Goal: Task Accomplishment & Management: Manage account settings

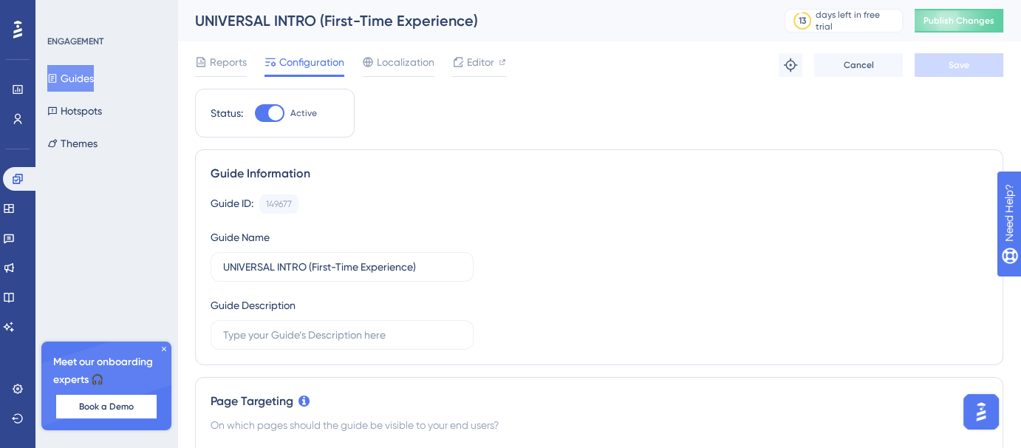
click at [279, 115] on div at bounding box center [275, 113] width 15 height 15
click at [255, 114] on input "Active" at bounding box center [254, 113] width 1 height 1
checkbox input "false"
click at [958, 66] on span "Save" at bounding box center [959, 65] width 21 height 12
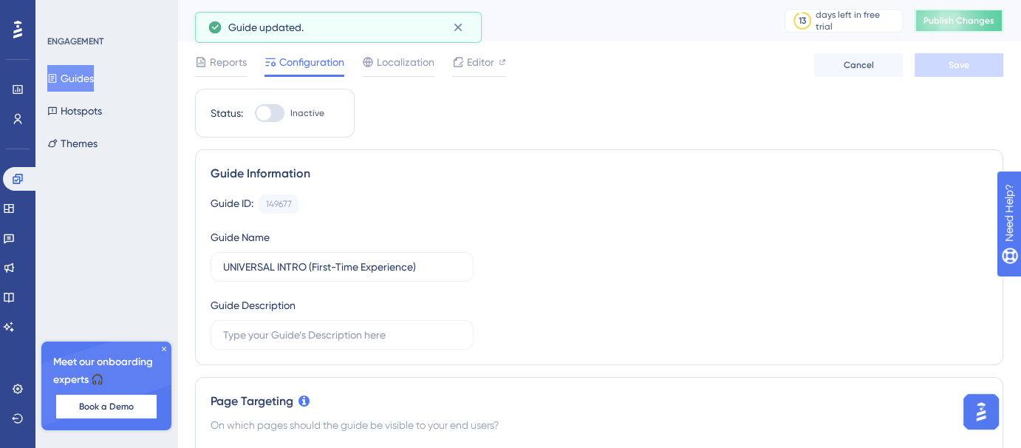
click at [978, 21] on span "Publish Changes" at bounding box center [959, 21] width 71 height 12
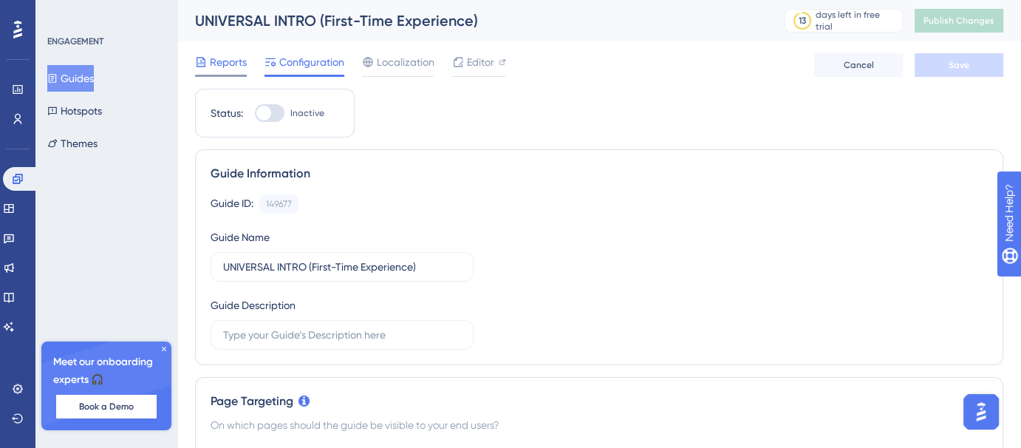
click at [216, 67] on span "Reports" at bounding box center [228, 62] width 37 height 18
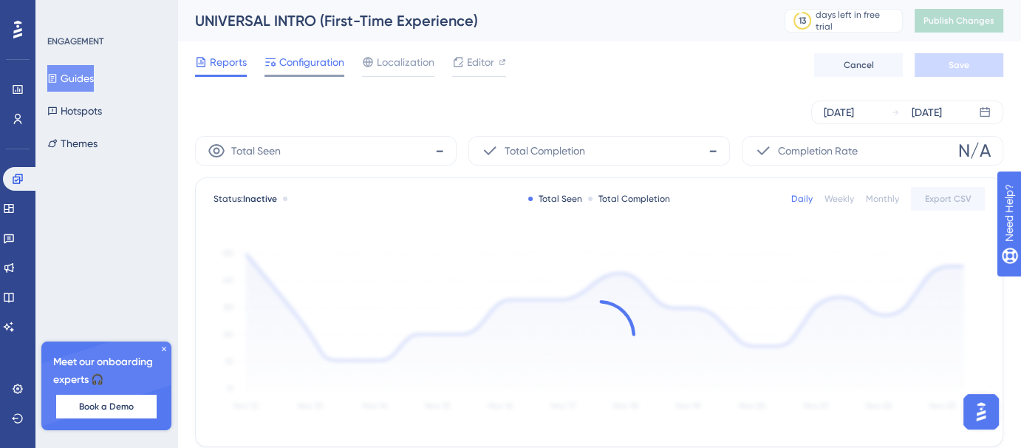
click at [301, 72] on div "Configuration" at bounding box center [305, 65] width 80 height 24
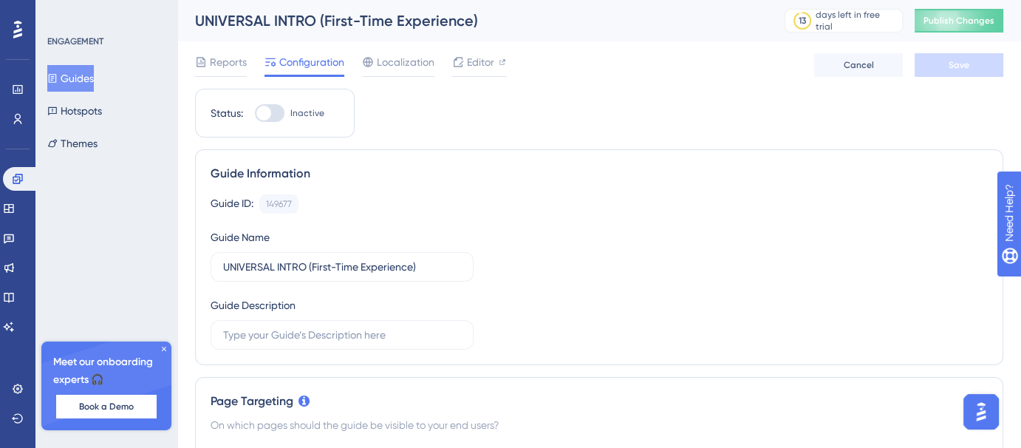
click at [274, 115] on div at bounding box center [270, 113] width 30 height 18
click at [255, 114] on input "Inactive" at bounding box center [254, 113] width 1 height 1
checkbox input "true"
click at [982, 69] on button "Save" at bounding box center [959, 65] width 89 height 24
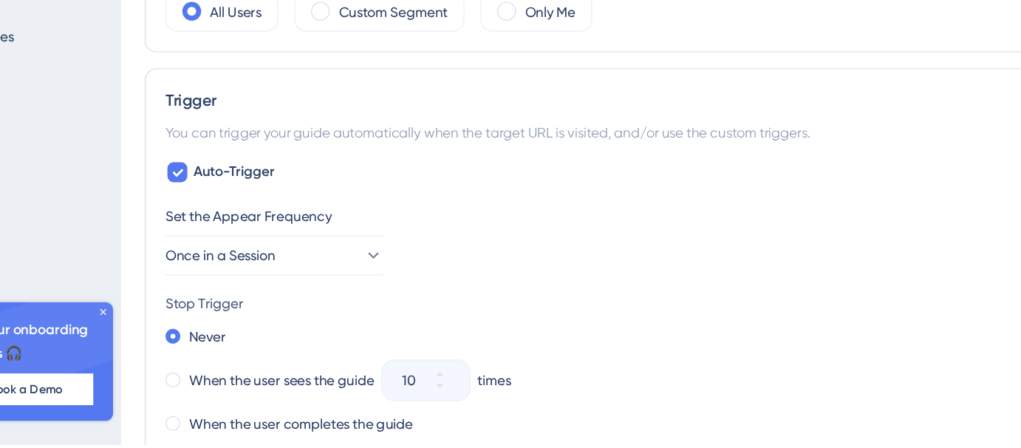
scroll to position [633, 0]
click at [313, 302] on button "Once in a Session" at bounding box center [292, 307] width 163 height 30
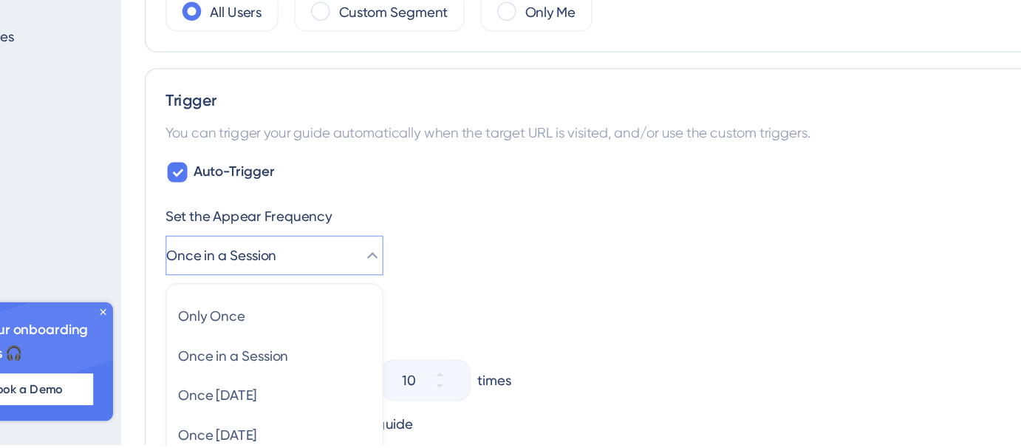
scroll to position [788, 0]
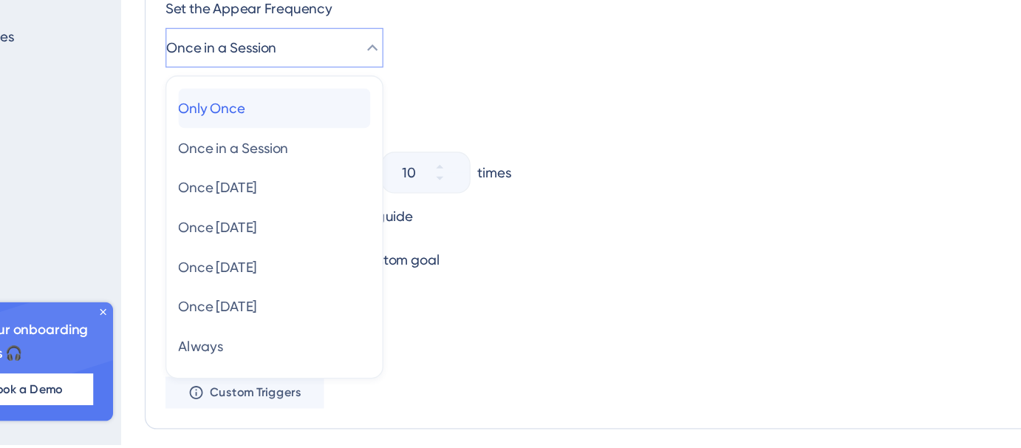
click at [282, 202] on div "Only Once Only Once" at bounding box center [291, 197] width 143 height 30
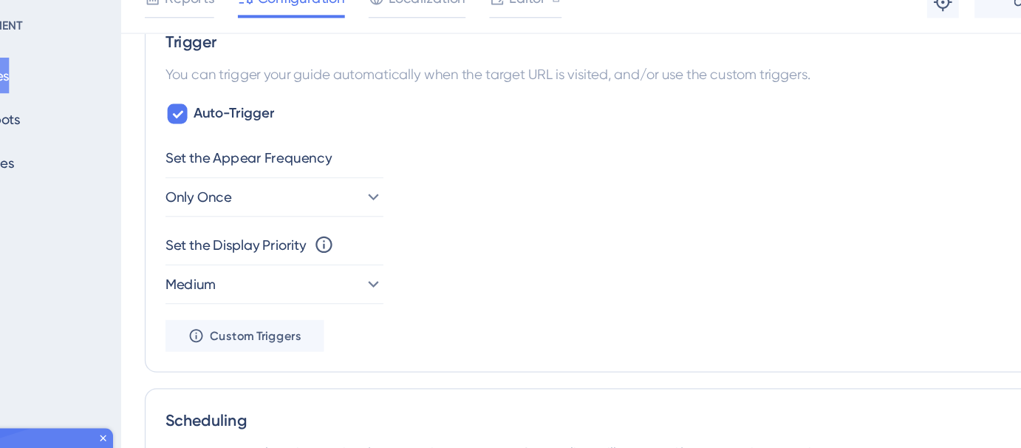
scroll to position [770, 0]
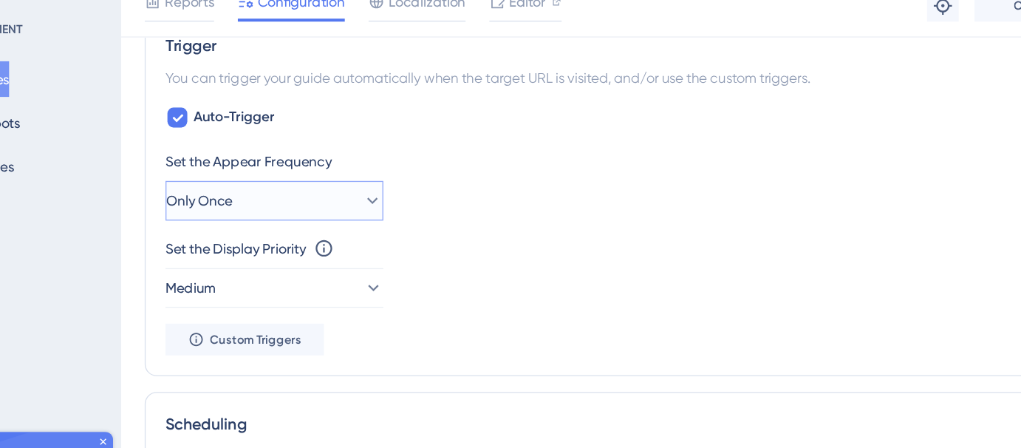
click at [336, 171] on button "Only Once" at bounding box center [292, 169] width 163 height 30
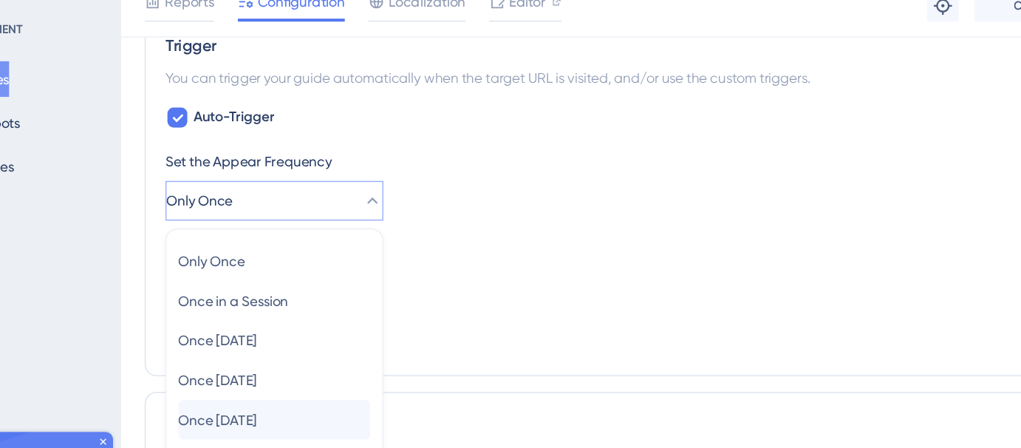
scroll to position [786, 0]
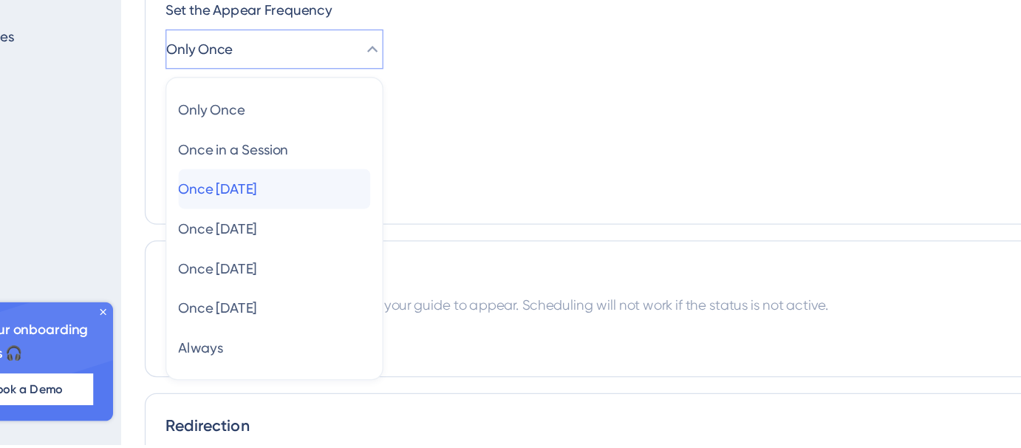
click at [308, 251] on div "Once in 1 day Once in 1 day" at bounding box center [291, 257] width 143 height 30
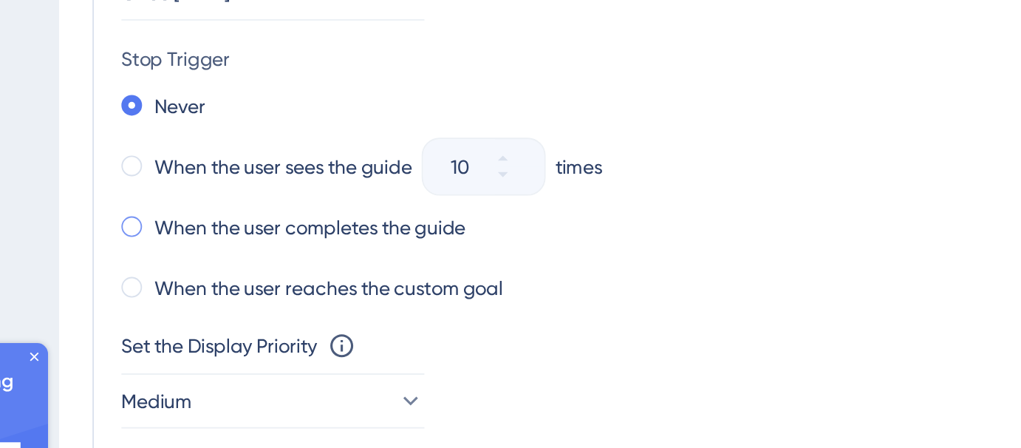
scroll to position [785, 0]
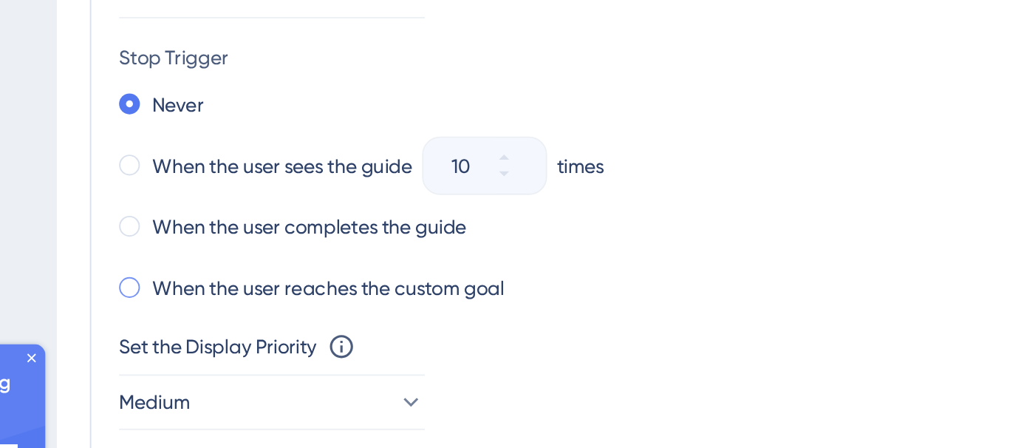
click at [343, 314] on label "When the user reaches the custom goal" at bounding box center [321, 312] width 187 height 18
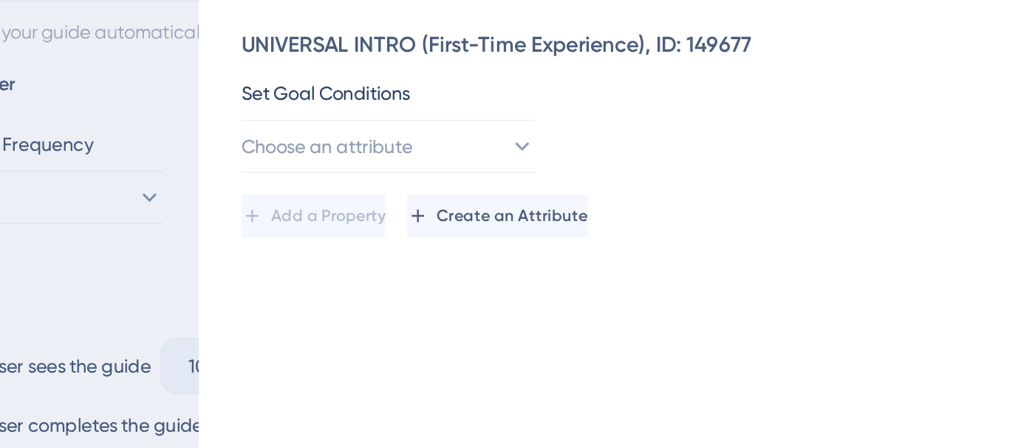
scroll to position [784, 0]
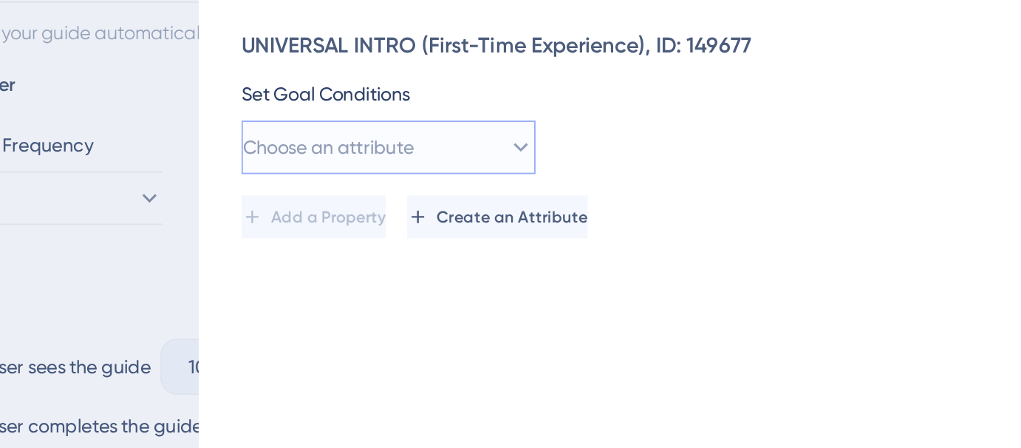
click at [550, 130] on button "Choose an attribute" at bounding box center [498, 127] width 163 height 30
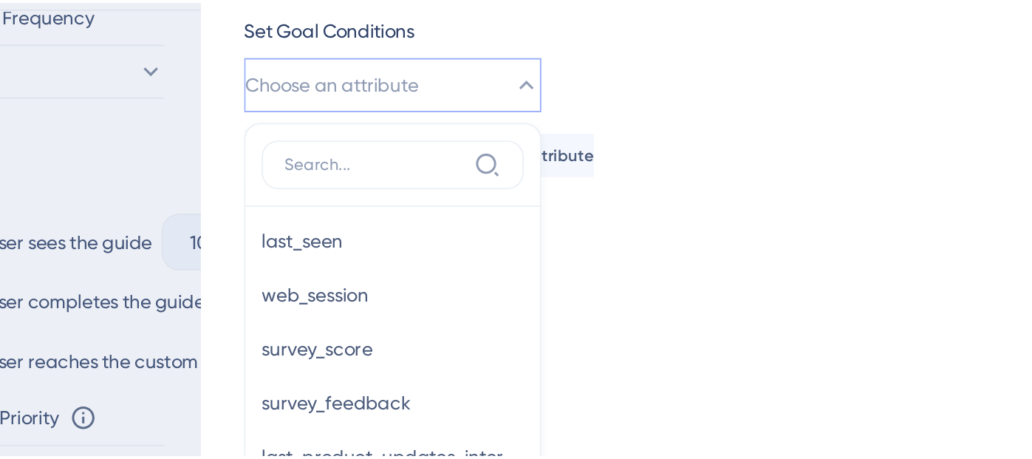
scroll to position [0, 0]
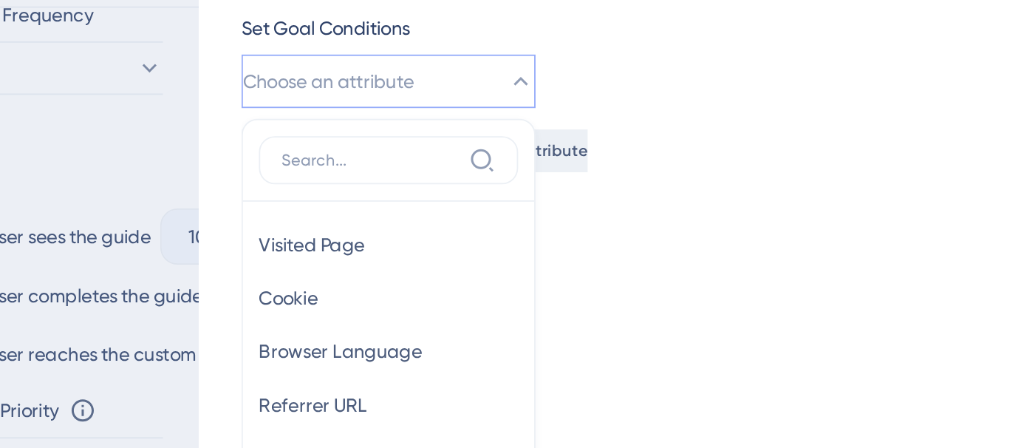
click at [608, 125] on span "Create an Attribute" at bounding box center [566, 126] width 83 height 12
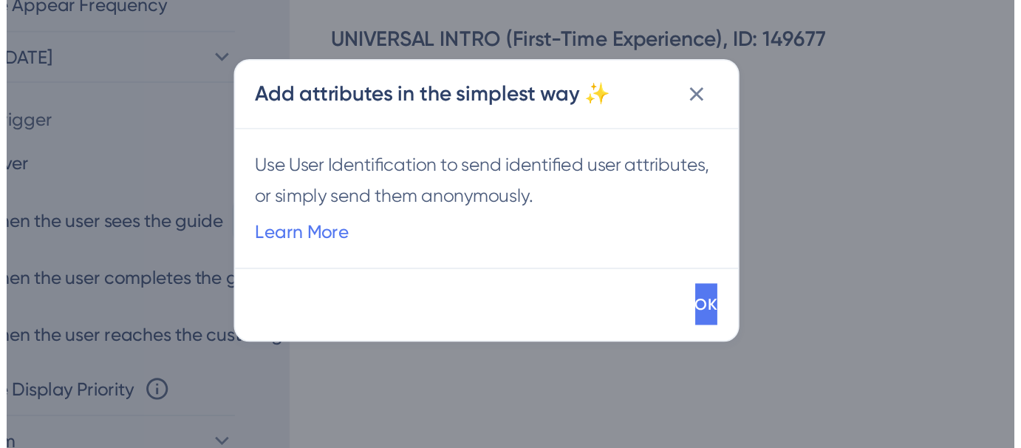
scroll to position [859, 0]
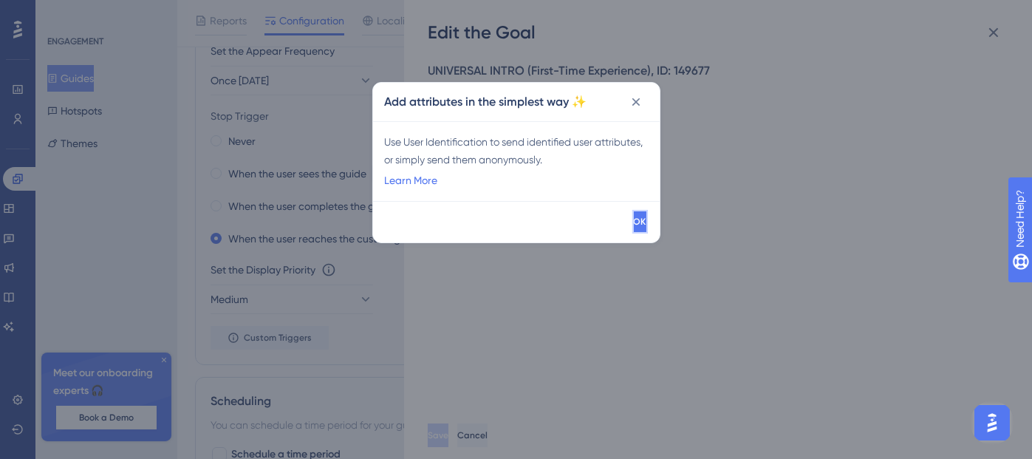
click at [633, 221] on button "OK" at bounding box center [641, 222] width 16 height 24
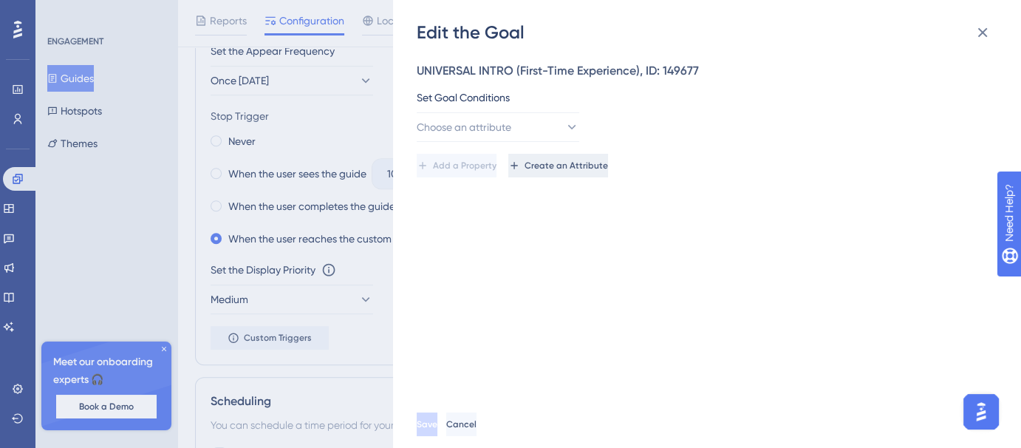
click at [607, 171] on span "Create an Attribute" at bounding box center [566, 166] width 83 height 12
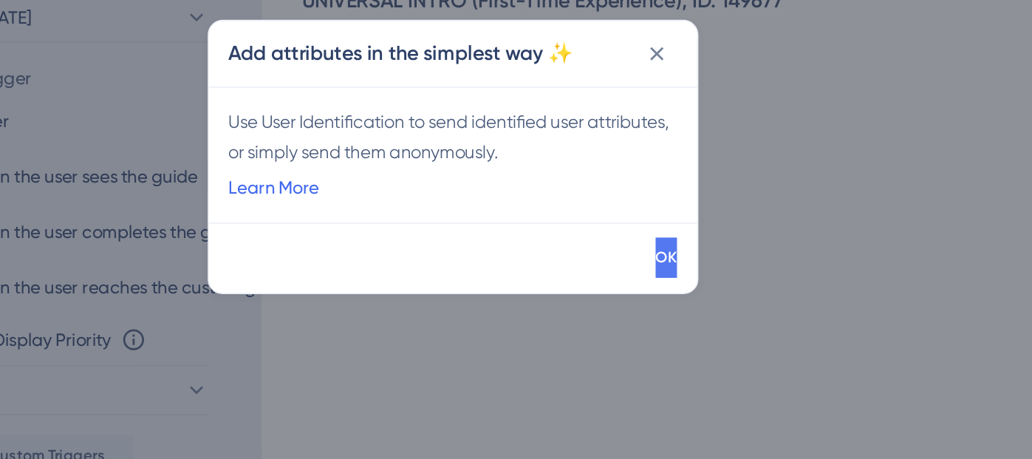
click at [432, 180] on link "Learn More" at bounding box center [411, 180] width 53 height 18
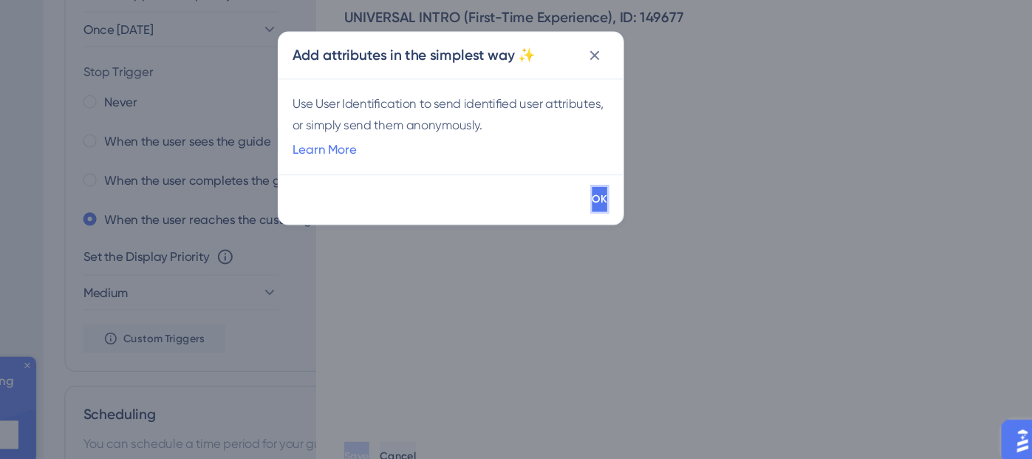
click at [636, 227] on button "OK" at bounding box center [641, 222] width 16 height 24
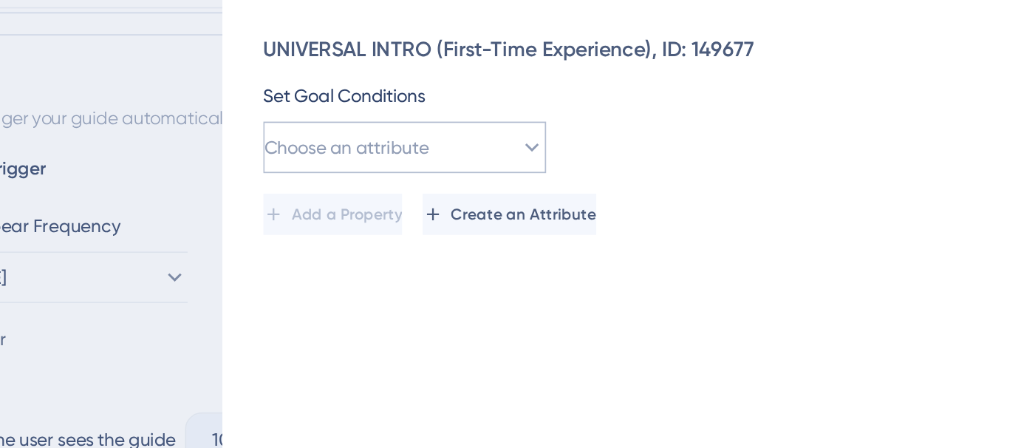
scroll to position [737, 0]
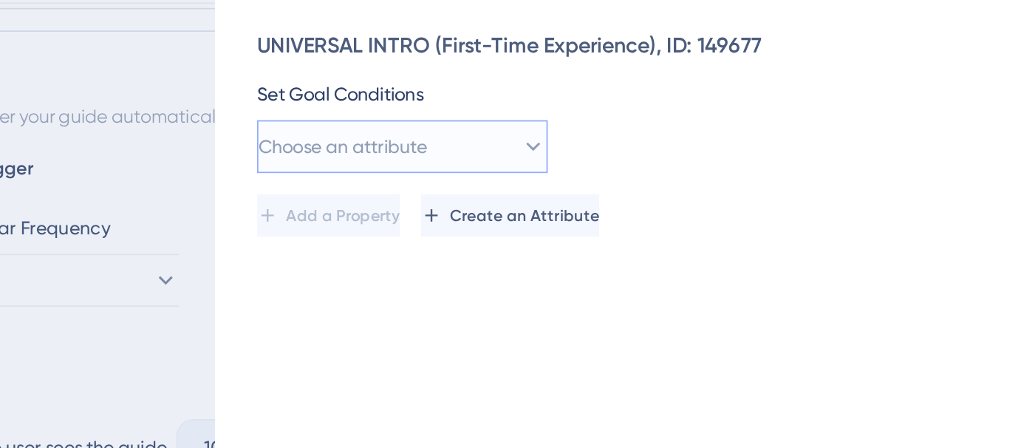
click at [528, 129] on button "Choose an attribute" at bounding box center [498, 127] width 163 height 30
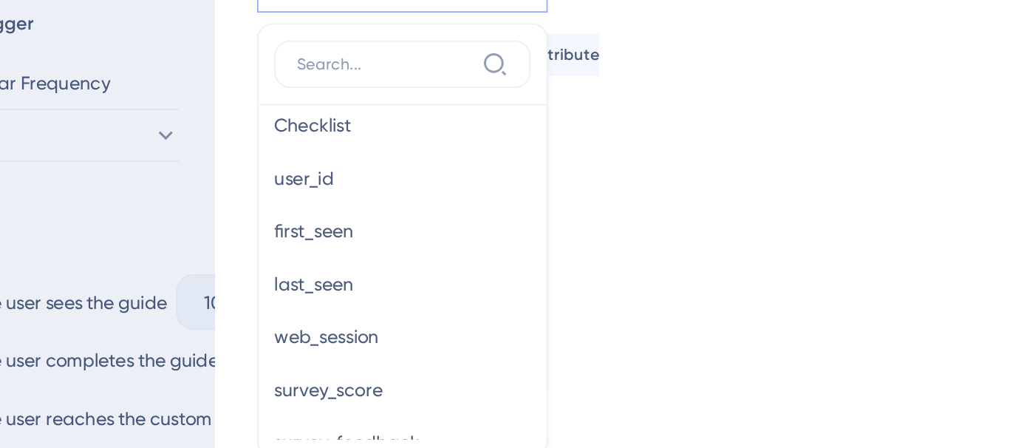
scroll to position [163, 0]
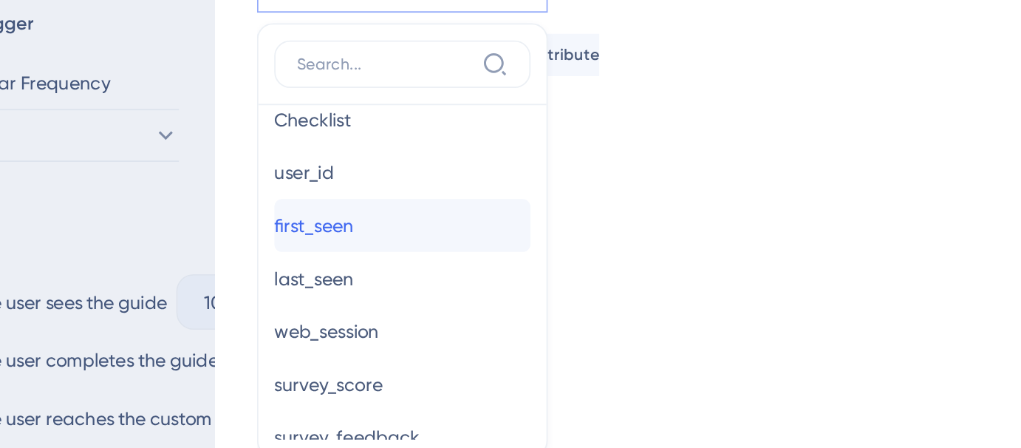
drag, startPoint x: 569, startPoint y: 235, endPoint x: 563, endPoint y: 218, distance: 18.0
click at [563, 218] on button "first_seen first_seen" at bounding box center [497, 222] width 143 height 30
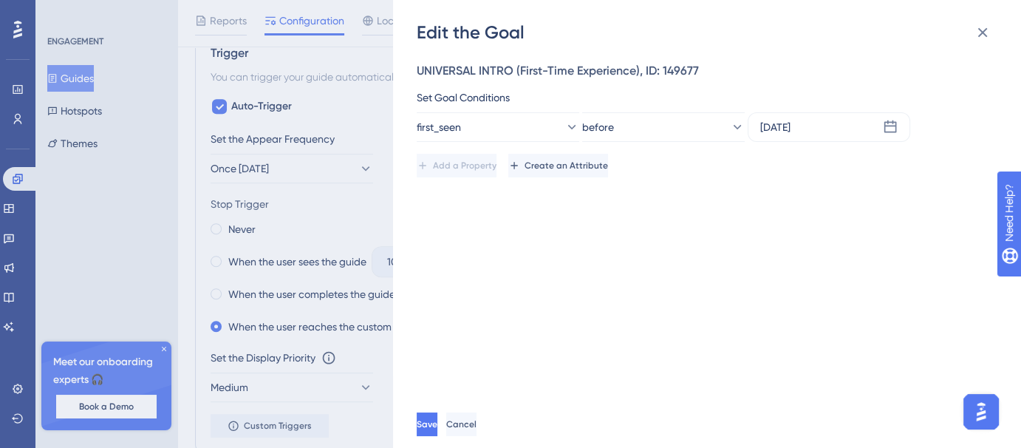
scroll to position [783, 11]
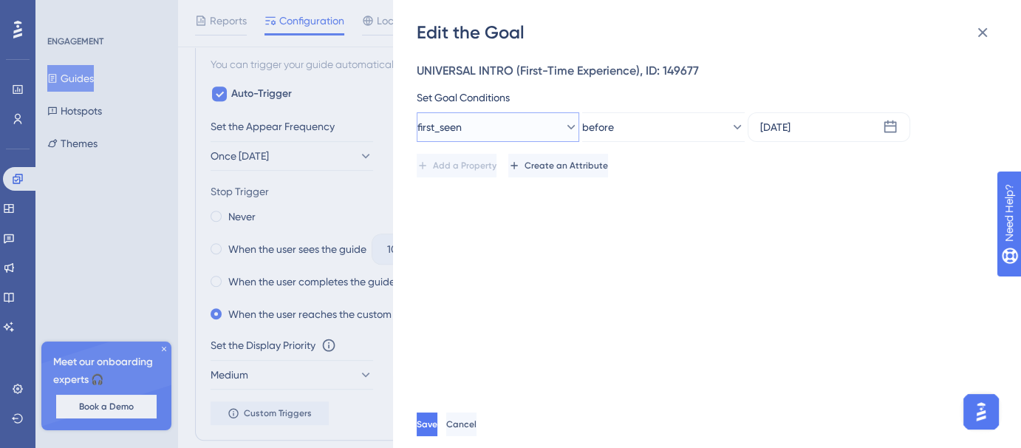
click at [550, 135] on button "first_seen" at bounding box center [498, 127] width 163 height 30
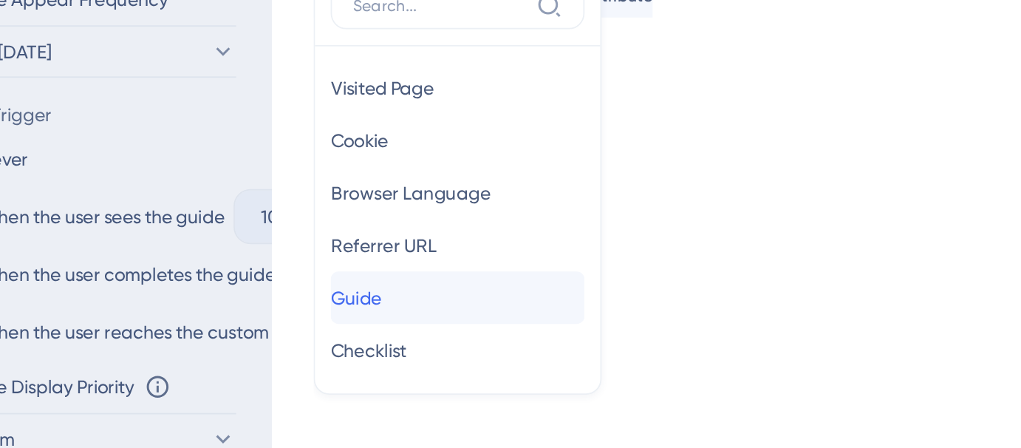
click at [455, 293] on span "Guide" at bounding box center [440, 295] width 29 height 18
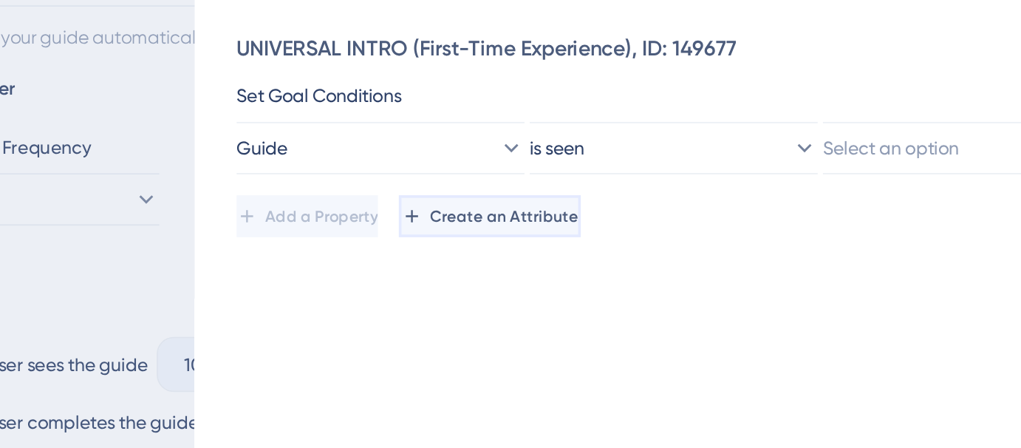
click at [599, 163] on span "Create an Attribute" at bounding box center [567, 166] width 83 height 12
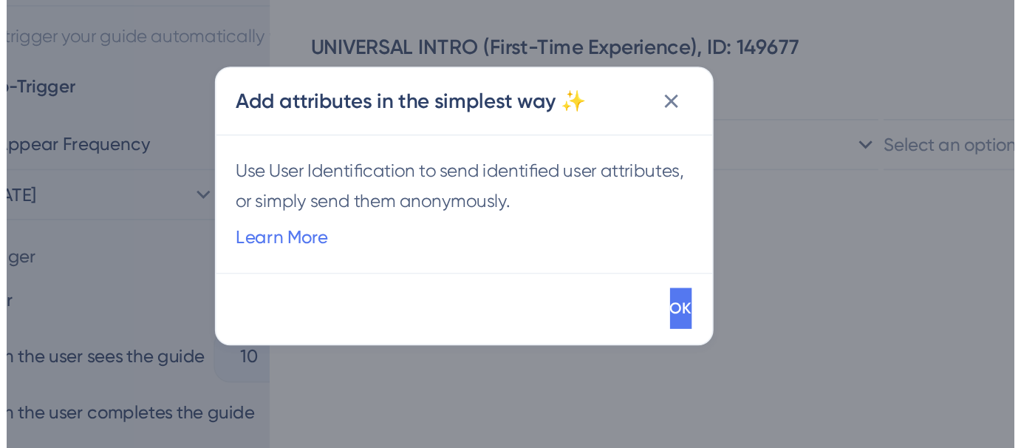
scroll to position [783, 0]
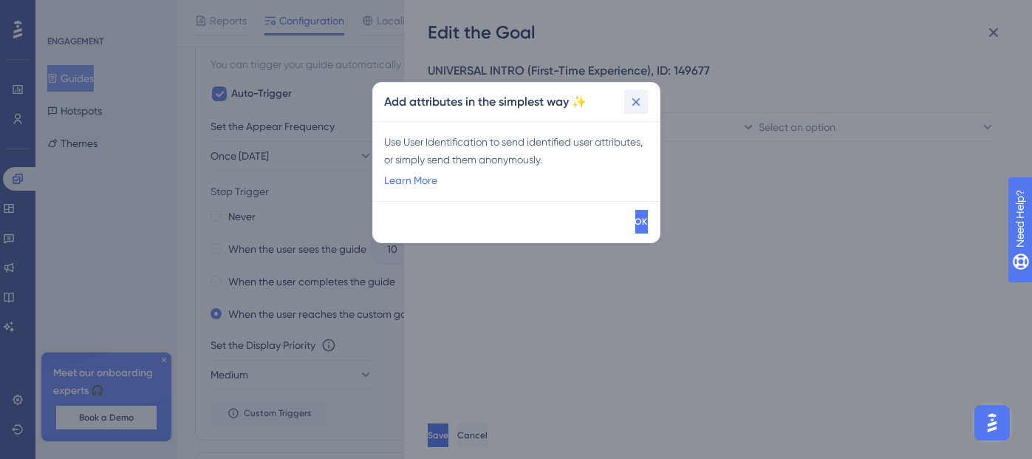
click at [633, 104] on icon at bounding box center [636, 102] width 8 height 8
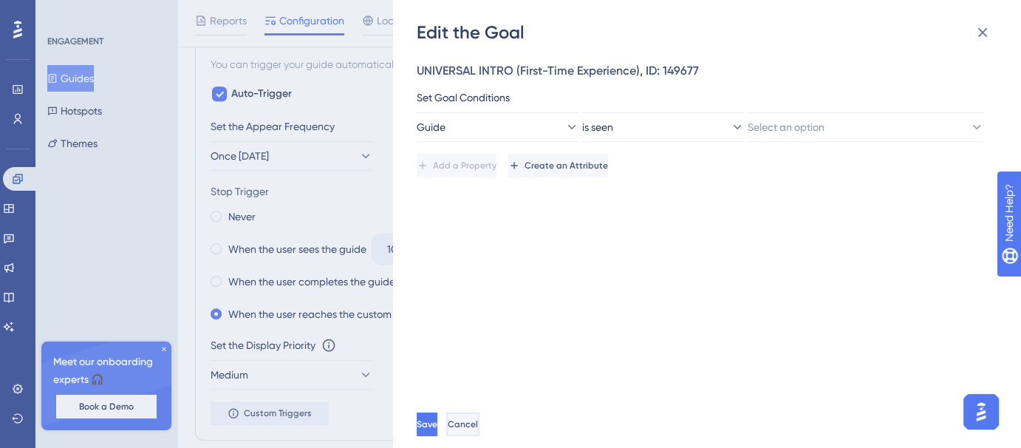
click at [480, 436] on button "Cancel" at bounding box center [462, 424] width 33 height 24
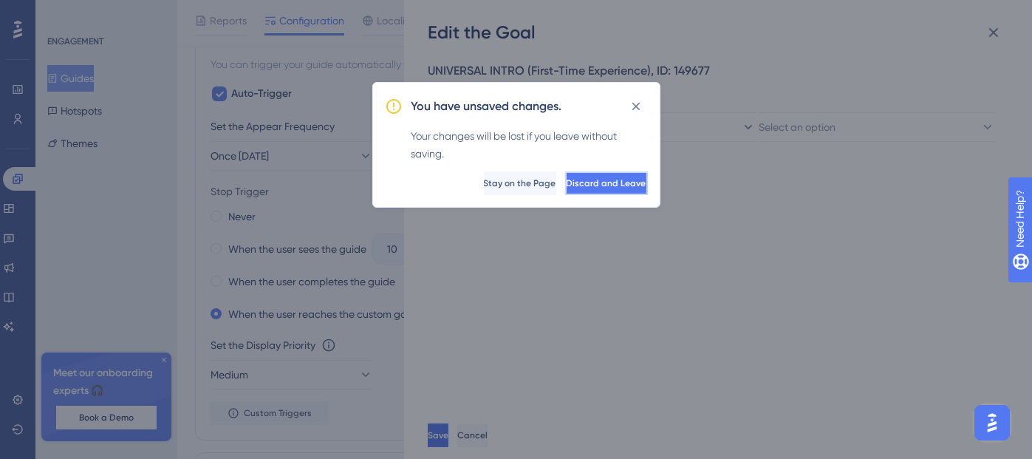
click at [565, 185] on button "Discard and Leave" at bounding box center [606, 183] width 83 height 24
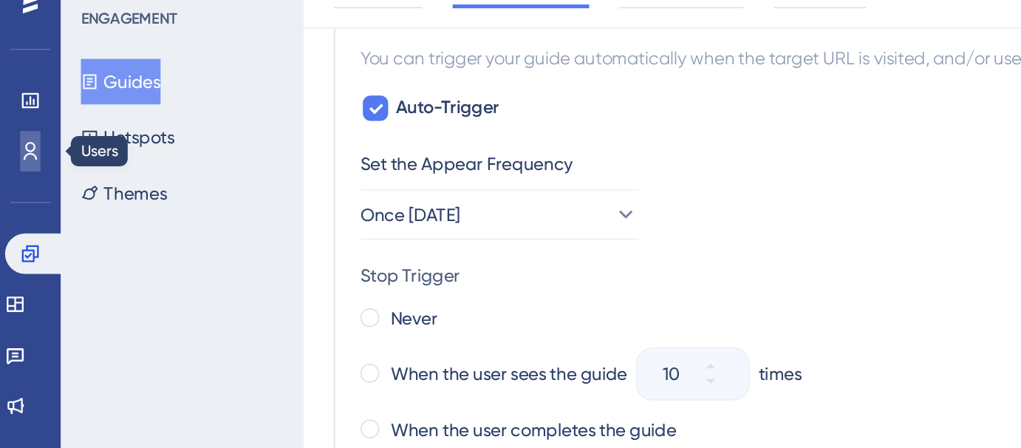
click at [19, 115] on icon at bounding box center [18, 119] width 12 height 12
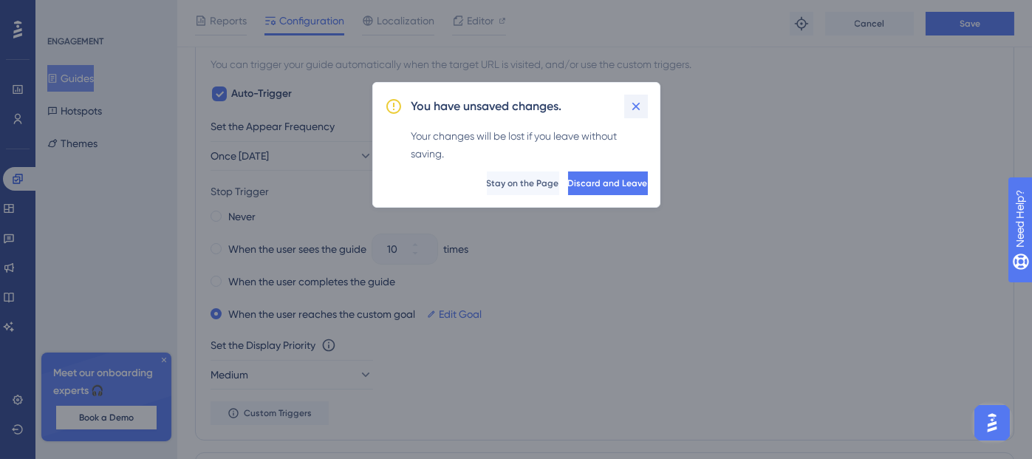
click at [642, 103] on icon at bounding box center [636, 106] width 15 height 15
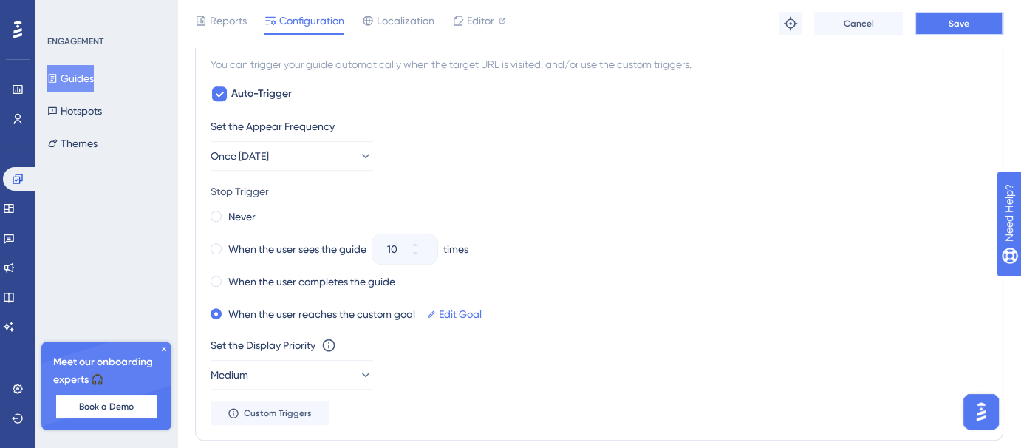
click at [978, 18] on button "Save" at bounding box center [959, 24] width 89 height 24
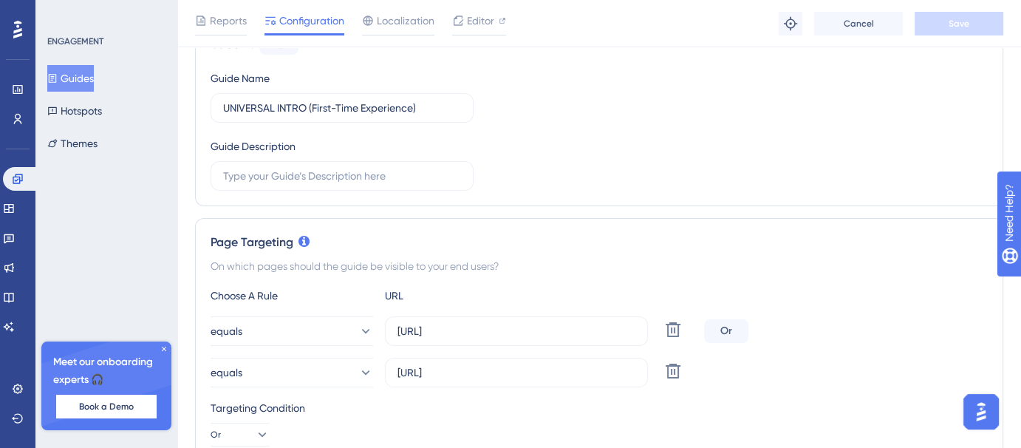
scroll to position [0, 0]
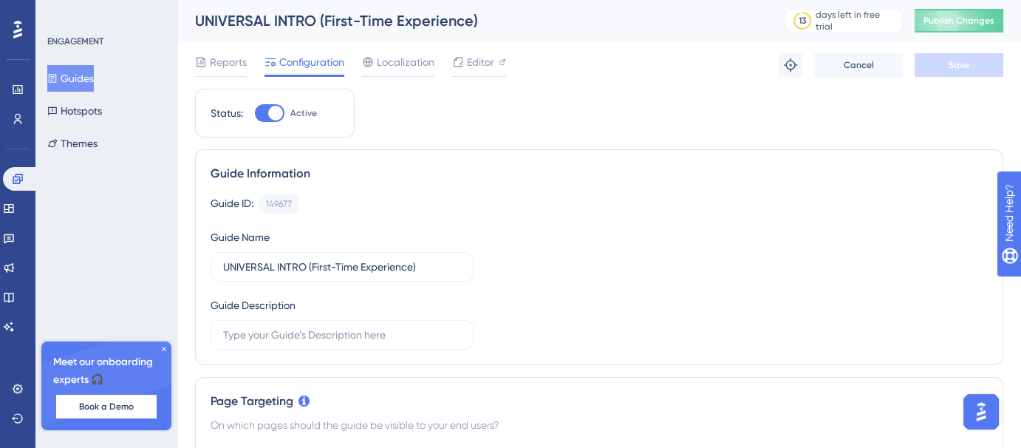
click at [92, 78] on button "Guides" at bounding box center [70, 78] width 47 height 27
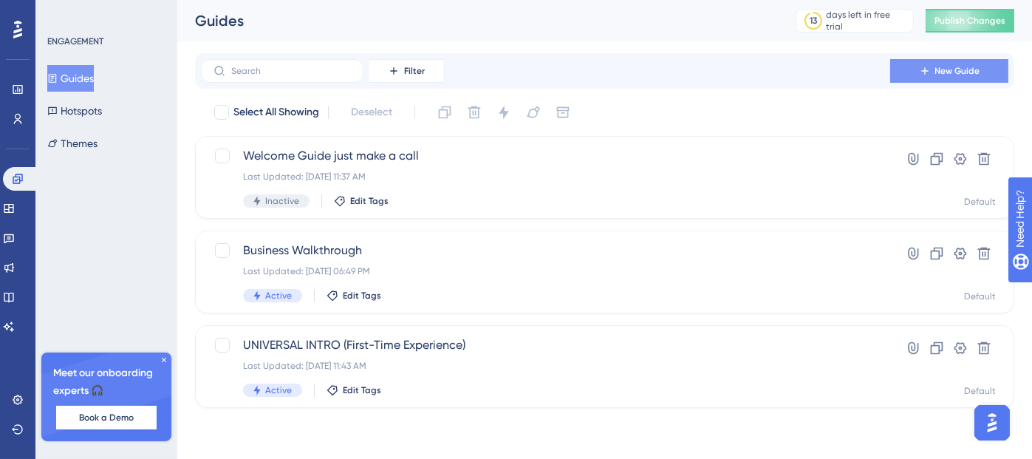
click at [900, 72] on button "New Guide" at bounding box center [949, 71] width 118 height 24
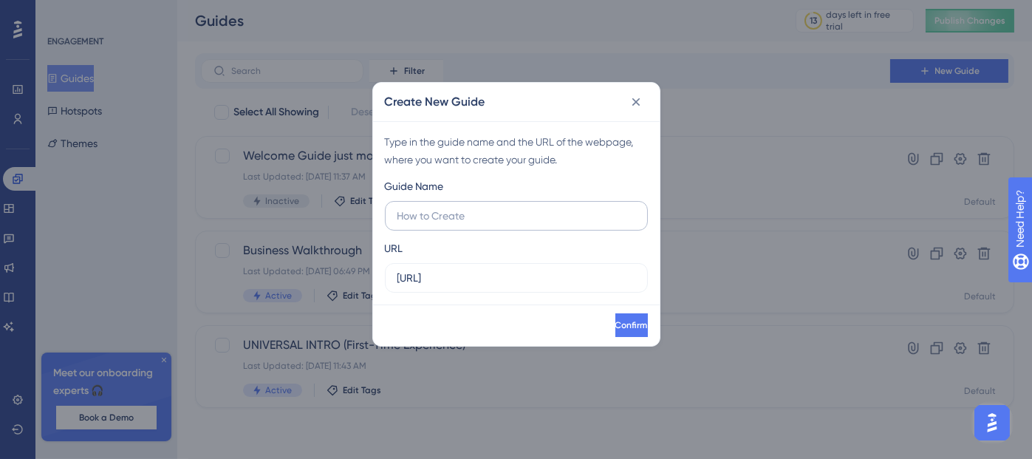
click at [534, 215] on input "text" at bounding box center [517, 216] width 238 height 16
type input "Book a Demo"
click at [624, 318] on button "Confirm" at bounding box center [632, 325] width 33 height 24
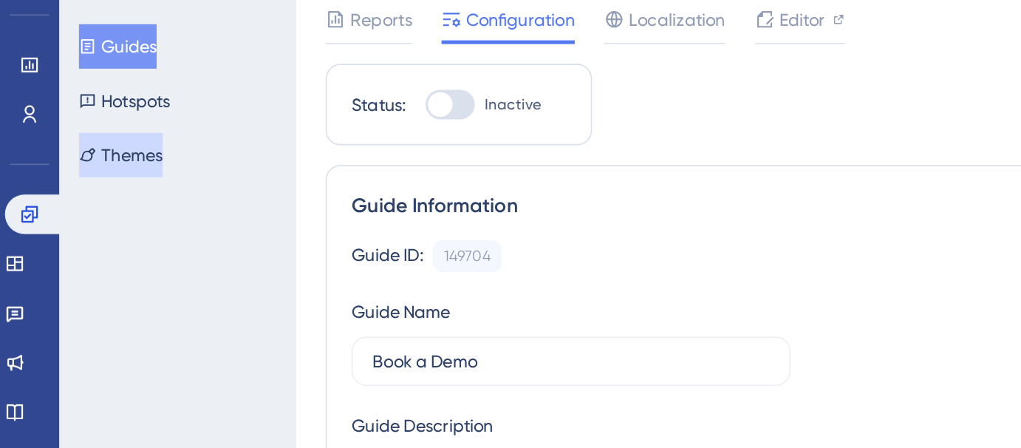
click at [95, 145] on button "Themes" at bounding box center [72, 143] width 50 height 27
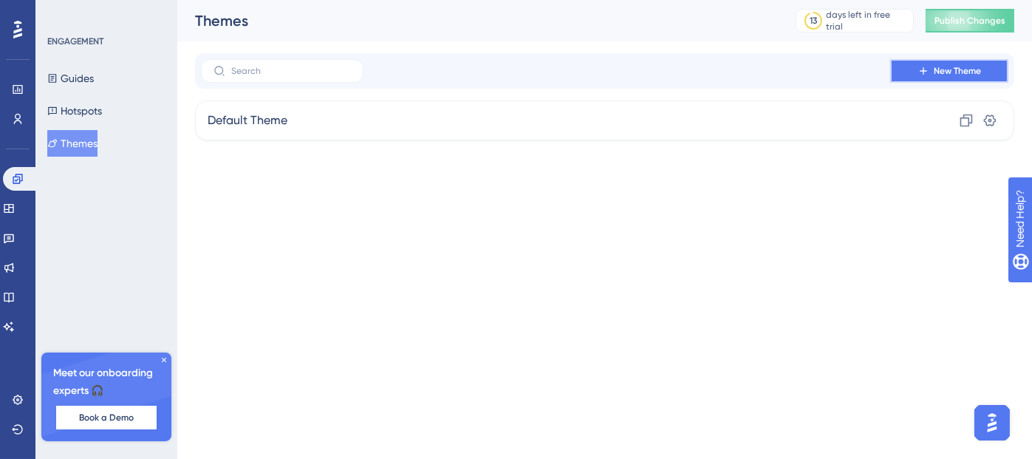
click at [946, 61] on button "New Theme" at bounding box center [949, 71] width 118 height 24
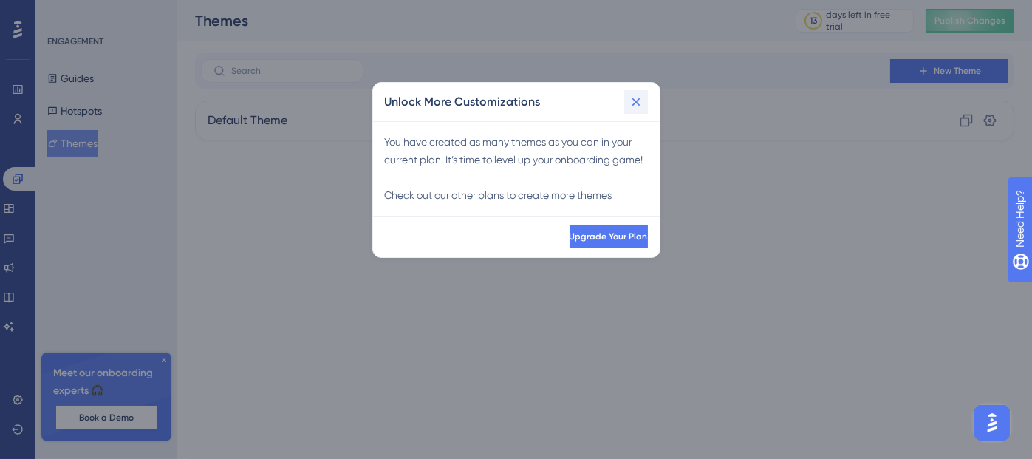
click at [640, 106] on icon at bounding box center [636, 102] width 15 height 15
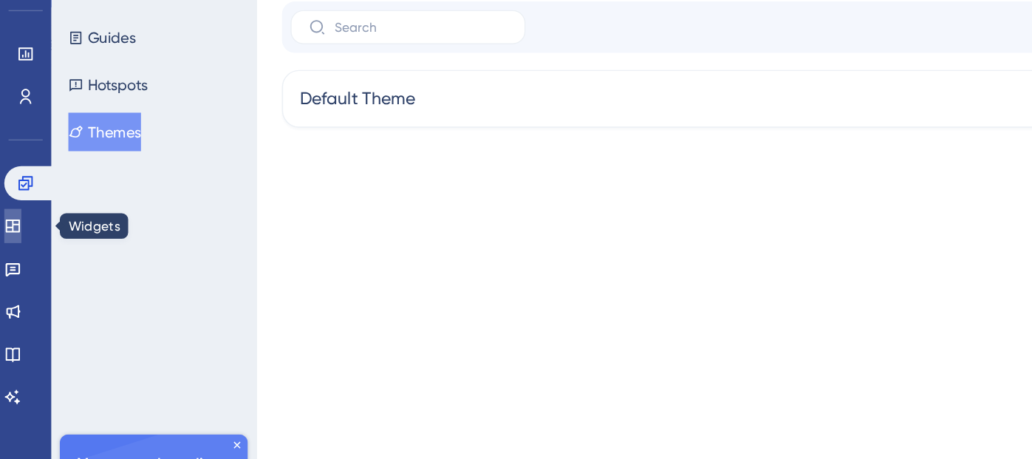
click at [13, 212] on icon at bounding box center [9, 208] width 10 height 9
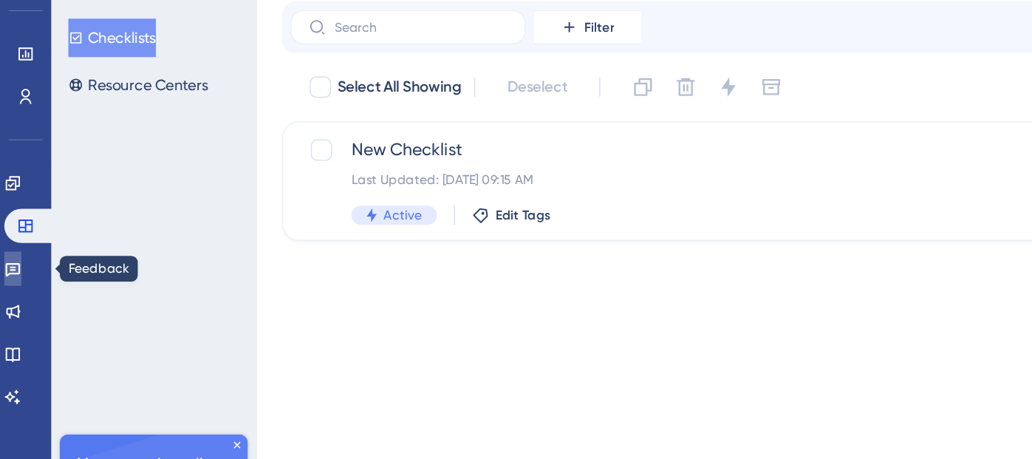
click at [15, 248] on link at bounding box center [9, 238] width 12 height 24
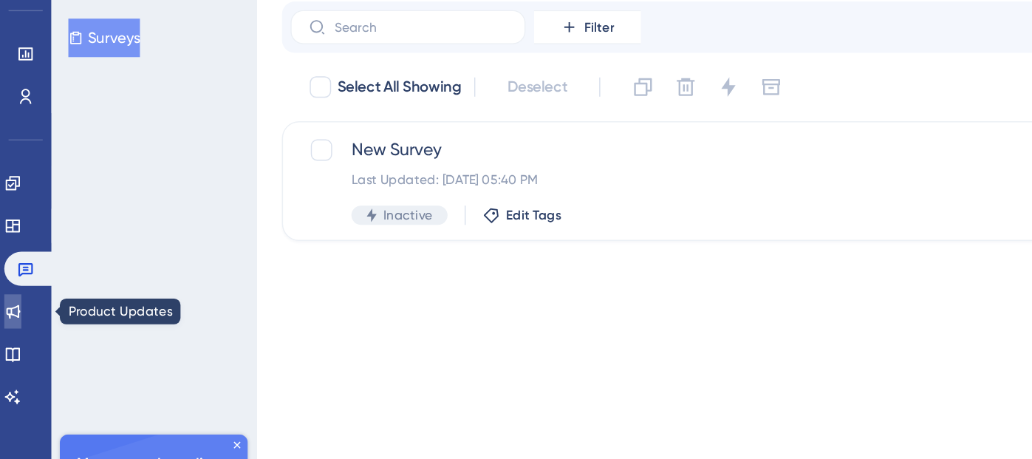
click at [12, 273] on icon at bounding box center [9, 268] width 12 height 12
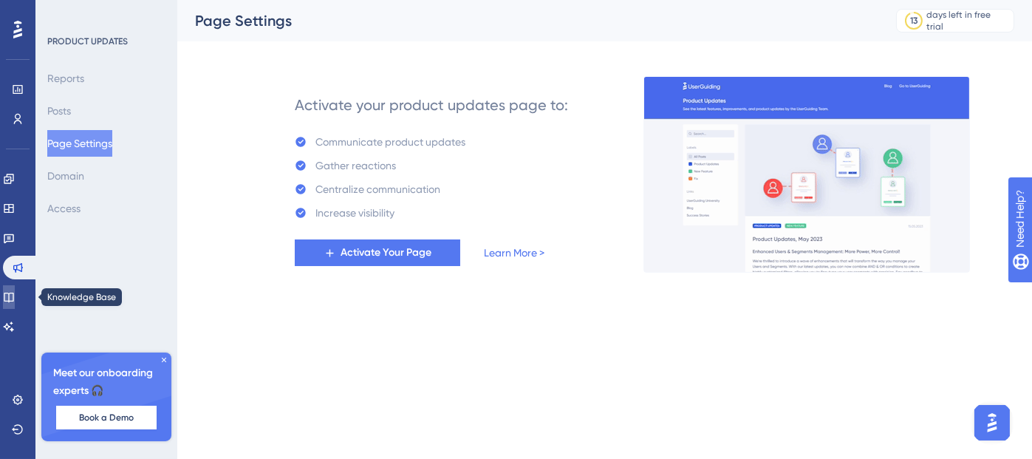
click at [12, 296] on icon at bounding box center [9, 297] width 12 height 12
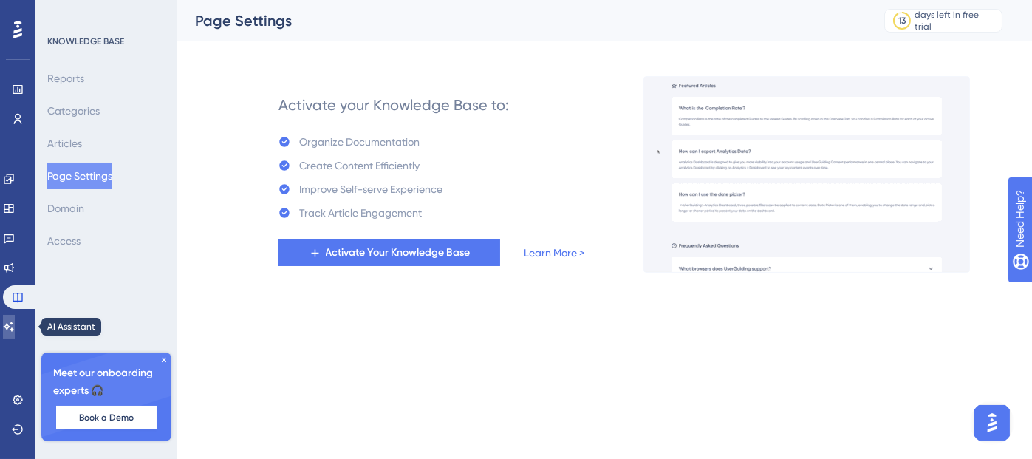
click at [15, 319] on link at bounding box center [9, 327] width 12 height 24
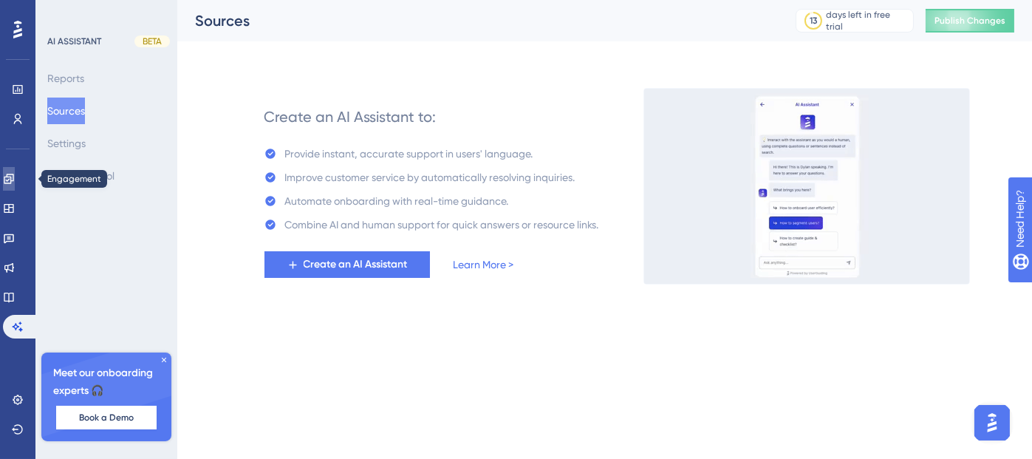
click at [15, 176] on icon at bounding box center [9, 179] width 12 height 12
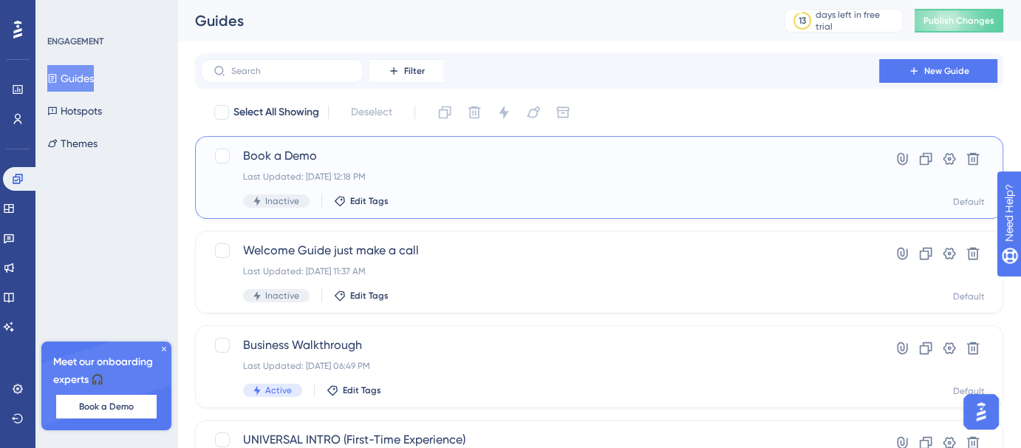
click at [426, 191] on div "Book a Demo Last Updated: Aug 11 2025, 12:18 PM Inactive Edit Tags" at bounding box center [540, 177] width 594 height 61
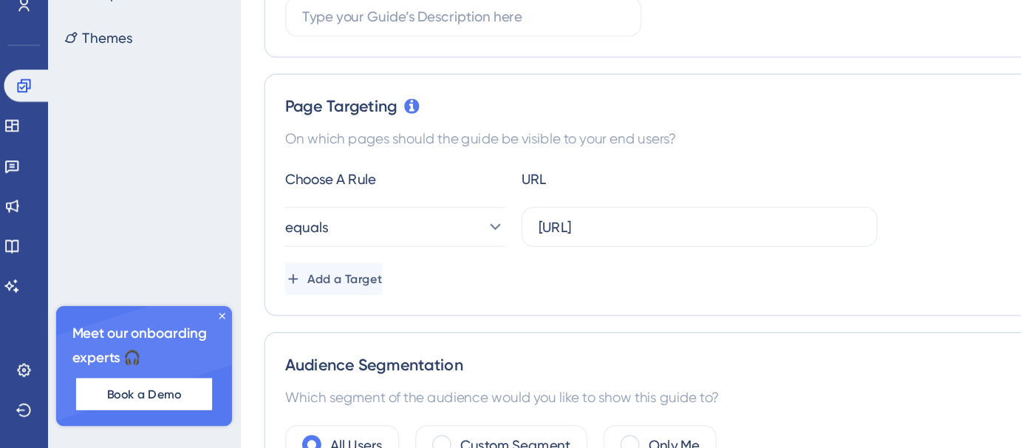
scroll to position [213, 0]
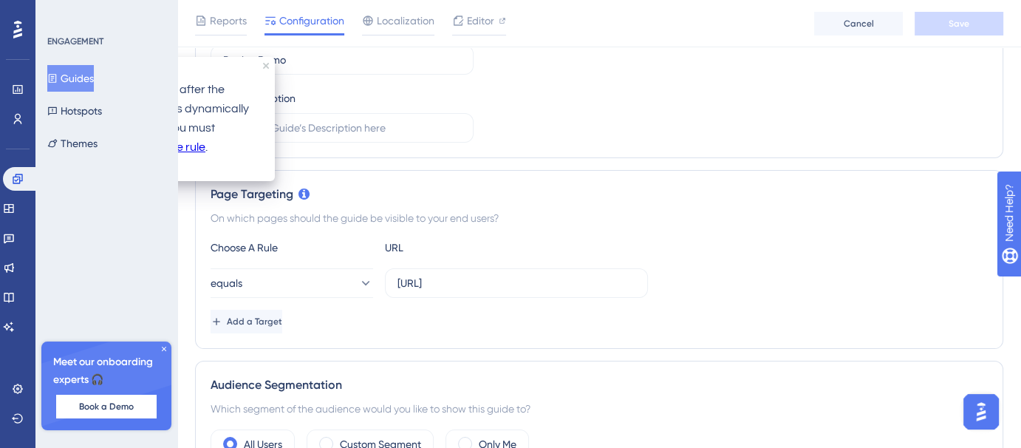
click at [194, 151] on link "suitable rule" at bounding box center [173, 147] width 64 height 19
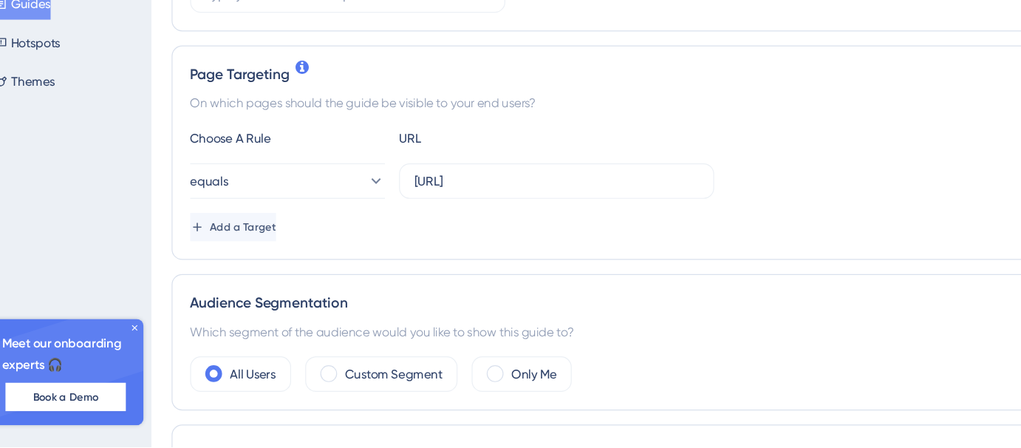
scroll to position [270, 0]
click at [599, 220] on input "[URL]" at bounding box center [517, 225] width 238 height 16
type input "[URL]"
click at [270, 232] on button "equals" at bounding box center [292, 226] width 163 height 30
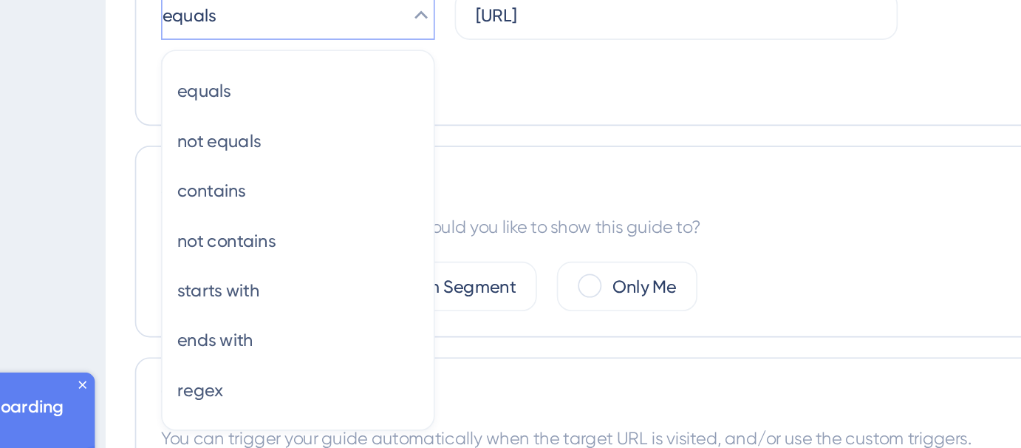
scroll to position [366, 0]
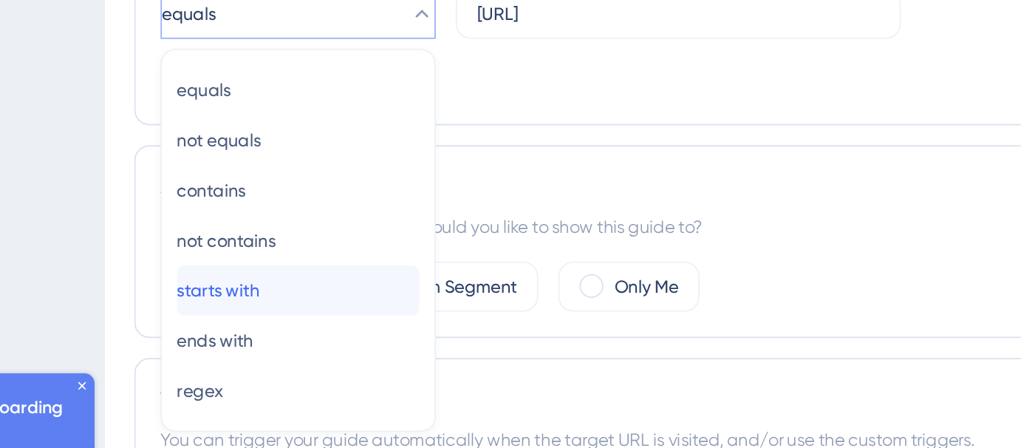
click at [293, 287] on div "starts with starts with" at bounding box center [291, 293] width 143 height 30
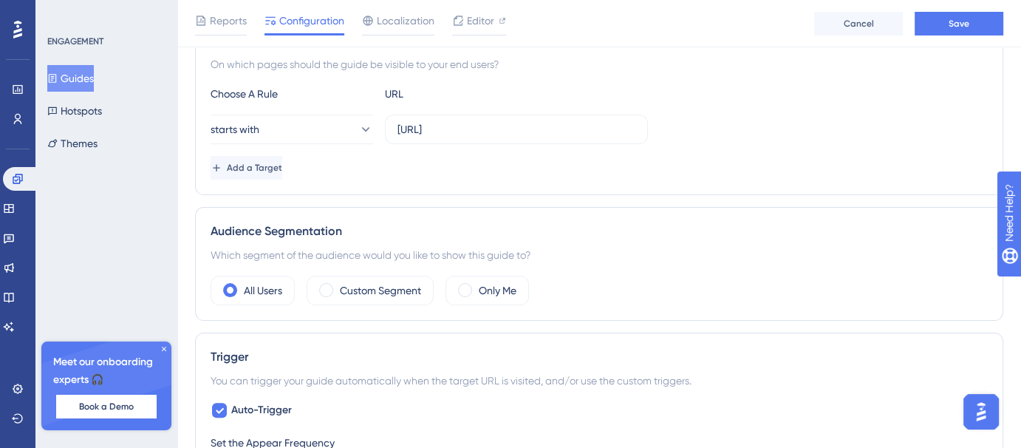
scroll to position [279, 0]
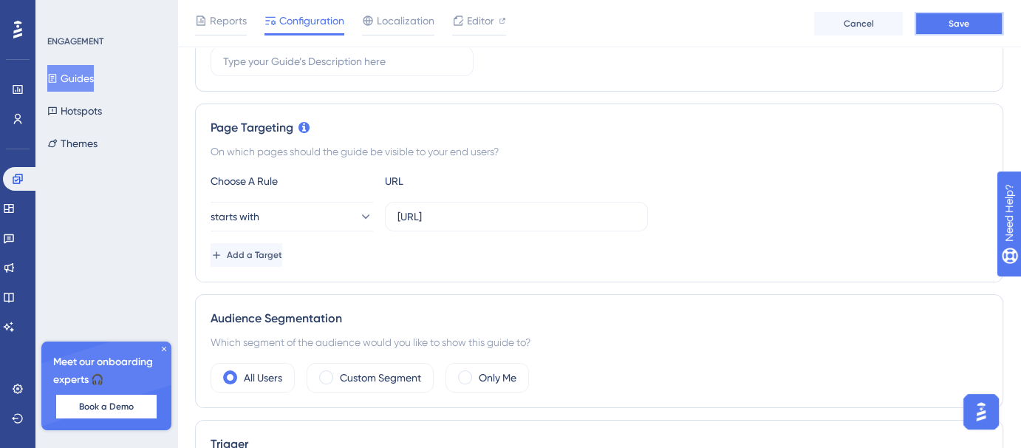
click at [947, 18] on button "Save" at bounding box center [959, 24] width 89 height 24
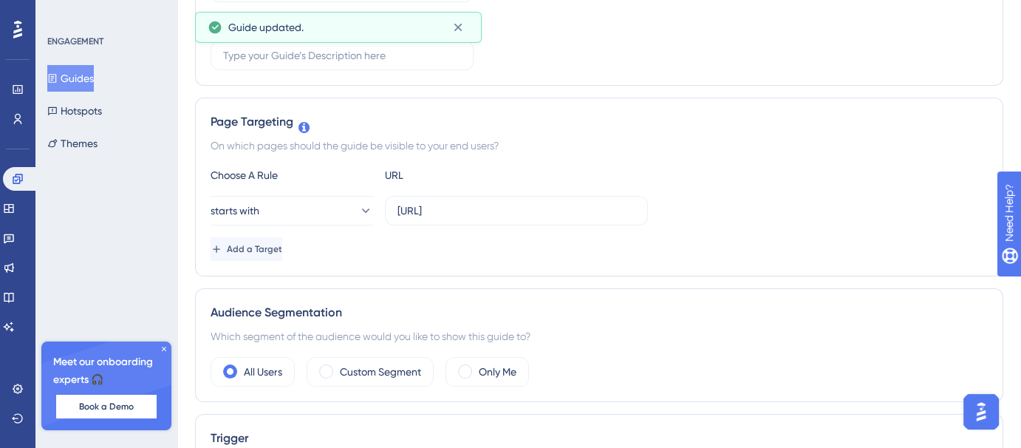
scroll to position [0, 0]
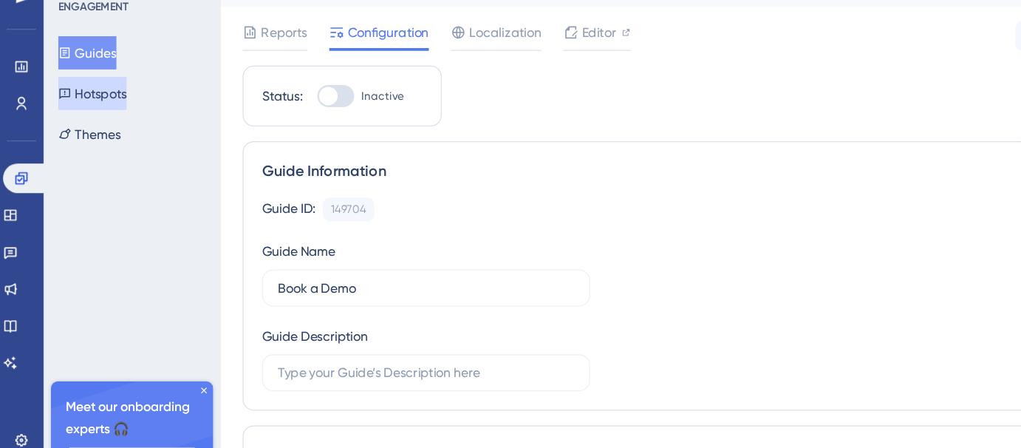
click at [102, 119] on button "Hotspots" at bounding box center [74, 111] width 55 height 27
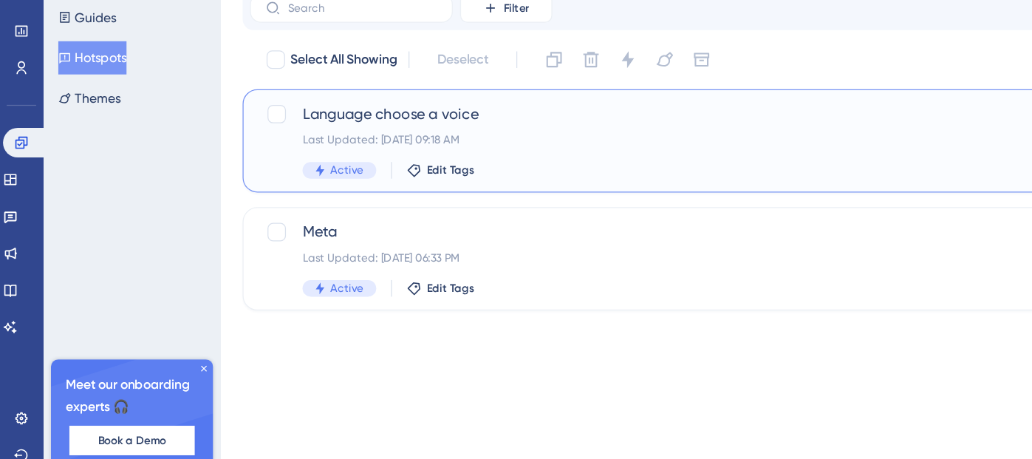
click at [423, 162] on span "Language choose a voice" at bounding box center [545, 156] width 605 height 18
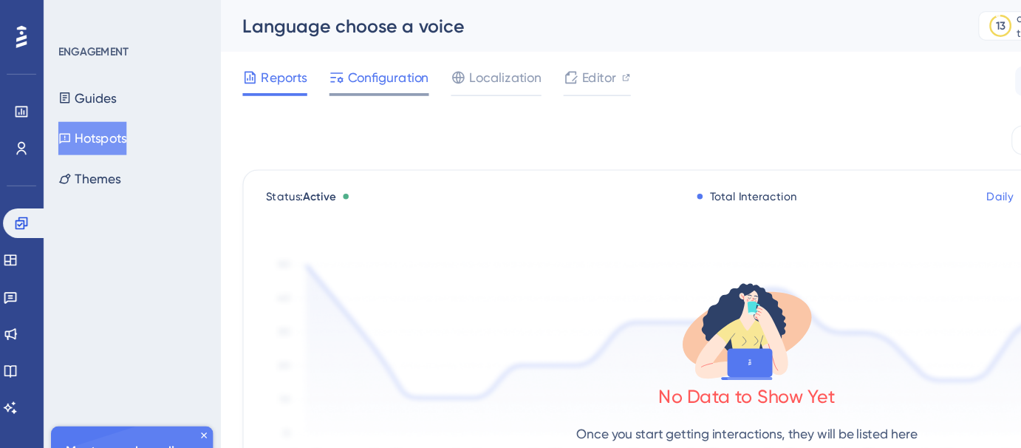
click at [312, 67] on span "Configuration" at bounding box center [311, 62] width 65 height 18
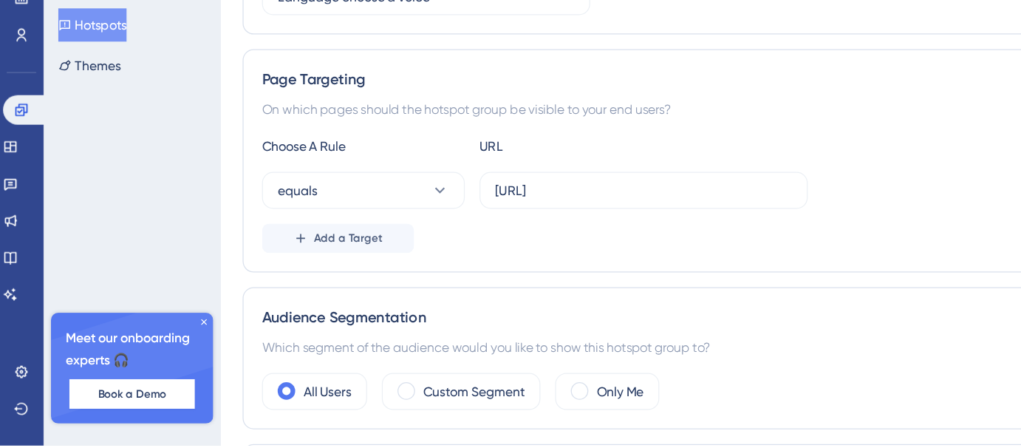
scroll to position [185, 0]
click at [336, 238] on button "equals" at bounding box center [292, 243] width 163 height 30
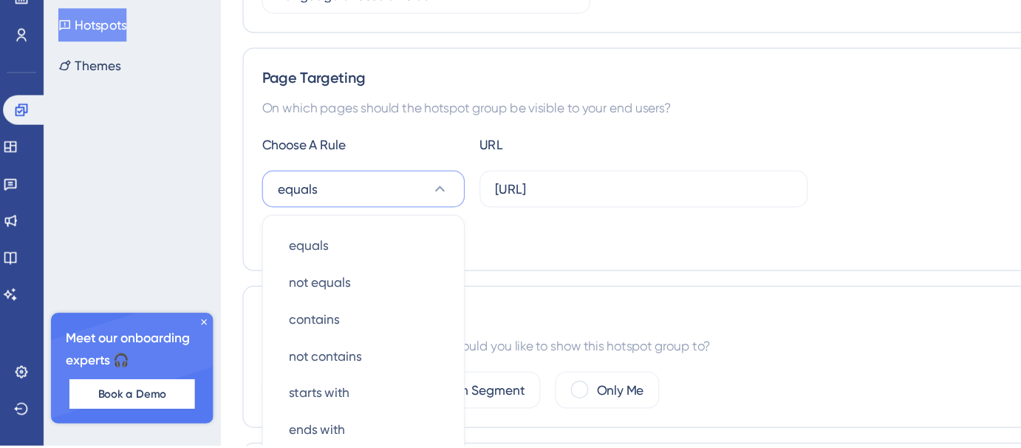
scroll to position [290, 0]
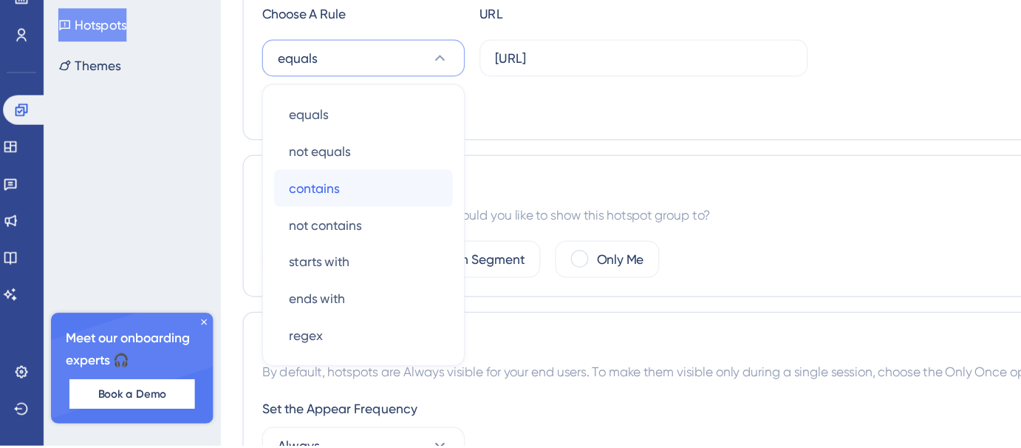
click at [281, 238] on div "contains contains" at bounding box center [292, 242] width 120 height 30
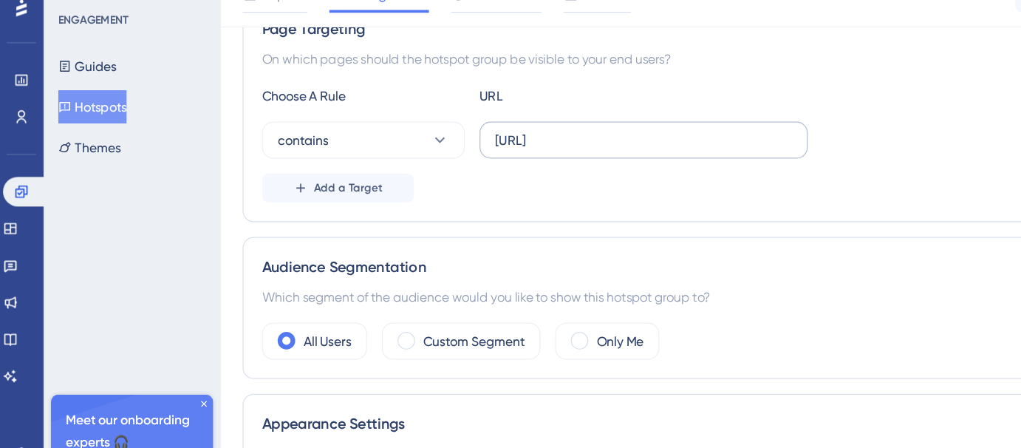
click at [450, 149] on label "[URL]" at bounding box center [516, 138] width 263 height 30
click at [450, 146] on input "[URL]" at bounding box center [517, 137] width 238 height 16
click at [450, 149] on label "[URL]" at bounding box center [516, 138] width 263 height 30
click at [450, 146] on input "[URL]" at bounding box center [517, 137] width 238 height 16
click at [450, 149] on label "[URL]" at bounding box center [516, 138] width 263 height 30
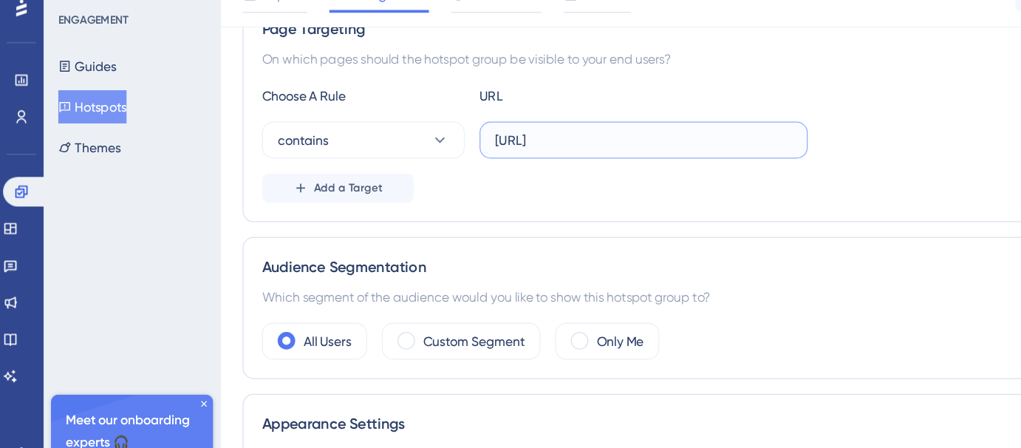
click at [450, 146] on input "[URL]" at bounding box center [517, 137] width 238 height 16
click at [428, 132] on input "[URL]" at bounding box center [517, 137] width 238 height 16
paste input "/workspaces/6899abdcd26a6e790f099b82/settings"
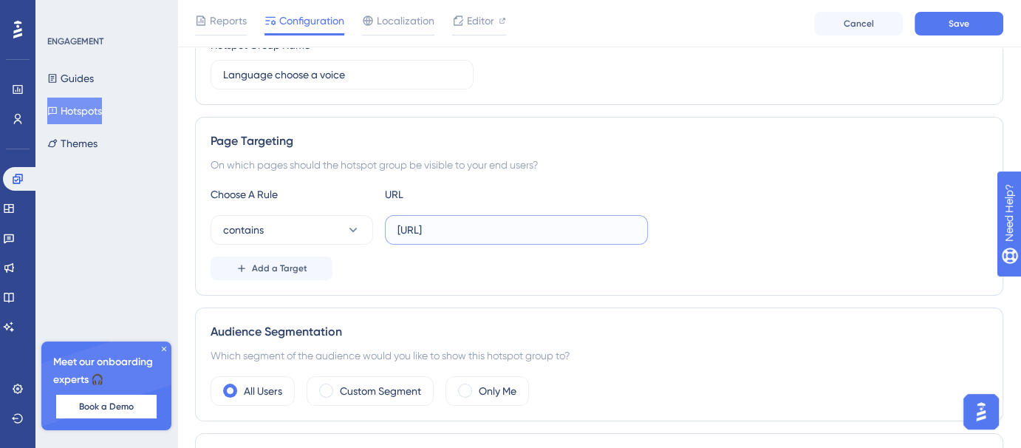
scroll to position [194, 0]
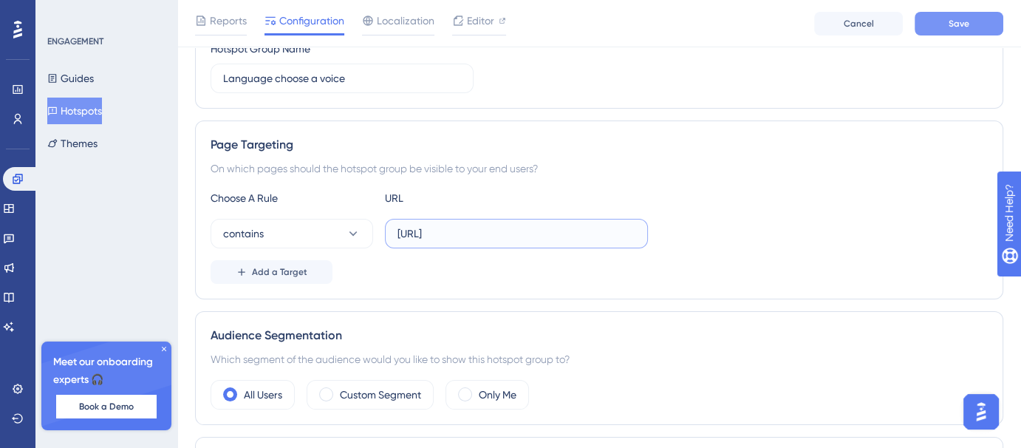
type input "[URL]"
click at [958, 18] on span "Save" at bounding box center [959, 24] width 21 height 12
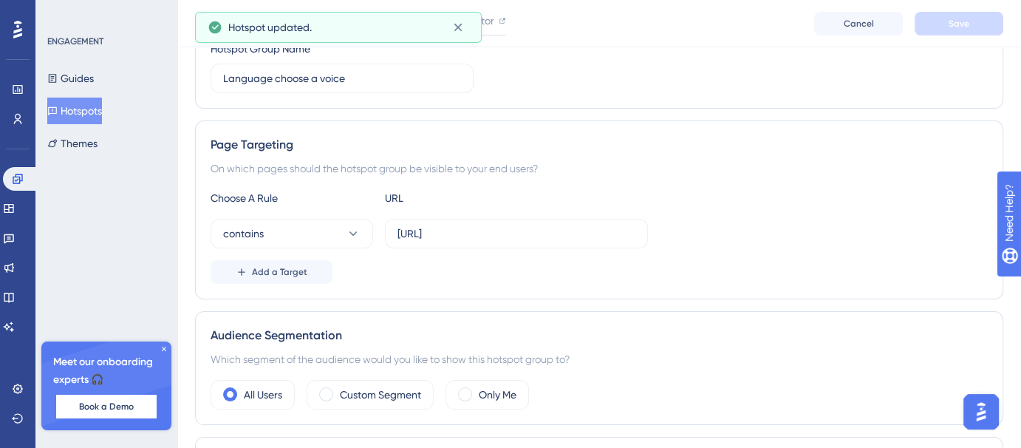
scroll to position [0, 0]
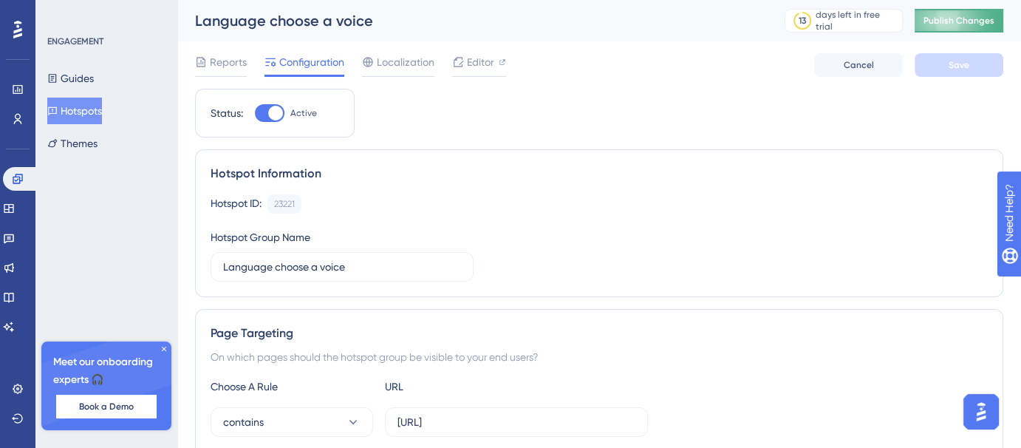
click at [981, 24] on button "Publish Changes" at bounding box center [959, 21] width 89 height 24
click at [90, 76] on button "Guides" at bounding box center [70, 78] width 47 height 27
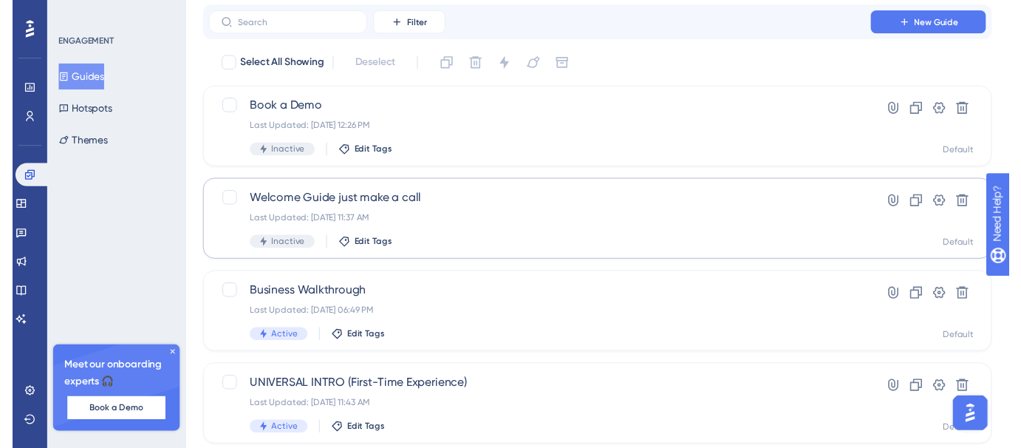
scroll to position [19, 0]
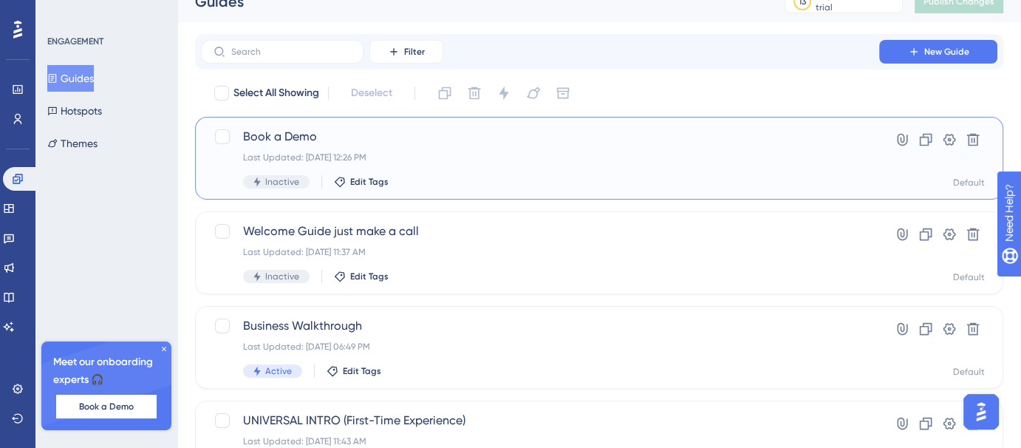
click at [427, 169] on div "Book a Demo Last Updated: Aug 11 2025, 12:26 PM Inactive Edit Tags" at bounding box center [540, 158] width 594 height 61
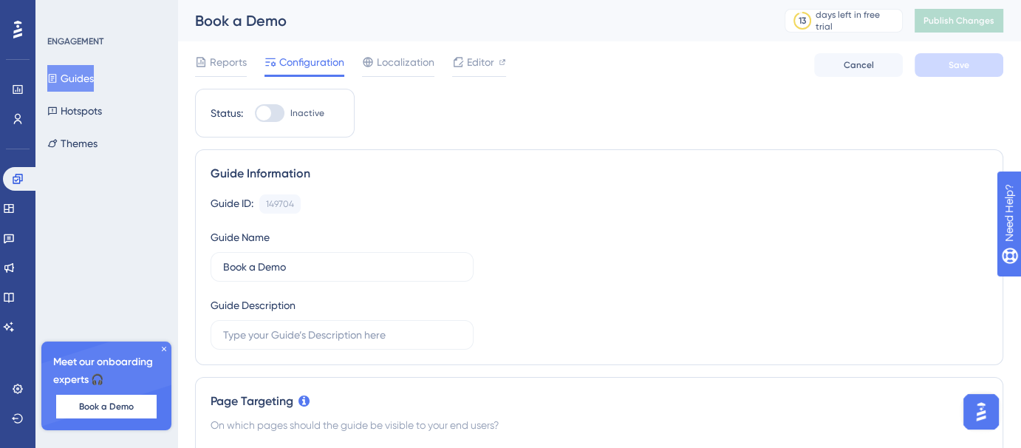
click at [265, 109] on div at bounding box center [263, 113] width 15 height 15
click at [255, 113] on input "Inactive" at bounding box center [254, 113] width 1 height 1
checkbox input "true"
click at [967, 58] on button "Save" at bounding box center [959, 65] width 89 height 24
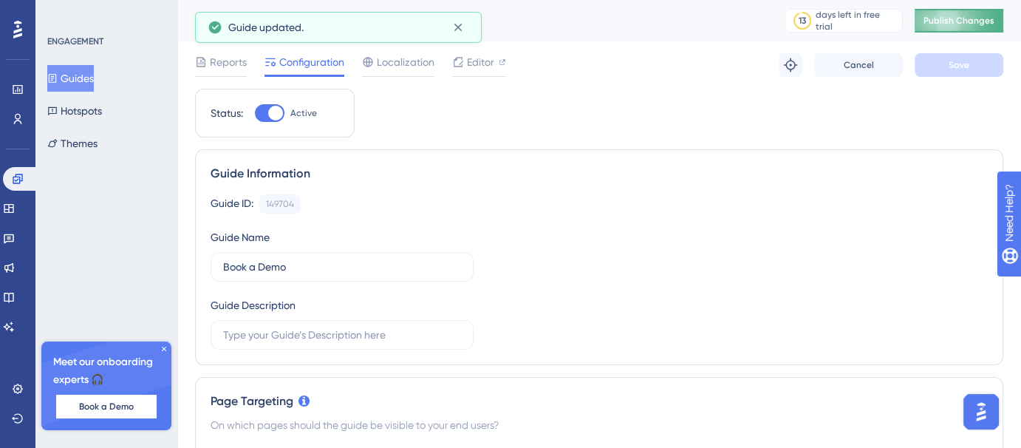
click at [976, 19] on span "Publish Changes" at bounding box center [959, 21] width 71 height 12
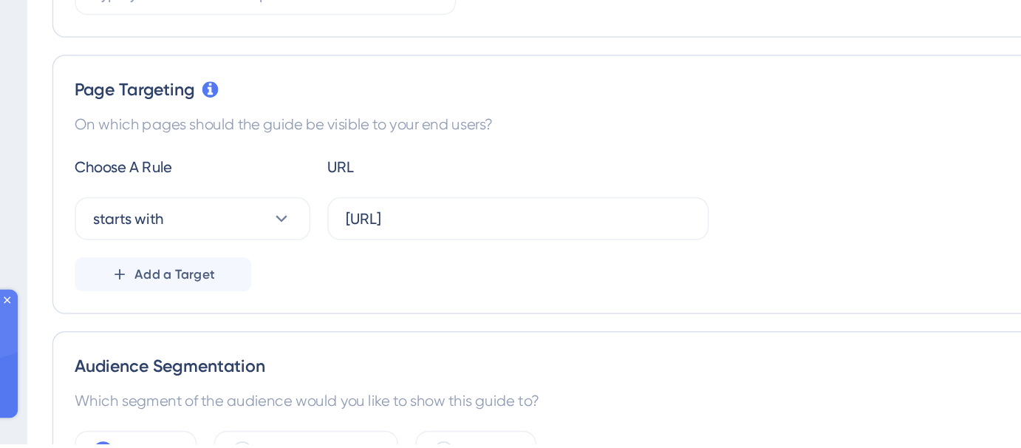
scroll to position [204, 0]
click at [286, 328] on span "Add a Target" at bounding box center [279, 330] width 55 height 12
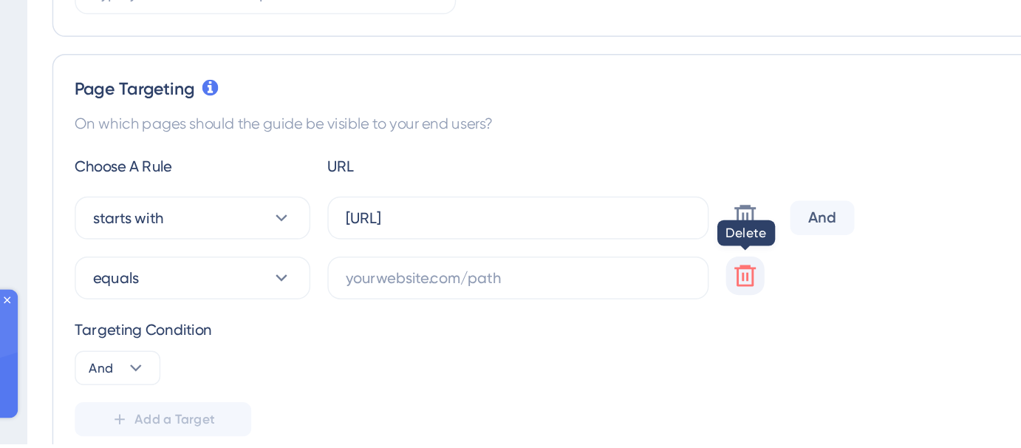
click at [672, 299] on icon at bounding box center [673, 291] width 18 height 18
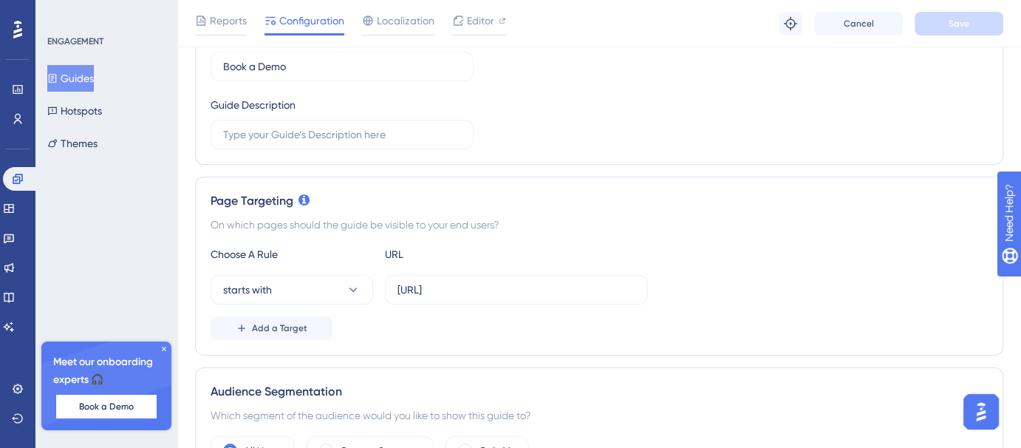
scroll to position [205, 0]
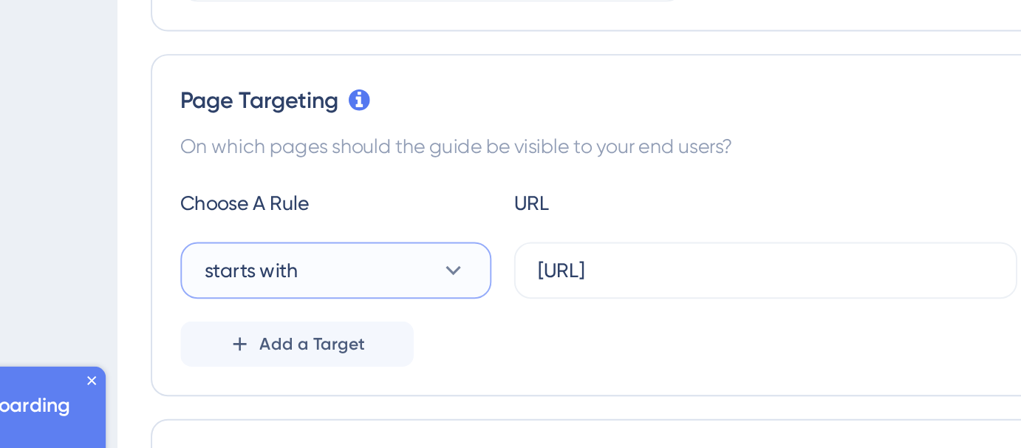
click at [309, 287] on button "starts with" at bounding box center [292, 291] width 163 height 30
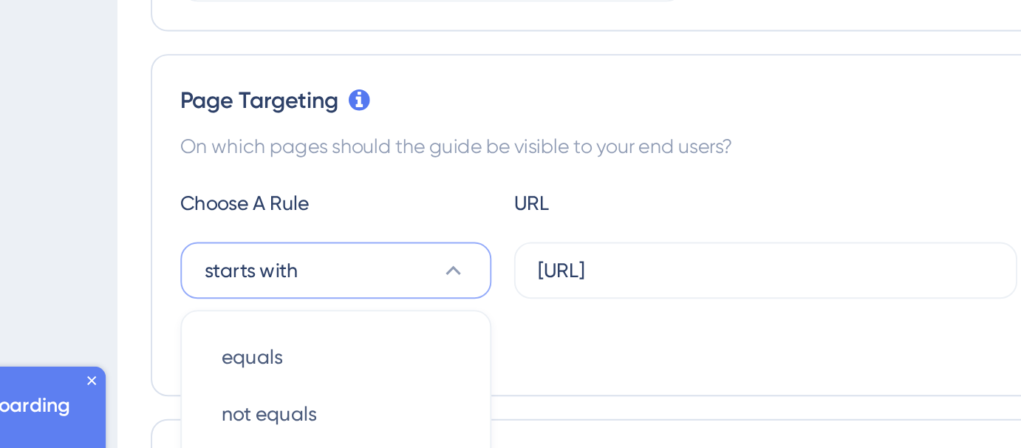
scroll to position [293, 0]
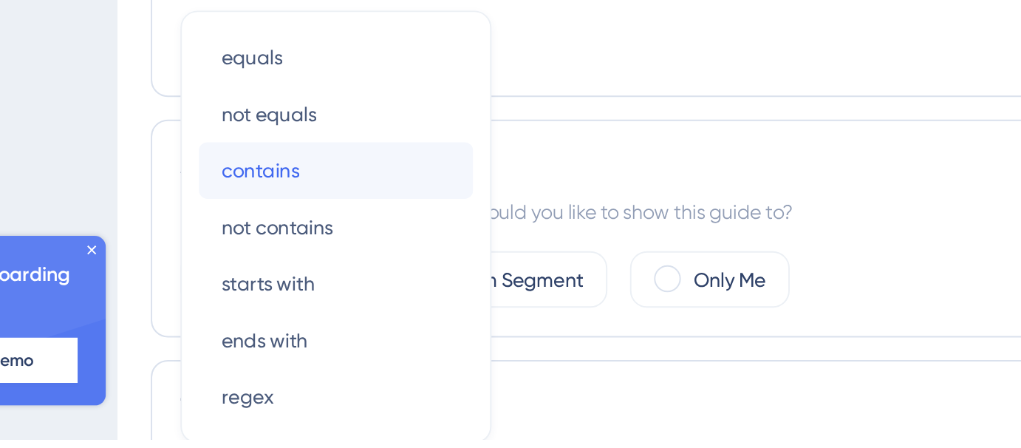
click at [280, 308] on div "contains contains" at bounding box center [292, 308] width 120 height 30
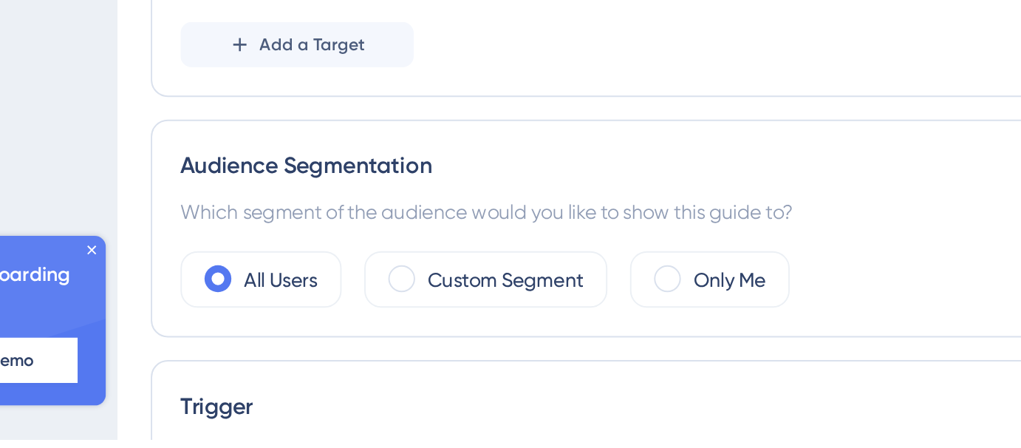
scroll to position [291, 0]
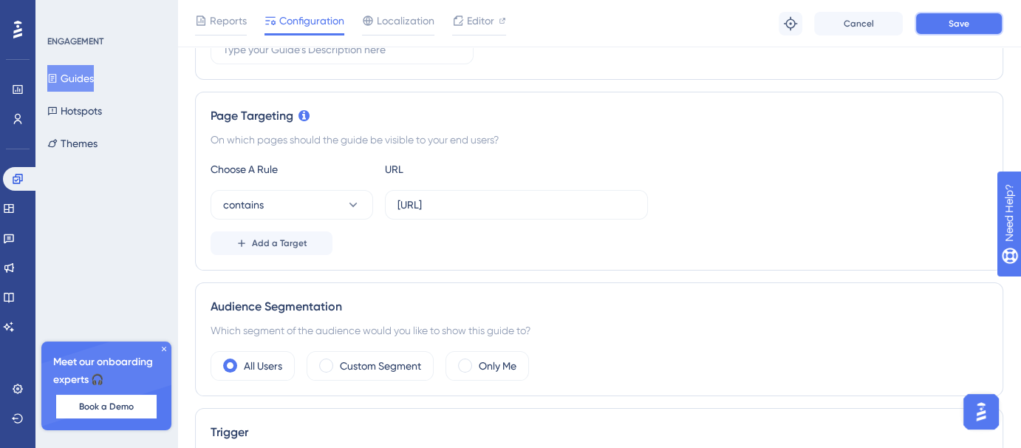
click at [955, 29] on span "Save" at bounding box center [959, 24] width 21 height 12
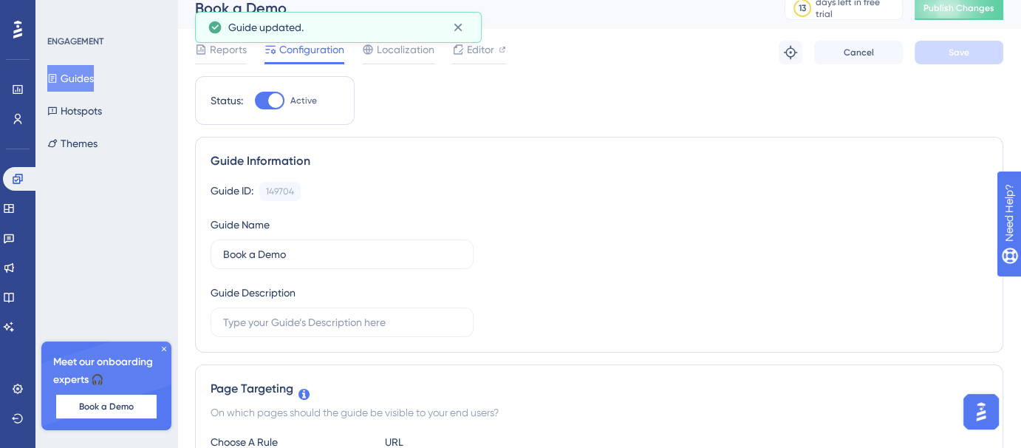
scroll to position [0, 0]
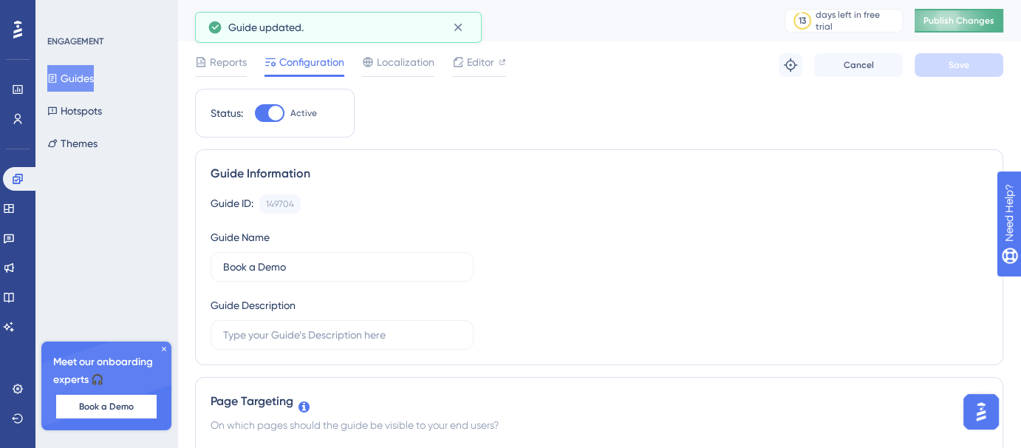
click at [989, 28] on button "Publish Changes" at bounding box center [959, 21] width 89 height 24
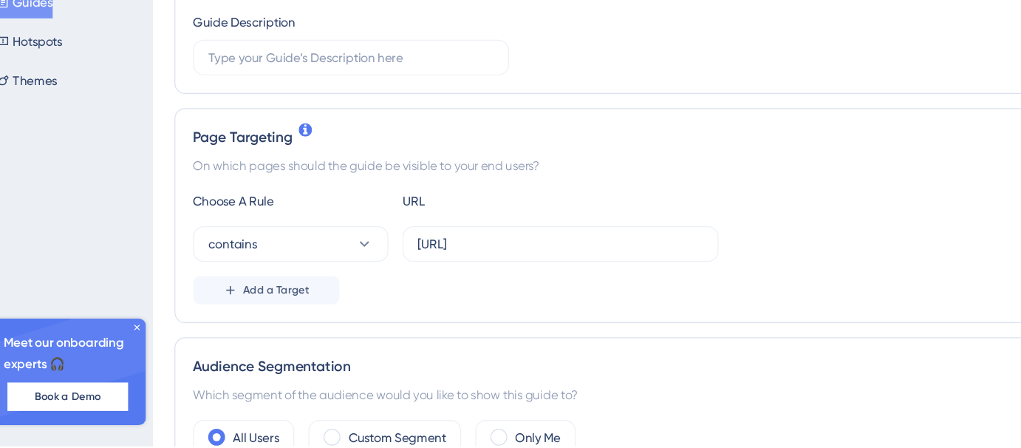
scroll to position [219, 0]
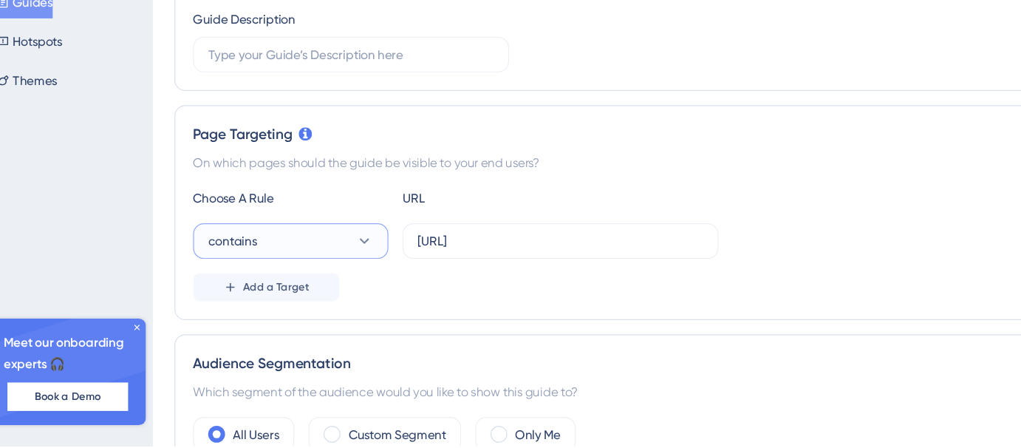
click at [323, 270] on button "contains" at bounding box center [292, 277] width 163 height 30
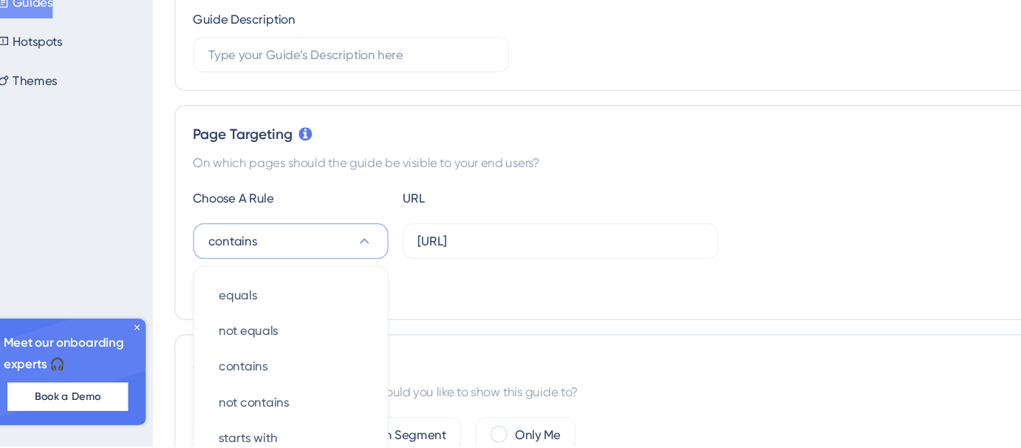
scroll to position [366, 0]
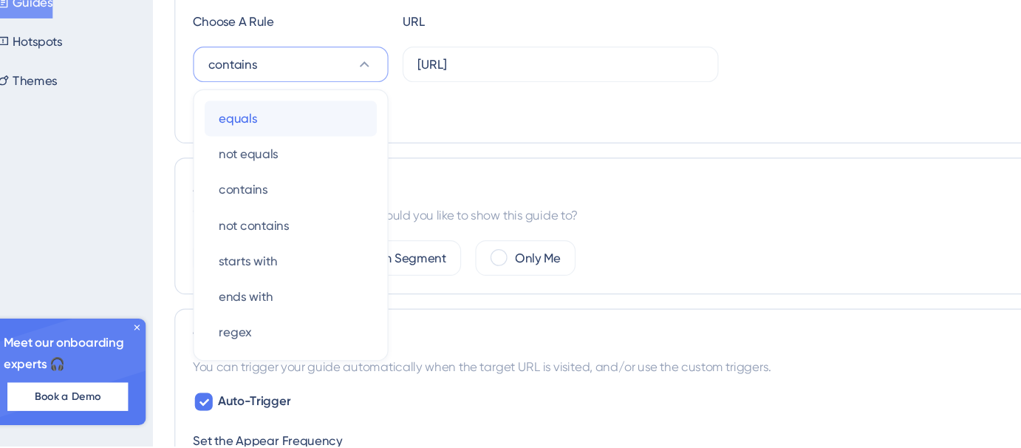
click at [281, 179] on div "equals equals" at bounding box center [292, 175] width 120 height 30
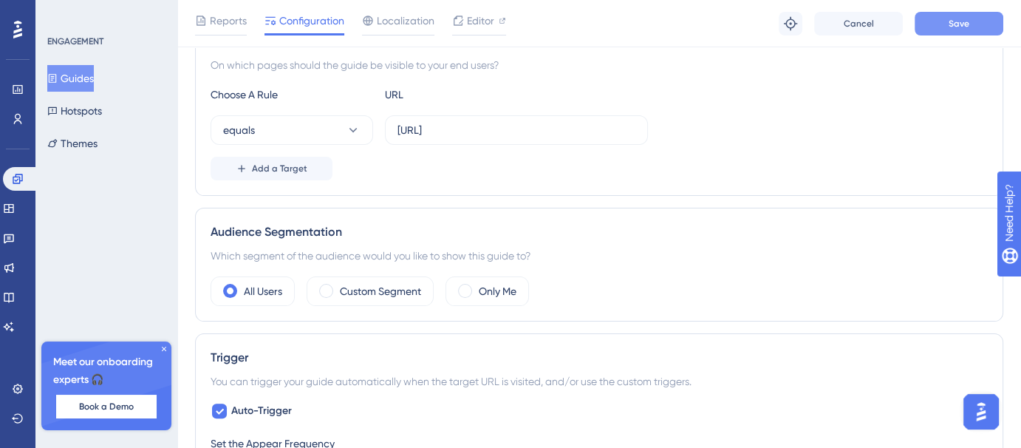
click at [943, 19] on button "Save" at bounding box center [959, 24] width 89 height 24
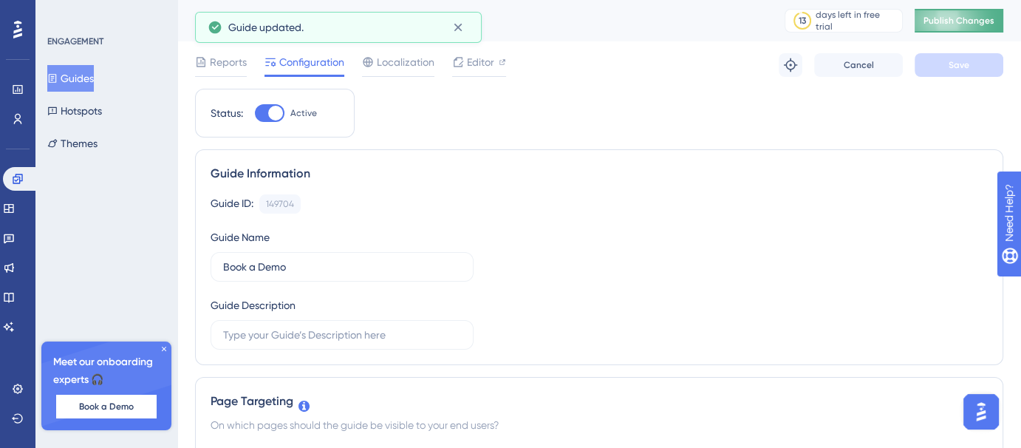
scroll to position [0, 0]
click at [969, 20] on span "Publish Changes" at bounding box center [959, 21] width 71 height 12
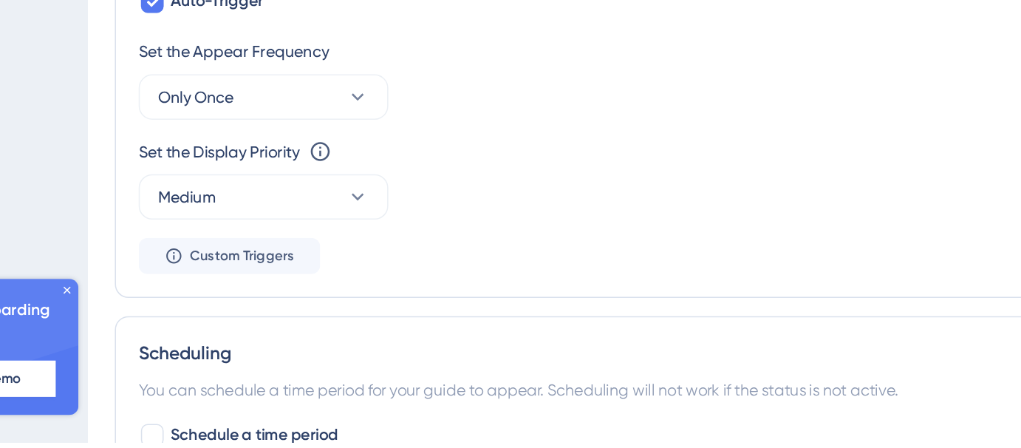
scroll to position [618, 0]
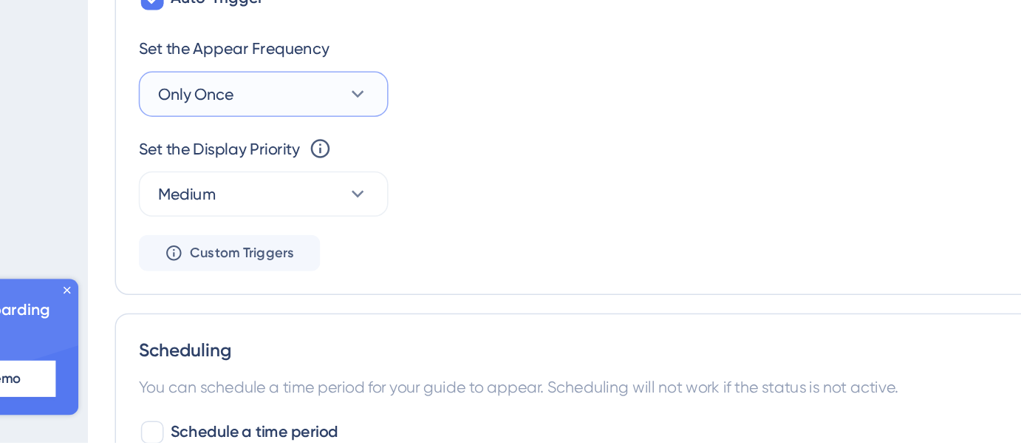
click at [294, 210] on button "Only Once" at bounding box center [292, 221] width 163 height 30
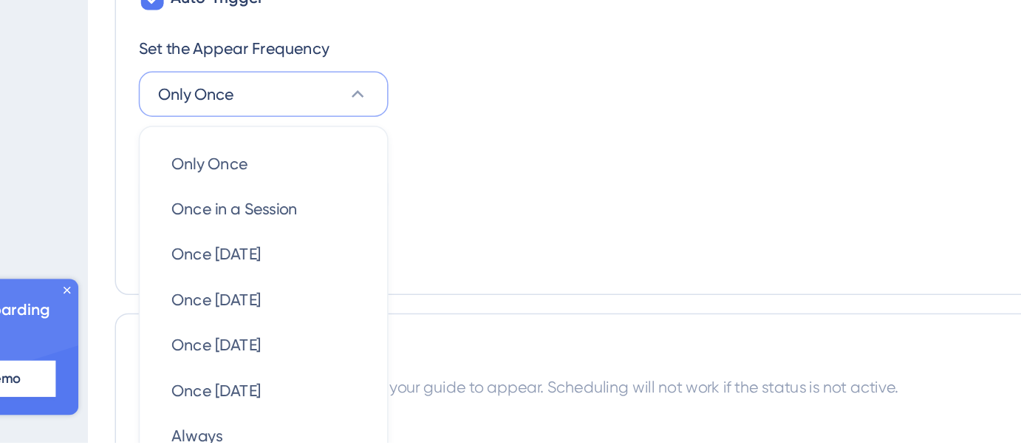
scroll to position [666, 0]
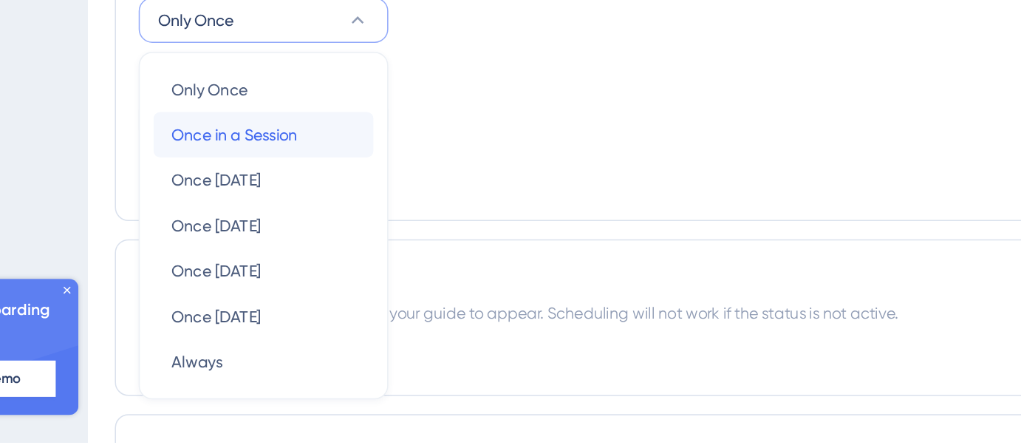
click at [294, 249] on span "Once in a Session" at bounding box center [273, 248] width 82 height 18
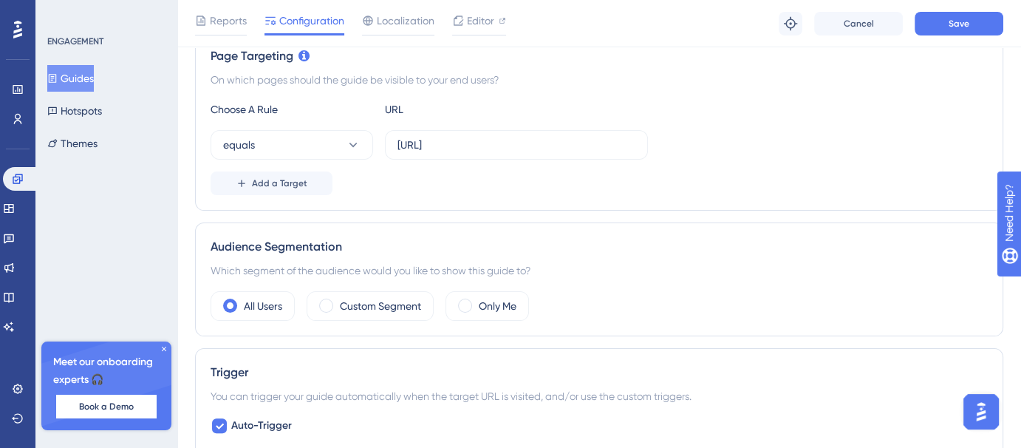
scroll to position [270, 0]
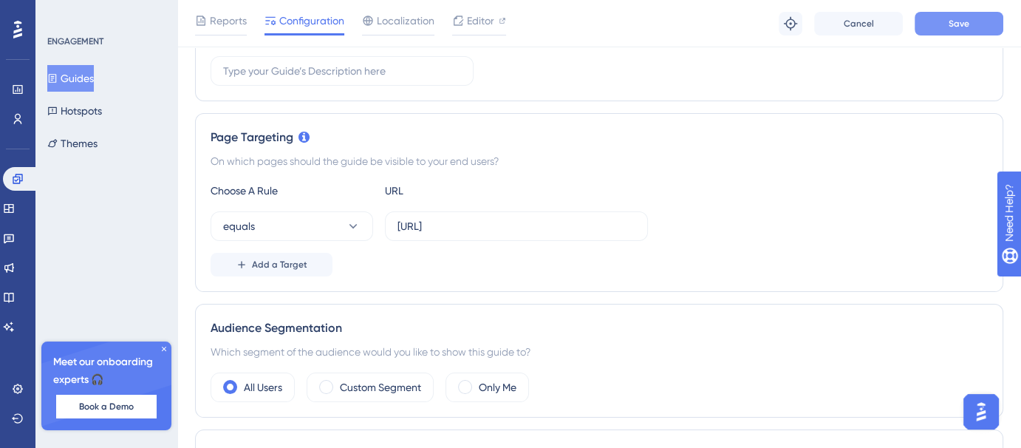
click at [958, 16] on button "Save" at bounding box center [959, 24] width 89 height 24
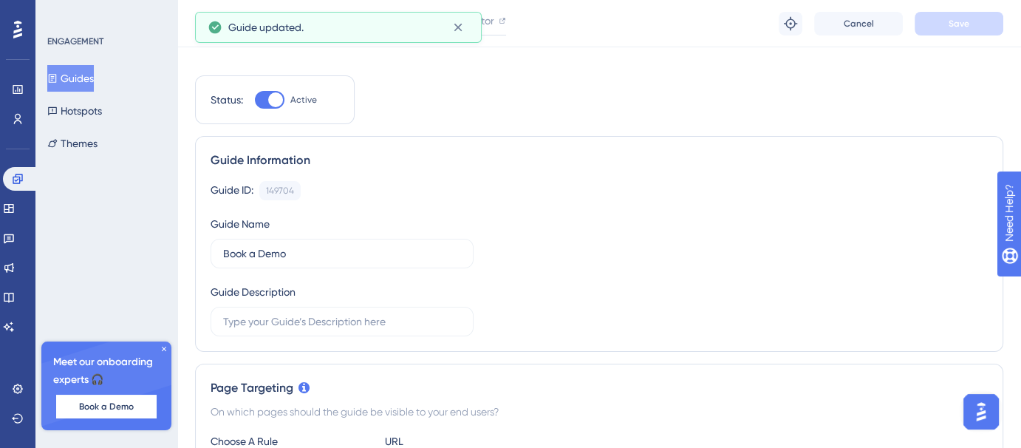
scroll to position [0, 0]
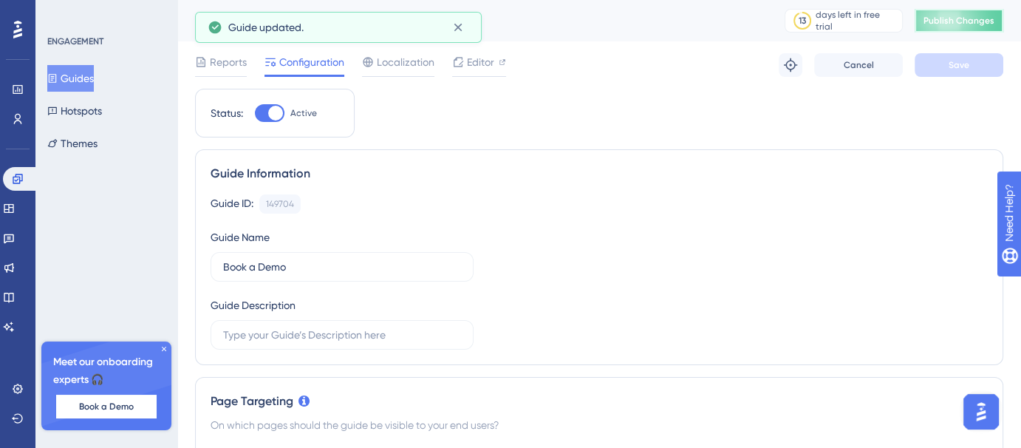
click at [979, 24] on button "Publish Changes" at bounding box center [959, 21] width 89 height 24
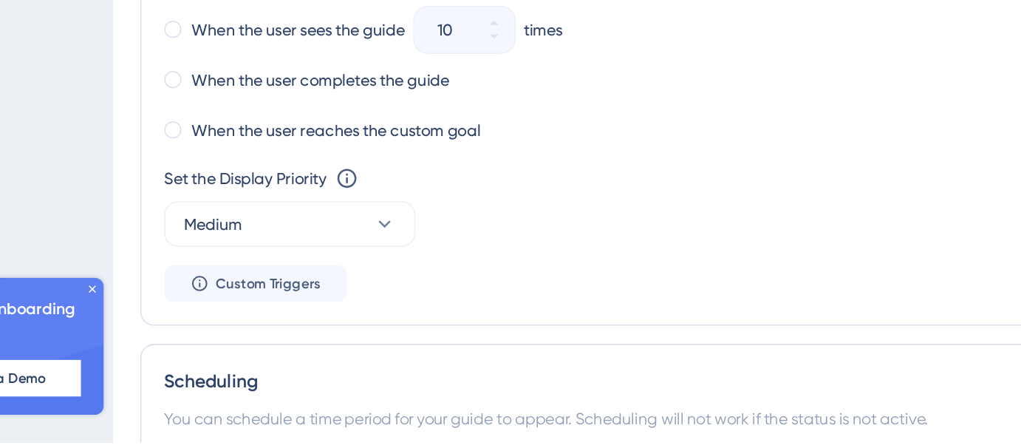
scroll to position [751, 0]
click at [299, 297] on button "Medium" at bounding box center [292, 306] width 163 height 30
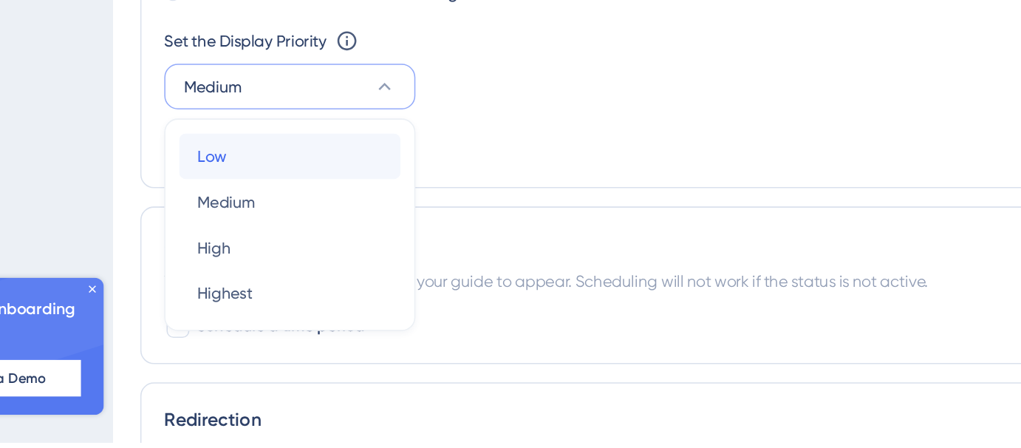
click at [268, 263] on div "Low Low" at bounding box center [292, 263] width 120 height 30
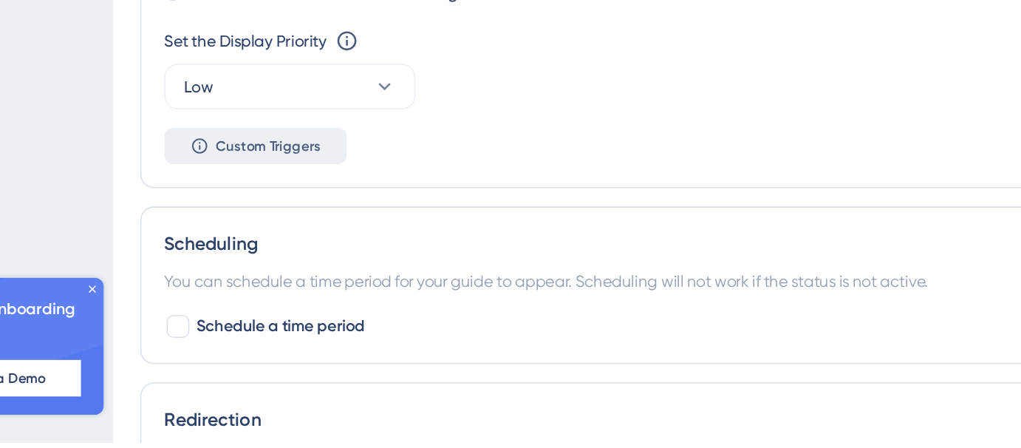
scroll to position [839, 0]
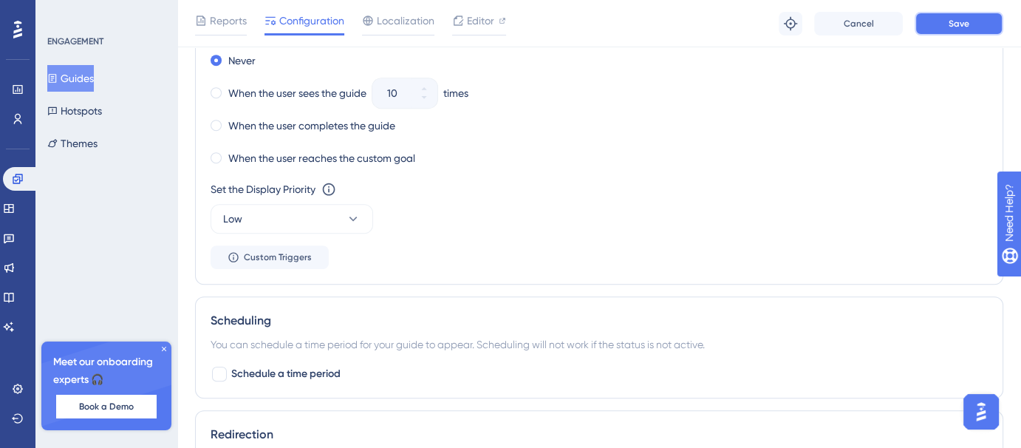
click at [947, 24] on button "Save" at bounding box center [959, 24] width 89 height 24
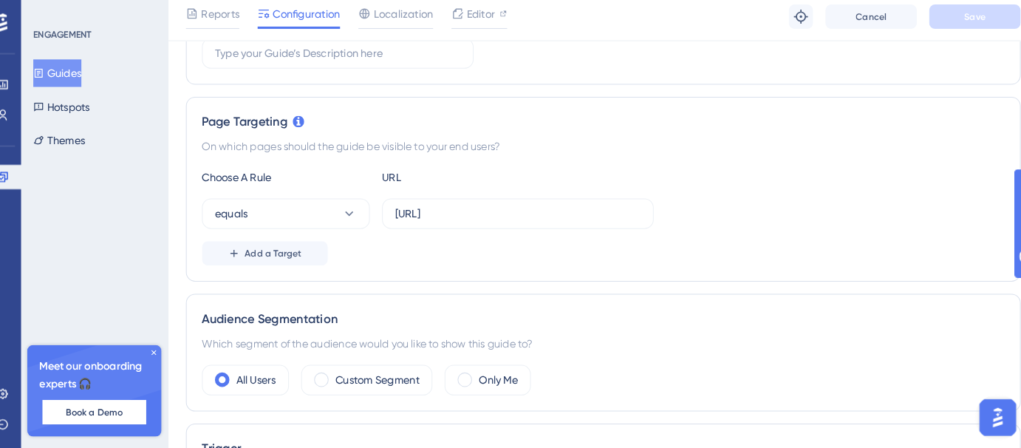
scroll to position [282, 0]
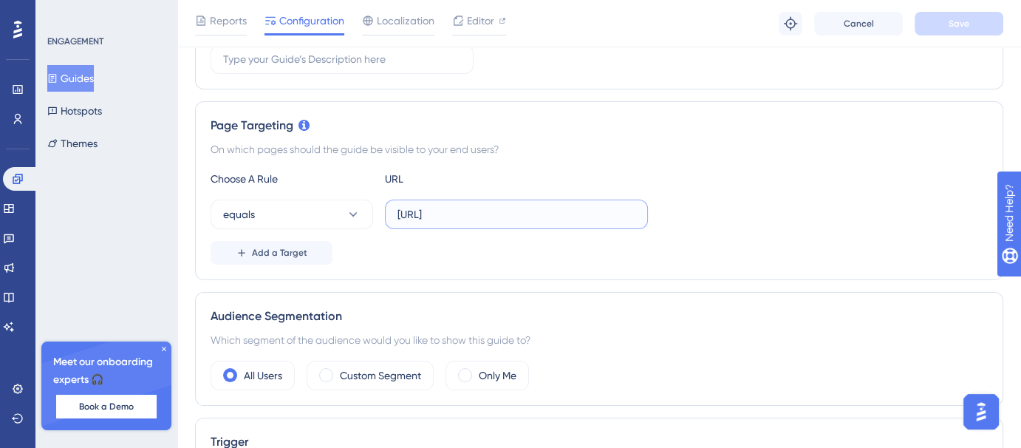
click at [584, 219] on input "[URL]" at bounding box center [517, 214] width 238 height 16
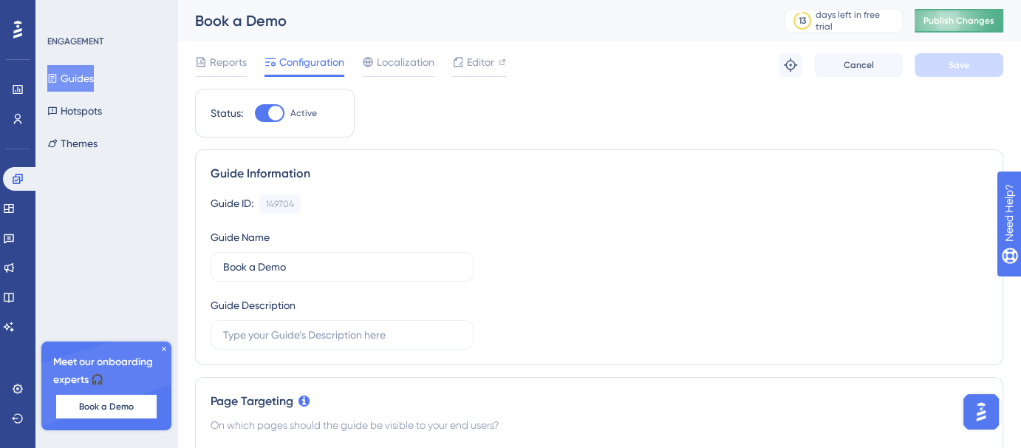
type input "[URL]"
click at [981, 21] on span "Publish Changes" at bounding box center [959, 21] width 71 height 12
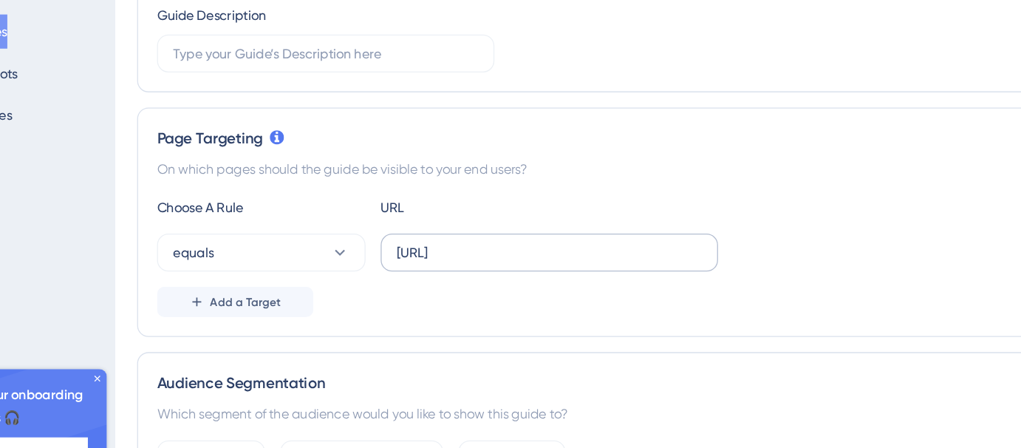
scroll to position [245, 0]
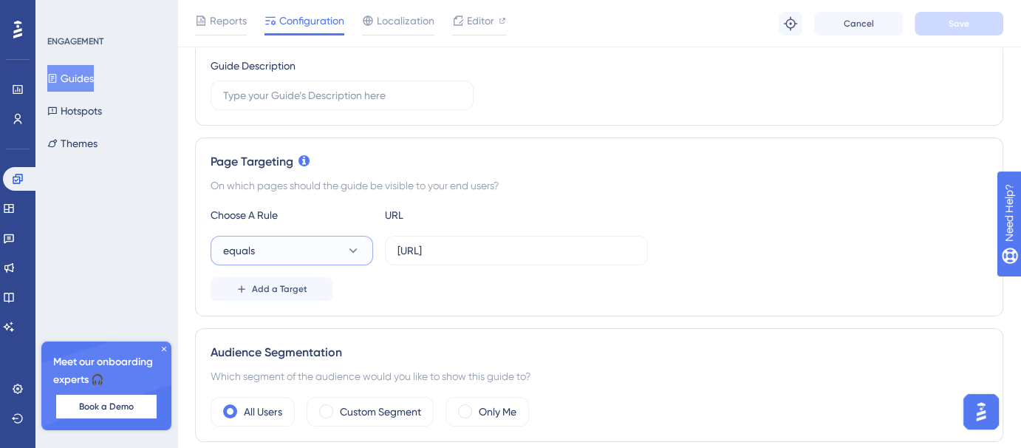
click at [307, 251] on button "equals" at bounding box center [292, 251] width 163 height 30
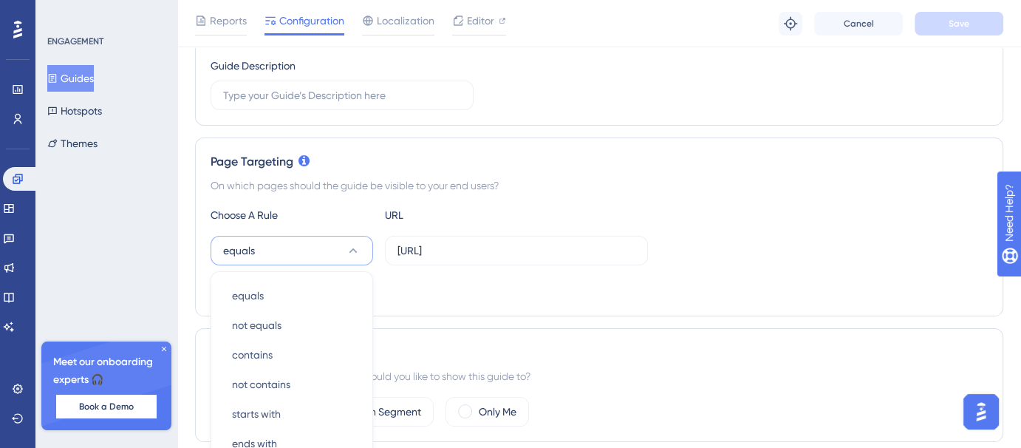
scroll to position [403, 0]
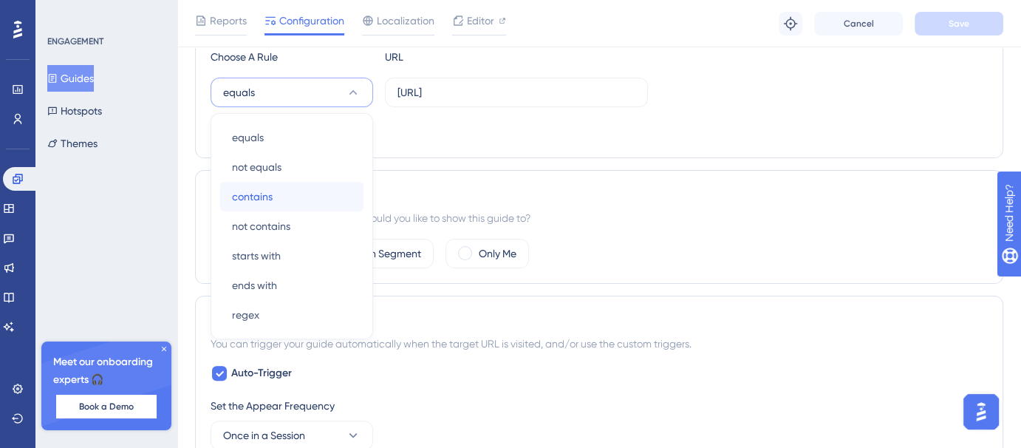
click at [293, 205] on div "contains contains" at bounding box center [292, 197] width 120 height 30
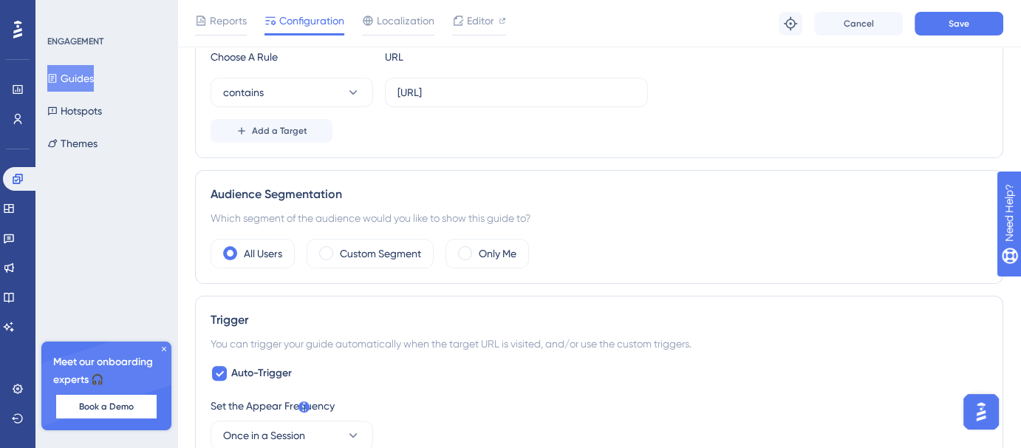
scroll to position [336, 0]
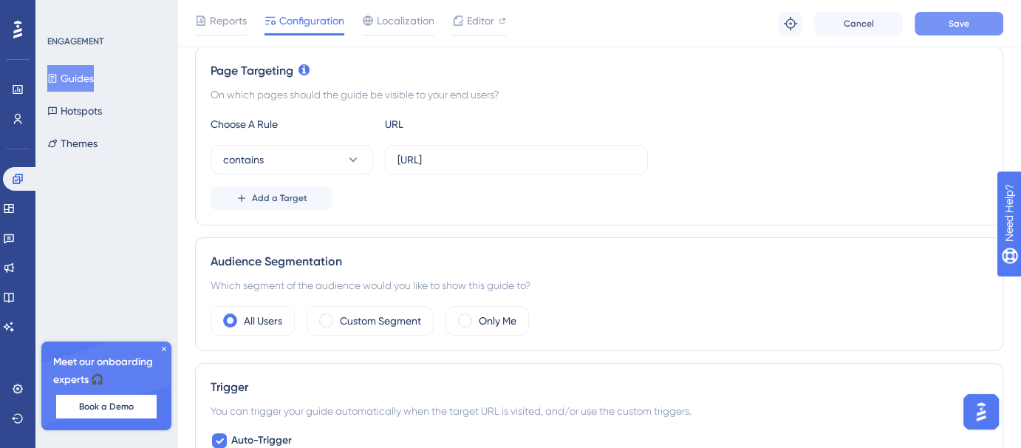
click at [961, 20] on span "Save" at bounding box center [959, 24] width 21 height 12
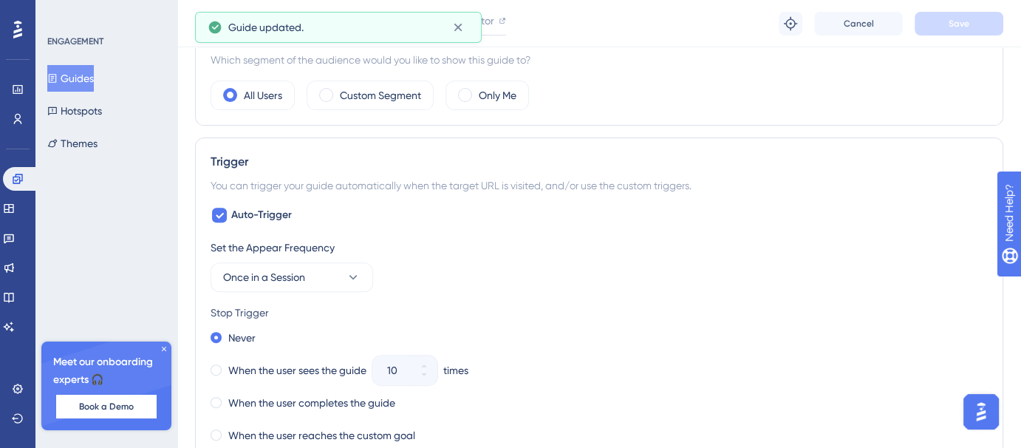
scroll to position [569, 0]
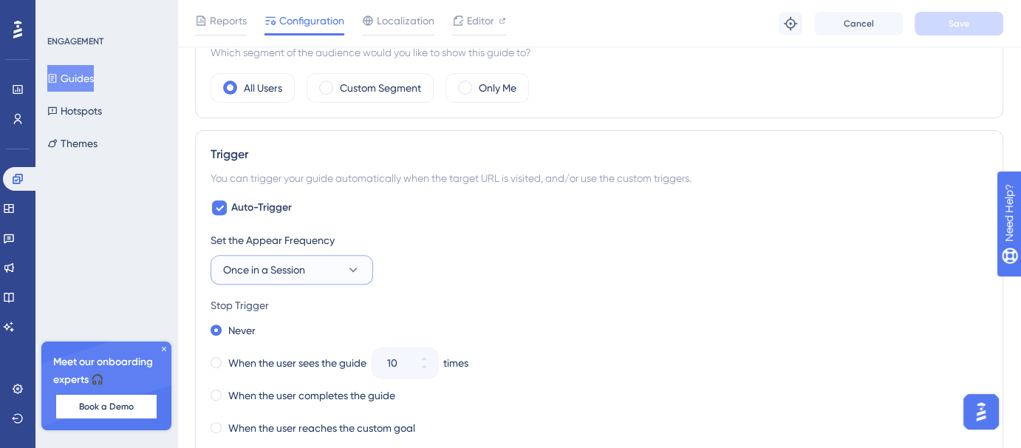
click at [338, 257] on button "Once in a Session" at bounding box center [292, 270] width 163 height 30
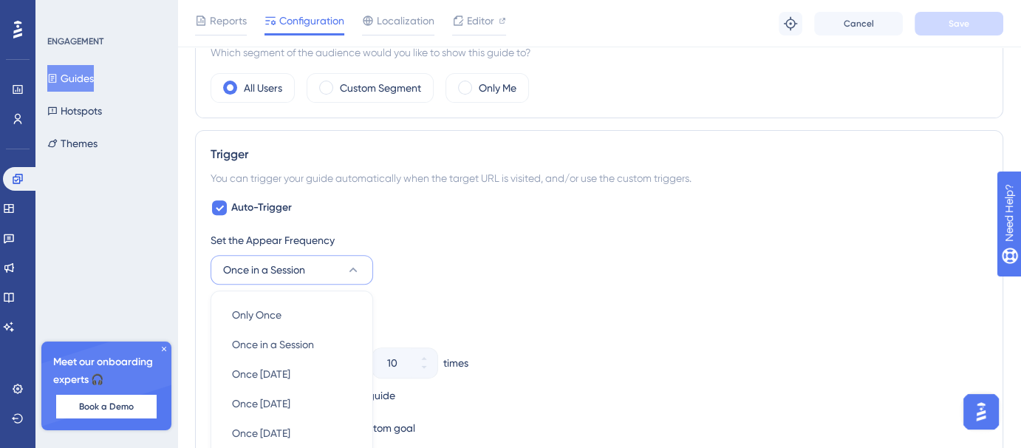
scroll to position [746, 0]
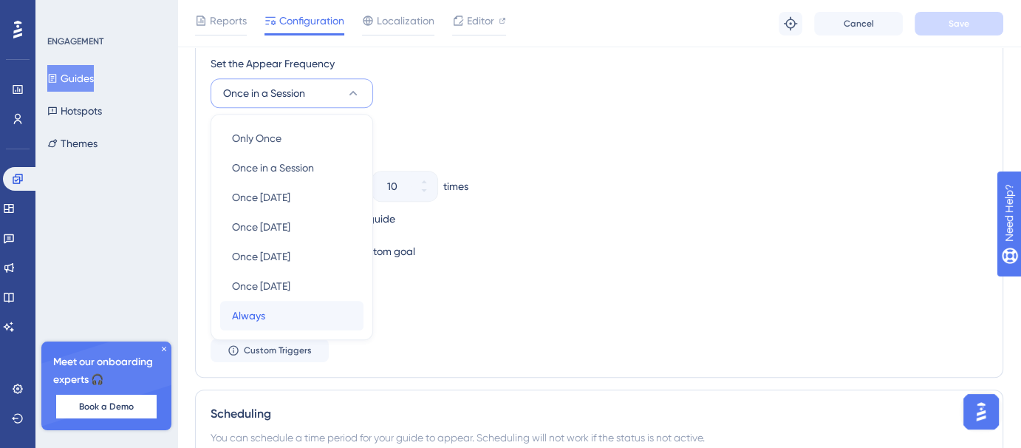
click at [272, 310] on div "Always Always" at bounding box center [292, 316] width 120 height 30
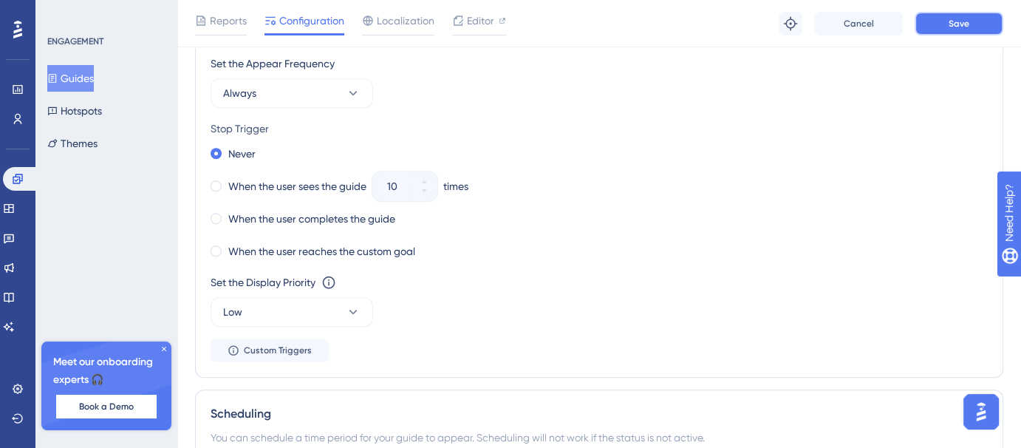
click at [979, 24] on button "Save" at bounding box center [959, 24] width 89 height 24
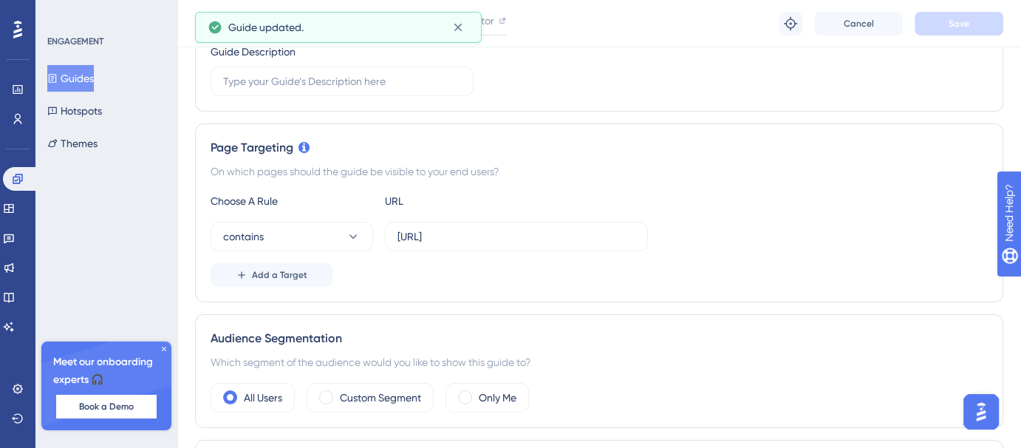
scroll to position [0, 0]
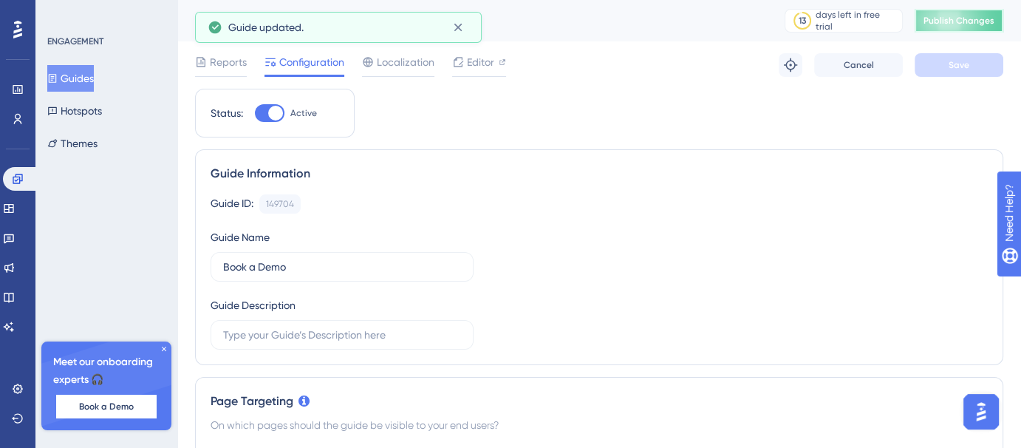
click at [973, 22] on span "Publish Changes" at bounding box center [959, 21] width 71 height 12
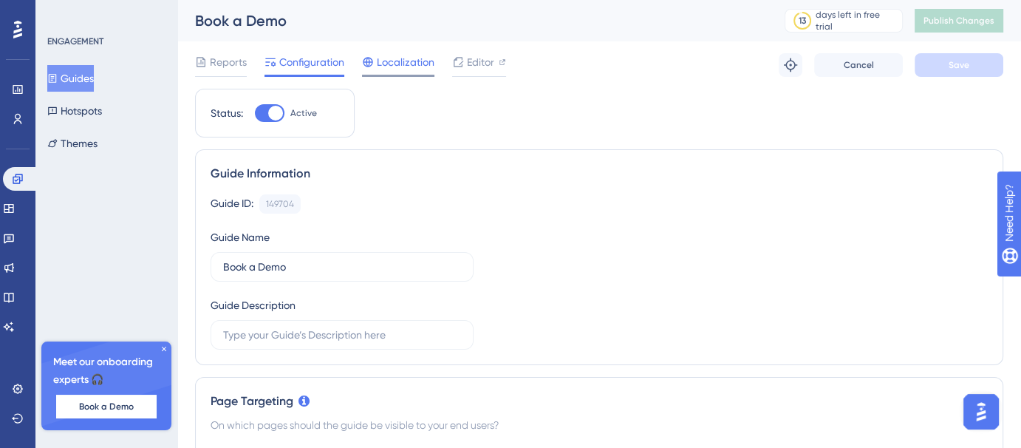
click at [426, 59] on span "Localization" at bounding box center [406, 62] width 58 height 18
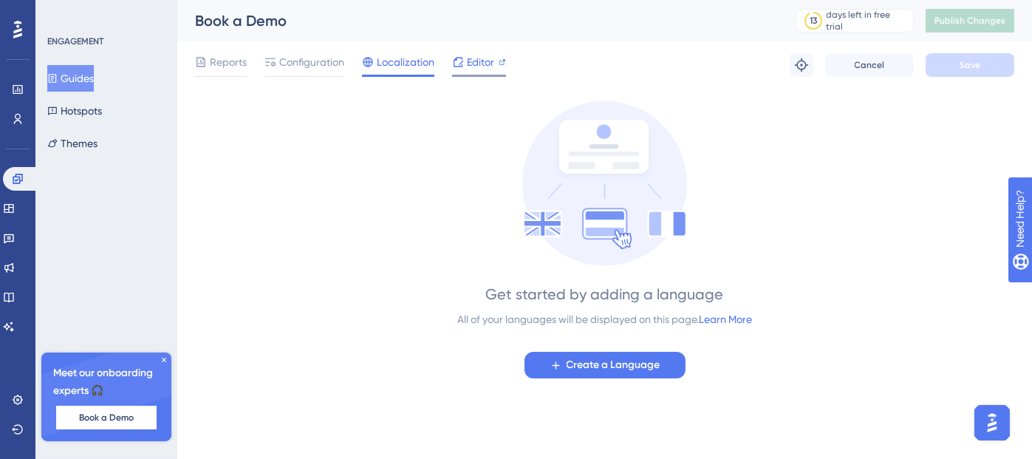
click at [489, 57] on span "Editor" at bounding box center [480, 62] width 27 height 18
click at [278, 59] on div "Configuration" at bounding box center [305, 62] width 80 height 18
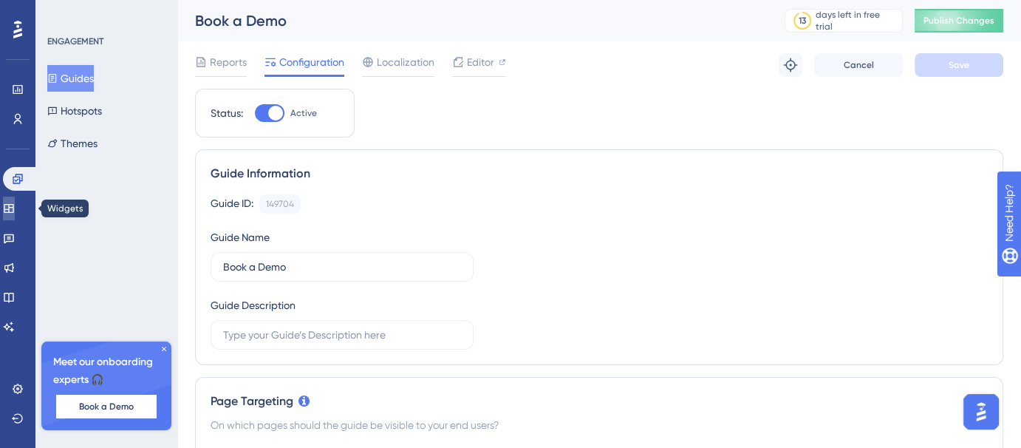
click at [13, 212] on icon at bounding box center [9, 208] width 10 height 9
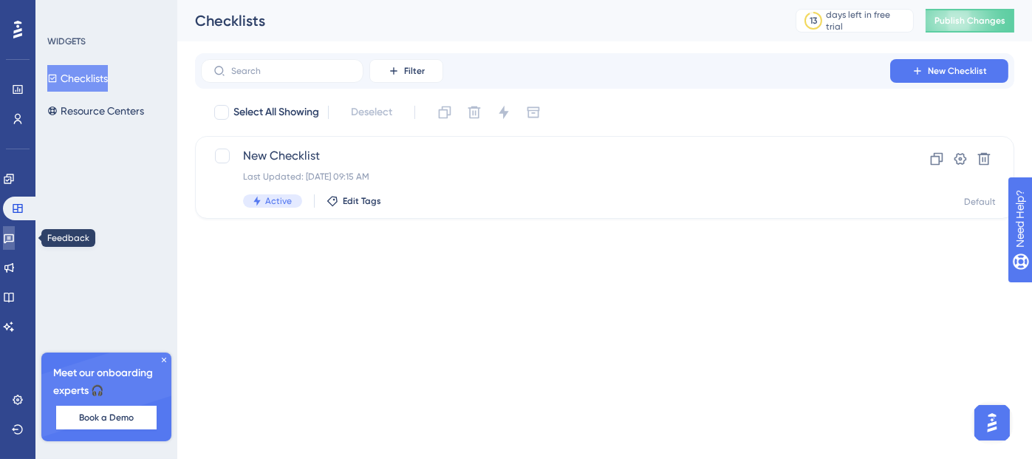
click at [15, 245] on link at bounding box center [9, 238] width 12 height 24
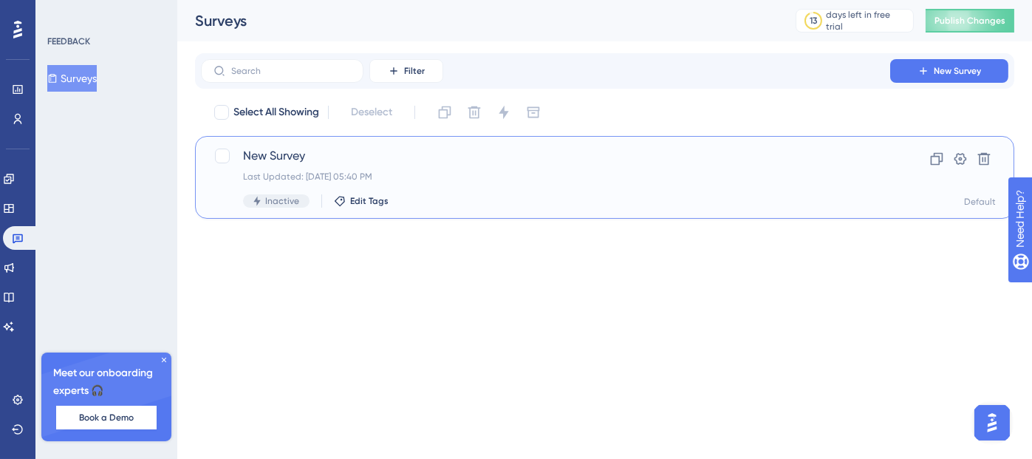
click at [445, 163] on span "New Survey" at bounding box center [545, 156] width 605 height 18
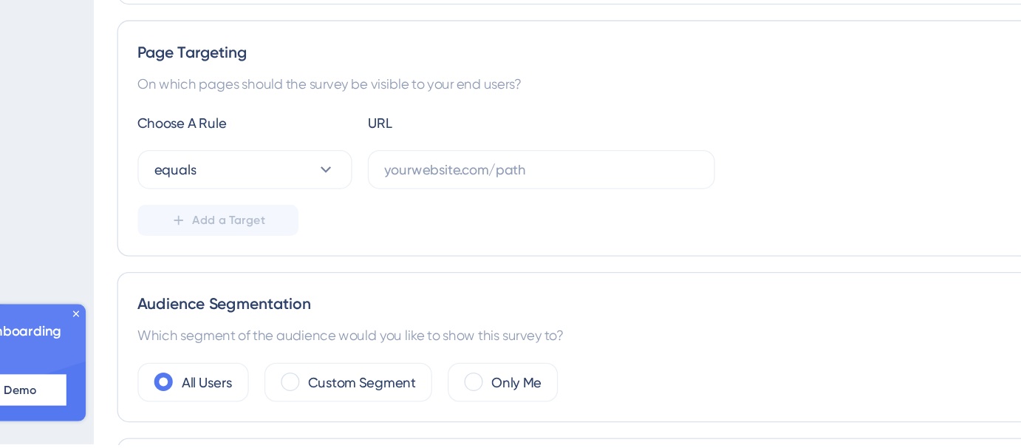
scroll to position [195, 7]
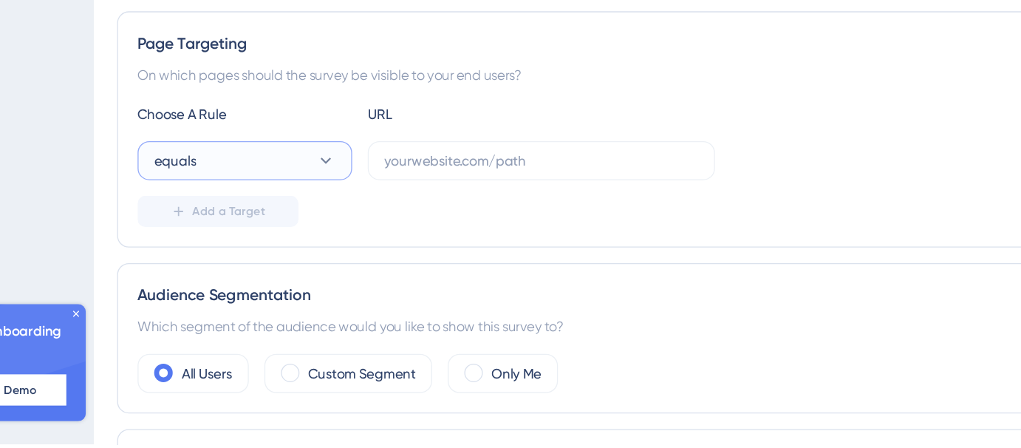
click at [327, 236] on button "equals" at bounding box center [292, 233] width 163 height 30
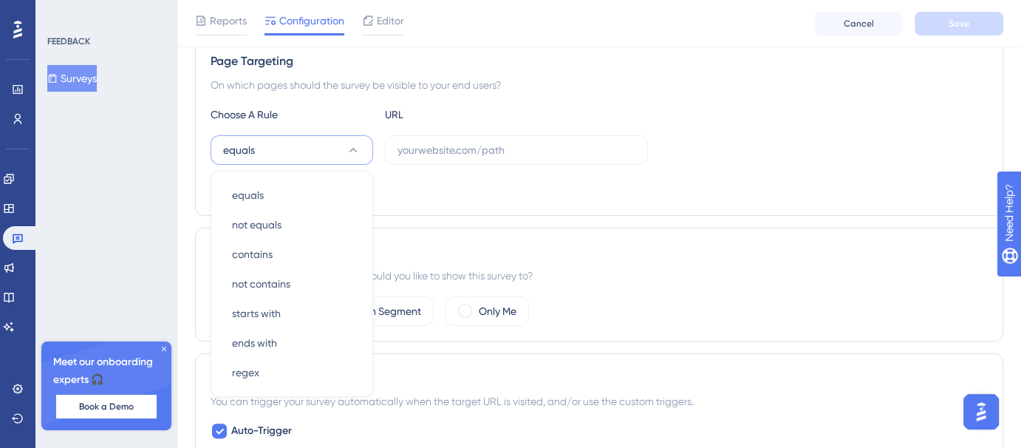
scroll to position [278, 0]
click at [520, 197] on div "Add a Target" at bounding box center [599, 189] width 777 height 24
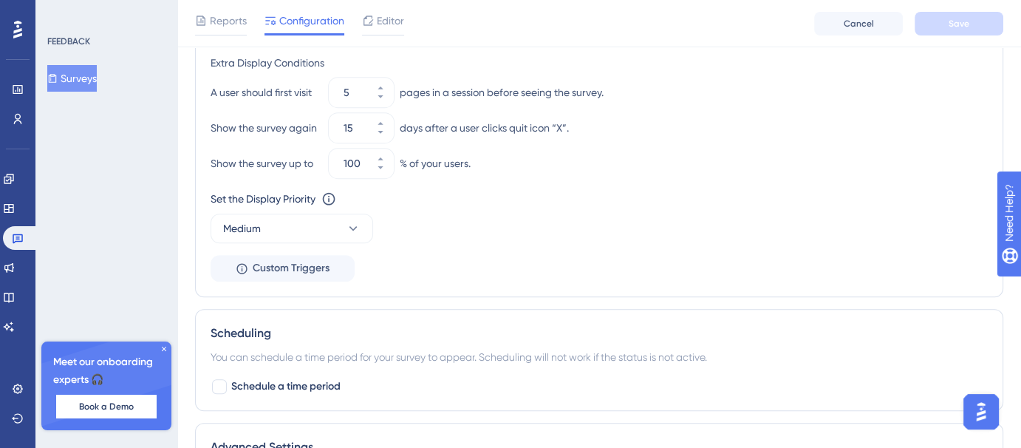
scroll to position [771, 0]
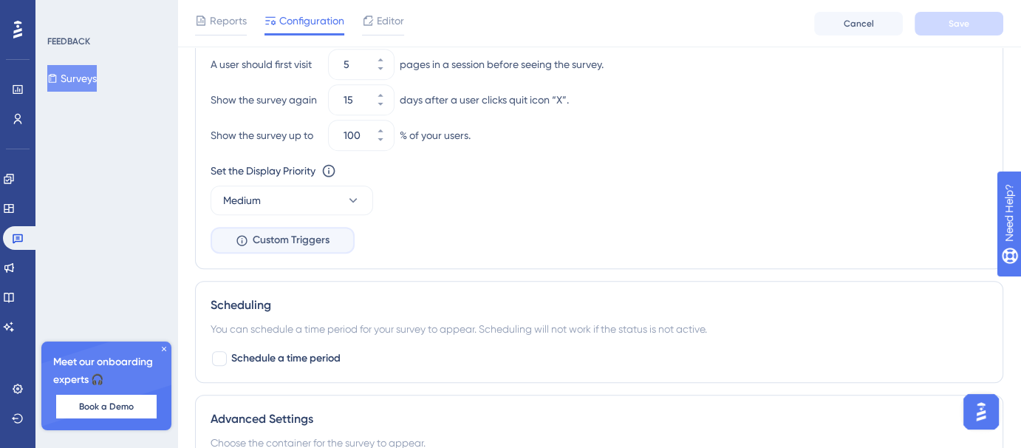
click at [312, 239] on span "Custom Triggers" at bounding box center [291, 240] width 77 height 18
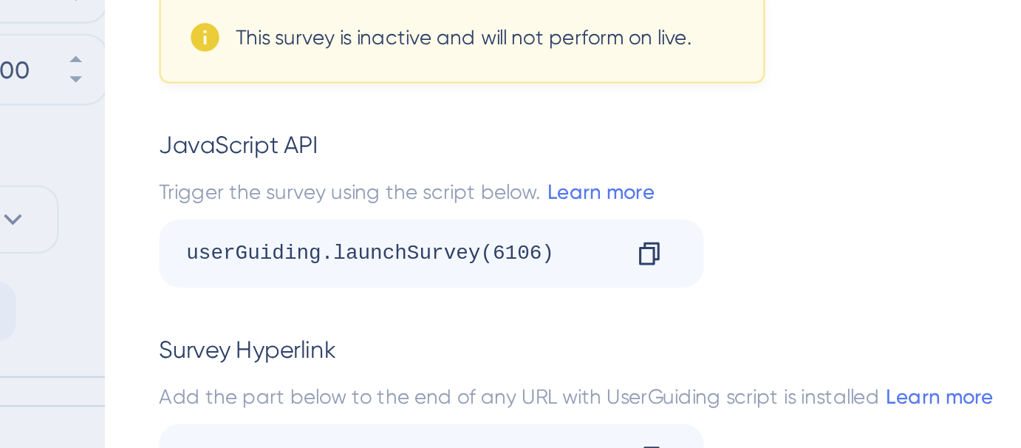
scroll to position [784, 0]
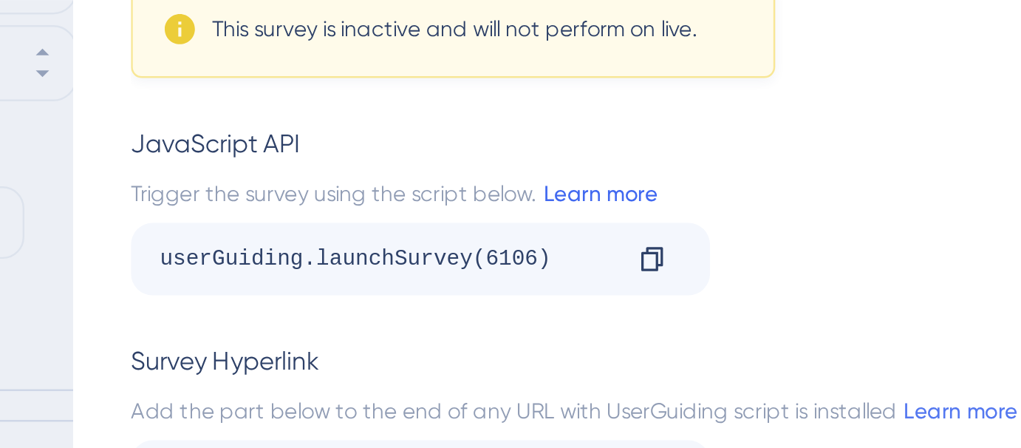
click at [611, 174] on link "Learn more" at bounding box center [607, 176] width 50 height 12
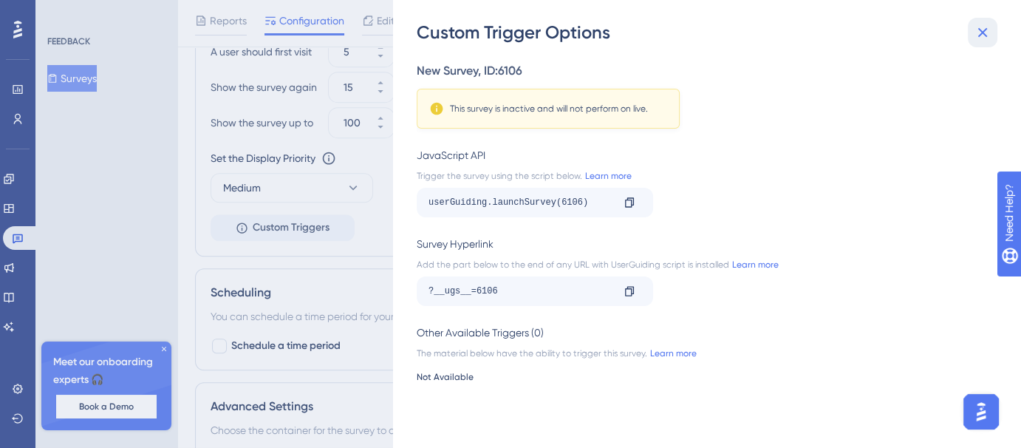
click at [981, 33] on icon at bounding box center [983, 33] width 10 height 10
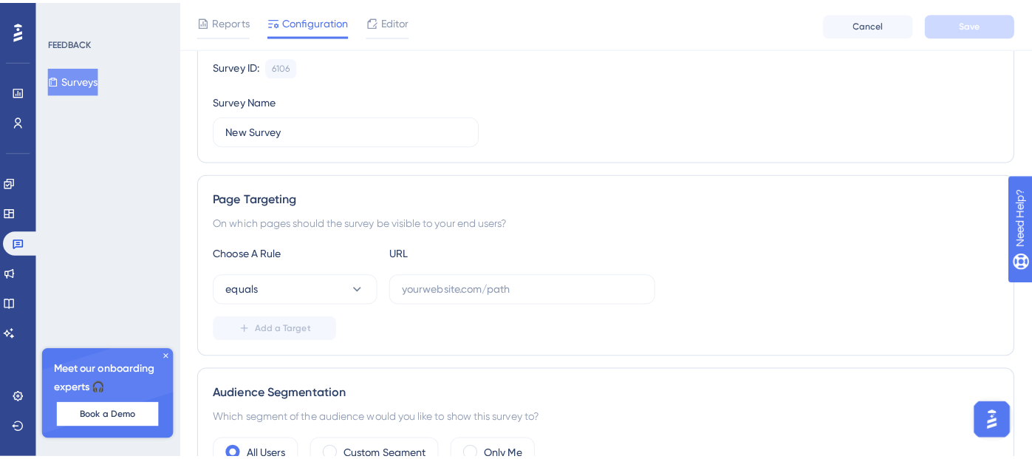
scroll to position [0, 0]
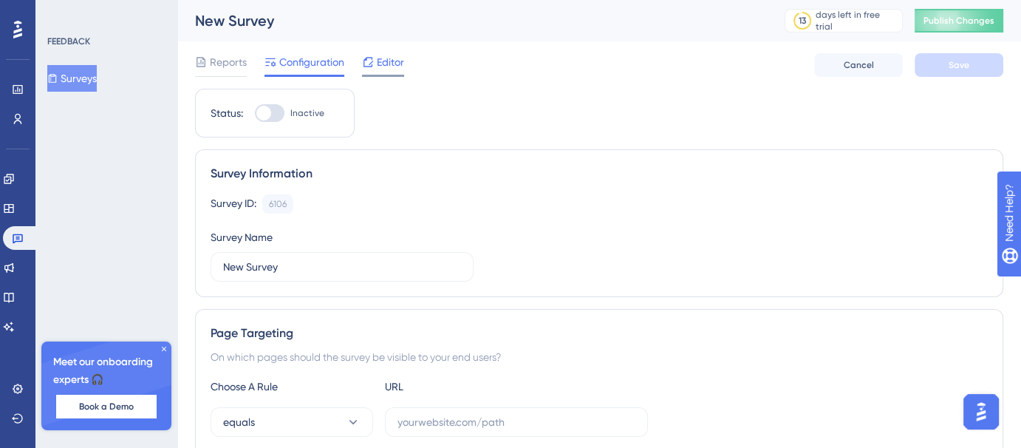
click at [384, 59] on span "Editor" at bounding box center [390, 62] width 27 height 18
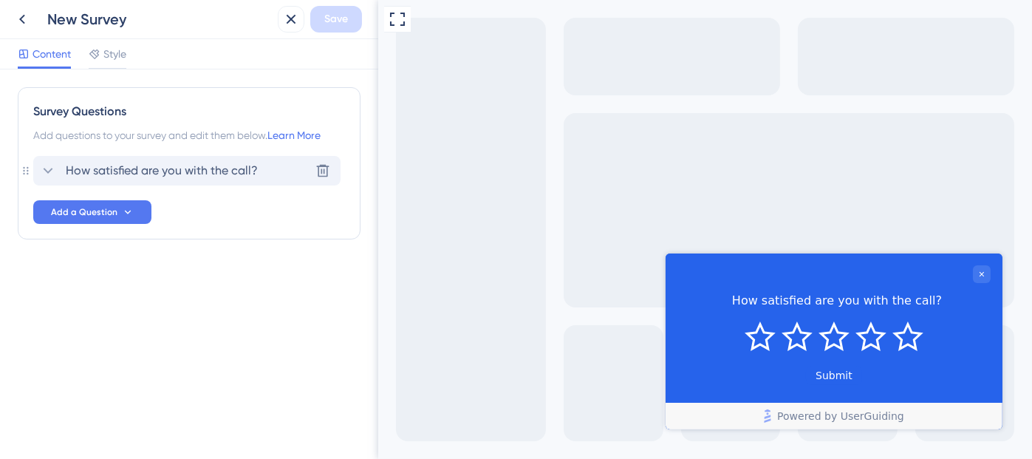
click at [178, 164] on span "How satisfied are you with the call?" at bounding box center [162, 171] width 192 height 18
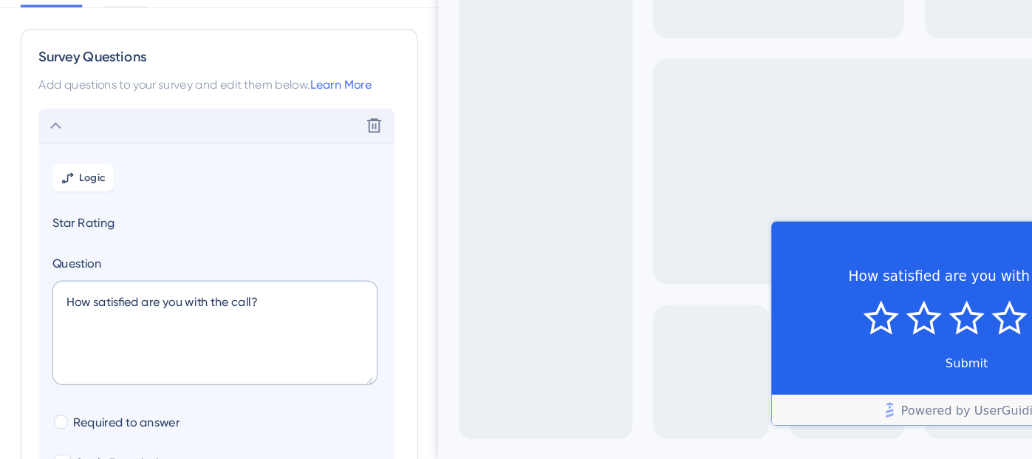
click at [39, 174] on icon at bounding box center [48, 171] width 18 height 18
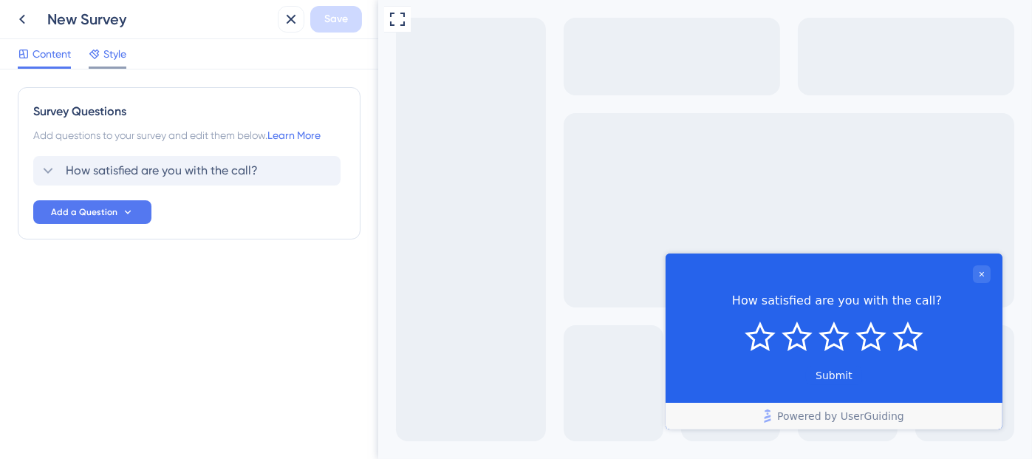
click at [111, 61] on span "Style" at bounding box center [114, 54] width 23 height 18
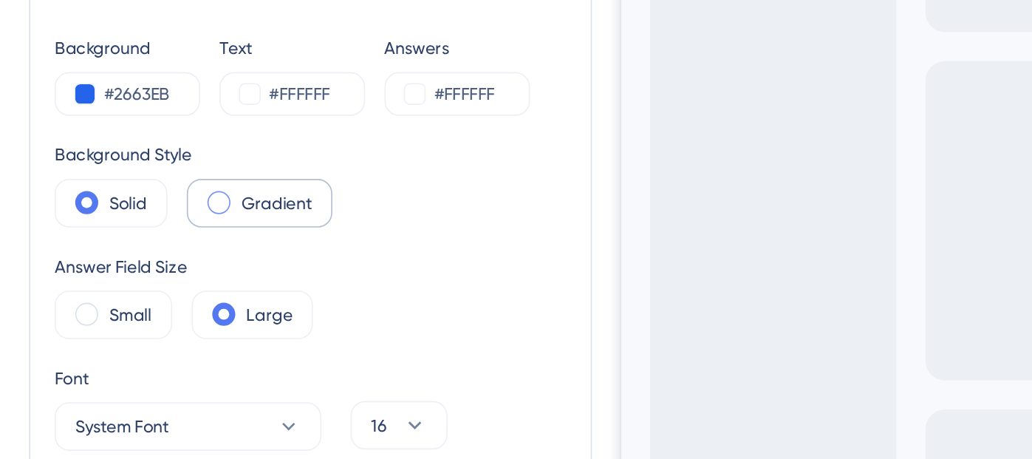
click at [139, 195] on span at bounding box center [133, 199] width 14 height 14
click at [145, 194] on input "radio" at bounding box center [145, 194] width 0 height 0
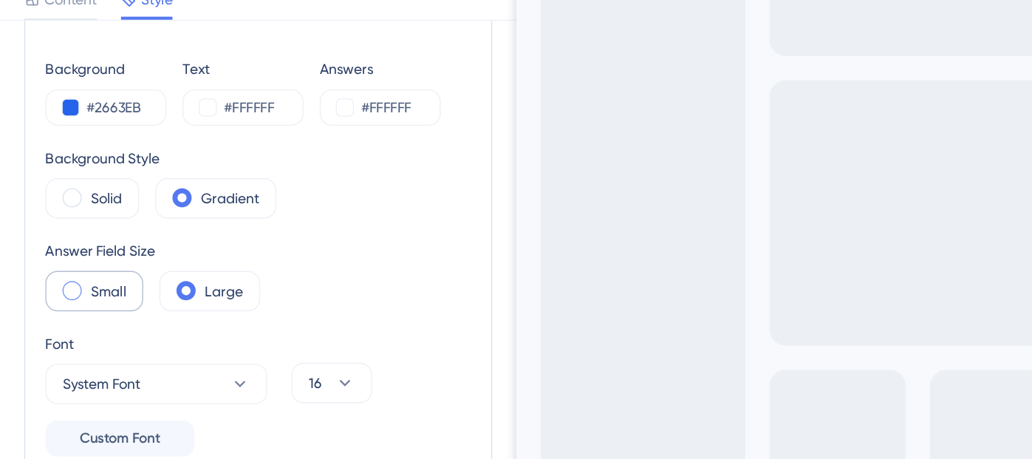
click at [74, 270] on label "Small" at bounding box center [80, 268] width 26 height 18
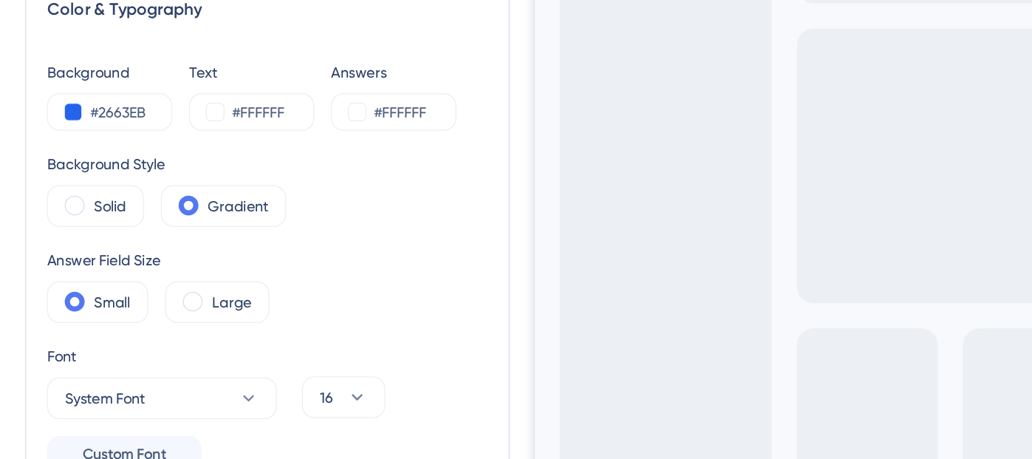
scroll to position [11, 0]
click at [154, 173] on button at bounding box center [152, 173] width 12 height 12
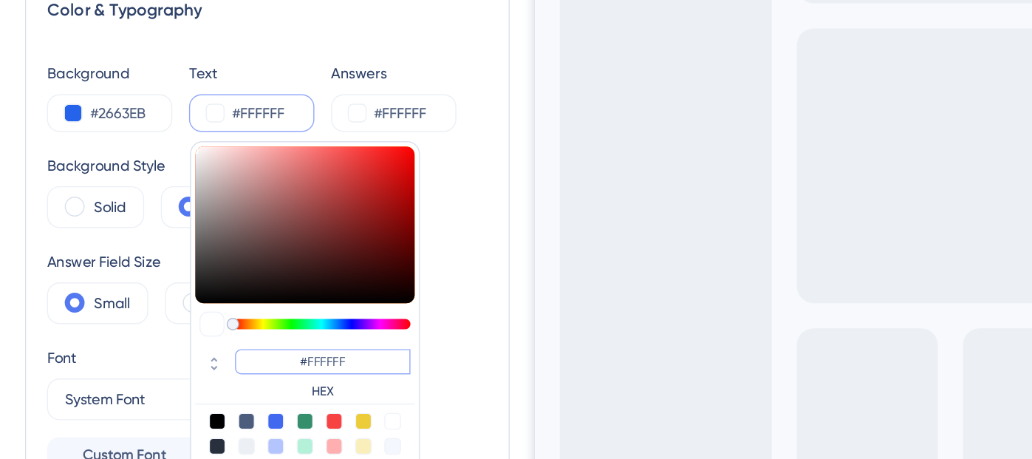
click at [240, 342] on input "#FFFFFF" at bounding box center [228, 349] width 124 height 18
paste input "477CF0"
type input "#477cf0"
type input "#477CF0"
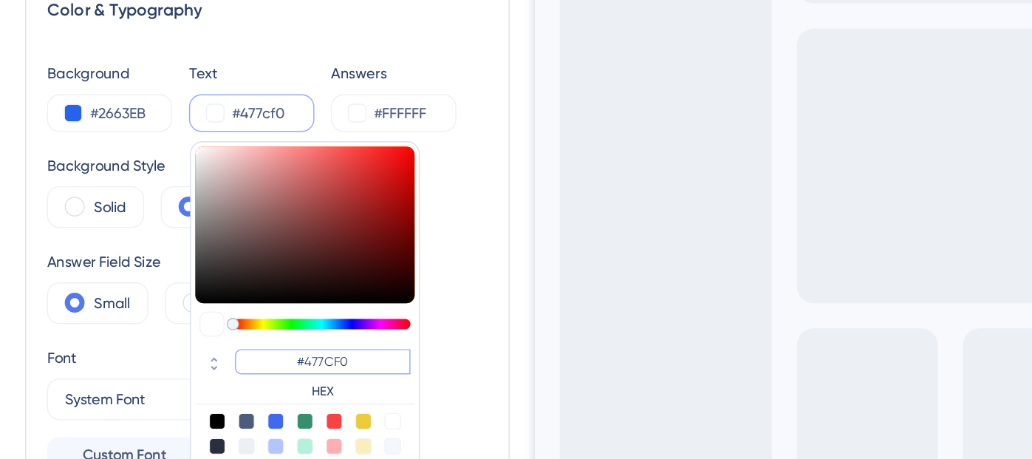
type input "#477cf0"
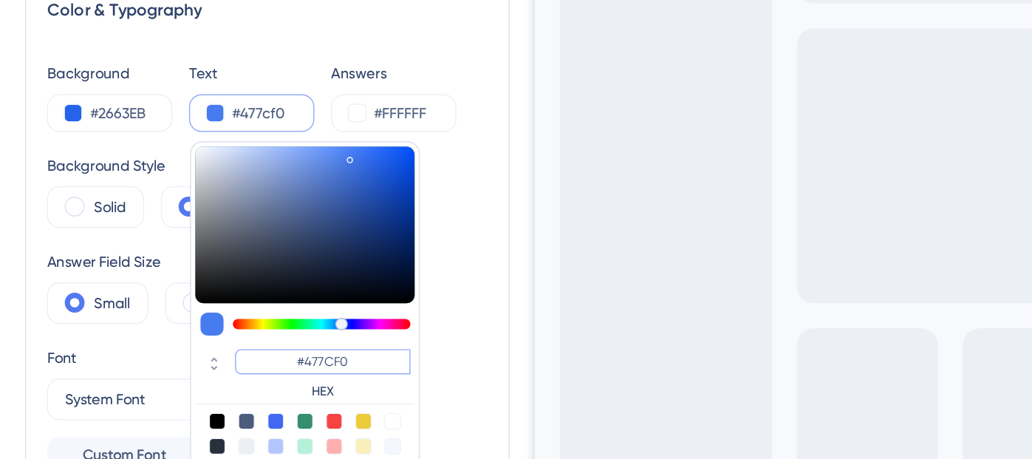
type input "#477CF0"
type input "#293a5f"
type input "#293A5F"
type input "#2d3f66"
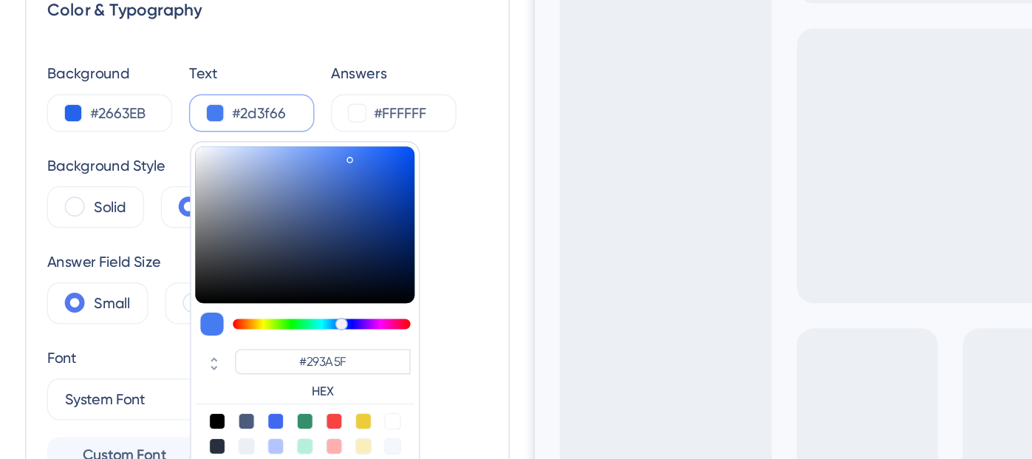
type input "#2d3f66"
type input "#2D3F66"
type input "#8395bb"
type input "#8395BB"
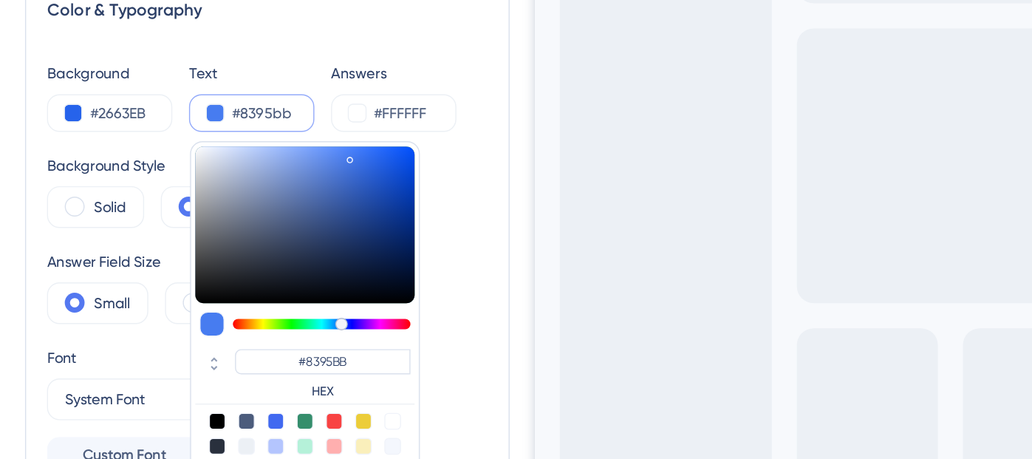
type input "#d7e3fd"
type input "#D7E3FD"
type input "#e3ecff"
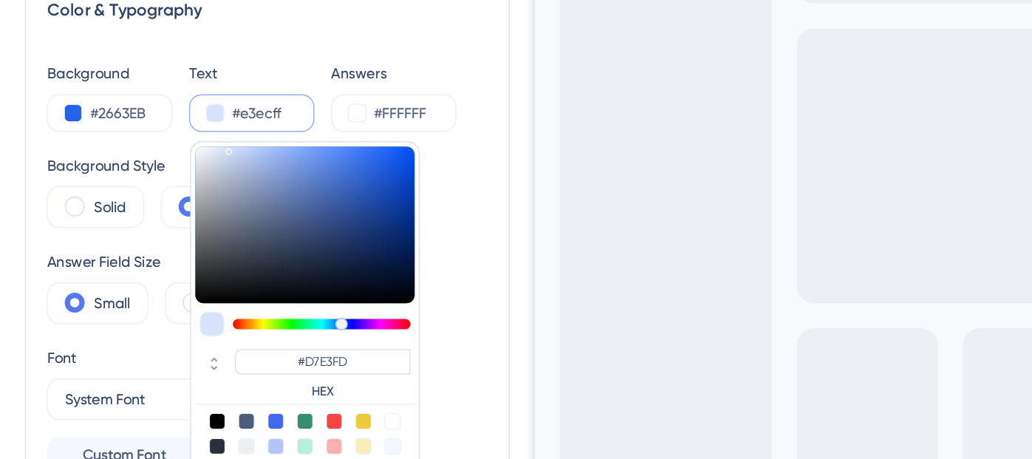
type input "#E3ECFF"
type input "#e8efff"
type input "#E8EFFF"
type input "#ebf1ff"
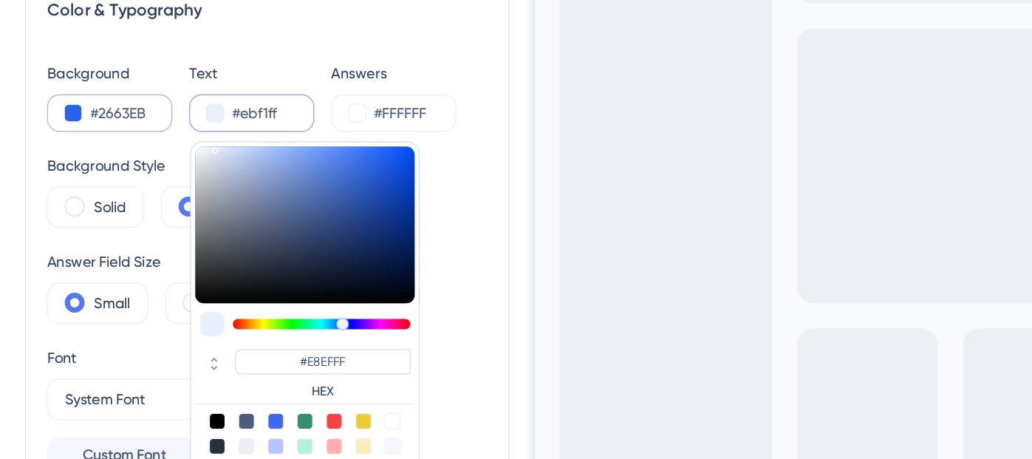
type input "#ebf1ff"
type input "#EBF1FF"
type input "#ffffff"
type input "#FFFFFF"
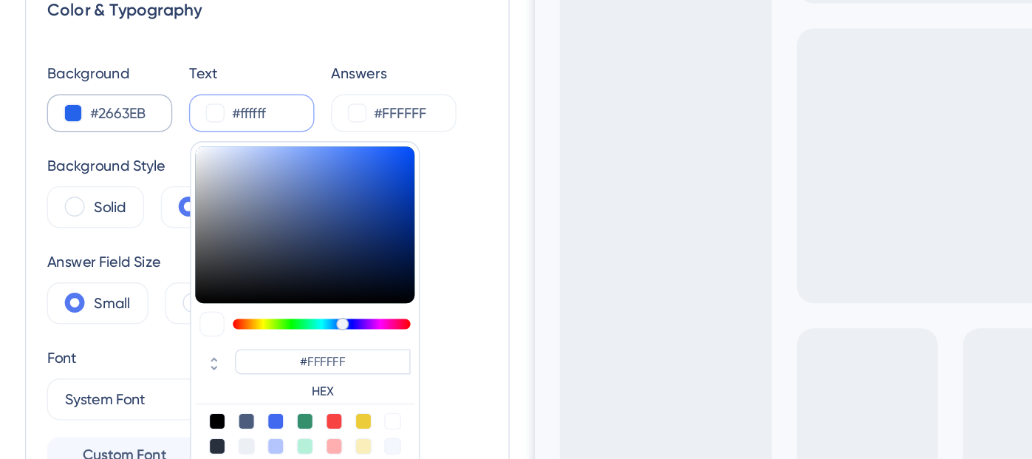
drag, startPoint x: 225, startPoint y: 265, endPoint x: 89, endPoint y: 161, distance: 171.9
click at [89, 161] on div "Background #2663EB Text #ffffff #FFFFFF HEX Answers #FFFFFF" at bounding box center [189, 161] width 312 height 50
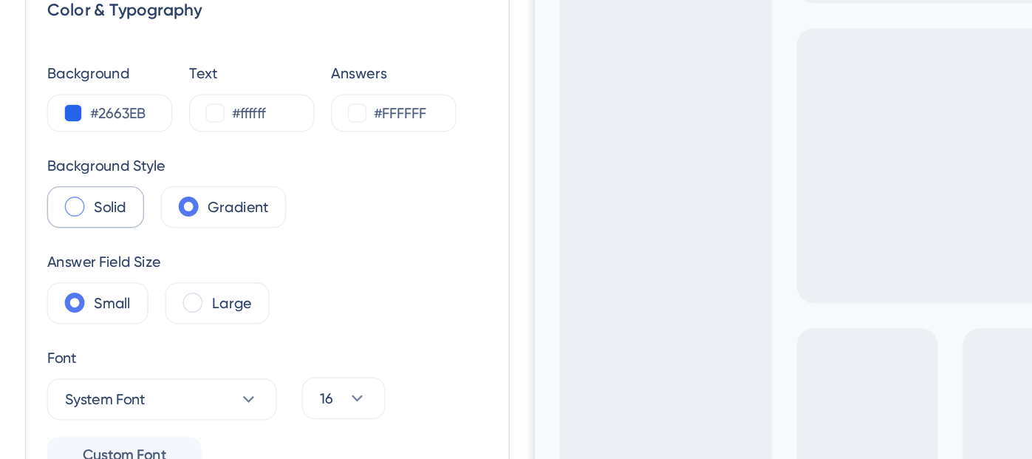
click at [67, 242] on label "Solid" at bounding box center [78, 240] width 23 height 18
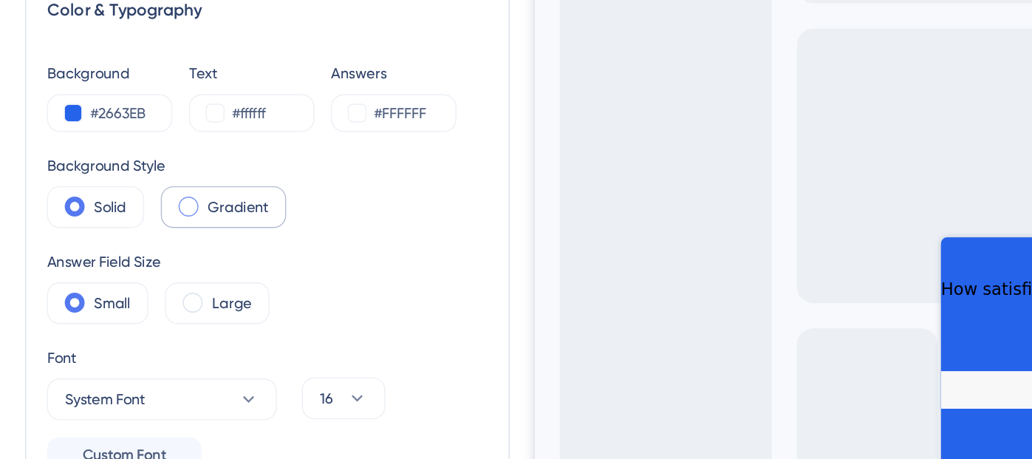
click at [142, 240] on div "Gradient" at bounding box center [158, 240] width 89 height 30
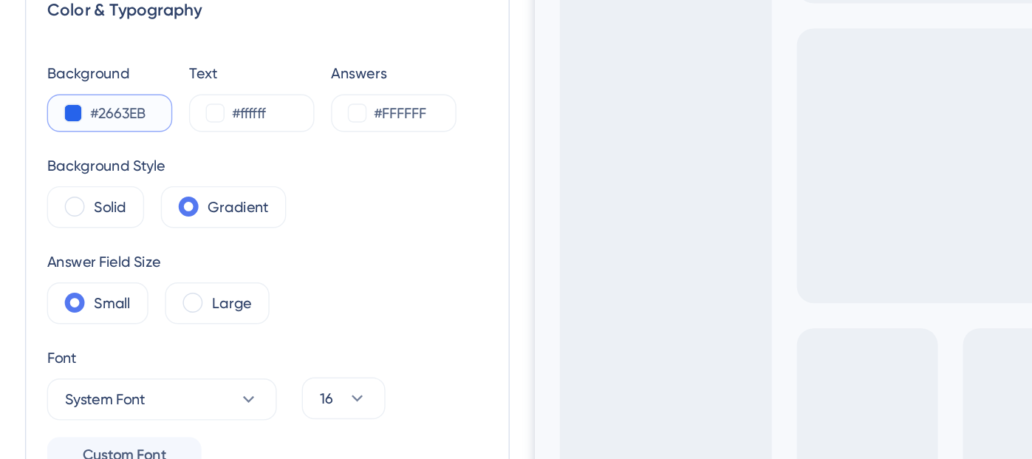
click at [52, 168] on button at bounding box center [52, 173] width 12 height 12
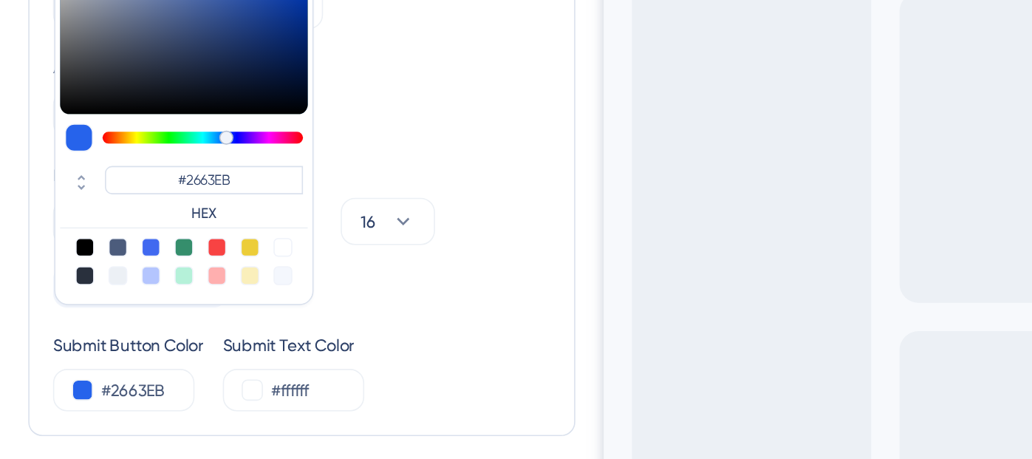
scroll to position [106, 0]
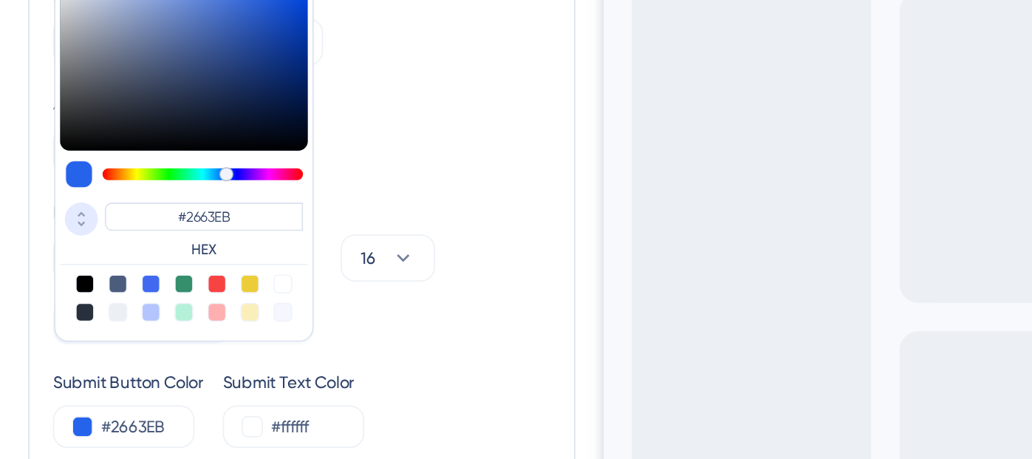
click at [51, 258] on icon at bounding box center [51, 257] width 18 height 13
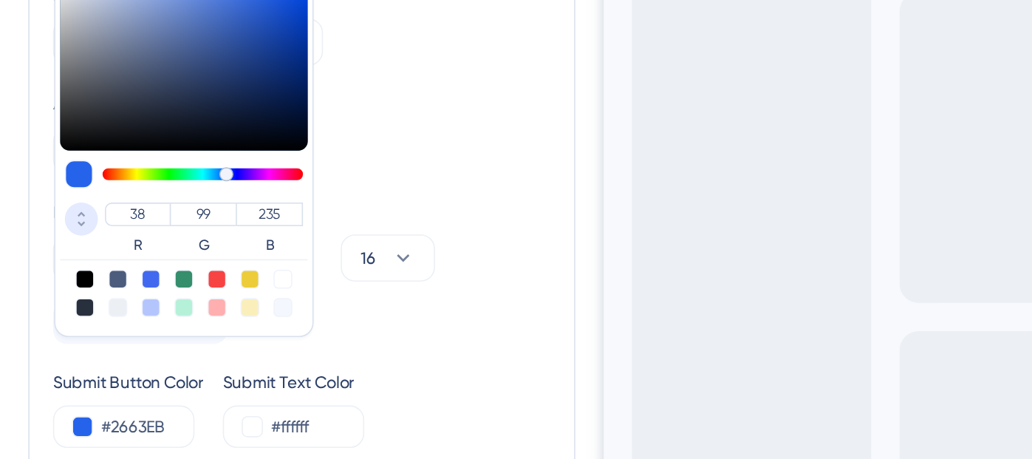
click at [50, 248] on icon at bounding box center [51, 251] width 18 height 13
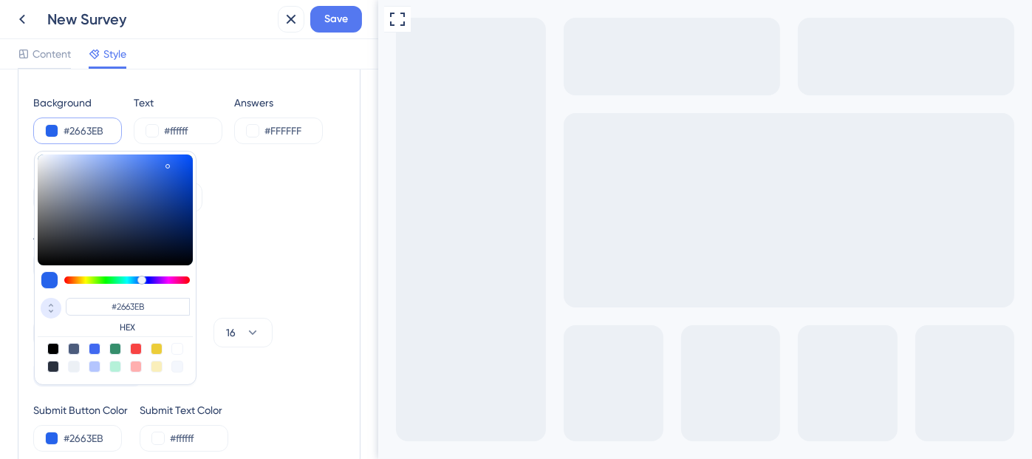
scroll to position [51, 0]
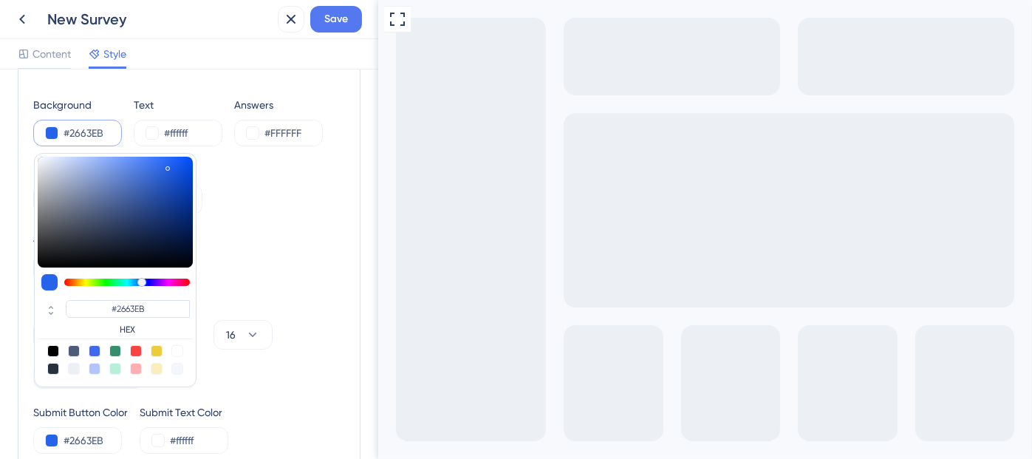
click at [244, 224] on div "Background #2663EB #2663EB HEX Text #ffffff Answers #FFFFFF Background Style So…" at bounding box center [189, 275] width 312 height 358
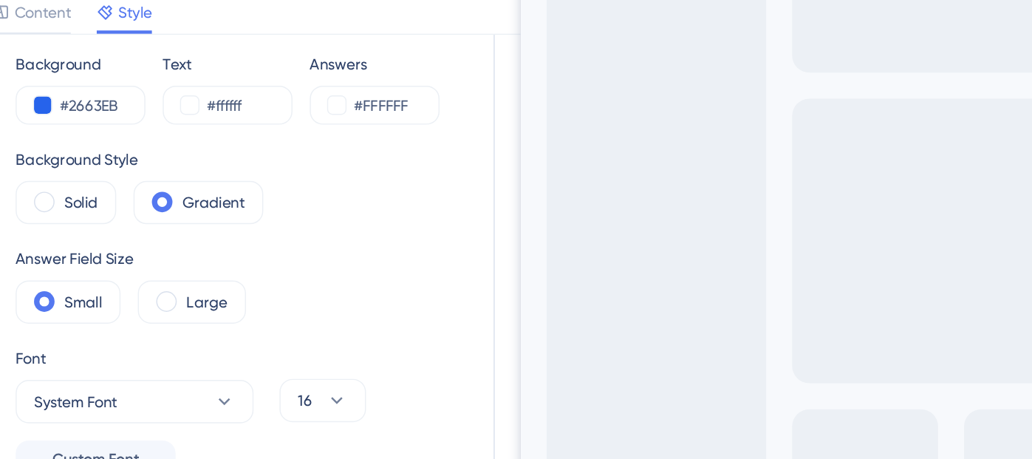
scroll to position [67, 0]
click at [83, 174] on label "Solid" at bounding box center [78, 183] width 23 height 18
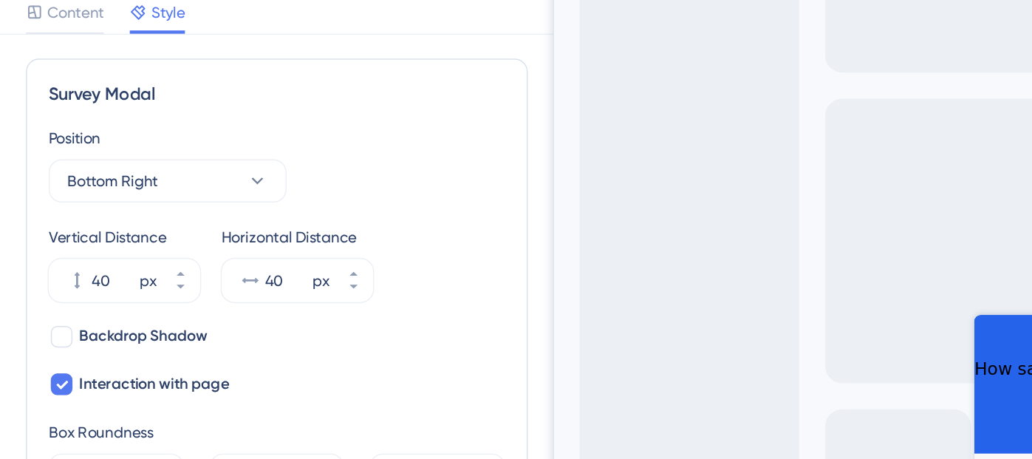
scroll to position [457, 0]
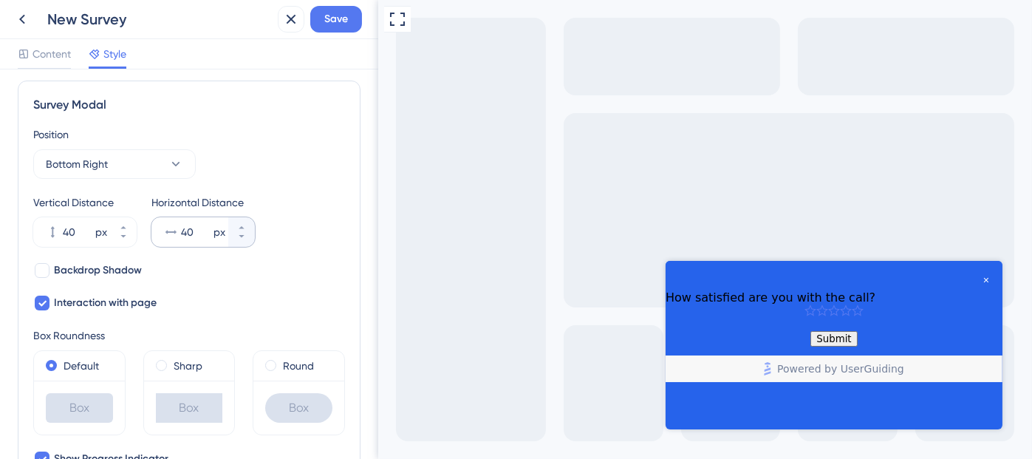
click at [177, 233] on icon at bounding box center [170, 232] width 15 height 15
click at [181, 233] on input "40" at bounding box center [196, 232] width 30 height 18
click at [177, 233] on icon at bounding box center [170, 232] width 15 height 15
click at [181, 233] on input "40" at bounding box center [196, 232] width 30 height 18
click at [242, 232] on icon at bounding box center [241, 236] width 9 height 9
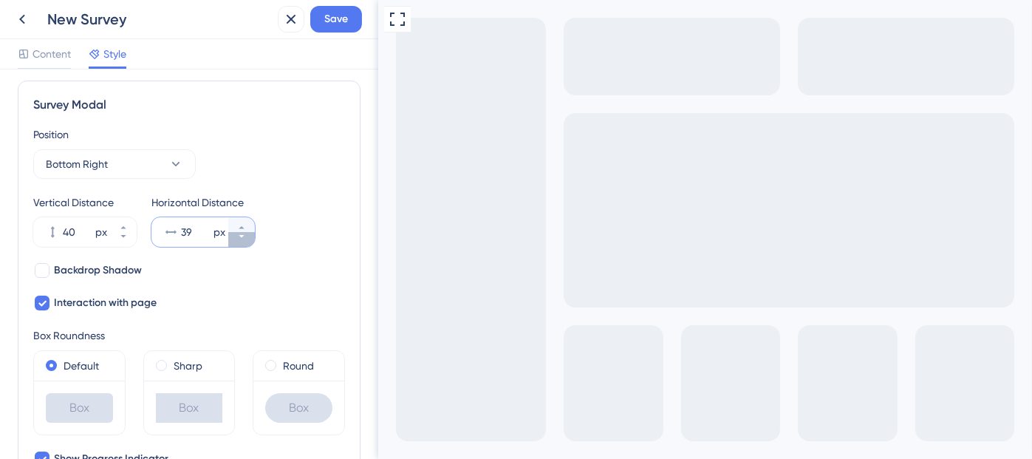
click at [242, 232] on icon at bounding box center [241, 236] width 9 height 9
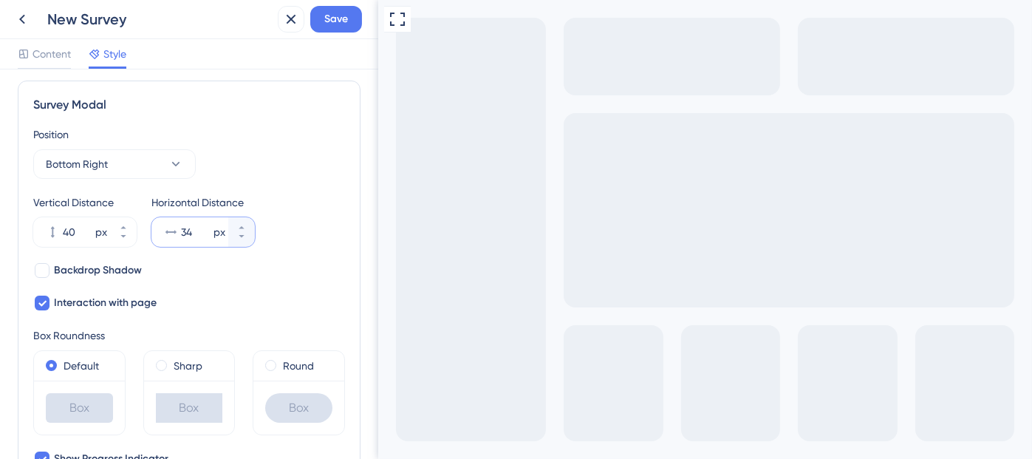
click at [191, 230] on input "34" at bounding box center [196, 232] width 30 height 18
click at [191, 230] on input "20" at bounding box center [196, 232] width 30 height 18
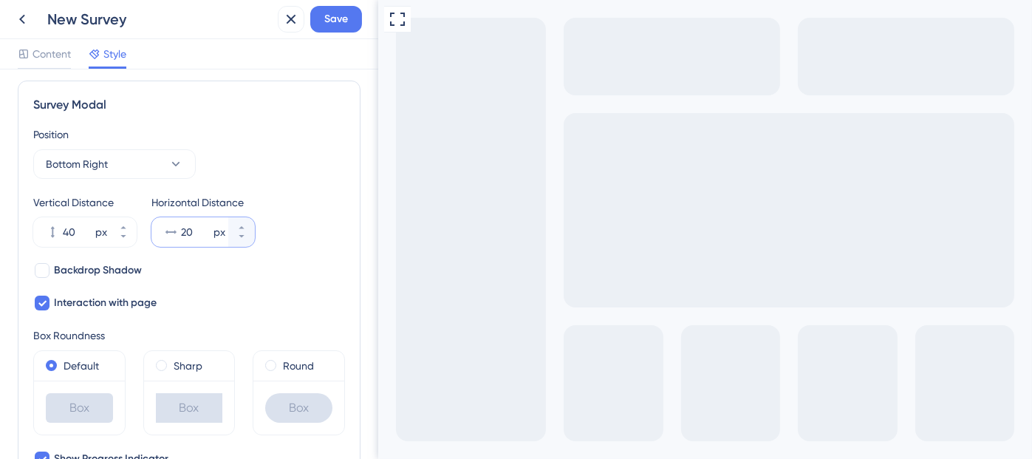
click at [191, 230] on input "20" at bounding box center [196, 232] width 30 height 18
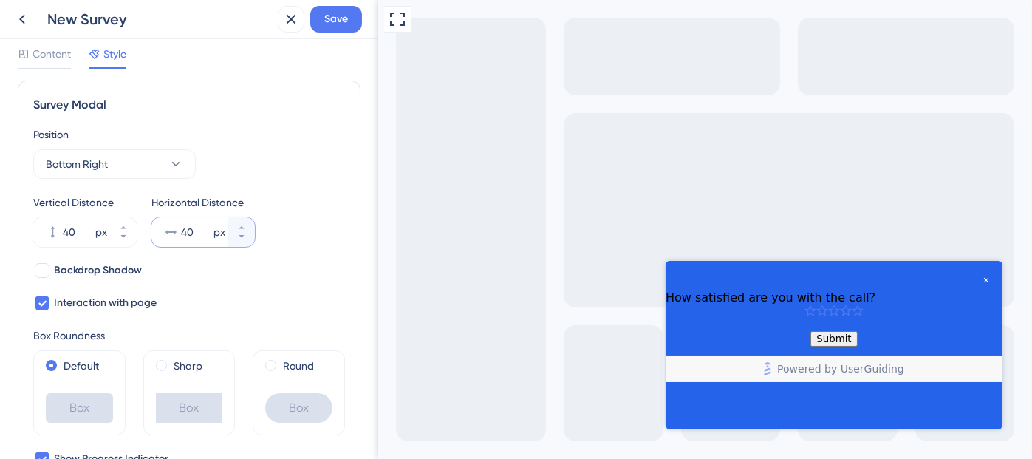
type input "40"
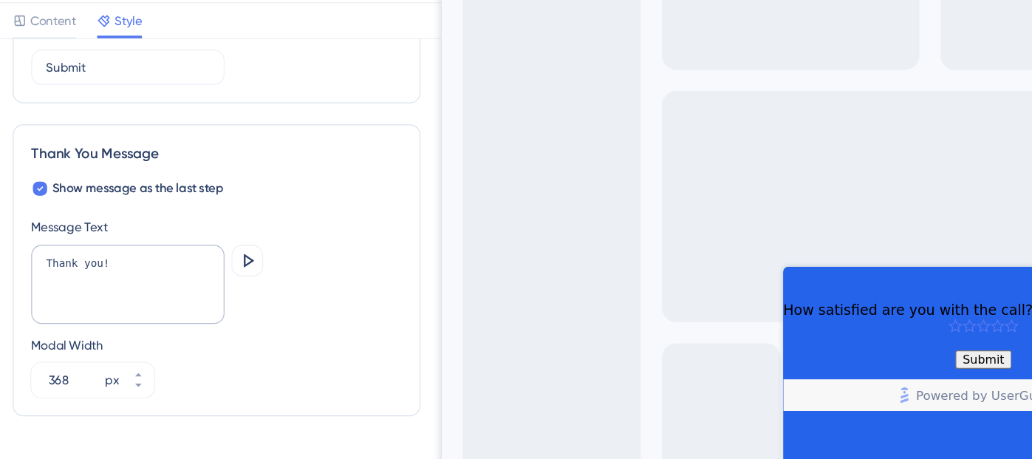
scroll to position [1017, 0]
click at [65, 357] on input "368" at bounding box center [70, 356] width 44 height 18
type input "300"
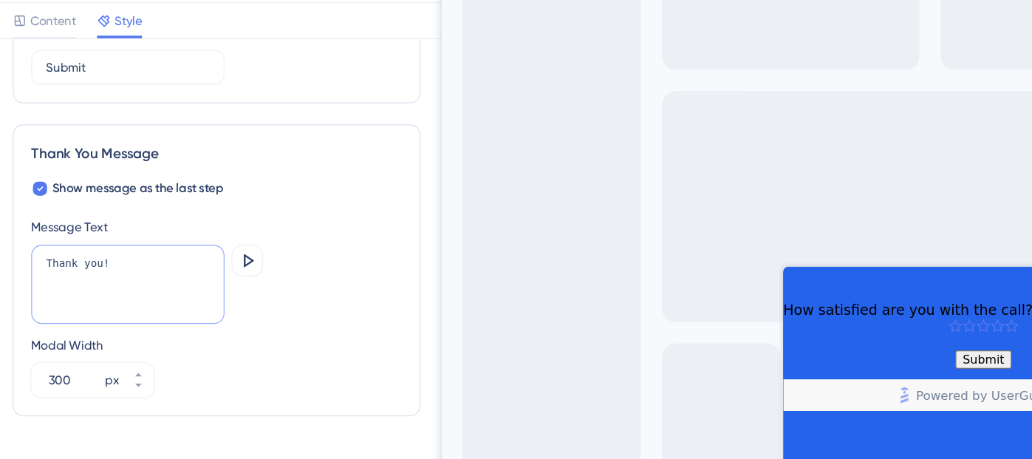
click at [103, 248] on textarea "Thank you!" at bounding box center [114, 275] width 163 height 67
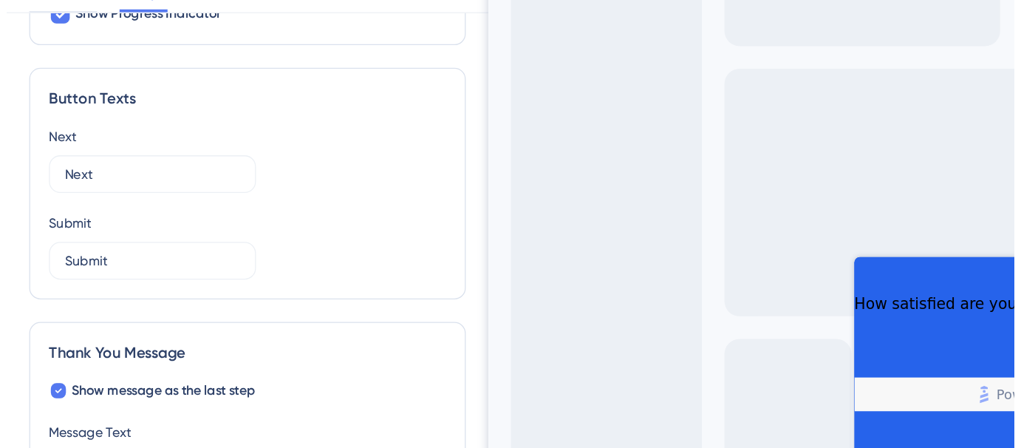
scroll to position [881, 0]
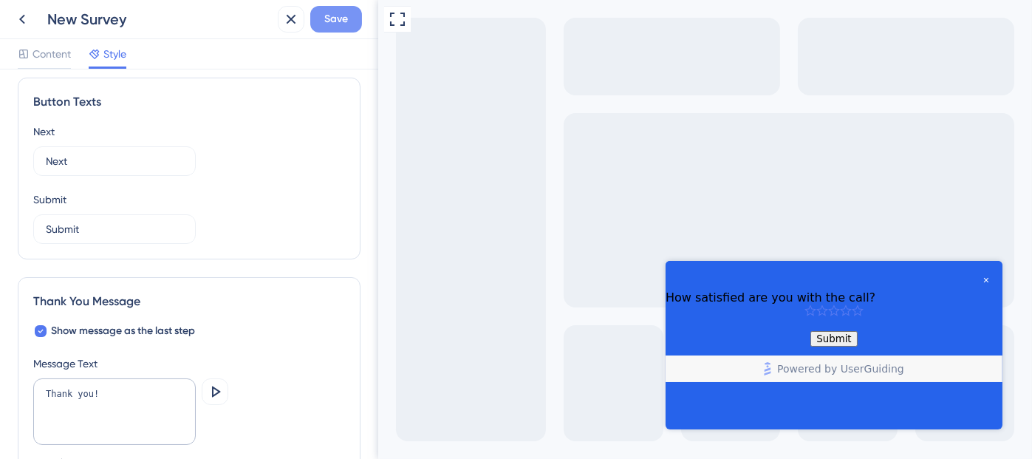
click at [338, 24] on span "Save" at bounding box center [336, 19] width 24 height 18
click at [16, 13] on icon at bounding box center [22, 19] width 18 height 18
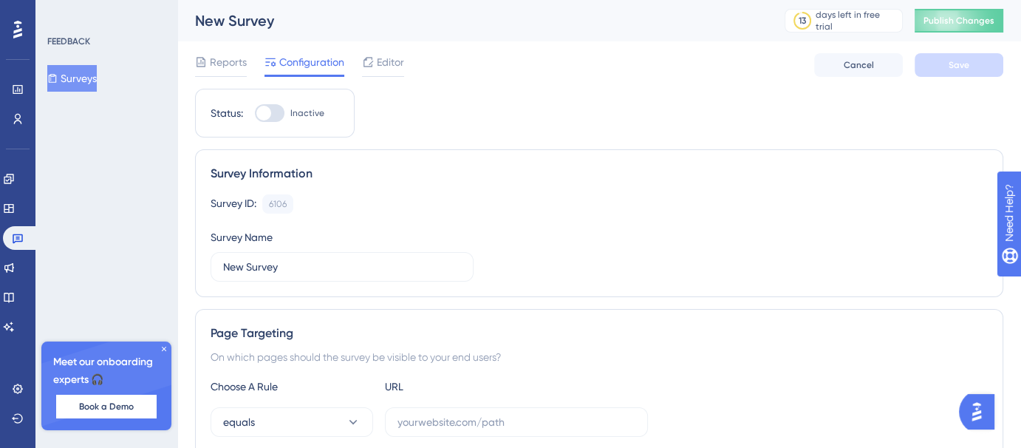
click at [95, 87] on button "Surveys" at bounding box center [72, 78] width 50 height 27
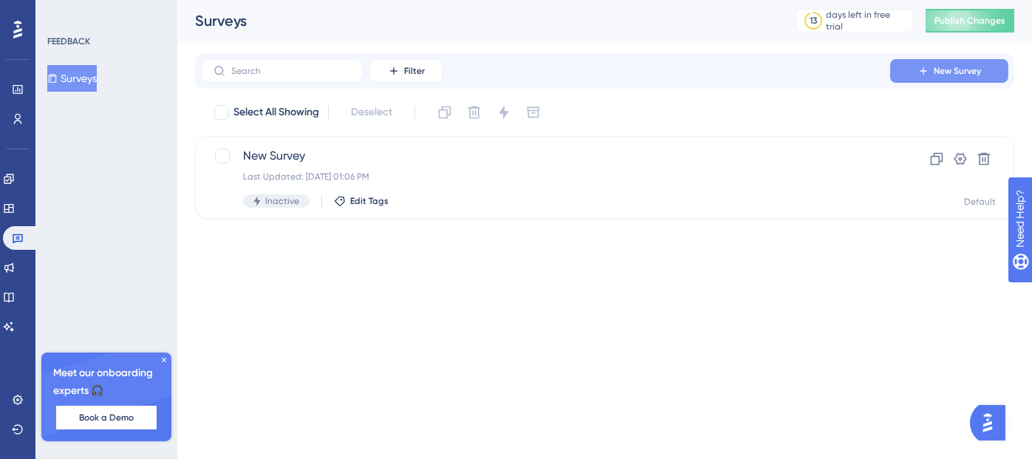
click at [943, 69] on span "New Survey" at bounding box center [957, 71] width 47 height 12
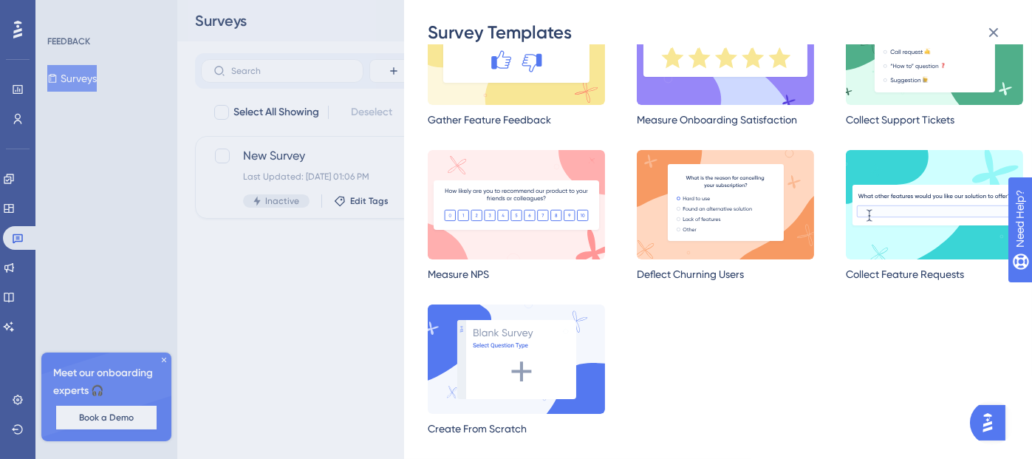
click at [308, 256] on div "Survey Templates Choose the survey template that fits best to your purpose. Lea…" at bounding box center [516, 229] width 1032 height 459
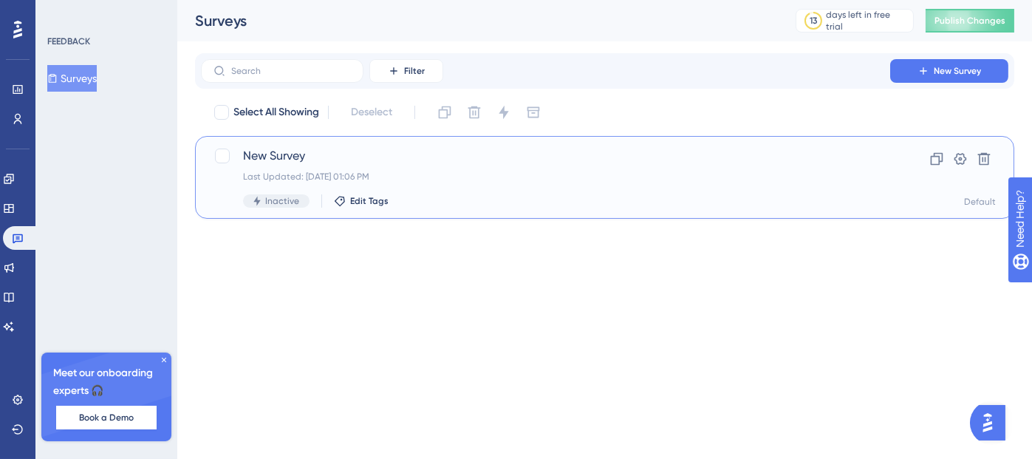
click at [452, 174] on div "Last Updated: Aug 11 2025, 01:06 PM" at bounding box center [545, 177] width 605 height 12
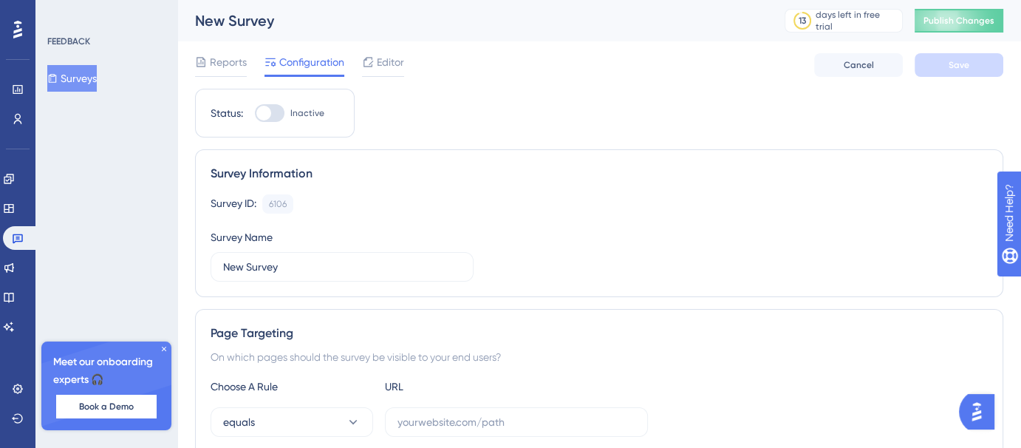
click at [272, 115] on div at bounding box center [270, 113] width 30 height 18
click at [255, 114] on input "Inactive" at bounding box center [254, 113] width 1 height 1
checkbox input "false"
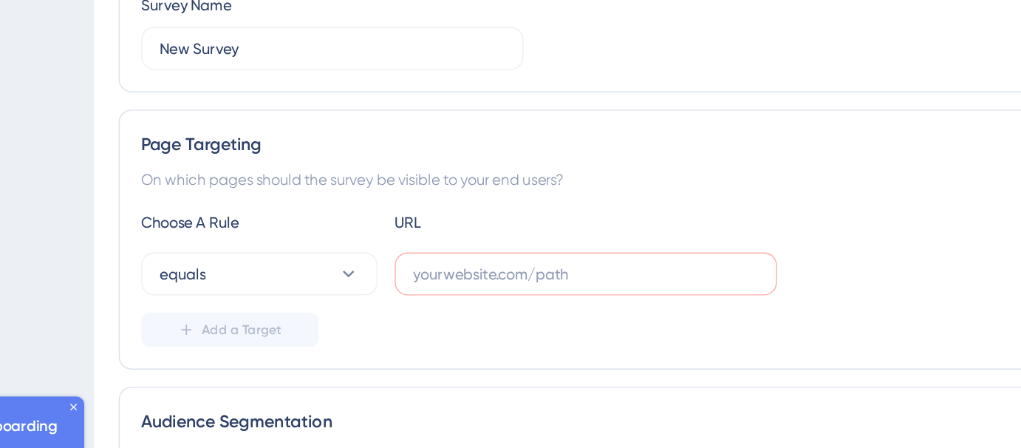
scroll to position [171, 0]
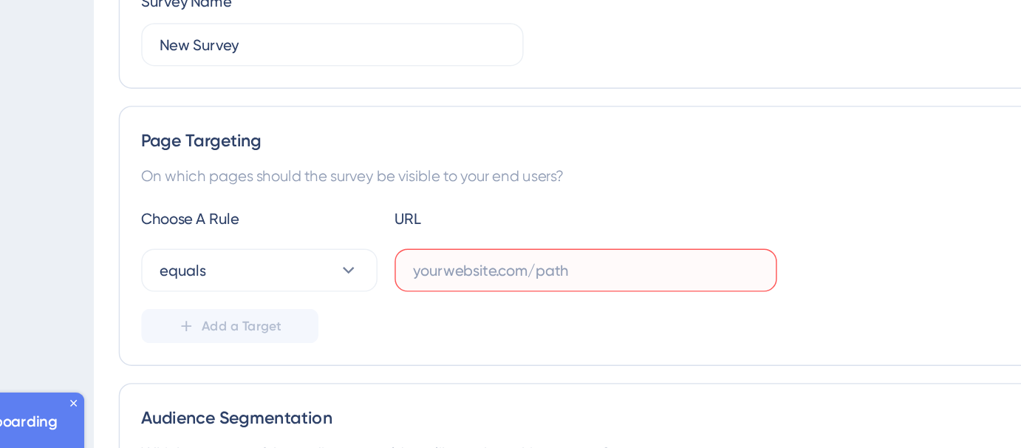
click at [443, 250] on input "text" at bounding box center [517, 257] width 238 height 16
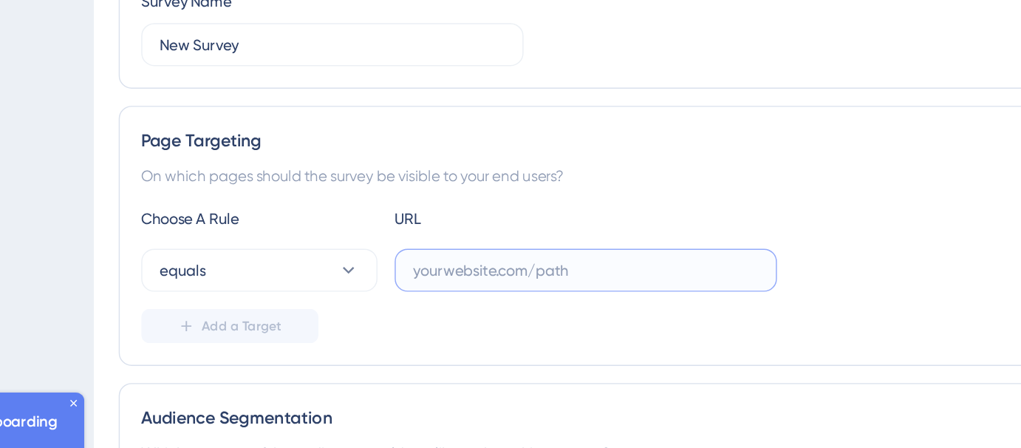
paste input "[URL]"
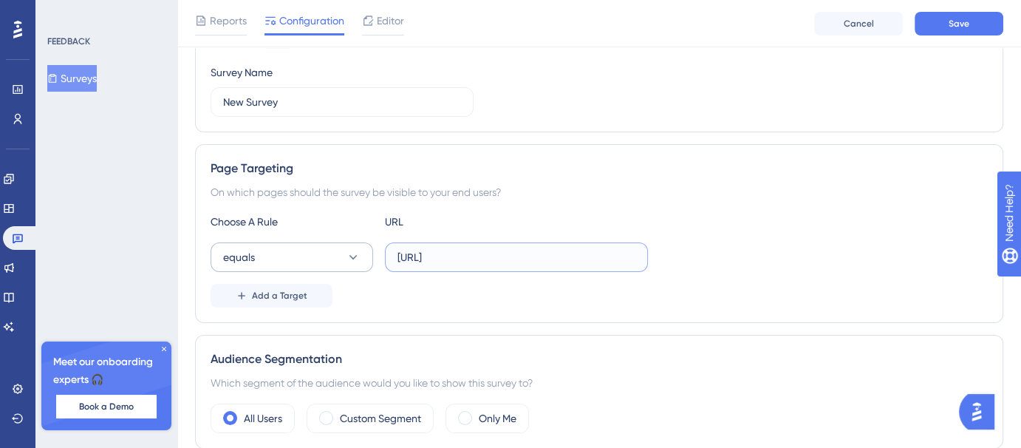
type input "[URL]"
click at [315, 258] on button "equals" at bounding box center [292, 257] width 163 height 30
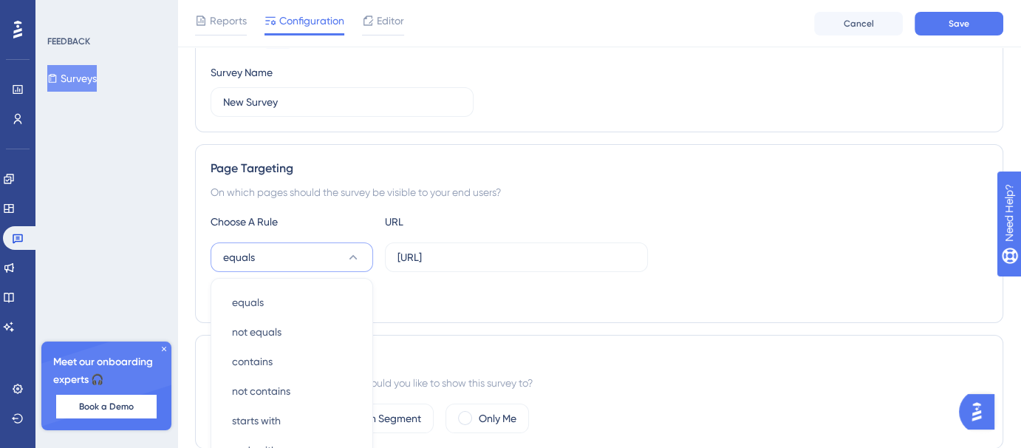
scroll to position [336, 0]
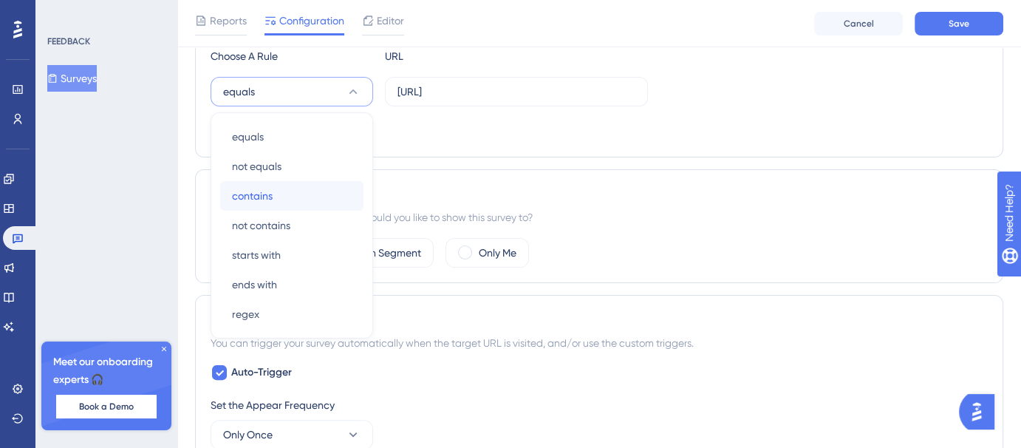
click at [299, 200] on div "contains contains" at bounding box center [292, 196] width 120 height 30
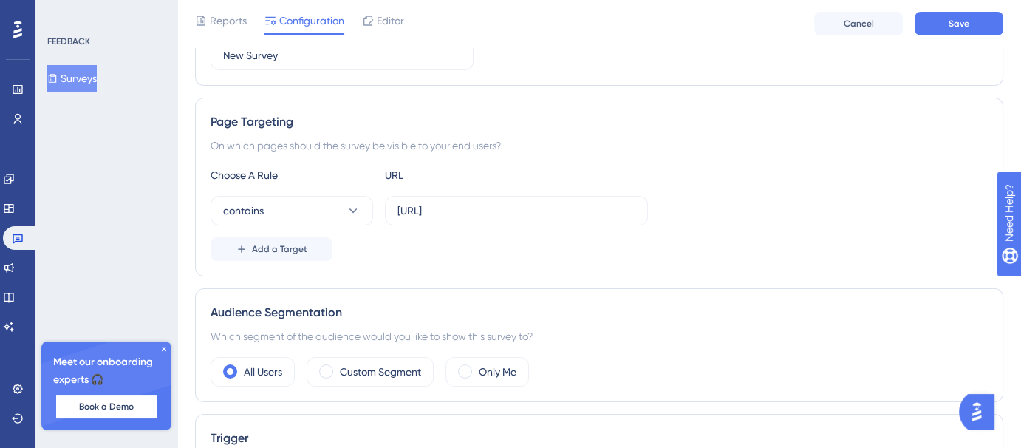
scroll to position [218, 0]
click at [982, 19] on button "Save" at bounding box center [959, 24] width 89 height 24
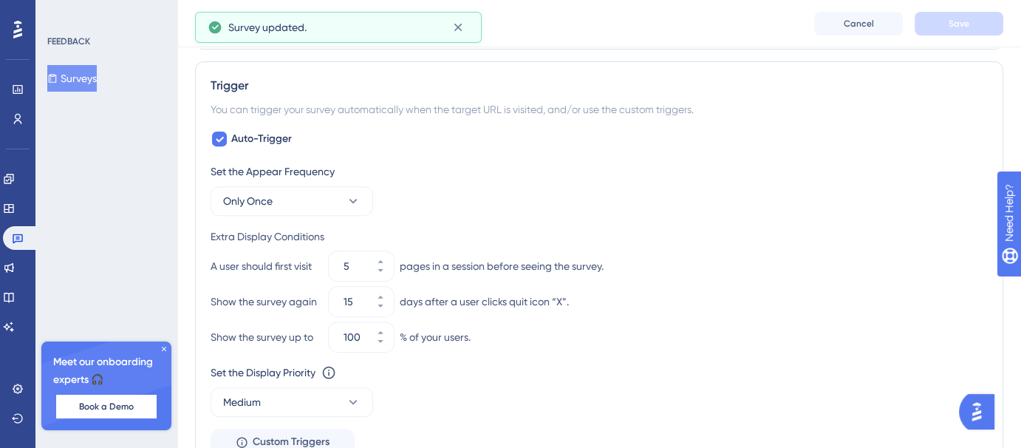
scroll to position [572, 0]
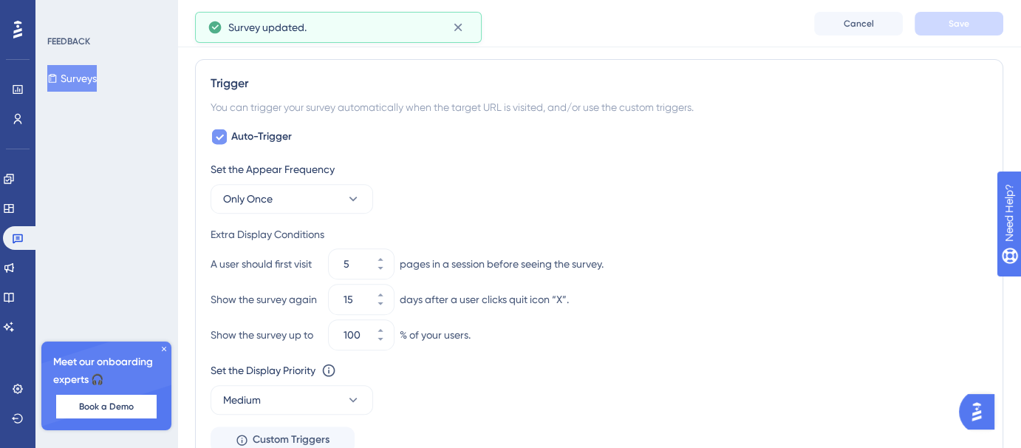
click at [218, 137] on icon at bounding box center [219, 137] width 9 height 12
checkbox input "false"
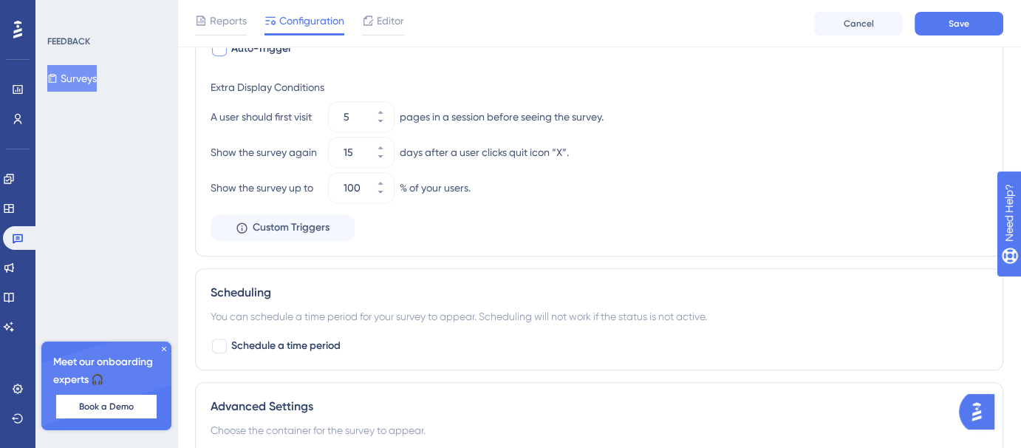
scroll to position [664, 0]
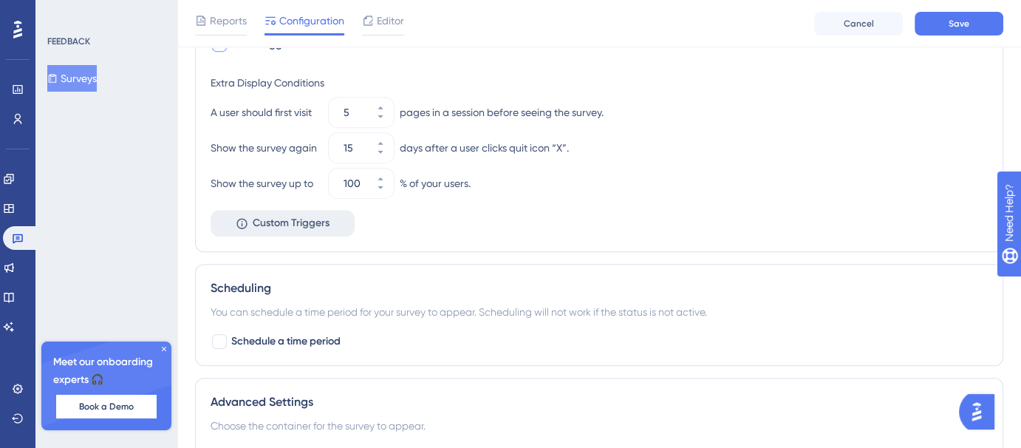
click at [311, 215] on span "Custom Triggers" at bounding box center [291, 223] width 77 height 18
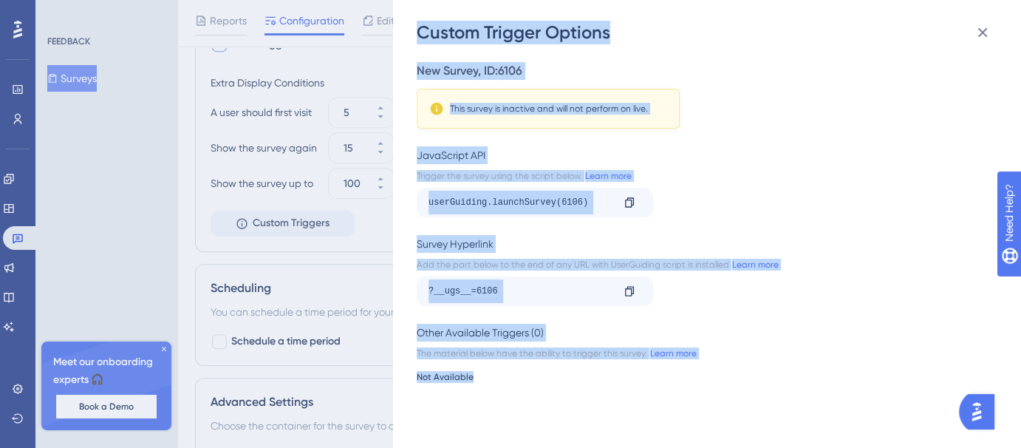
drag, startPoint x: 417, startPoint y: 29, endPoint x: 590, endPoint y: 392, distance: 401.9
click at [590, 392] on div "Custom Trigger Options New Survey , ID: 6106 This survey is inactive and will n…" at bounding box center [707, 224] width 628 height 448
click at [590, 392] on div "New Survey , ID: 6106 This survey is inactive and will not perform on live. Jav…" at bounding box center [715, 245] width 596 height 403
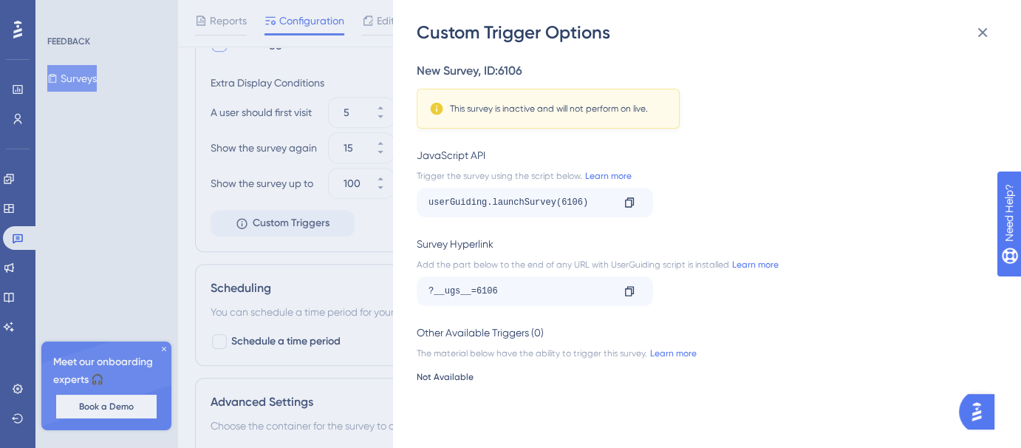
click at [330, 287] on div "Custom Trigger Options New Survey , ID: 6106 This survey is inactive and will n…" at bounding box center [510, 224] width 1021 height 448
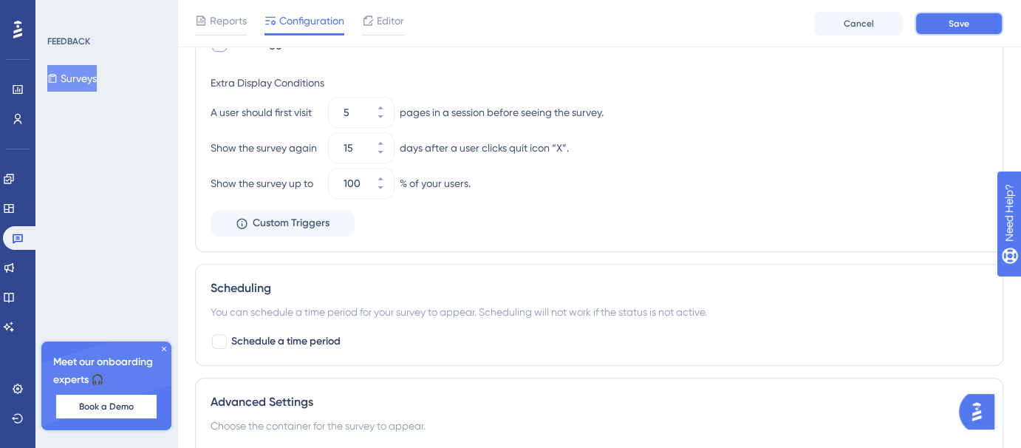
click at [984, 20] on button "Save" at bounding box center [959, 24] width 89 height 24
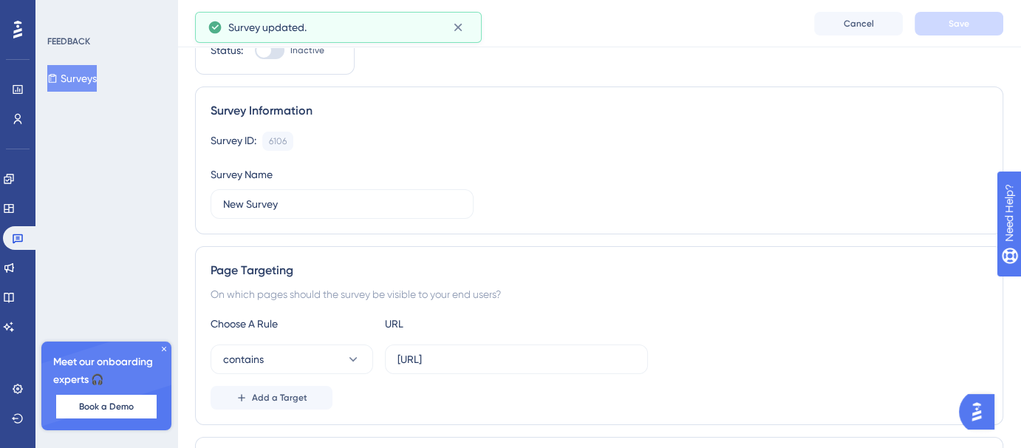
scroll to position [0, 0]
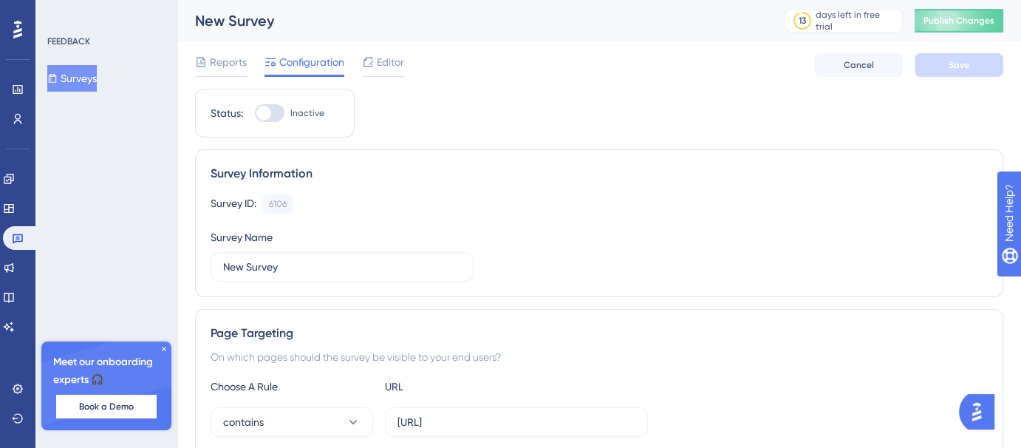
click at [258, 112] on div at bounding box center [263, 113] width 15 height 15
click at [255, 113] on input "Inactive" at bounding box center [254, 113] width 1 height 1
checkbox input "true"
click at [967, 59] on span "Save" at bounding box center [959, 65] width 21 height 12
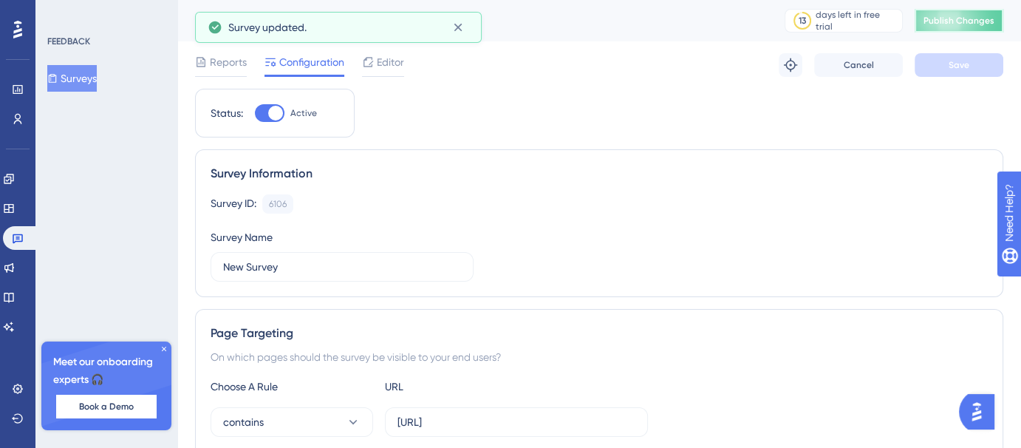
click at [972, 32] on button "Publish Changes" at bounding box center [959, 21] width 89 height 24
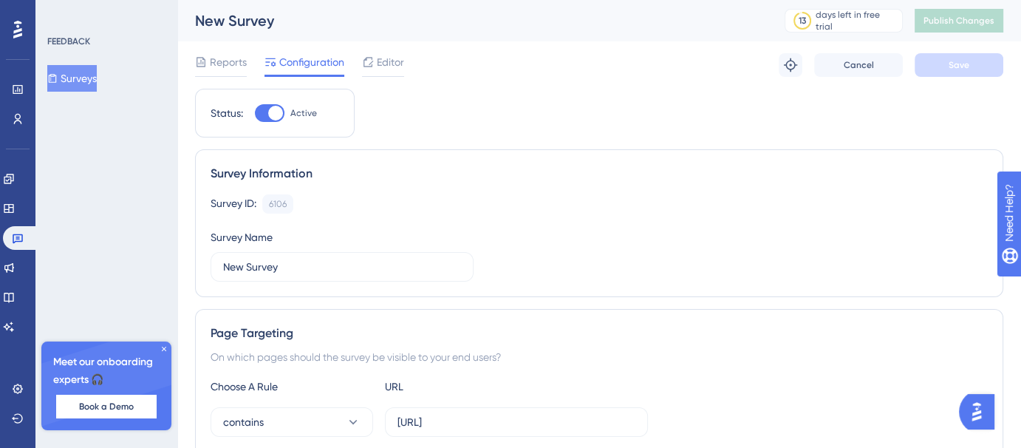
click at [912, 260] on div "Survey ID: 6106 Copy Survey Name New Survey" at bounding box center [599, 237] width 777 height 87
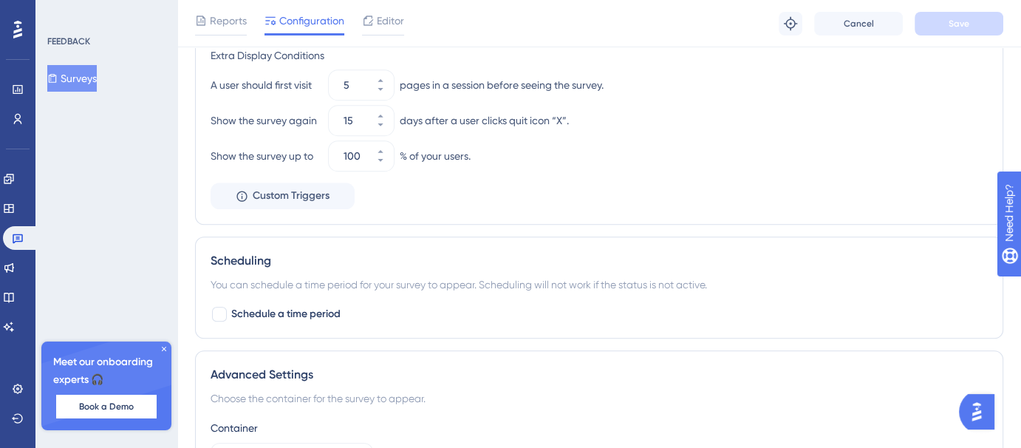
scroll to position [673, 0]
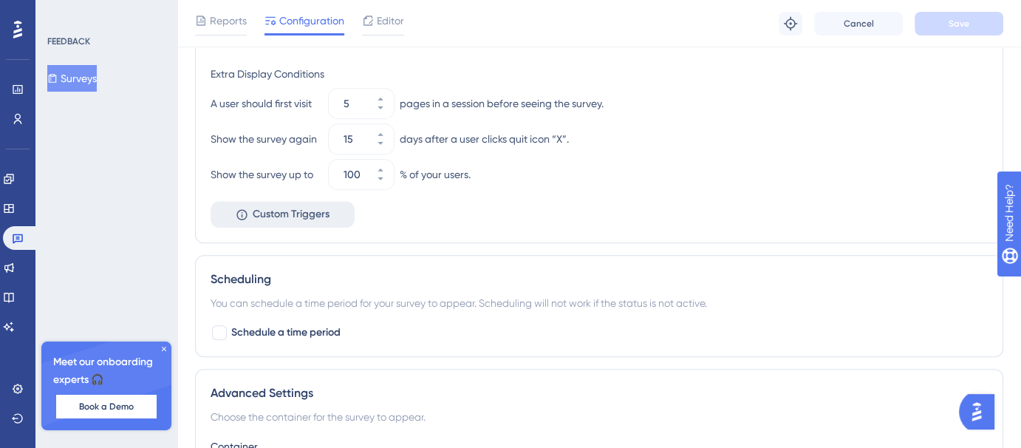
click at [282, 212] on span "Custom Triggers" at bounding box center [291, 214] width 77 height 18
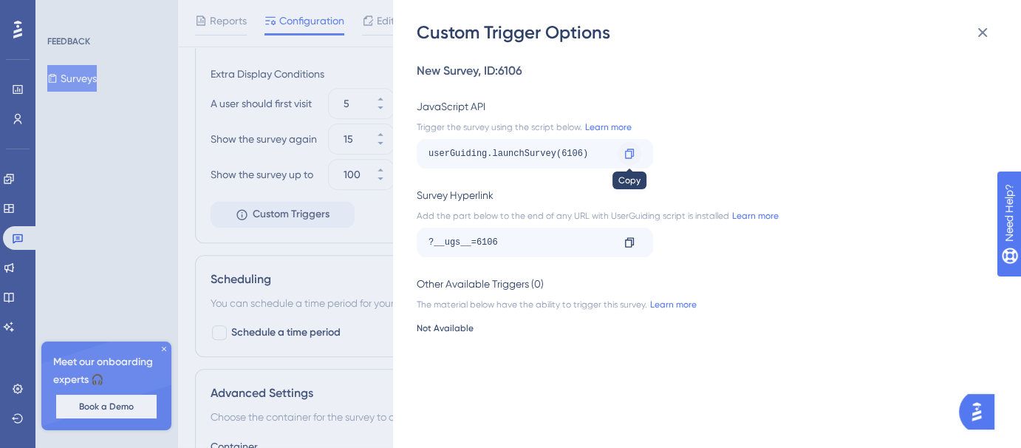
click at [630, 155] on icon at bounding box center [630, 154] width 12 height 12
click at [926, 228] on div "?__ugs__=6106 Copy" at bounding box center [703, 243] width 572 height 30
drag, startPoint x: 417, startPoint y: 108, endPoint x: 661, endPoint y: 123, distance: 244.3
click at [661, 123] on div "JavaScript API Trigger the survey using the script below. Learn more userGuidin…" at bounding box center [703, 133] width 572 height 71
copy div "JavaScript API Trigger the survey using the script below."
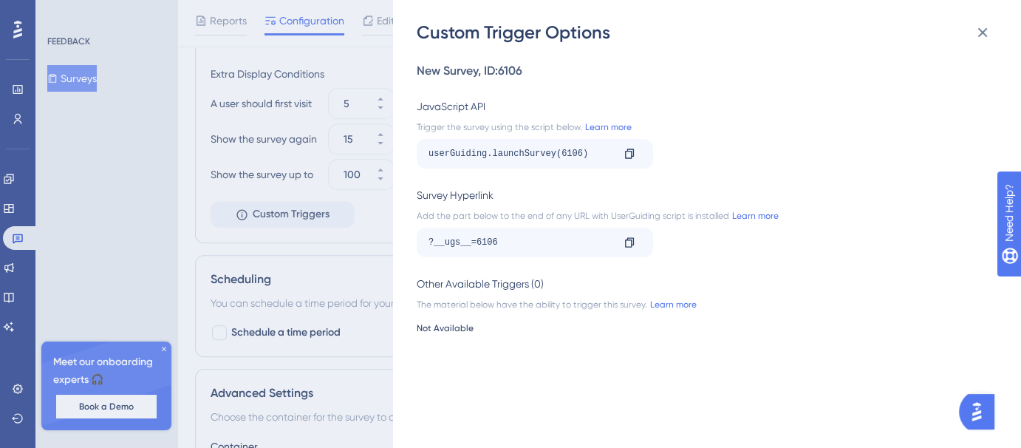
click at [724, 165] on div "userGuiding.launchSurvey(6106) Copy" at bounding box center [703, 154] width 572 height 30
click at [989, 33] on icon at bounding box center [983, 33] width 18 height 18
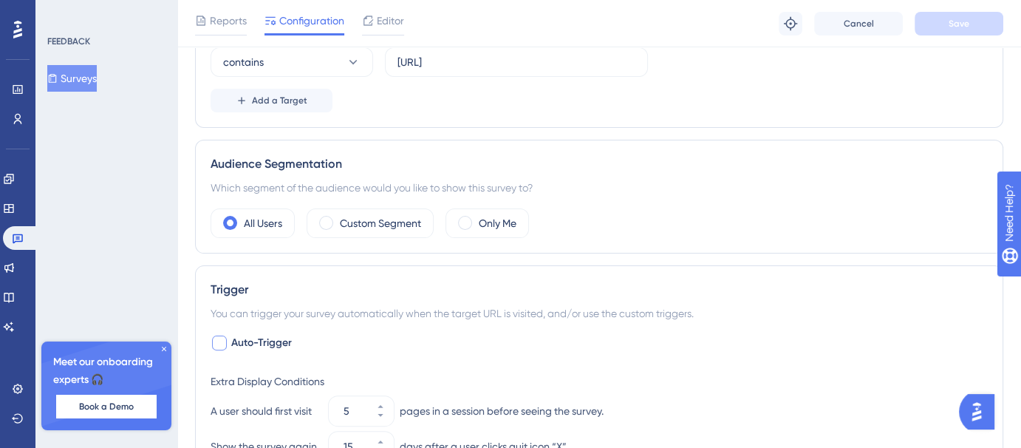
scroll to position [0, 0]
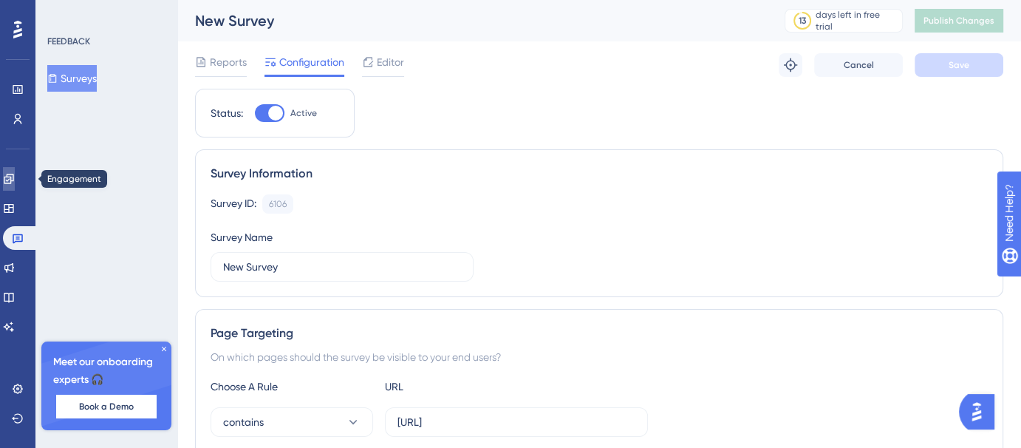
click at [13, 180] on icon at bounding box center [9, 179] width 10 height 10
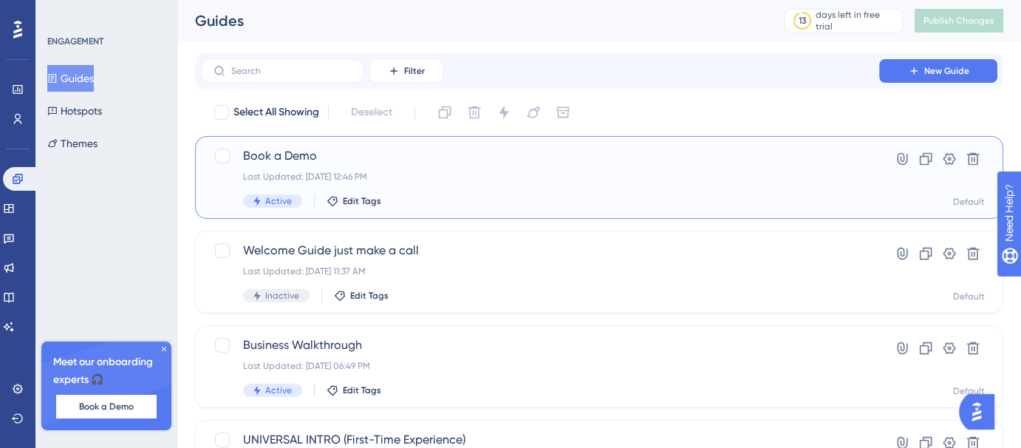
click at [432, 180] on div "Last Updated: Aug 11 2025, 12:46 PM" at bounding box center [540, 177] width 594 height 12
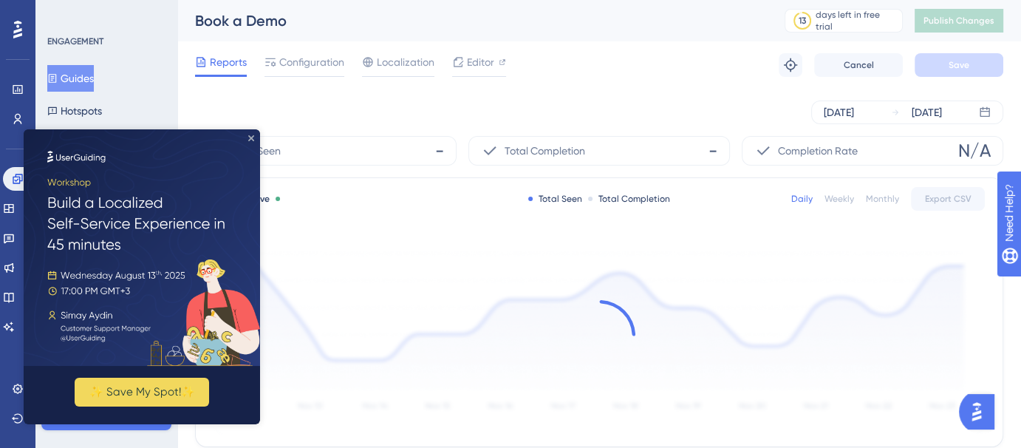
click at [251, 135] on icon "Close Preview" at bounding box center [251, 138] width 6 height 6
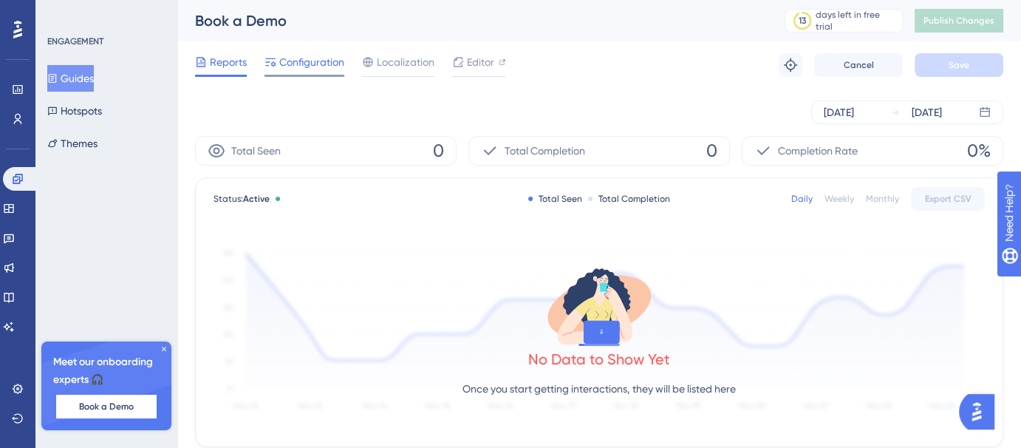
click at [337, 61] on span "Configuration" at bounding box center [311, 62] width 65 height 18
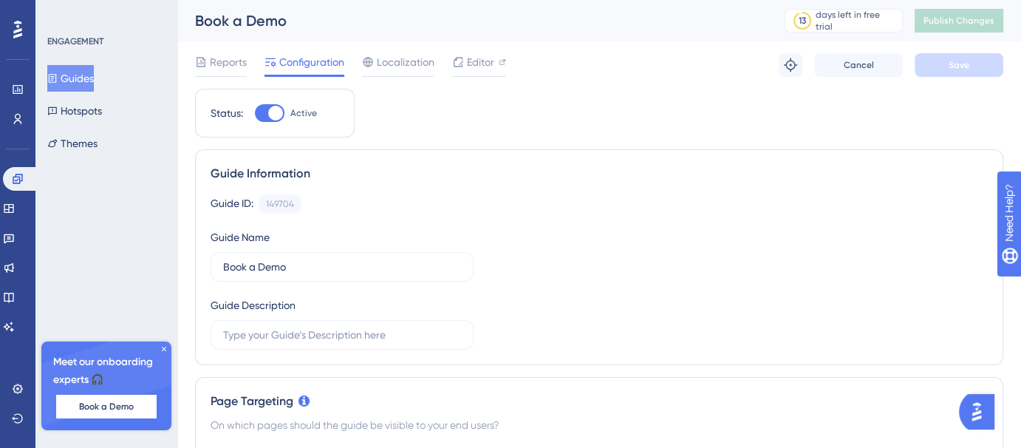
click at [279, 122] on div "Status: Active" at bounding box center [275, 113] width 160 height 49
click at [271, 114] on div at bounding box center [275, 113] width 15 height 15
click at [255, 114] on input "Active" at bounding box center [254, 113] width 1 height 1
checkbox input "false"
click at [997, 56] on button "Save" at bounding box center [959, 65] width 89 height 24
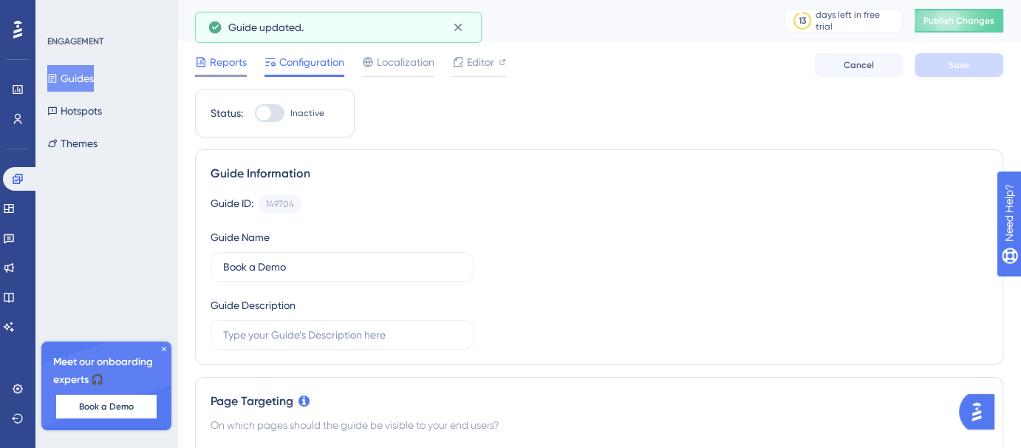
click at [226, 66] on span "Reports" at bounding box center [228, 62] width 37 height 18
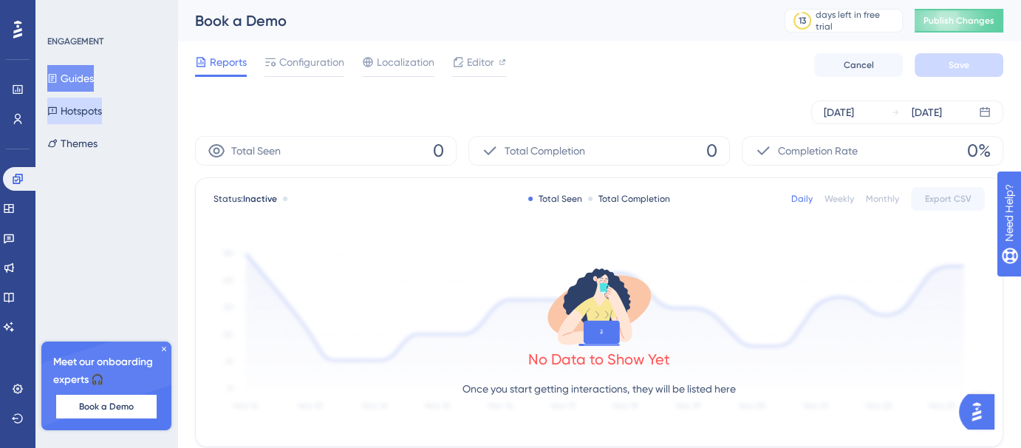
click at [100, 112] on button "Hotspots" at bounding box center [74, 111] width 55 height 27
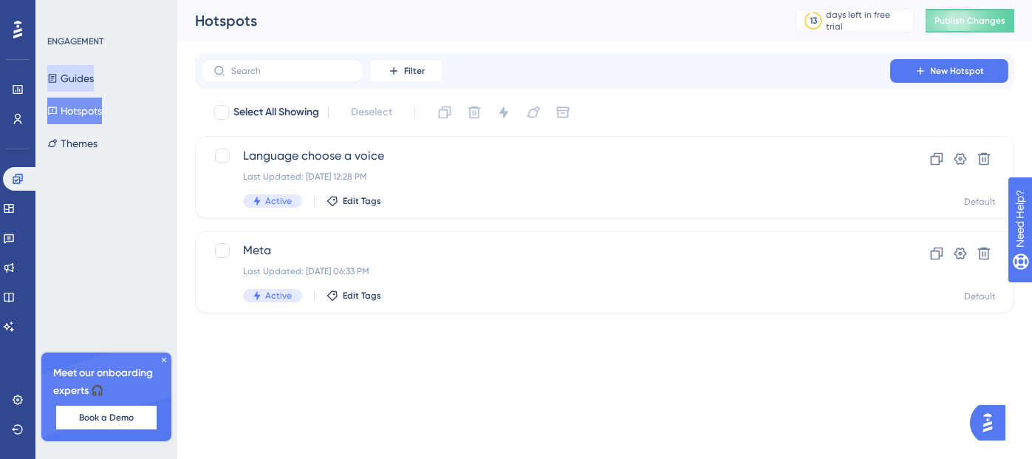
click at [94, 76] on button "Guides" at bounding box center [70, 78] width 47 height 27
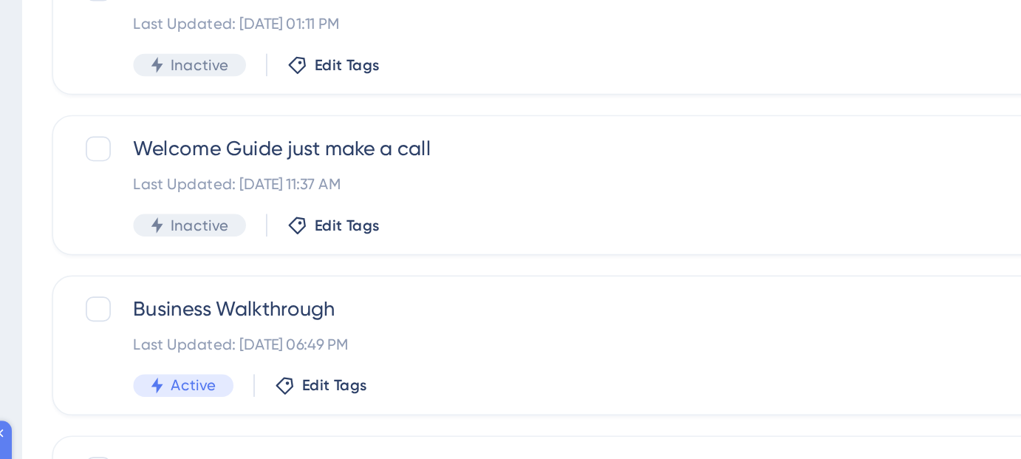
scroll to position [58, 0]
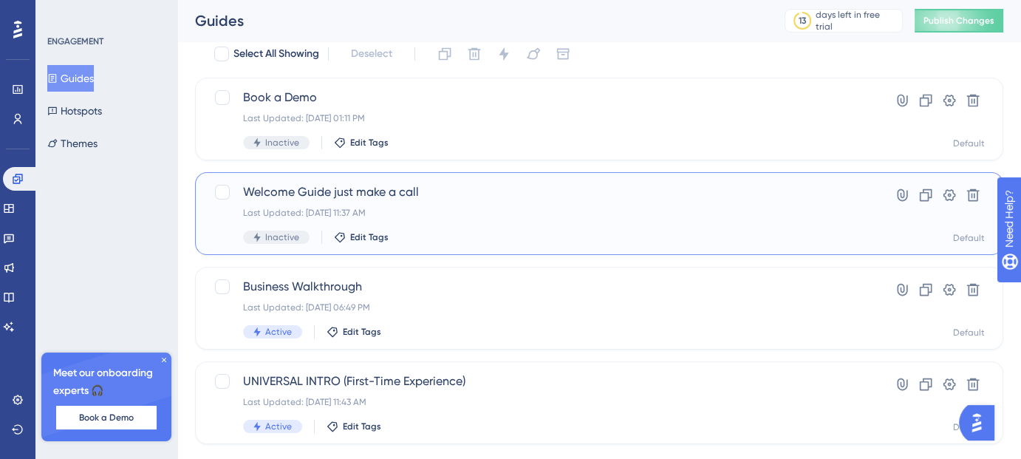
click at [477, 225] on div "Welcome Guide just make a call Last Updated: Aug 11 2025, 11:37 AM Inactive Edi…" at bounding box center [540, 213] width 594 height 61
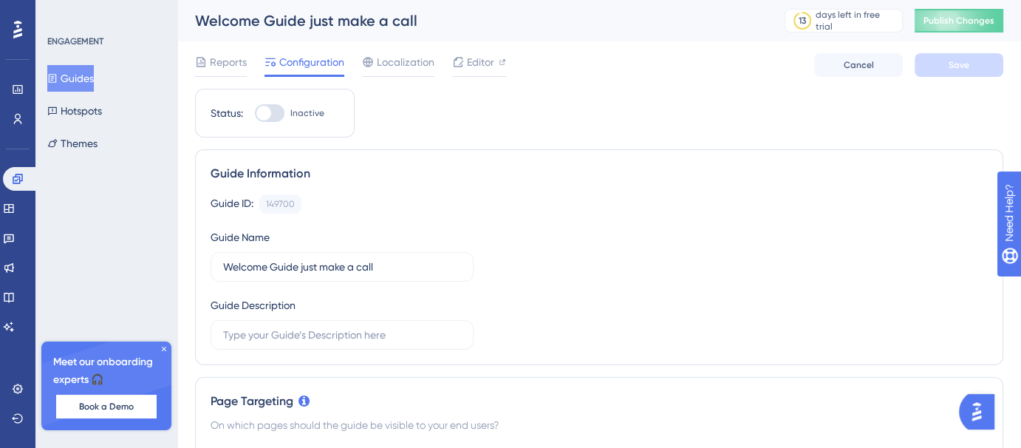
click at [270, 109] on div at bounding box center [263, 113] width 15 height 15
click at [255, 113] on input "Inactive" at bounding box center [254, 113] width 1 height 1
checkbox input "true"
click at [955, 68] on span "Save" at bounding box center [959, 65] width 21 height 12
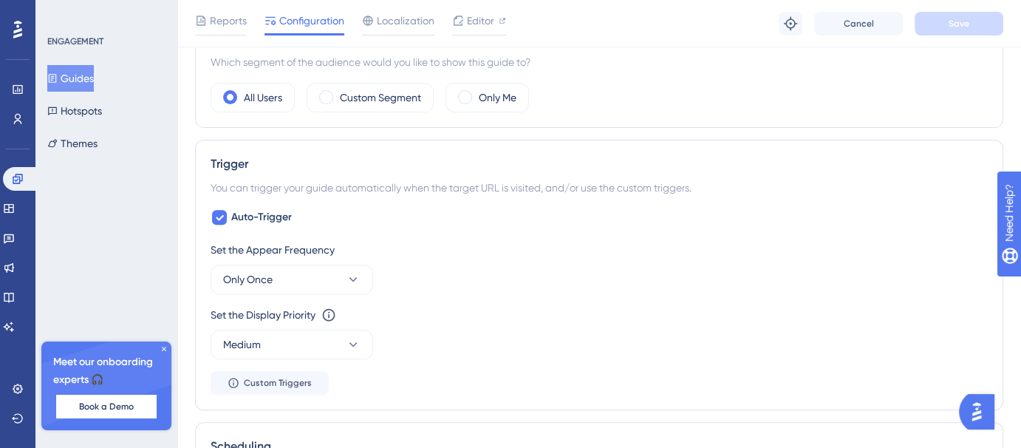
scroll to position [563, 0]
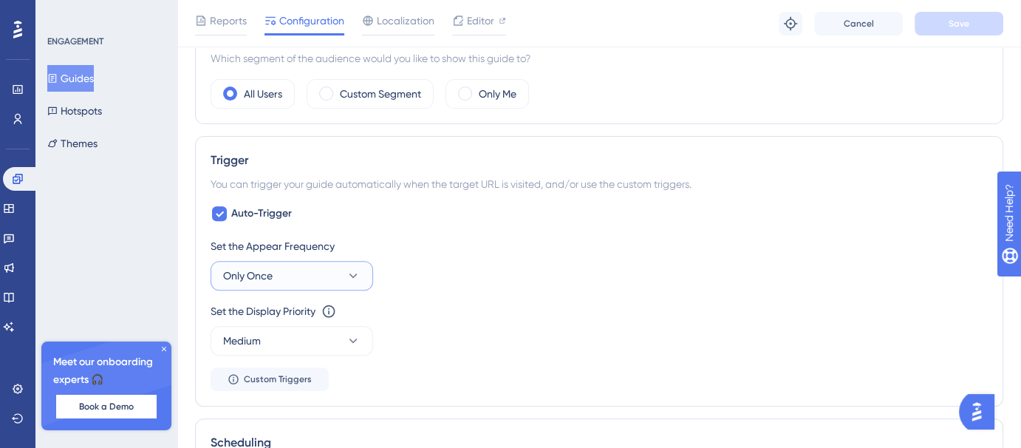
click at [304, 270] on button "Only Once" at bounding box center [292, 276] width 163 height 30
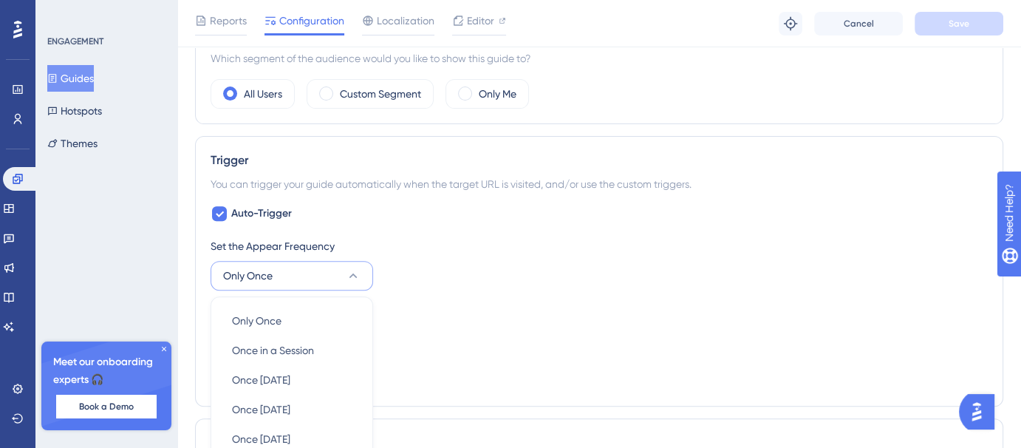
scroll to position [746, 0]
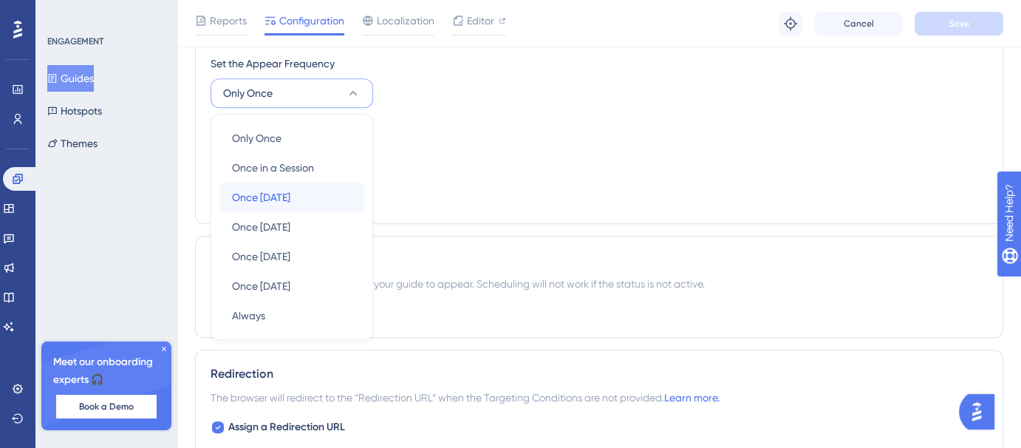
click at [305, 187] on div "Once [DATE] Once [DATE]" at bounding box center [292, 198] width 120 height 30
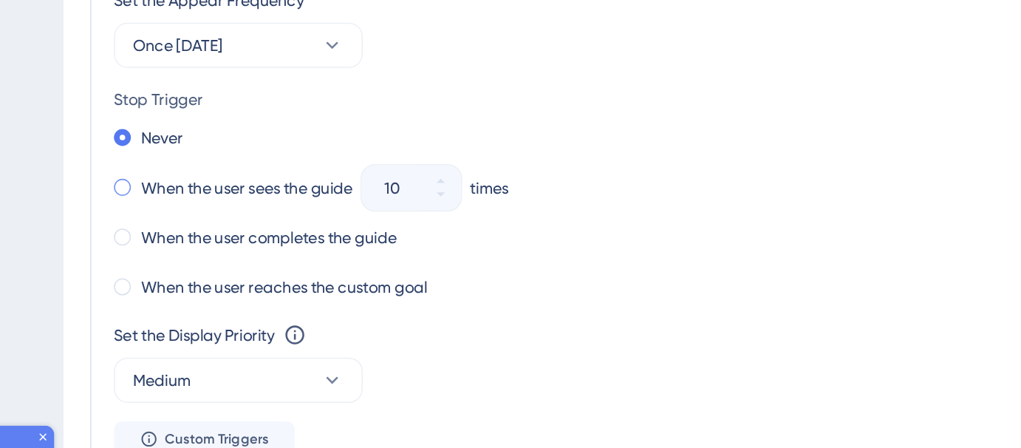
click at [330, 188] on label "When the user sees the guide" at bounding box center [297, 186] width 138 height 18
click at [431, 186] on button "10" at bounding box center [424, 193] width 27 height 15
click at [431, 186] on button "9" at bounding box center [424, 193] width 27 height 15
click at [431, 186] on button "8" at bounding box center [424, 193] width 27 height 15
click at [431, 186] on button "7" at bounding box center [424, 193] width 27 height 15
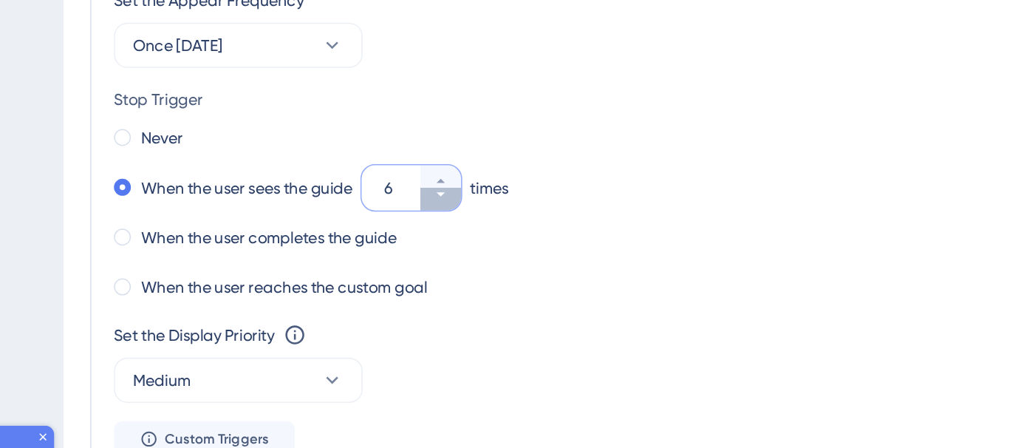
click at [431, 186] on button "6" at bounding box center [424, 193] width 27 height 15
click at [431, 186] on button "5" at bounding box center [424, 193] width 27 height 15
click at [431, 186] on button "4" at bounding box center [424, 193] width 27 height 15
type input "3"
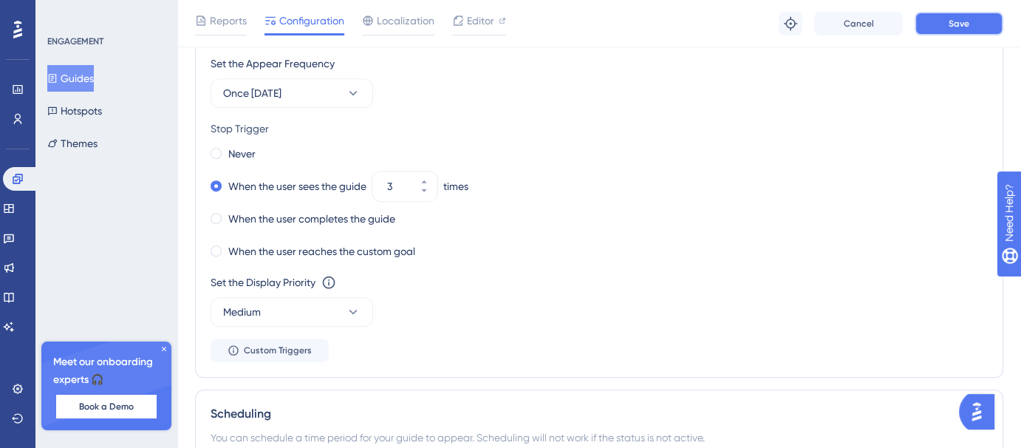
click at [972, 31] on button "Save" at bounding box center [959, 24] width 89 height 24
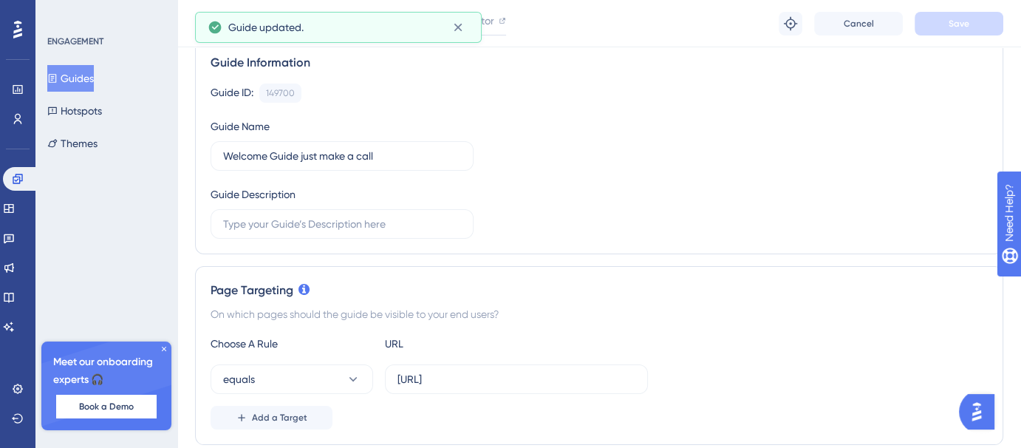
scroll to position [0, 0]
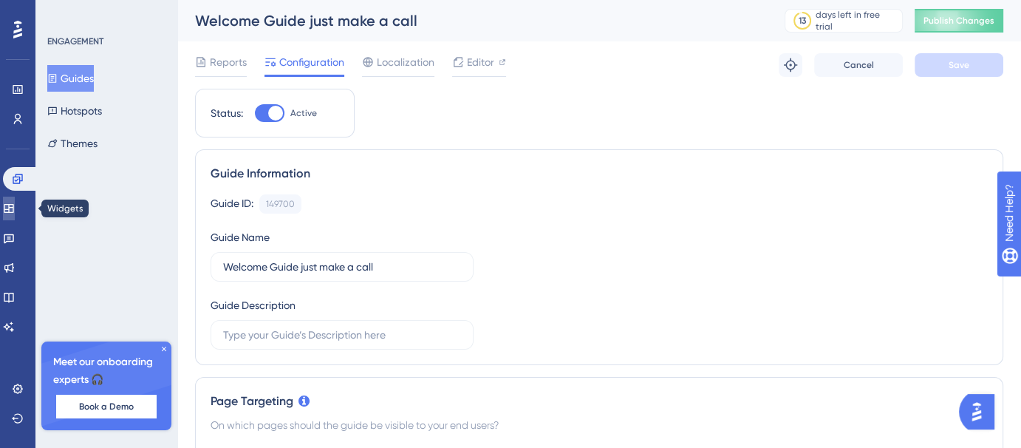
click at [14, 211] on icon at bounding box center [9, 208] width 12 height 12
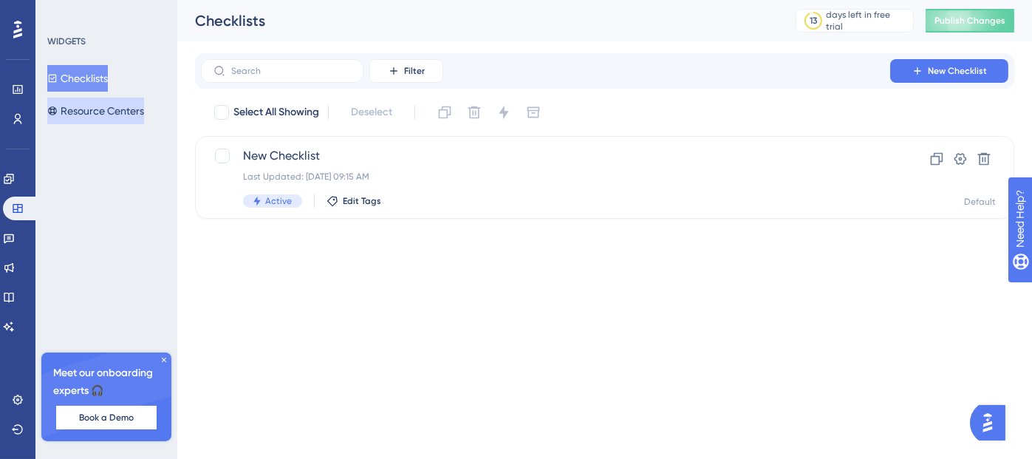
click at [140, 107] on button "Resource Centers" at bounding box center [95, 111] width 97 height 27
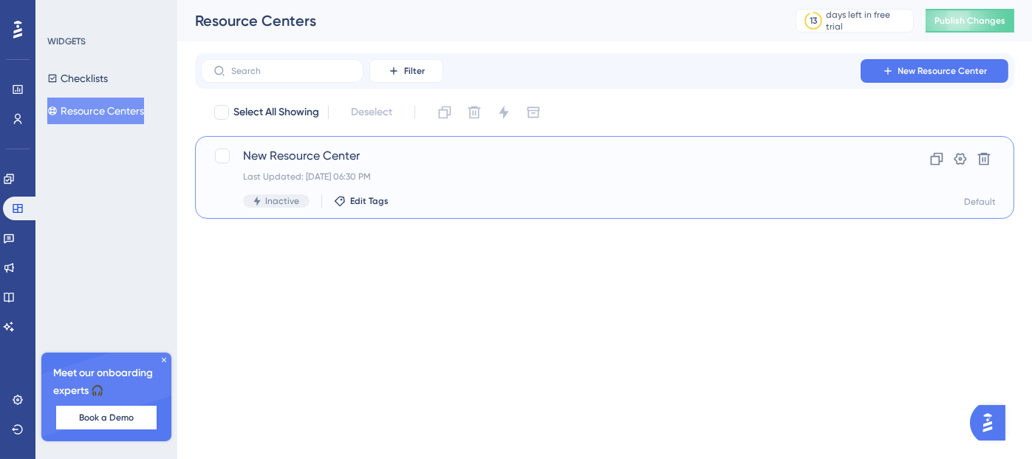
click at [435, 164] on span "New Resource Center" at bounding box center [545, 156] width 605 height 18
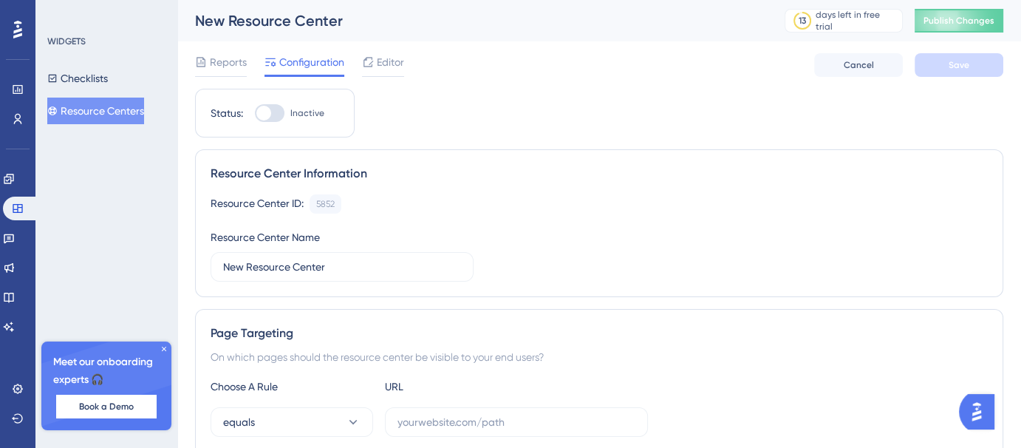
click at [276, 113] on div at bounding box center [270, 113] width 30 height 18
click at [255, 113] on input "Inactive" at bounding box center [254, 113] width 1 height 1
checkbox input "false"
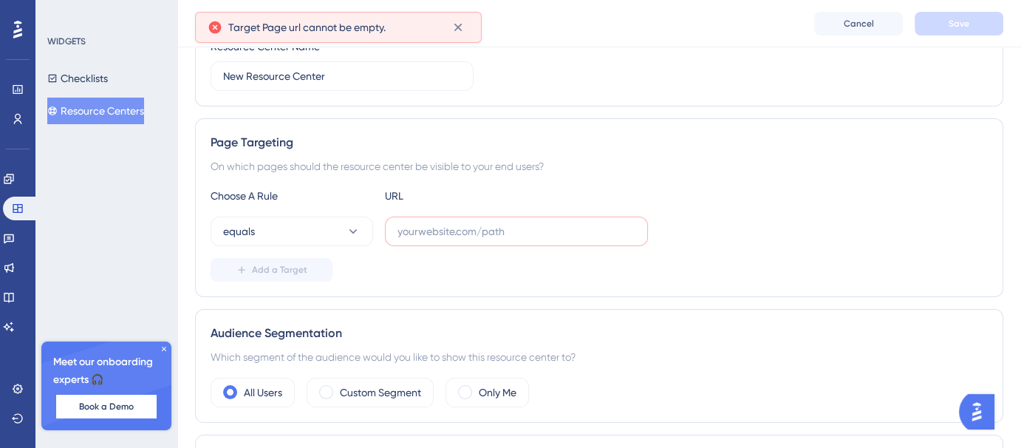
scroll to position [186, 0]
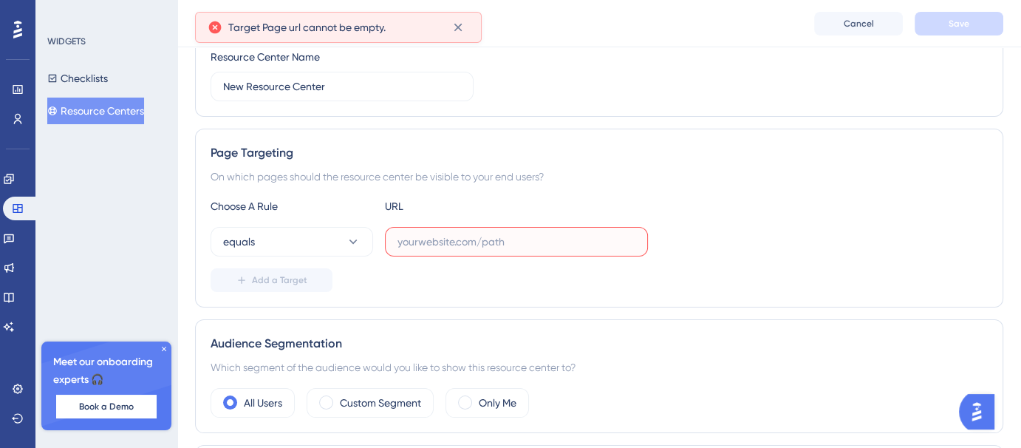
click at [483, 245] on input "text" at bounding box center [517, 242] width 238 height 16
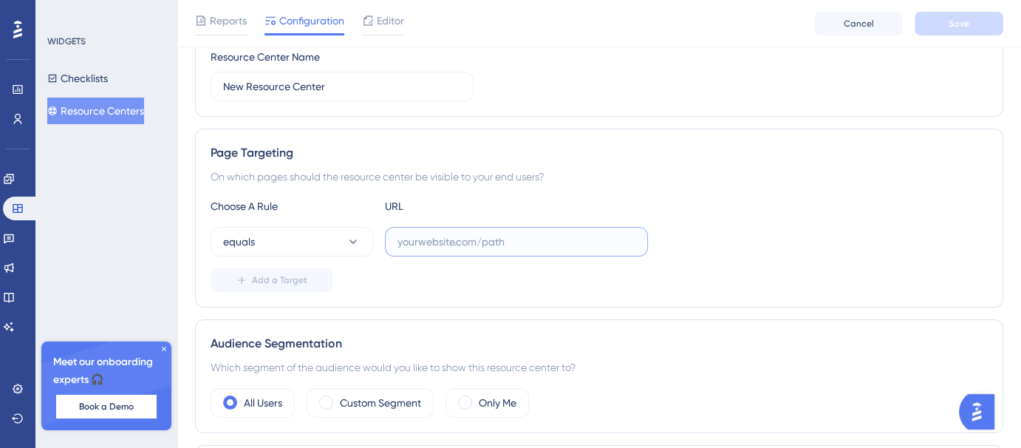
click at [471, 246] on input "text" at bounding box center [517, 242] width 238 height 16
paste input "[URL]"
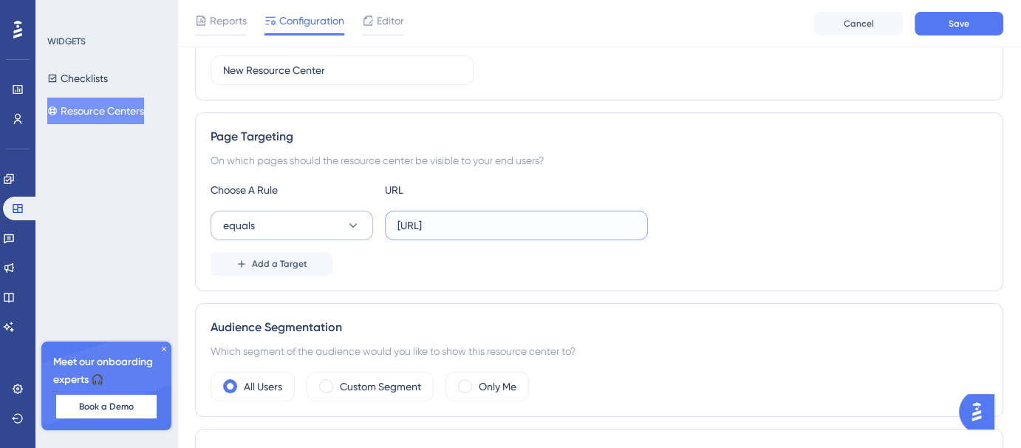
type input "[URL]"
click at [294, 222] on button "equals" at bounding box center [292, 226] width 163 height 30
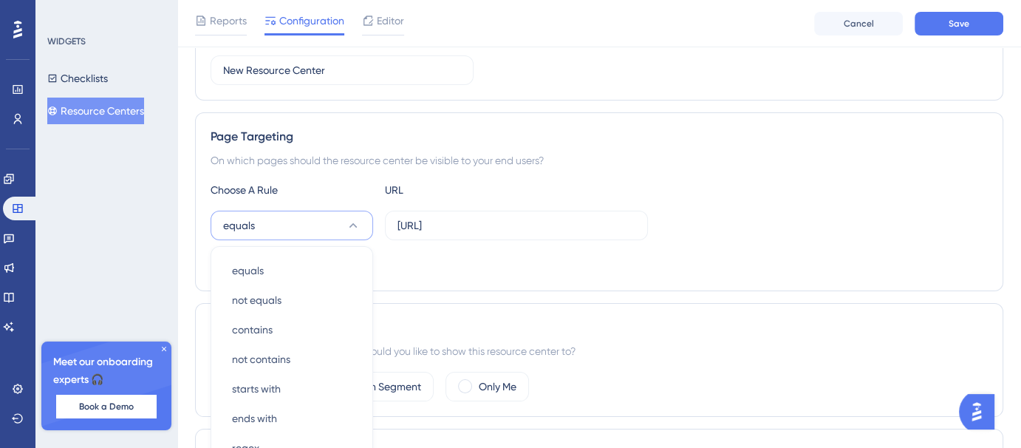
scroll to position [335, 0]
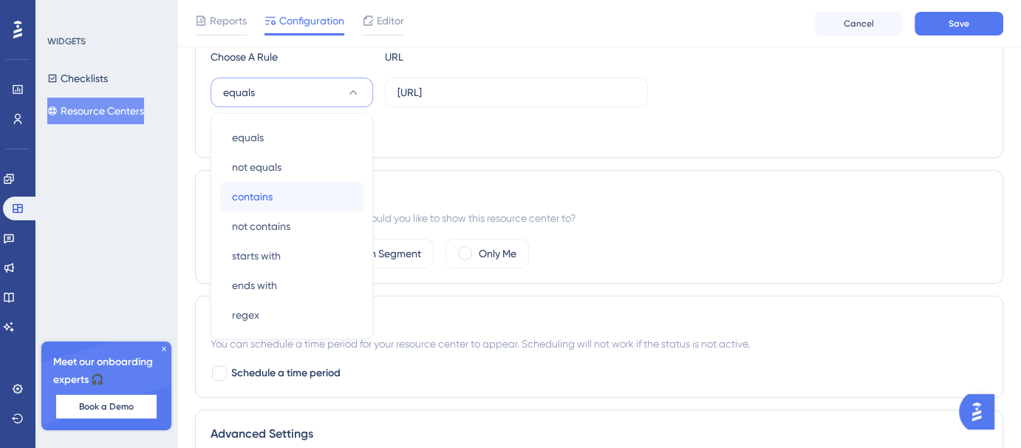
click at [287, 191] on div "contains contains" at bounding box center [292, 197] width 120 height 30
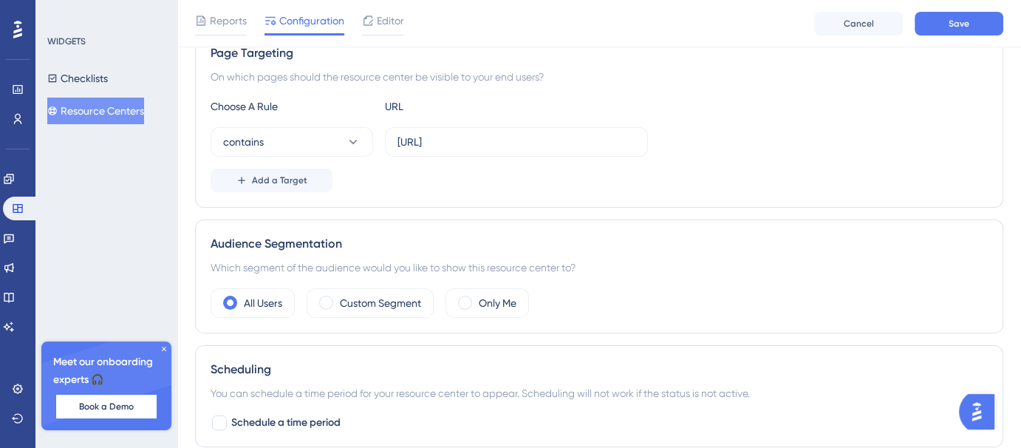
scroll to position [287, 0]
click at [950, 24] on span "Save" at bounding box center [959, 24] width 21 height 12
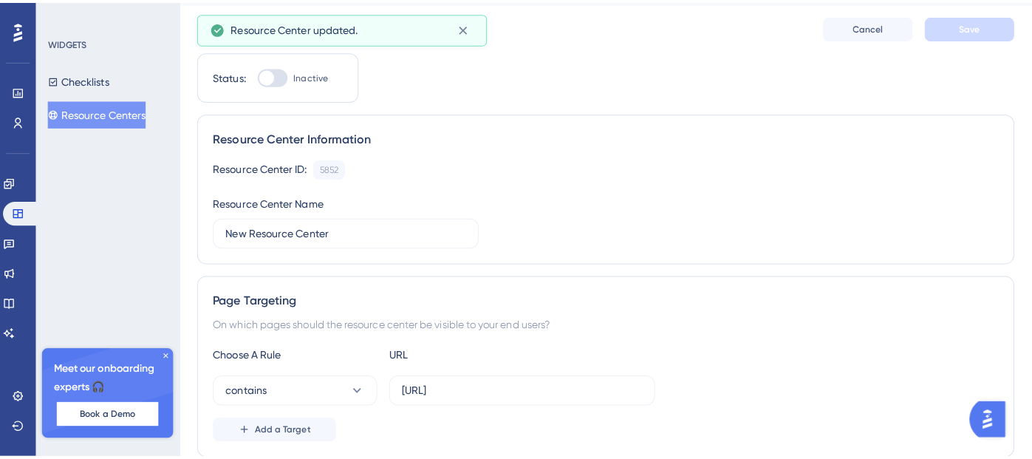
scroll to position [0, 0]
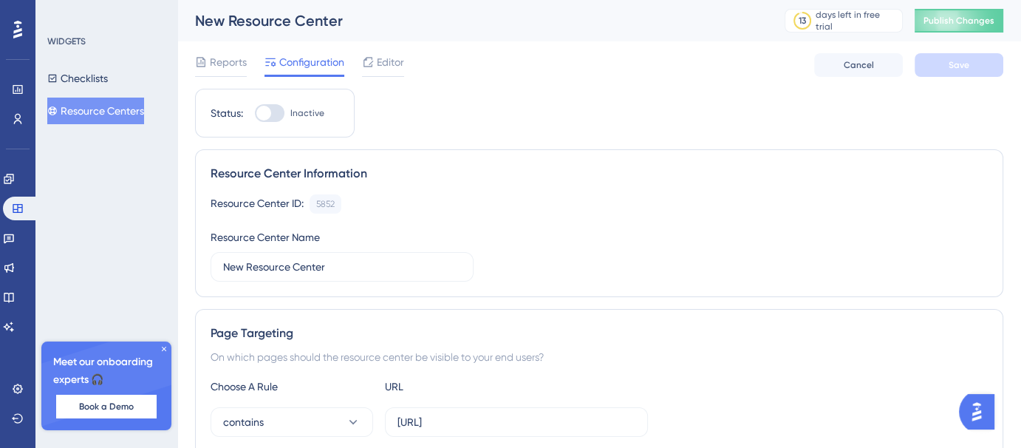
click at [273, 115] on div at bounding box center [270, 113] width 30 height 18
click at [255, 114] on input "Inactive" at bounding box center [254, 113] width 1 height 1
checkbox input "true"
click at [375, 72] on div "Editor" at bounding box center [383, 65] width 42 height 24
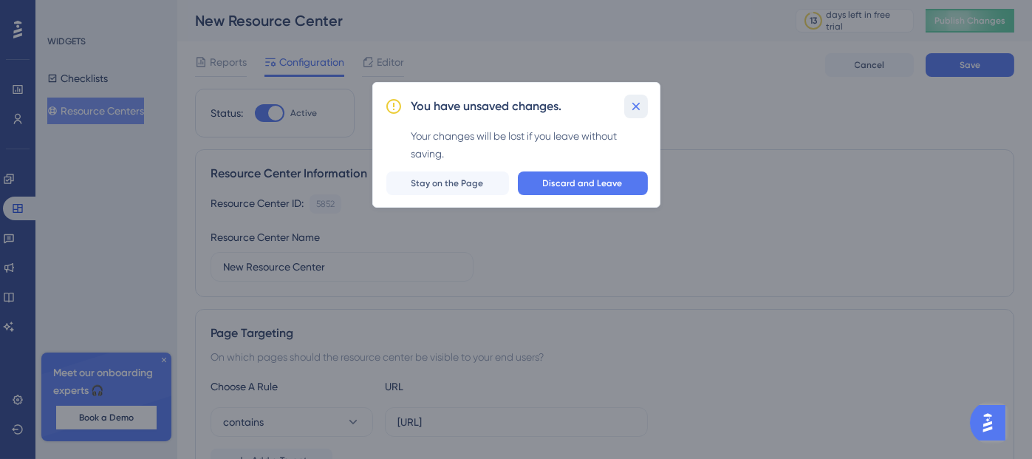
click at [640, 105] on icon at bounding box center [636, 106] width 15 height 15
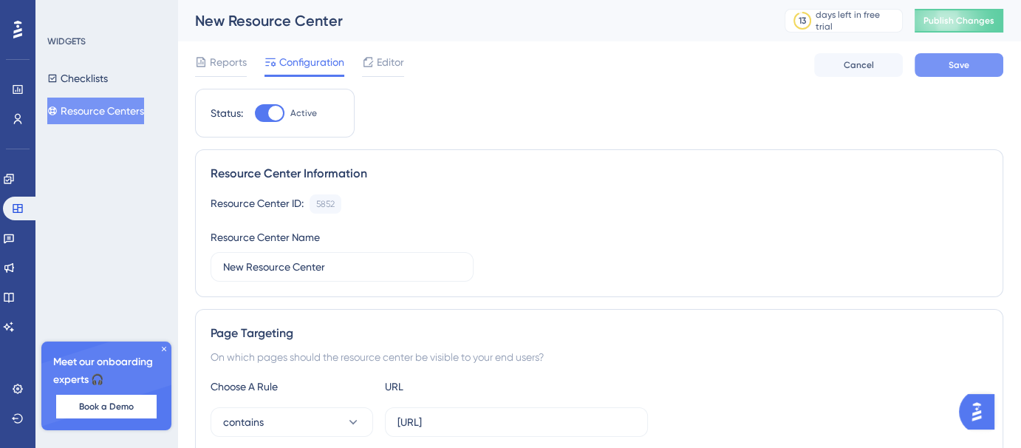
click at [955, 68] on span "Save" at bounding box center [959, 65] width 21 height 12
click at [108, 79] on button "Checklists" at bounding box center [77, 78] width 61 height 27
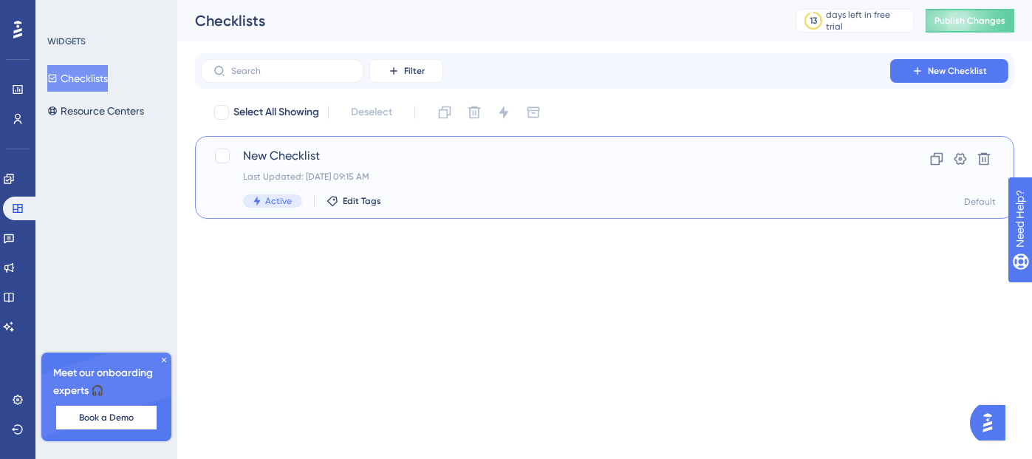
click at [358, 163] on span "New Checklist" at bounding box center [545, 156] width 605 height 18
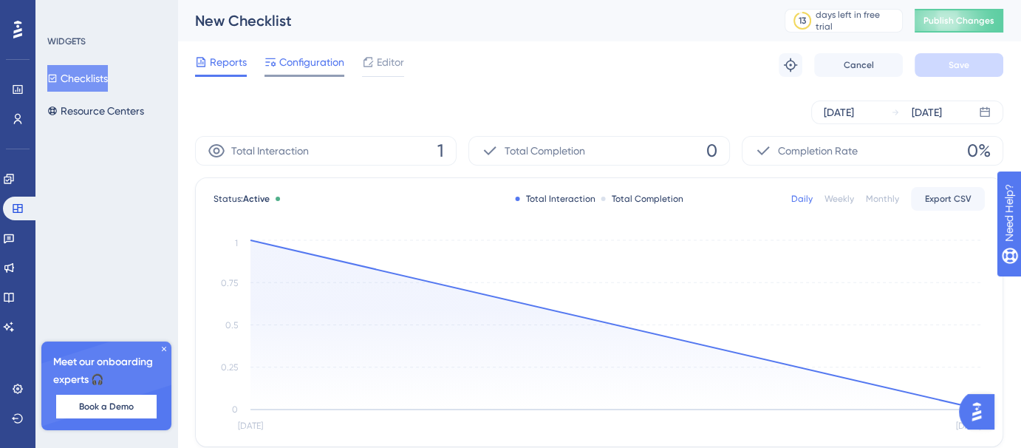
click at [307, 72] on div "Configuration" at bounding box center [305, 65] width 80 height 24
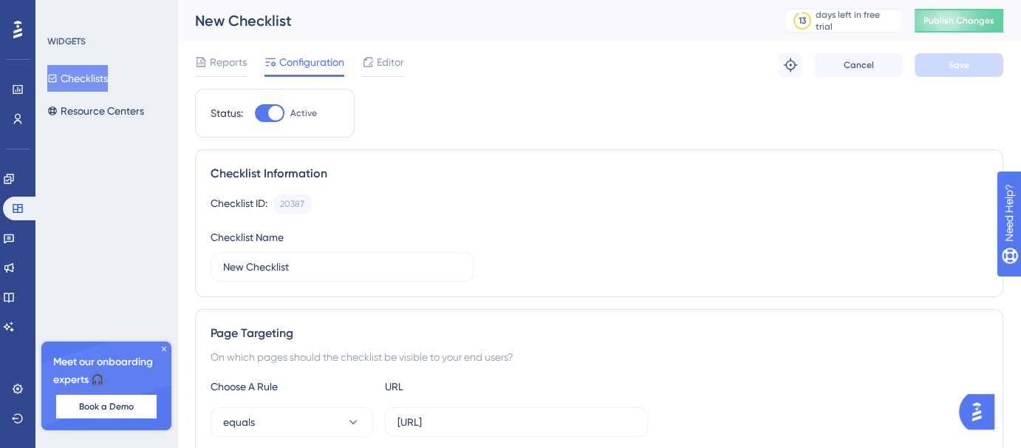
click at [270, 115] on div at bounding box center [275, 113] width 15 height 15
click at [255, 114] on input "Active" at bounding box center [254, 113] width 1 height 1
checkbox input "false"
click at [979, 66] on button "Save" at bounding box center [959, 65] width 89 height 24
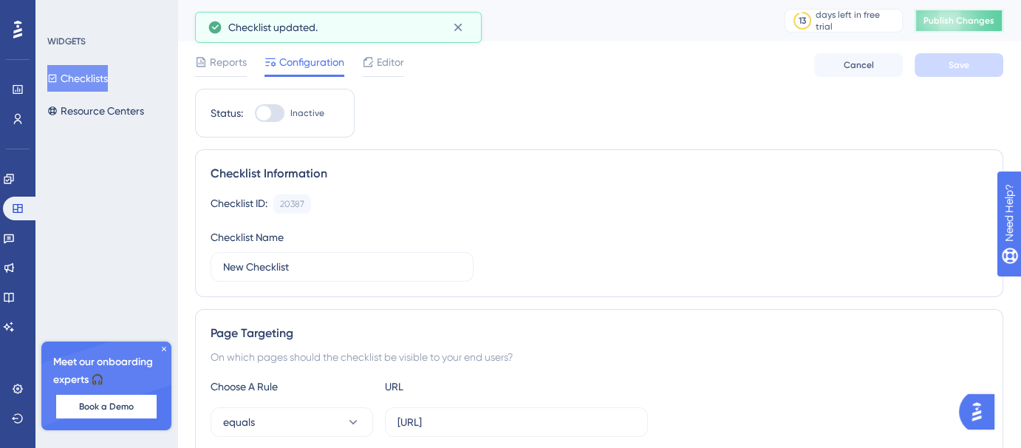
click at [963, 19] on span "Publish Changes" at bounding box center [959, 21] width 71 height 12
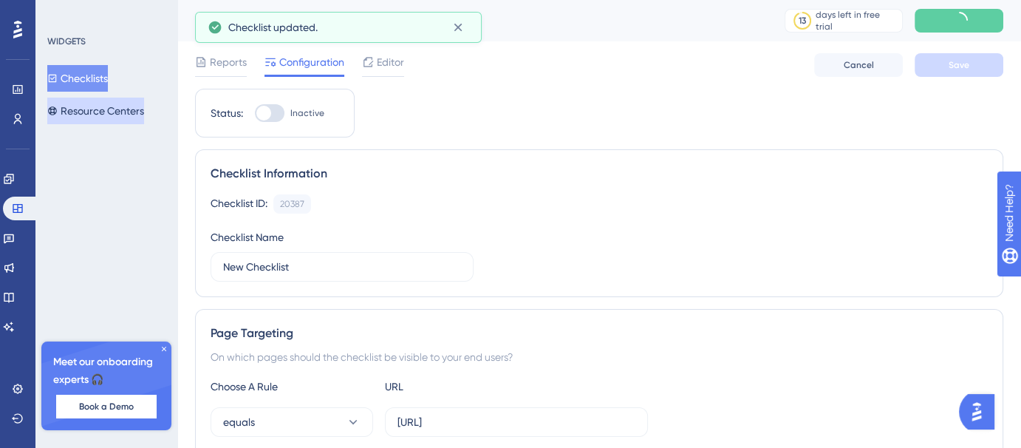
click at [132, 103] on button "Resource Centers" at bounding box center [95, 111] width 97 height 27
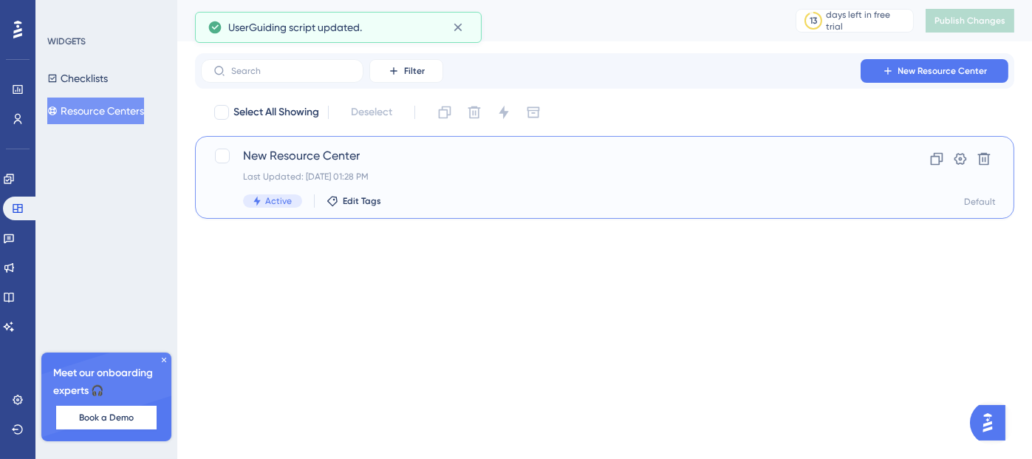
click at [392, 153] on span "New Resource Center" at bounding box center [545, 156] width 605 height 18
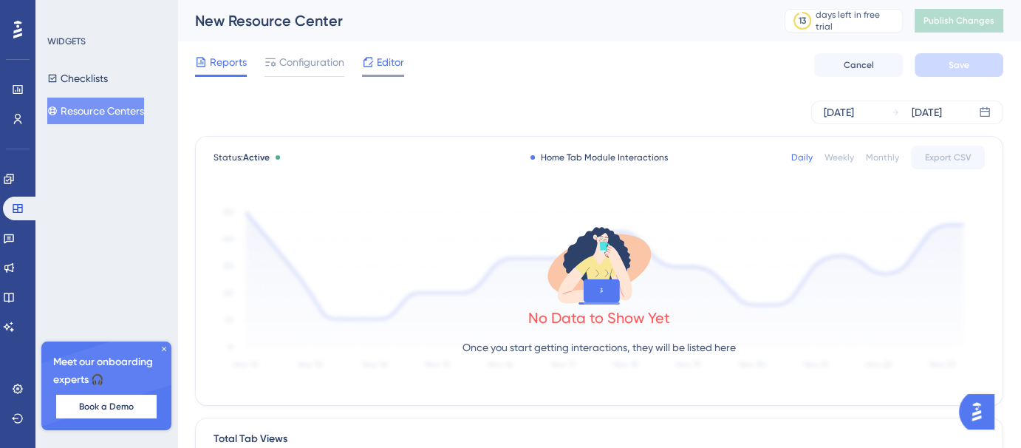
click at [386, 60] on span "Editor" at bounding box center [390, 62] width 27 height 18
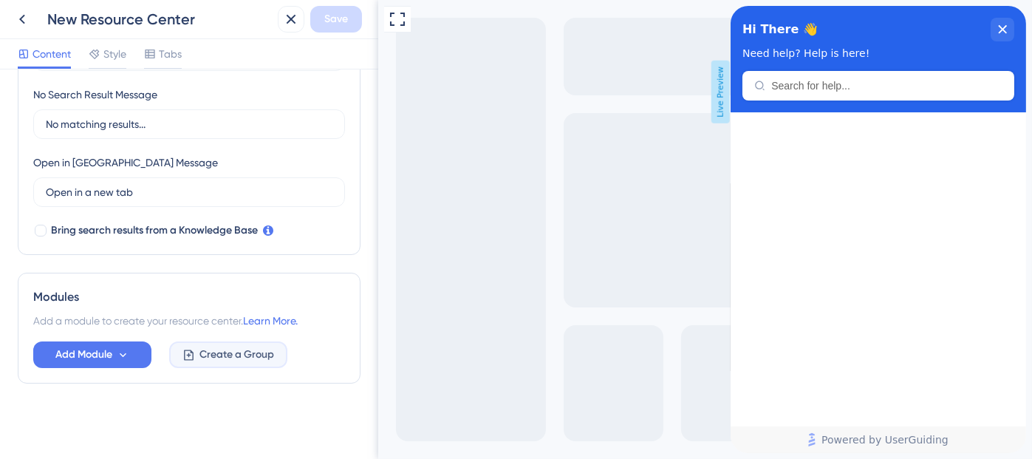
click at [240, 355] on span "Create a Group" at bounding box center [237, 355] width 75 height 18
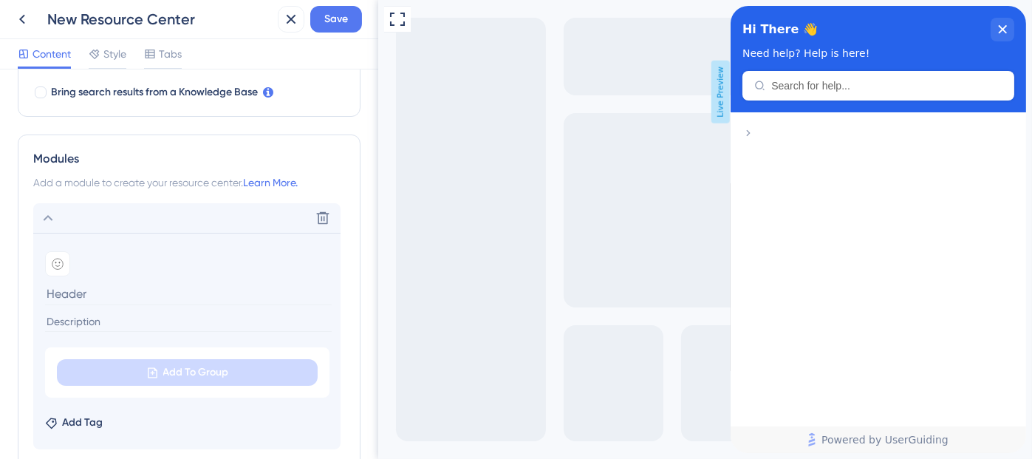
scroll to position [607, 0]
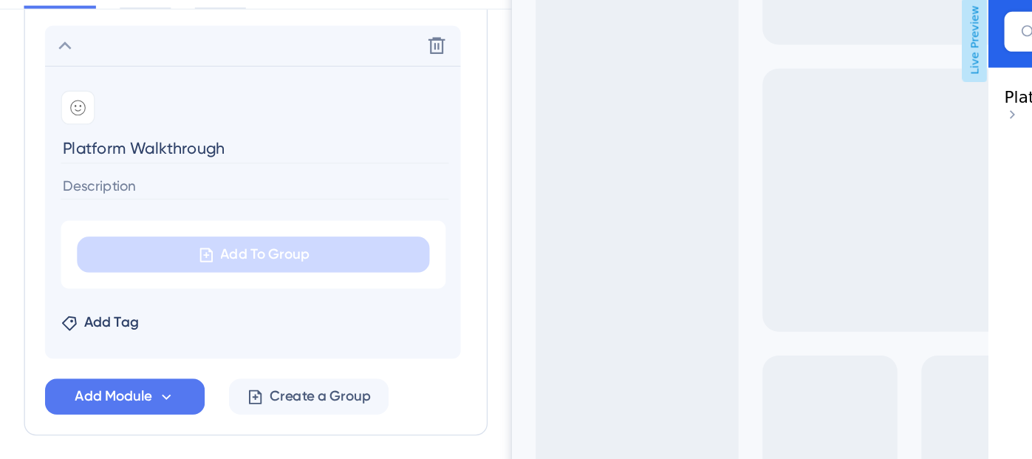
type input "Platform Walkthrough"
click at [144, 199] on input at bounding box center [188, 200] width 287 height 20
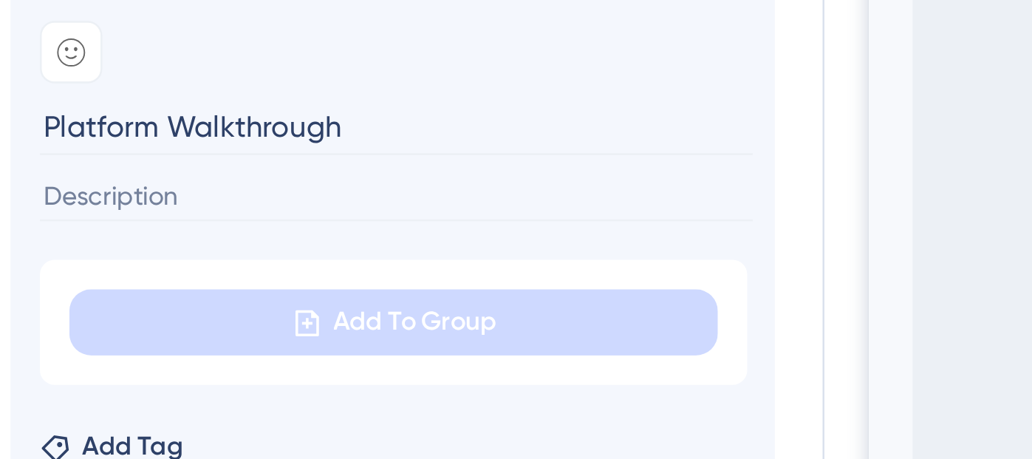
paste input "step-by-step guides"
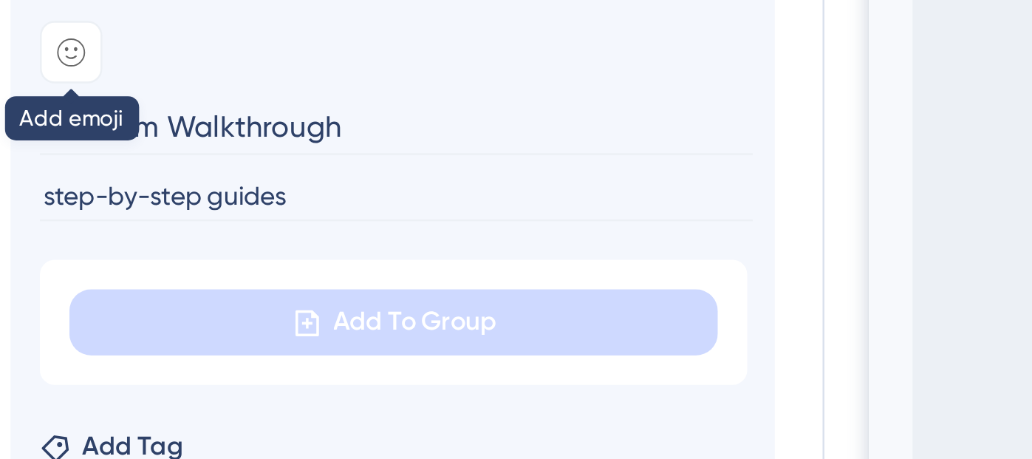
type input "step-by-step guides"
click at [62, 143] on icon at bounding box center [58, 142] width 12 height 12
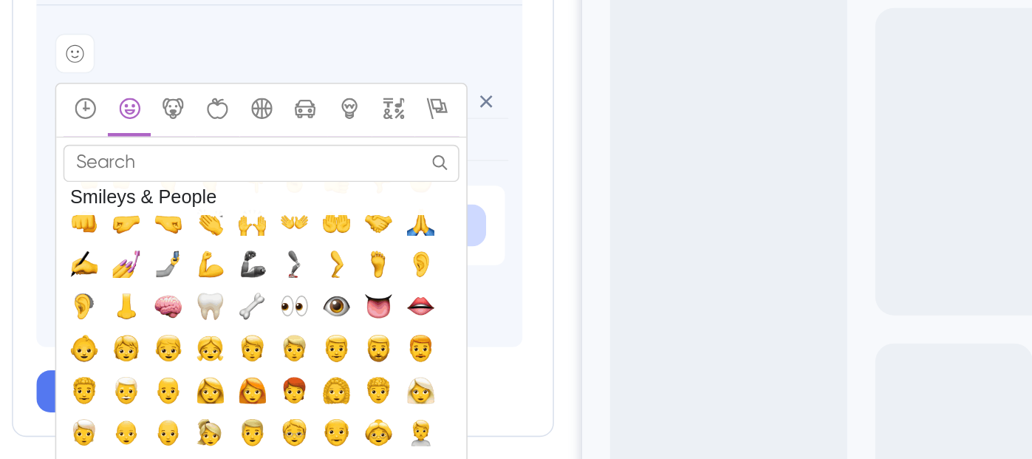
scroll to position [455, 0]
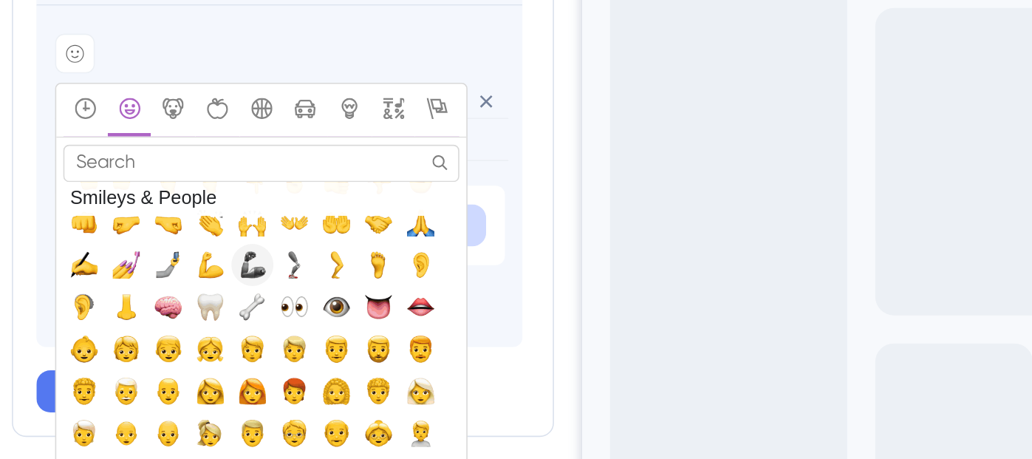
click at [171, 266] on span "🦾, mechanical_arm" at bounding box center [170, 275] width 18 height 18
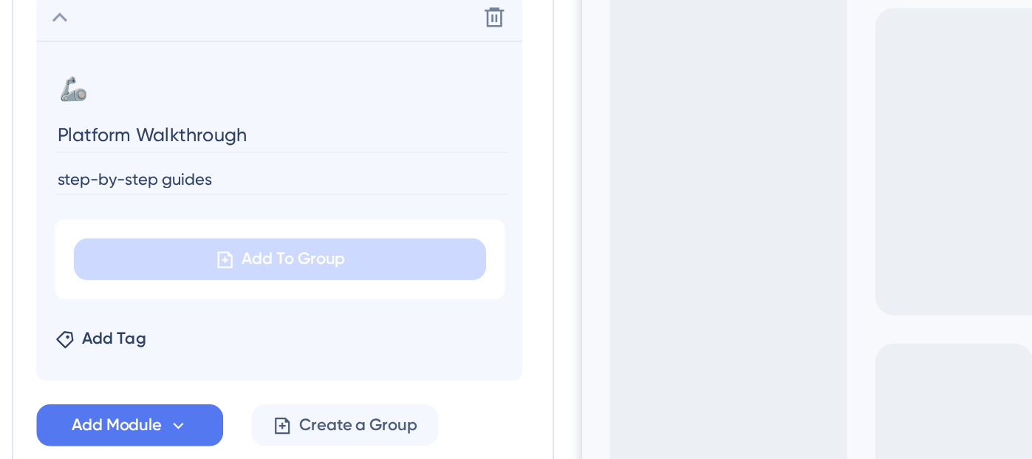
scroll to position [605, 0]
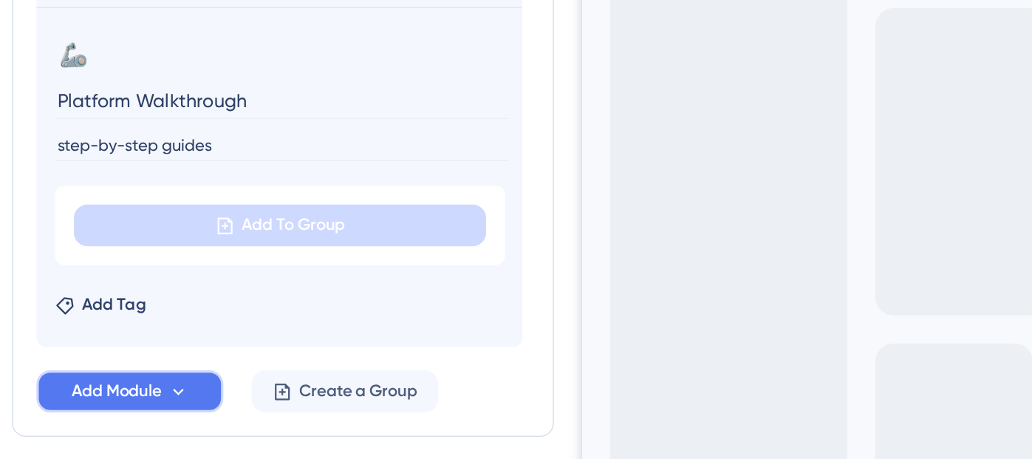
click at [114, 358] on button "Add Module" at bounding box center [92, 355] width 118 height 27
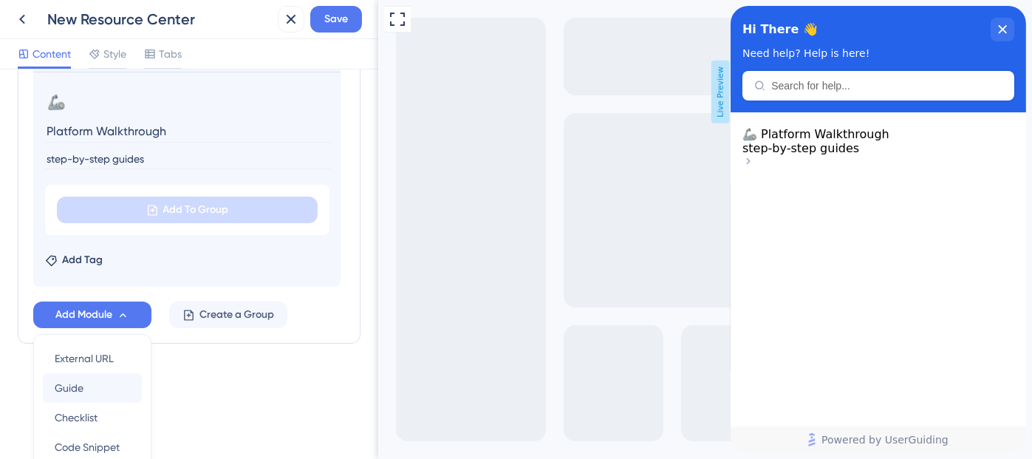
scroll to position [0, 0]
click at [169, 145] on section "🦾 Change emoji Remove emoji Platform Walkthrough step-by-step guides" at bounding box center [187, 128] width 284 height 77
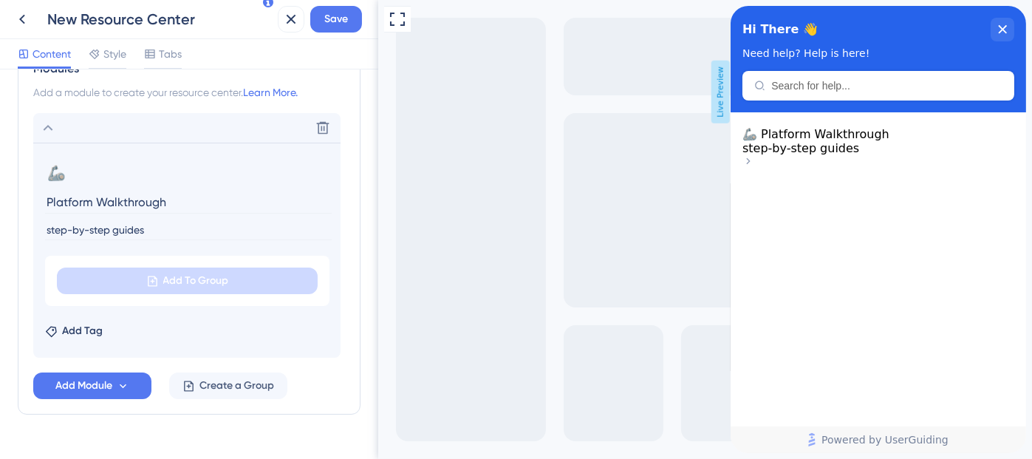
scroll to position [605, 0]
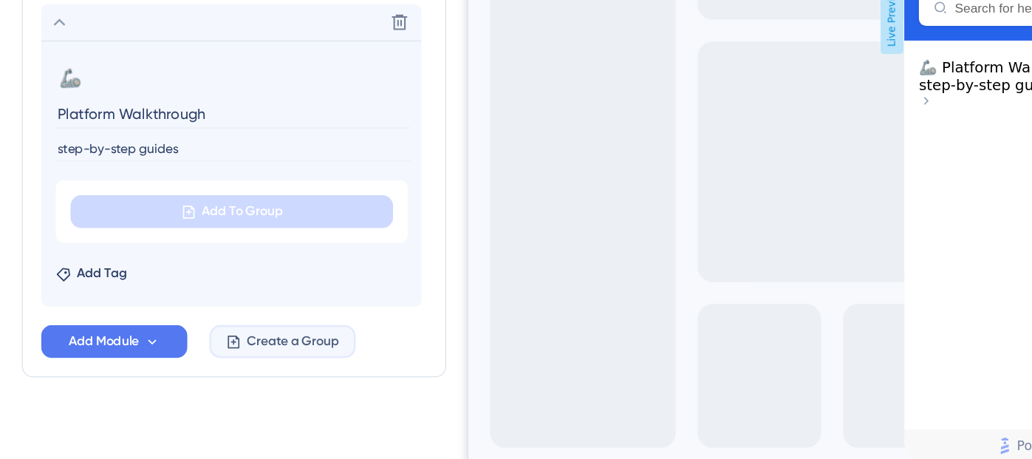
click at [219, 354] on span "Create a Group" at bounding box center [237, 356] width 75 height 18
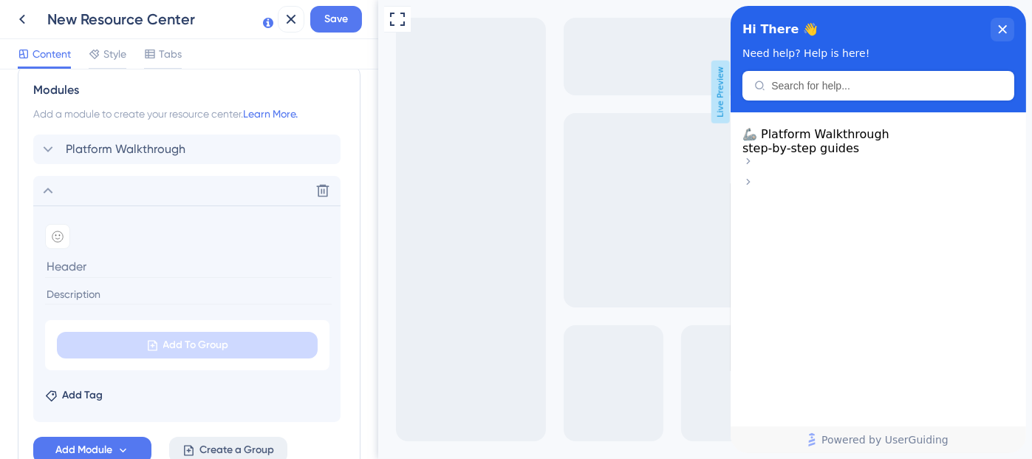
scroll to position [553, 0]
click at [317, 194] on icon at bounding box center [323, 191] width 15 height 15
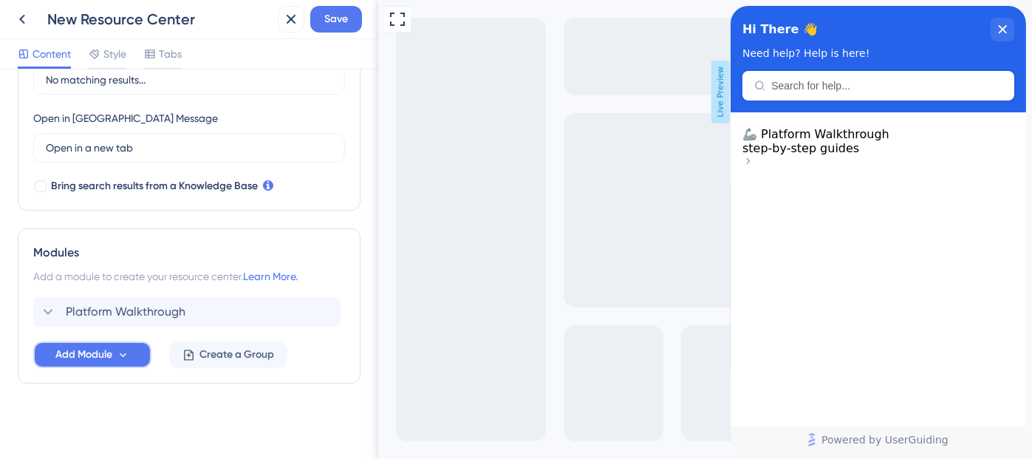
click at [106, 346] on span "Add Module" at bounding box center [83, 355] width 57 height 18
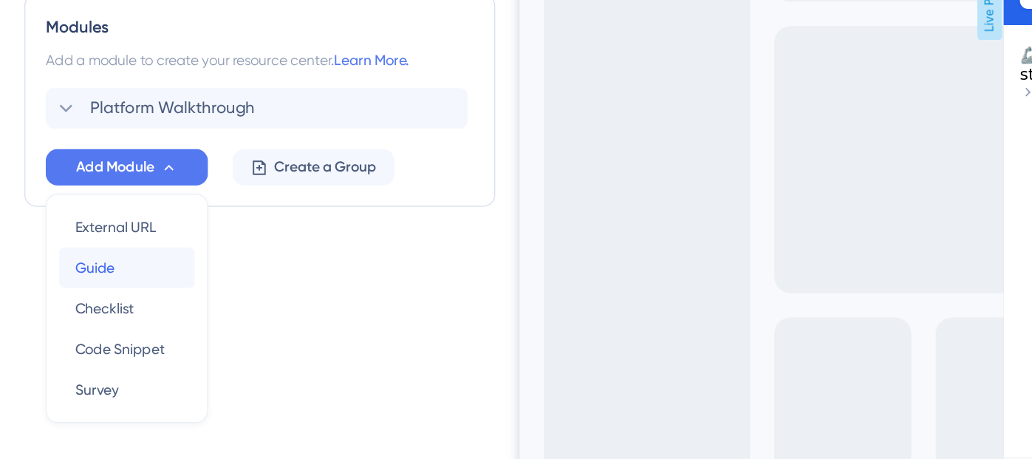
click at [80, 294] on span "Guide" at bounding box center [69, 289] width 29 height 18
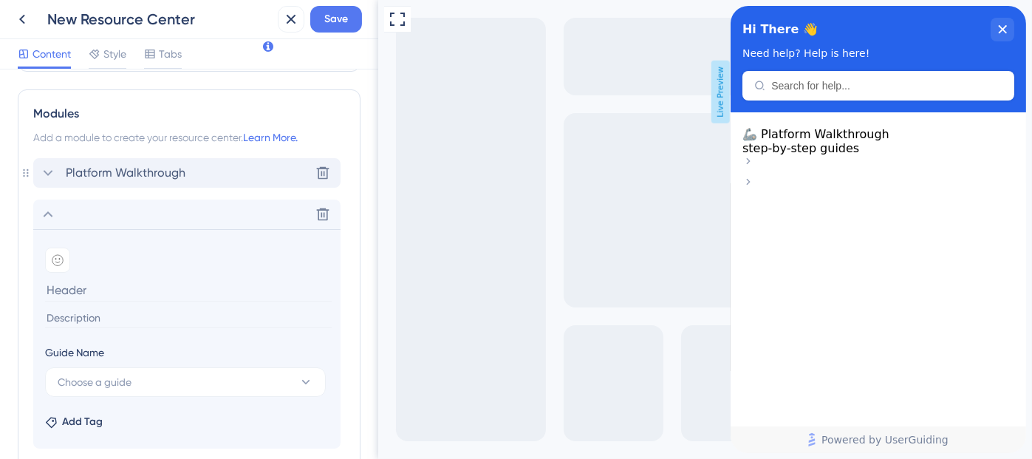
click at [140, 174] on span "Platform Walkthrough" at bounding box center [126, 173] width 120 height 18
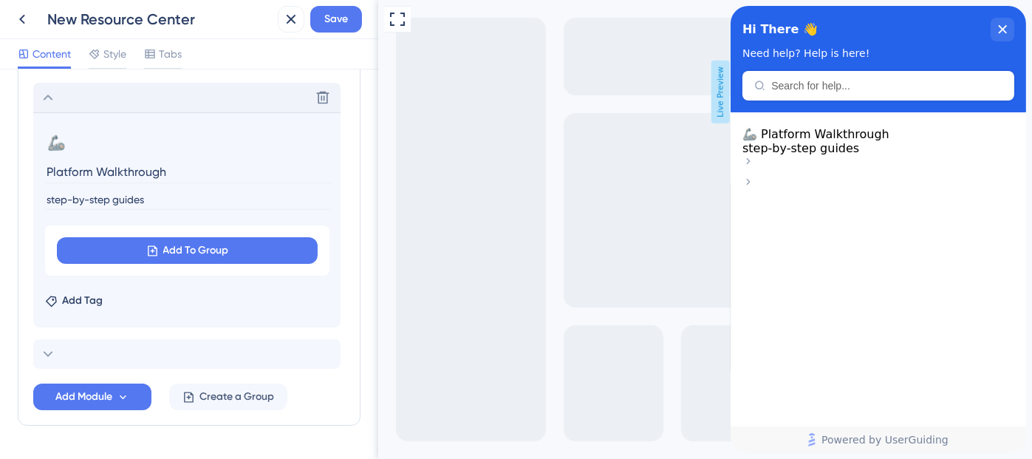
scroll to position [576, 0]
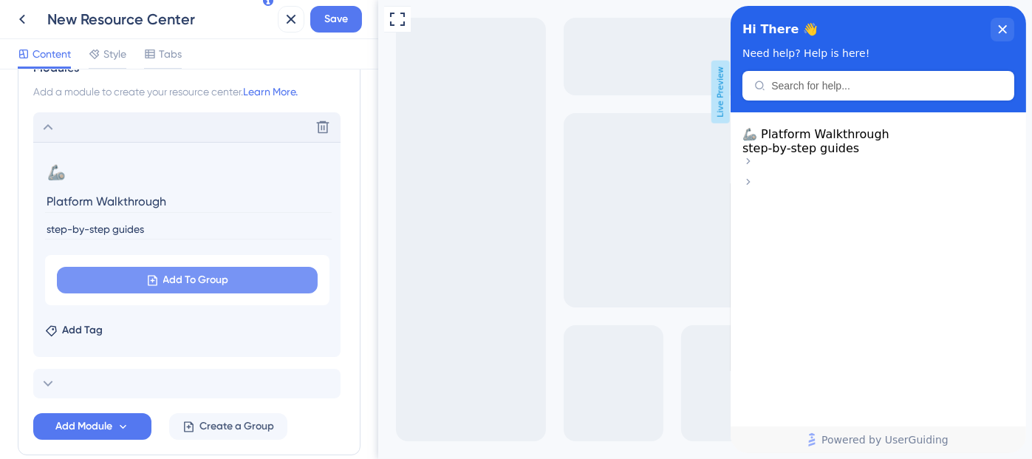
click at [222, 287] on span "Add To Group" at bounding box center [196, 280] width 66 height 18
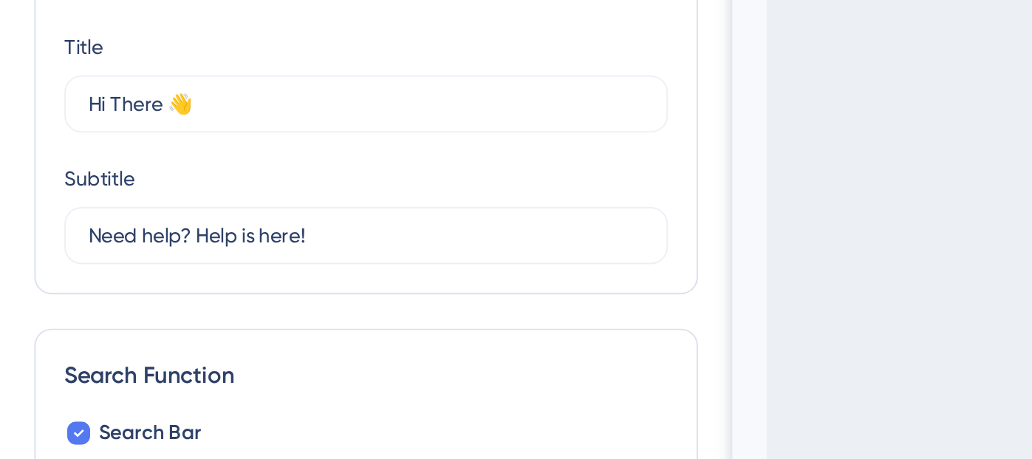
scroll to position [0, 0]
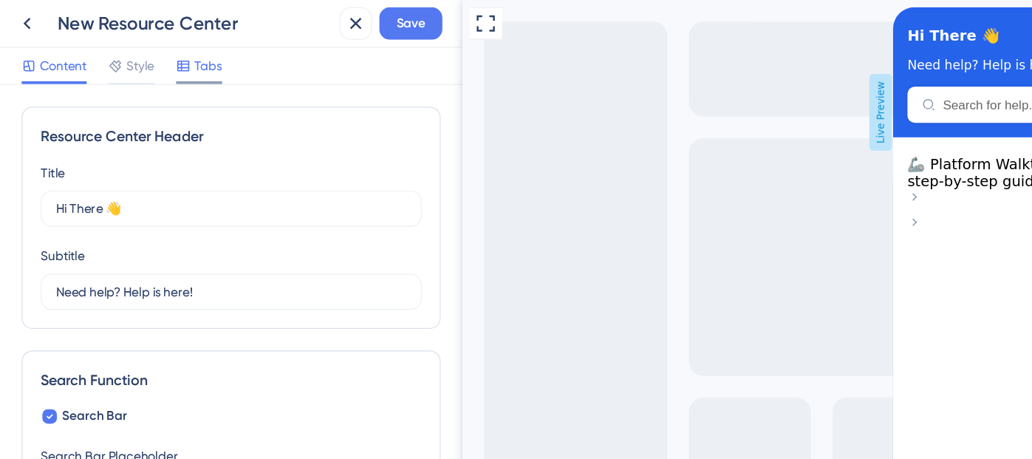
click at [172, 53] on span "Tabs" at bounding box center [170, 54] width 23 height 18
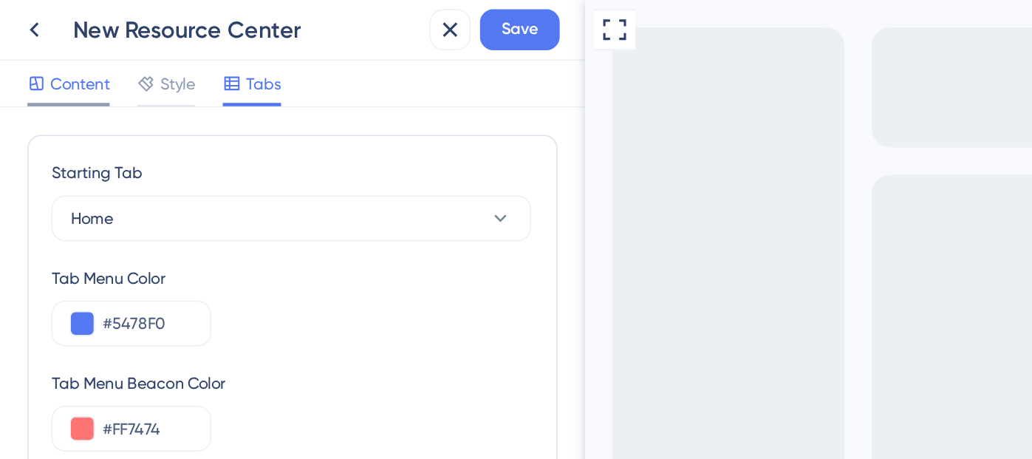
click at [61, 50] on span "Content" at bounding box center [52, 54] width 38 height 18
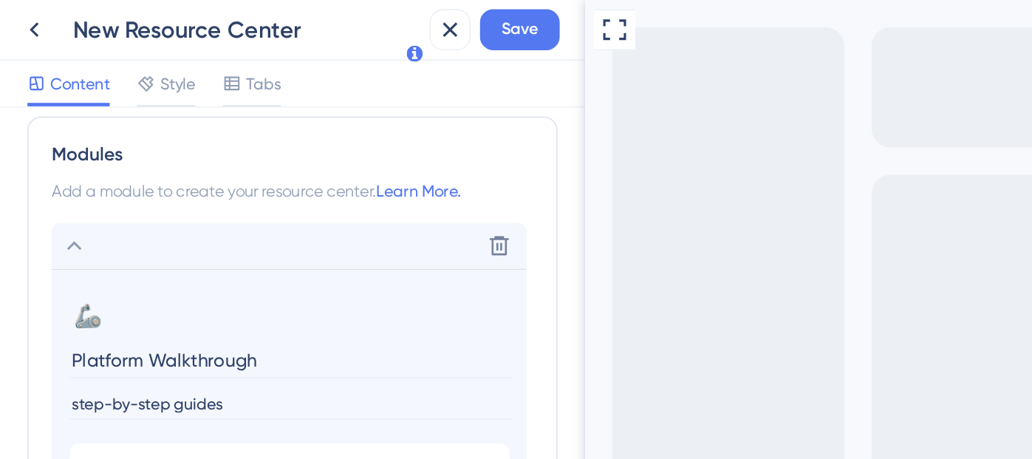
scroll to position [542, 0]
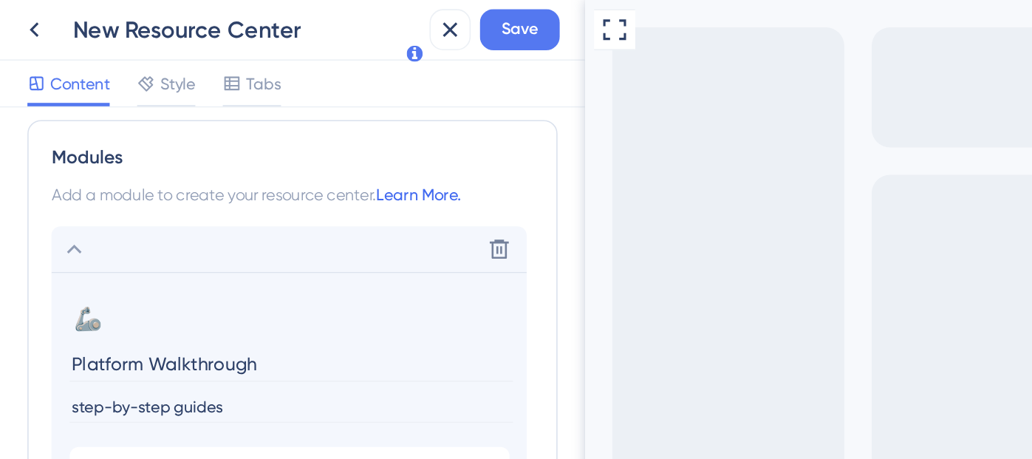
click at [279, 129] on link "Learn More." at bounding box center [270, 126] width 55 height 12
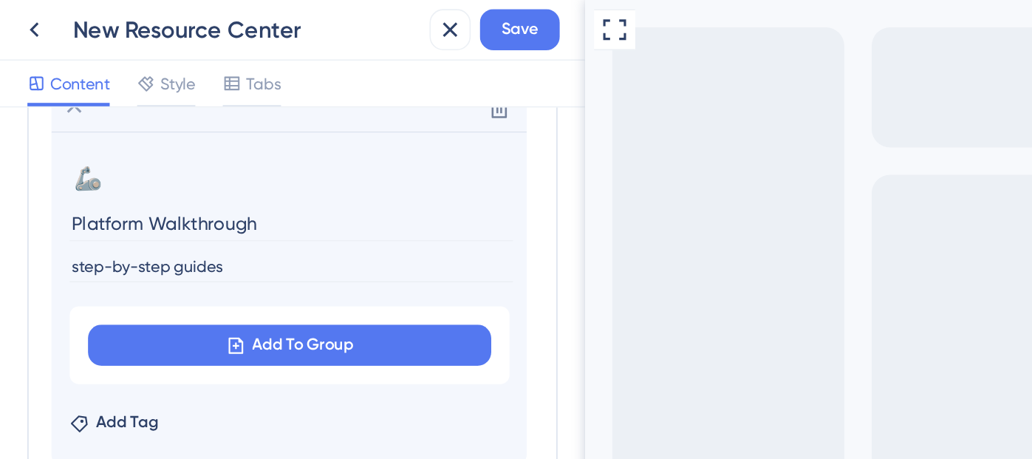
scroll to position [647, 0]
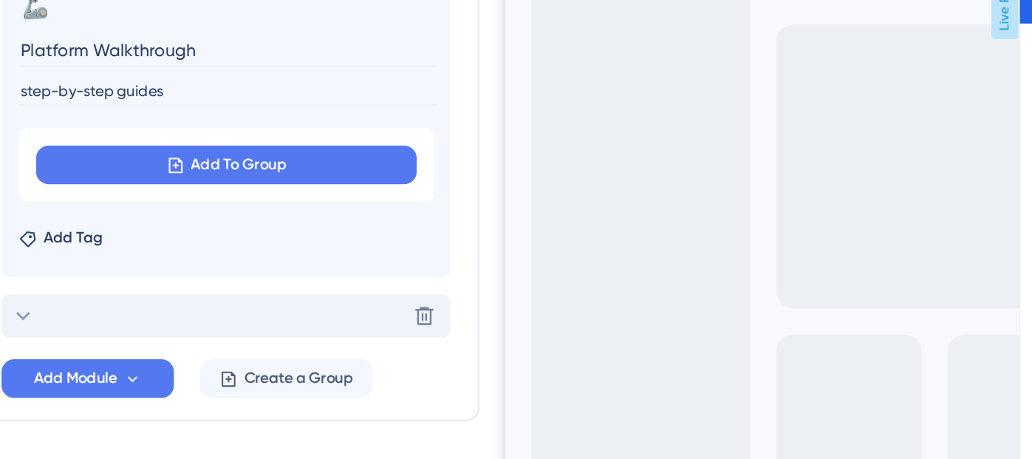
click at [79, 320] on div "Delete" at bounding box center [186, 313] width 307 height 30
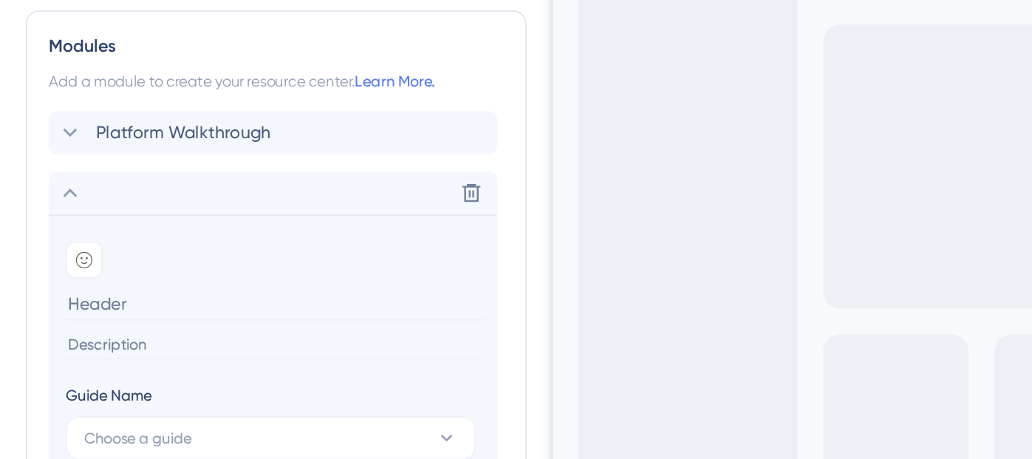
scroll to position [512, 0]
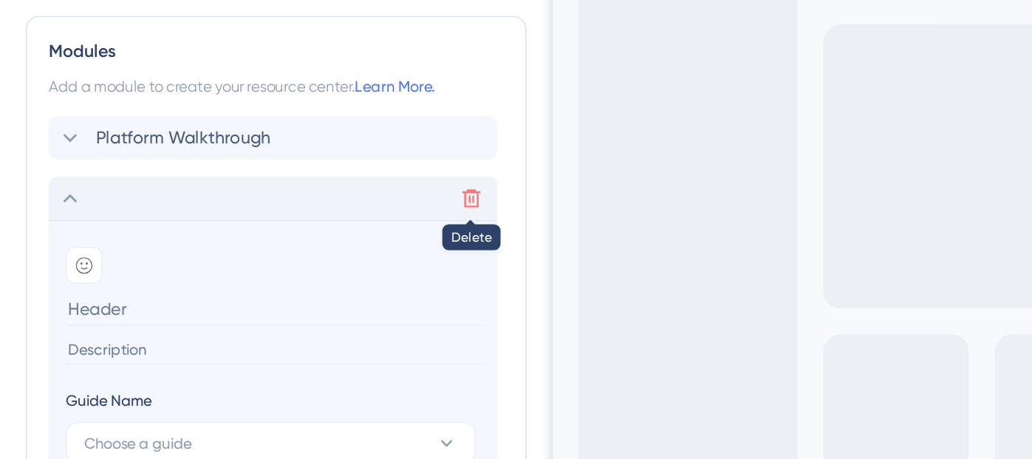
click at [318, 233] on icon at bounding box center [323, 232] width 15 height 15
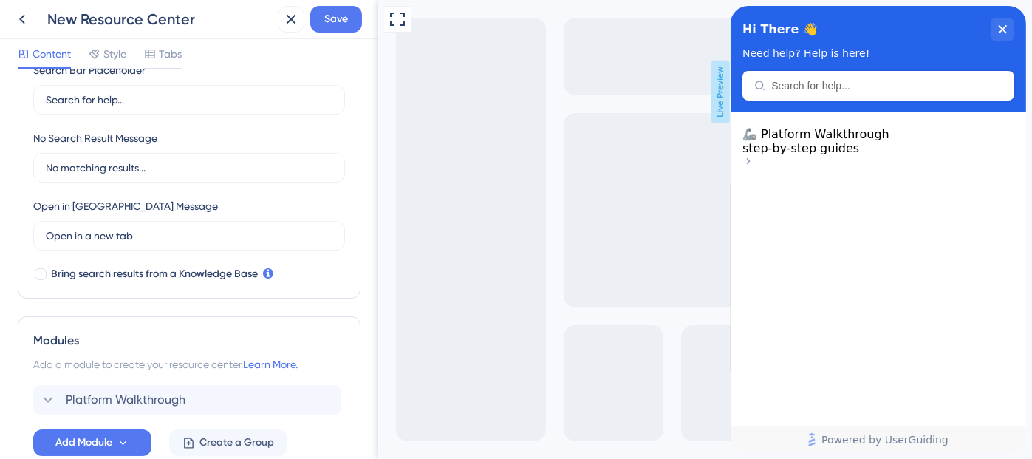
scroll to position [0, 0]
click at [338, 27] on span "Save" at bounding box center [336, 19] width 24 height 18
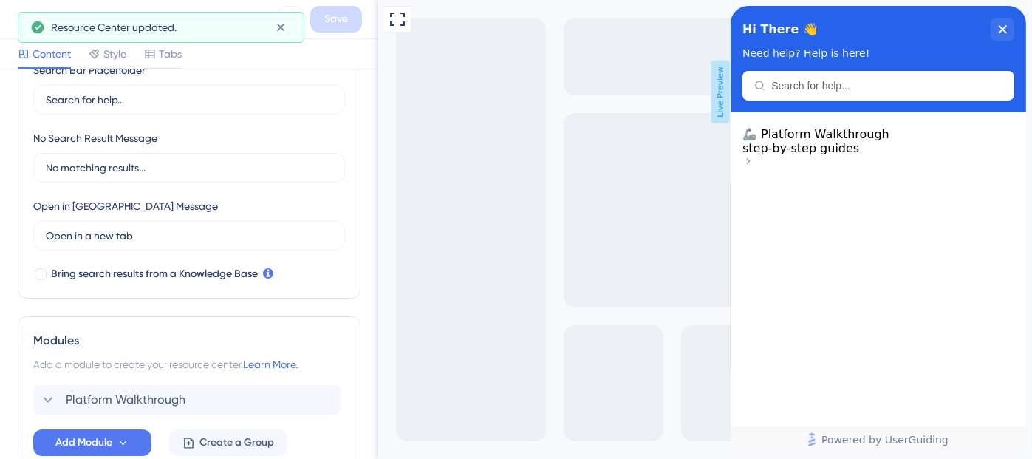
click at [859, 155] on span "step-by-step guides" at bounding box center [800, 148] width 117 height 14
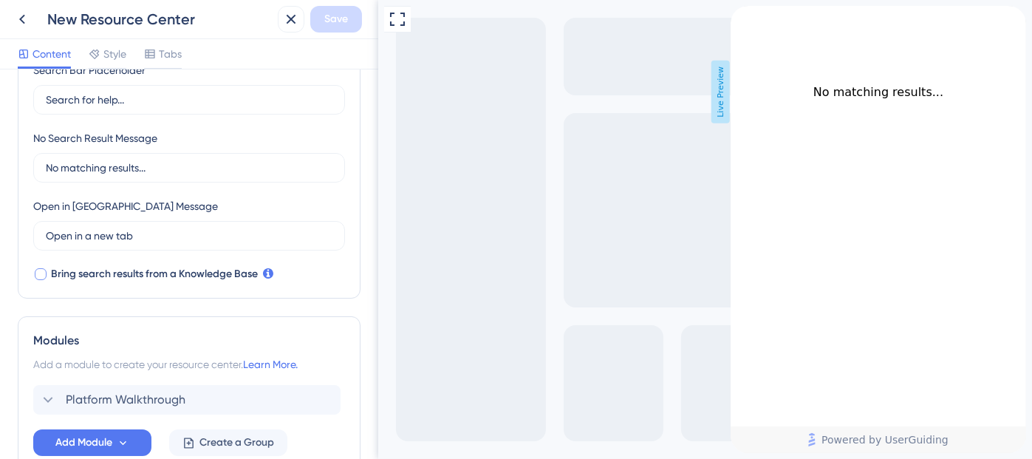
scroll to position [391, 0]
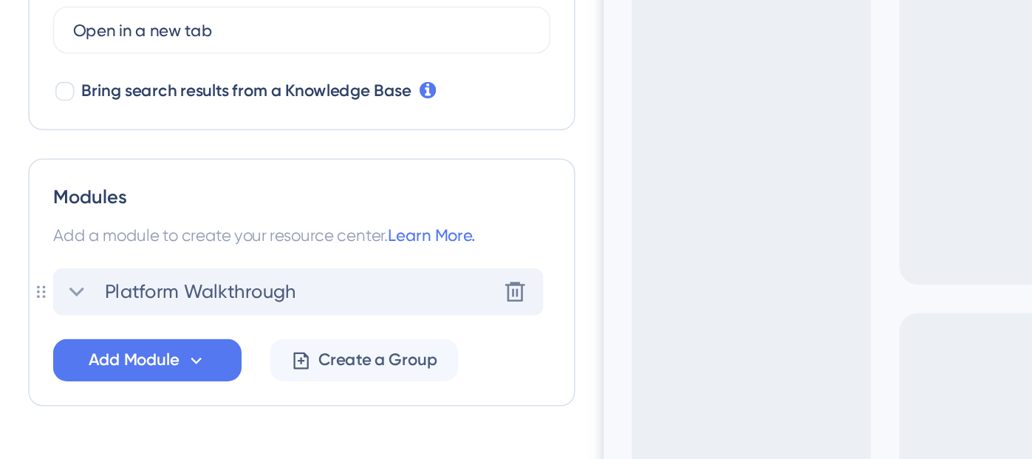
click at [160, 308] on span "Platform Walkthrough" at bounding box center [126, 312] width 120 height 18
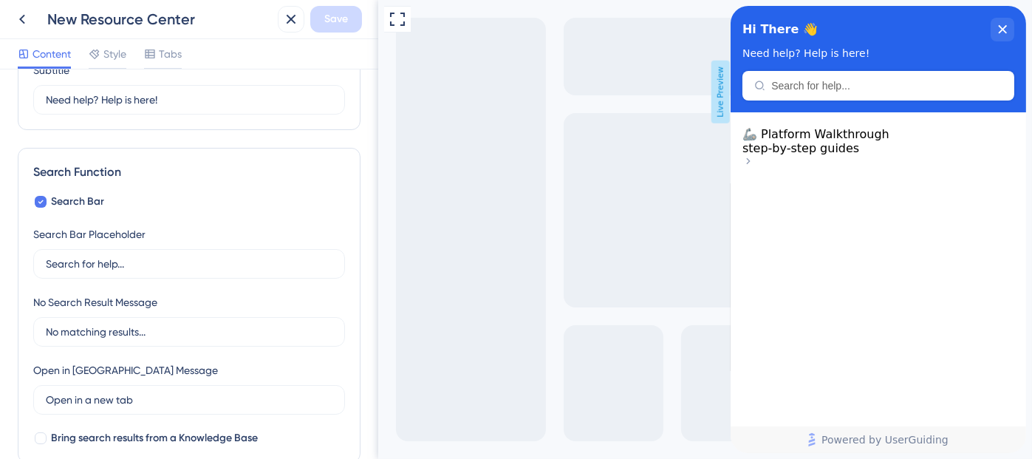
scroll to position [0, 0]
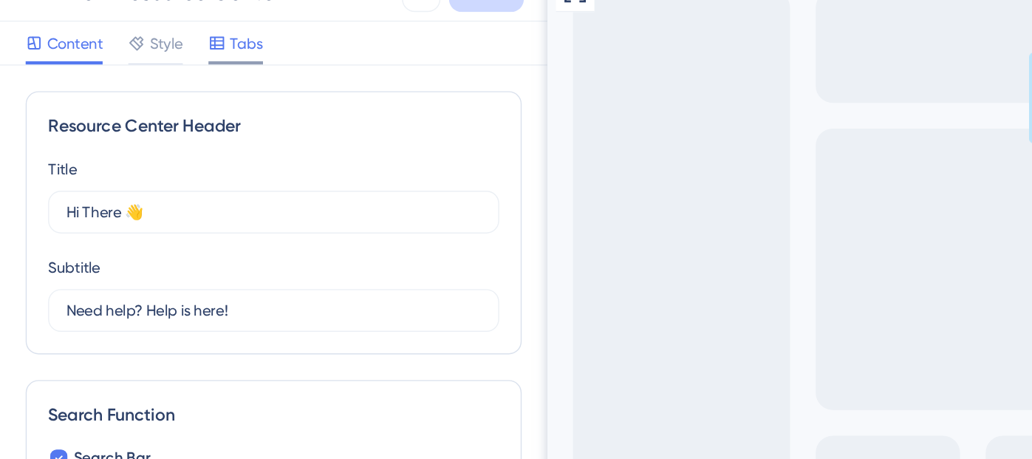
click at [144, 58] on icon at bounding box center [150, 54] width 12 height 12
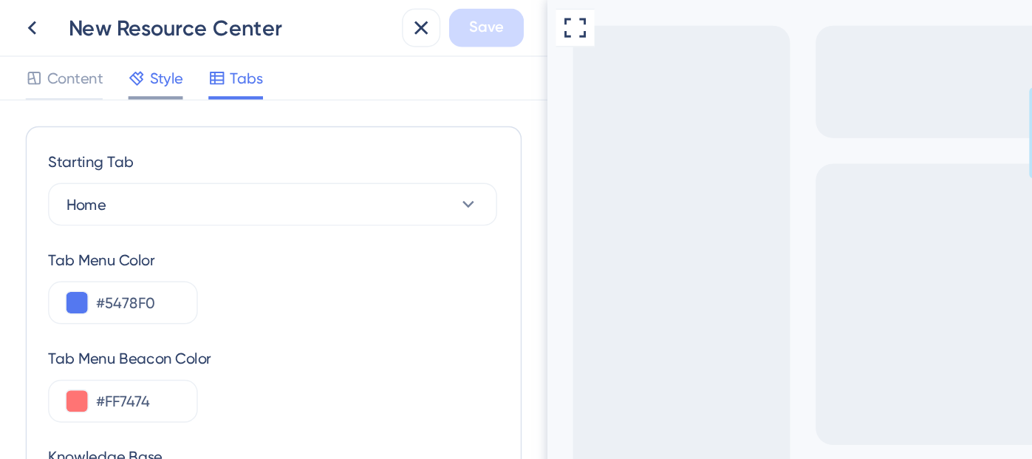
click at [115, 51] on span "Style" at bounding box center [114, 54] width 23 height 18
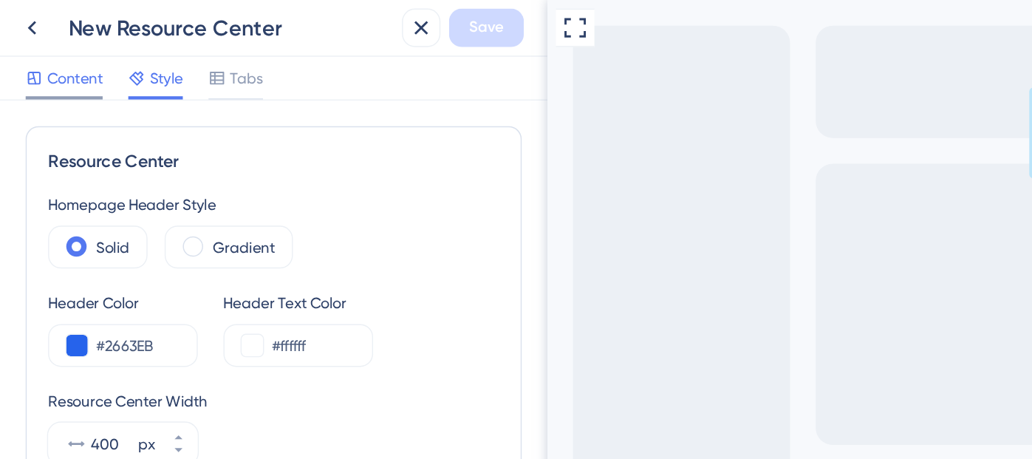
click at [60, 52] on span "Content" at bounding box center [52, 54] width 38 height 18
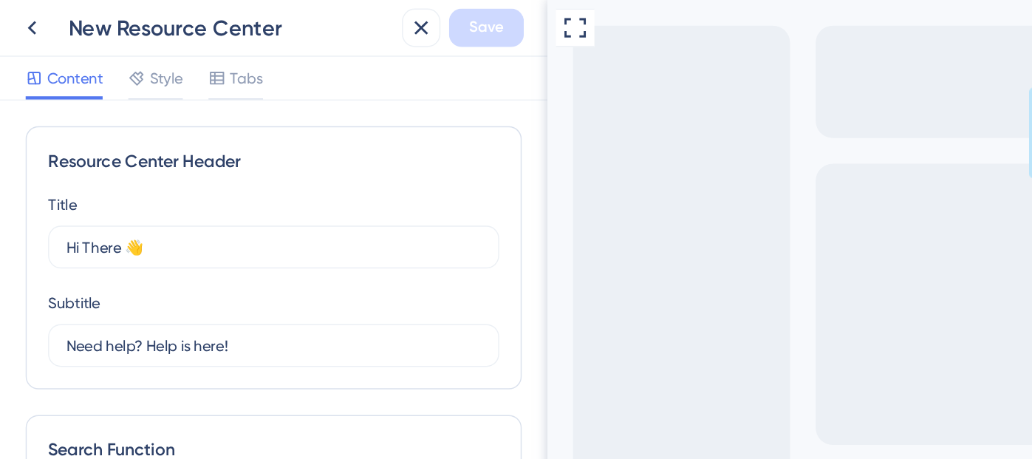
click at [120, 111] on div "Resource Center Header" at bounding box center [189, 112] width 312 height 18
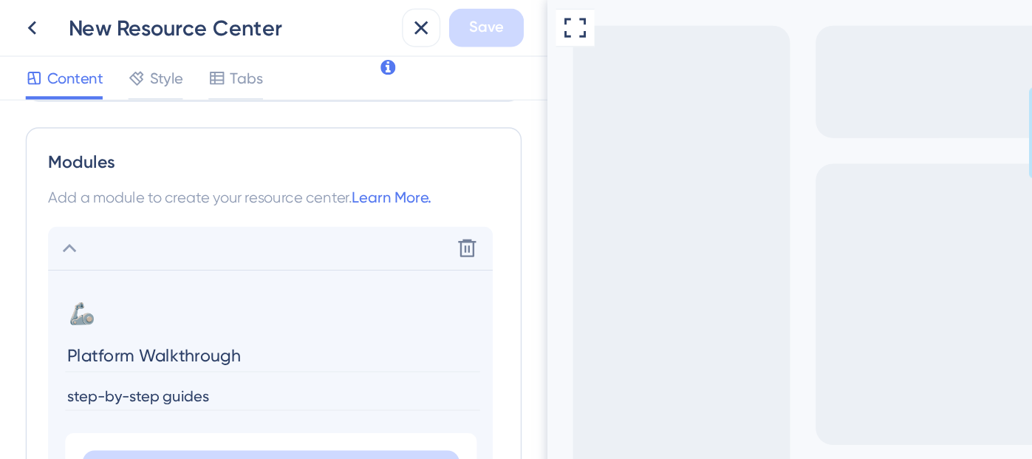
scroll to position [538, 0]
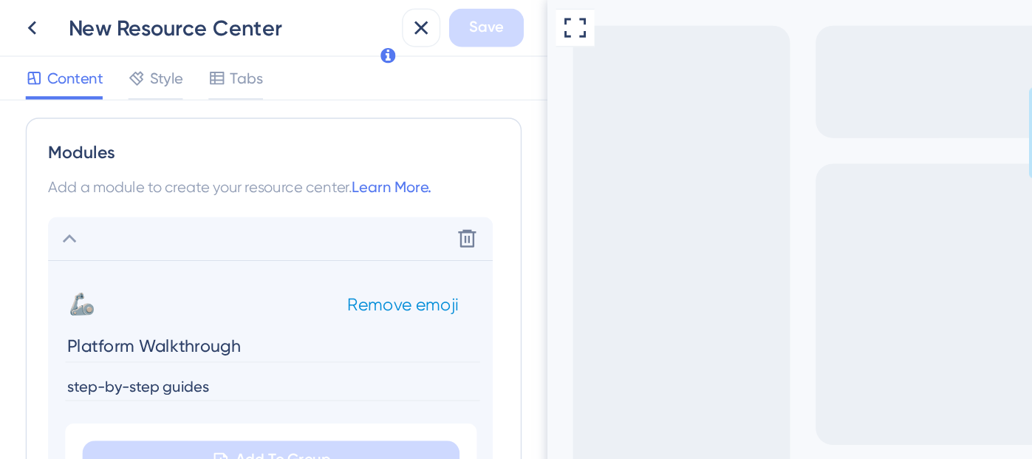
click at [137, 216] on div "🦾 Change emoji Remove emoji" at bounding box center [187, 210] width 284 height 24
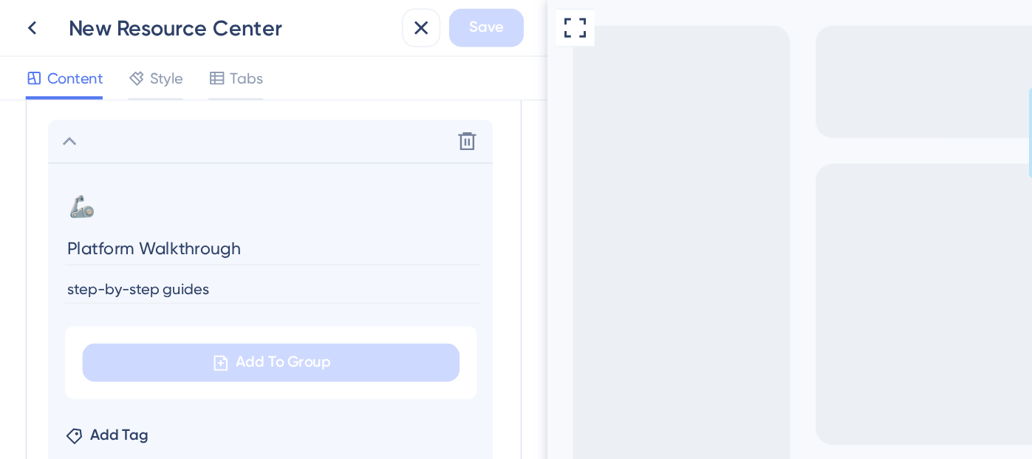
click at [163, 204] on input "step-by-step guides" at bounding box center [188, 200] width 287 height 20
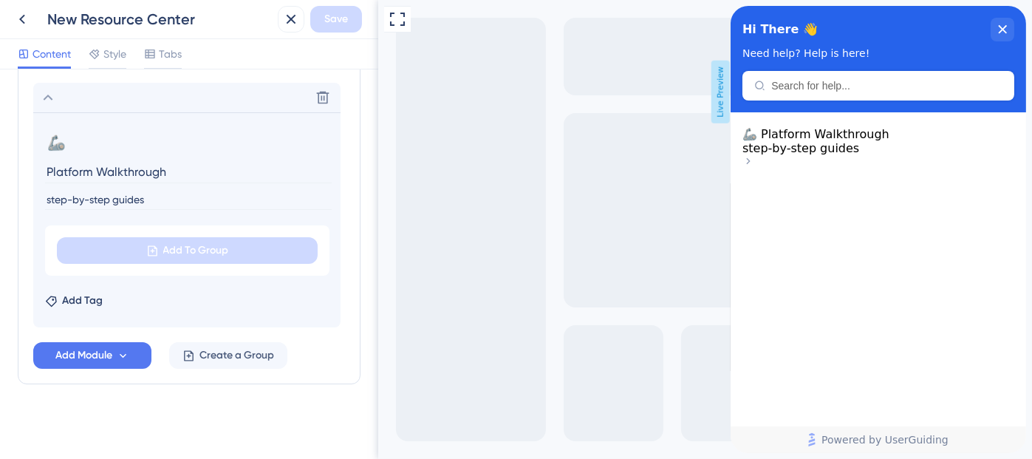
click at [859, 155] on span "step-by-step guides" at bounding box center [800, 148] width 117 height 14
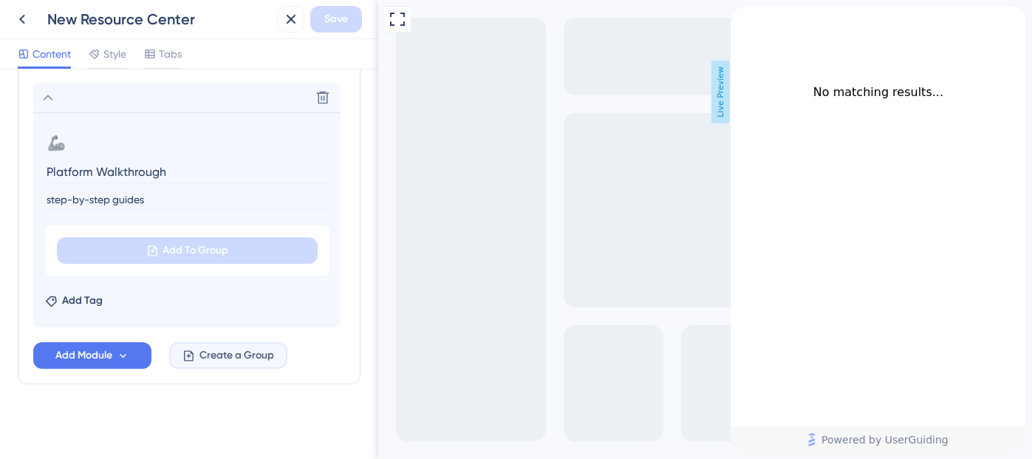
click at [225, 358] on span "Create a Group" at bounding box center [237, 356] width 75 height 18
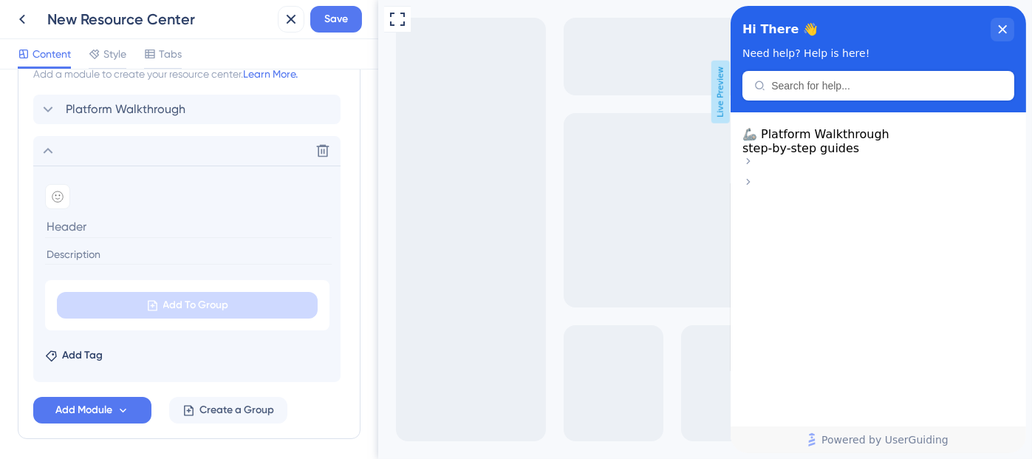
scroll to position [648, 0]
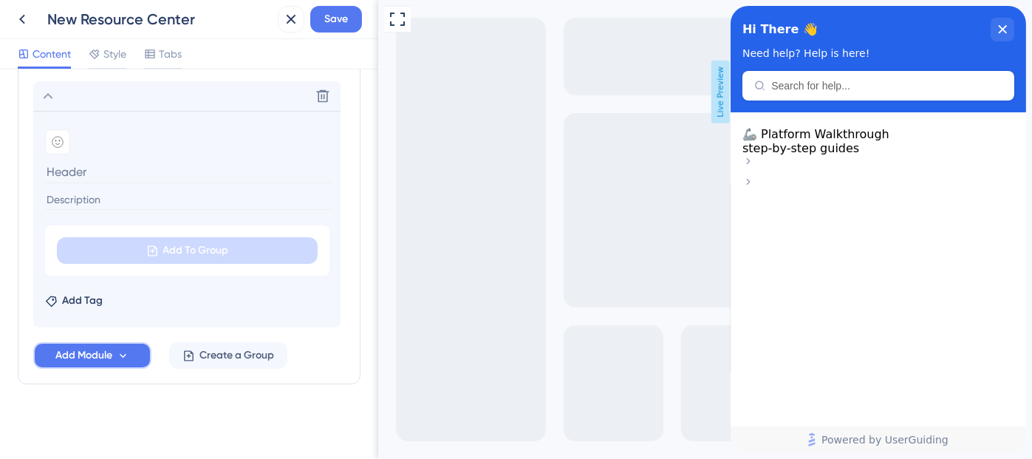
click at [130, 353] on button "Add Module" at bounding box center [92, 355] width 118 height 27
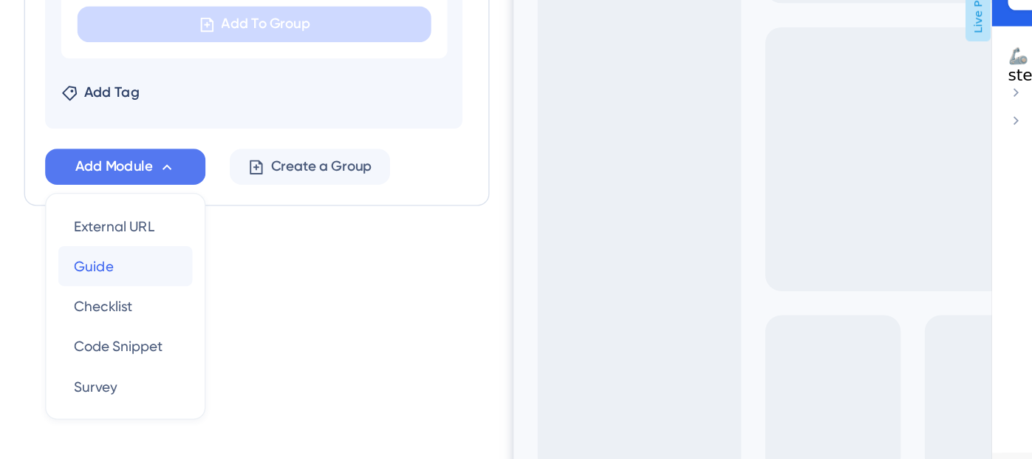
click at [92, 290] on div "Guide Guide" at bounding box center [92, 289] width 75 height 30
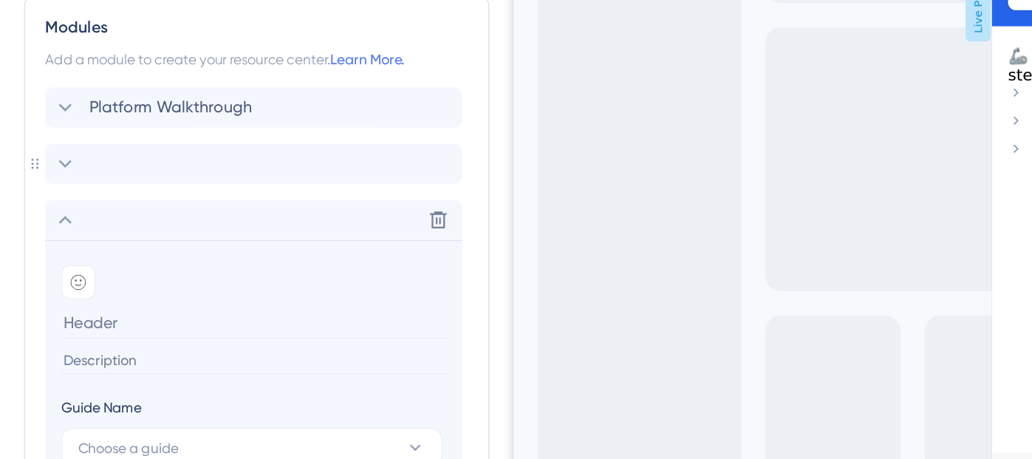
scroll to position [530, 0]
click at [324, 255] on icon at bounding box center [323, 255] width 15 height 15
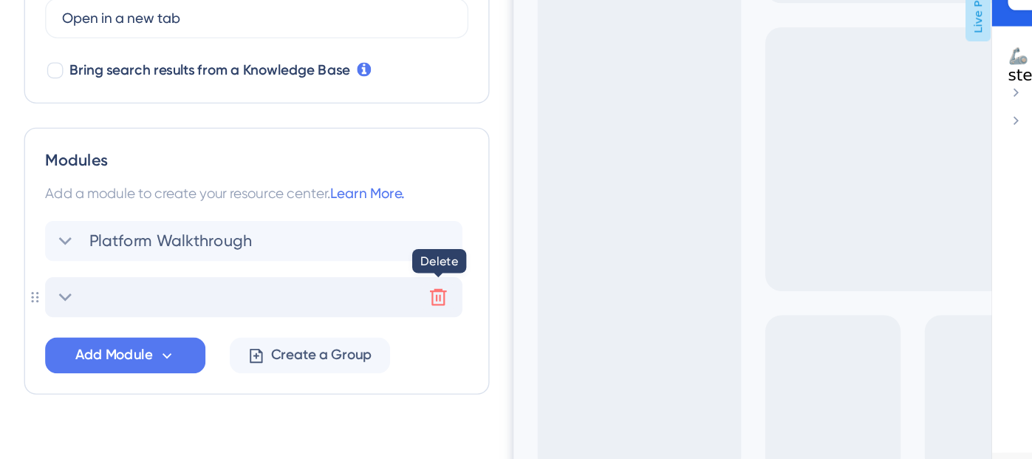
click at [321, 310] on icon at bounding box center [323, 312] width 13 height 13
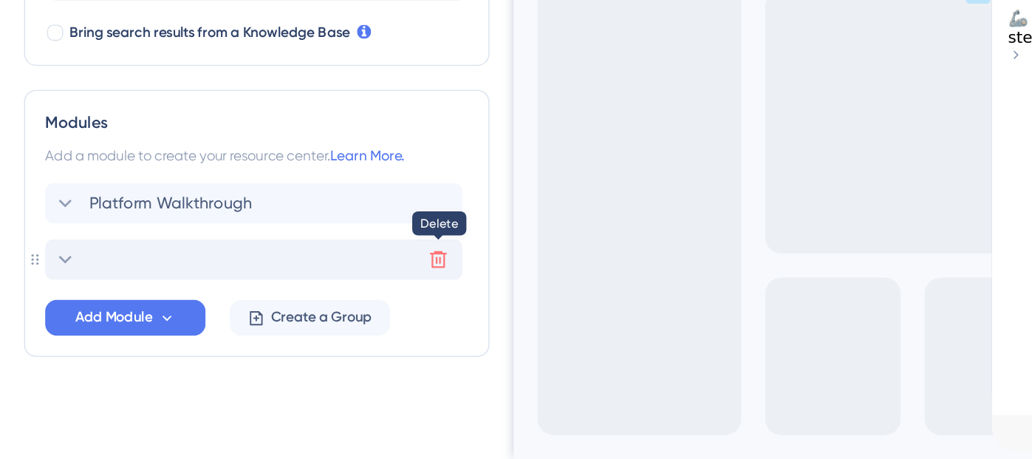
scroll to position [391, 0]
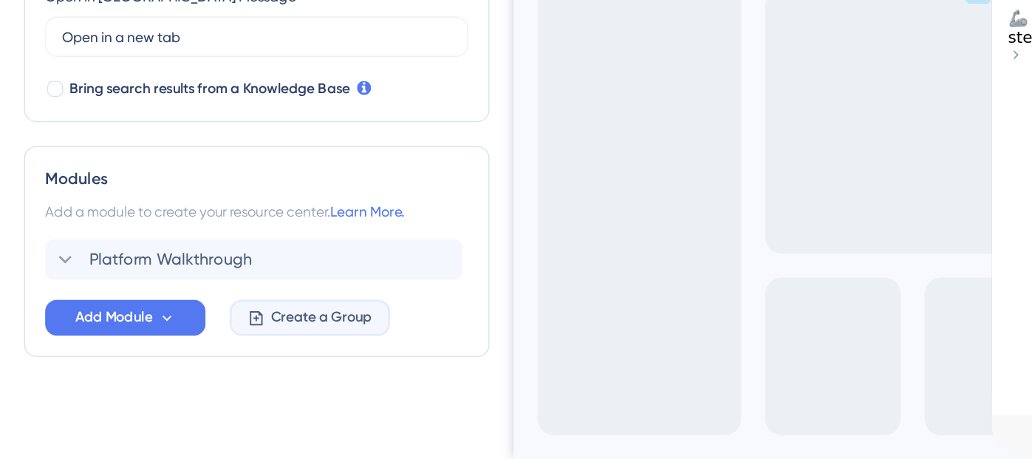
click at [232, 350] on span "Create a Group" at bounding box center [237, 355] width 75 height 18
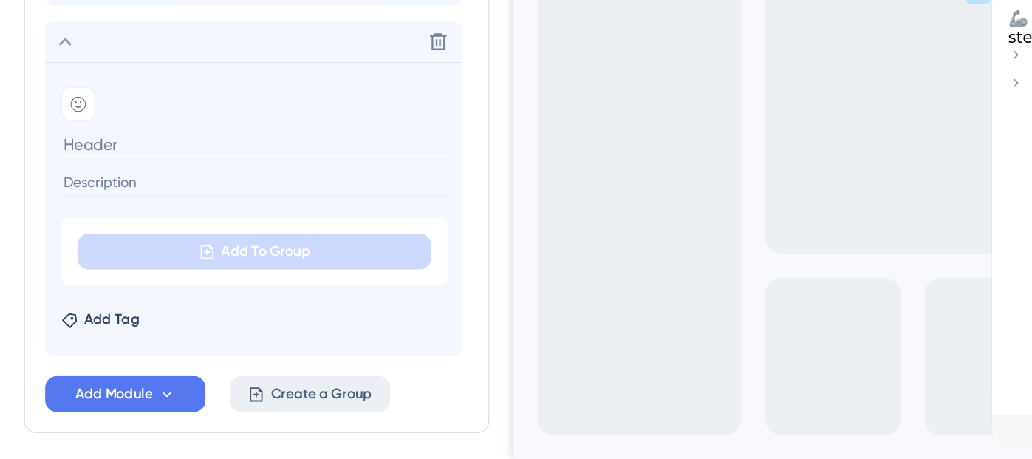
scroll to position [593, 0]
click at [69, 355] on span "Add Tag" at bounding box center [82, 356] width 41 height 18
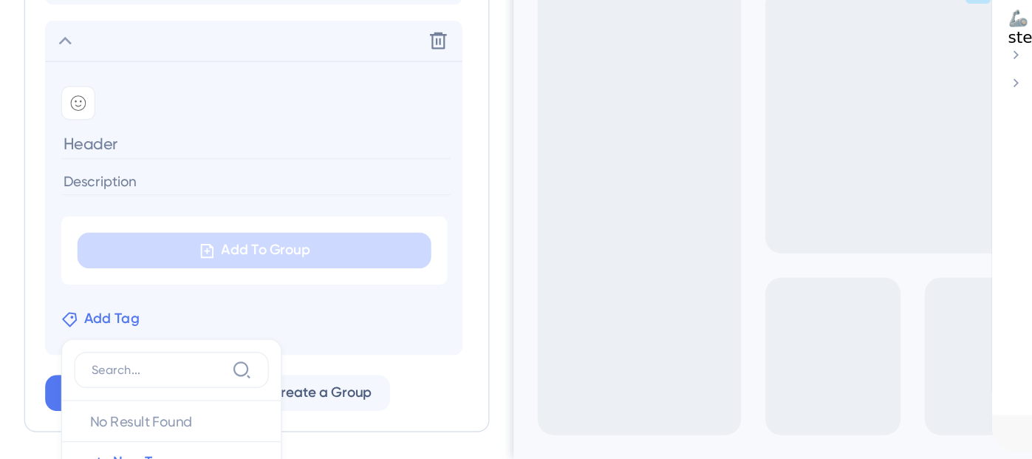
scroll to position [648, 0]
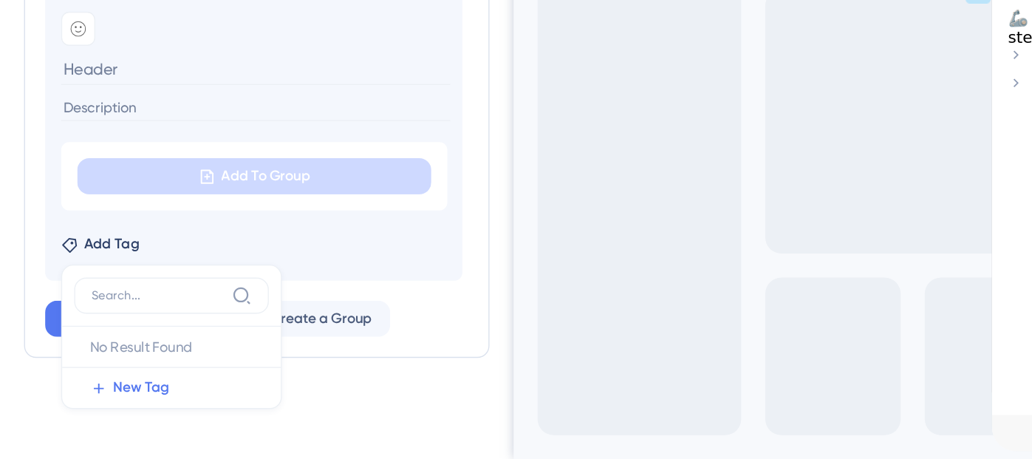
click at [222, 290] on div "Add Tag No Result Found No Result Found New Tag" at bounding box center [187, 298] width 284 height 24
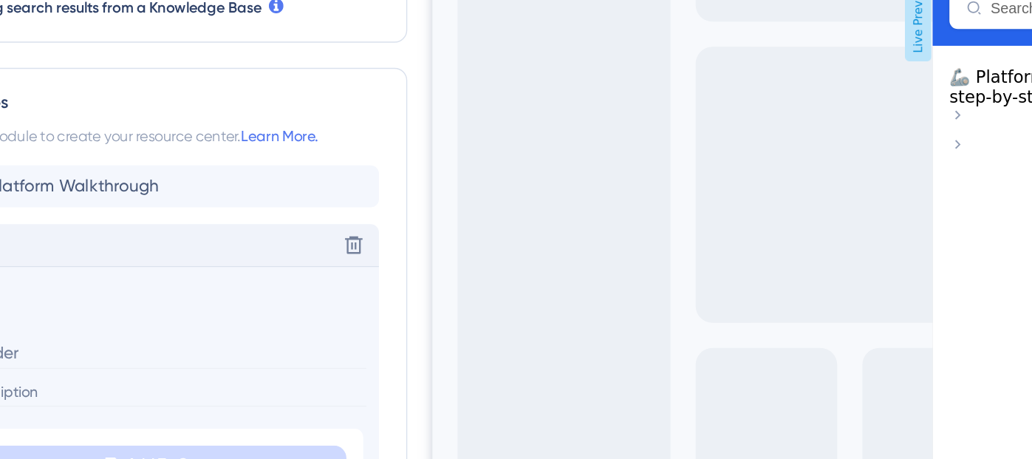
scroll to position [494, 0]
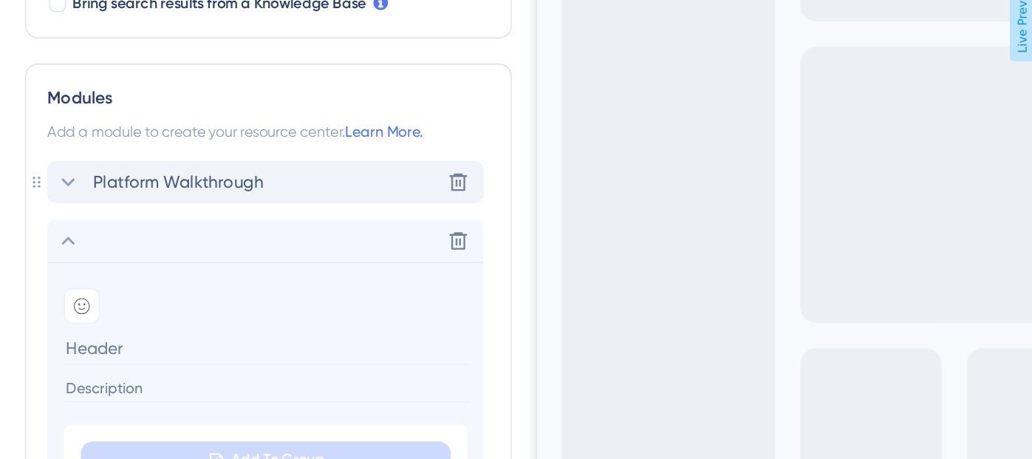
click at [180, 212] on span "Platform Walkthrough" at bounding box center [126, 209] width 120 height 18
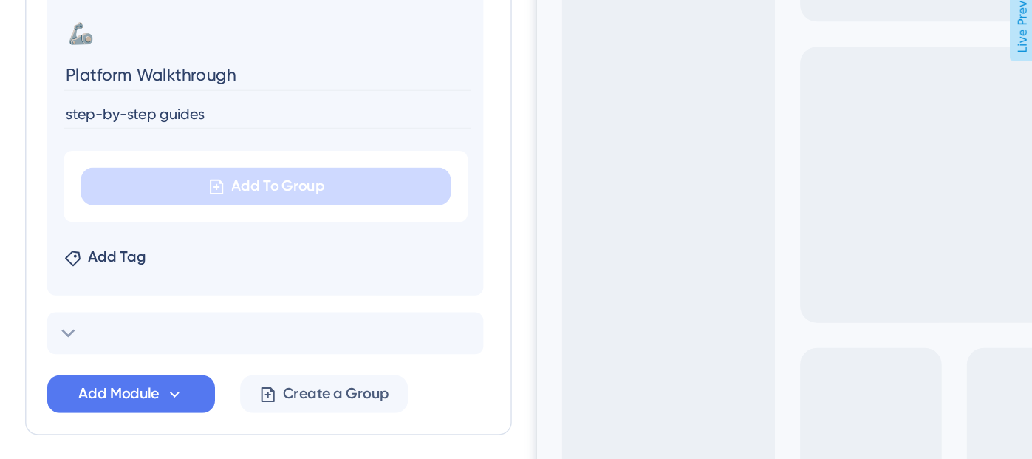
scroll to position [647, 0]
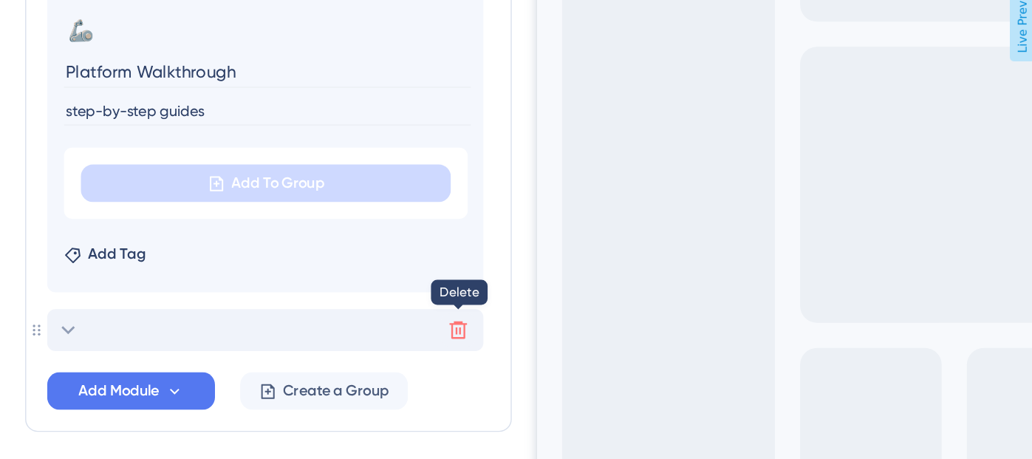
click at [323, 313] on icon at bounding box center [323, 312] width 15 height 15
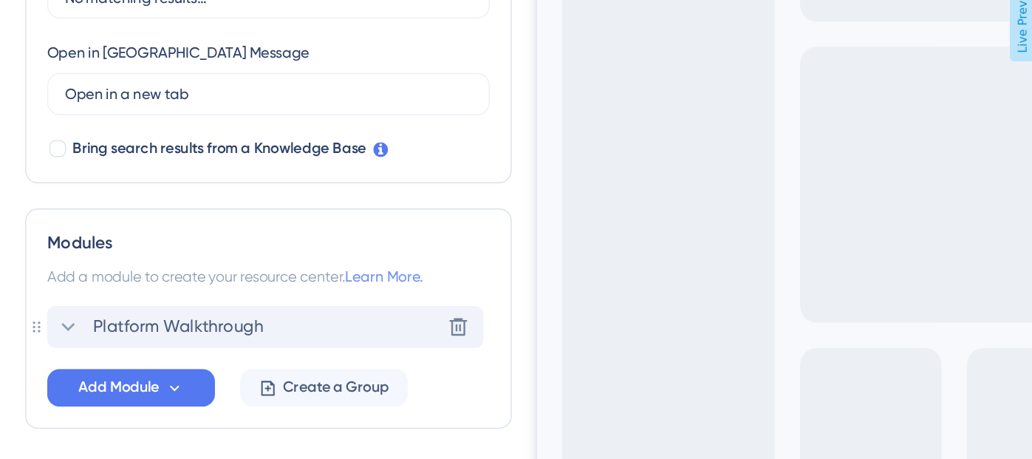
scroll to position [391, 0]
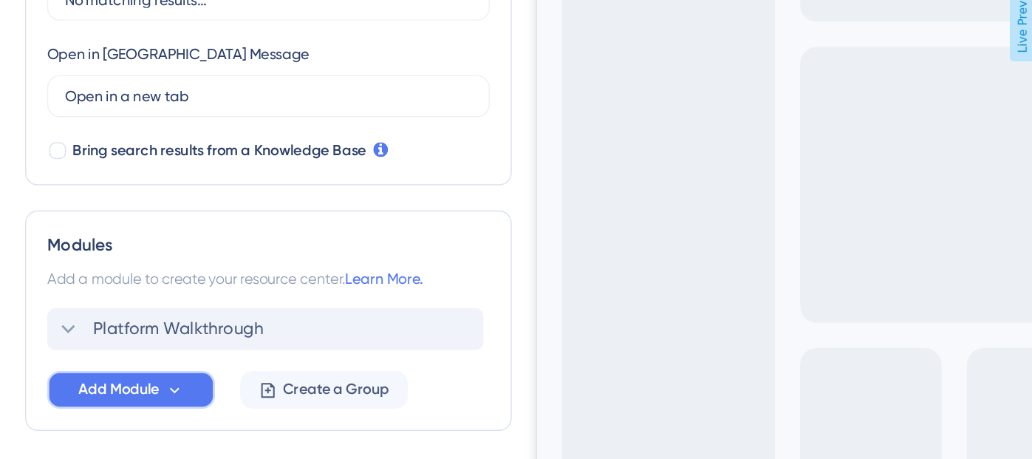
click at [117, 349] on icon at bounding box center [123, 355] width 13 height 13
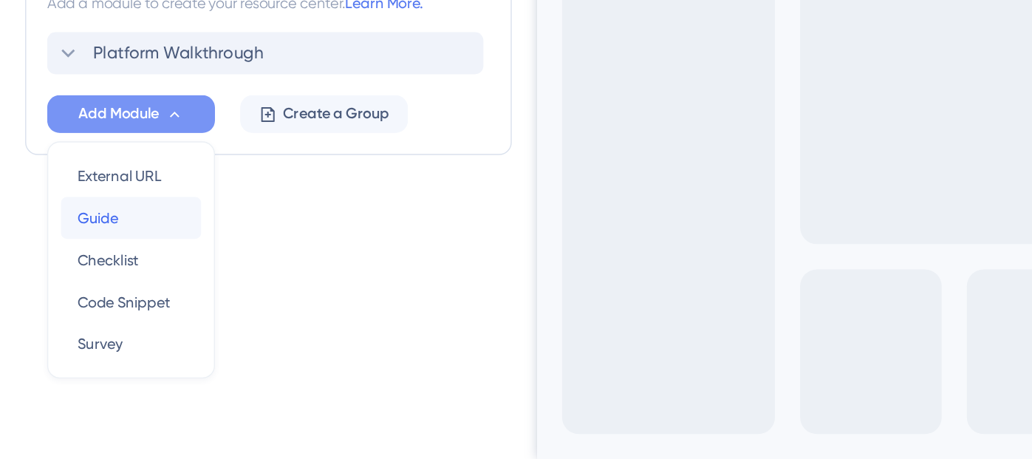
click at [89, 283] on div "Guide Guide" at bounding box center [92, 289] width 75 height 30
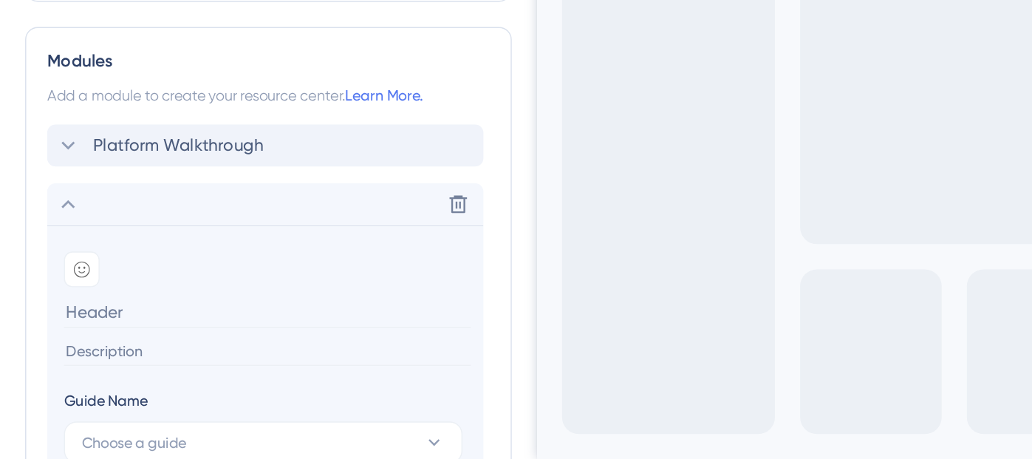
scroll to position [488, 0]
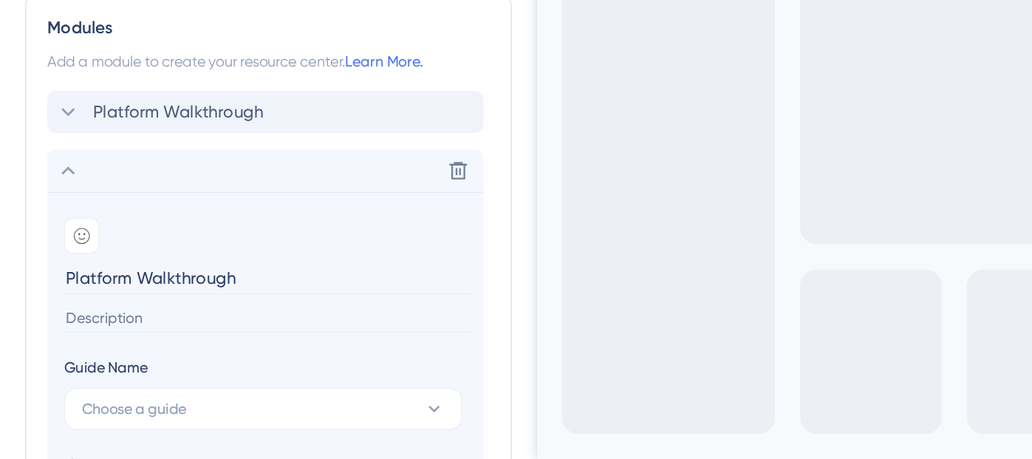
type input "Platform Walkthrough"
click at [100, 361] on input at bounding box center [188, 360] width 287 height 20
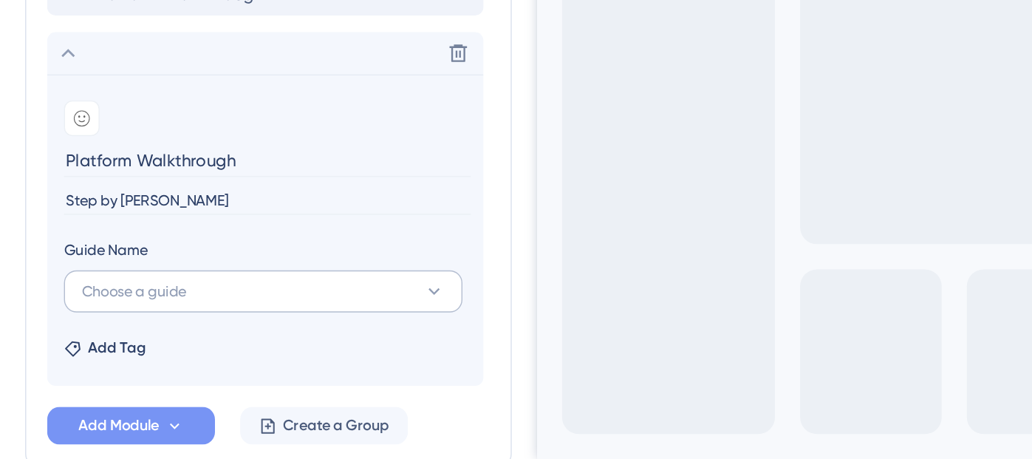
type input "Step by step guide"
click at [122, 333] on span "Choose a guide" at bounding box center [95, 341] width 74 height 18
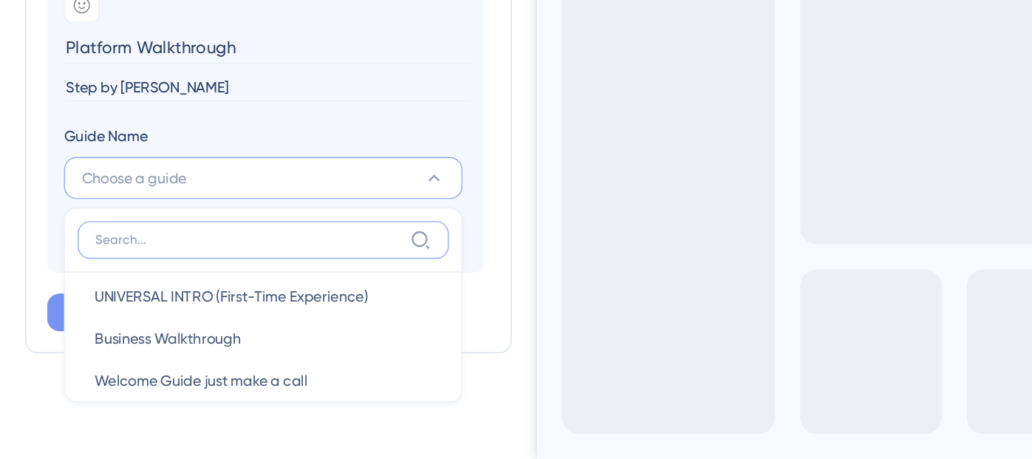
scroll to position [0, 0]
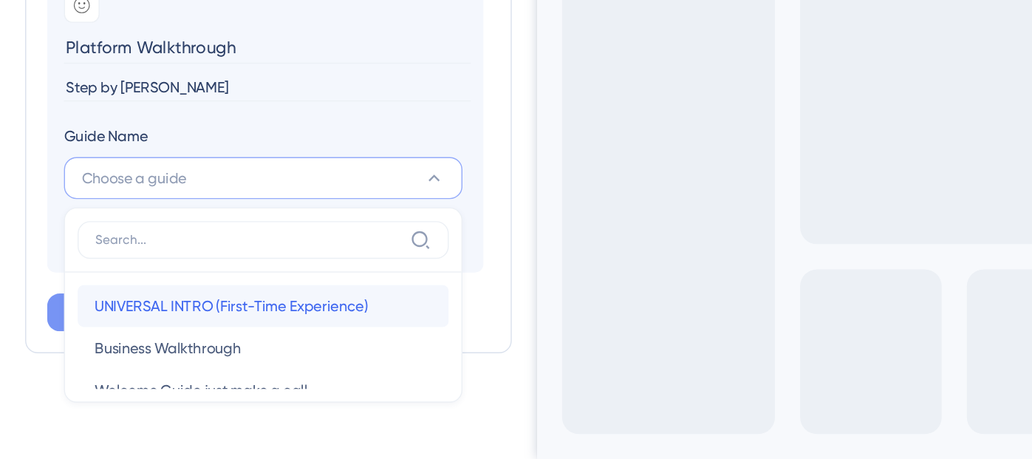
click at [233, 347] on span "UNIVERSAL INTRO (First-Time Experience)" at bounding box center [163, 351] width 193 height 18
type input "UNIVERSAL INTRO (First-Time Experience)"
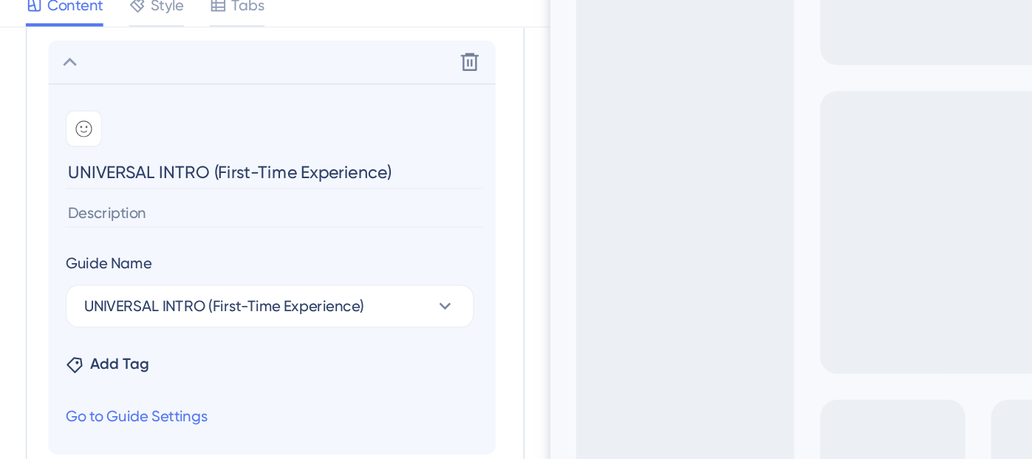
click at [146, 161] on input "UNIVERSAL INTRO (First-Time Experience)" at bounding box center [188, 168] width 287 height 23
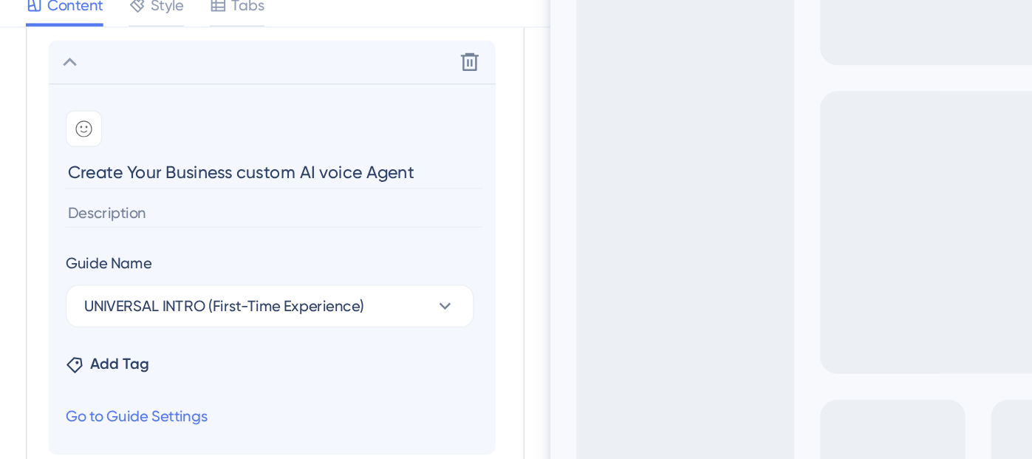
type input "Create Your Business custom AI voice Agent"
click at [173, 200] on input at bounding box center [188, 197] width 287 height 20
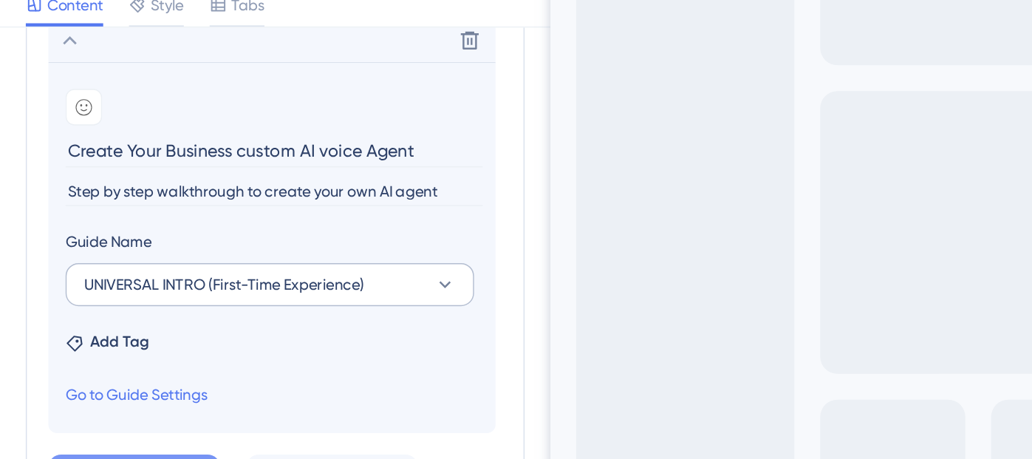
scroll to position [686, 0]
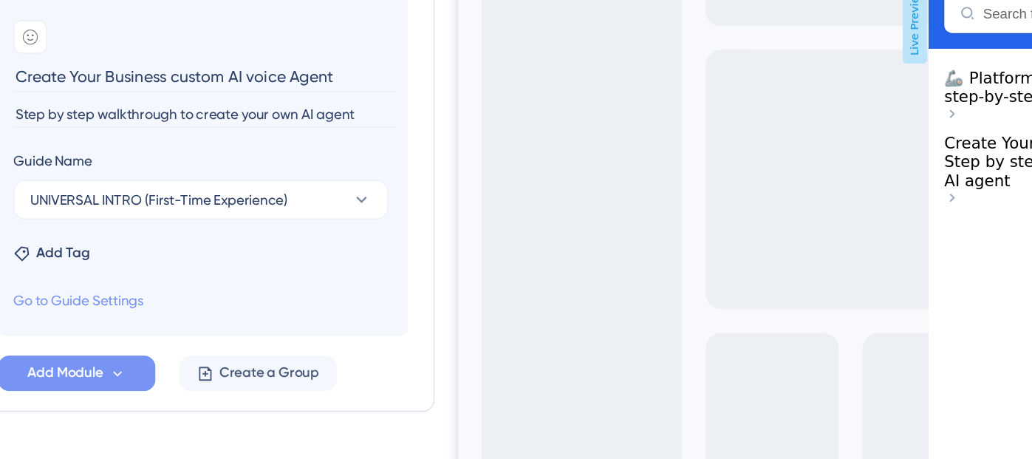
type input "Step by step walkthrough to create your own AI agent"
click at [139, 301] on link "Go to Guide Settings" at bounding box center [94, 301] width 98 height 18
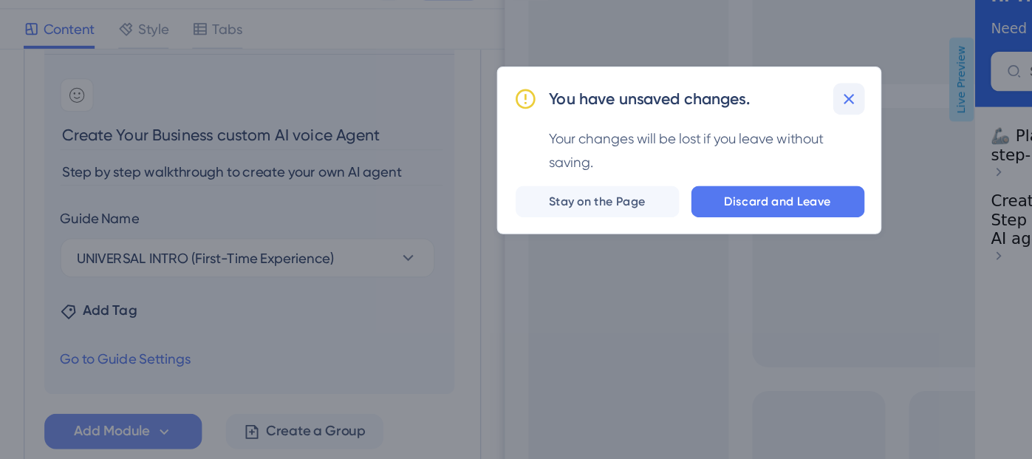
click at [643, 103] on icon at bounding box center [636, 106] width 15 height 15
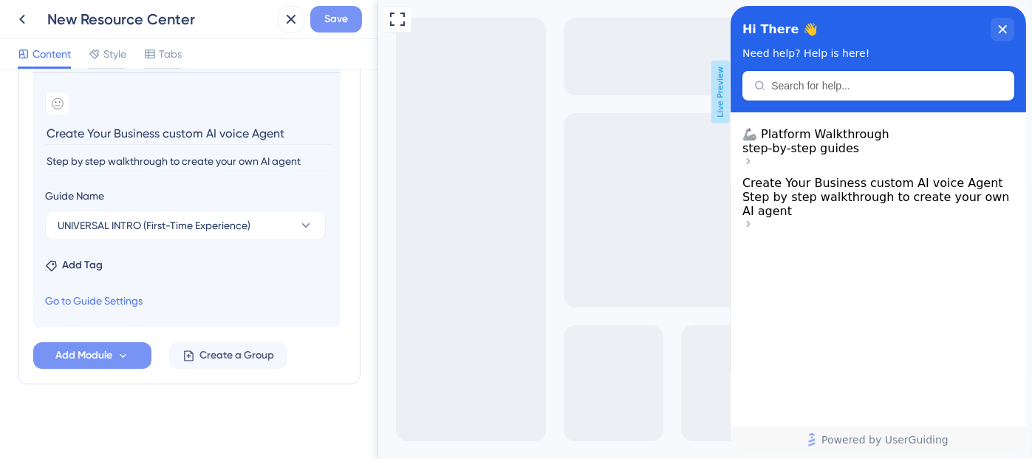
click at [348, 29] on button "Save" at bounding box center [336, 19] width 52 height 27
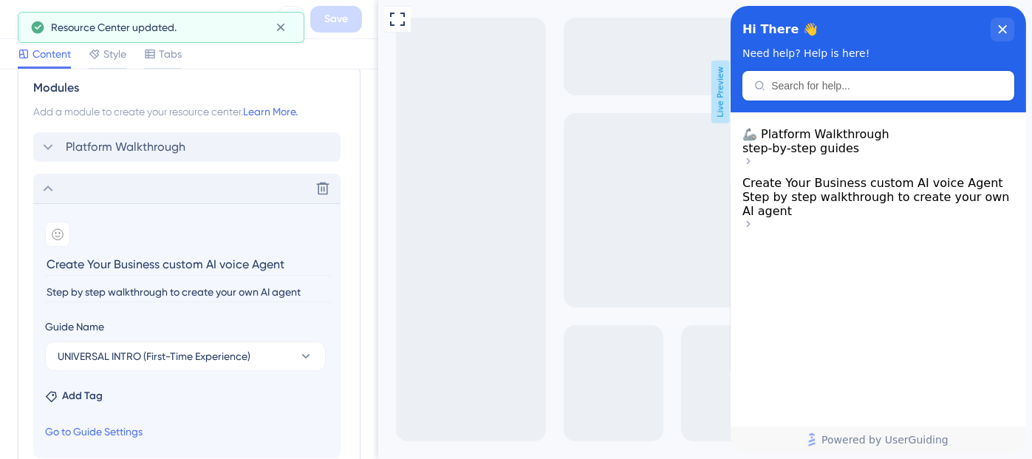
scroll to position [557, 0]
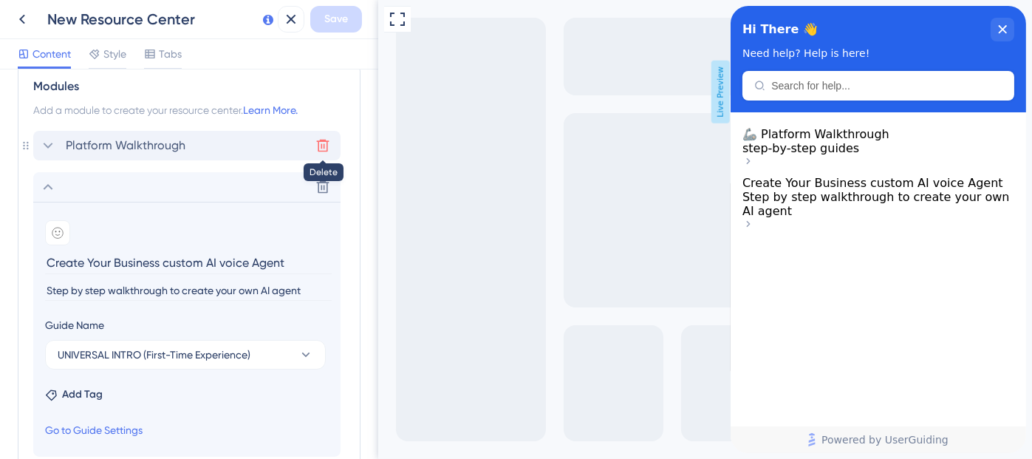
click at [323, 142] on icon at bounding box center [323, 145] width 15 height 15
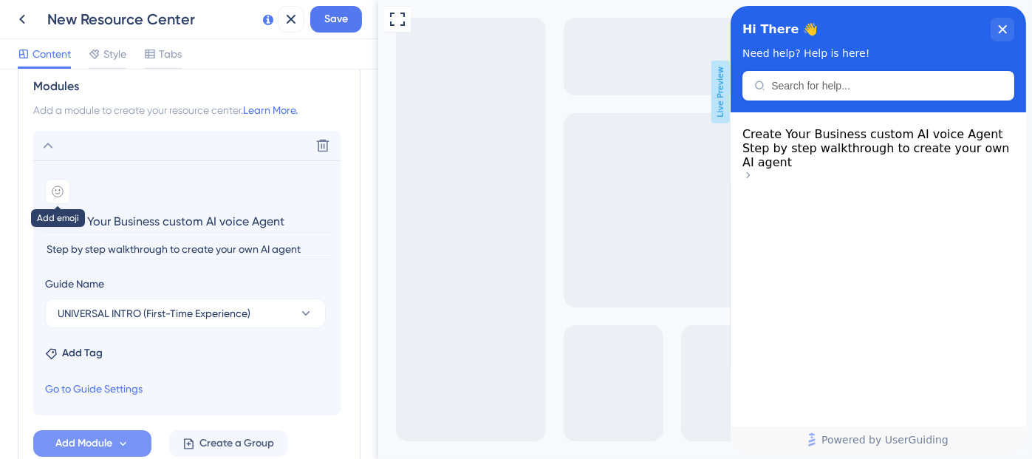
click at [56, 188] on icon at bounding box center [58, 191] width 12 height 12
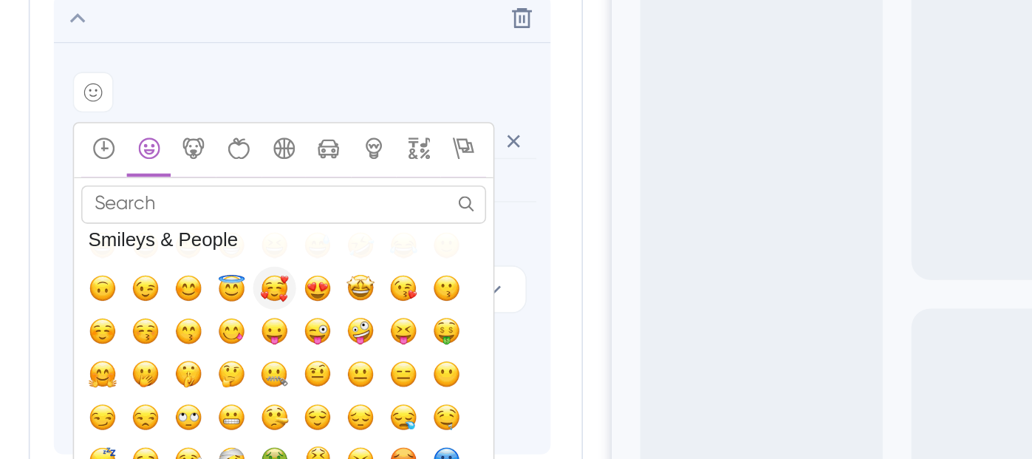
scroll to position [96, 0]
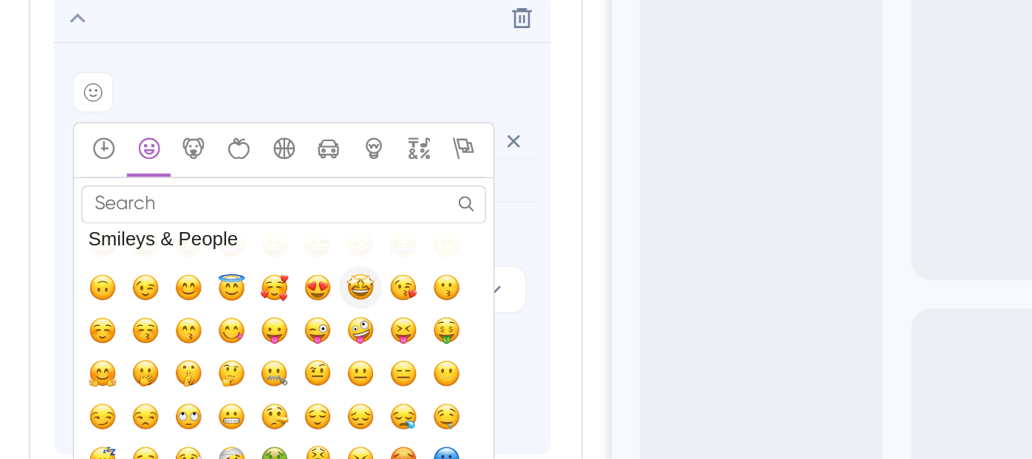
click at [220, 310] on span "🤩, star-struck, grinning_face_with_star_eyes" at bounding box center [223, 311] width 18 height 18
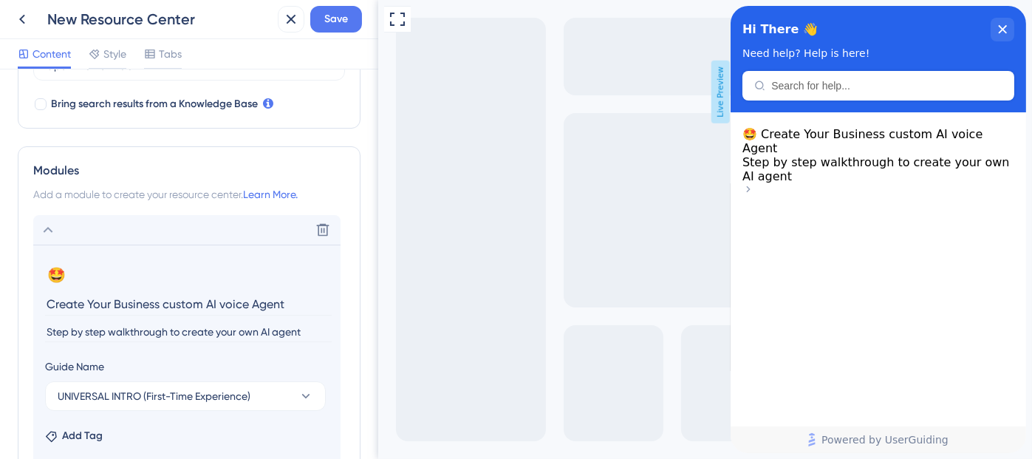
scroll to position [644, 0]
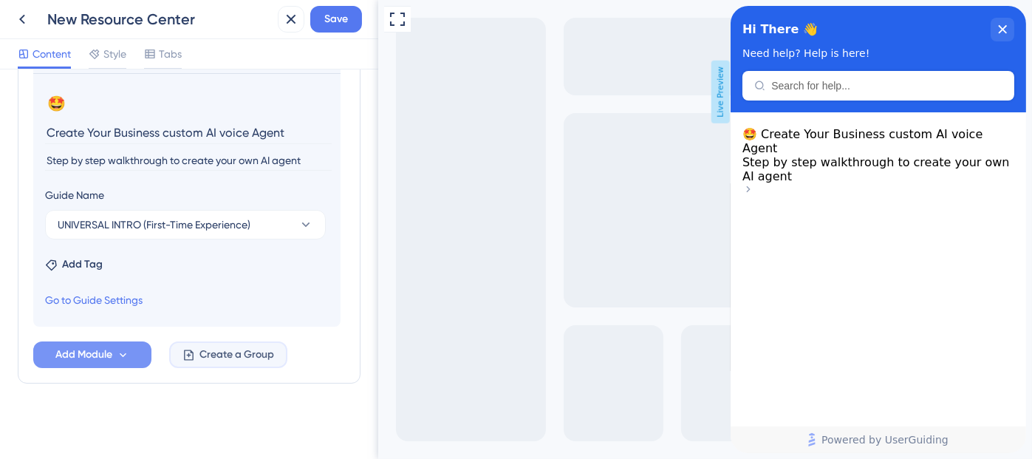
click at [227, 356] on span "Create a Group" at bounding box center [237, 355] width 75 height 18
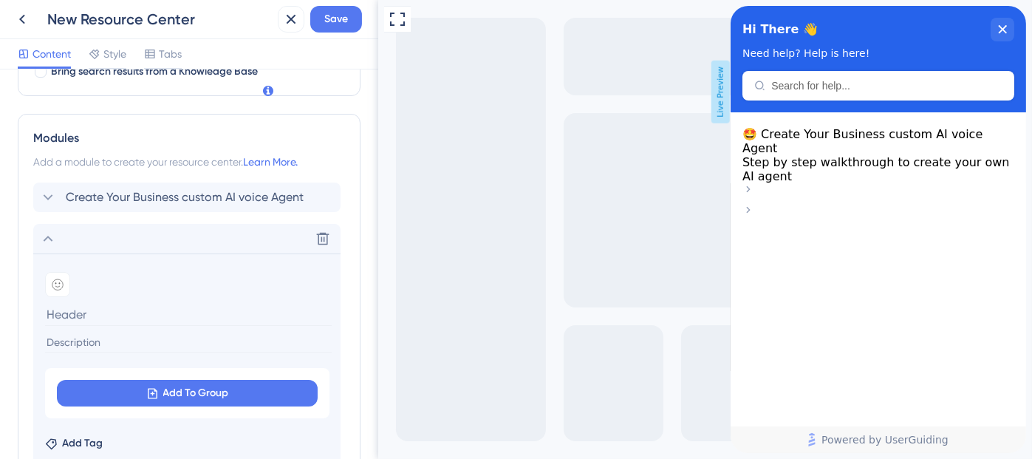
scroll to position [486, 0]
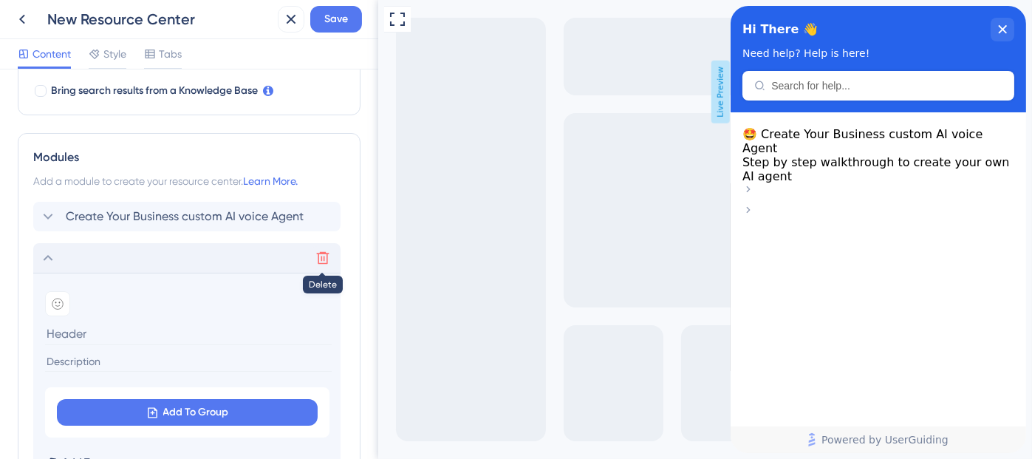
click at [321, 256] on icon at bounding box center [323, 258] width 13 height 13
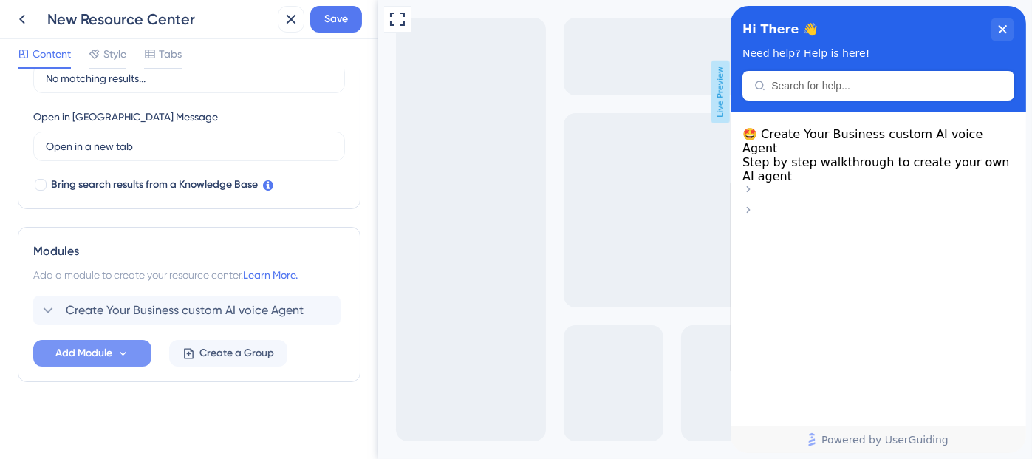
scroll to position [391, 0]
click at [137, 350] on button "Add Module" at bounding box center [92, 354] width 118 height 27
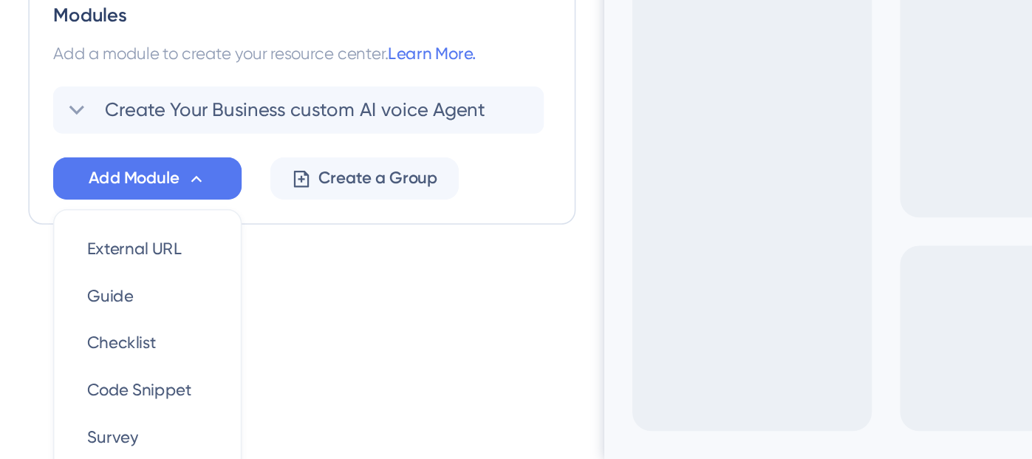
scroll to position [0, 0]
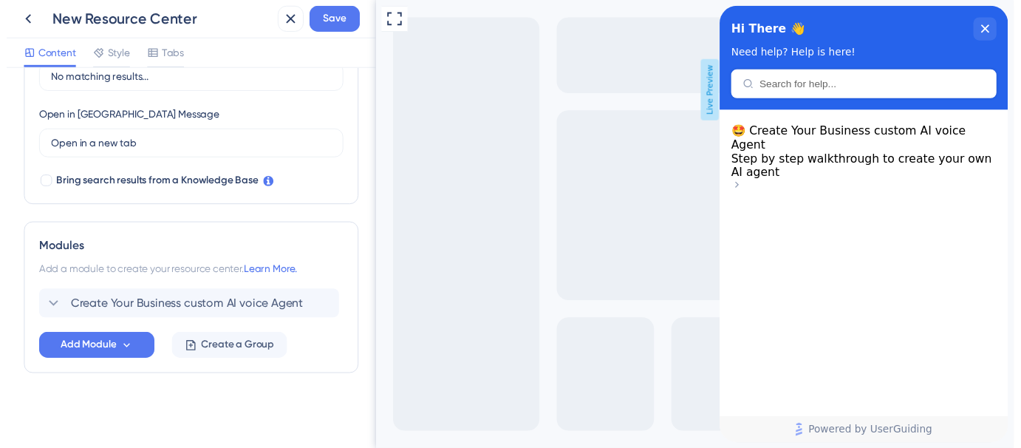
scroll to position [391, 0]
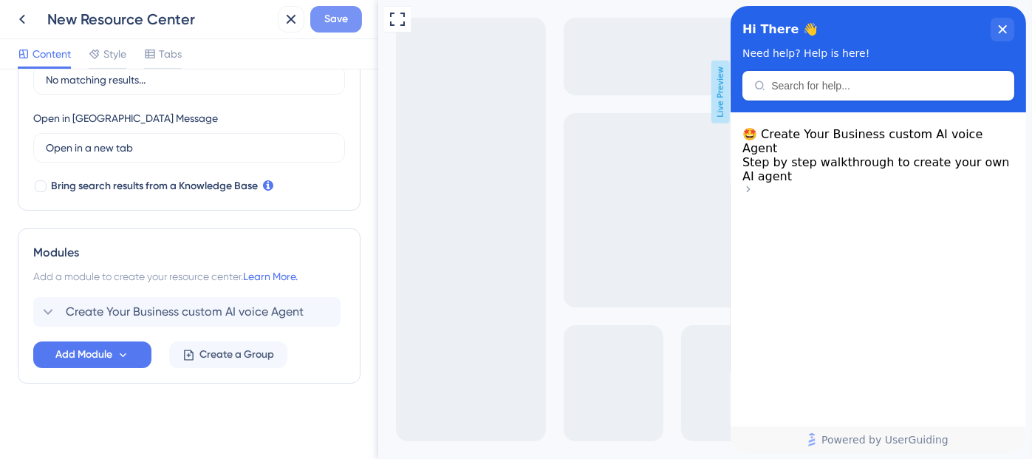
click at [321, 17] on button "Save" at bounding box center [336, 19] width 52 height 27
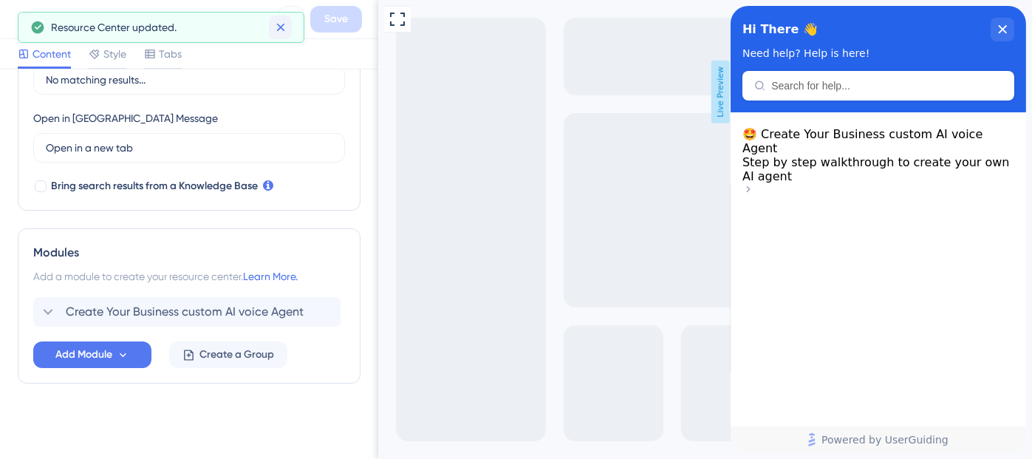
click at [285, 27] on icon at bounding box center [280, 27] width 15 height 15
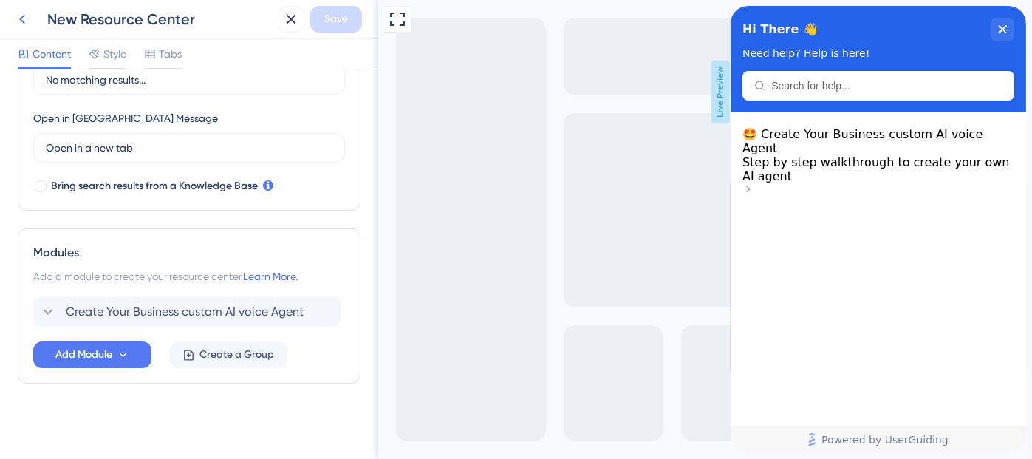
click at [22, 19] on icon at bounding box center [22, 19] width 18 height 18
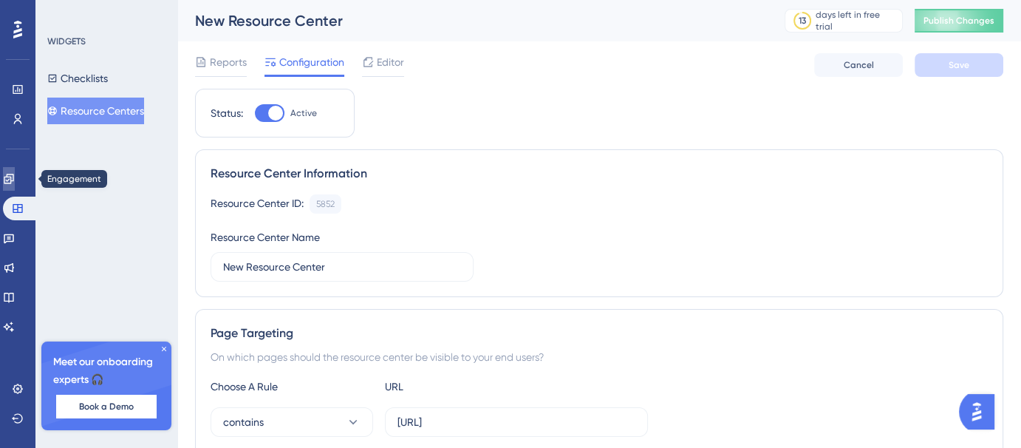
click at [15, 176] on icon at bounding box center [9, 179] width 12 height 12
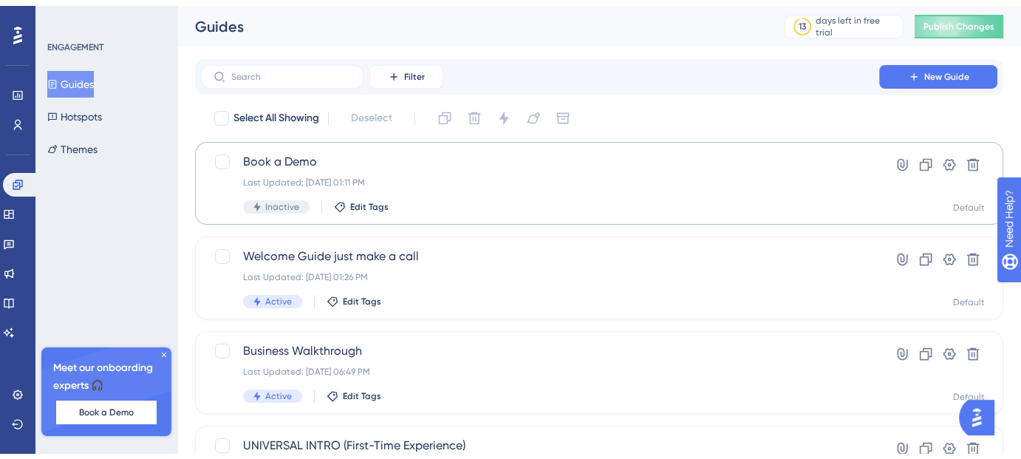
scroll to position [90, 0]
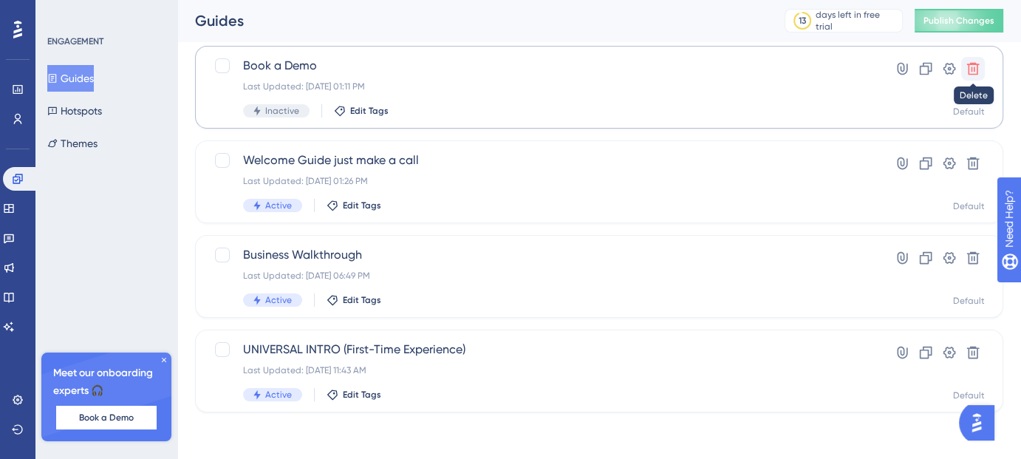
click at [974, 72] on icon at bounding box center [973, 68] width 15 height 15
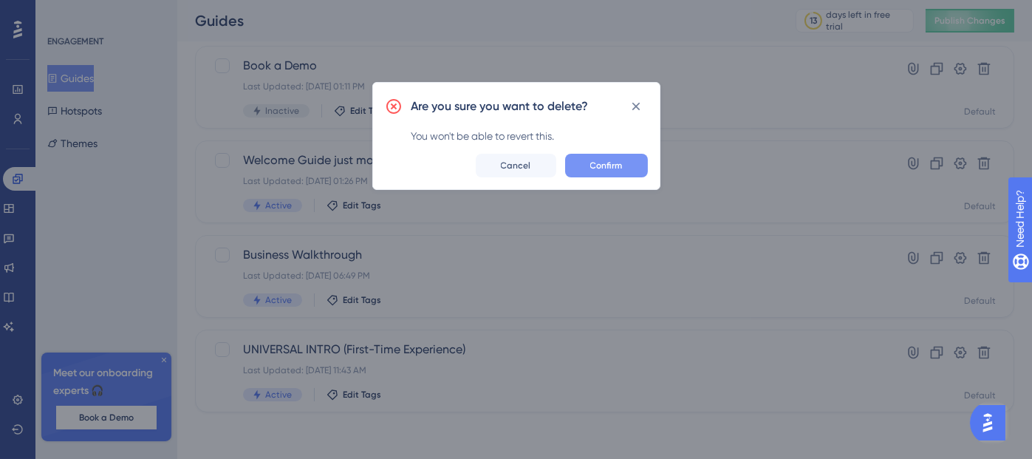
click at [622, 165] on span "Confirm" at bounding box center [606, 166] width 33 height 12
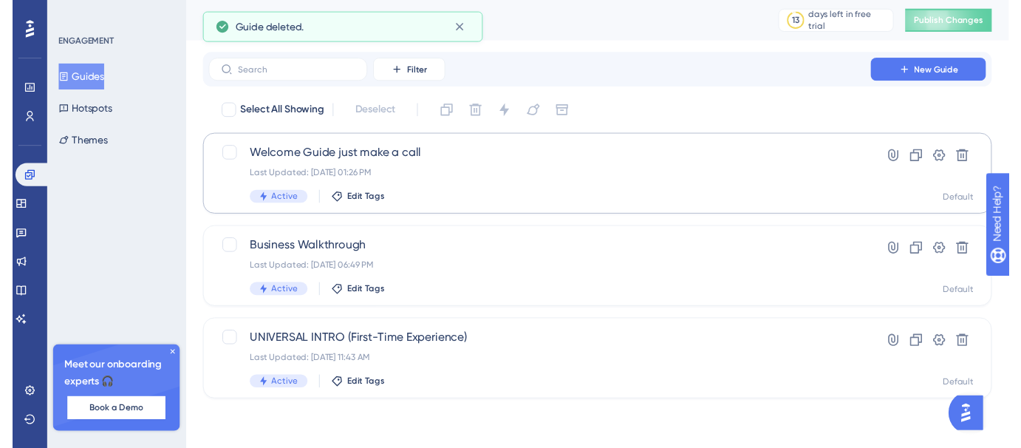
scroll to position [0, 0]
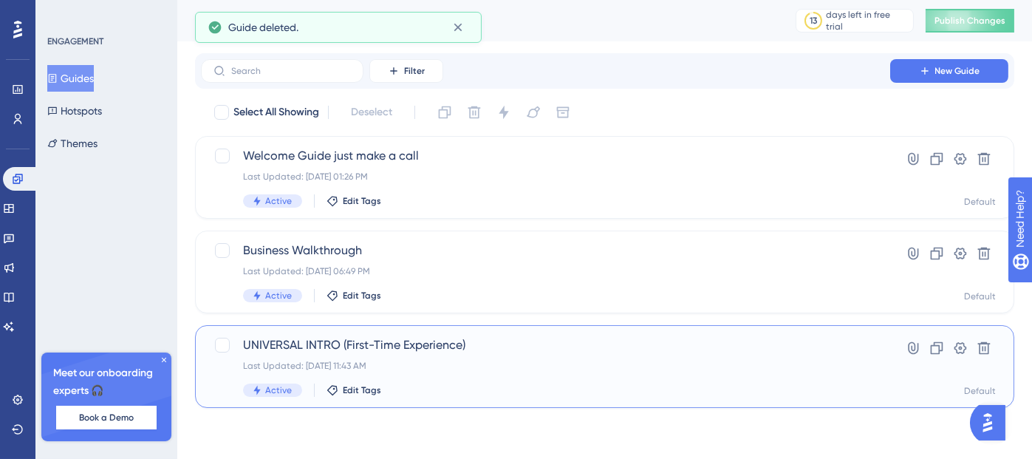
click at [485, 355] on div "UNIVERSAL INTRO (First-Time Experience) Last Updated: Aug 11 2025, 11:43 AM Act…" at bounding box center [545, 366] width 605 height 61
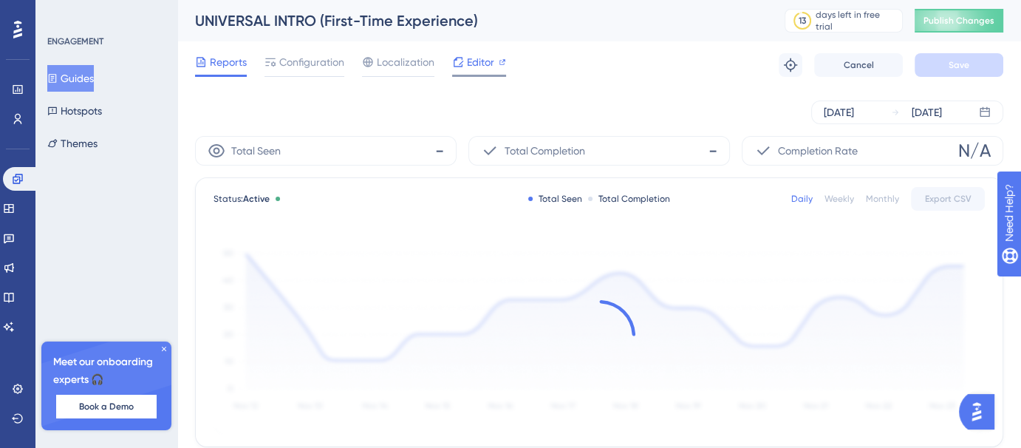
click at [462, 60] on icon at bounding box center [458, 62] width 12 height 12
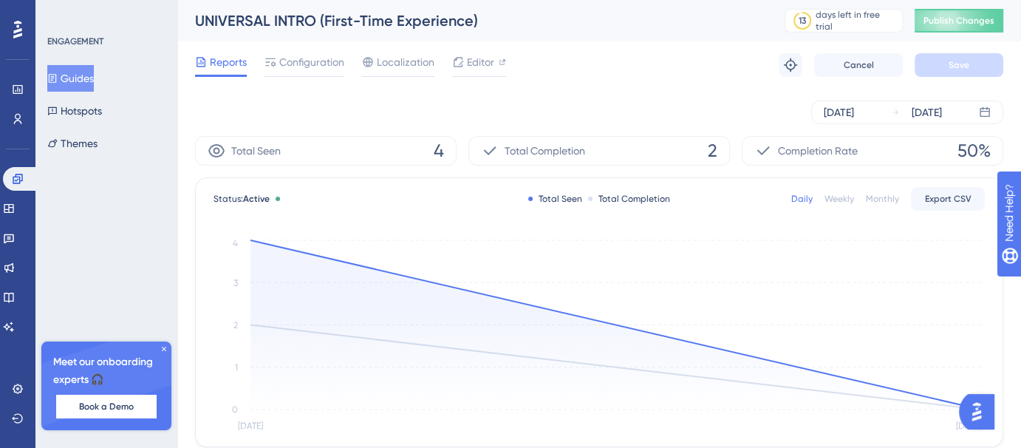
click at [85, 87] on button "Guides" at bounding box center [70, 78] width 47 height 27
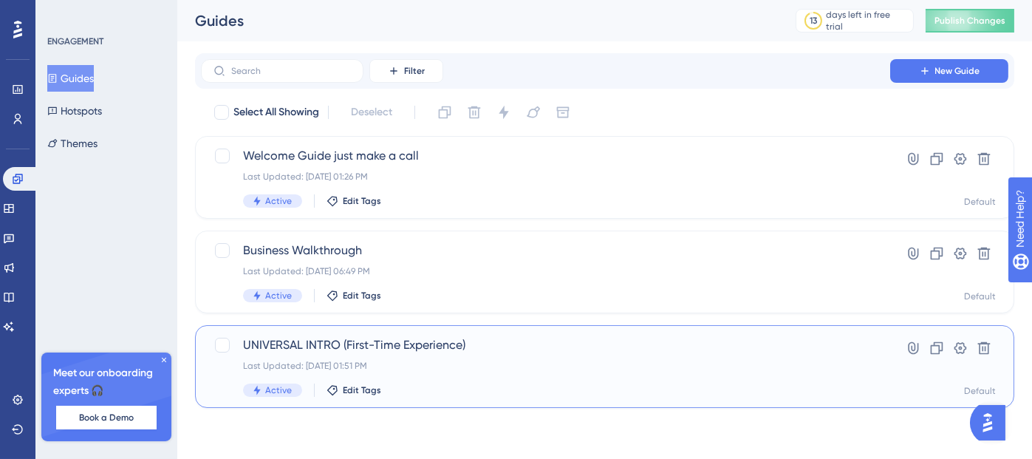
click at [377, 347] on span "UNIVERSAL INTRO (First-Time Experience)" at bounding box center [545, 345] width 605 height 18
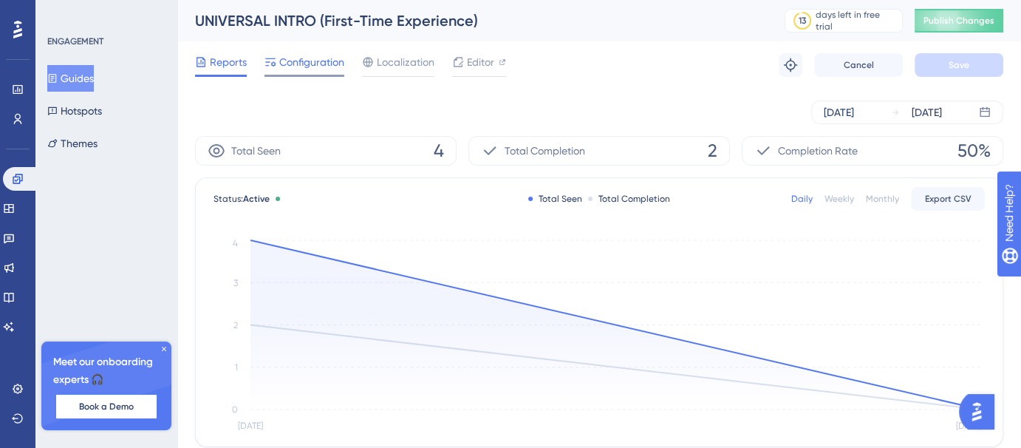
click at [307, 67] on span "Configuration" at bounding box center [311, 62] width 65 height 18
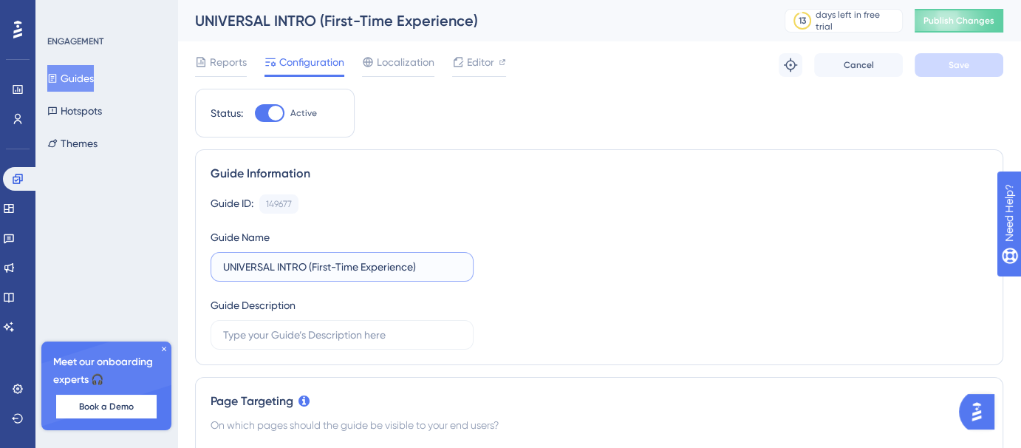
click at [350, 271] on input "UNIVERSAL INTRO (First-Time Experience)" at bounding box center [342, 267] width 238 height 16
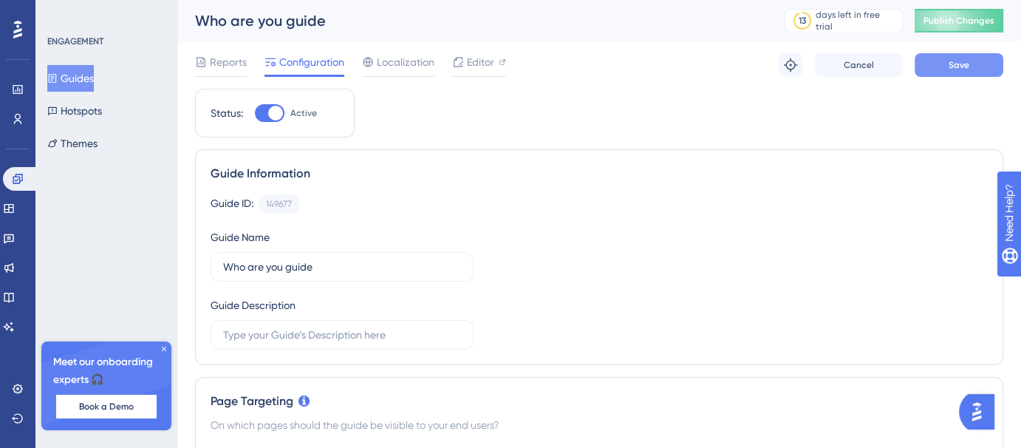
click at [950, 60] on span "Save" at bounding box center [959, 65] width 21 height 12
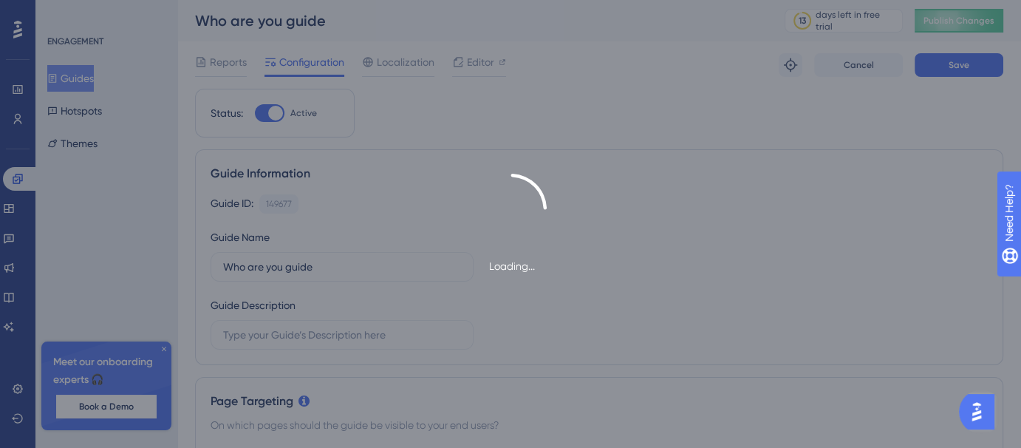
type input "Who are you guide"
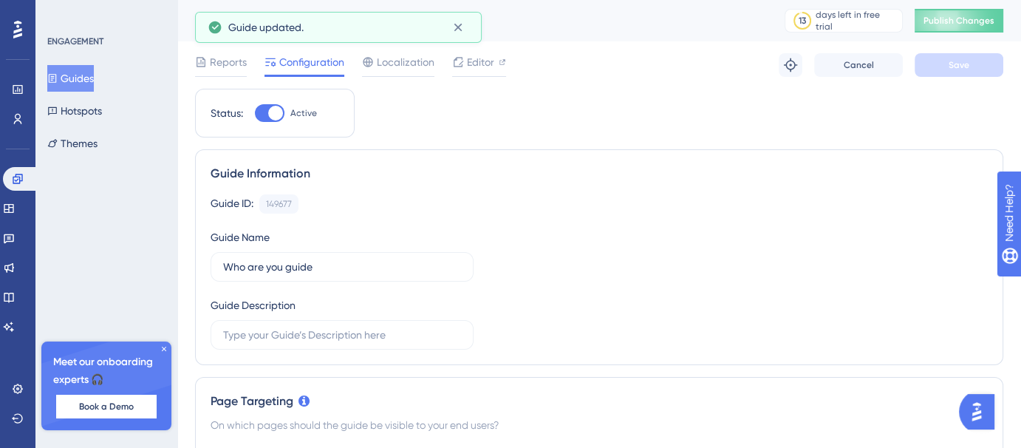
click at [89, 84] on button "Guides" at bounding box center [70, 78] width 47 height 27
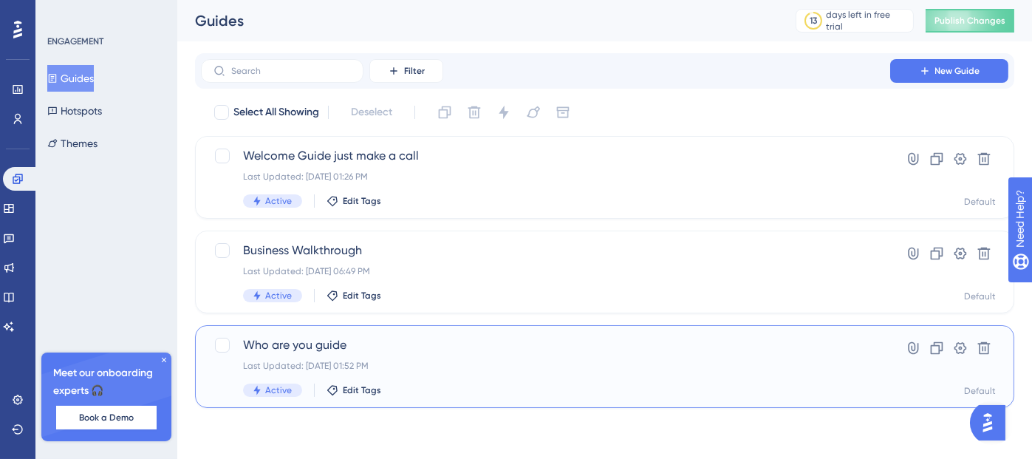
click at [437, 361] on div "Last Updated: Aug 11 2025, 01:52 PM" at bounding box center [545, 366] width 605 height 12
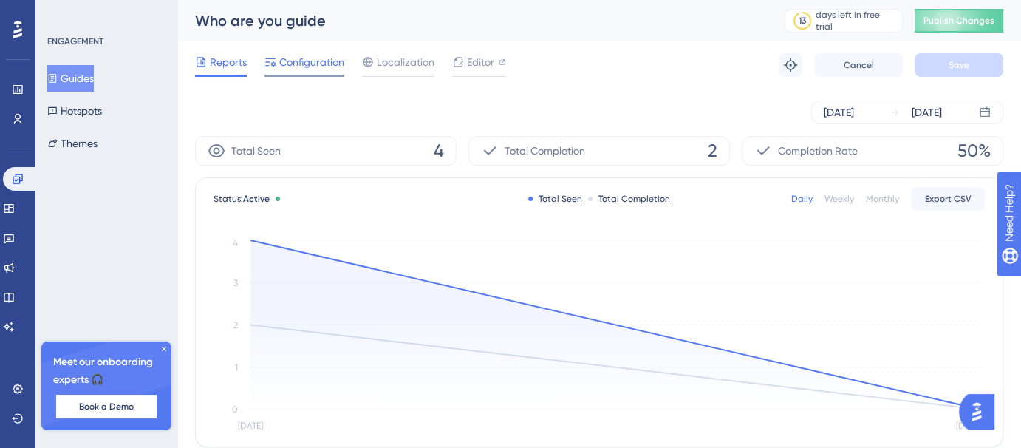
click at [326, 66] on span "Configuration" at bounding box center [311, 62] width 65 height 18
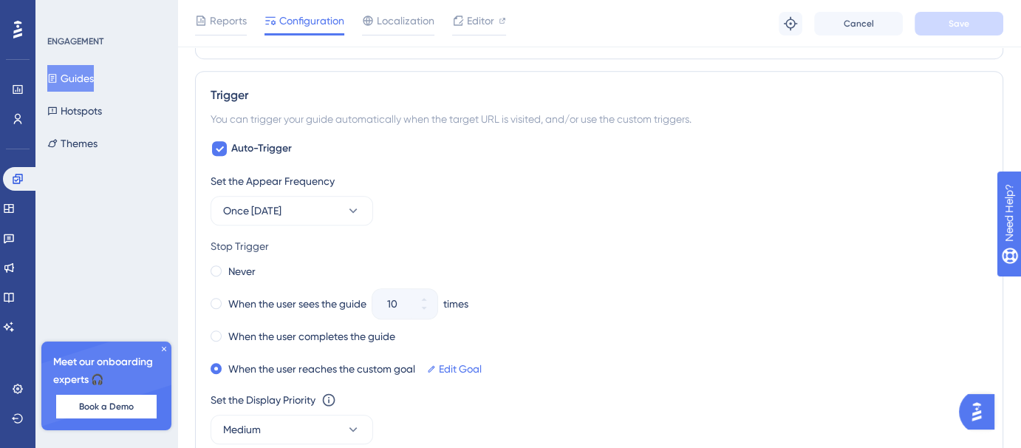
scroll to position [730, 0]
click at [267, 147] on span "Auto-Trigger" at bounding box center [261, 147] width 61 height 18
checkbox input "false"
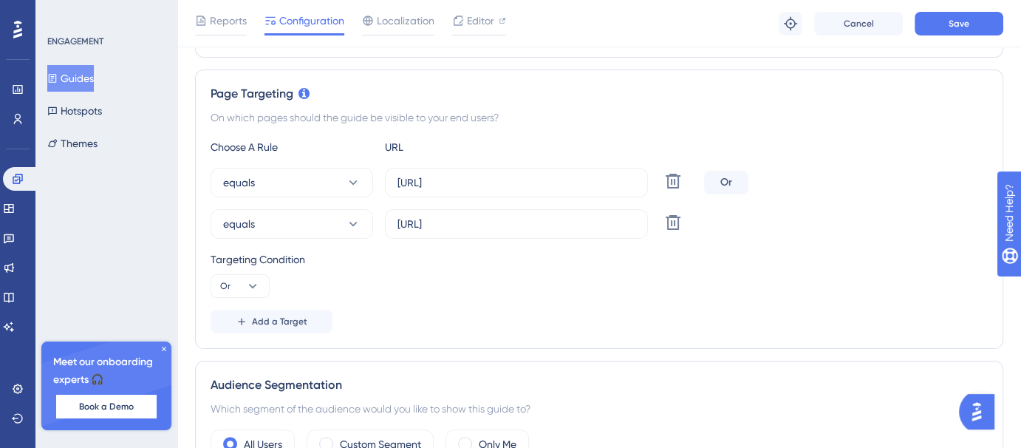
scroll to position [311, 0]
click at [591, 225] on input "https://voicehub.dataqueue.ai/" at bounding box center [517, 226] width 238 height 16
type input "https://voicehub.dataqueue.ai"
click at [615, 188] on input "[URL]" at bounding box center [517, 185] width 238 height 16
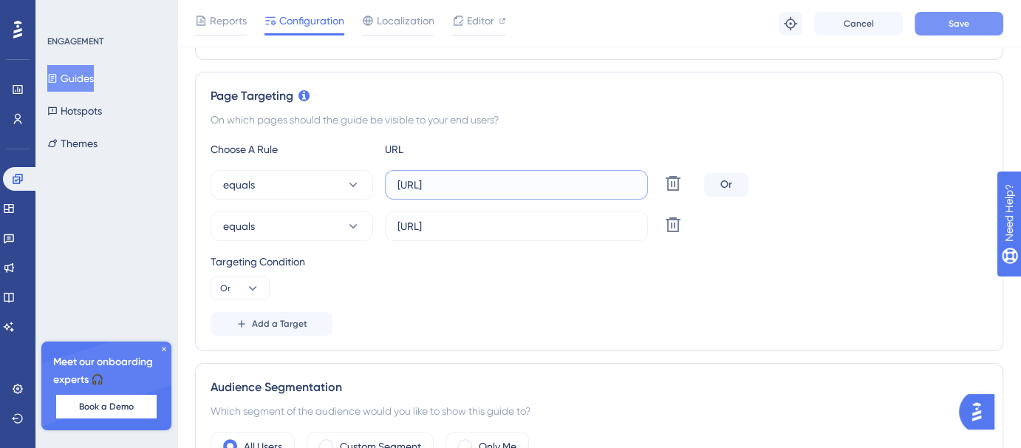
type input "[URL]"
click at [961, 29] on button "Save" at bounding box center [959, 24] width 89 height 24
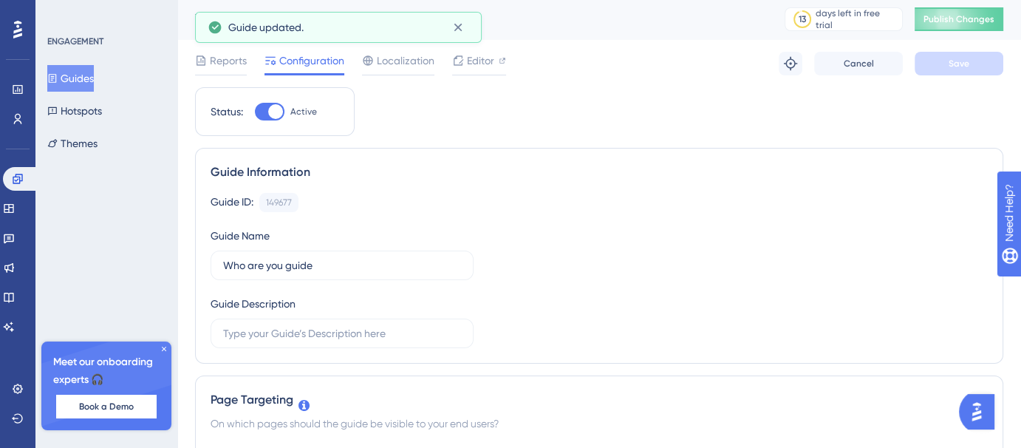
scroll to position [0, 0]
click at [85, 78] on button "Guides" at bounding box center [70, 78] width 47 height 27
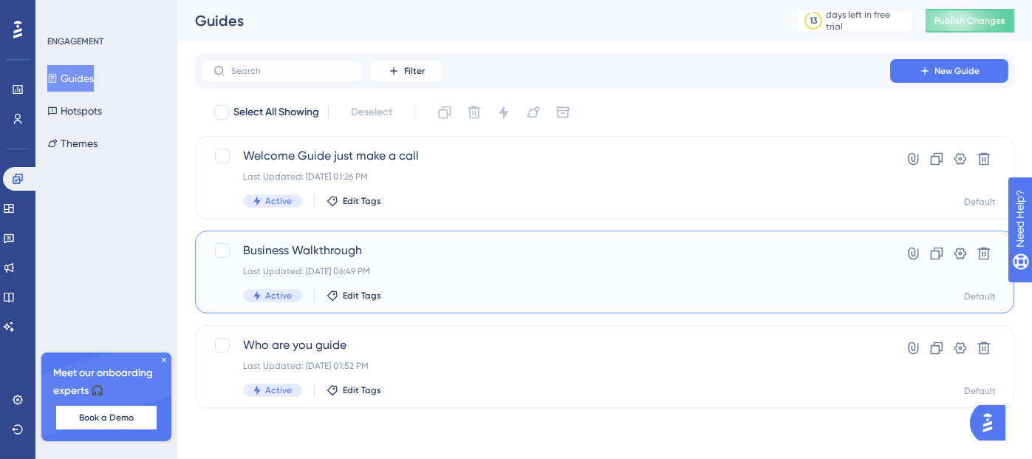
click at [408, 265] on div "Last Updated: Aug 10 2025, 06:49 PM" at bounding box center [545, 271] width 605 height 12
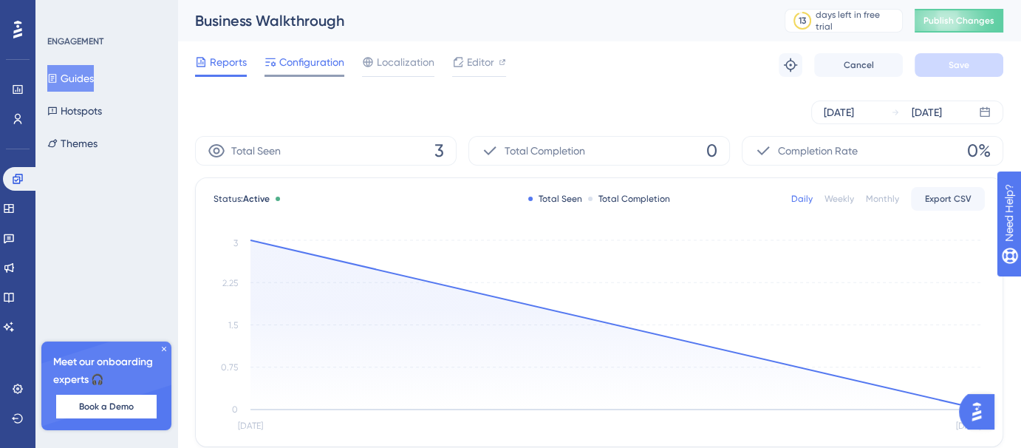
click at [323, 58] on span "Configuration" at bounding box center [311, 62] width 65 height 18
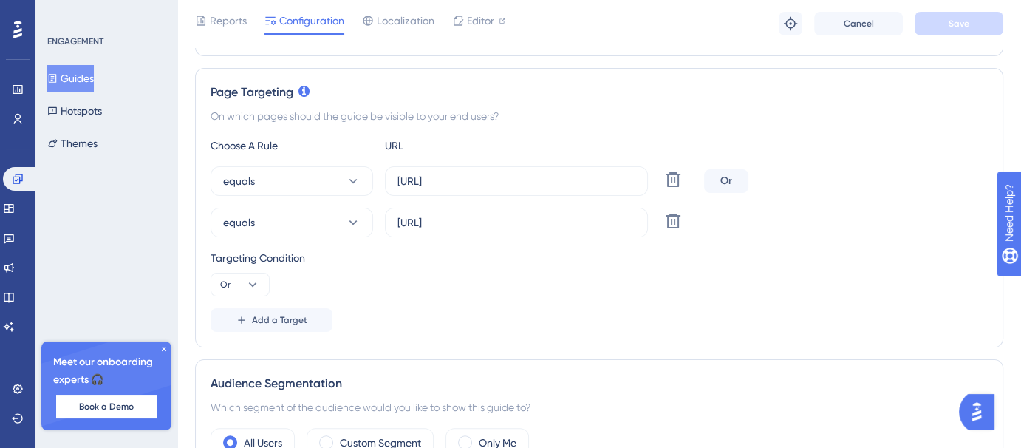
scroll to position [390, 0]
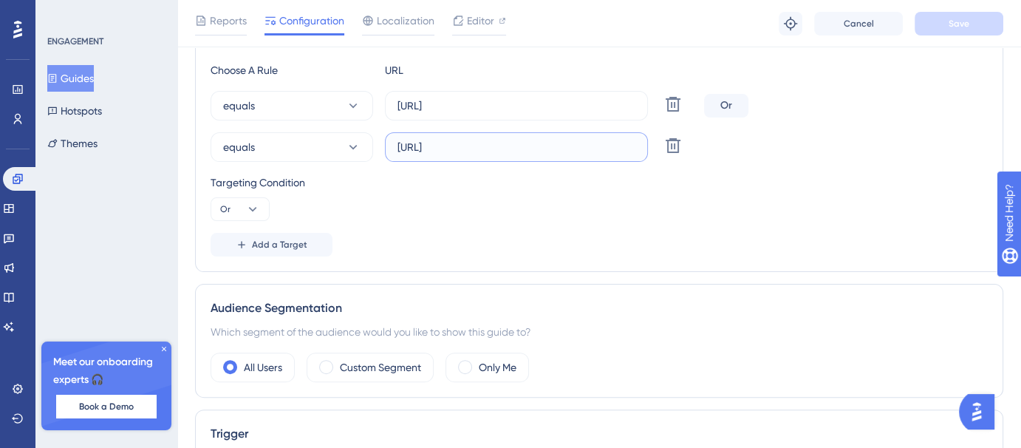
click at [562, 147] on input "https://voicehub.dataqueue.ai/" at bounding box center [517, 147] width 238 height 16
type input "https://voicehub.dataqueue.ai"
click at [610, 106] on input "[URL]" at bounding box center [517, 106] width 238 height 16
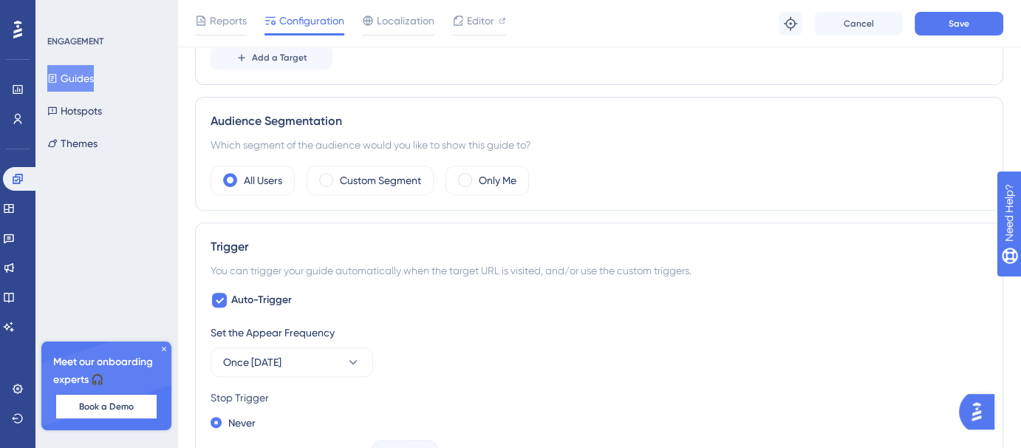
scroll to position [742, 0]
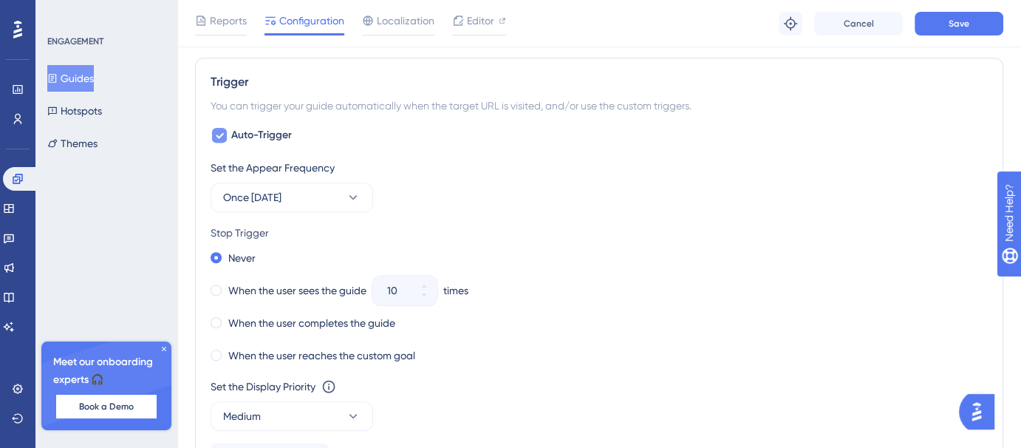
type input "[URL]"
click at [278, 135] on span "Auto-Trigger" at bounding box center [261, 135] width 61 height 18
checkbox input "false"
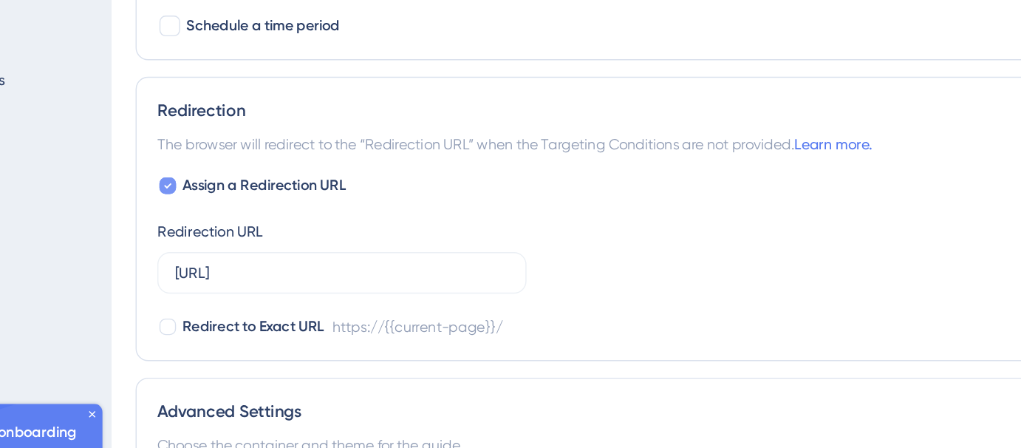
scroll to position [957, 0]
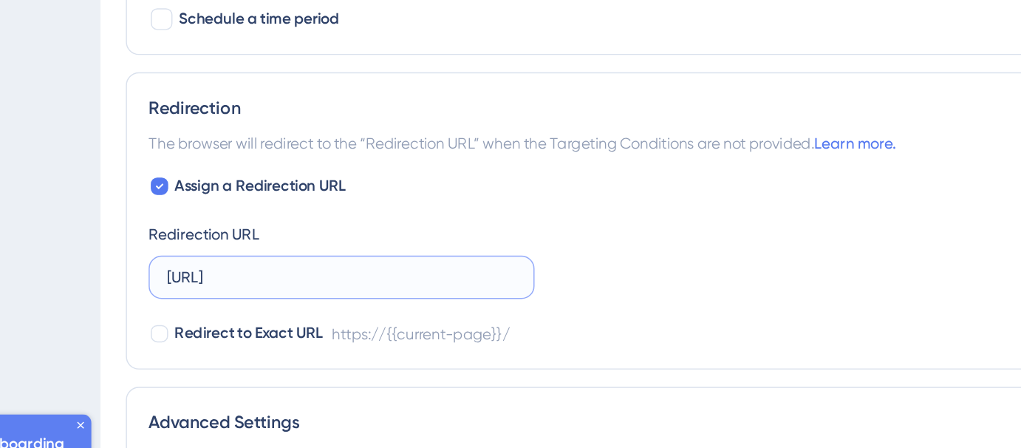
click at [411, 251] on input "[URL]" at bounding box center [342, 248] width 238 height 16
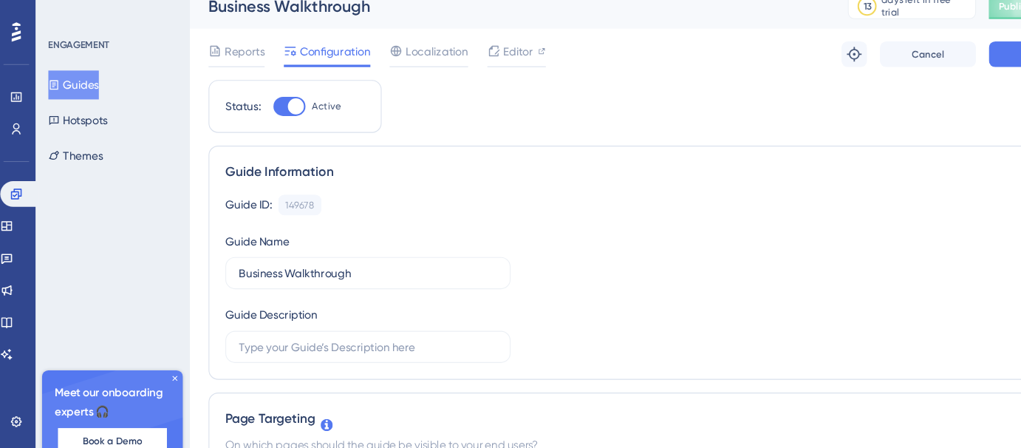
scroll to position [0, 0]
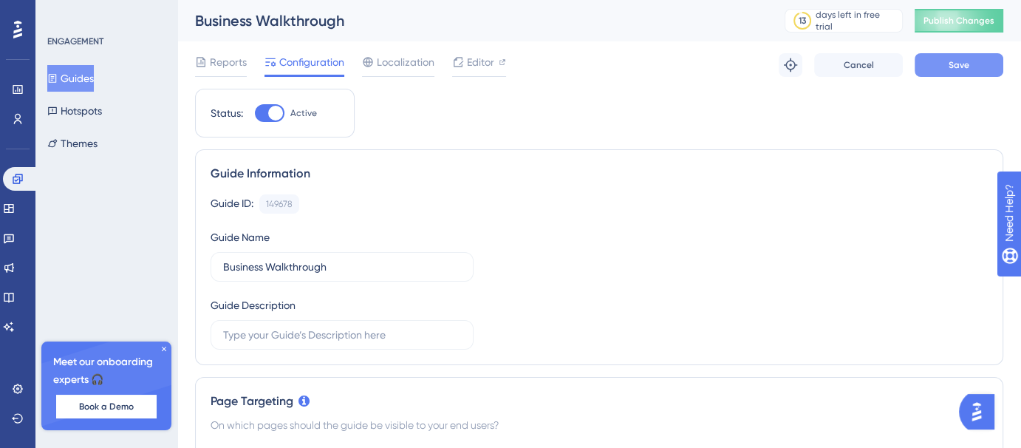
type input "[URL]"
click at [941, 65] on button "Save" at bounding box center [959, 65] width 89 height 24
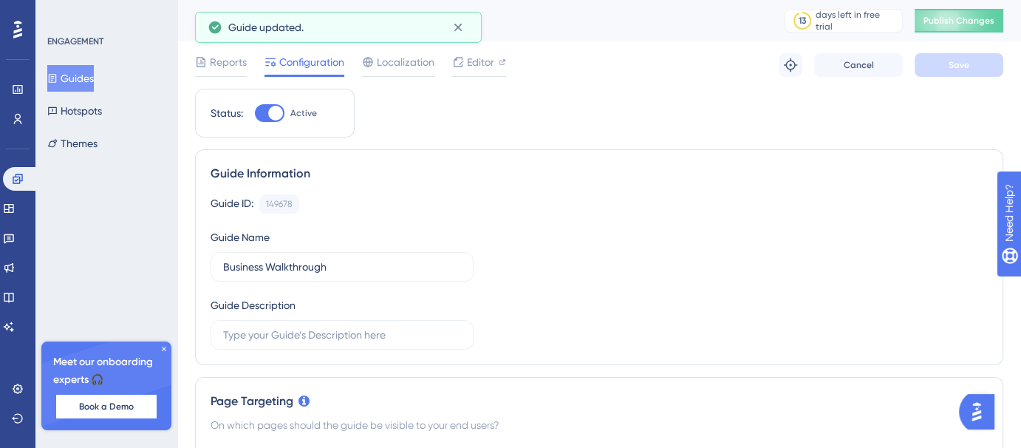
click at [77, 68] on button "Guides" at bounding box center [70, 78] width 47 height 27
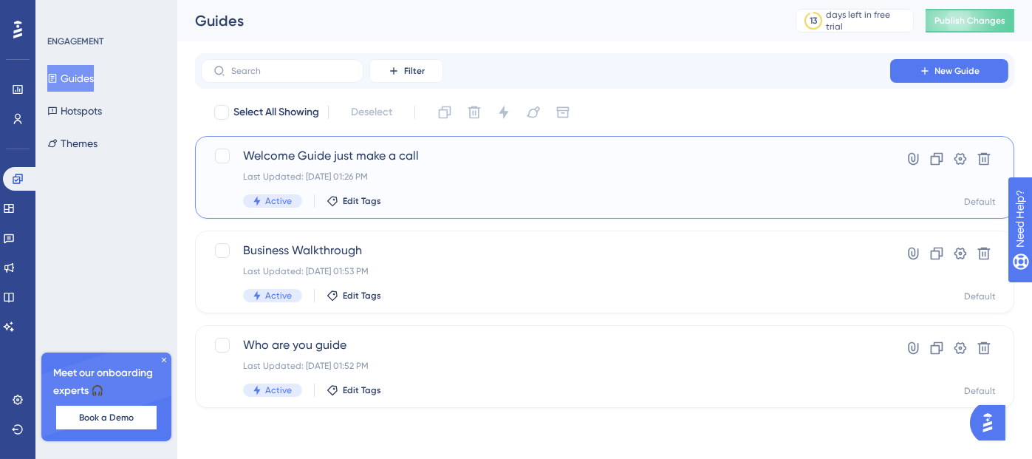
click at [400, 177] on div "Last Updated: [DATE] 01:26 PM" at bounding box center [545, 177] width 605 height 12
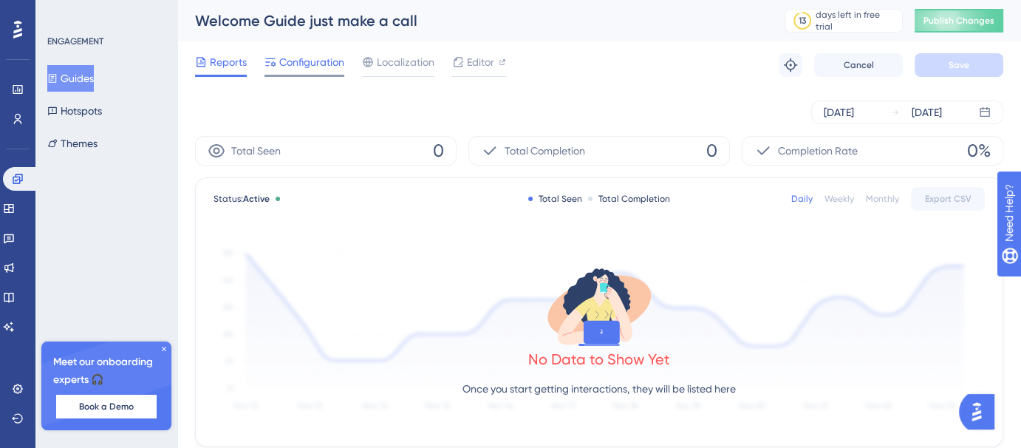
click at [324, 67] on span "Configuration" at bounding box center [311, 62] width 65 height 18
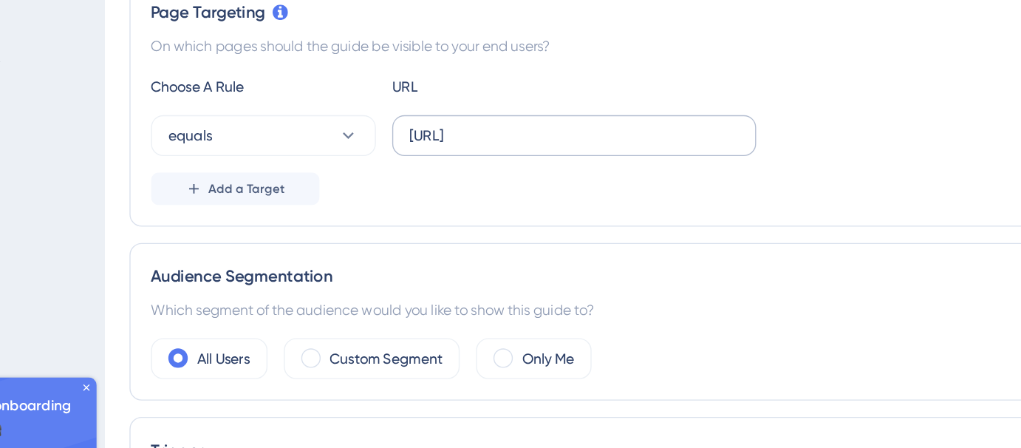
scroll to position [329, 0]
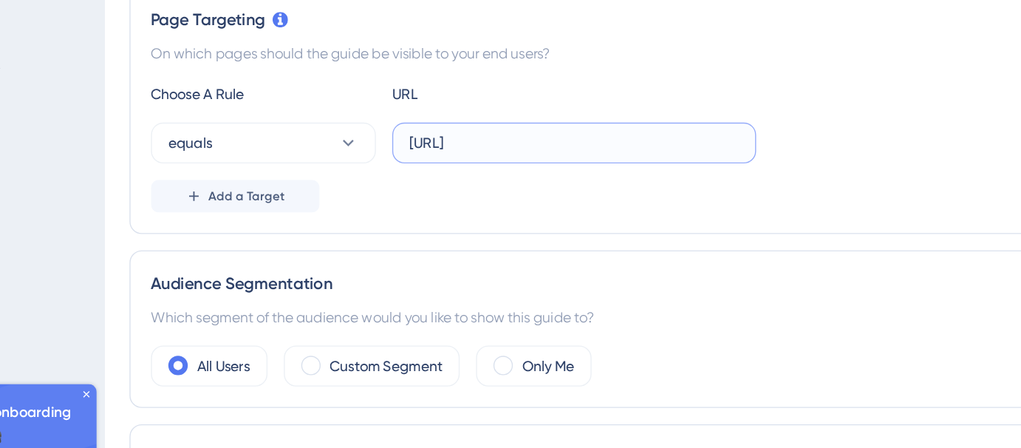
click at [613, 163] on input "[URL]" at bounding box center [517, 167] width 238 height 16
type input "[URL]"
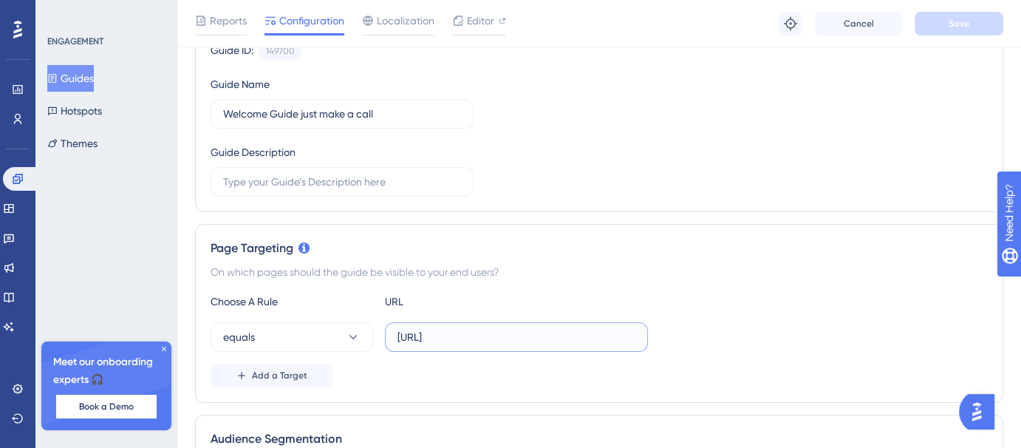
scroll to position [0, 0]
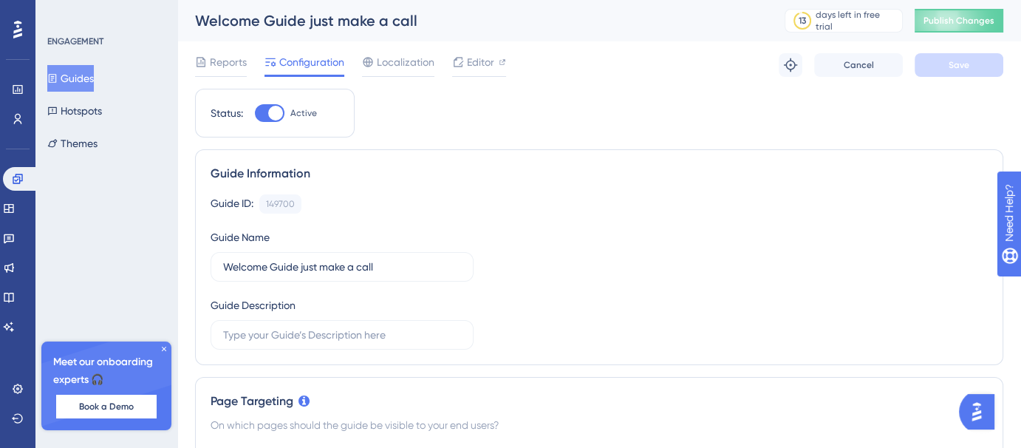
click at [57, 78] on icon at bounding box center [53, 78] width 8 height 9
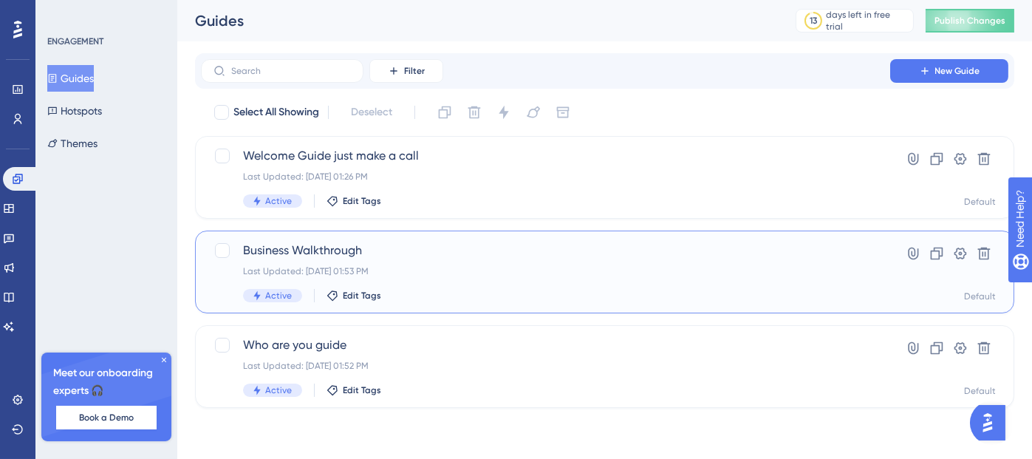
click at [454, 267] on div "Last Updated: Aug 11 2025, 01:53 PM" at bounding box center [545, 271] width 605 height 12
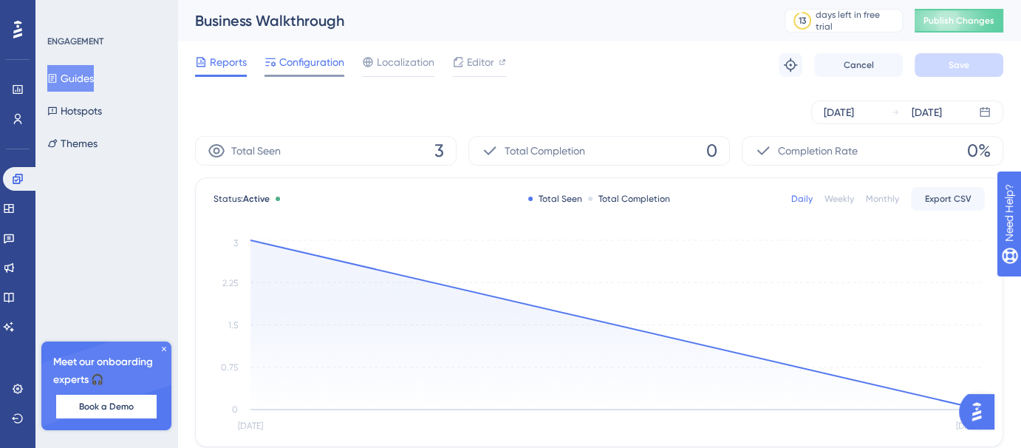
click at [327, 66] on span "Configuration" at bounding box center [311, 62] width 65 height 18
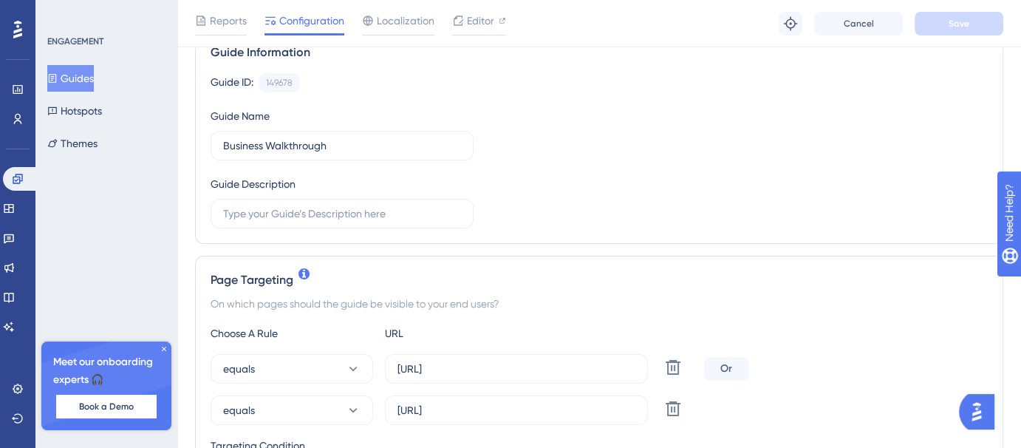
scroll to position [136, 0]
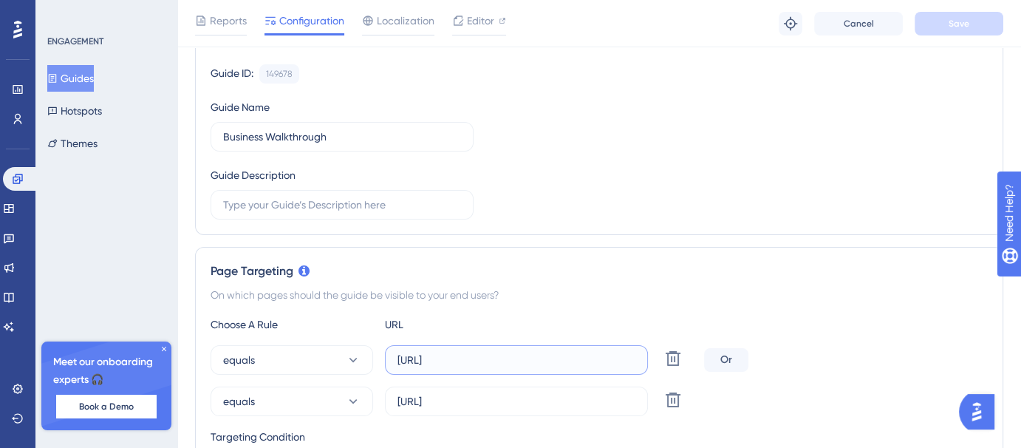
click at [581, 364] on input "[URL]" at bounding box center [517, 360] width 238 height 16
type input "[URL]"
click at [608, 395] on input "https://voicehub.dataqueue.ai" at bounding box center [517, 401] width 238 height 16
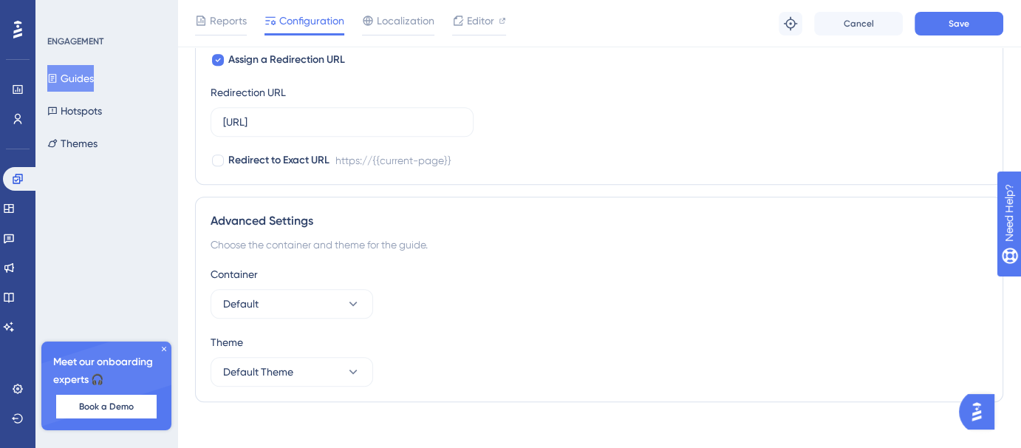
scroll to position [1092, 0]
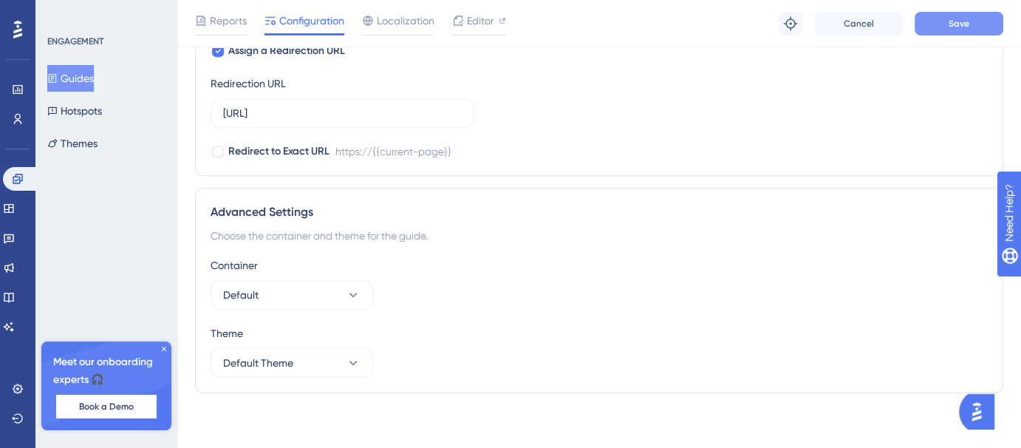
type input "https://voicehub.dataqueue.ai/"
click at [955, 20] on span "Save" at bounding box center [959, 24] width 21 height 12
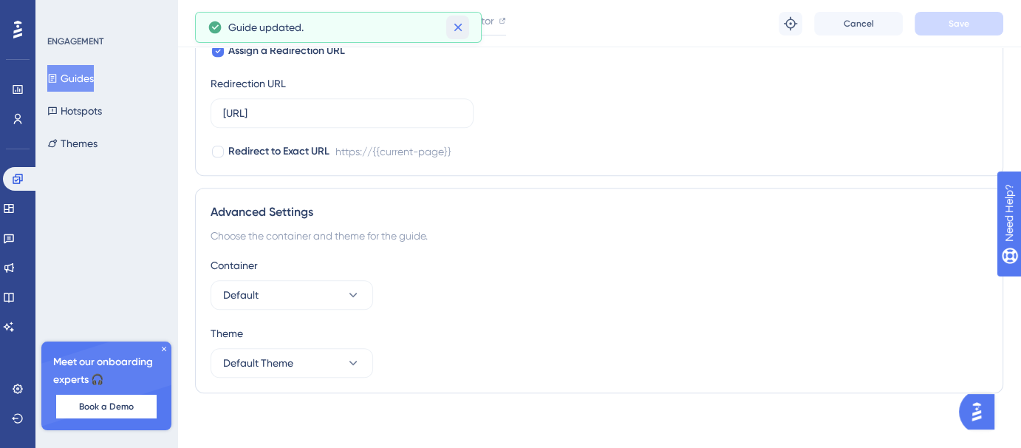
click at [448, 21] on button at bounding box center [457, 28] width 23 height 24
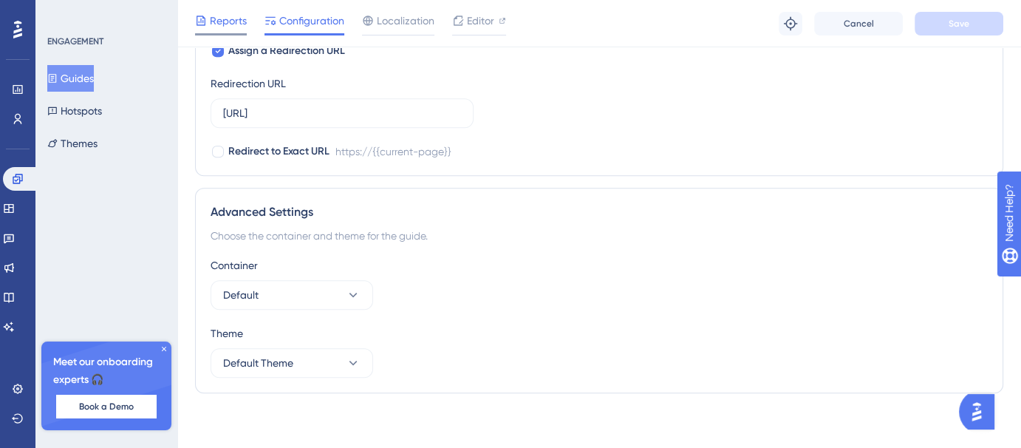
click at [203, 21] on icon at bounding box center [201, 21] width 12 height 12
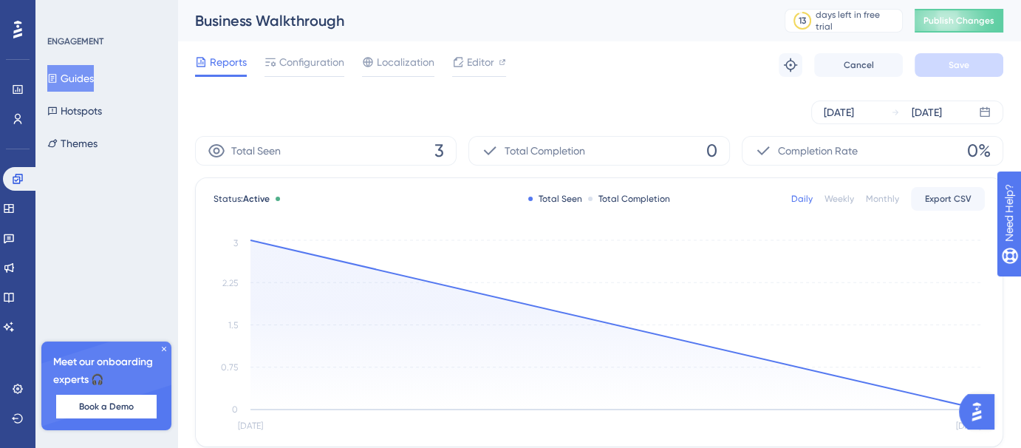
click at [94, 76] on button "Guides" at bounding box center [70, 78] width 47 height 27
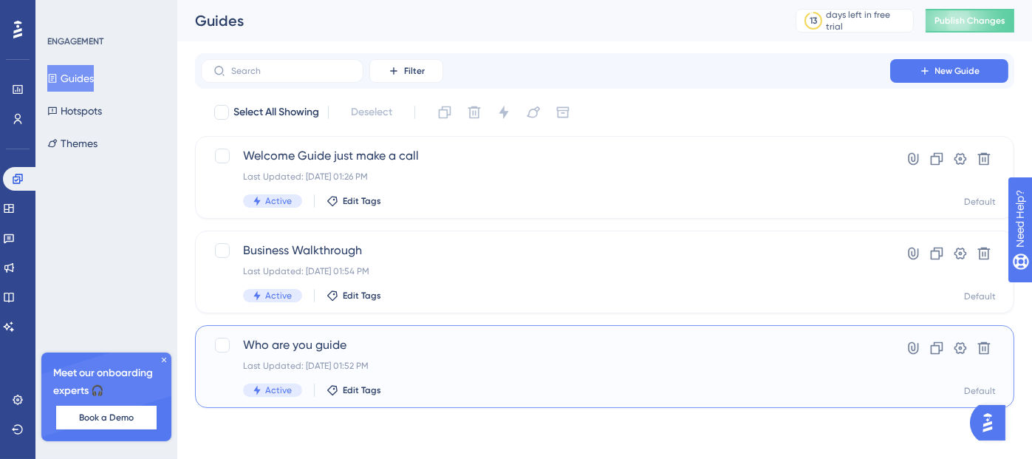
click at [463, 343] on span "Who are you guide" at bounding box center [545, 345] width 605 height 18
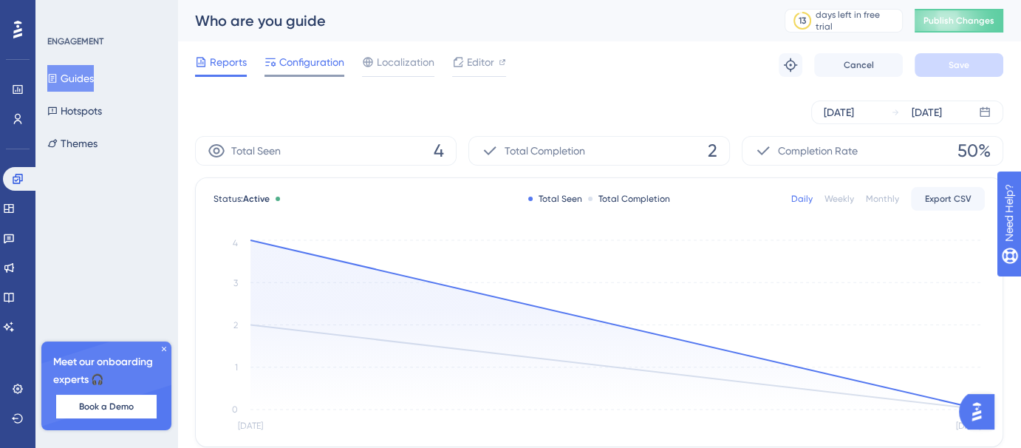
click at [293, 62] on span "Configuration" at bounding box center [311, 62] width 65 height 18
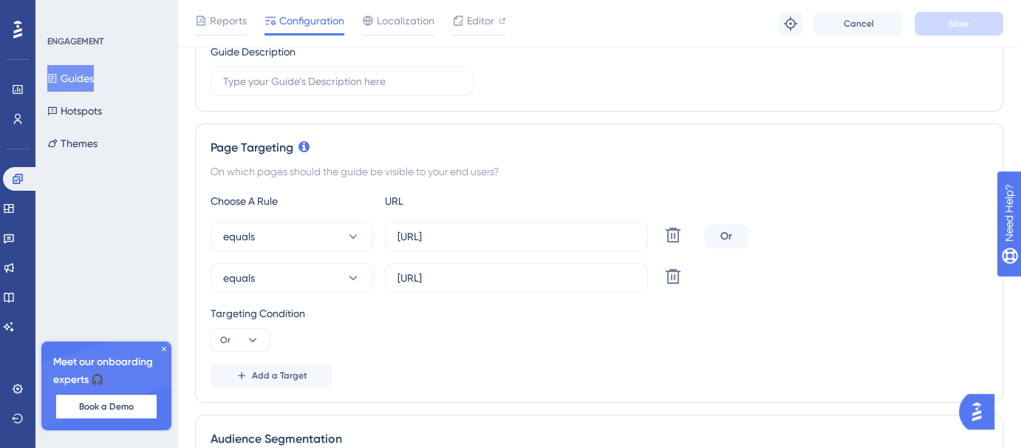
scroll to position [256, 0]
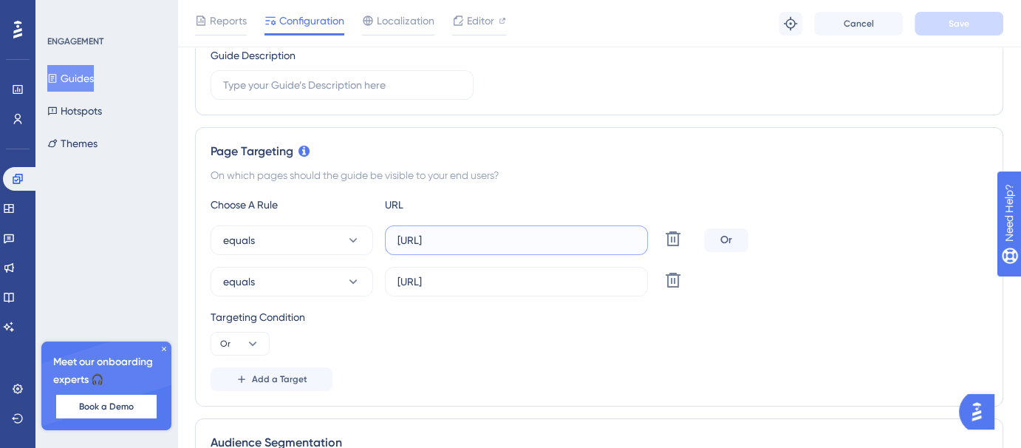
click at [596, 234] on input "[URL]" at bounding box center [517, 240] width 238 height 16
type input "[URL]"
click at [591, 278] on input "https://voicehub.dataqueue.ai" at bounding box center [517, 281] width 238 height 16
type input "https://voicehub.dataqueue.ai/"
click at [958, 21] on span "Save" at bounding box center [959, 24] width 21 height 12
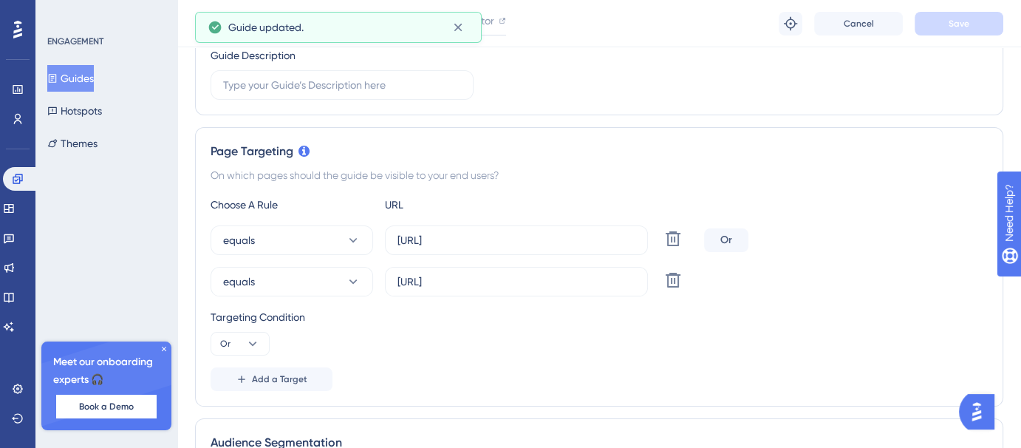
click at [81, 80] on button "Guides" at bounding box center [70, 78] width 47 height 27
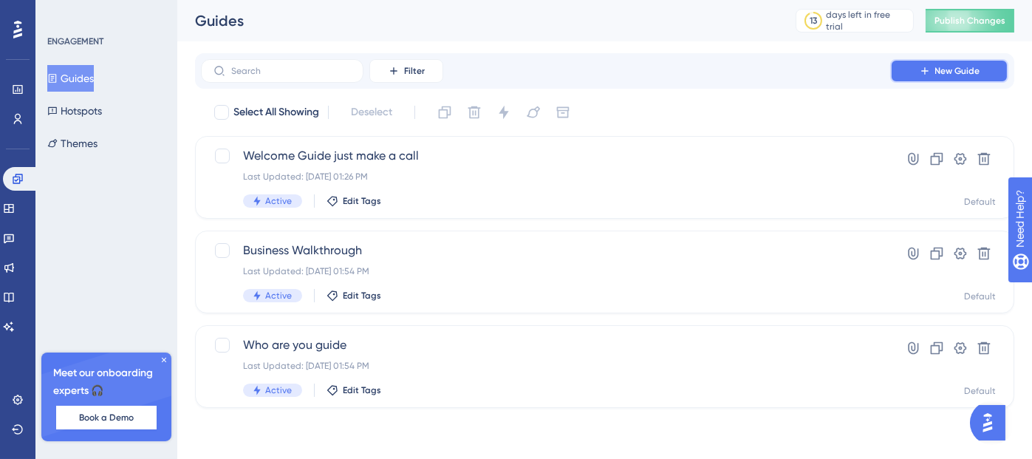
click at [920, 74] on icon at bounding box center [925, 71] width 12 height 12
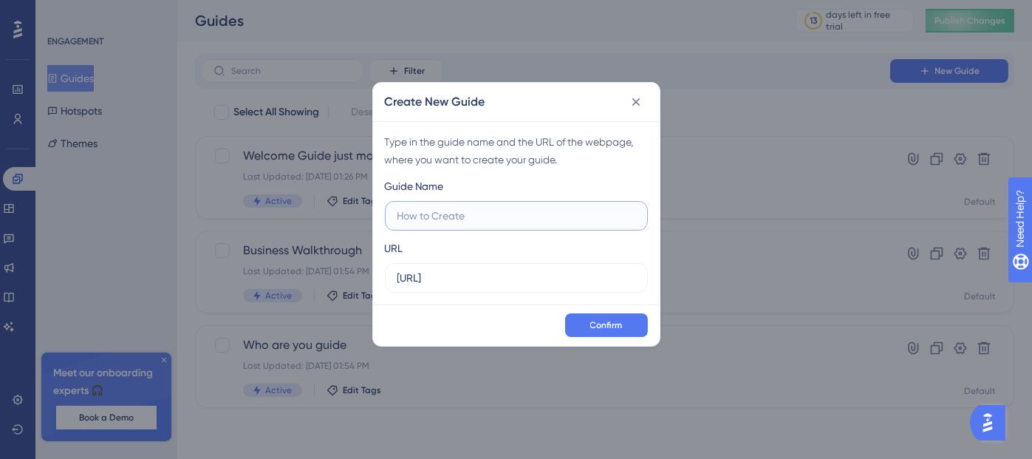
click at [569, 208] on input "text" at bounding box center [517, 216] width 238 height 16
paste input "Connect phone number"
type input "Connect phone number"
click at [622, 326] on span "Confirm" at bounding box center [606, 325] width 33 height 12
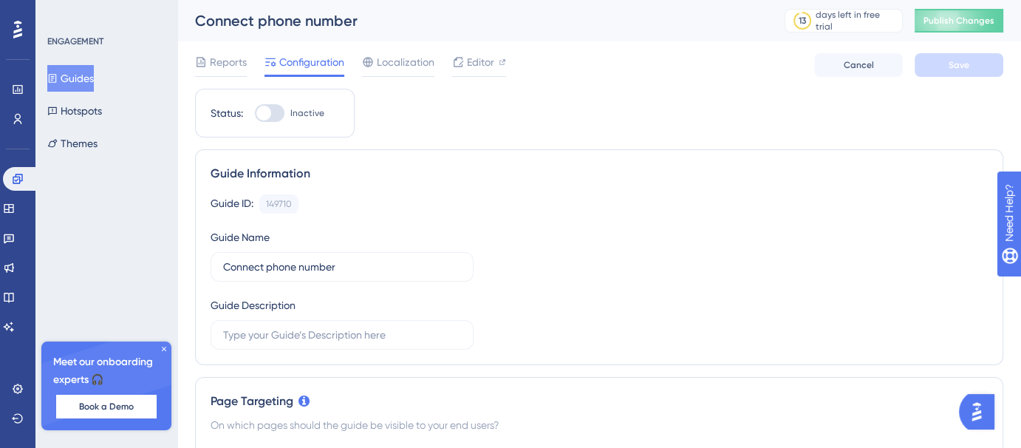
click at [91, 68] on button "Guides" at bounding box center [70, 78] width 47 height 27
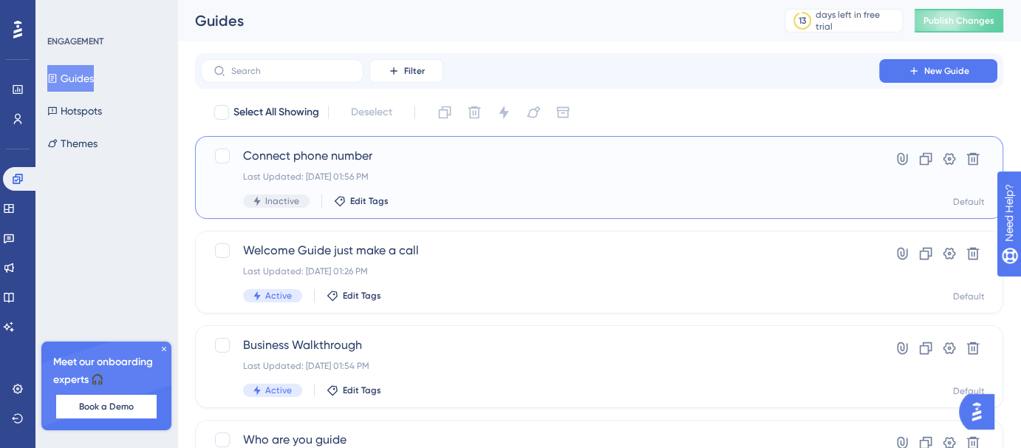
click at [423, 169] on div "Connect phone number Last Updated: Aug 11 2025, 01:56 PM Inactive Edit Tags" at bounding box center [540, 177] width 594 height 61
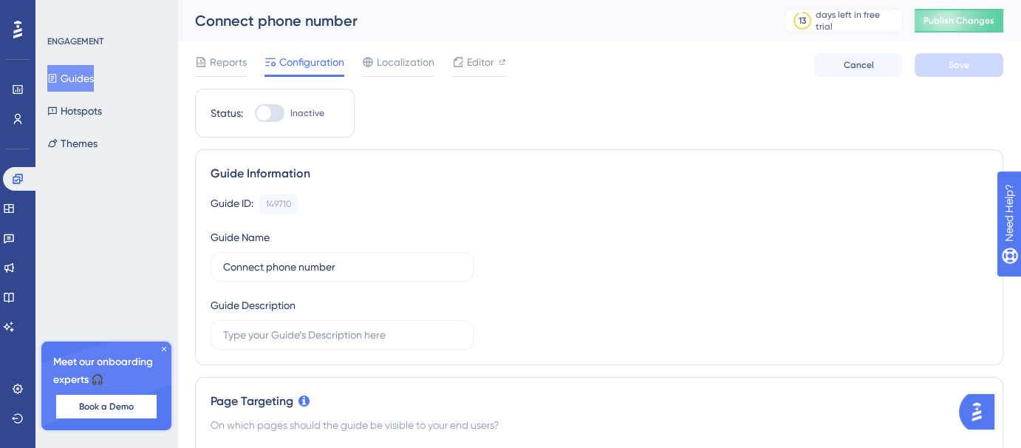
click at [281, 112] on div at bounding box center [270, 113] width 30 height 18
click at [255, 113] on input "Inactive" at bounding box center [254, 113] width 1 height 1
checkbox input "true"
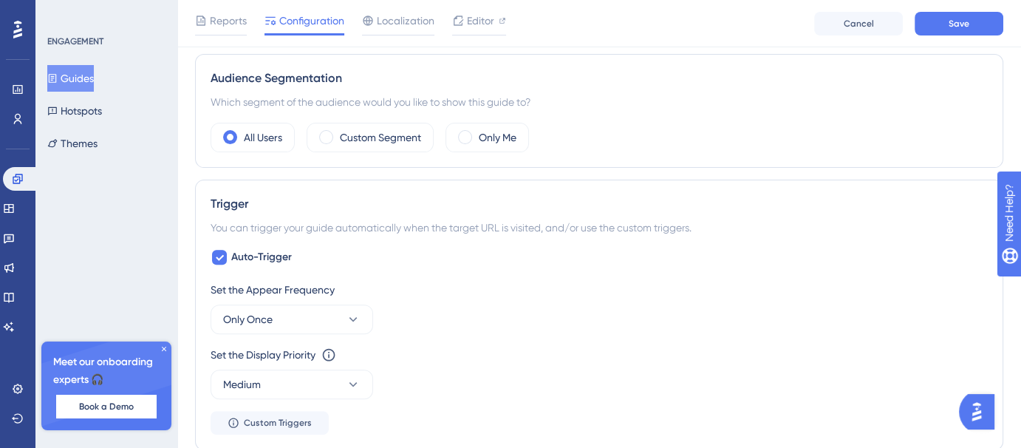
scroll to position [624, 0]
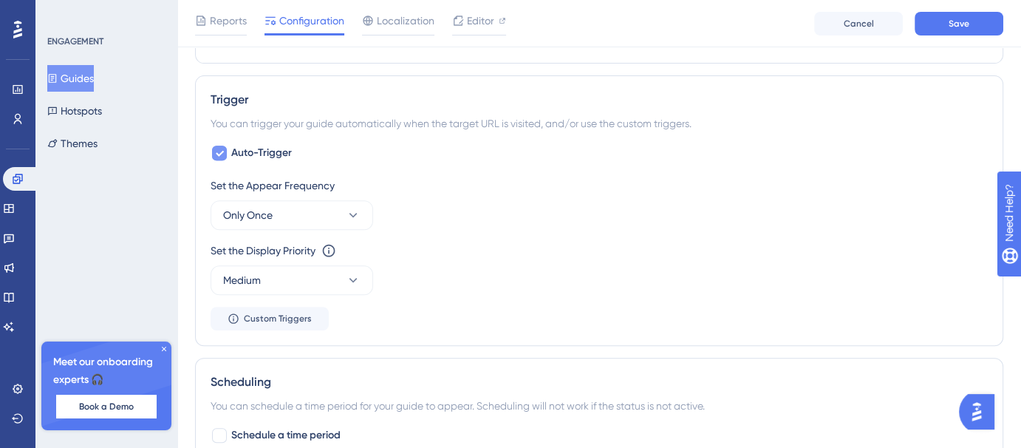
click at [248, 150] on span "Auto-Trigger" at bounding box center [261, 153] width 61 height 18
checkbox input "false"
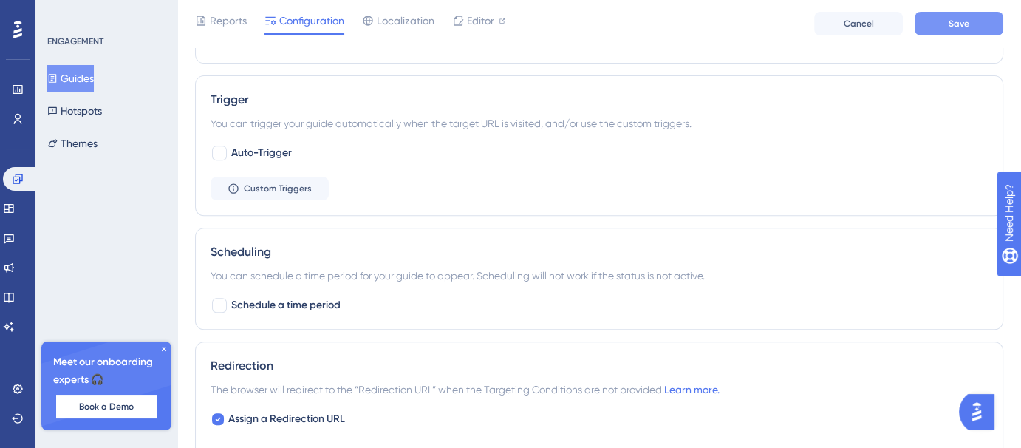
click at [962, 27] on span "Save" at bounding box center [959, 24] width 21 height 12
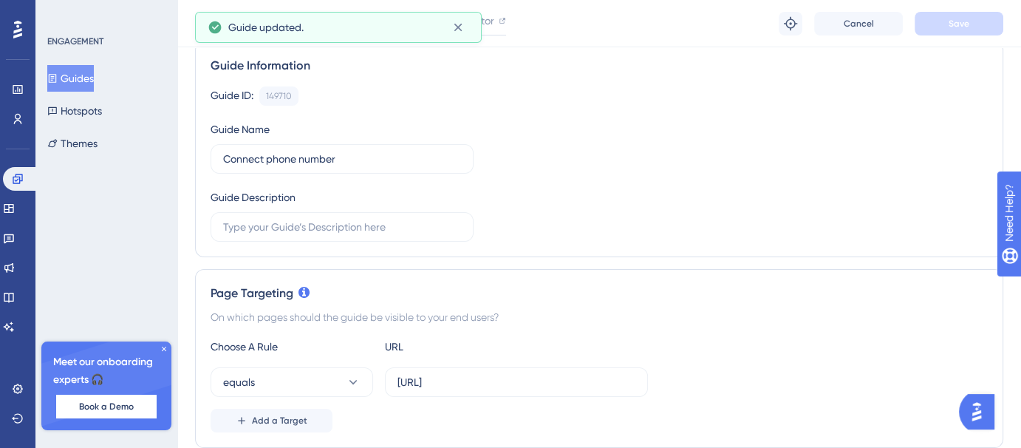
scroll to position [0, 0]
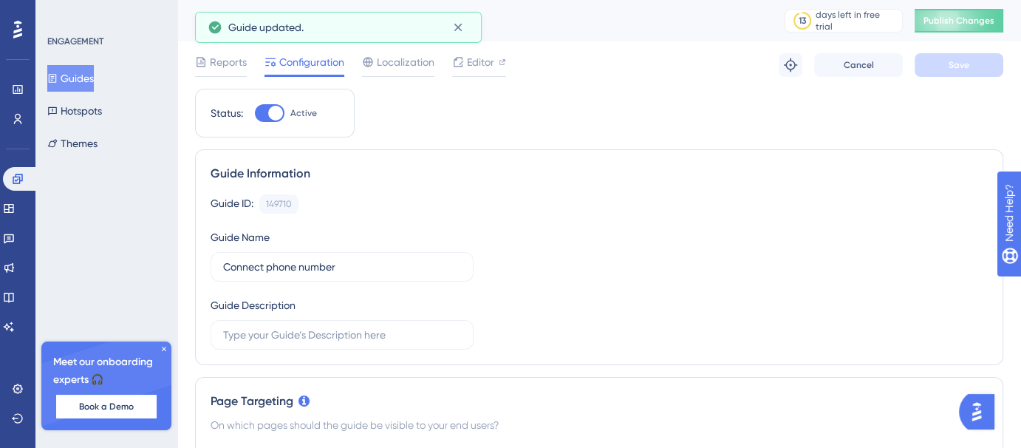
click at [81, 80] on button "Guides" at bounding box center [70, 78] width 47 height 27
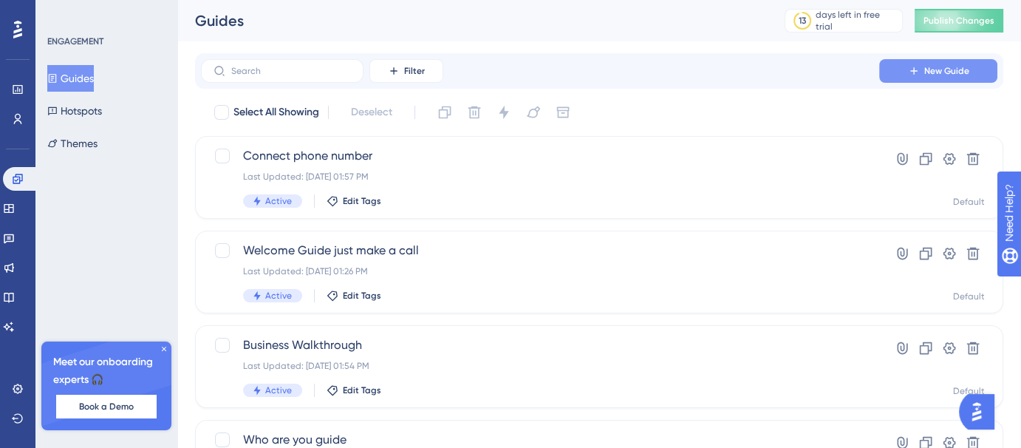
click at [894, 63] on button "New Guide" at bounding box center [938, 71] width 118 height 24
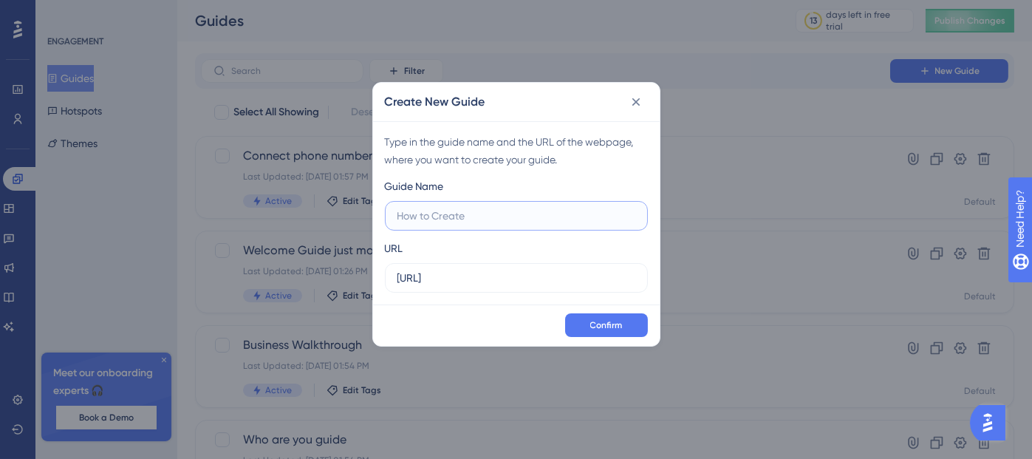
paste input "Add widget to website/app"
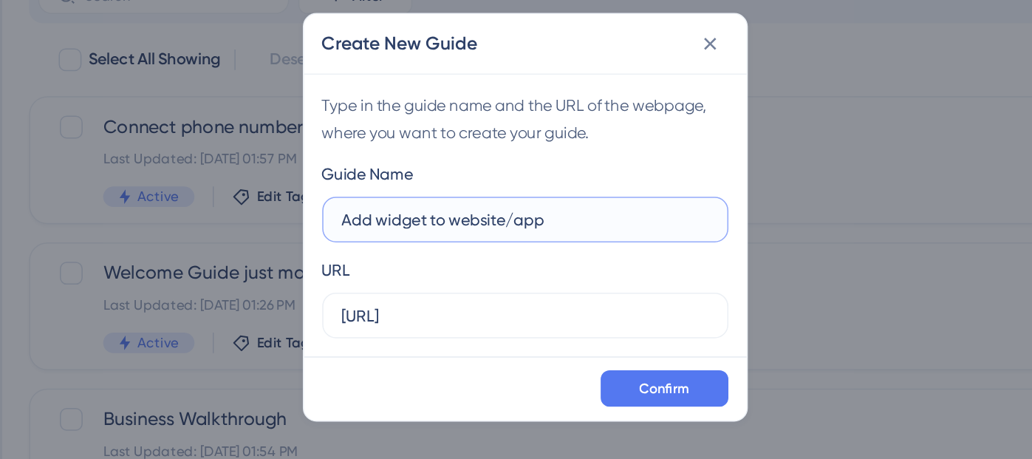
click at [509, 217] on input "Add widget to website/app" at bounding box center [517, 216] width 238 height 16
type input "Add widget to website/app"
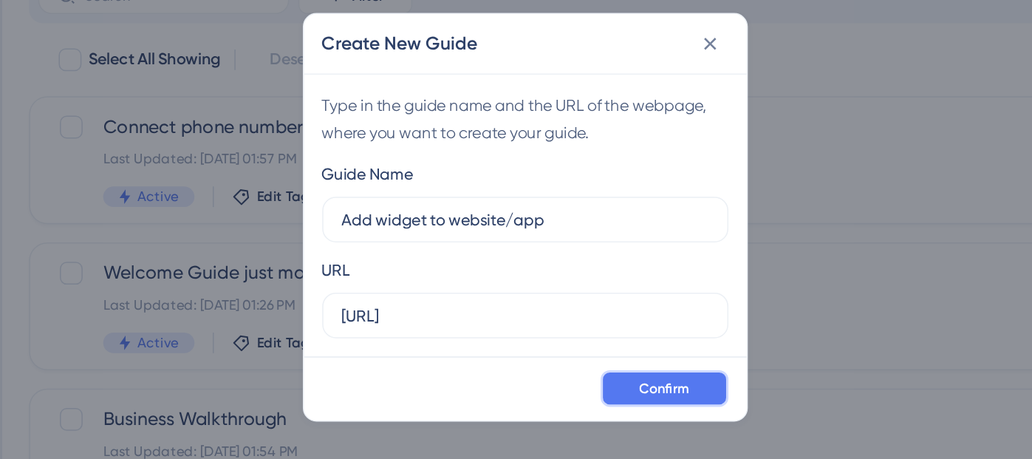
click at [605, 321] on span "Confirm" at bounding box center [606, 325] width 33 height 12
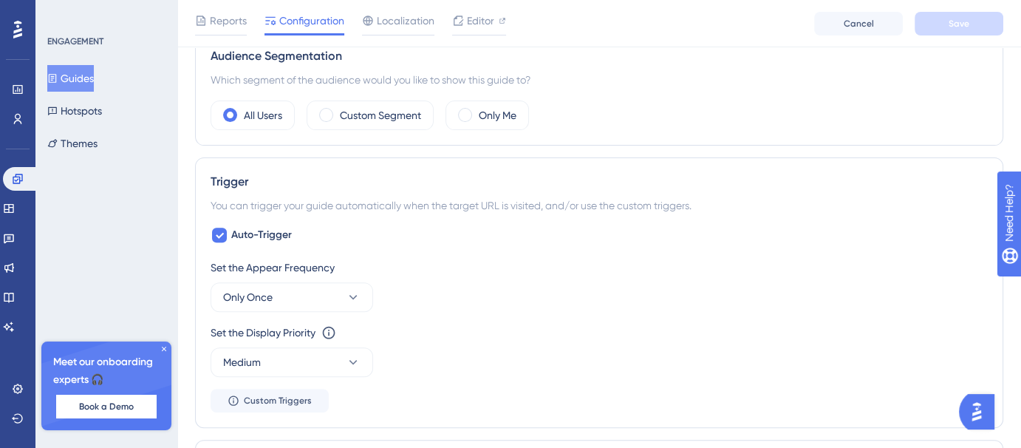
scroll to position [612, 0]
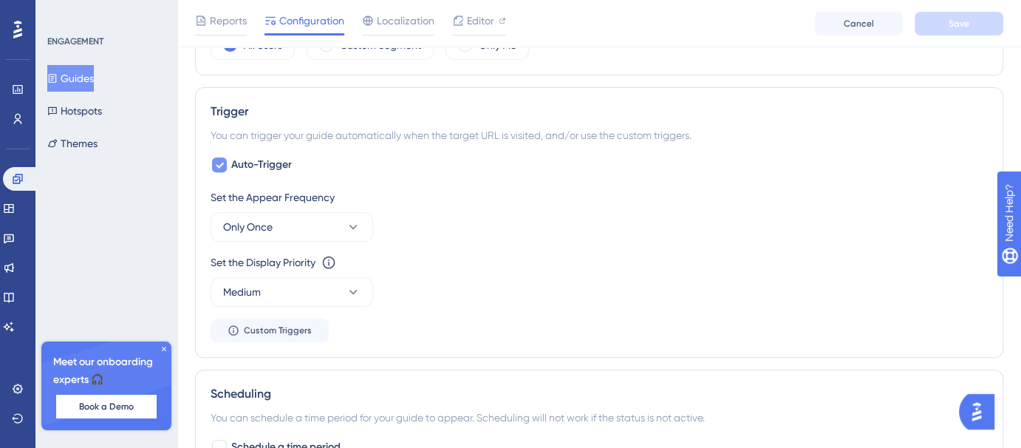
click at [282, 158] on span "Auto-Trigger" at bounding box center [261, 165] width 61 height 18
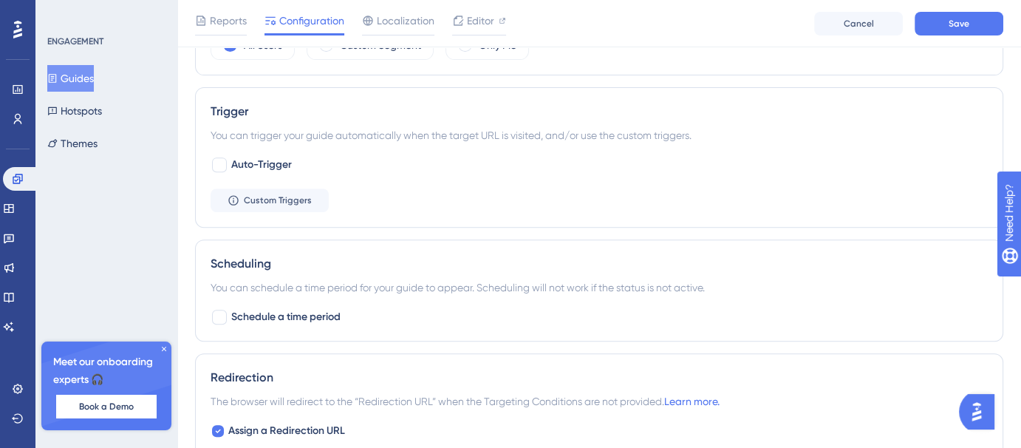
checkbox input "false"
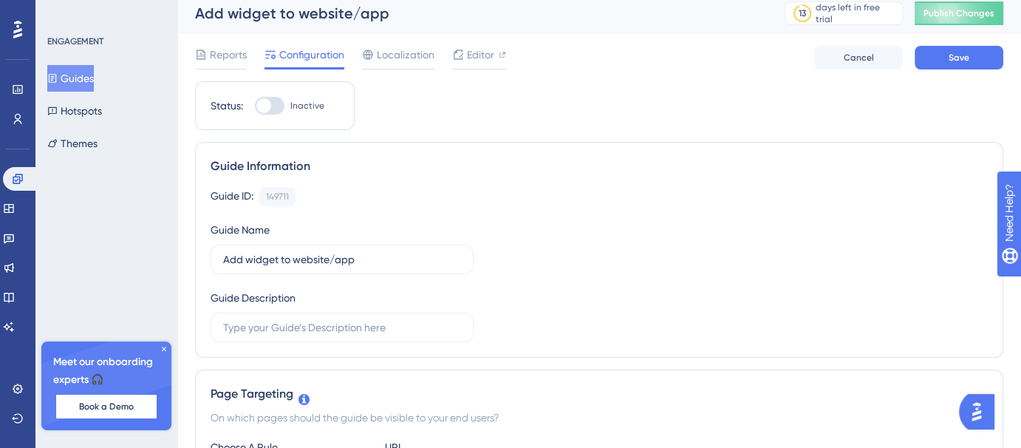
scroll to position [0, 0]
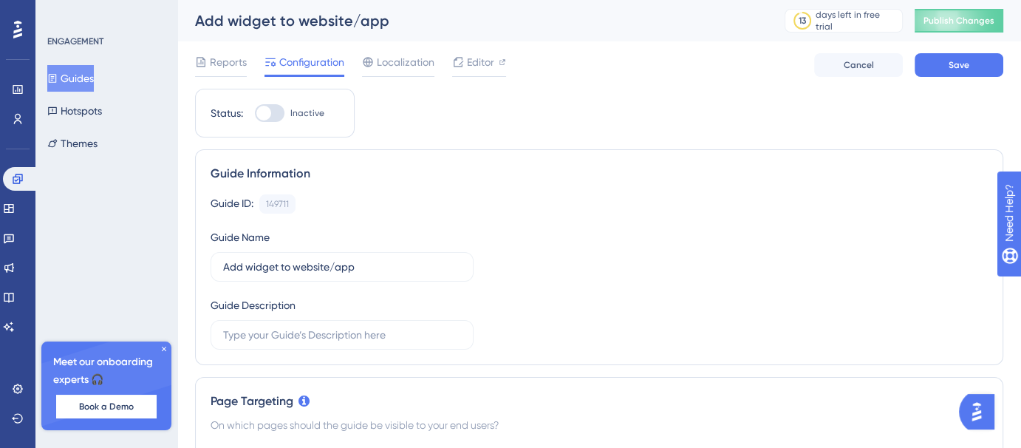
click at [296, 109] on span "Inactive" at bounding box center [307, 113] width 34 height 12
click at [255, 113] on input "Inactive" at bounding box center [254, 113] width 1 height 1
checkbox input "true"
click at [958, 64] on span "Save" at bounding box center [959, 65] width 21 height 12
click at [88, 72] on button "Guides" at bounding box center [70, 78] width 47 height 27
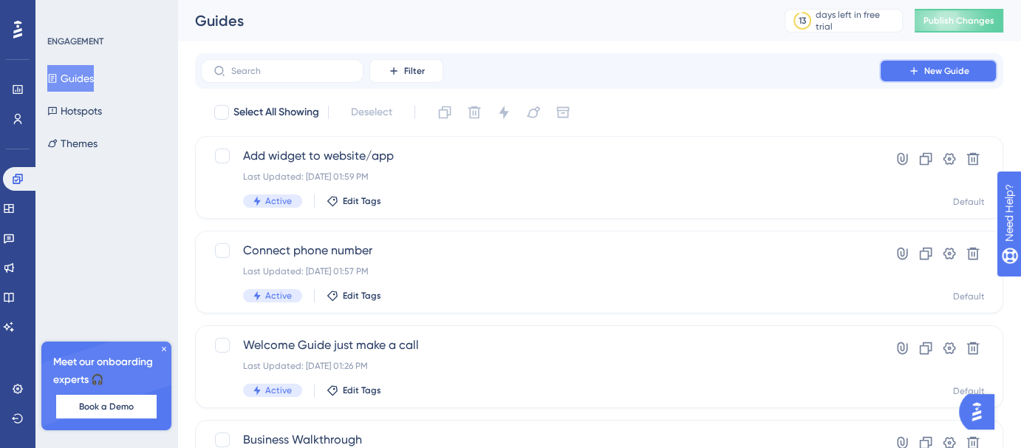
click at [928, 75] on span "New Guide" at bounding box center [946, 71] width 45 height 12
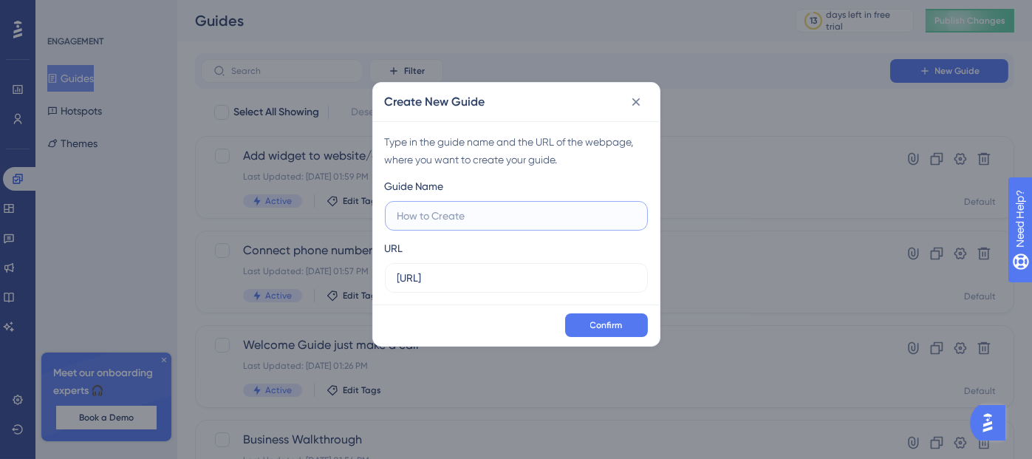
click at [485, 214] on input "text" at bounding box center [517, 216] width 238 height 16
paste input "Connect WhatsApp/Meta"
type input "Connect WhatsApp/Meta"
click at [603, 325] on span "Confirm" at bounding box center [606, 325] width 33 height 12
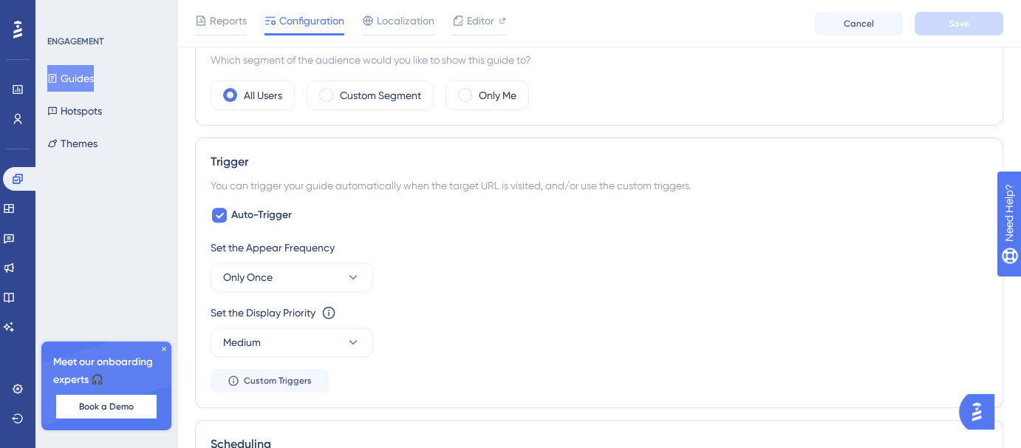
scroll to position [585, 0]
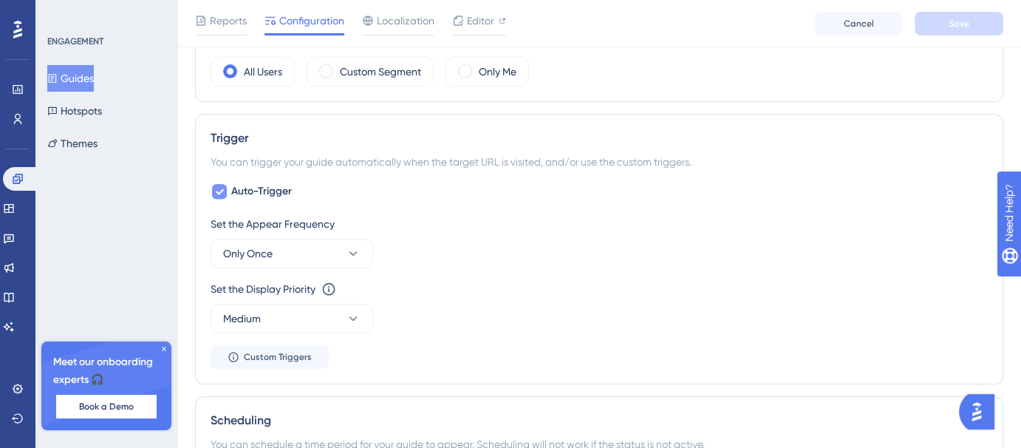
click at [238, 192] on span "Auto-Trigger" at bounding box center [261, 192] width 61 height 18
checkbox input "false"
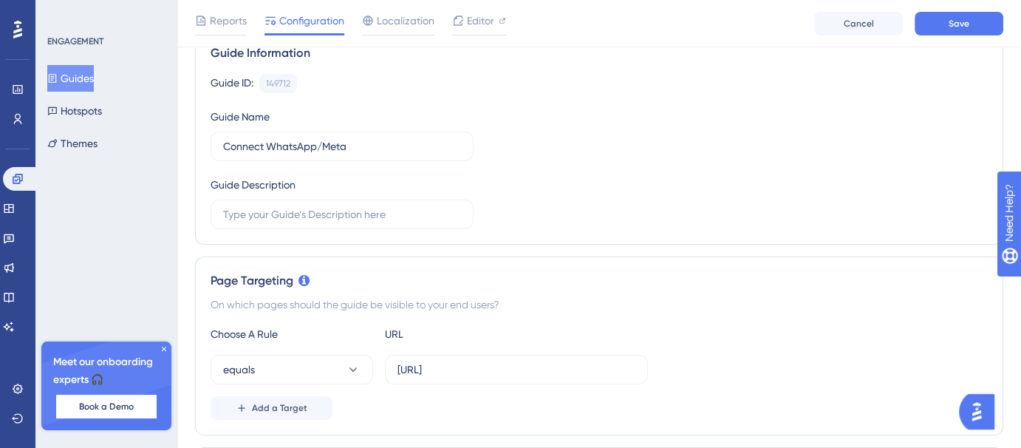
scroll to position [0, 0]
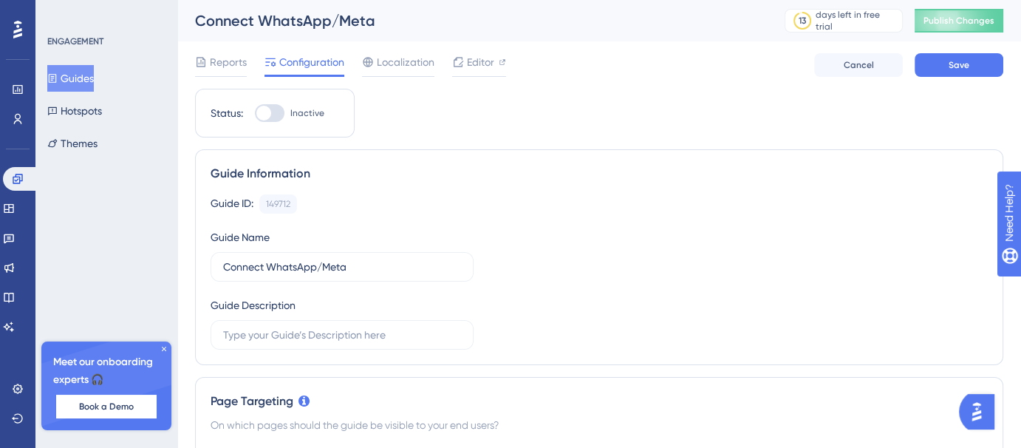
click at [273, 108] on div at bounding box center [270, 113] width 30 height 18
click at [255, 113] on input "Inactive" at bounding box center [254, 113] width 1 height 1
checkbox input "true"
click at [965, 58] on button "Save" at bounding box center [959, 65] width 89 height 24
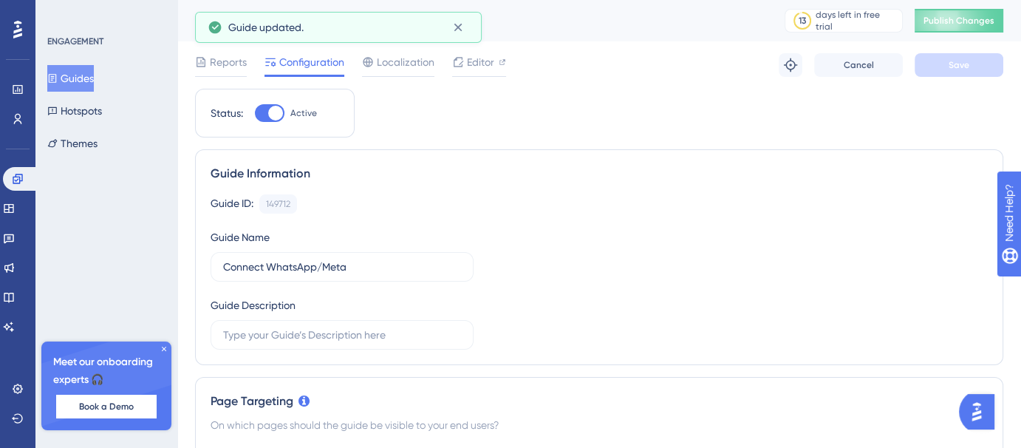
click at [77, 73] on button "Guides" at bounding box center [70, 78] width 47 height 27
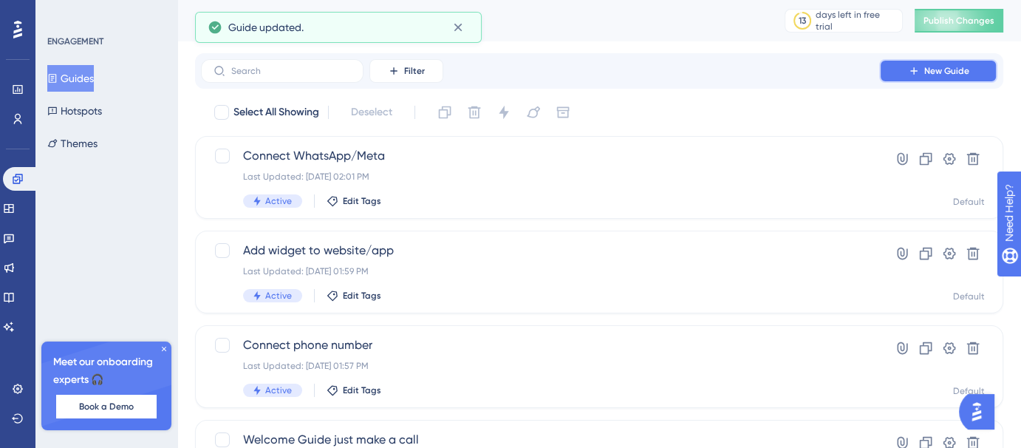
click at [920, 74] on button "New Guide" at bounding box center [938, 71] width 118 height 24
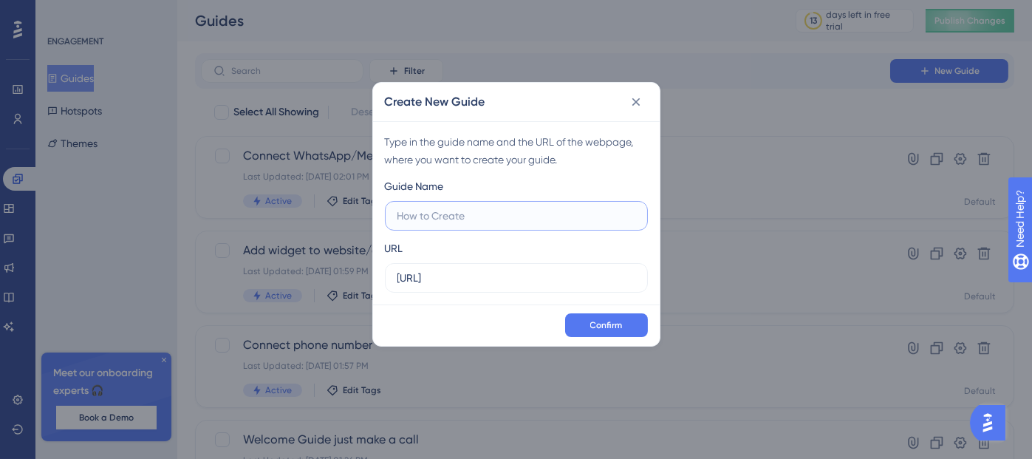
paste input "Outbound calling campaigns"
type input "Outbound calling campaigns"
click at [604, 324] on span "Confirm" at bounding box center [606, 325] width 33 height 12
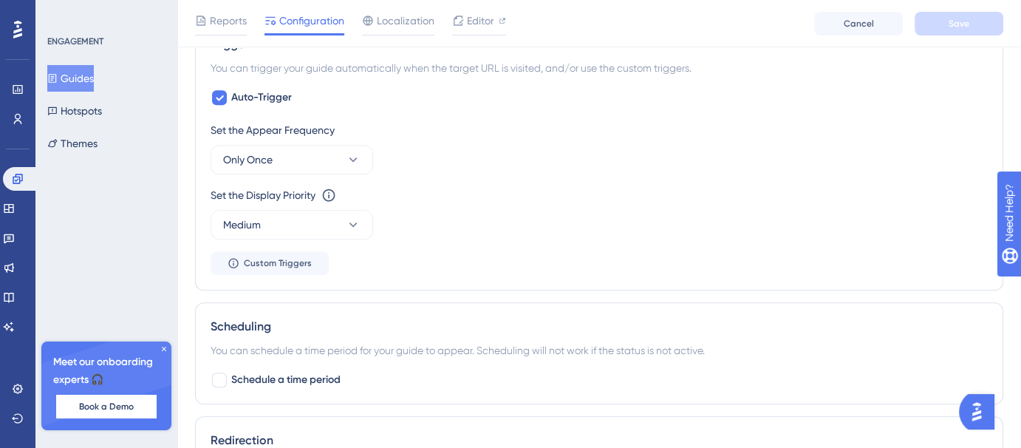
scroll to position [681, 0]
click at [248, 103] on div "Auto-Trigger Set the Appear Frequency Only Once Set the Display Priority This o…" at bounding box center [599, 179] width 777 height 186
click at [234, 97] on span "Auto-Trigger" at bounding box center [261, 95] width 61 height 18
checkbox input "false"
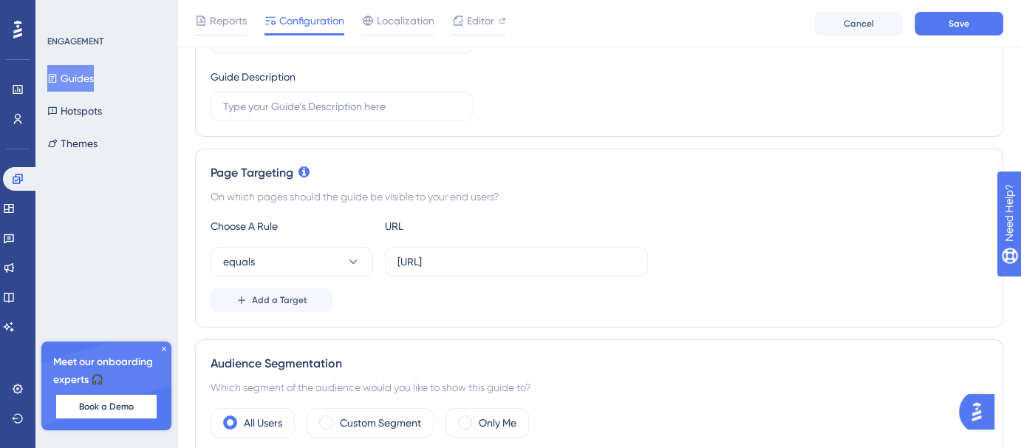
scroll to position [0, 0]
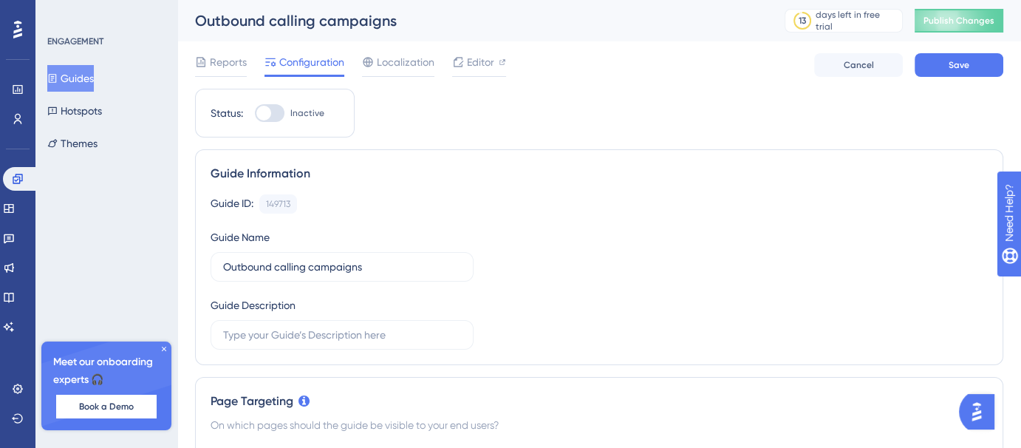
click at [279, 112] on div at bounding box center [270, 113] width 30 height 18
click at [255, 113] on input "Inactive" at bounding box center [254, 113] width 1 height 1
checkbox input "true"
click at [983, 60] on button "Save" at bounding box center [959, 65] width 89 height 24
click at [58, 74] on icon at bounding box center [52, 78] width 10 height 10
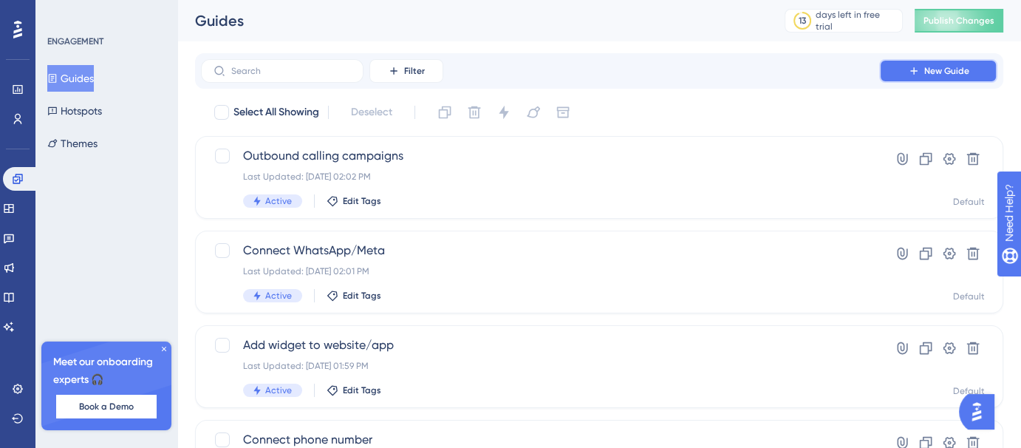
click at [930, 71] on span "New Guide" at bounding box center [946, 71] width 45 height 12
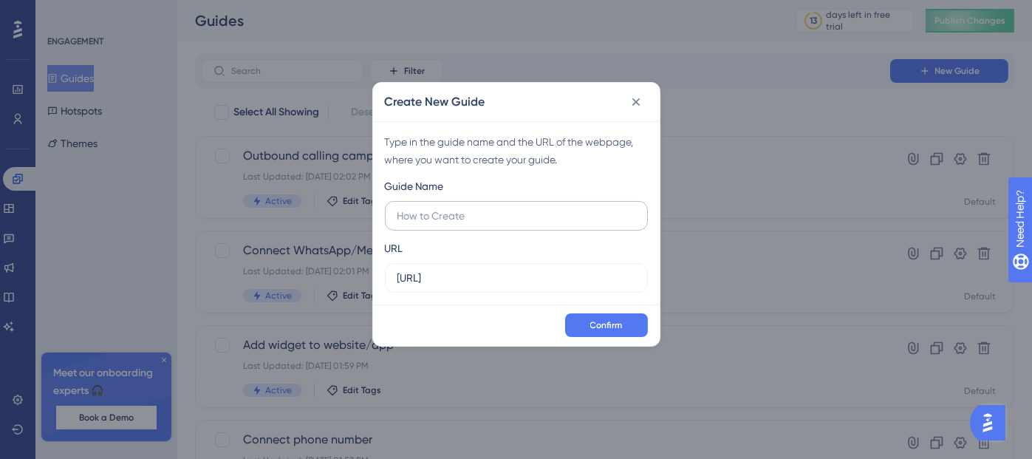
click at [500, 218] on input "text" at bounding box center [517, 216] width 238 height 16
type input "API & webhook integration"
click at [622, 327] on span "Confirm" at bounding box center [606, 325] width 33 height 12
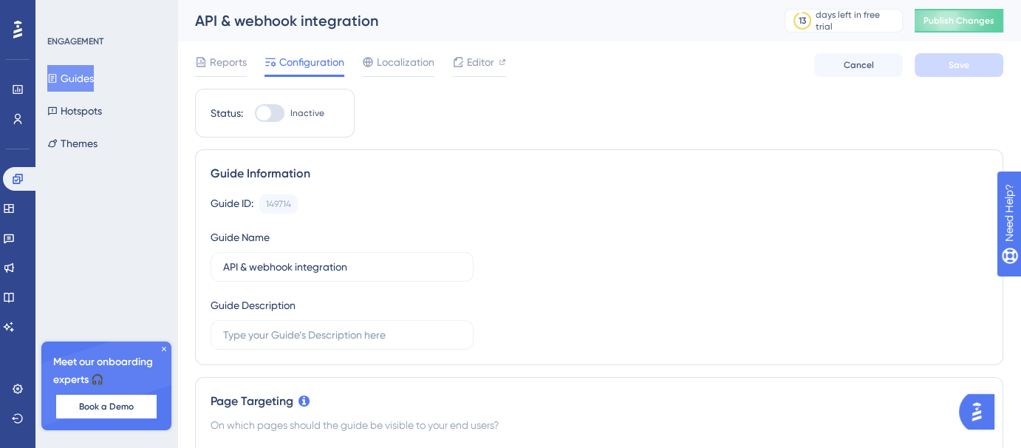
click at [278, 112] on div at bounding box center [270, 113] width 30 height 18
click at [255, 113] on input "Inactive" at bounding box center [254, 113] width 1 height 1
checkbox input "true"
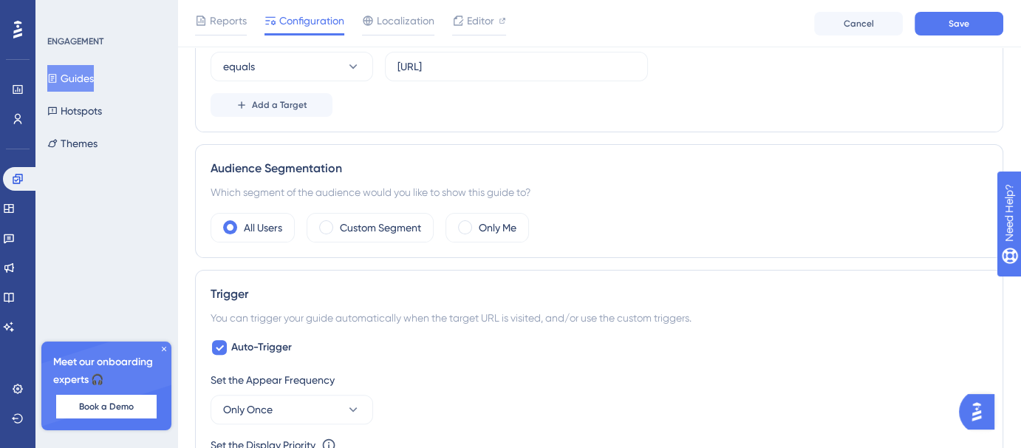
scroll to position [562, 0]
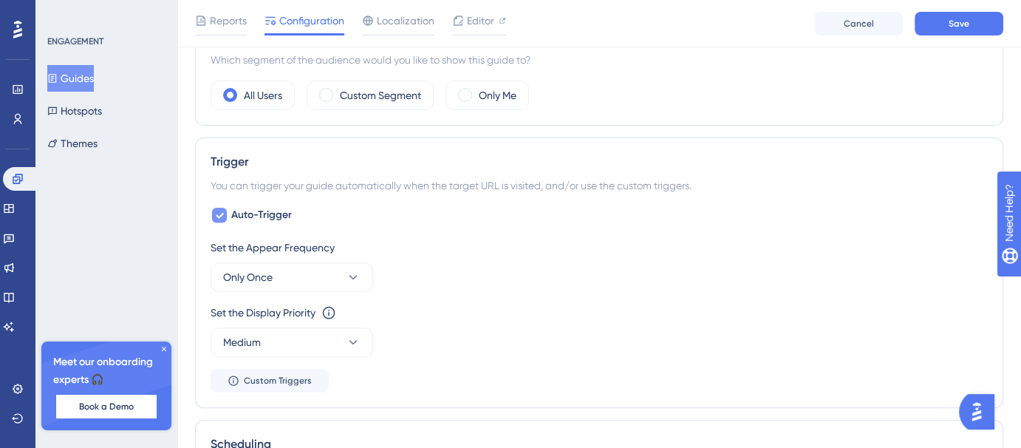
click at [273, 211] on span "Auto-Trigger" at bounding box center [261, 215] width 61 height 18
checkbox input "false"
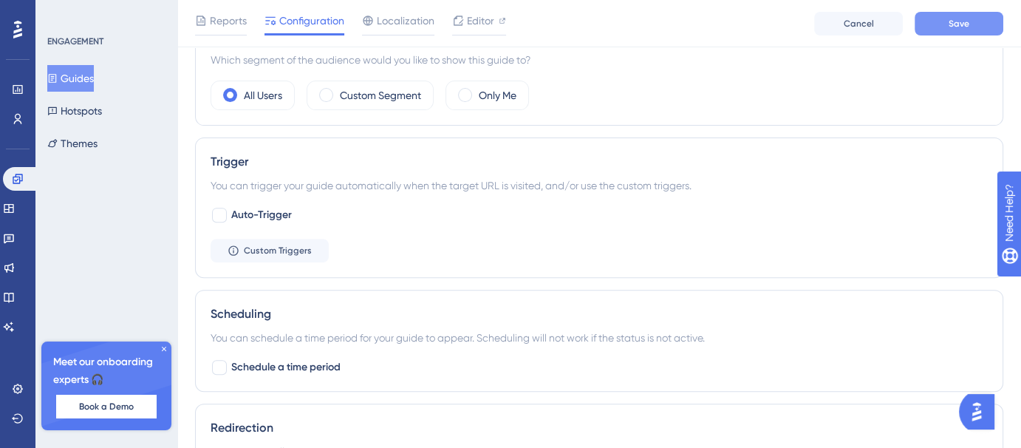
click at [958, 19] on span "Save" at bounding box center [959, 24] width 21 height 12
click at [89, 82] on button "Guides" at bounding box center [70, 78] width 47 height 27
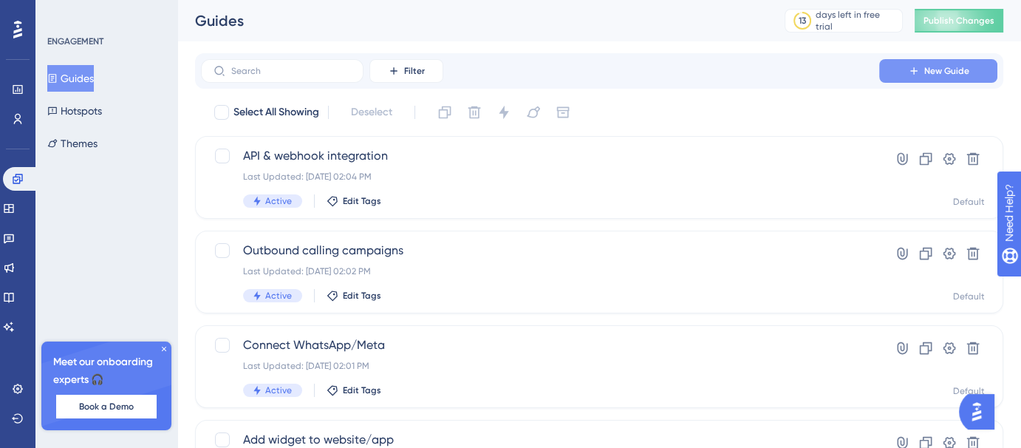
click at [946, 65] on span "New Guide" at bounding box center [946, 71] width 45 height 12
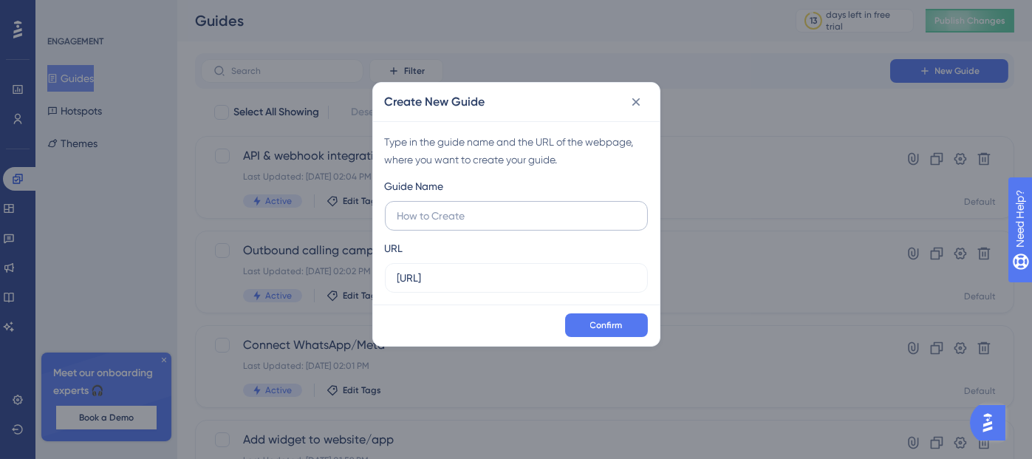
click at [462, 211] on input "text" at bounding box center [517, 216] width 238 height 16
type input "White-label setup"
click at [624, 320] on button "Confirm" at bounding box center [606, 325] width 83 height 24
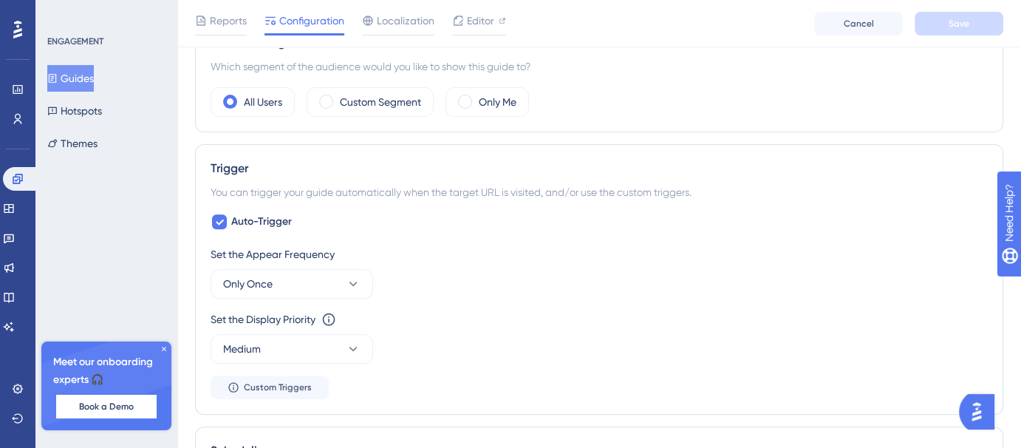
scroll to position [556, 0]
click at [267, 224] on span "Auto-Trigger" at bounding box center [261, 221] width 61 height 18
checkbox input "false"
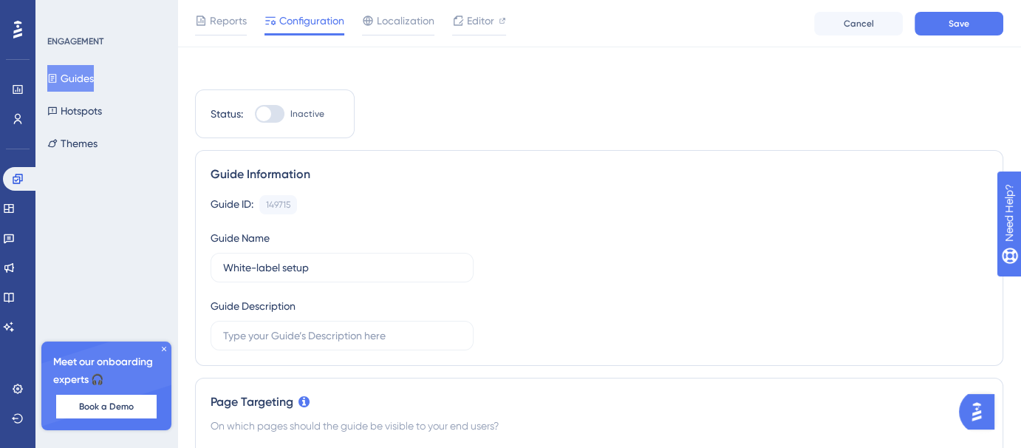
scroll to position [0, 0]
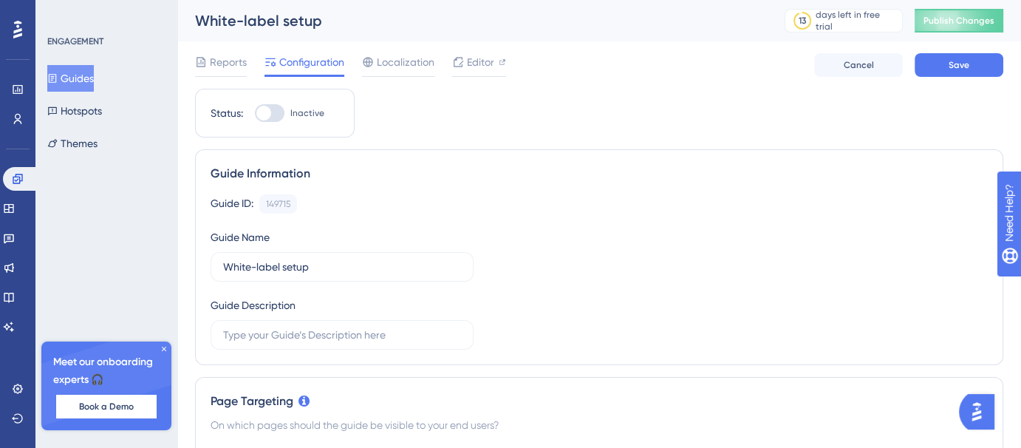
click at [276, 111] on div at bounding box center [270, 113] width 30 height 18
click at [255, 113] on input "Inactive" at bounding box center [254, 113] width 1 height 1
checkbox input "true"
click at [975, 69] on button "Save" at bounding box center [959, 65] width 89 height 24
click at [83, 80] on button "Guides" at bounding box center [70, 78] width 47 height 27
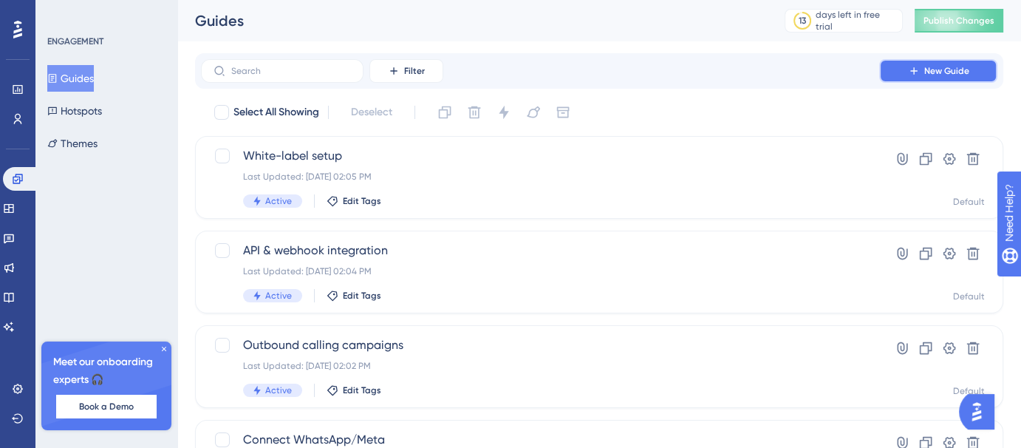
click at [945, 64] on button "New Guide" at bounding box center [938, 71] width 118 height 24
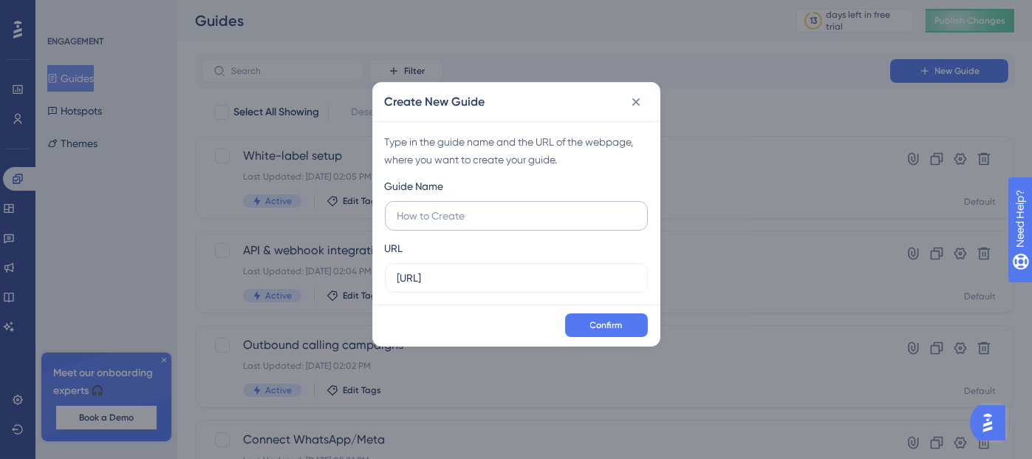
click at [505, 210] on input "text" at bounding box center [517, 216] width 238 height 16
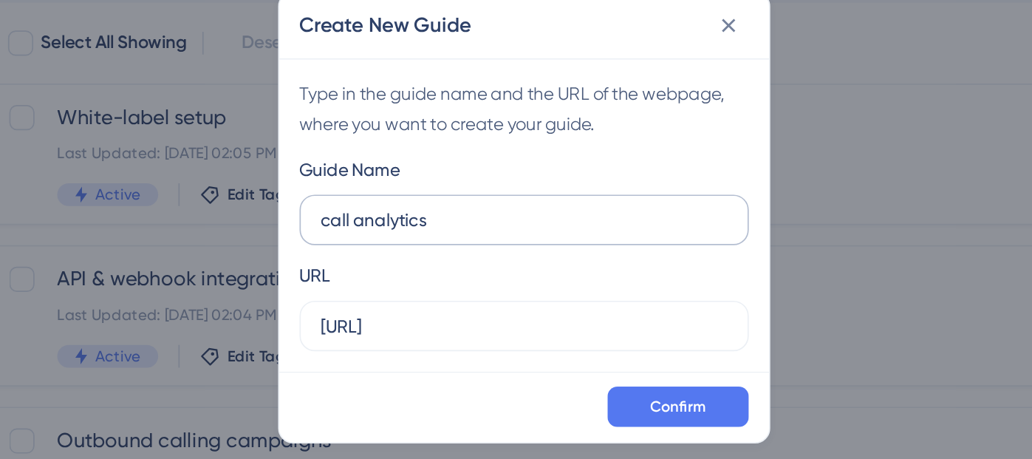
click at [403, 217] on input "call analytics" at bounding box center [517, 216] width 238 height 16
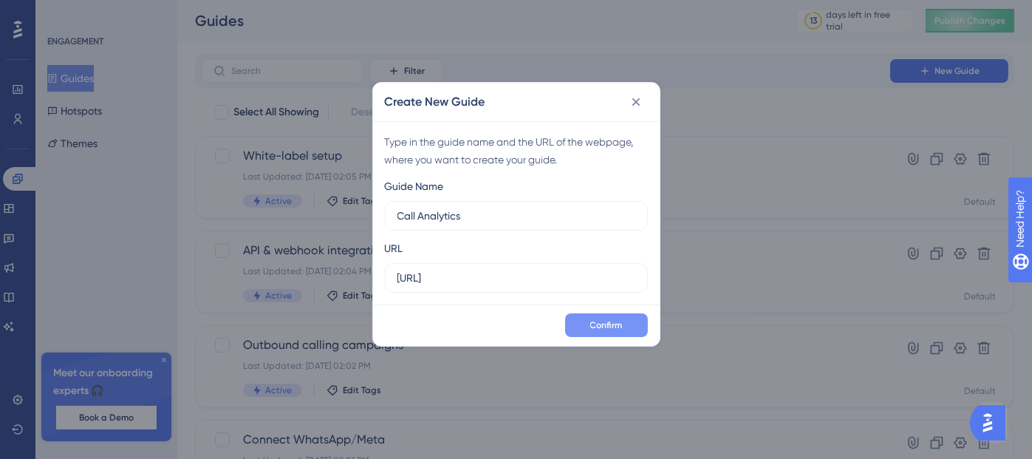
type input "Call Analytics"
click at [595, 321] on span "Confirm" at bounding box center [606, 325] width 33 height 12
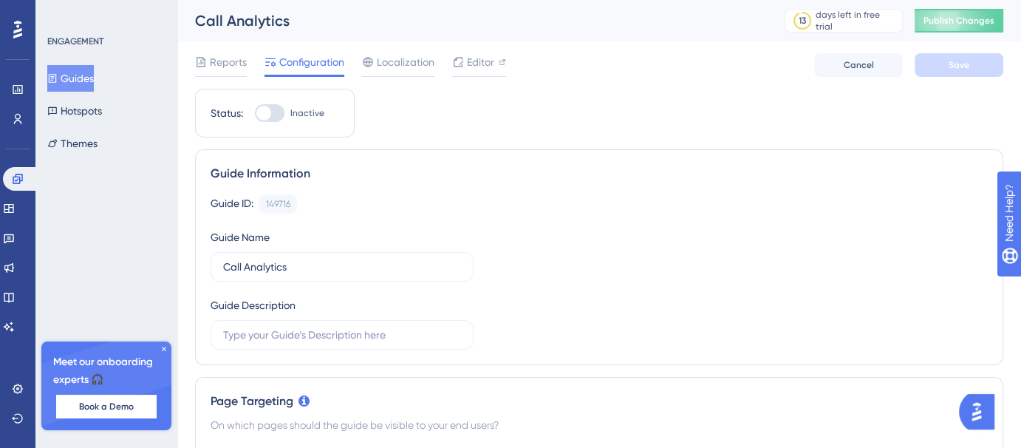
click at [279, 112] on div at bounding box center [270, 113] width 30 height 18
click at [255, 113] on input "Inactive" at bounding box center [254, 113] width 1 height 1
checkbox input "true"
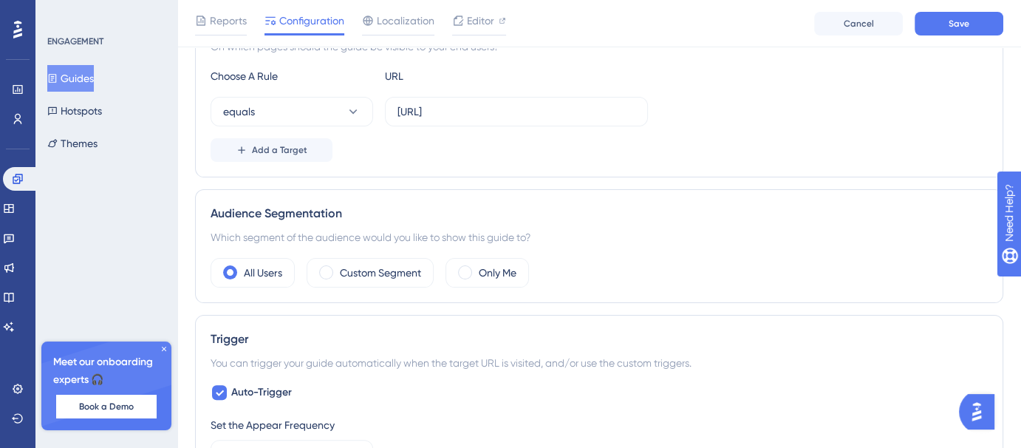
scroll to position [545, 0]
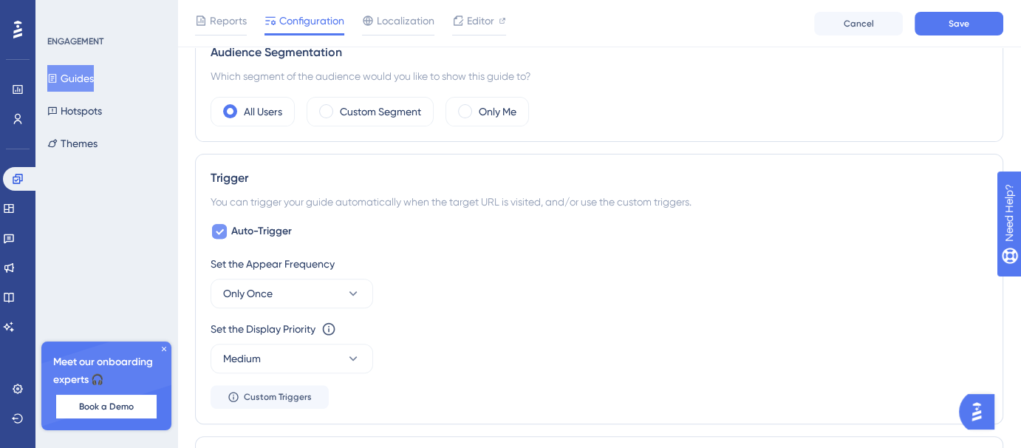
click at [267, 230] on span "Auto-Trigger" at bounding box center [261, 231] width 61 height 18
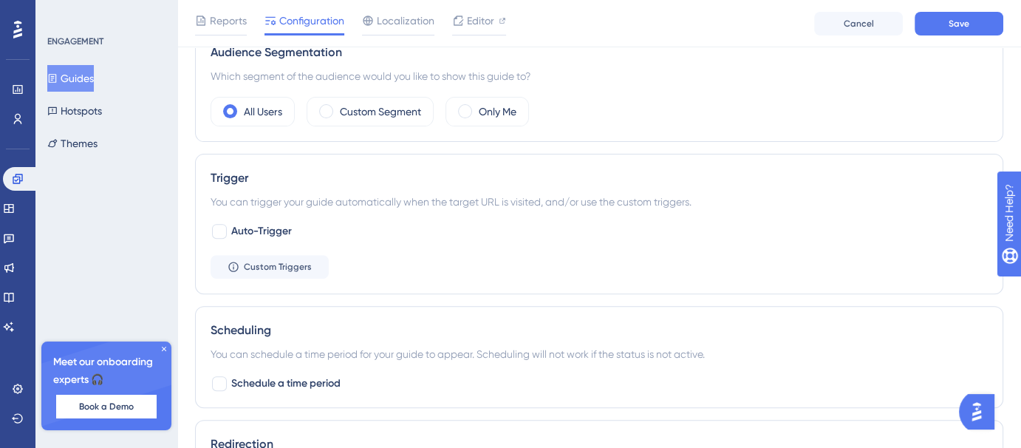
checkbox input "false"
click at [984, 24] on button "Save" at bounding box center [959, 24] width 89 height 24
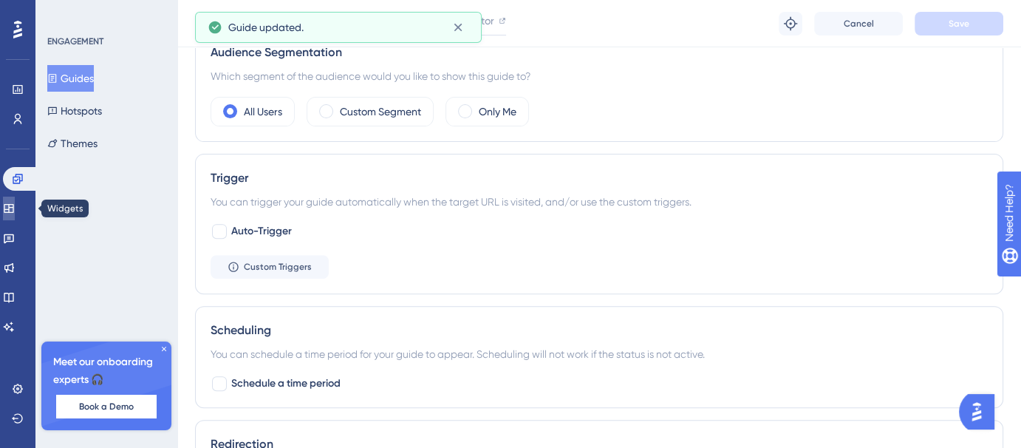
click at [7, 205] on link at bounding box center [9, 209] width 12 height 24
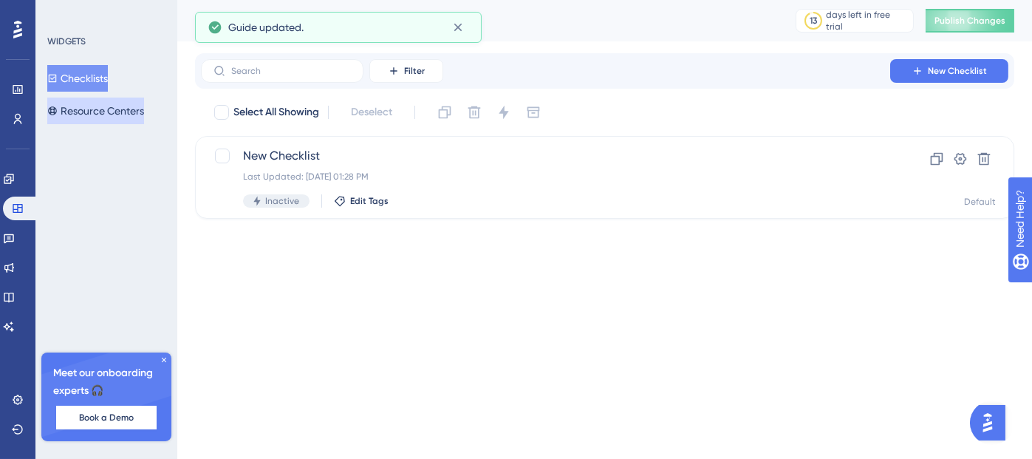
click at [135, 102] on button "Resource Centers" at bounding box center [95, 111] width 97 height 27
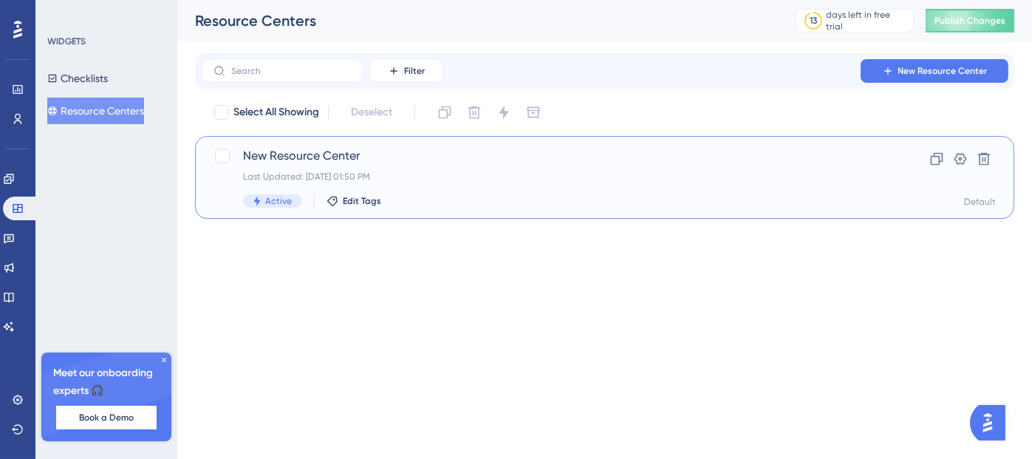
click at [403, 160] on span "New Resource Center" at bounding box center [545, 156] width 605 height 18
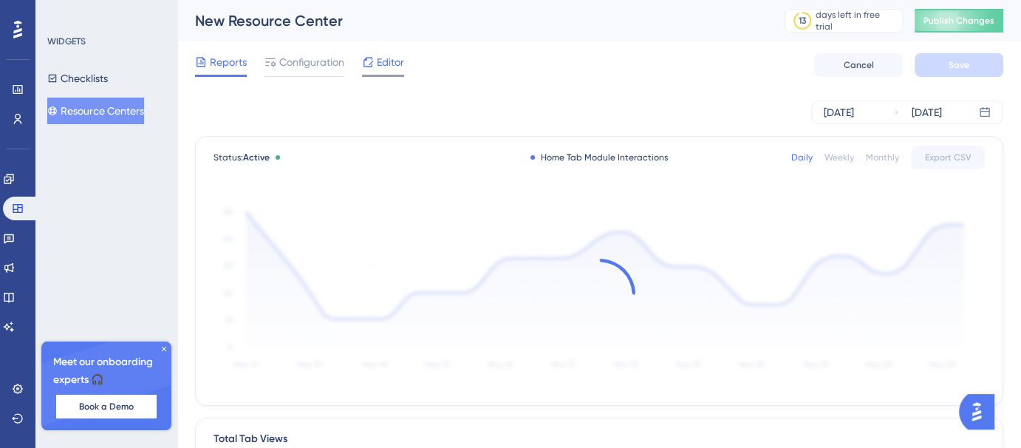
click at [369, 64] on icon at bounding box center [368, 62] width 12 height 12
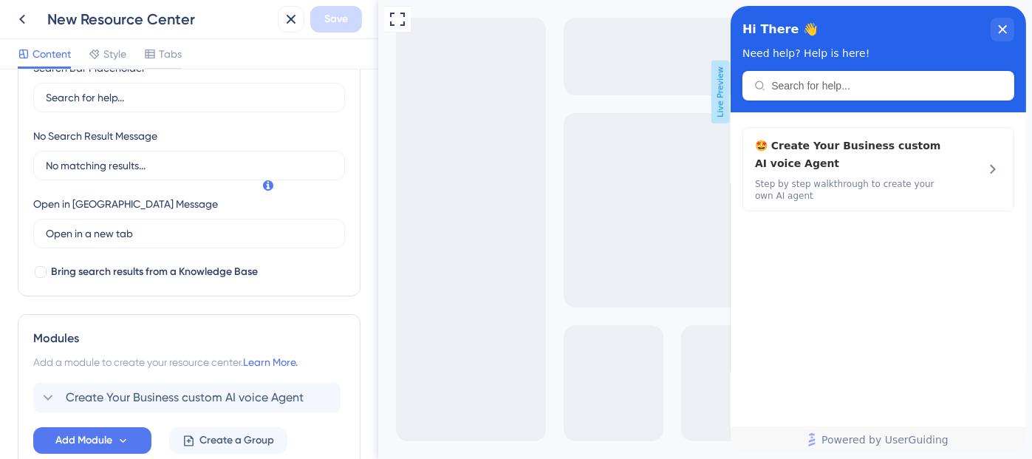
scroll to position [391, 0]
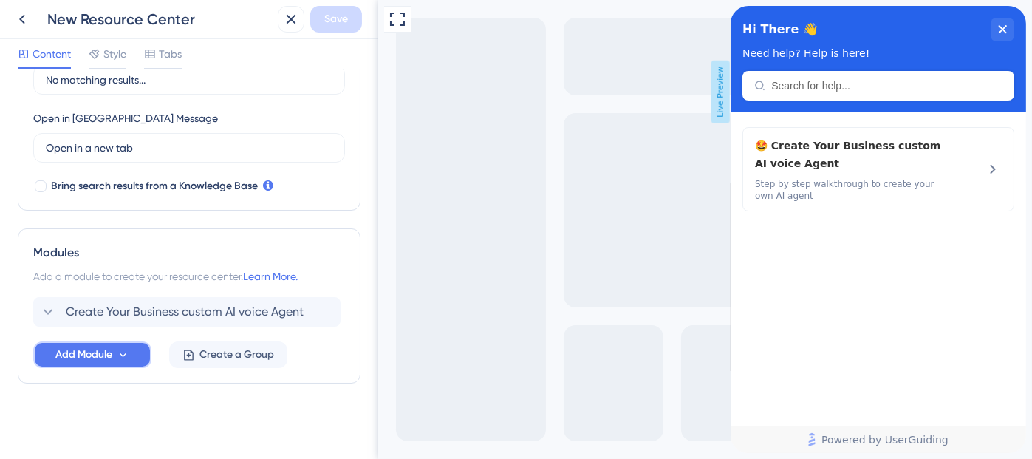
click at [106, 350] on span "Add Module" at bounding box center [83, 355] width 57 height 18
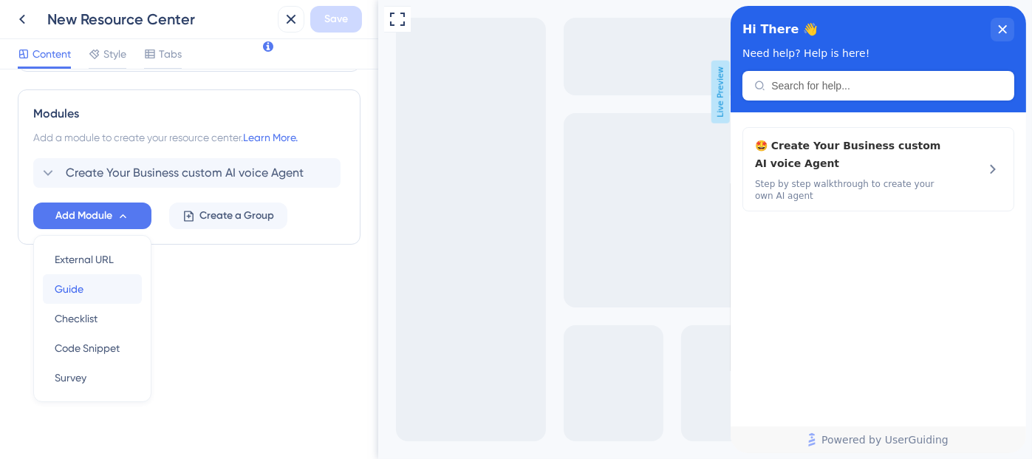
click at [98, 282] on div "Guide Guide" at bounding box center [92, 289] width 75 height 30
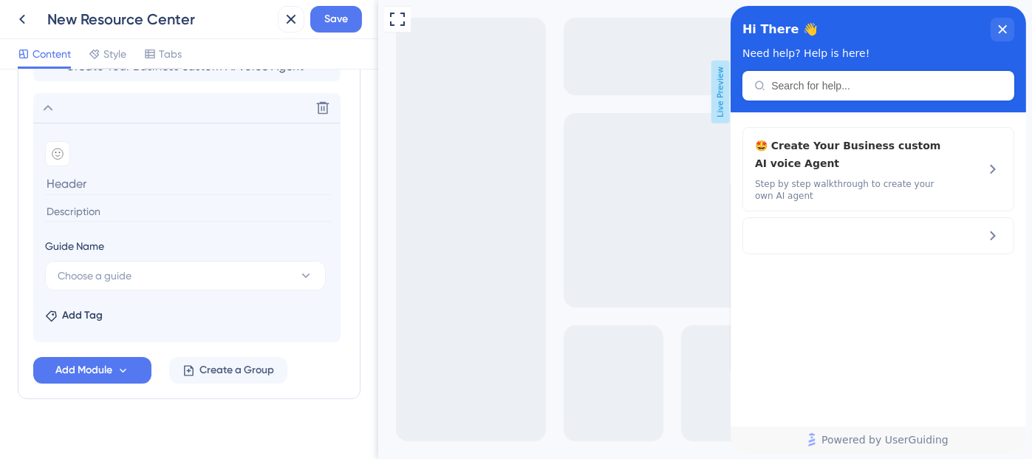
scroll to position [650, 0]
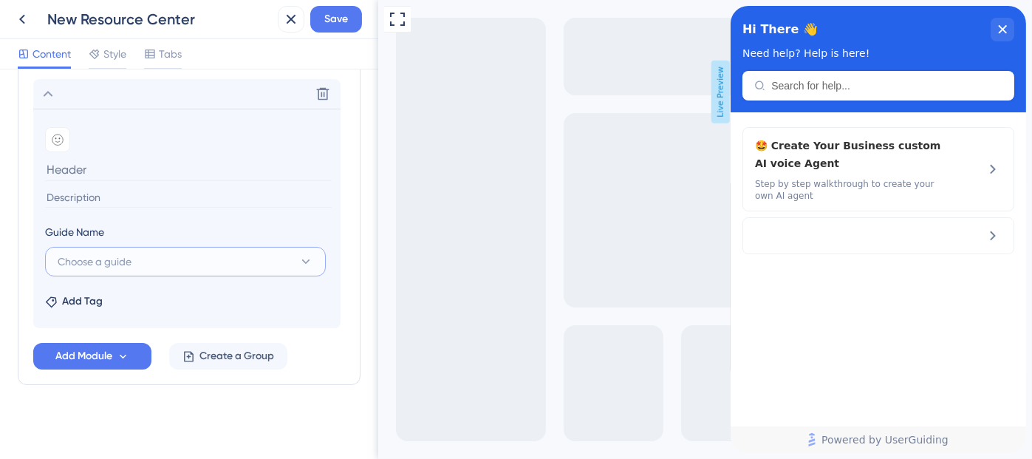
click at [179, 260] on button "Choose a guide" at bounding box center [185, 262] width 281 height 30
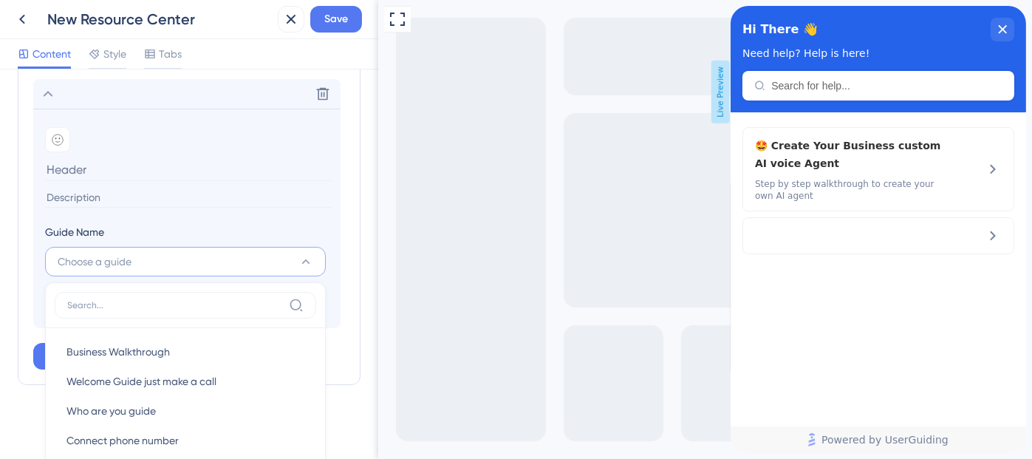
scroll to position [807, 0]
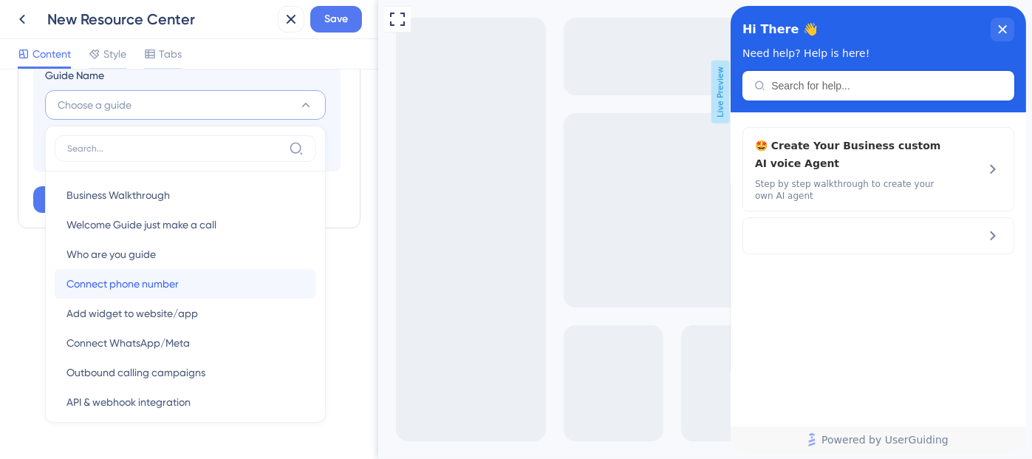
click at [197, 274] on div "Connect phone number Connect phone number" at bounding box center [186, 284] width 238 height 30
type input "Connect phone number"
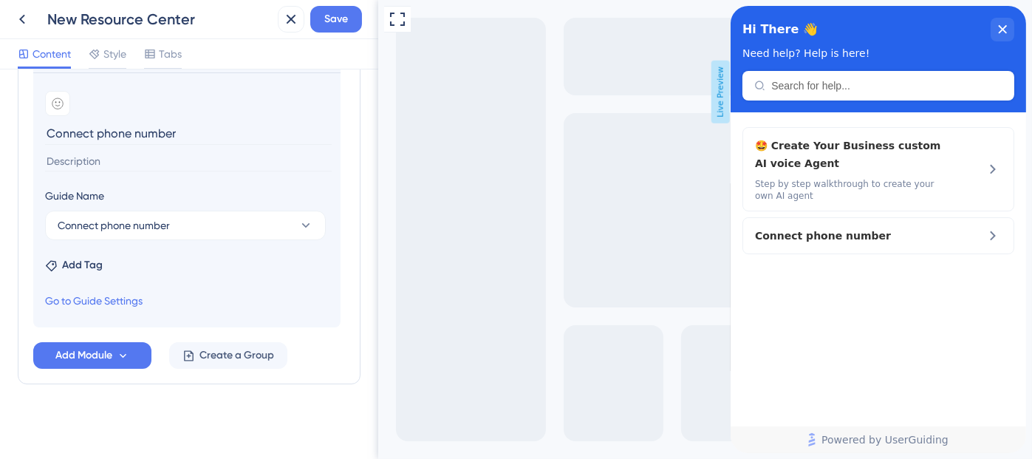
scroll to position [610, 0]
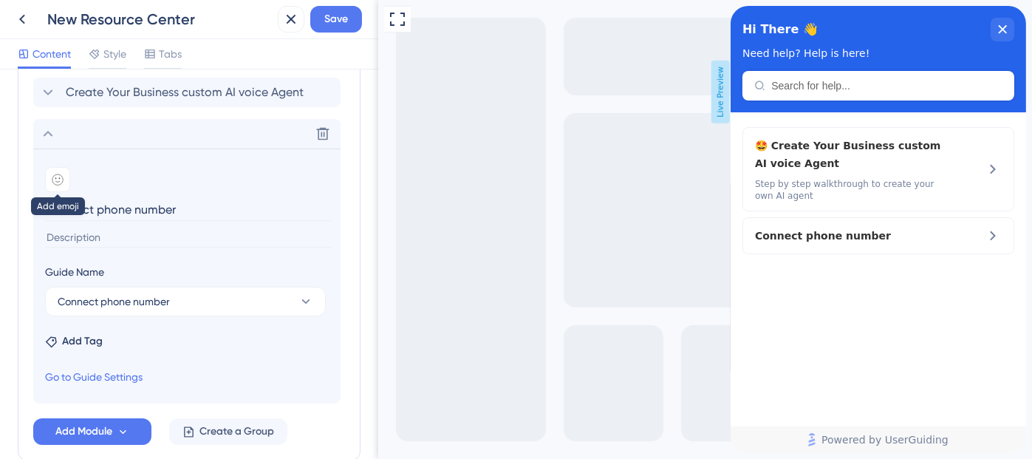
click at [55, 174] on icon at bounding box center [58, 180] width 12 height 12
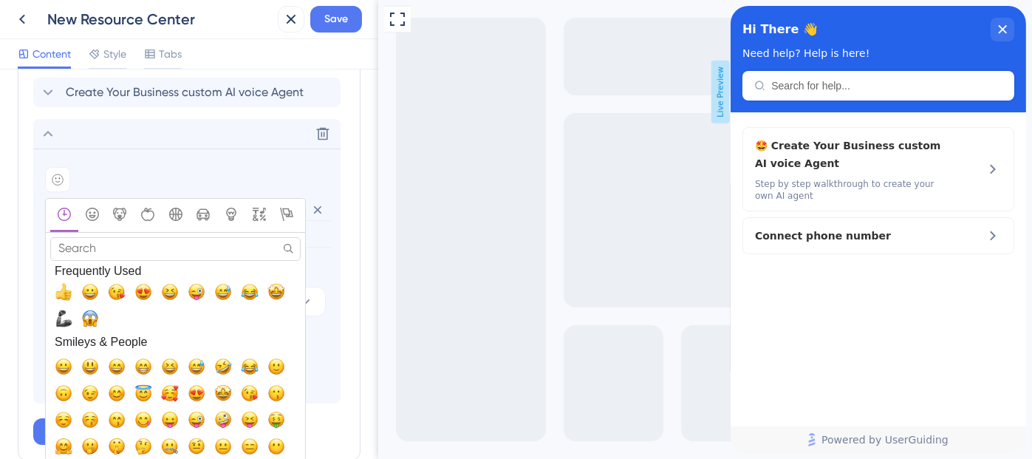
scroll to position [0, 0]
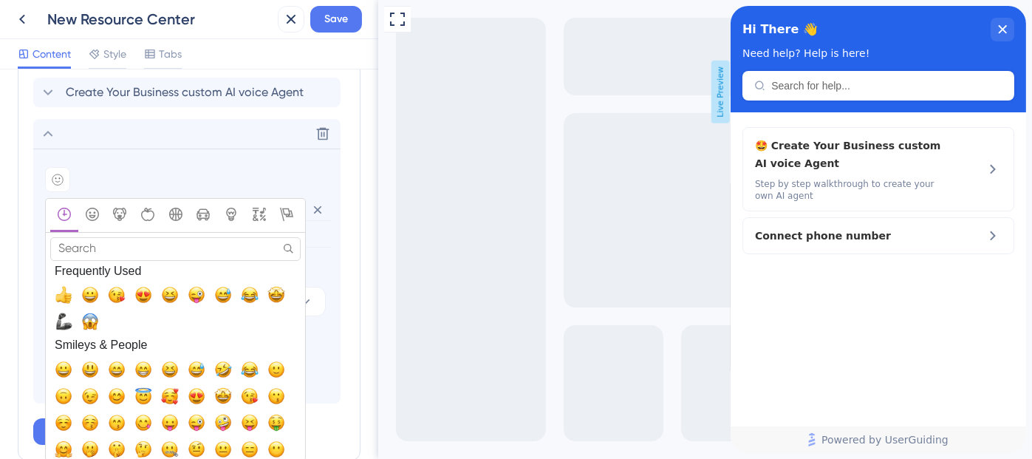
click at [159, 245] on input "Search" at bounding box center [175, 248] width 250 height 23
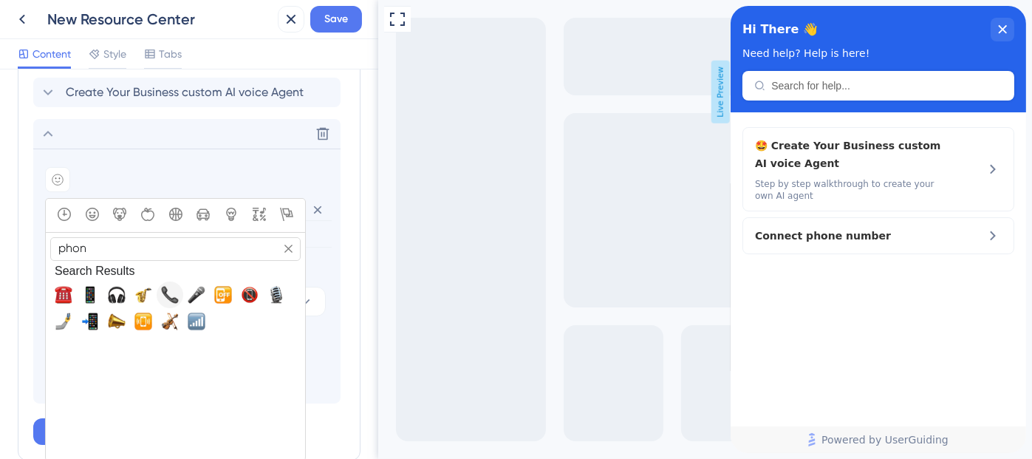
type input "phon"
click at [173, 290] on span "📞, telephone_receiver" at bounding box center [170, 295] width 18 height 18
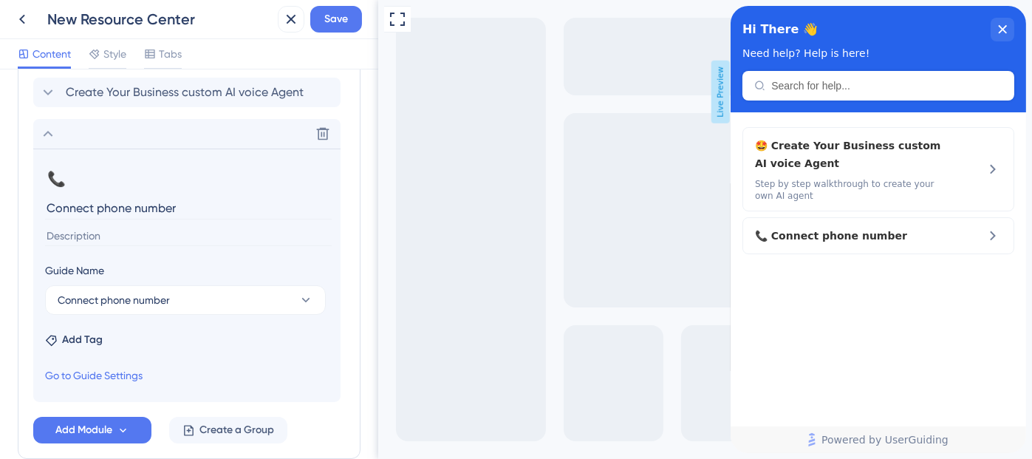
click at [195, 211] on input "Connect phone number" at bounding box center [188, 208] width 287 height 23
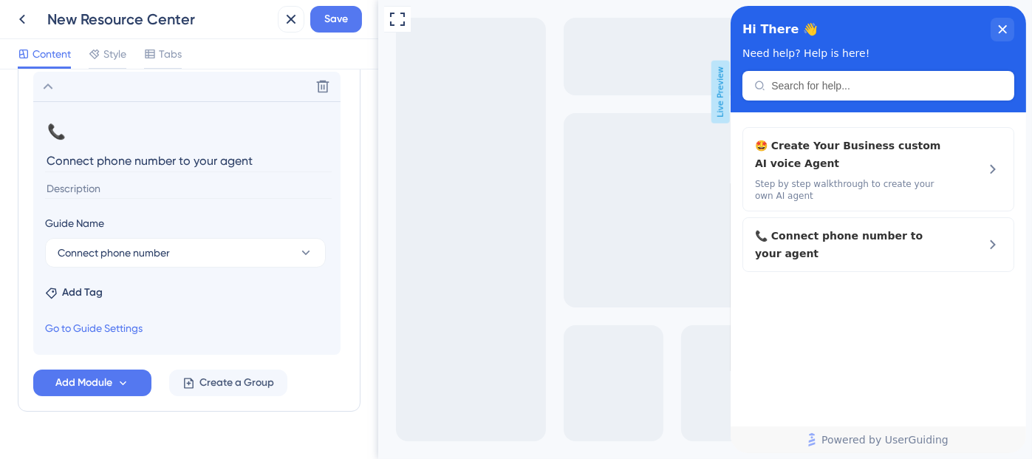
scroll to position [669, 0]
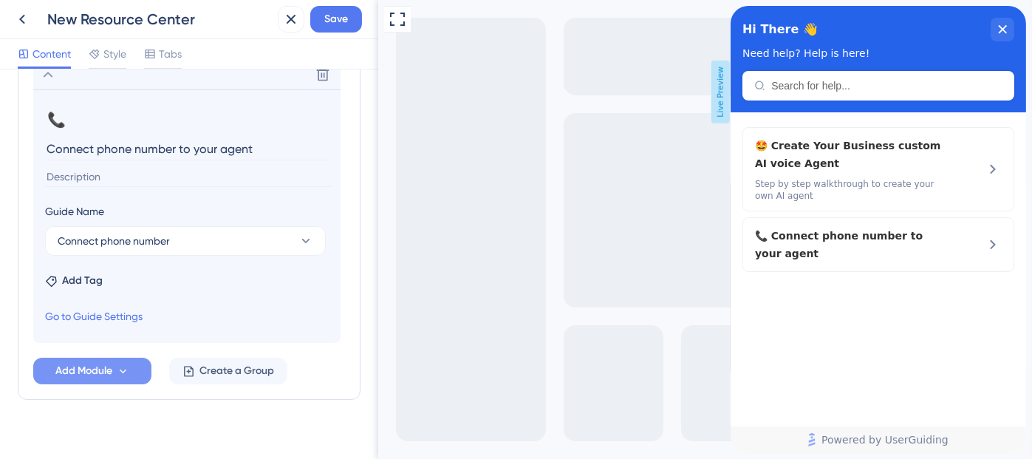
type input "Connect phone number to your agent"
click at [87, 375] on span "Add Module" at bounding box center [83, 371] width 57 height 18
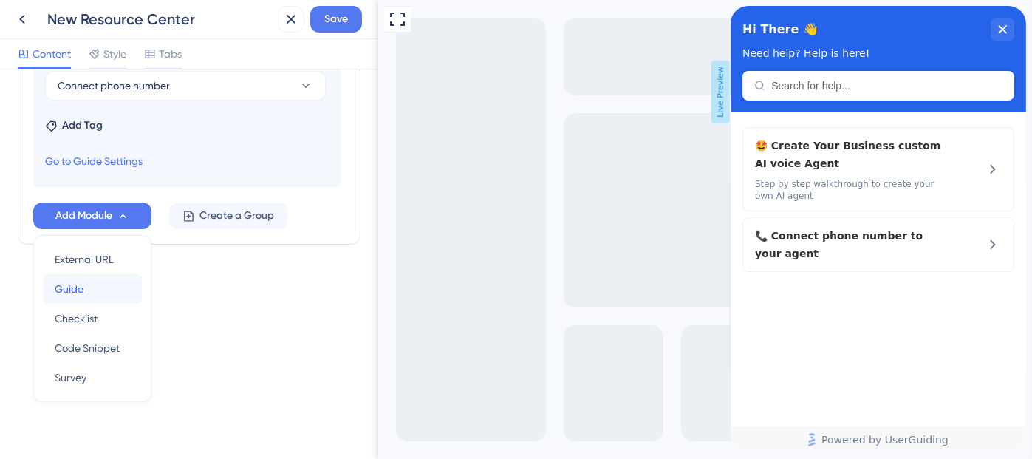
click at [92, 290] on div "Guide Guide" at bounding box center [92, 289] width 75 height 30
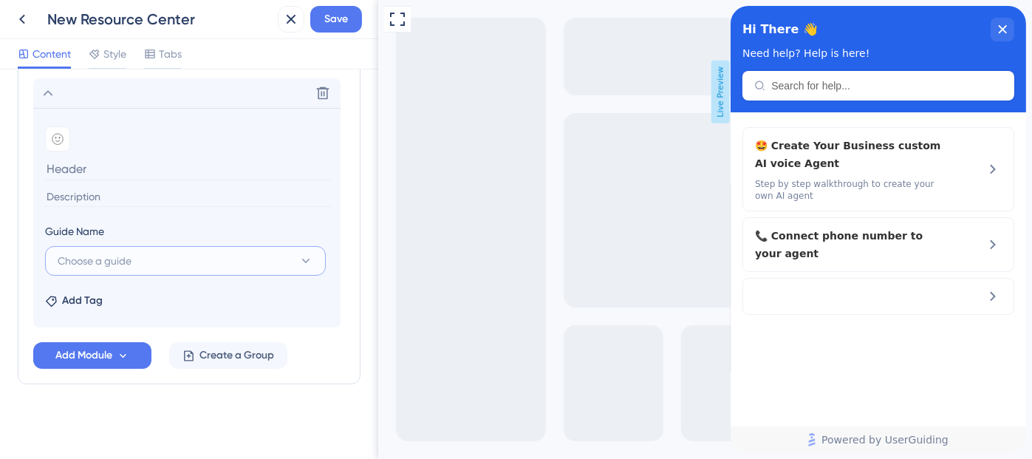
click at [146, 261] on button "Choose a guide" at bounding box center [185, 261] width 281 height 30
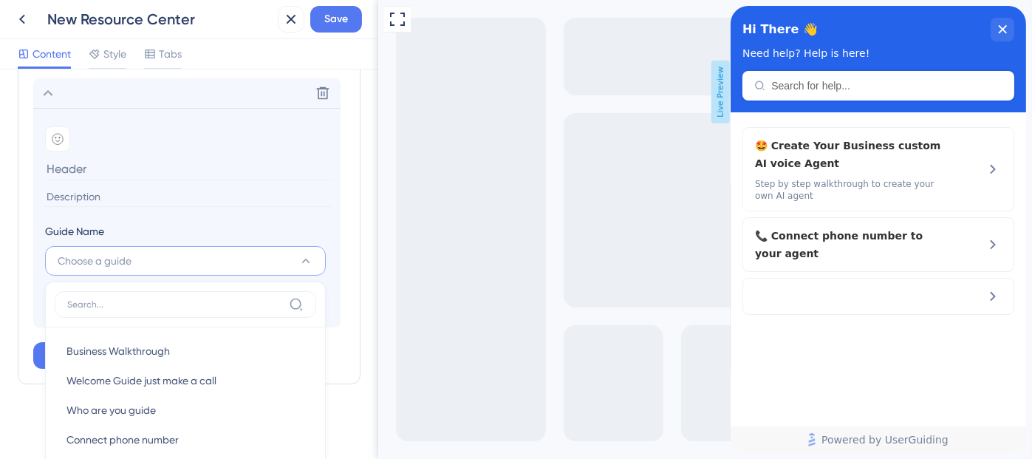
scroll to position [848, 0]
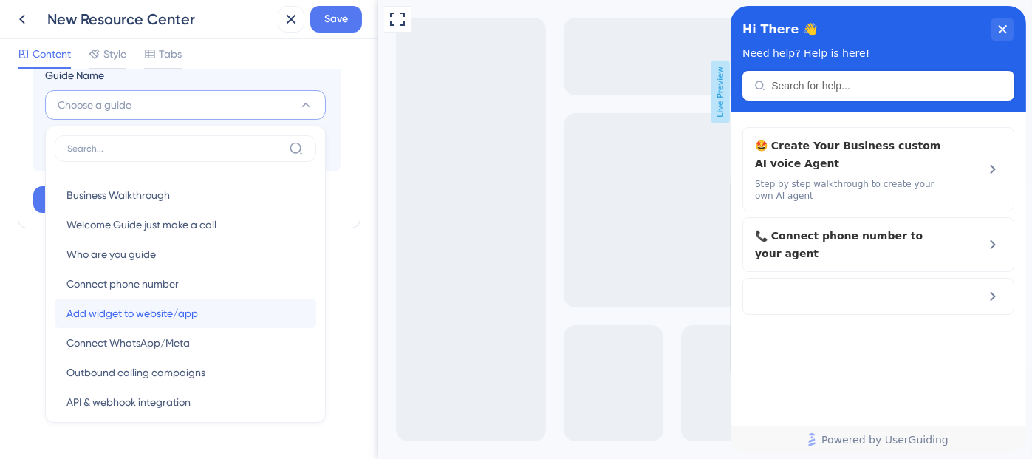
click at [162, 308] on span "Add widget to website/app" at bounding box center [133, 313] width 132 height 18
type input "Add widget to website/app"
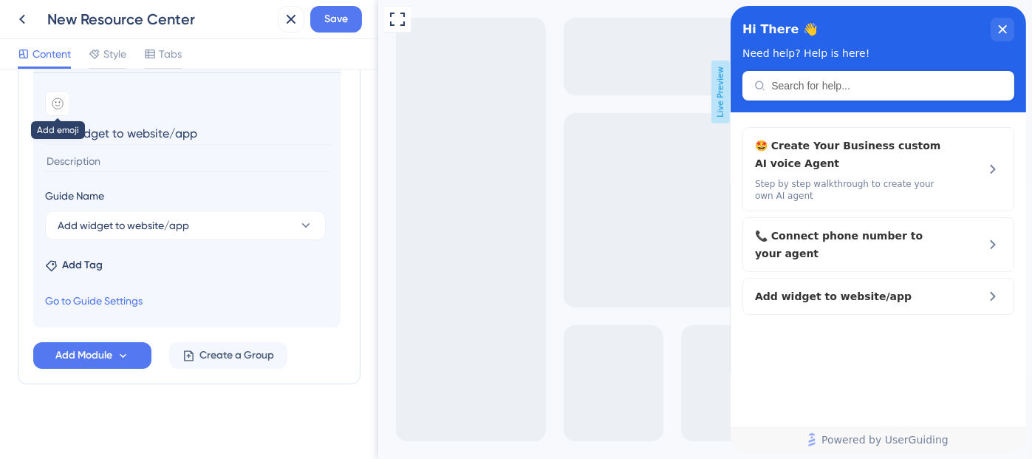
click at [61, 106] on icon at bounding box center [58, 104] width 12 height 12
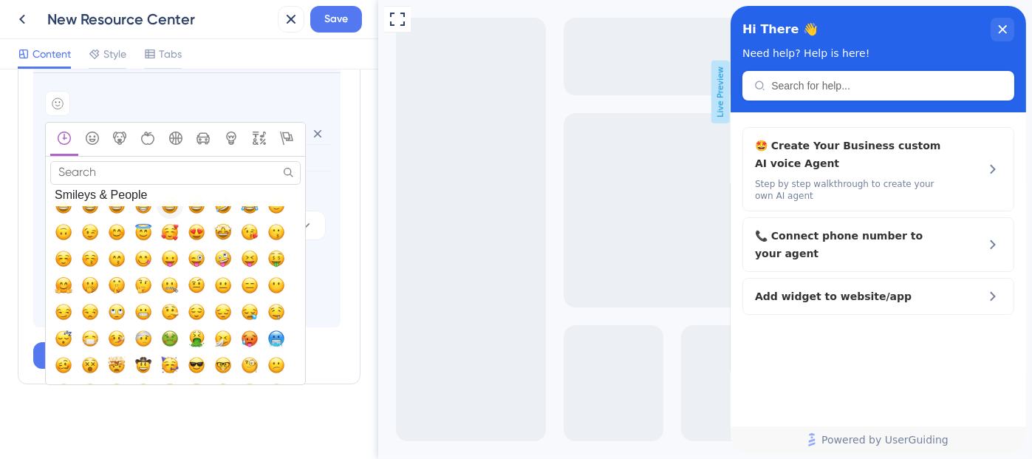
scroll to position [39, 0]
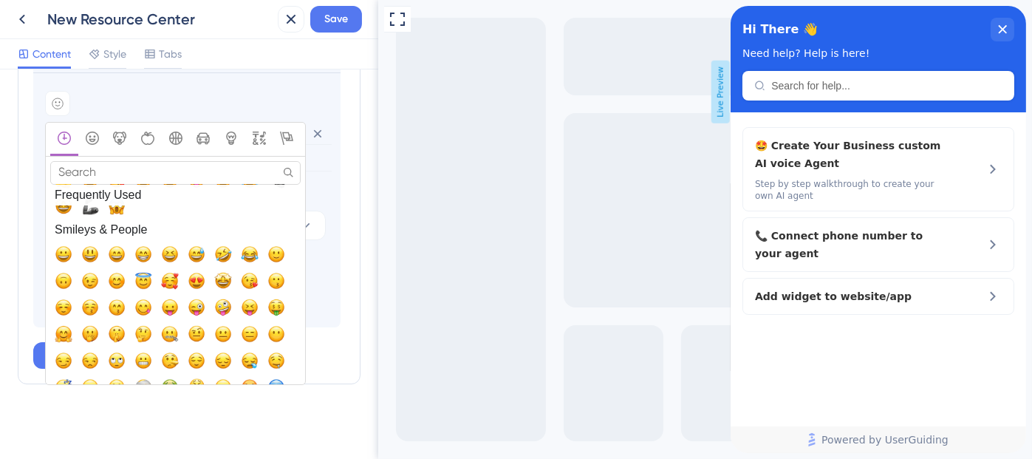
click at [185, 161] on input "Search" at bounding box center [175, 172] width 250 height 23
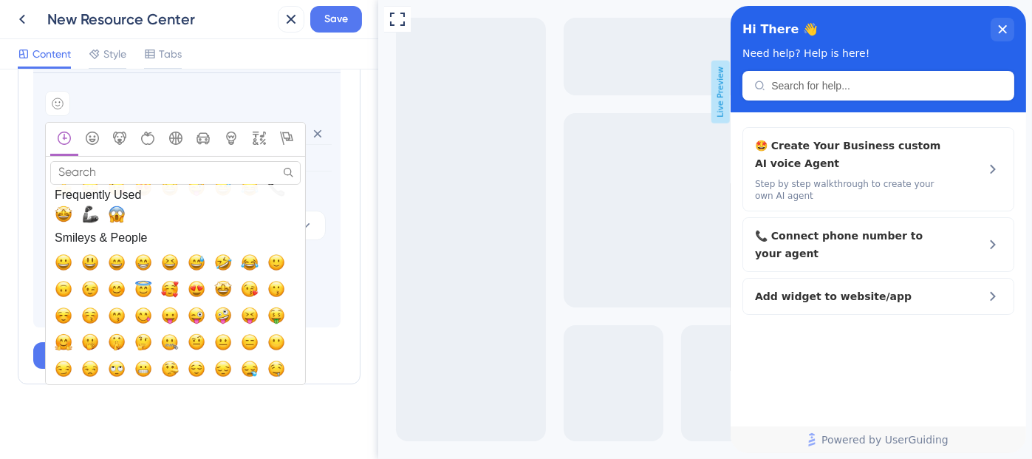
click at [192, 168] on input "Search" at bounding box center [175, 172] width 250 height 23
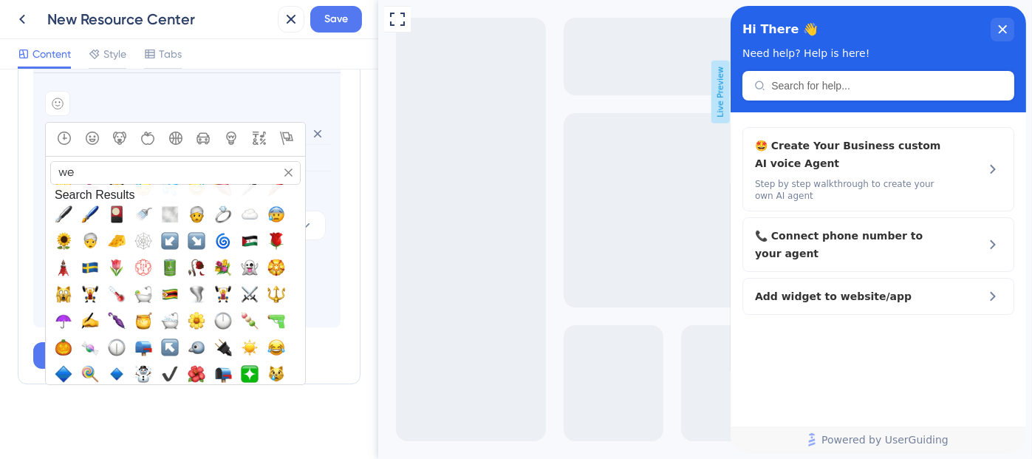
scroll to position [0, 0]
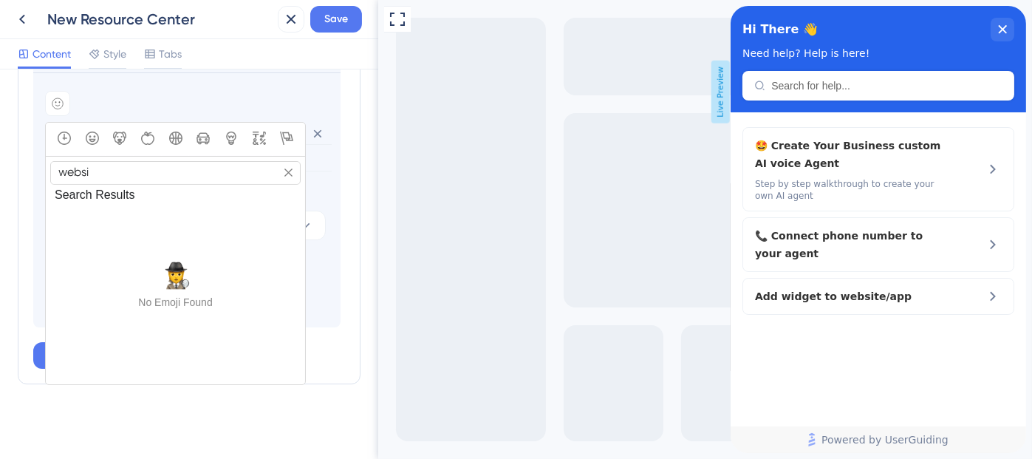
click at [177, 173] on input "websi" at bounding box center [175, 172] width 250 height 23
type input "web"
click at [95, 221] on span "🌐, globe_with_meridians" at bounding box center [90, 219] width 18 height 18
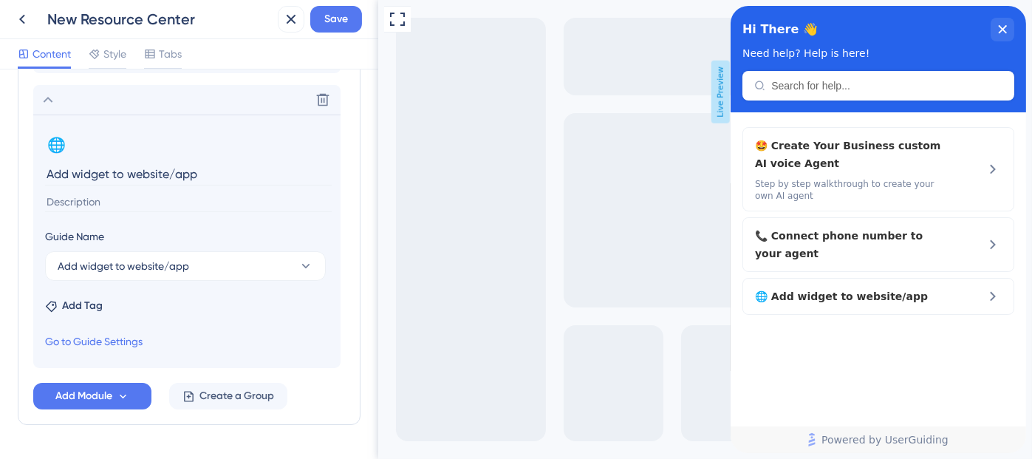
scroll to position [727, 0]
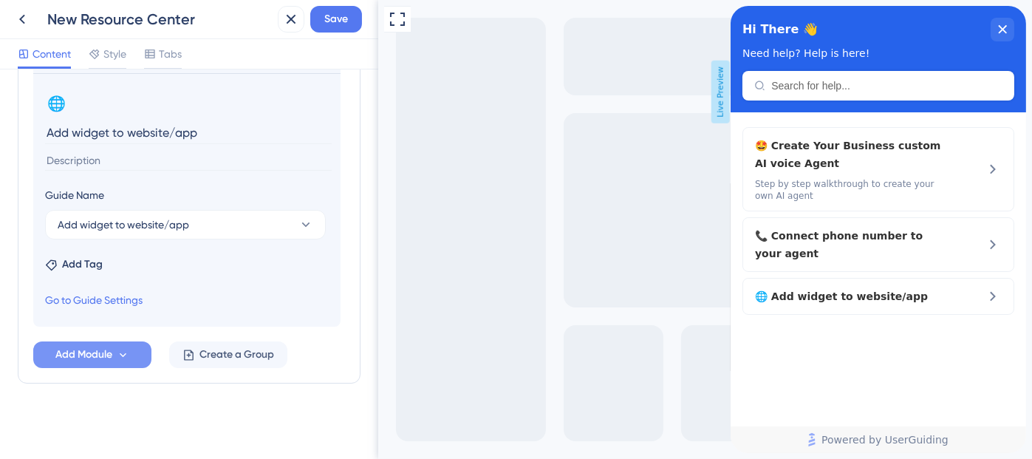
click at [111, 354] on span "Add Module" at bounding box center [83, 355] width 57 height 18
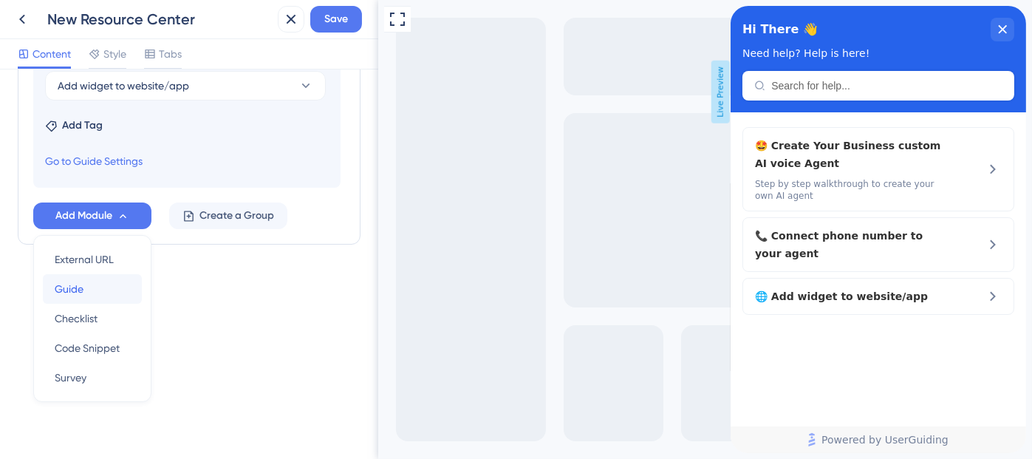
click at [89, 279] on div "Guide Guide" at bounding box center [92, 289] width 75 height 30
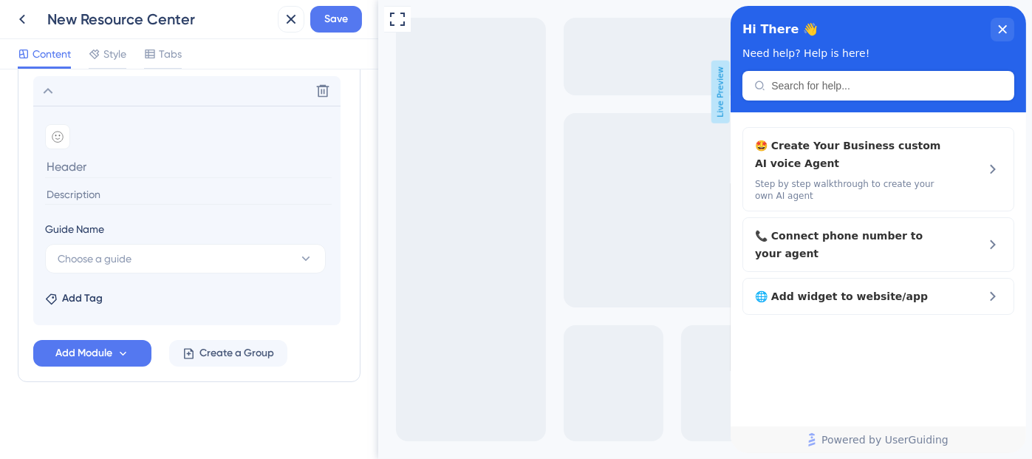
scroll to position [734, 0]
click at [143, 259] on button "Choose a guide" at bounding box center [185, 261] width 281 height 30
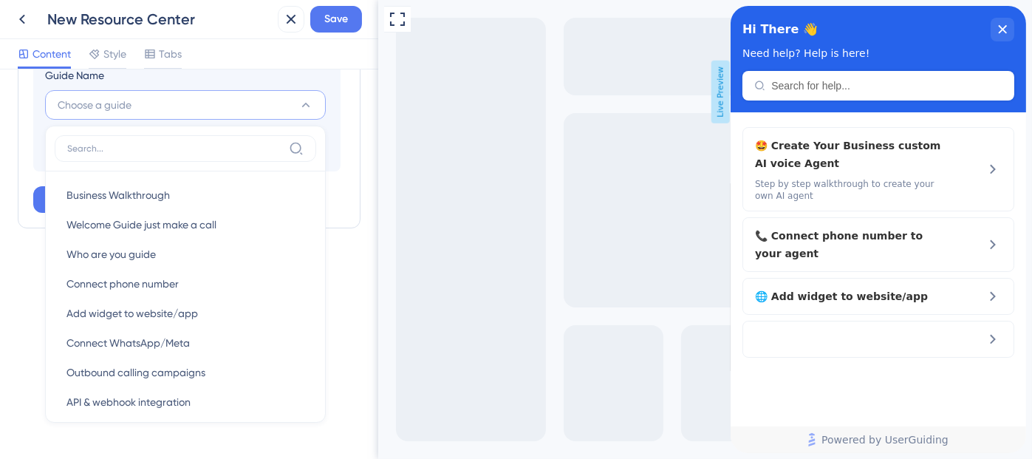
scroll to position [71, 0]
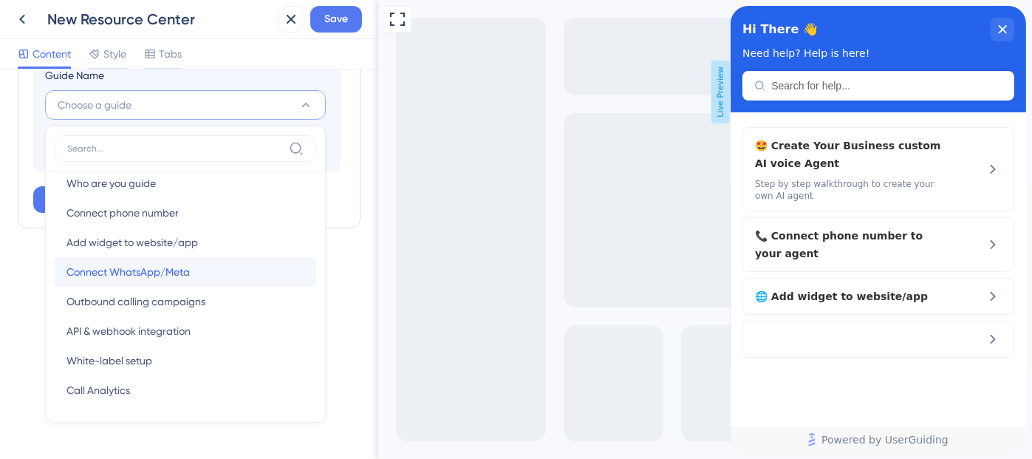
click at [180, 270] on span "Connect WhatsApp/Meta" at bounding box center [128, 272] width 123 height 18
type input "Connect WhatsApp/Meta"
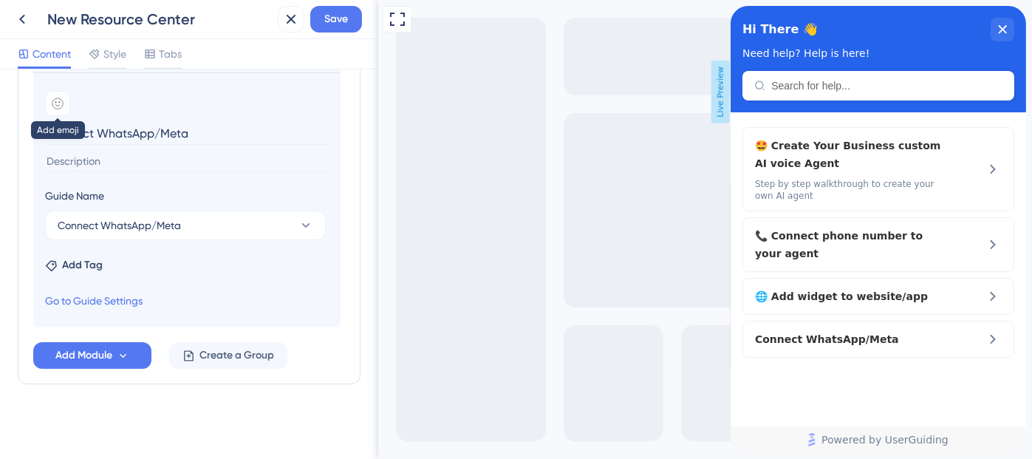
click at [62, 106] on icon at bounding box center [58, 104] width 12 height 12
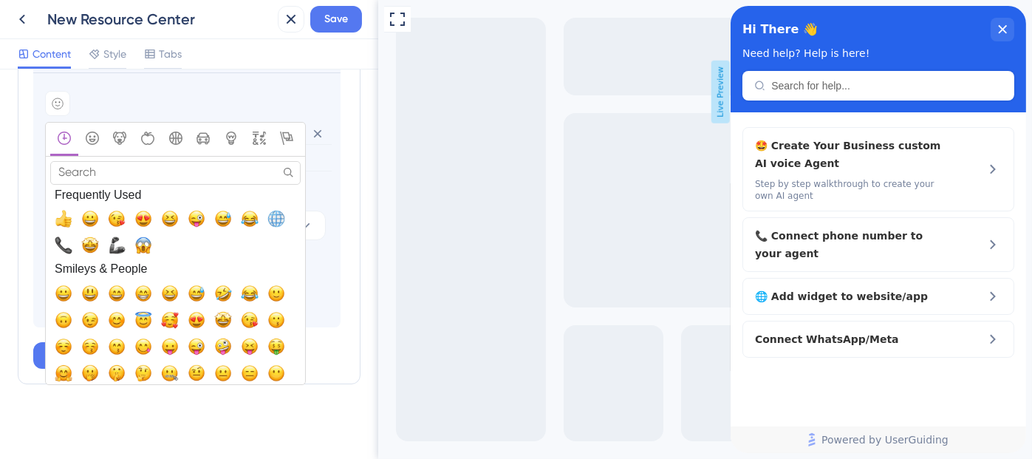
click at [122, 174] on input "Search" at bounding box center [175, 172] width 250 height 23
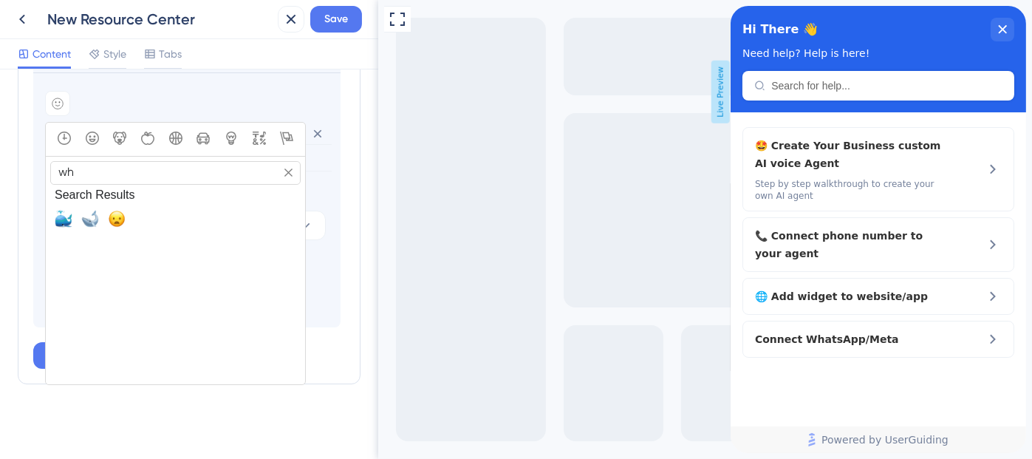
type input "w"
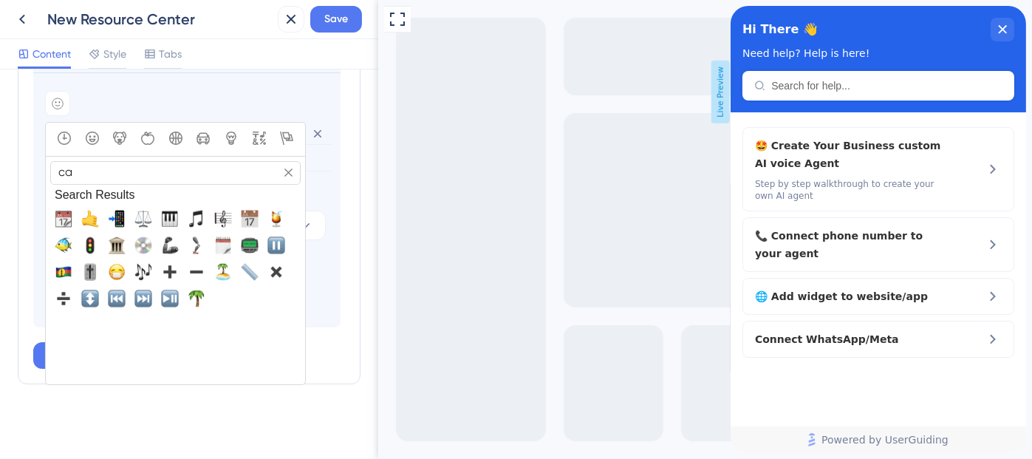
type input "c"
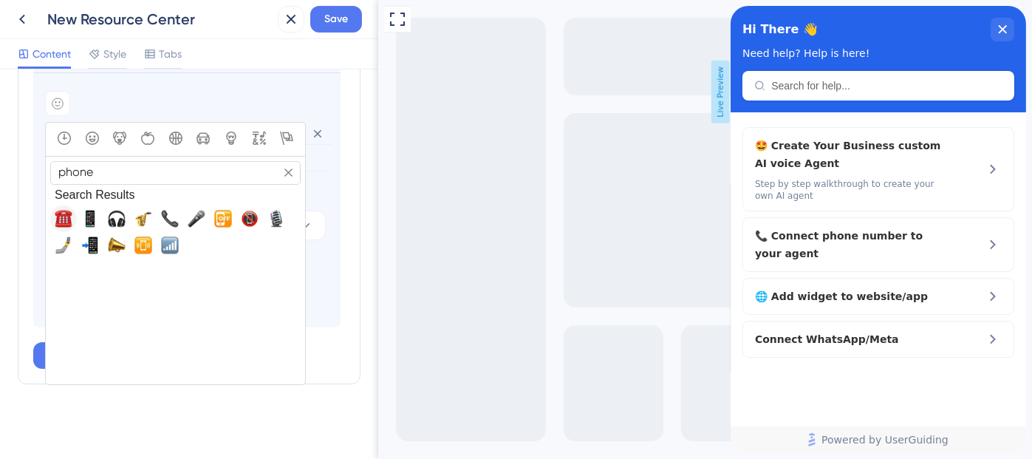
type input "phone"
click at [65, 213] on span "☎️, phone, telephone" at bounding box center [64, 219] width 18 height 18
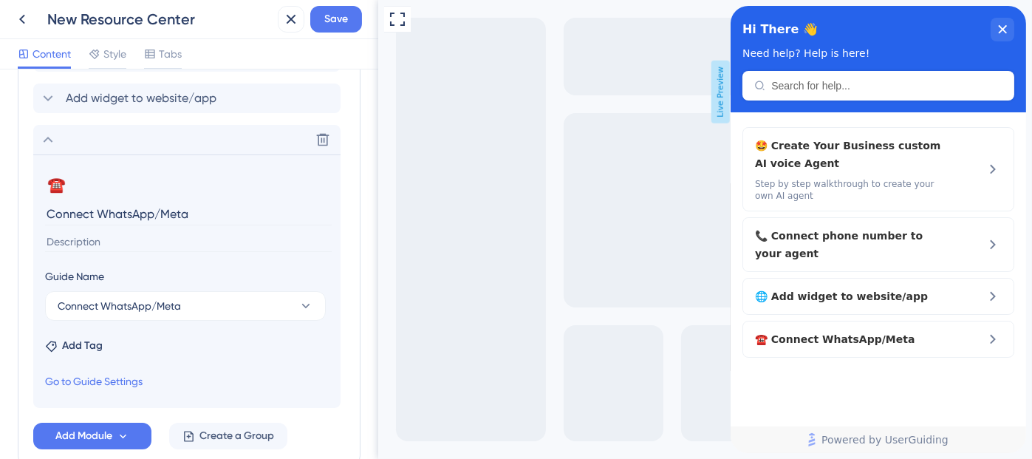
scroll to position [689, 0]
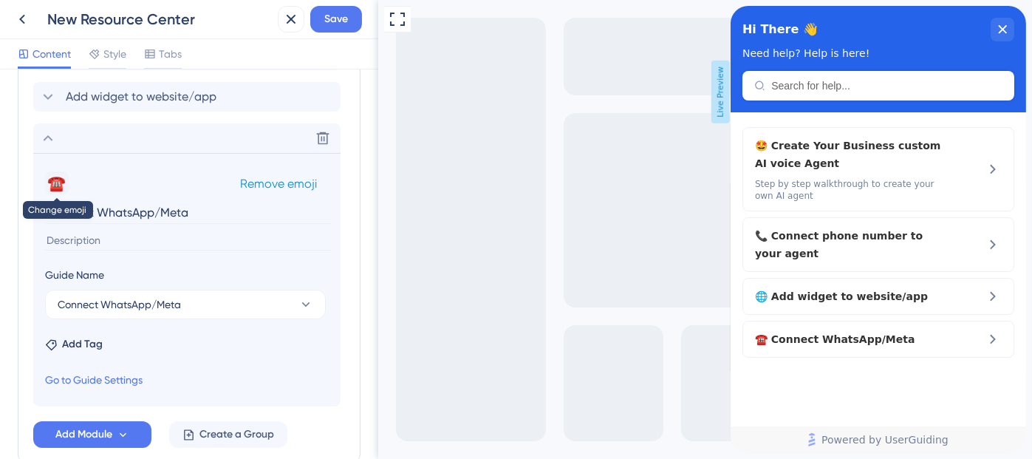
click at [56, 183] on button "☎️" at bounding box center [57, 183] width 24 height 24
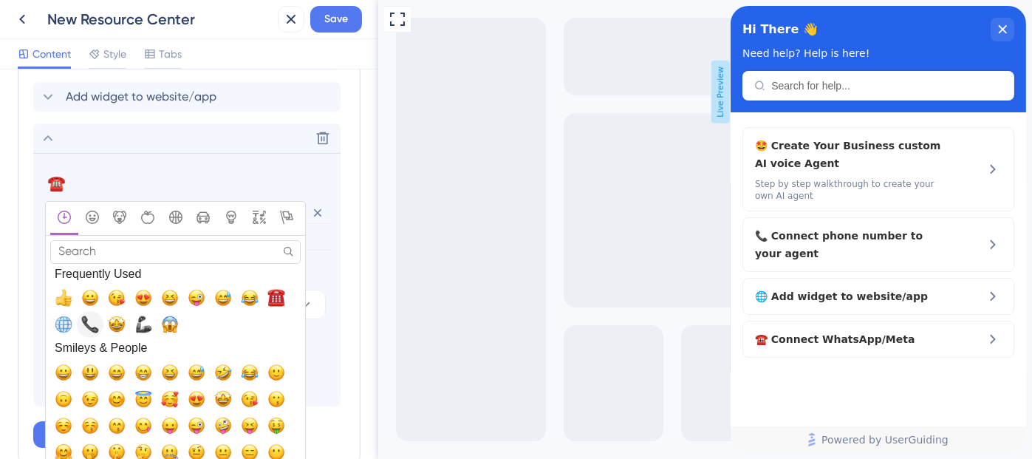
click at [86, 318] on span "📞, telephone_receiver" at bounding box center [90, 325] width 18 height 18
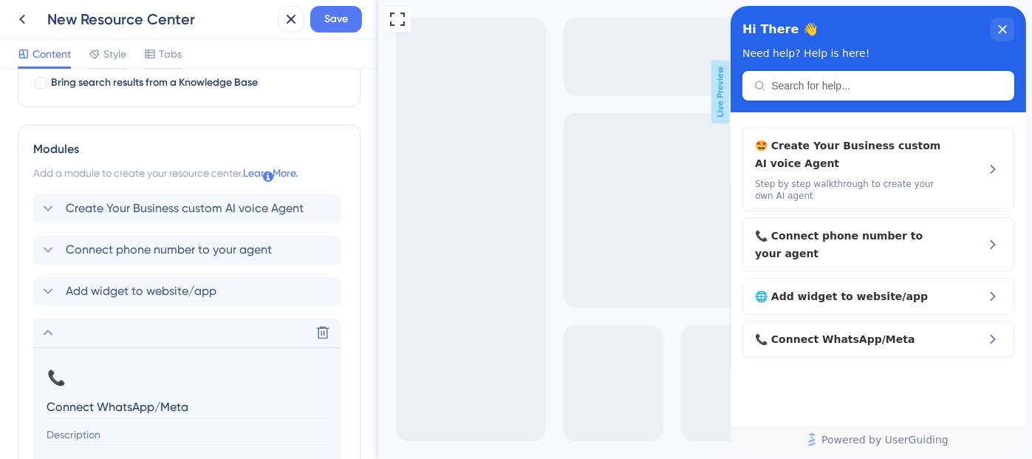
scroll to position [562, 0]
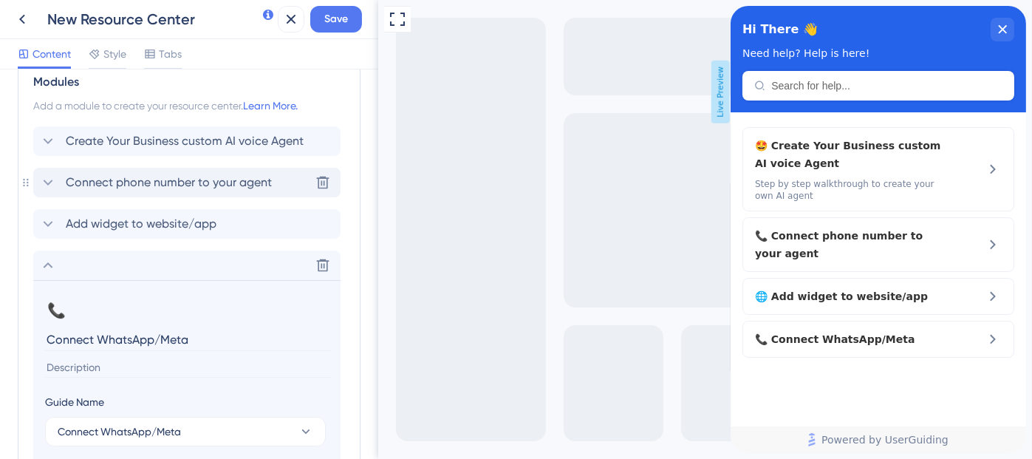
click at [109, 184] on span "Connect phone number to your agent" at bounding box center [169, 183] width 206 height 18
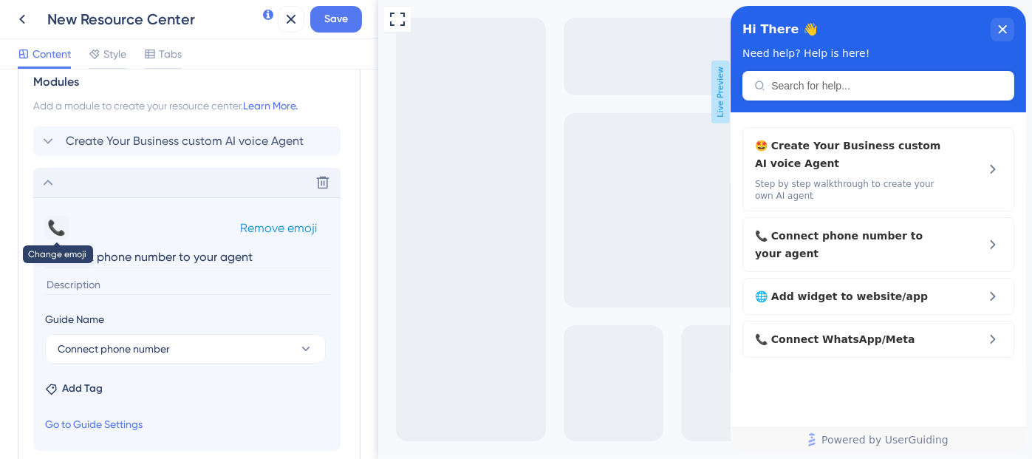
click at [57, 231] on button "📞" at bounding box center [57, 228] width 24 height 24
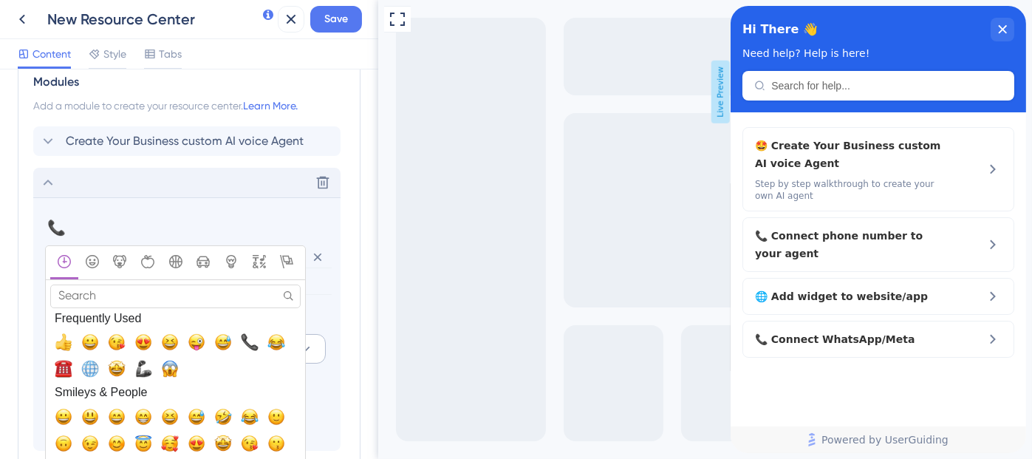
click at [65, 368] on span "☎️, phone, telephone" at bounding box center [64, 369] width 18 height 18
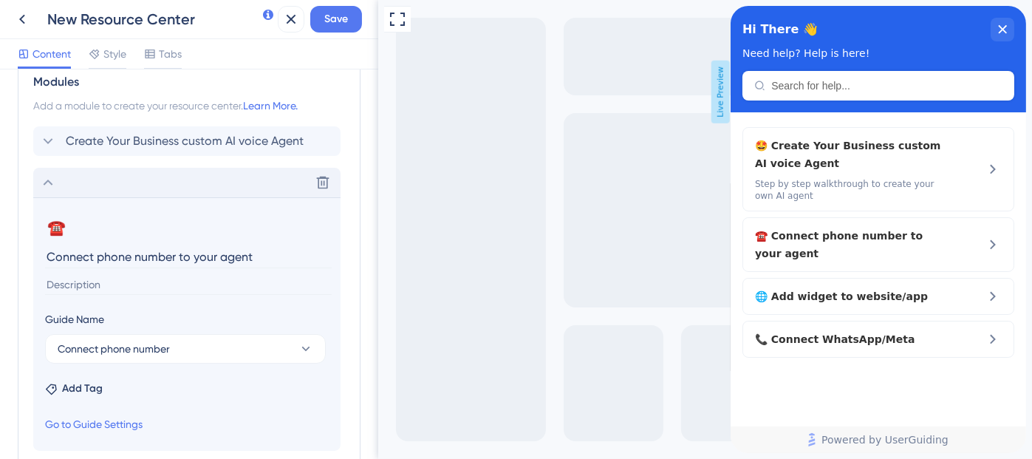
scroll to position [768, 0]
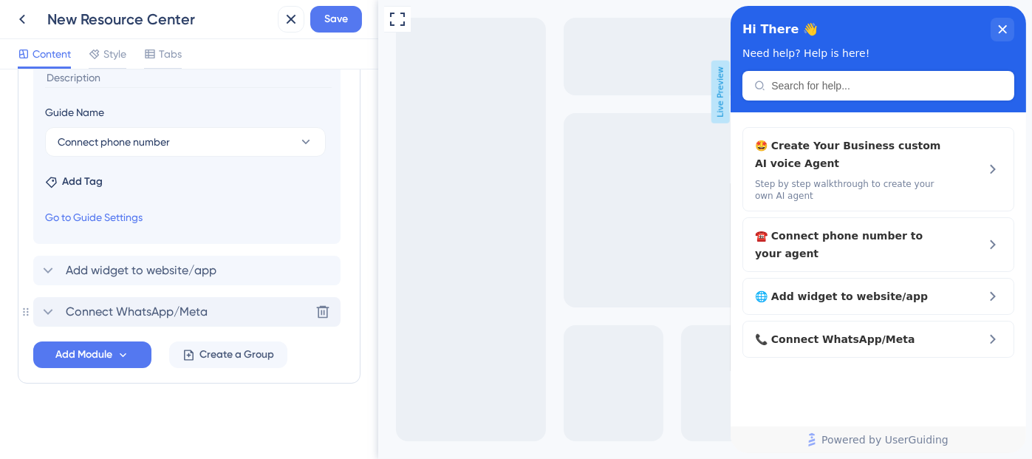
click at [181, 306] on span "Connect WhatsApp/Meta" at bounding box center [137, 312] width 142 height 18
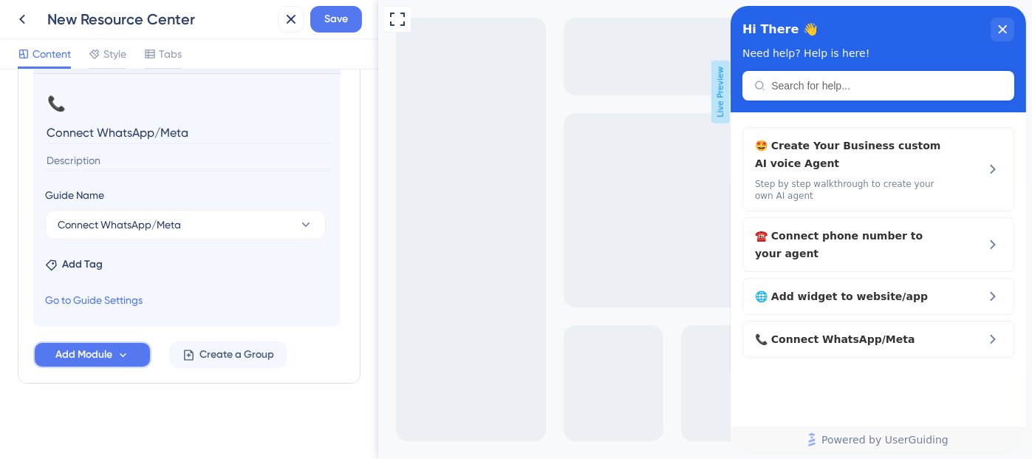
click at [108, 355] on span "Add Module" at bounding box center [83, 355] width 57 height 18
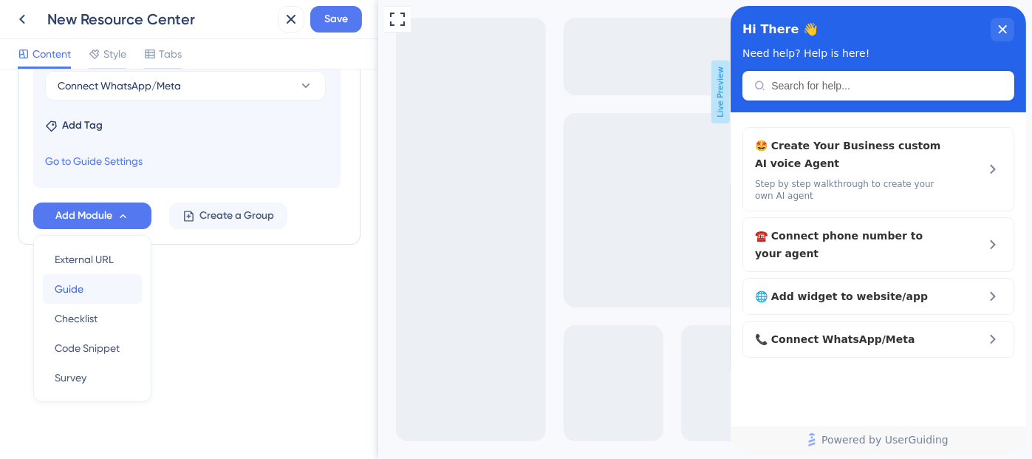
click at [92, 292] on div "Guide Guide" at bounding box center [92, 289] width 75 height 30
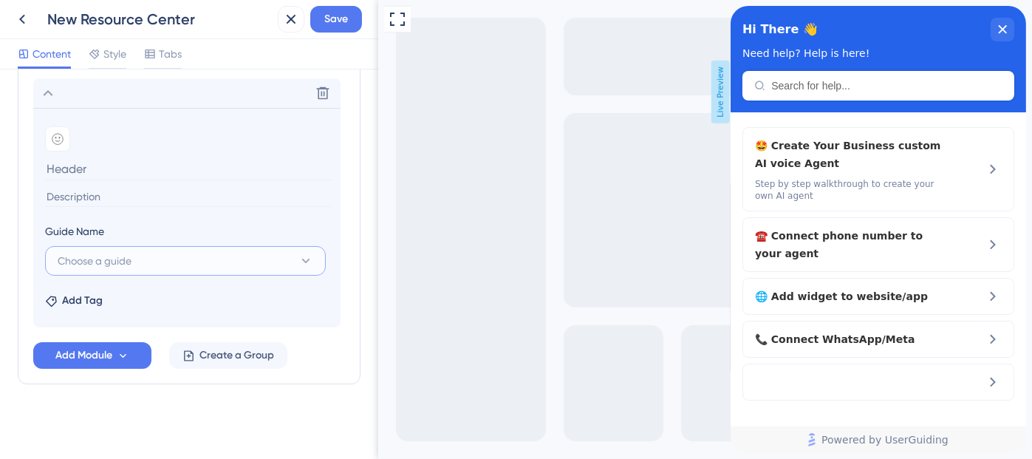
click at [146, 259] on button "Choose a guide" at bounding box center [185, 261] width 281 height 30
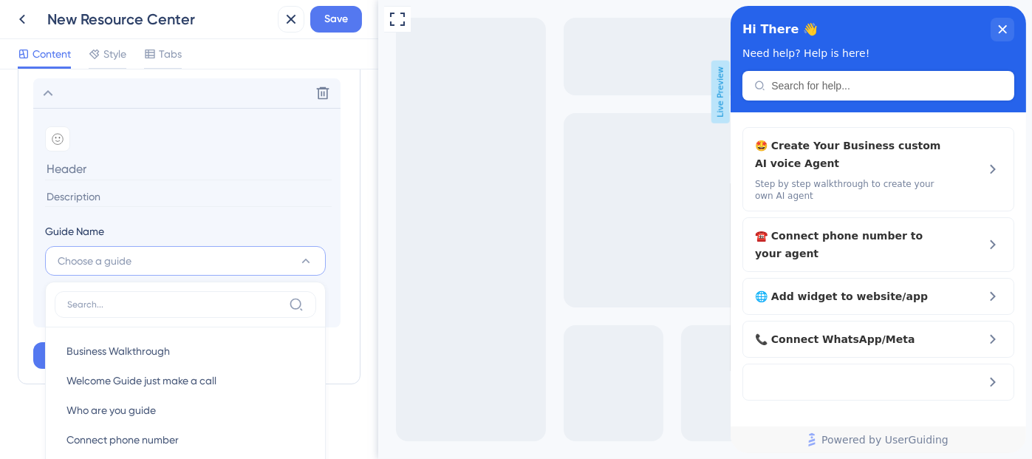
scroll to position [931, 0]
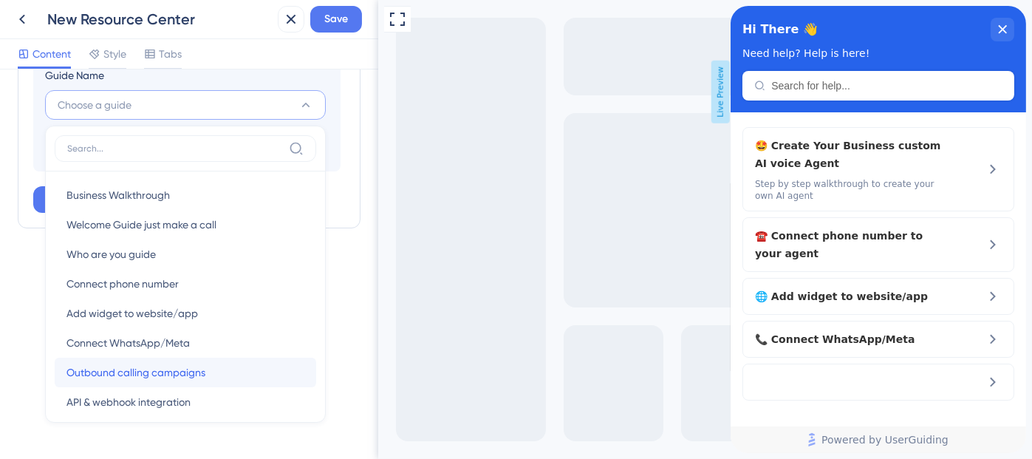
click at [146, 367] on span "Outbound calling campaigns" at bounding box center [136, 373] width 139 height 18
type input "Outbound calling campaigns"
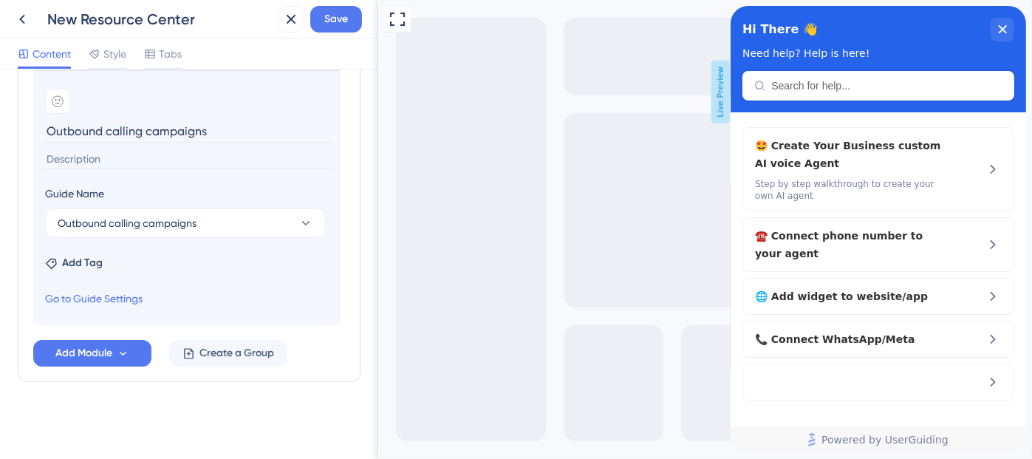
scroll to position [811, 0]
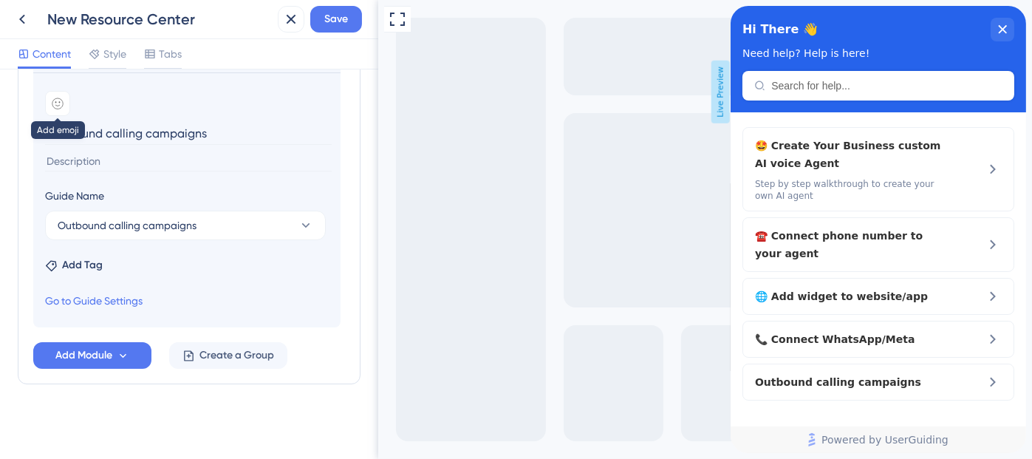
click at [61, 108] on div at bounding box center [57, 103] width 25 height 25
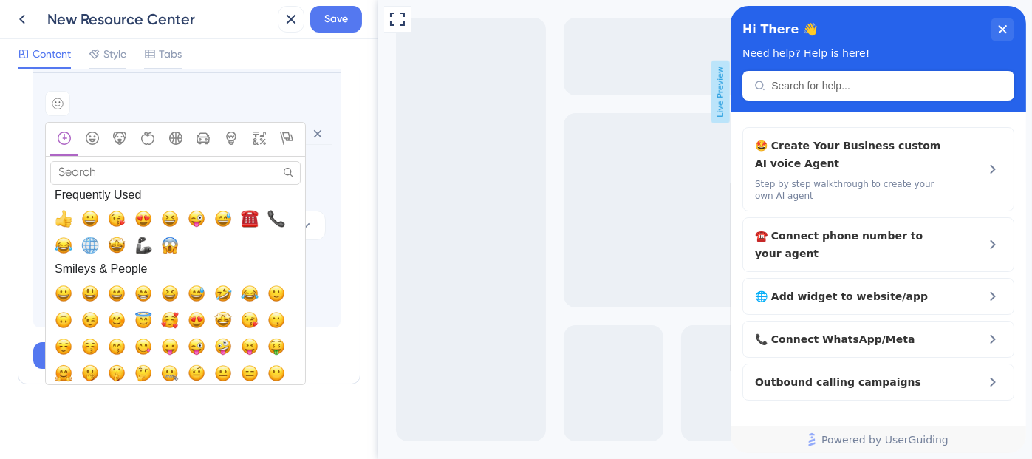
click at [120, 185] on span "Frequently Used" at bounding box center [175, 195] width 250 height 21
click at [117, 171] on input "Search" at bounding box center [175, 172] width 250 height 23
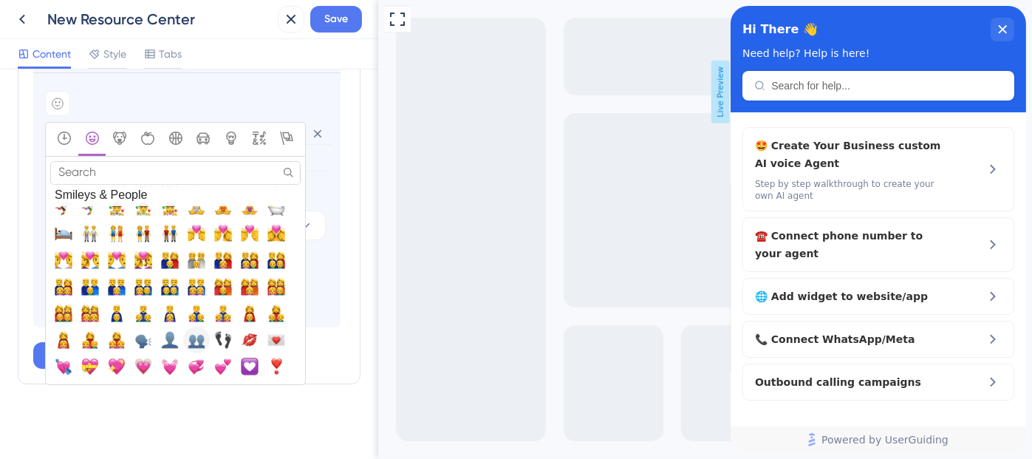
scroll to position [1271, 0]
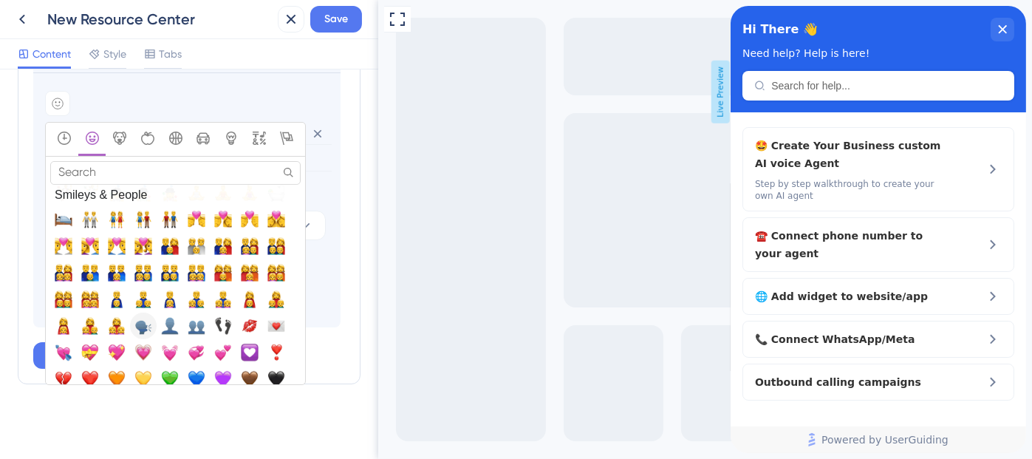
click at [148, 321] on span "🗣️, speaking_head_in_silhouette" at bounding box center [143, 325] width 18 height 18
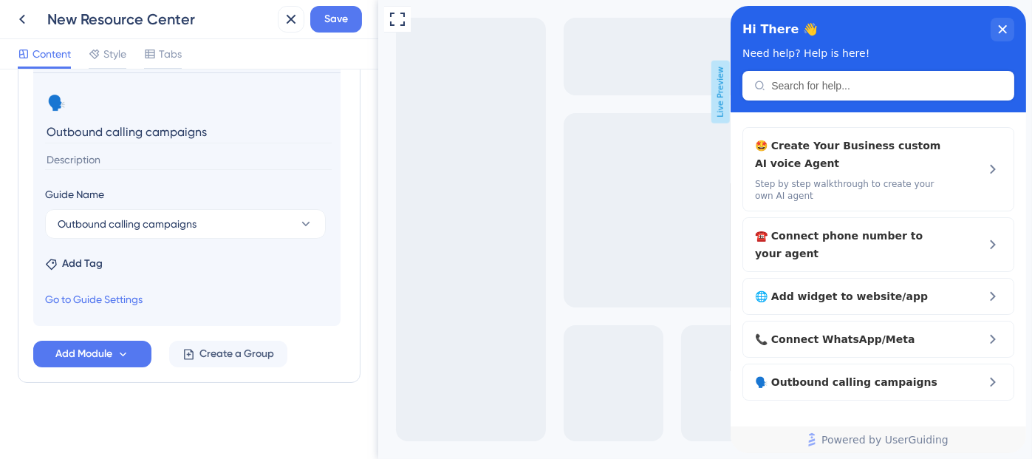
scroll to position [810, 0]
click at [101, 359] on span "Add Module" at bounding box center [83, 355] width 57 height 18
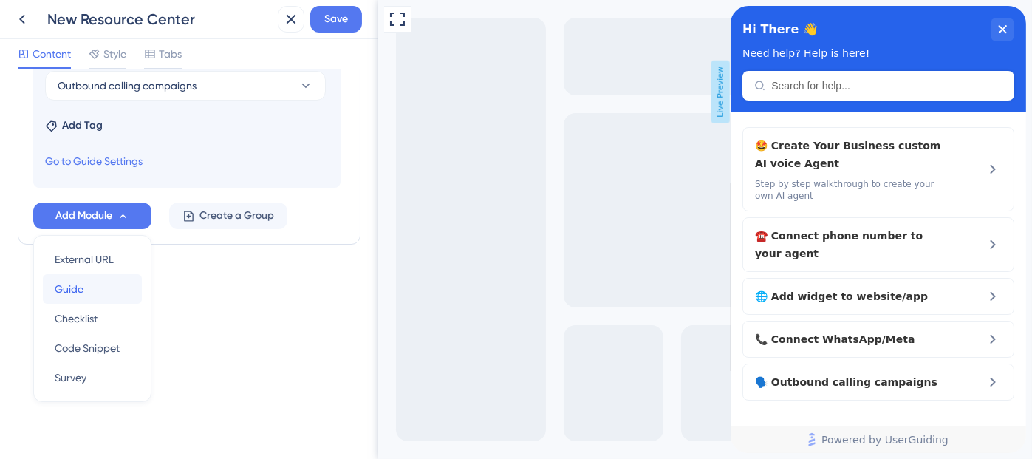
click at [84, 289] on div "Guide Guide" at bounding box center [92, 289] width 75 height 30
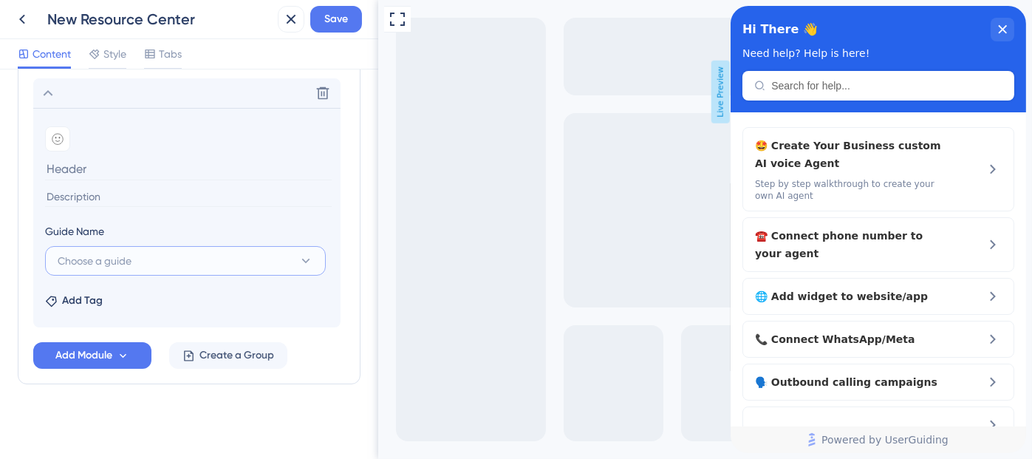
click at [142, 255] on button "Choose a guide" at bounding box center [185, 261] width 281 height 30
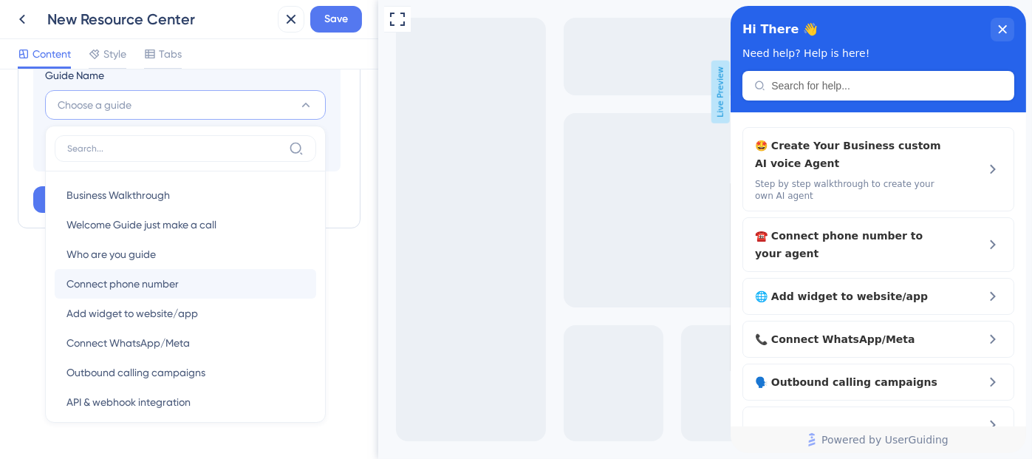
scroll to position [71, 0]
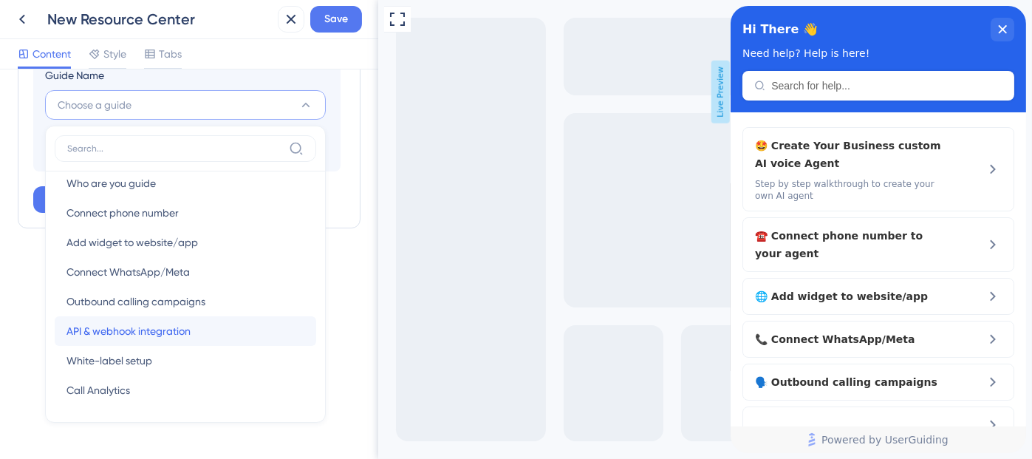
click at [167, 325] on span "API & webhook integration" at bounding box center [129, 331] width 124 height 18
type input "API & webhook integration"
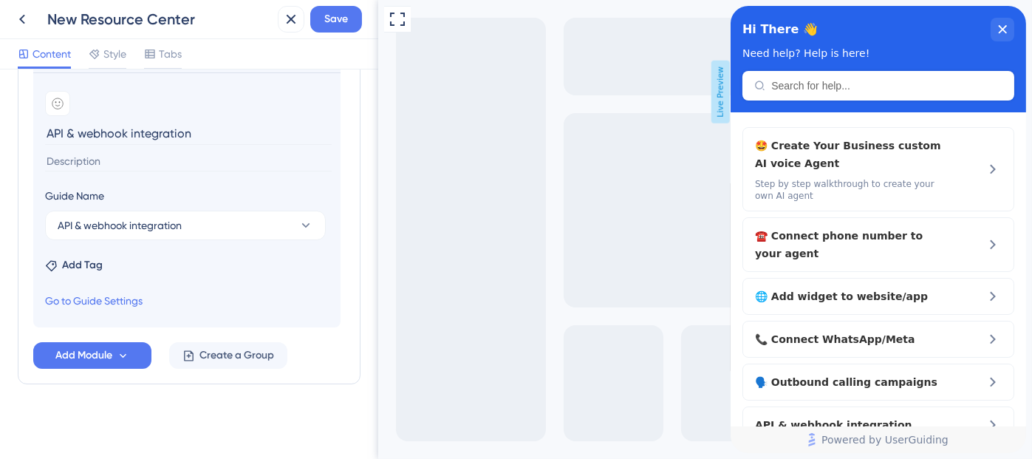
scroll to position [791, 0]
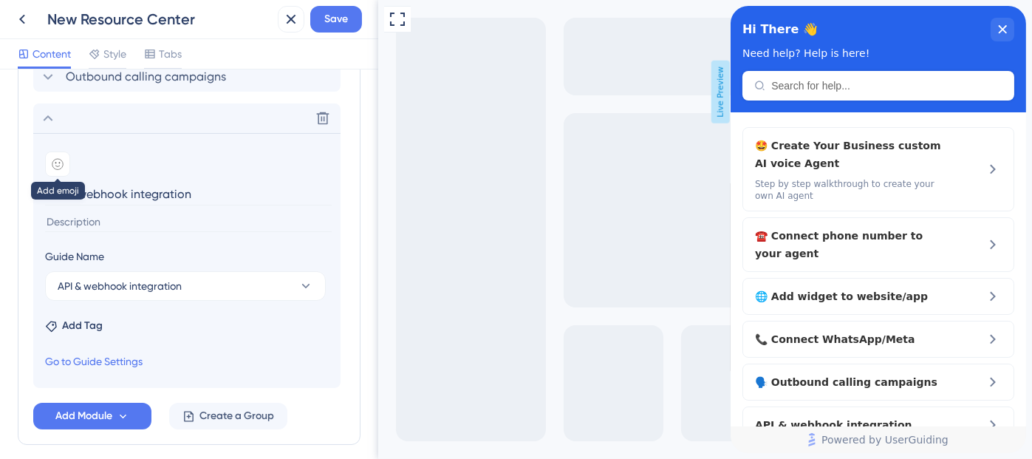
click at [61, 158] on icon at bounding box center [58, 164] width 12 height 12
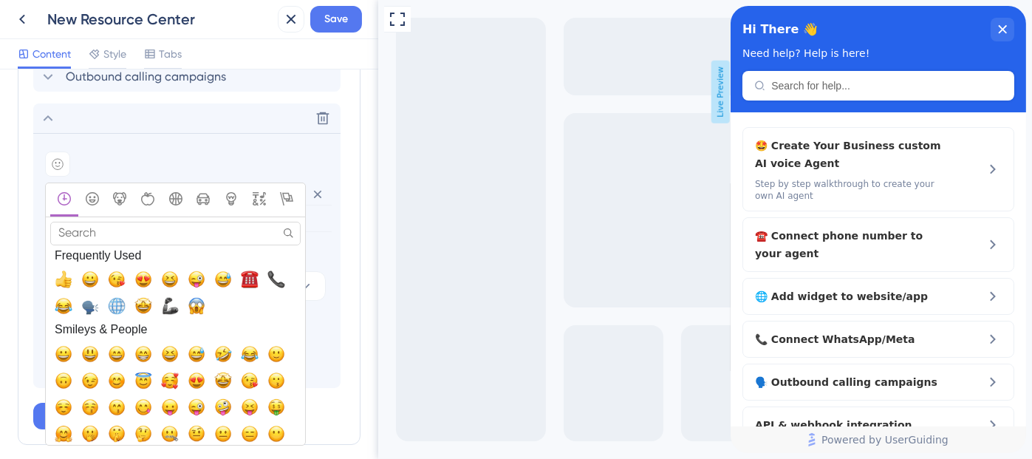
click at [134, 236] on input "Search" at bounding box center [175, 233] width 250 height 23
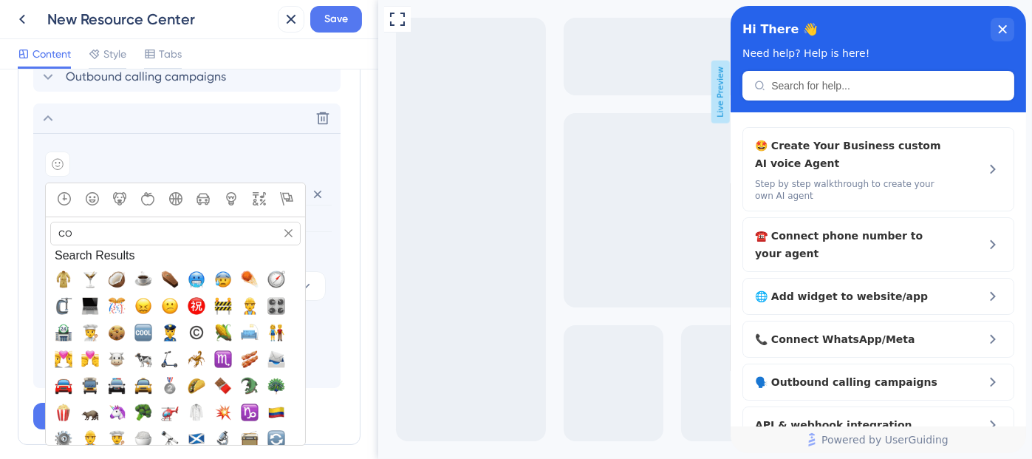
type input "c"
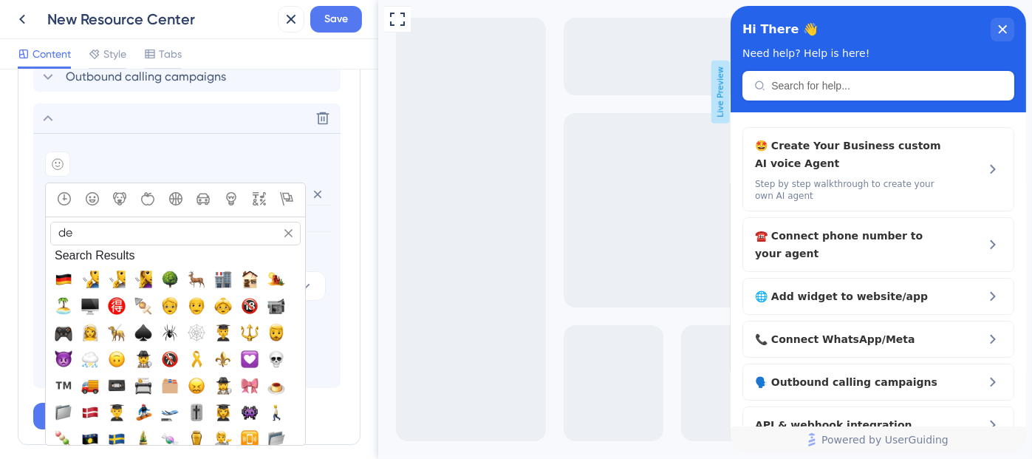
type input "d"
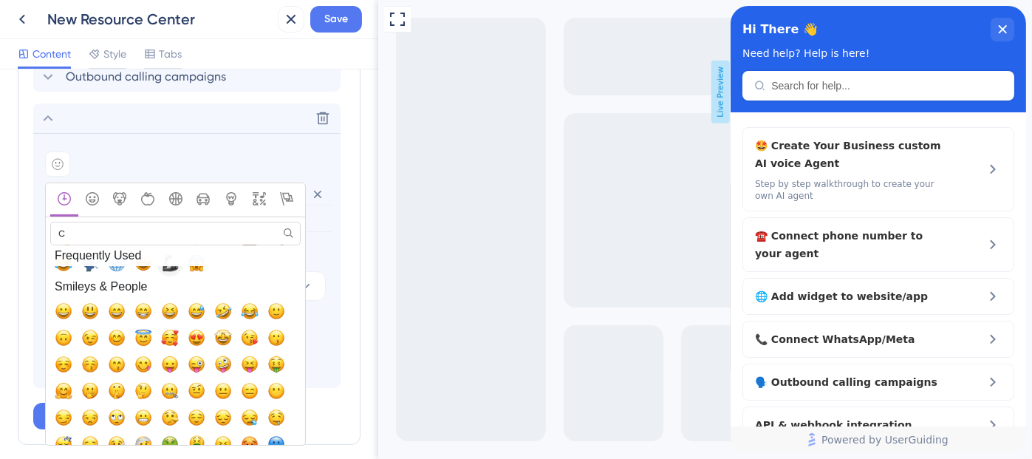
scroll to position [0, 0]
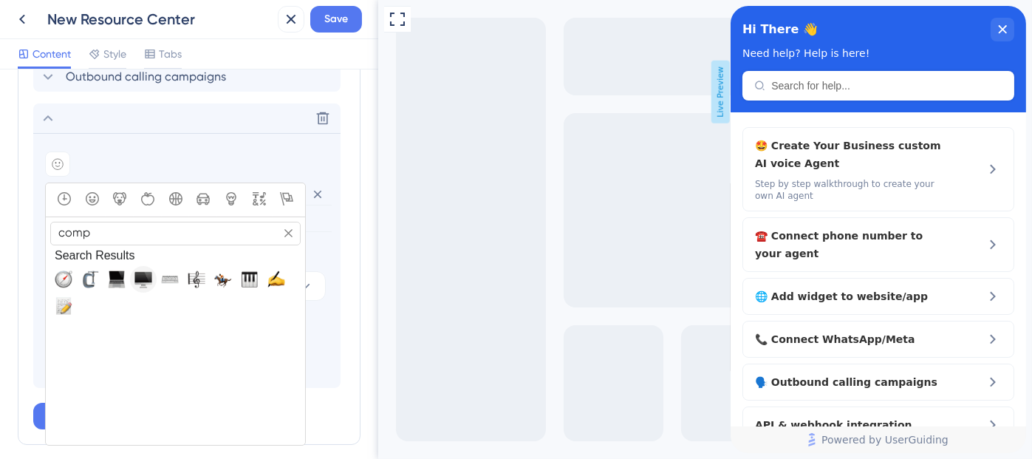
type input "comp"
click at [145, 276] on span "🖥️, desktop_computer" at bounding box center [143, 279] width 18 height 18
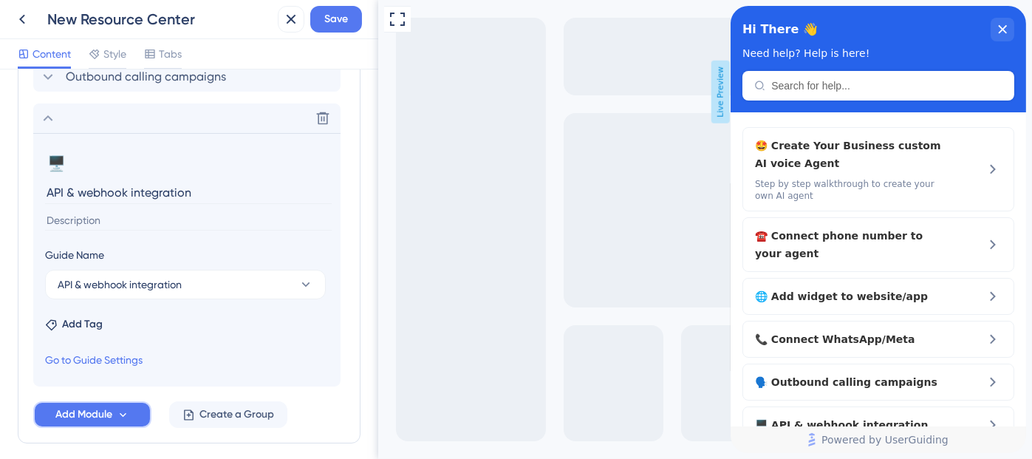
click at [95, 410] on span "Add Module" at bounding box center [83, 415] width 57 height 18
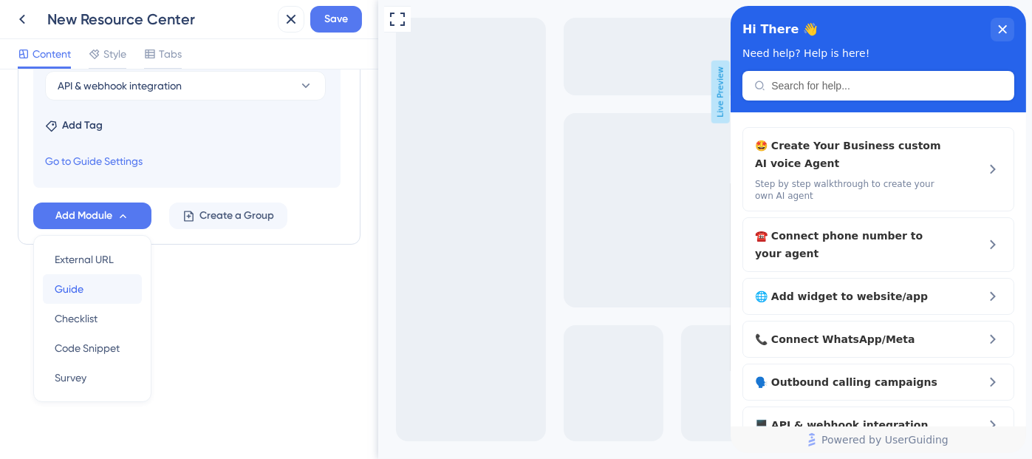
click at [95, 296] on div "Guide Guide" at bounding box center [92, 289] width 75 height 30
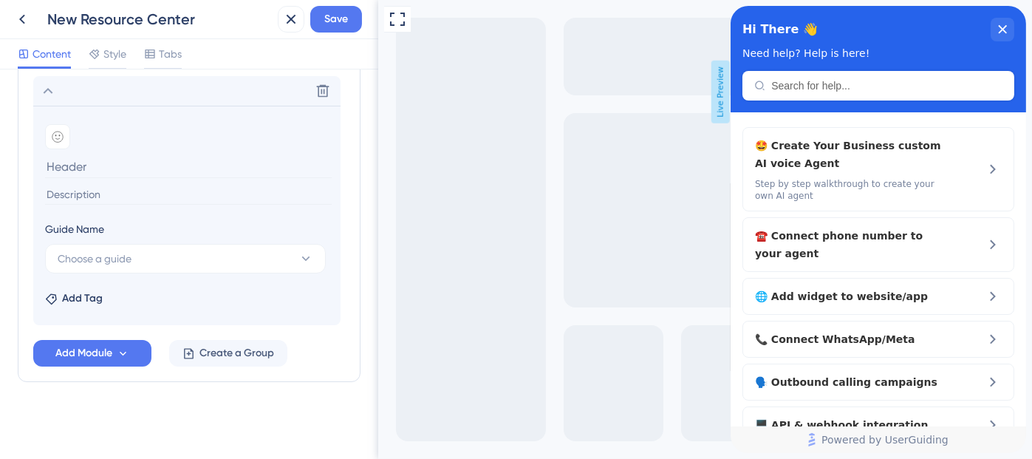
scroll to position [858, 0]
click at [179, 248] on button "Choose a guide" at bounding box center [185, 261] width 281 height 30
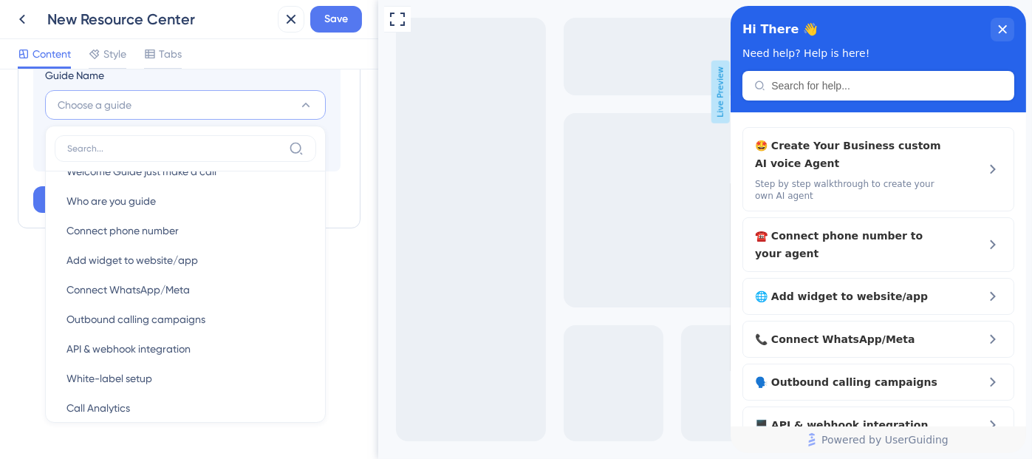
scroll to position [55, 0]
click at [171, 369] on div "White-label setup White-label setup" at bounding box center [186, 377] width 238 height 30
type input "White-label setup"
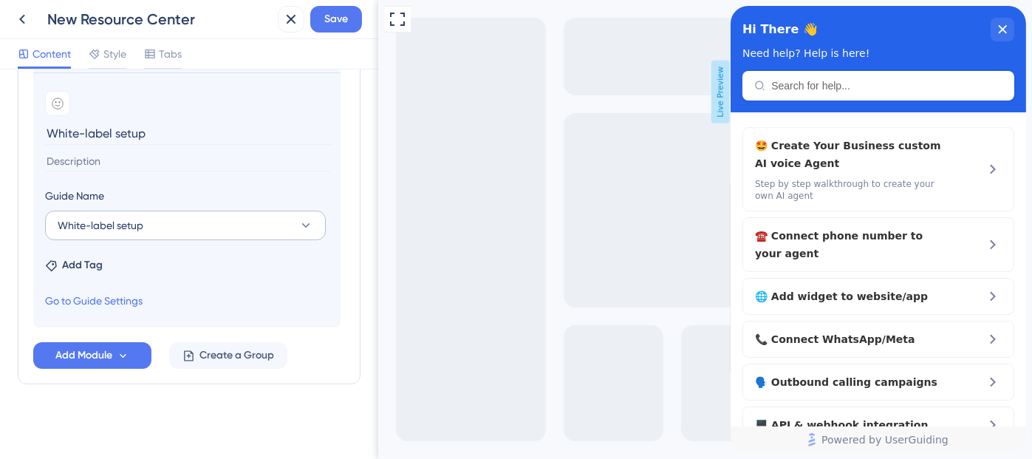
scroll to position [834, 0]
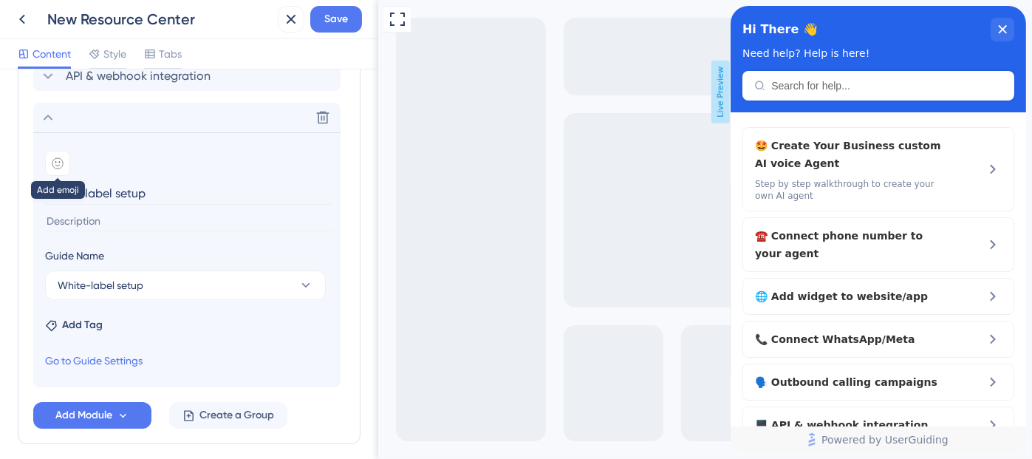
click at [52, 163] on icon at bounding box center [58, 163] width 12 height 12
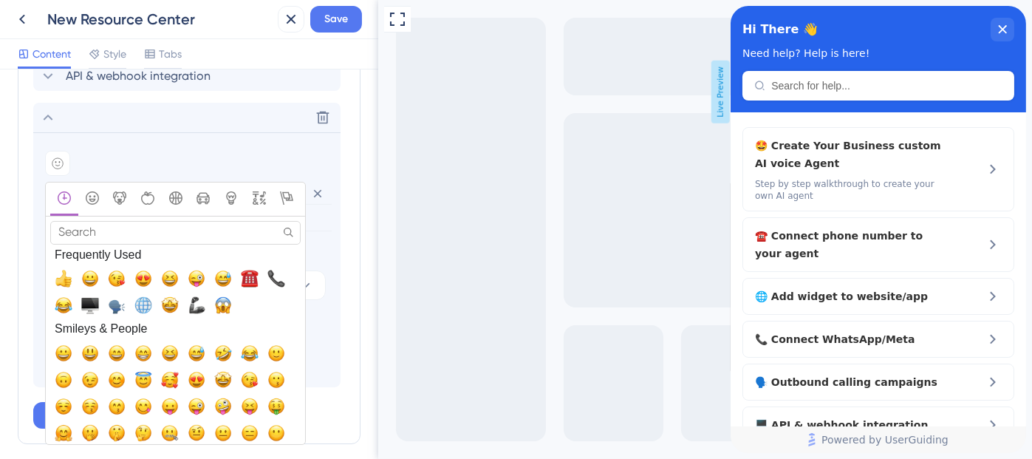
click at [112, 224] on input "Search" at bounding box center [175, 232] width 250 height 23
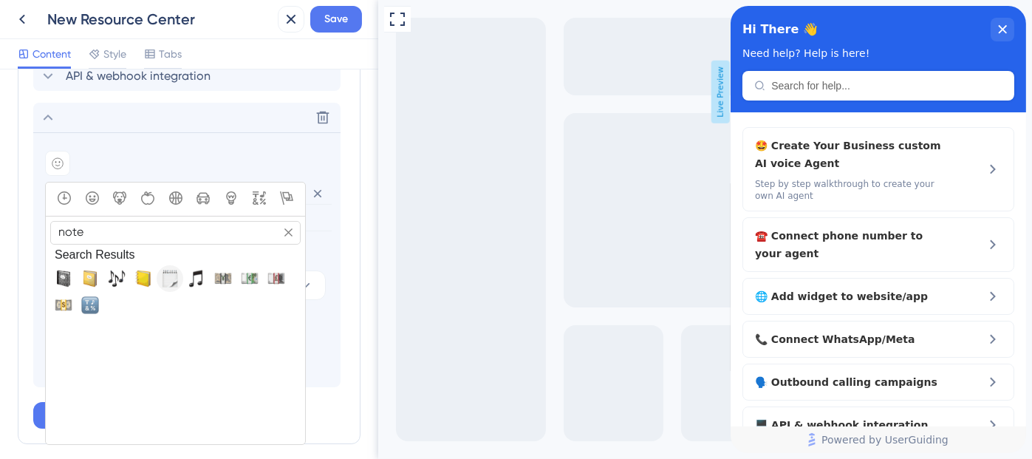
type input "note"
click at [174, 274] on span "🗒️, spiral_note_pad" at bounding box center [170, 279] width 18 height 18
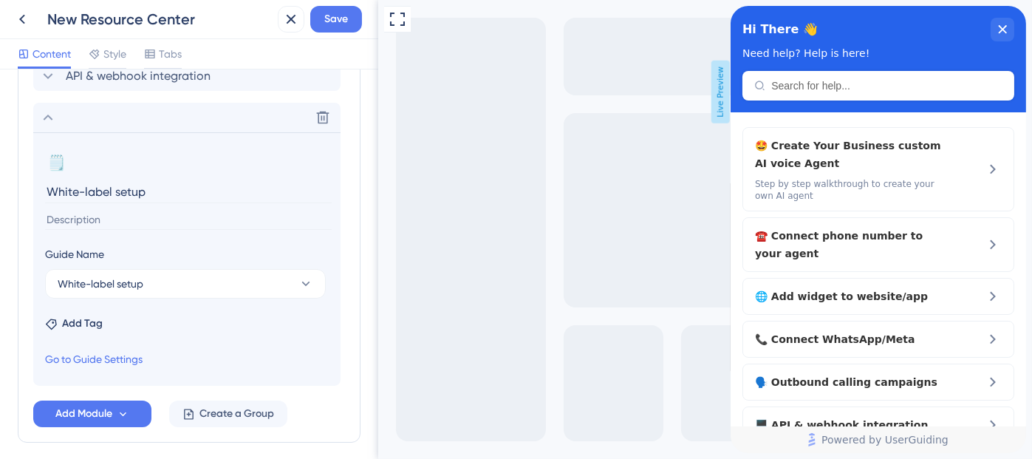
scroll to position [893, 0]
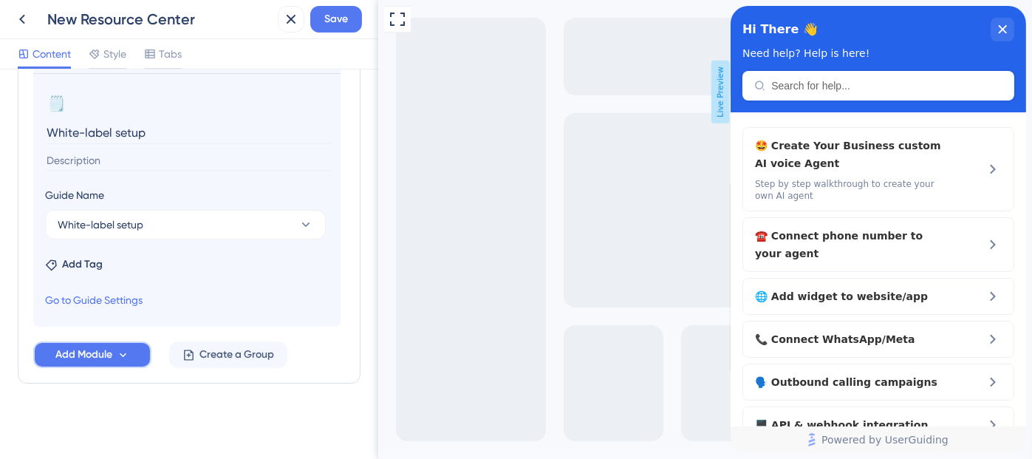
click at [92, 354] on span "Add Module" at bounding box center [83, 355] width 57 height 18
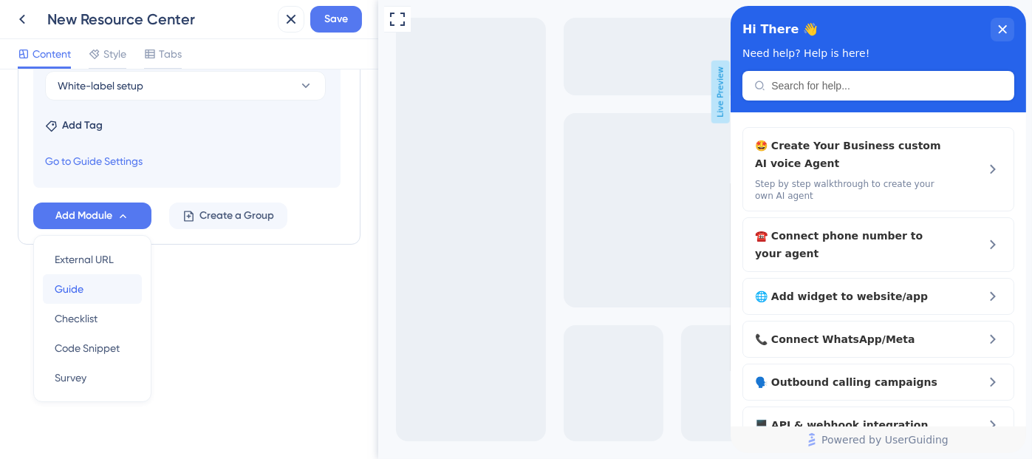
click at [97, 280] on div "Guide Guide" at bounding box center [92, 289] width 75 height 30
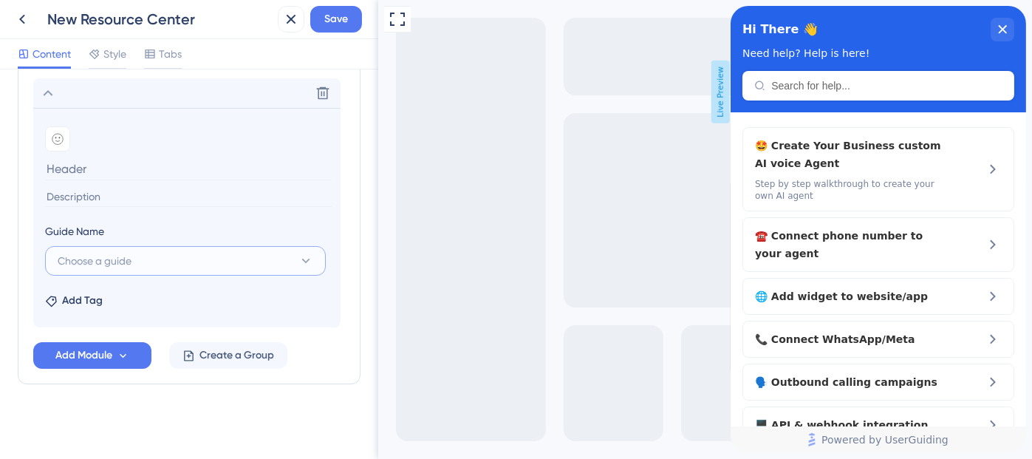
click at [167, 255] on button "Choose a guide" at bounding box center [185, 261] width 281 height 30
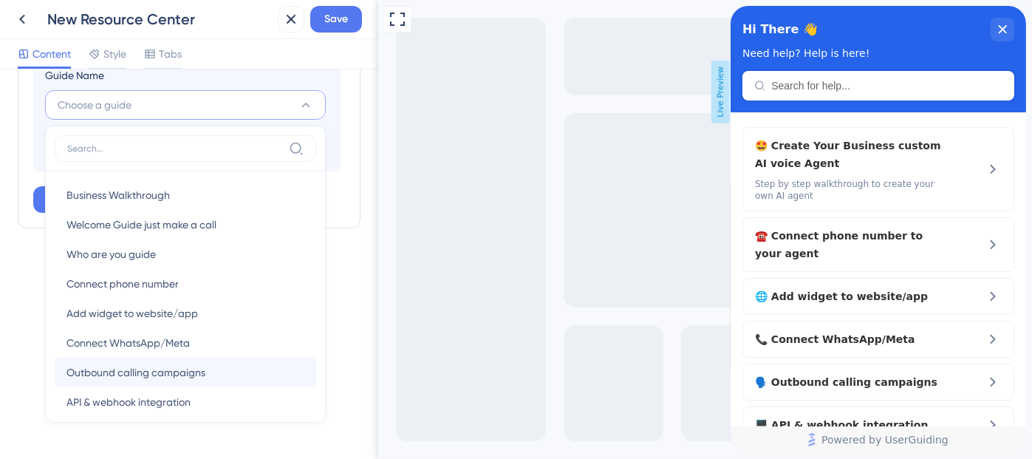
scroll to position [71, 0]
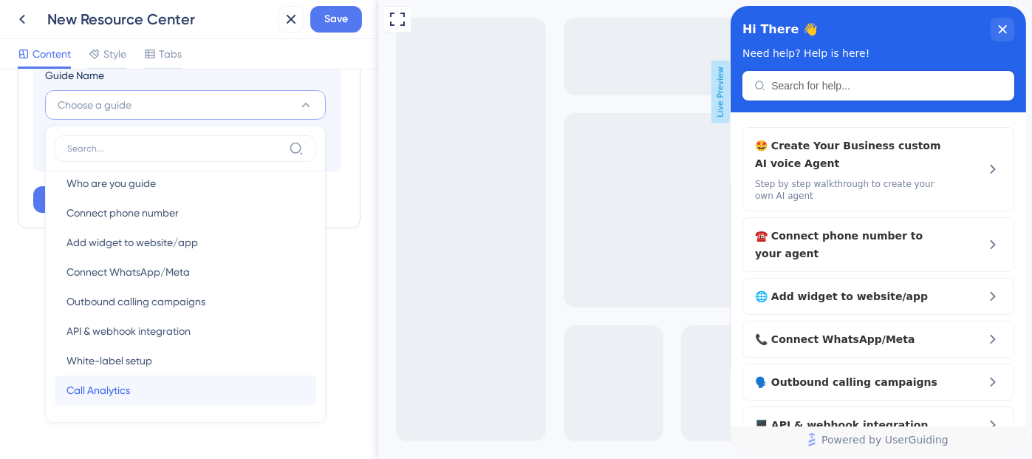
click at [139, 388] on div "Call Analytics Call Analytics" at bounding box center [186, 390] width 238 height 30
type input "Call Analytics"
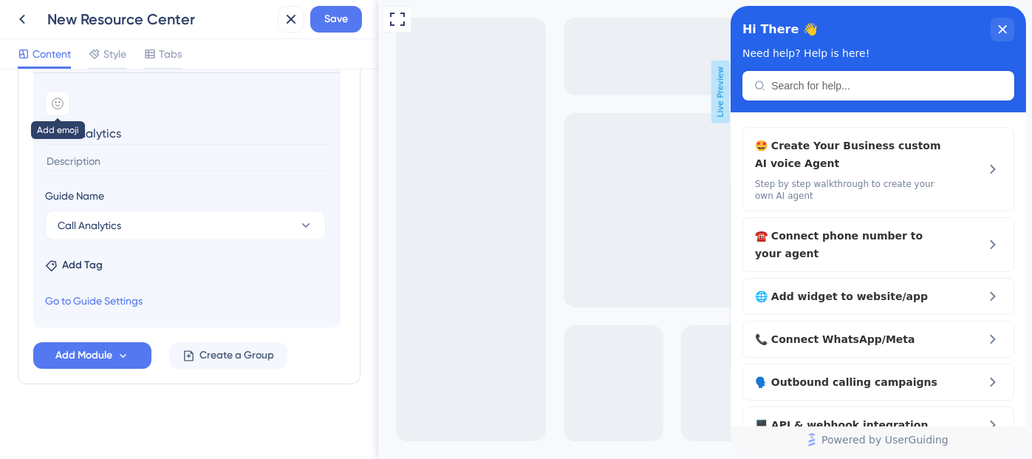
click at [60, 98] on icon at bounding box center [58, 104] width 12 height 12
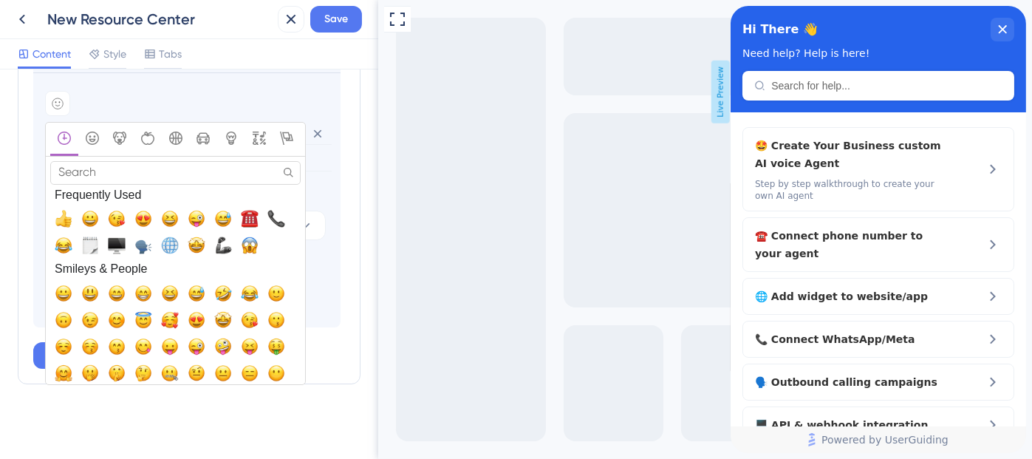
click at [104, 174] on input "Search" at bounding box center [175, 172] width 250 height 23
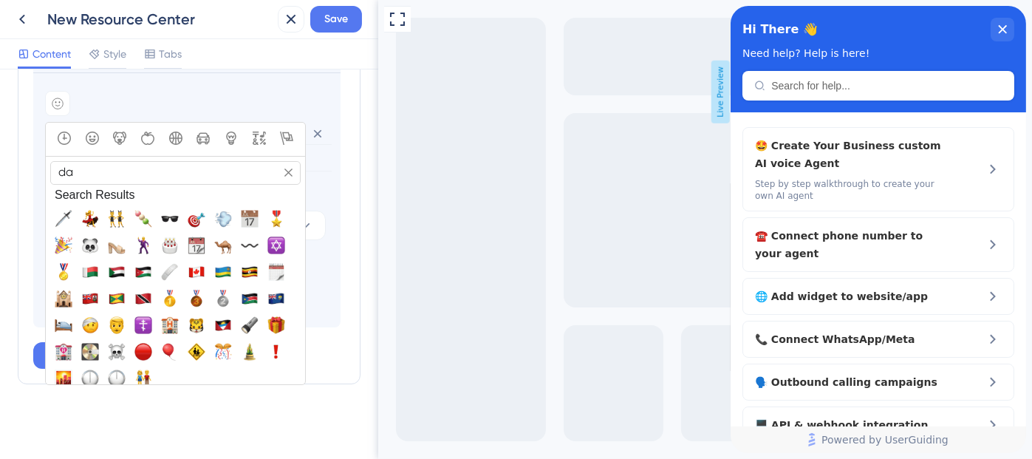
type input "d"
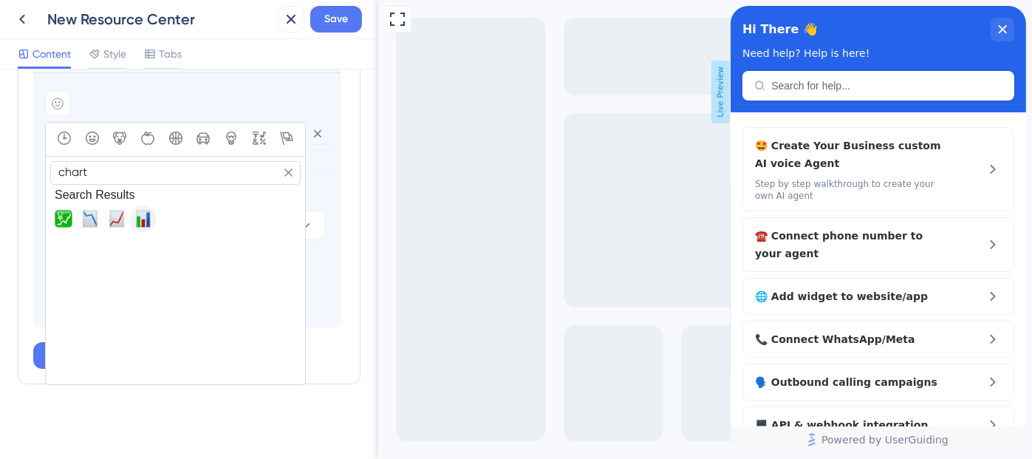
type input "chart"
click at [148, 217] on span "📊, bar_chart" at bounding box center [143, 219] width 18 height 18
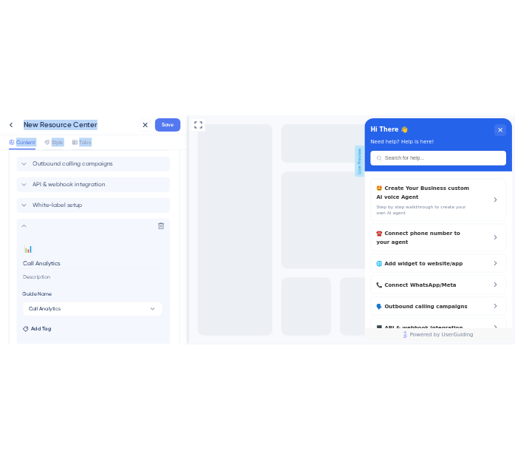
scroll to position [934, 0]
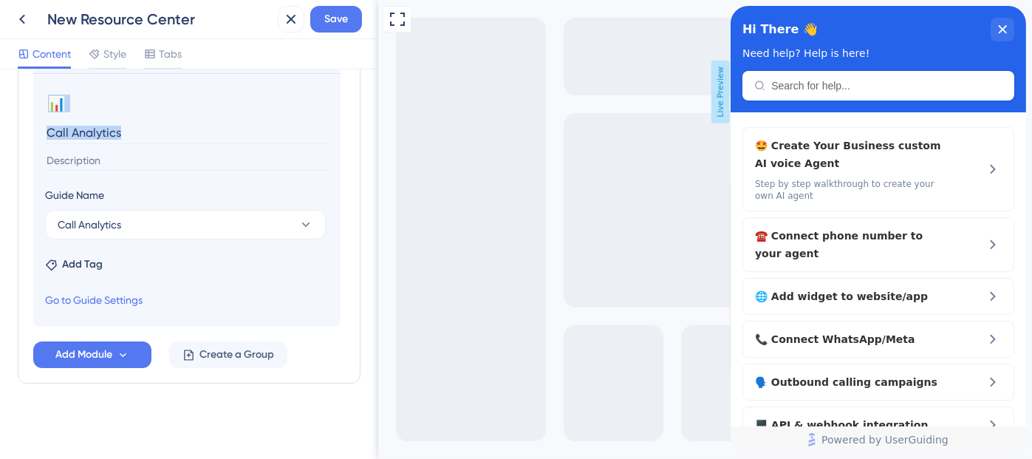
drag, startPoint x: 32, startPoint y: 248, endPoint x: 266, endPoint y: 157, distance: 251.5
click at [266, 157] on div "Resource Center Header Title Hi There 👋 17 Hi There 👋 Subtitle Need help? Help …" at bounding box center [189, 263] width 378 height 389
copy div "Create Your Business custom AI voice Agent Connect phone number to your agent A…"
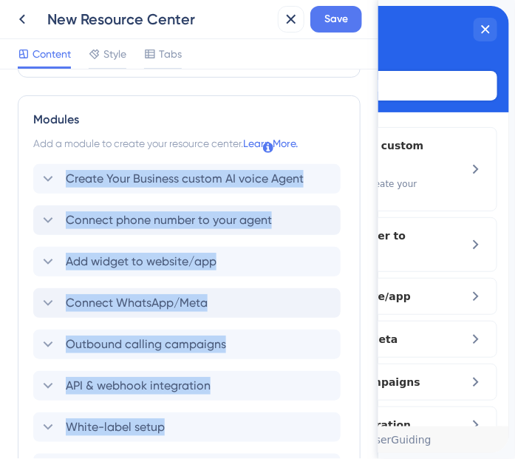
scroll to position [553, 0]
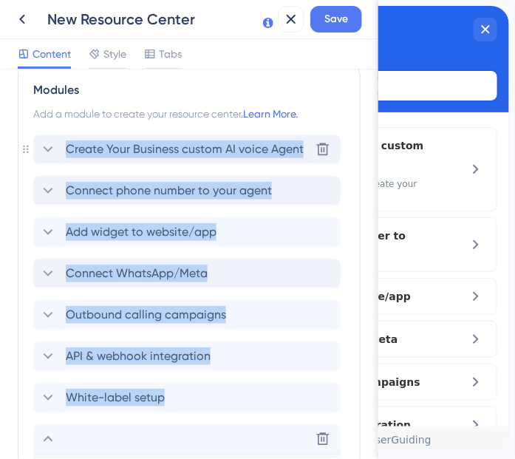
click at [260, 153] on span "Create Your Business custom AI voice Agent" at bounding box center [185, 149] width 238 height 18
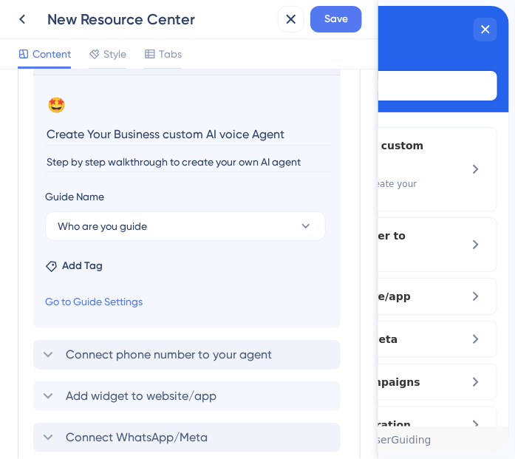
scroll to position [640, 0]
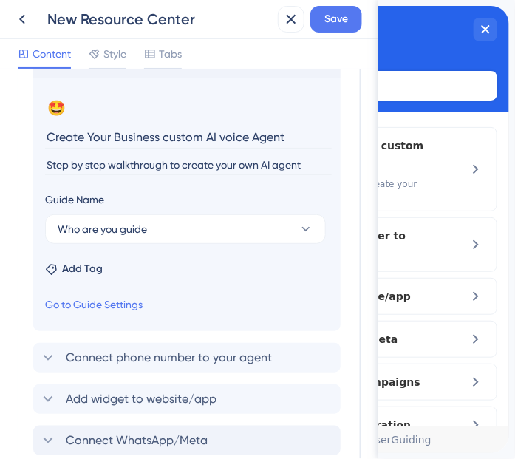
click at [261, 136] on input "Create Your Business custom AI voice Agent" at bounding box center [188, 137] width 287 height 23
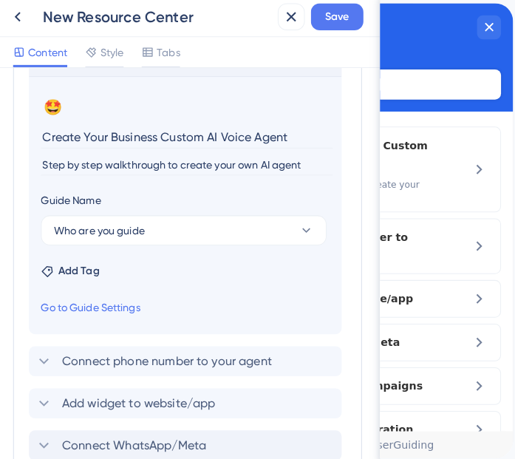
scroll to position [0, 0]
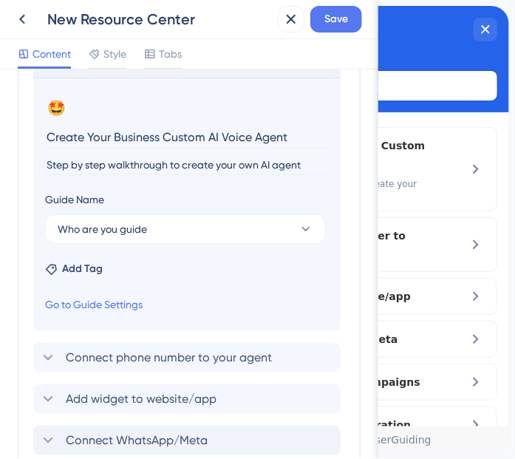
type input "Create Your Business Custom AI Voice Agent"
click at [198, 163] on input "Step by step walkthrough to create your own AI agent" at bounding box center [188, 165] width 287 height 20
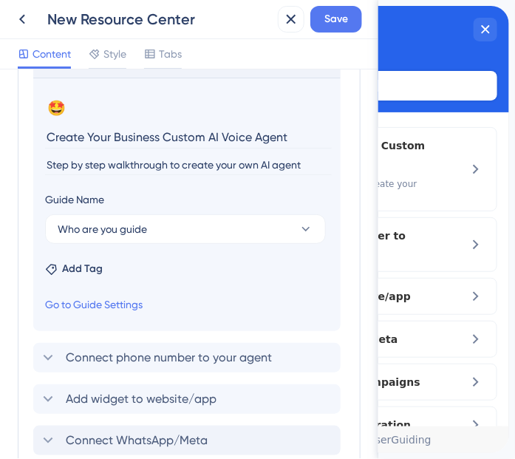
click at [198, 163] on input "Step by step walkthrough to create your own AI agent" at bounding box center [188, 165] width 287 height 20
paste input "Learn how to create a personalized AI voice agent for your business. We’ll guid…"
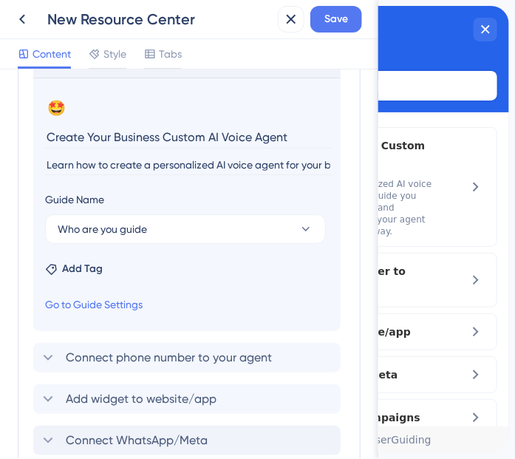
click at [151, 160] on input "Learn how to create a personalized AI voice agent for your business. We’ll guid…" at bounding box center [188, 165] width 287 height 20
paste input "Quickly create a tailored AI voice agent with your branding, voice, and knowled…"
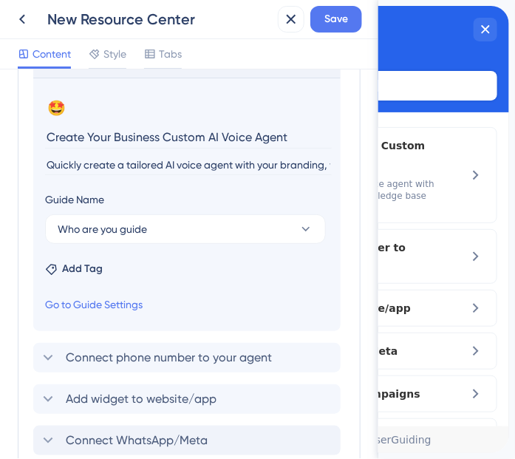
scroll to position [0, 239]
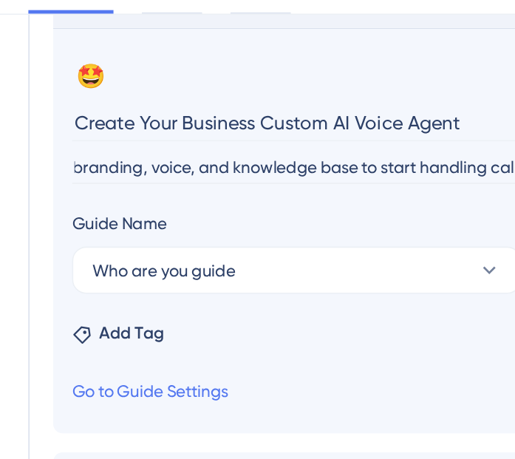
click at [117, 160] on input "Quickly create a tailored AI voice agent with your branding, voice, and knowled…" at bounding box center [188, 165] width 287 height 20
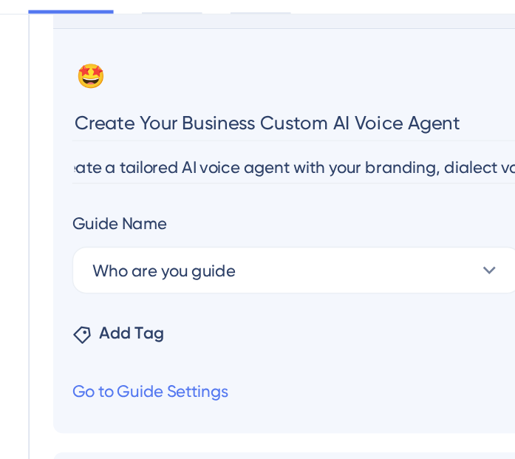
scroll to position [0, 46]
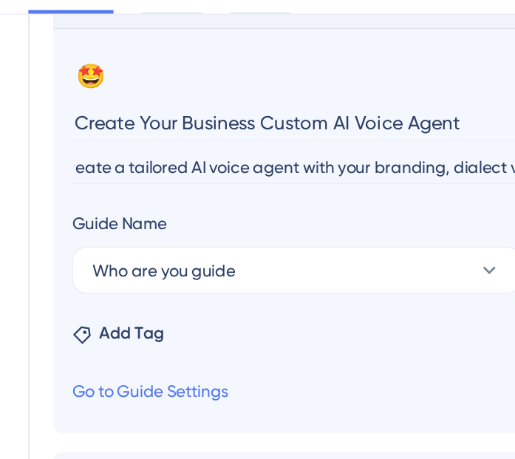
click at [253, 164] on input "Quickly create a tailored AI voice agent with your branding, dialect voice, and…" at bounding box center [188, 165] width 287 height 20
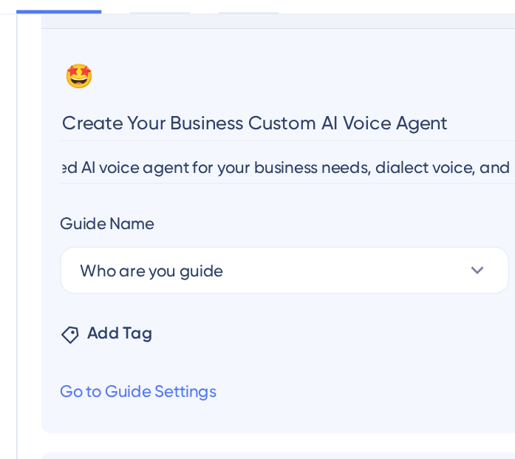
scroll to position [0, 163]
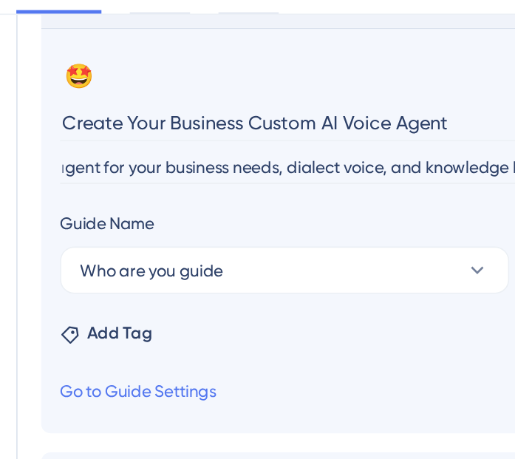
click at [206, 160] on input "Quickly create a tailored AI voice agent for your business needs, dialect voice…" at bounding box center [188, 165] width 287 height 20
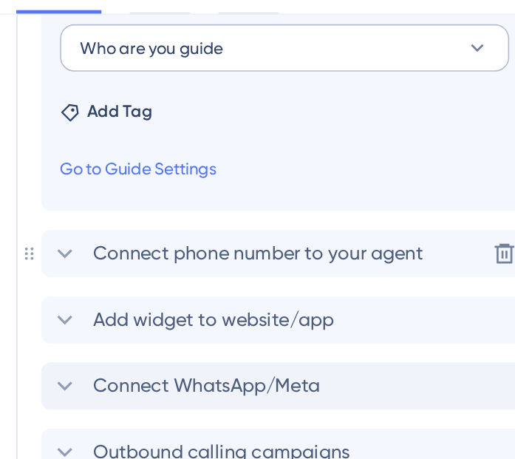
scroll to position [819, 0]
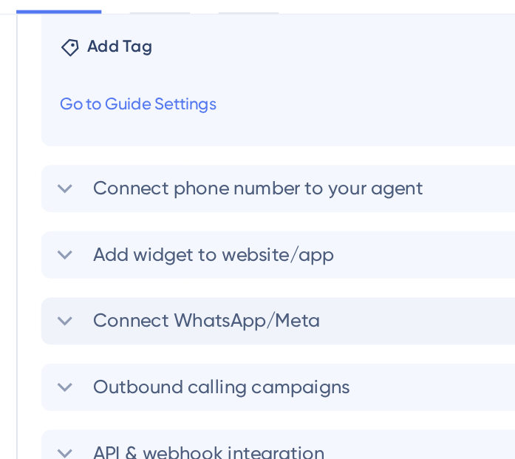
type input "Quickly create a tailored AI voice agent for your business needs, voice, and kn…"
click at [193, 180] on span "Connect phone number to your agent" at bounding box center [169, 178] width 206 height 18
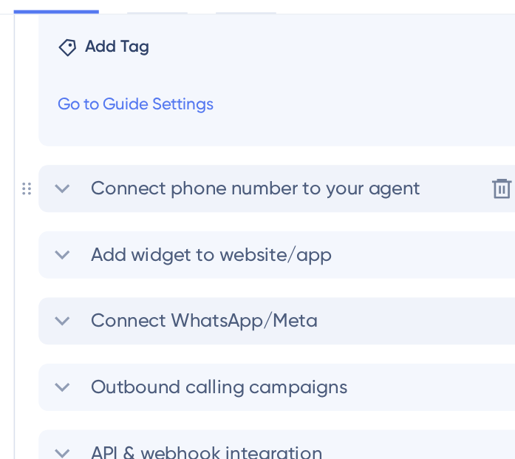
scroll to position [553, 0]
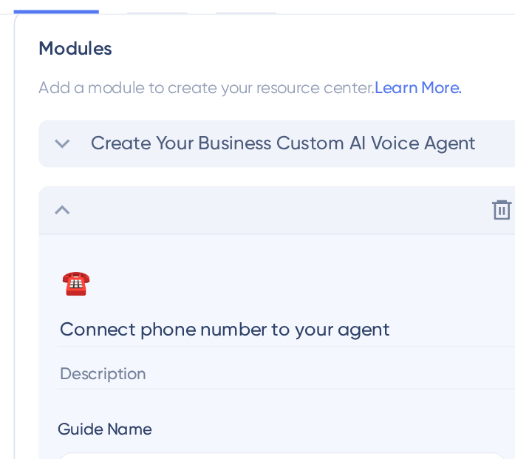
click at [200, 269] on input "Connect phone number to your agent" at bounding box center [188, 265] width 287 height 23
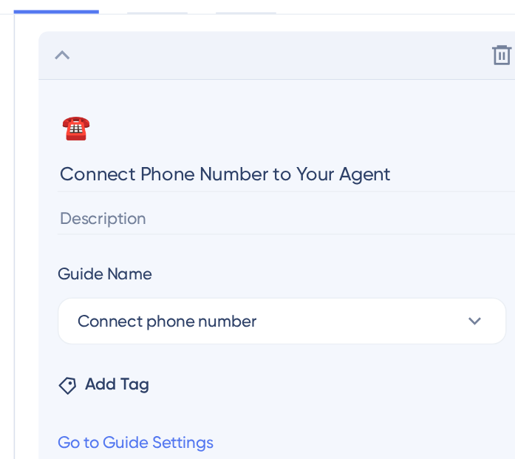
scroll to position [651, 0]
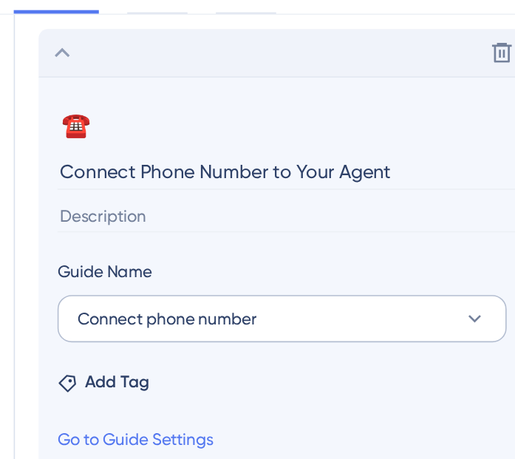
type input "Connect Phone Number to Your Agent"
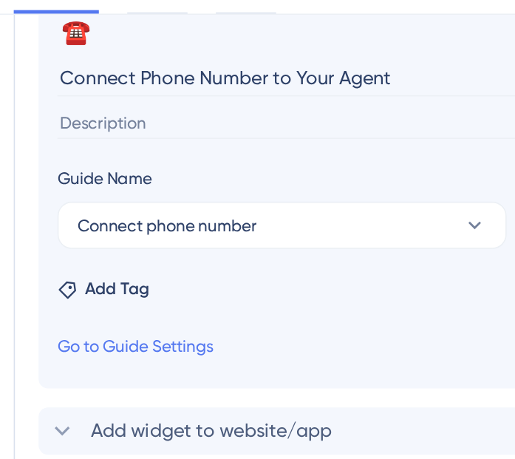
scroll to position [732, 0]
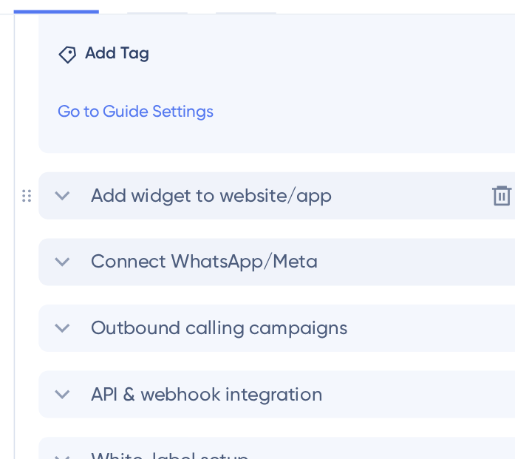
click at [221, 180] on div "Add widget to website/app Delete" at bounding box center [186, 183] width 307 height 30
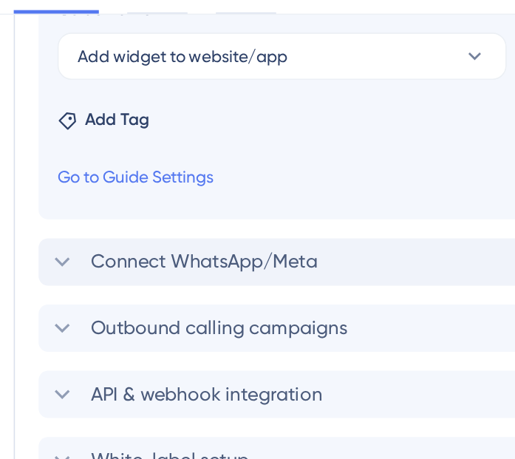
scroll to position [594, 0]
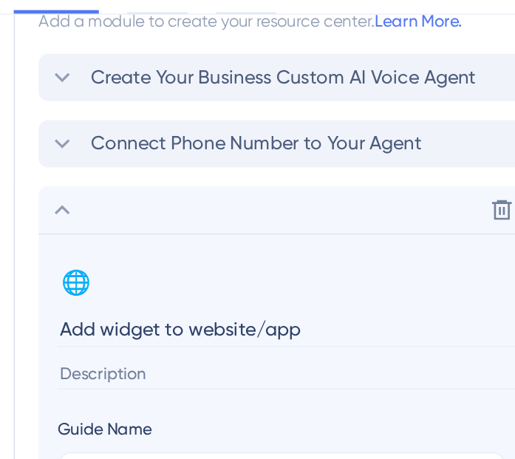
click at [171, 271] on input "Add widget to website/app" at bounding box center [188, 265] width 287 height 23
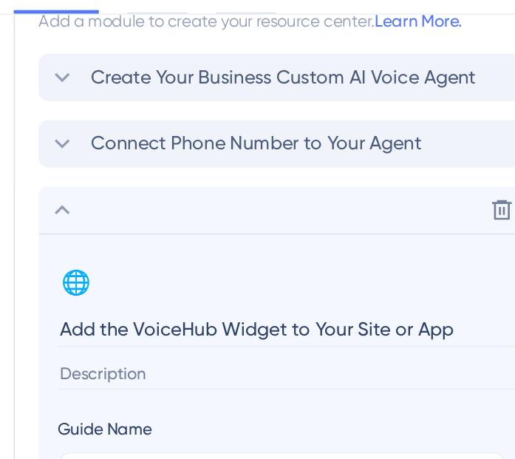
click at [230, 263] on input "Add the VoiceHub Widget to Your Site or App" at bounding box center [188, 265] width 287 height 23
type input "Add the VoiceHub Widget to Your Website or App"
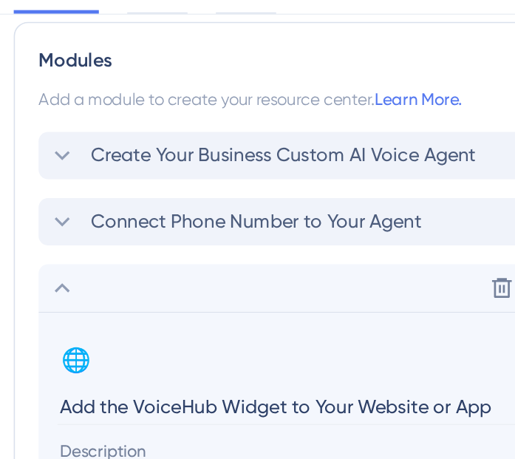
scroll to position [540, 0]
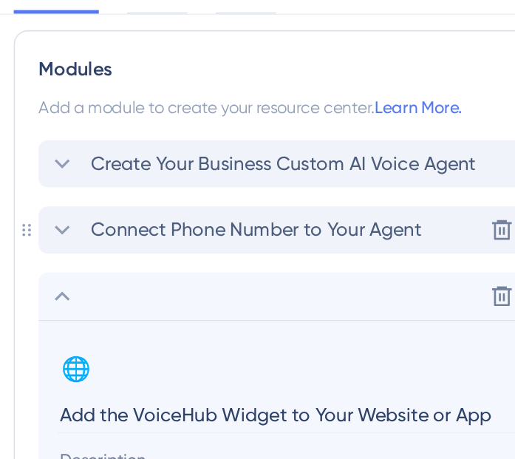
click at [129, 197] on span "Connect Phone Number to Your Agent" at bounding box center [169, 204] width 207 height 18
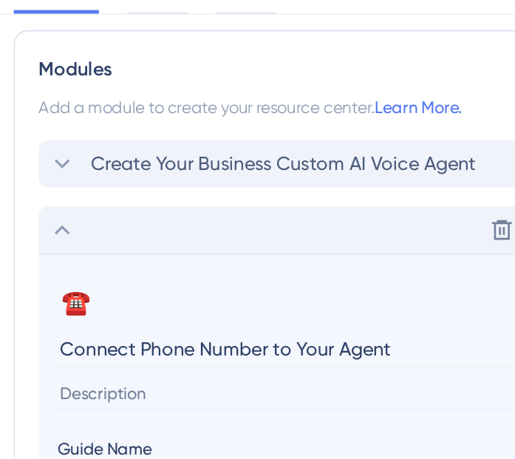
click at [164, 273] on input "Connect Phone Number to Your Agent" at bounding box center [188, 278] width 287 height 23
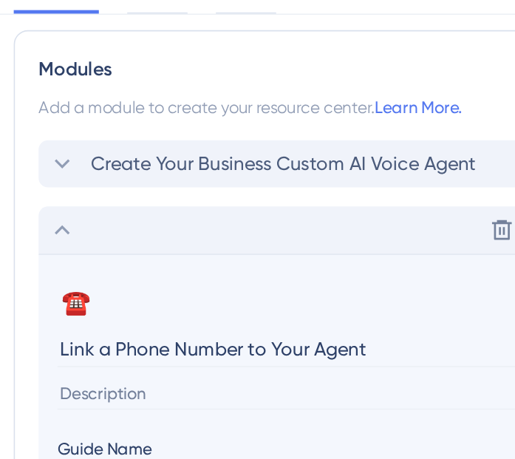
type input "Link a Phone Number to Your Agent"
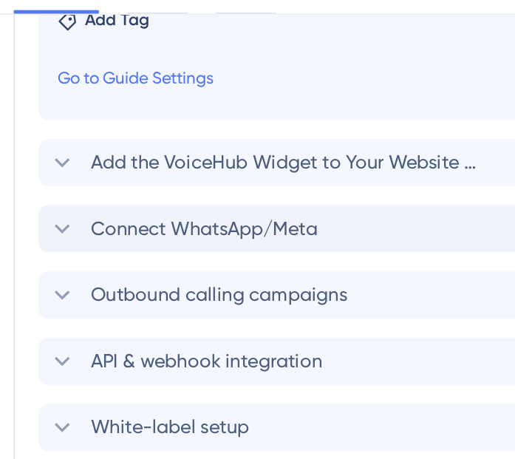
scroll to position [884, 0]
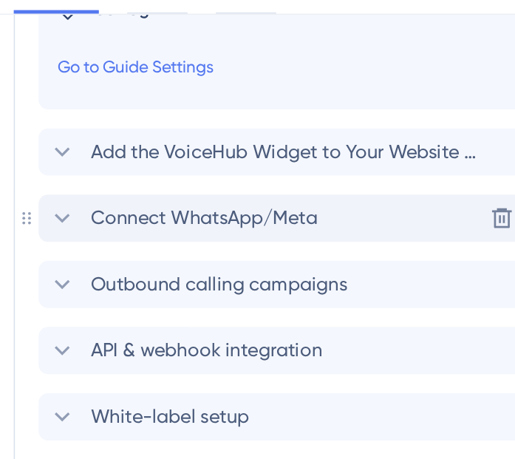
click at [220, 192] on div "Connect WhatsApp/Meta Delete" at bounding box center [186, 197] width 307 height 30
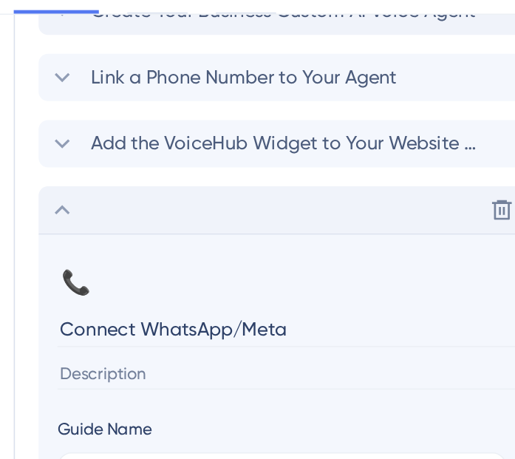
scroll to position [677, 0]
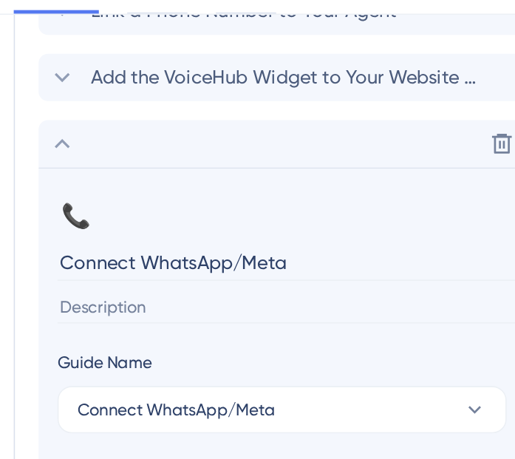
click at [175, 217] on input "Connect WhatsApp/Meta" at bounding box center [188, 224] width 287 height 23
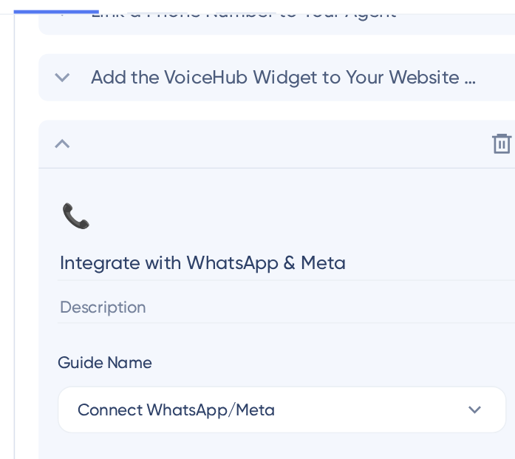
click at [94, 222] on input "Integrate with WhatsApp & Meta" at bounding box center [188, 224] width 287 height 23
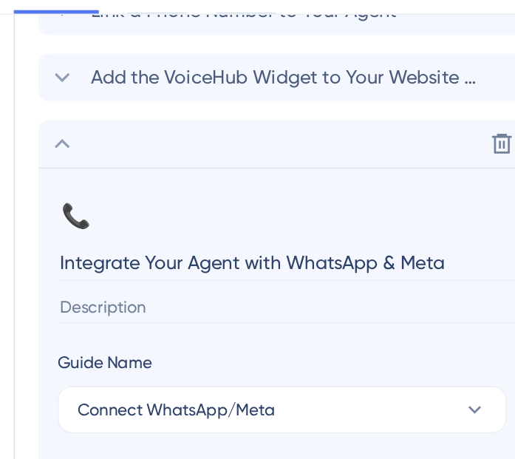
type input "Integrate Your Agent with WhatsApp & Meta"
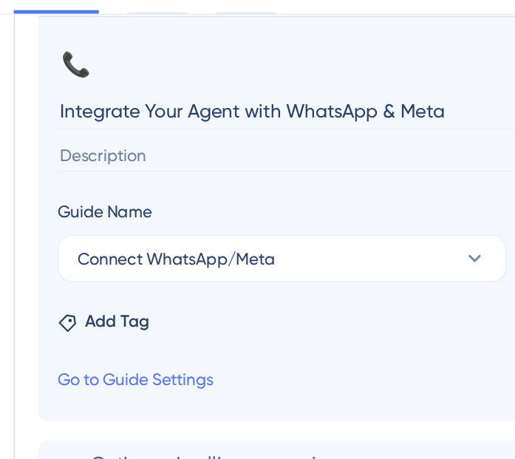
scroll to position [851, 0]
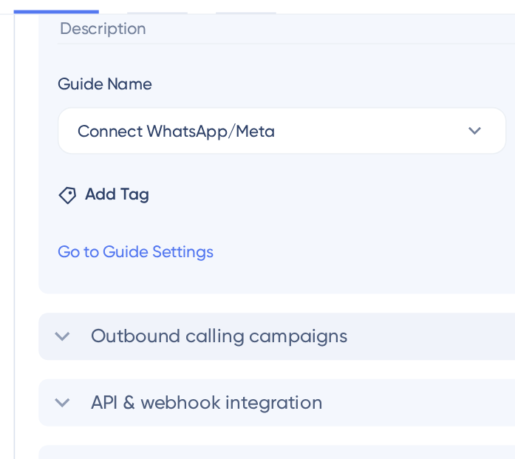
click at [224, 262] on span "Outbound calling campaigns" at bounding box center [146, 271] width 160 height 18
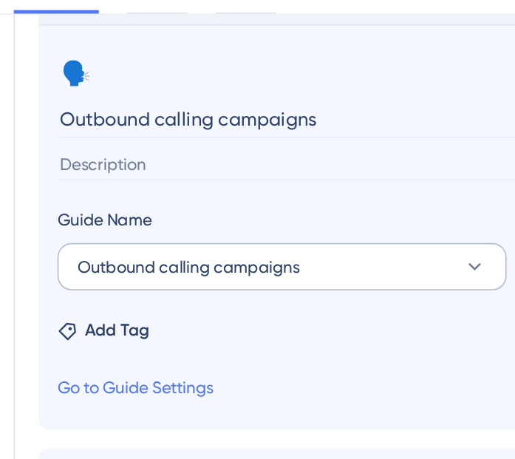
scroll to position [791, 0]
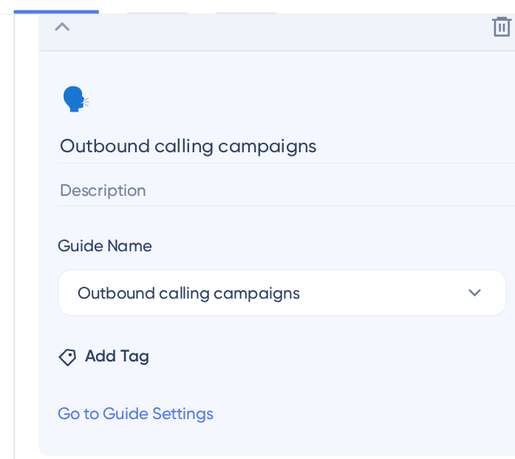
click at [191, 146] on input "Outbound calling campaigns" at bounding box center [188, 151] width 287 height 23
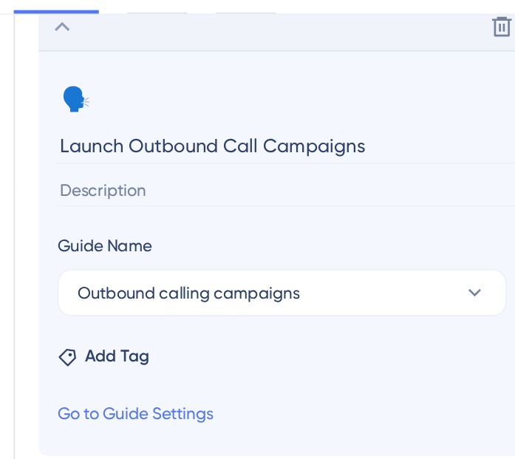
type input "Launch Outbound Call Campaigns"
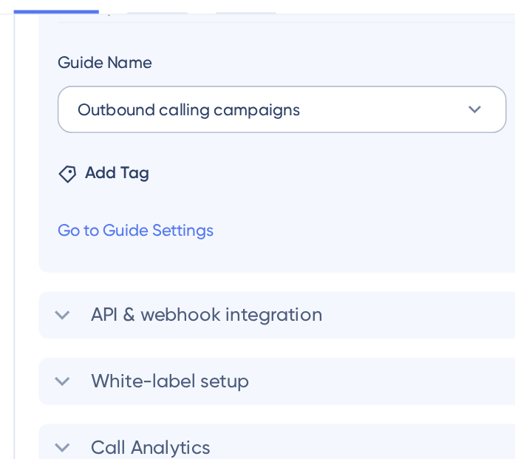
scroll to position [908, 0]
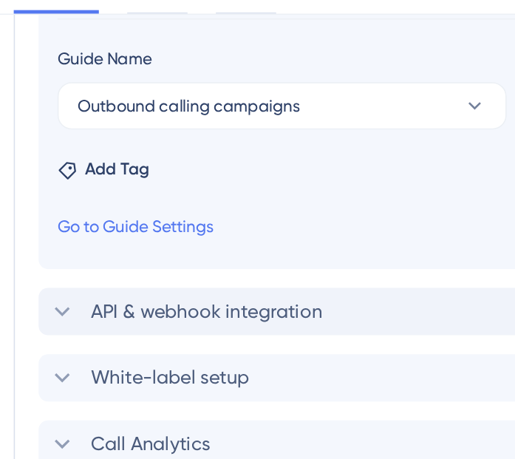
click at [180, 246] on span "API & webhook integration" at bounding box center [138, 255] width 145 height 18
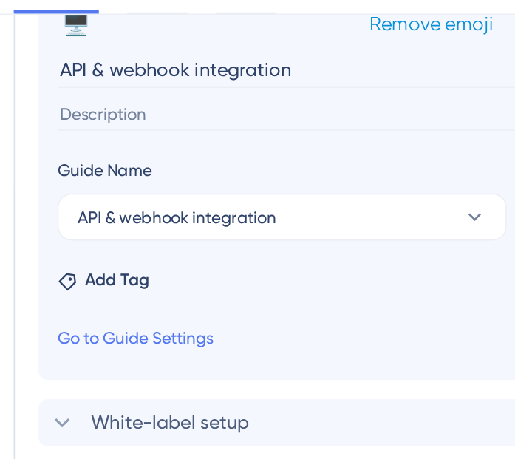
scroll to position [934, 0]
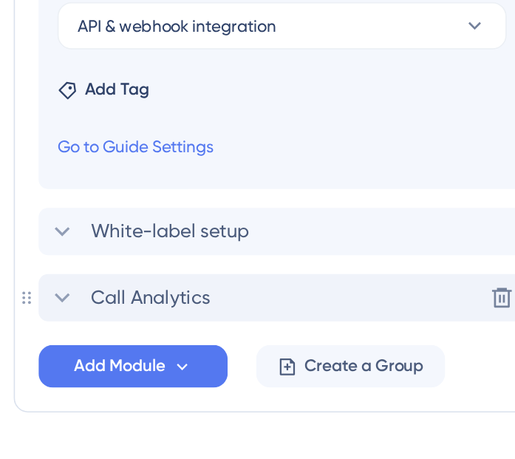
click at [176, 311] on div "Call Analytics Delete" at bounding box center [186, 312] width 307 height 30
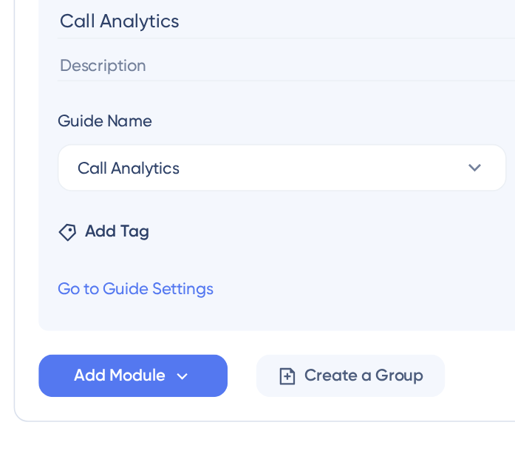
click at [117, 133] on input "Call Analytics" at bounding box center [188, 132] width 287 height 23
click at [110, 131] on input "Call Analytics" at bounding box center [188, 132] width 287 height 23
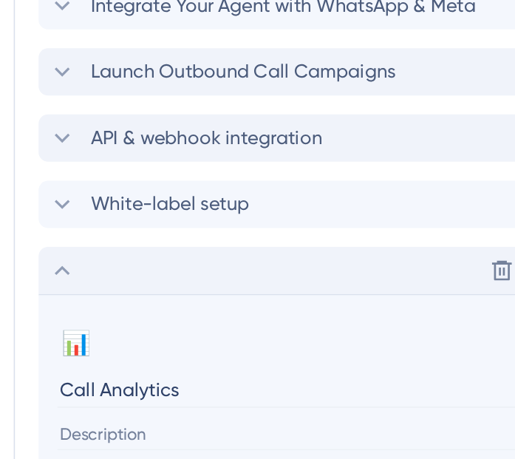
scroll to position [827, 0]
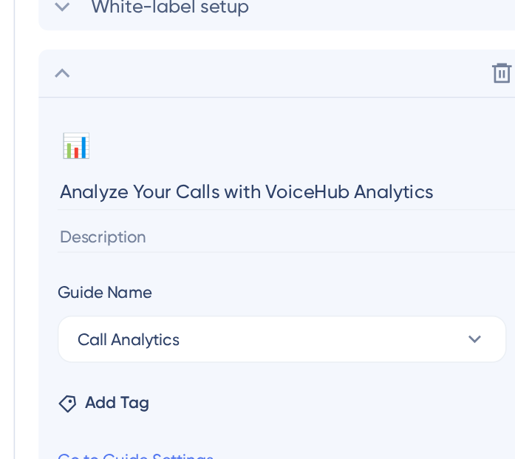
type input "Analyze Your Calls with VoiceHub Analytics"
click at [102, 266] on input at bounding box center [188, 268] width 287 height 20
paste input "Analyze every call with detailed reports to track performance and improve conve…"
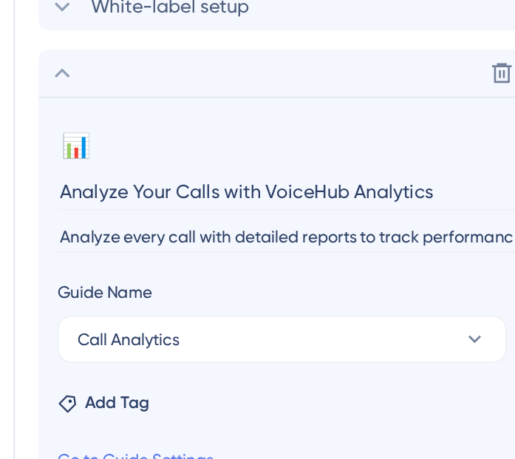
scroll to position [0, 138]
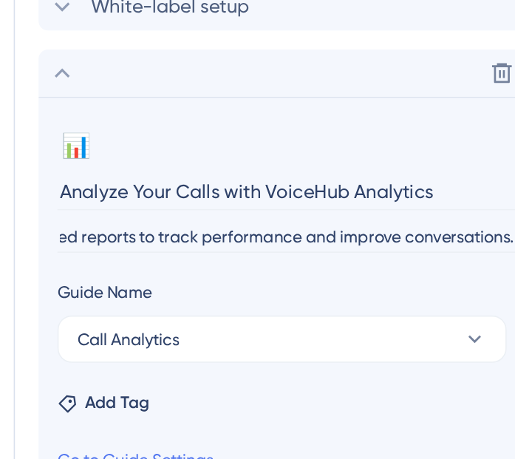
type input "Analyze every call with detailed reports to track performance and improve conve…"
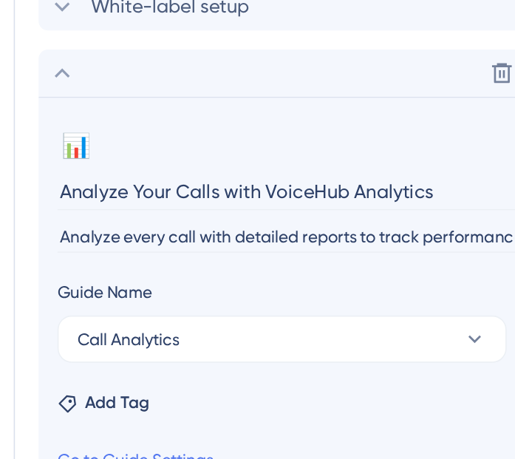
click at [151, 216] on div "📊 Change emoji Remove emoji" at bounding box center [187, 211] width 284 height 24
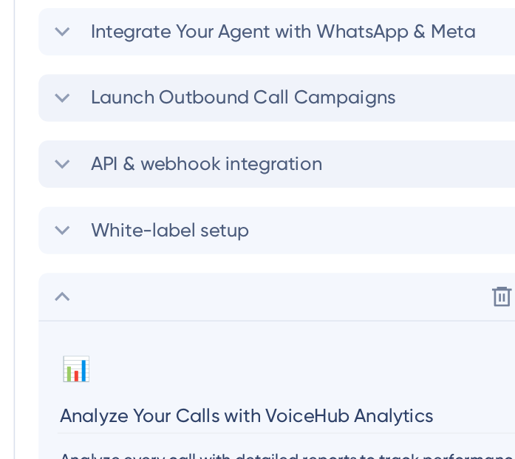
scroll to position [695, 0]
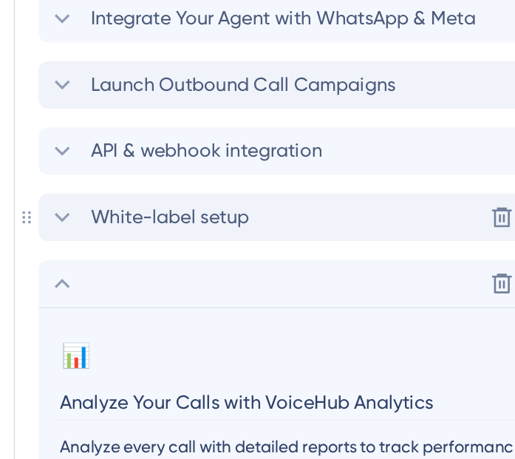
click at [212, 251] on div "White-label setup Delete" at bounding box center [186, 256] width 307 height 30
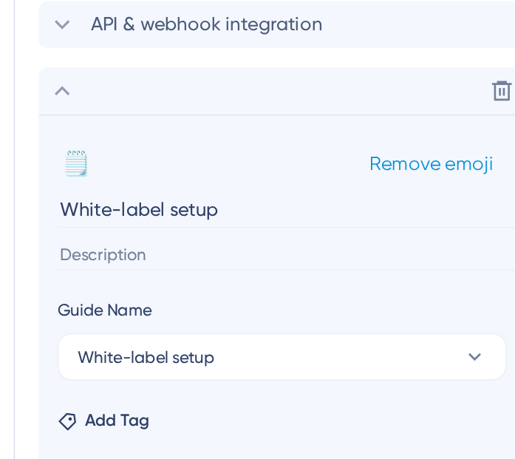
scroll to position [775, 0]
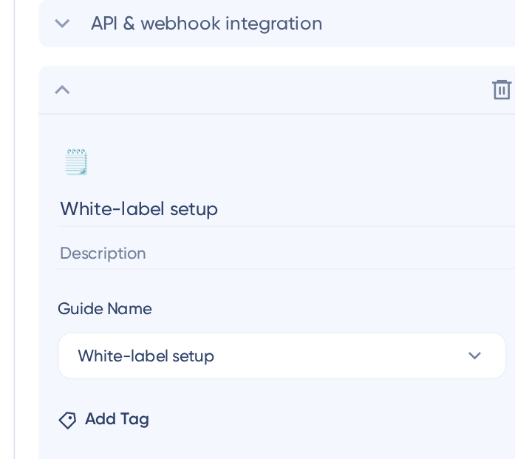
click at [129, 285] on input at bounding box center [188, 278] width 287 height 20
click at [94, 276] on input at bounding box center [188, 278] width 287 height 20
click at [75, 275] on input at bounding box center [188, 278] width 287 height 20
paste input "Rebrand the platform with your logo, colors, and domain to offer a fully brande…"
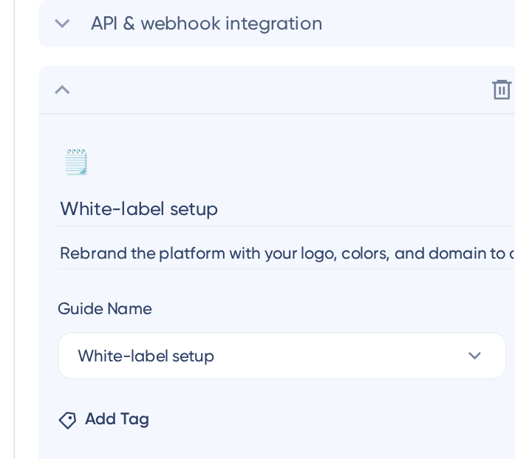
scroll to position [0, 151]
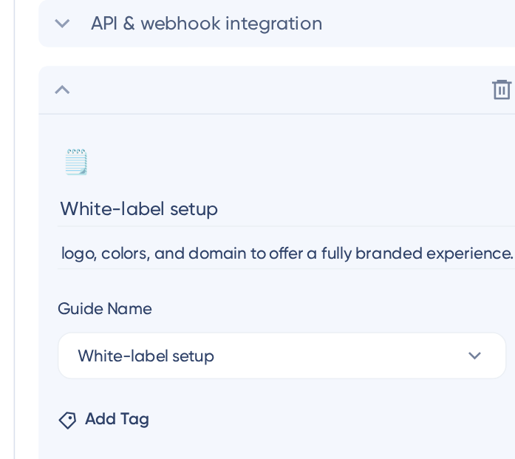
type input "Rebrand the platform with your logo, colors, and domain to offer a fully brande…"
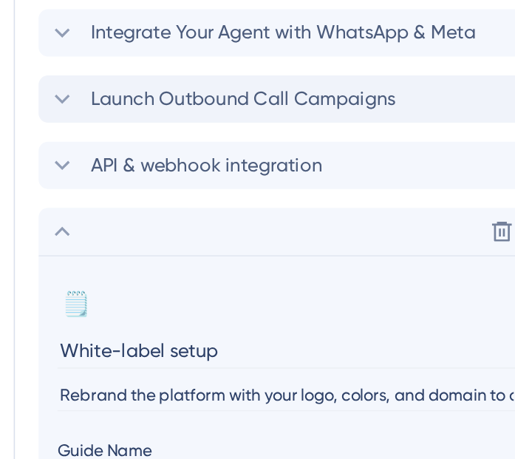
scroll to position [681, 0]
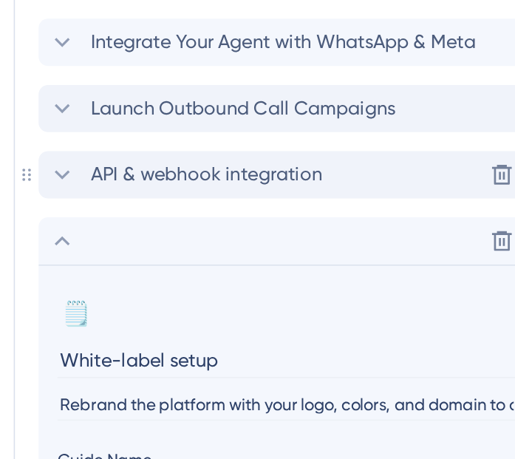
click at [161, 229] on span "API & webhook integration" at bounding box center [138, 229] width 145 height 18
click at [117, 239] on div "API & webhook integration Delete" at bounding box center [186, 229] width 307 height 30
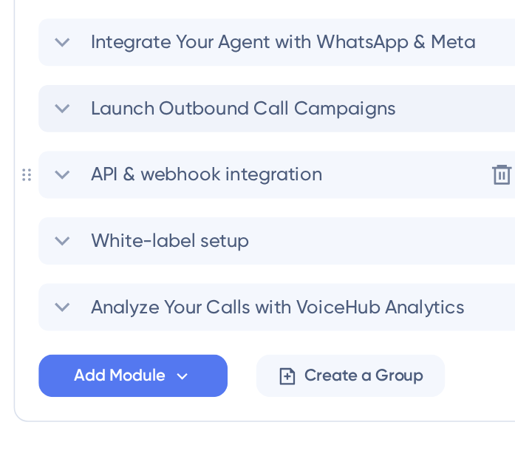
click at [147, 225] on span "API & webhook integration" at bounding box center [138, 229] width 145 height 18
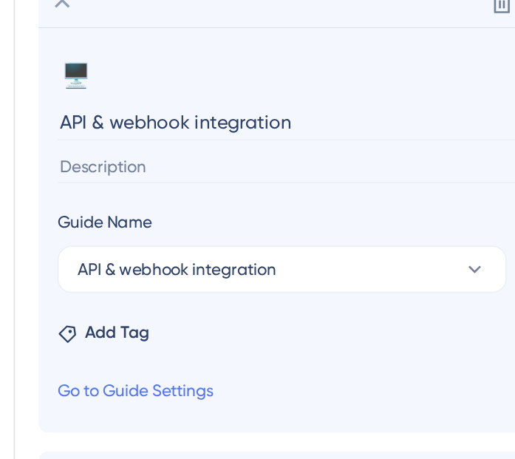
scroll to position [788, 0]
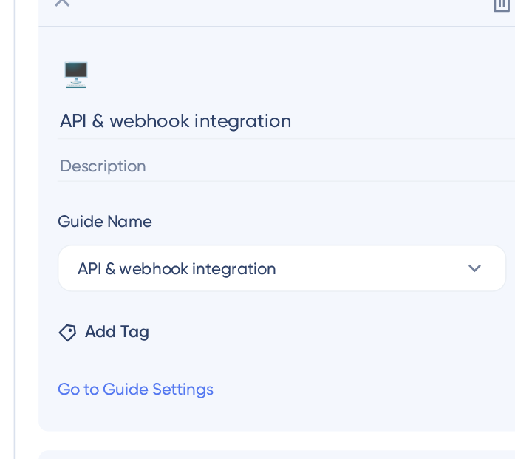
click at [155, 222] on input at bounding box center [188, 224] width 287 height 20
paste input "Connect VoiceHub to your existing systems with APIs and webhooks for smooth, au…"
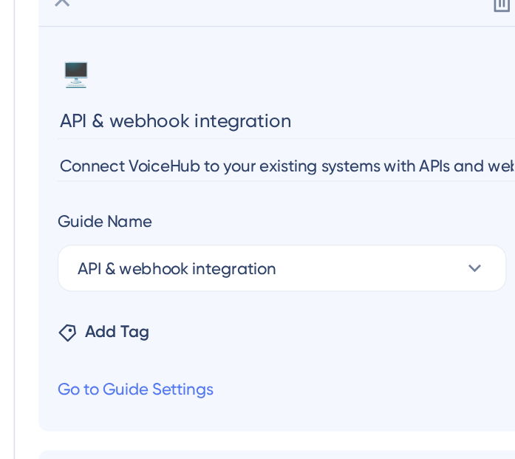
scroll to position [0, 201]
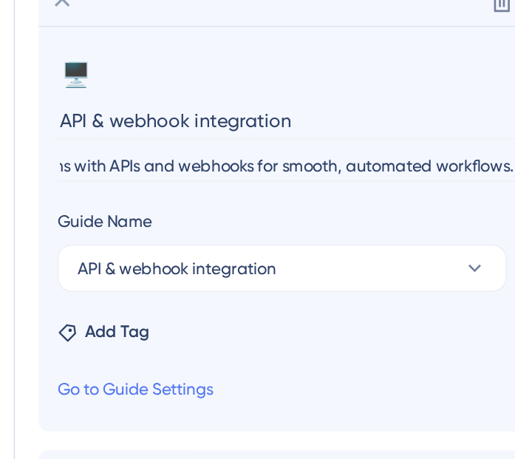
type input "Connect VoiceHub to your existing systems with APIs and webhooks for smooth, au…"
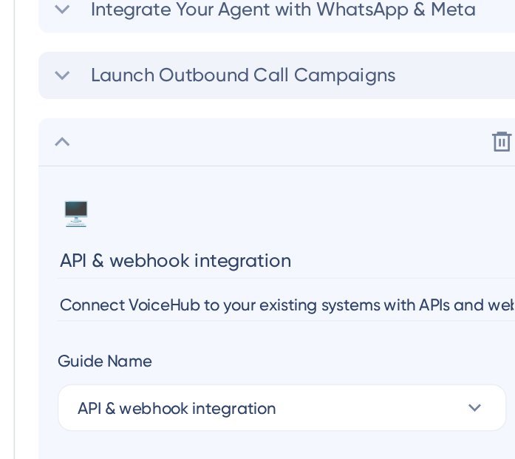
scroll to position [638, 0]
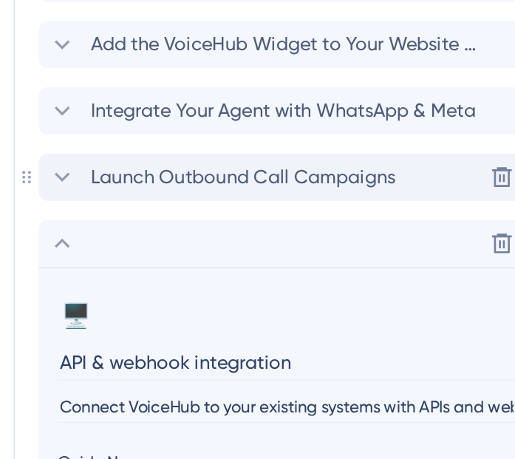
click at [188, 233] on span "Launch Outbound Call Campaigns" at bounding box center [161, 231] width 191 height 18
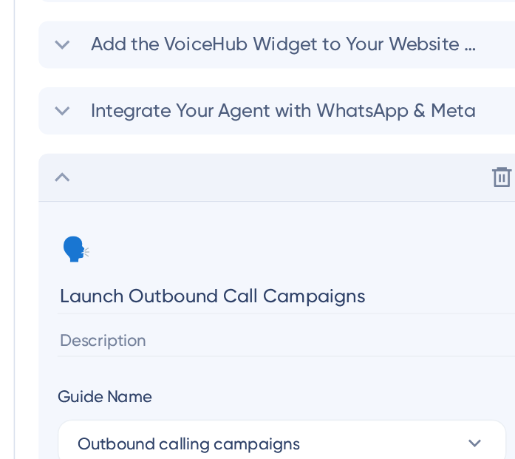
click at [168, 336] on input at bounding box center [188, 333] width 287 height 20
paste input "Set up automated outbound calling campaigns to engage leads and customers at sc…"
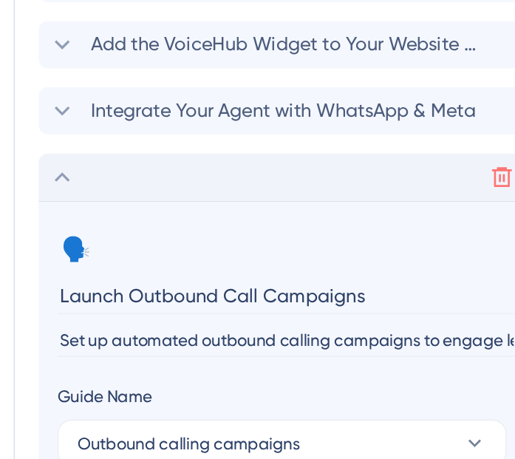
type input "Set up automated outbound calling campaigns to engage leads and customers at sc…"
click at [208, 181] on span "Integrate Your Agent with WhatsApp & Meta" at bounding box center [186, 189] width 241 height 18
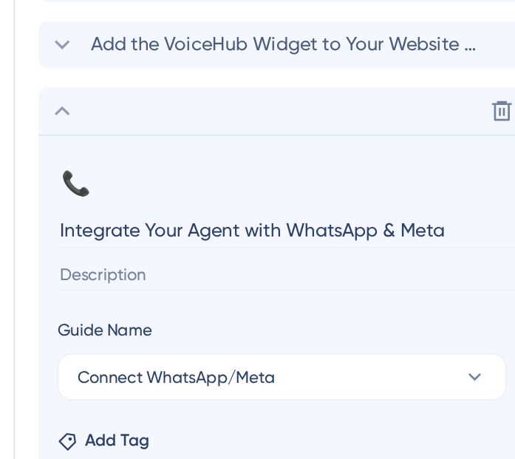
click at [157, 289] on input at bounding box center [188, 292] width 287 height 20
paste input "Integrate your AI agent with WhatsApp and other Meta channels to reach customer…"
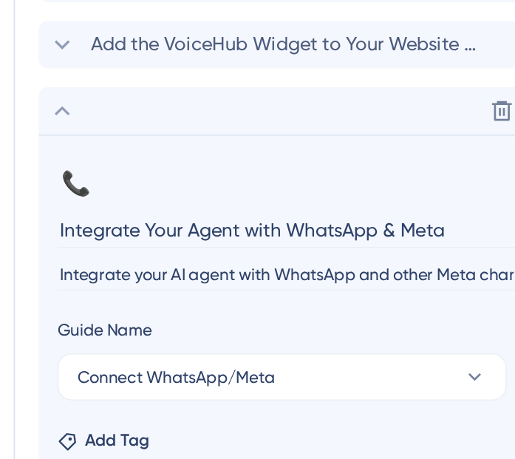
scroll to position [0, 193]
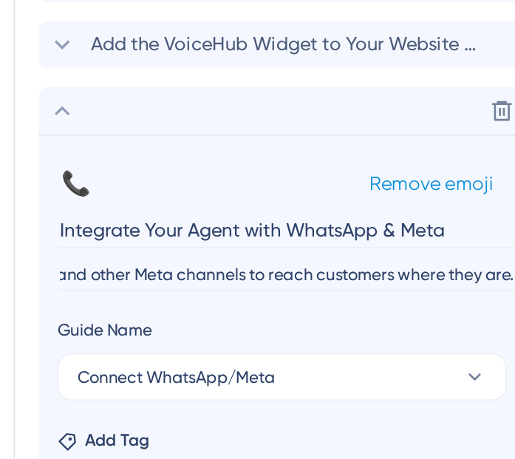
type input "Integrate your AI agent with WhatsApp and other Meta channels to reach customer…"
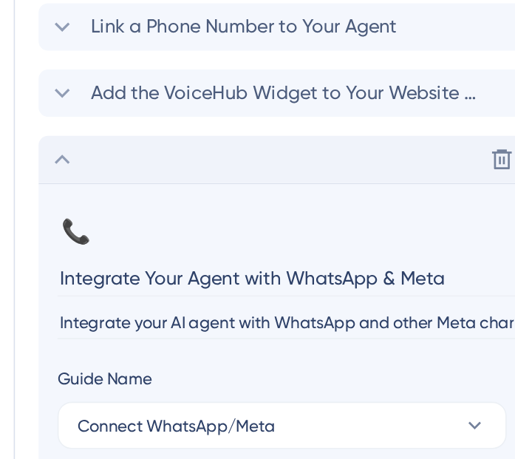
scroll to position [596, 0]
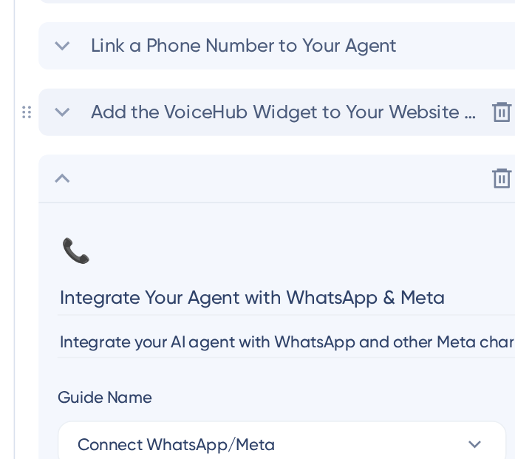
click at [201, 196] on span "Add the VoiceHub Widget to Your Website or App" at bounding box center [188, 190] width 244 height 18
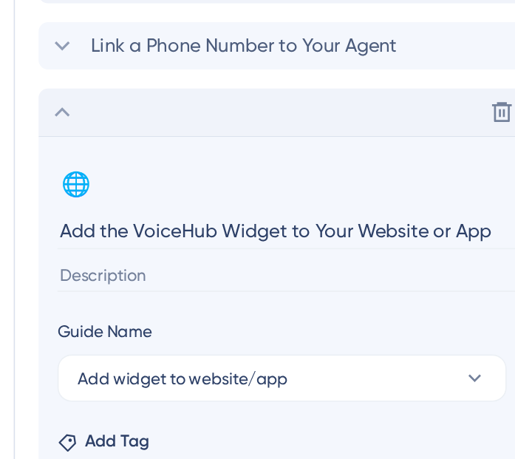
click at [188, 297] on input at bounding box center [188, 292] width 287 height 20
paste input "Install the VoiceHub widget on your website or app so visitors can connect with…"
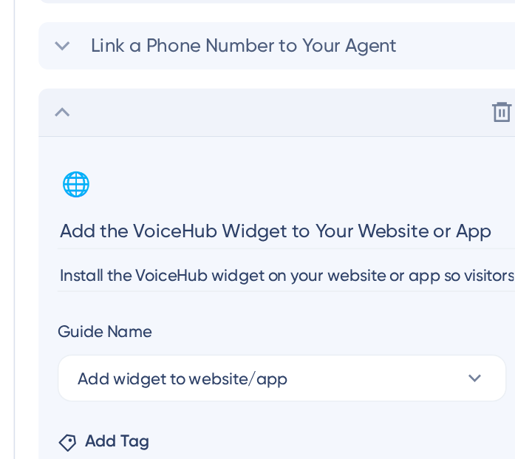
scroll to position [0, 189]
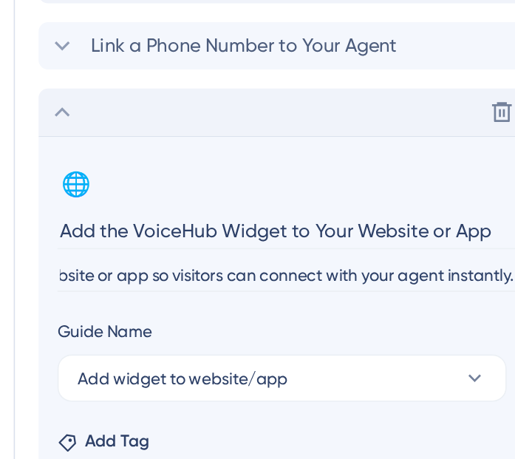
type input "Install the VoiceHub widget on your website or app so visitors can connect with…"
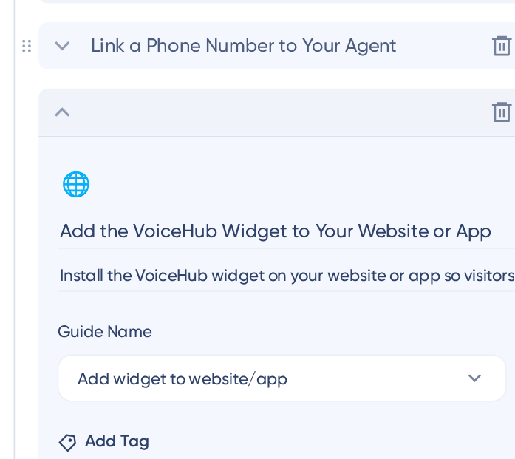
scroll to position [514, 0]
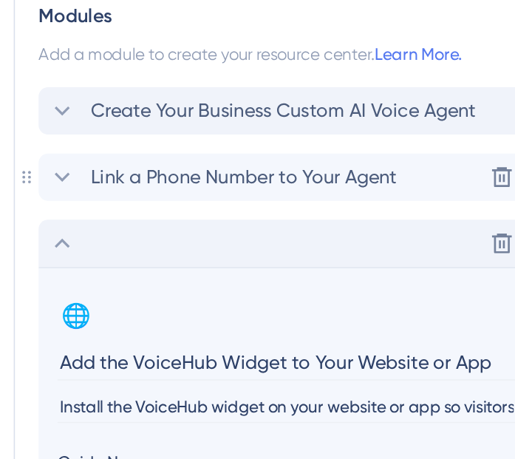
click at [229, 233] on span "Link a Phone Number to Your Agent" at bounding box center [161, 231] width 191 height 18
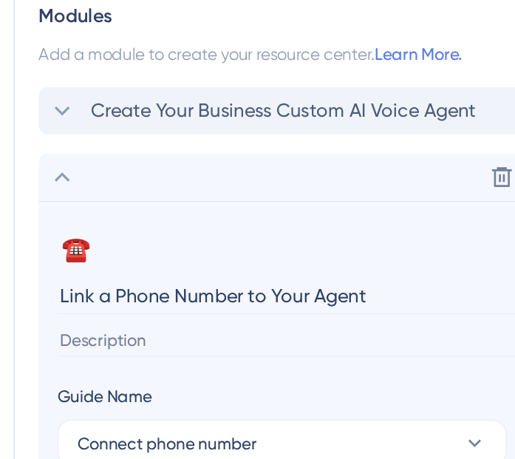
click at [185, 336] on input at bounding box center [188, 333] width 287 height 20
paste input "Connect your business phone number to your AI agent so you can make and receive…"
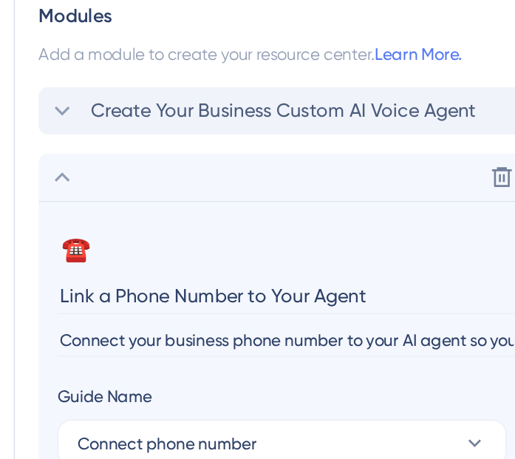
scroll to position [0, 193]
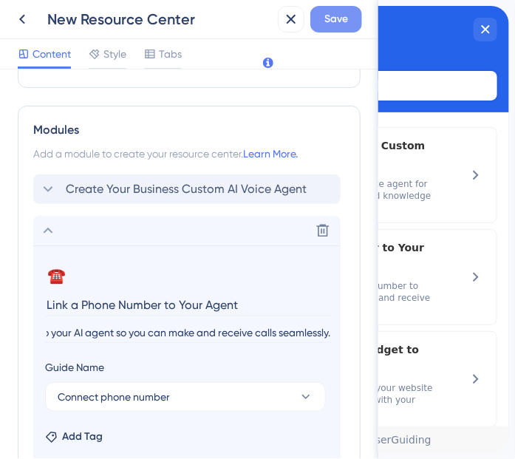
type input "Connect your business phone number to your AI agent so you can make and receive…"
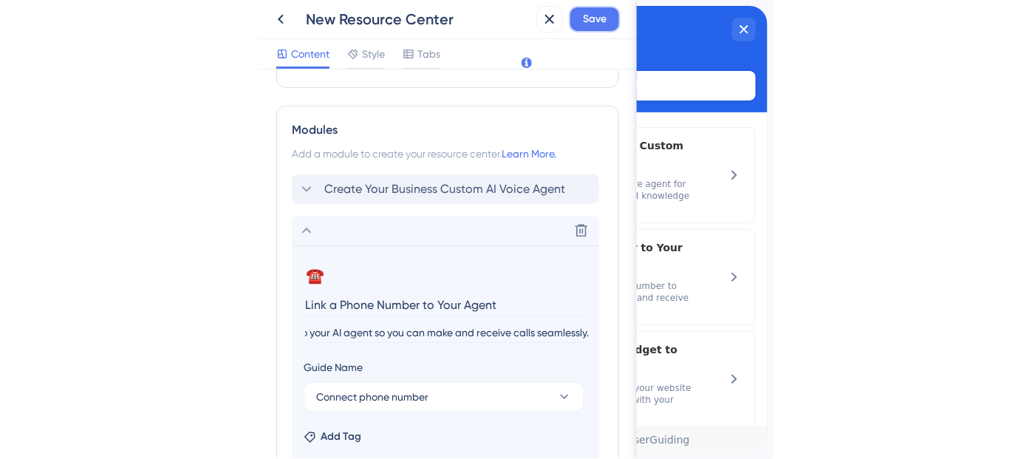
scroll to position [0, 0]
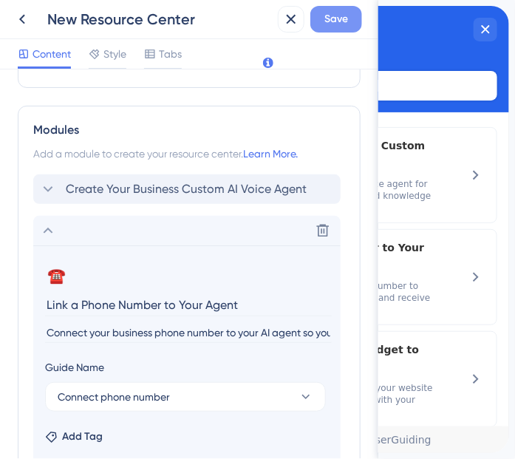
click at [332, 23] on span "Save" at bounding box center [336, 19] width 24 height 18
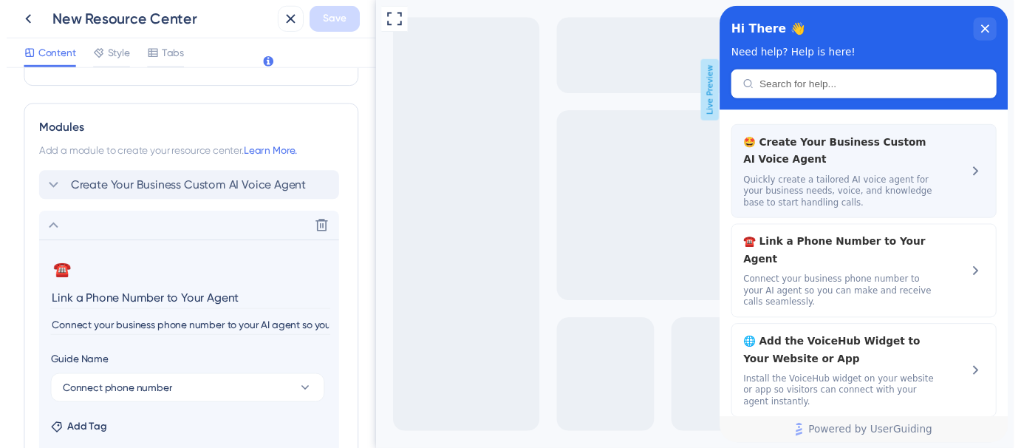
scroll to position [425, 0]
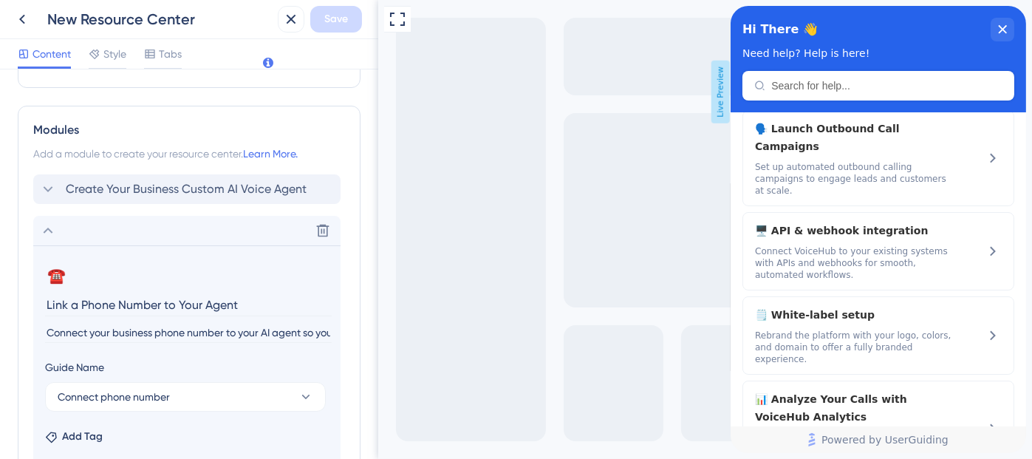
click at [27, 18] on icon at bounding box center [22, 19] width 18 height 18
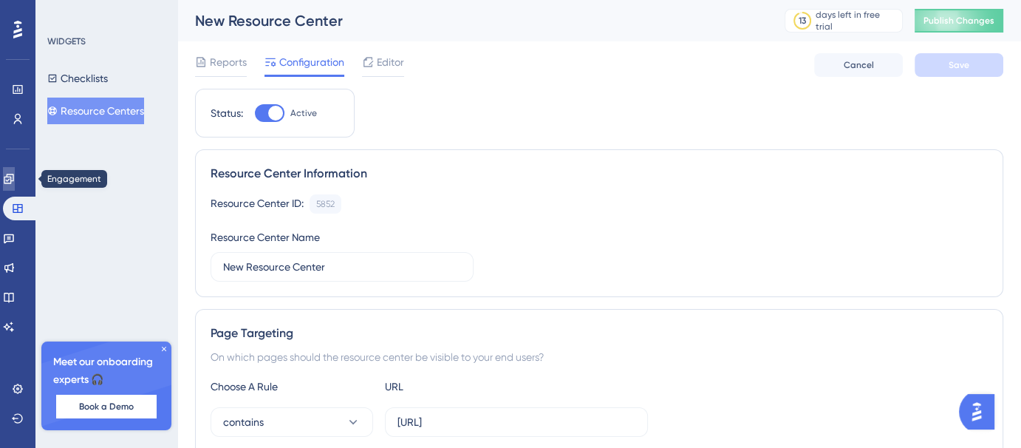
click at [7, 177] on link at bounding box center [9, 179] width 12 height 24
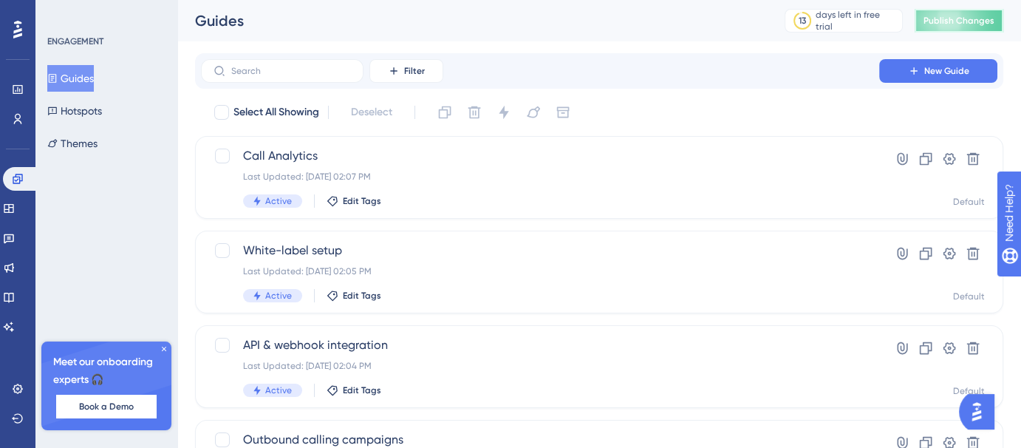
click at [971, 26] on span "Publish Changes" at bounding box center [959, 21] width 71 height 12
click at [15, 210] on icon at bounding box center [9, 208] width 12 height 12
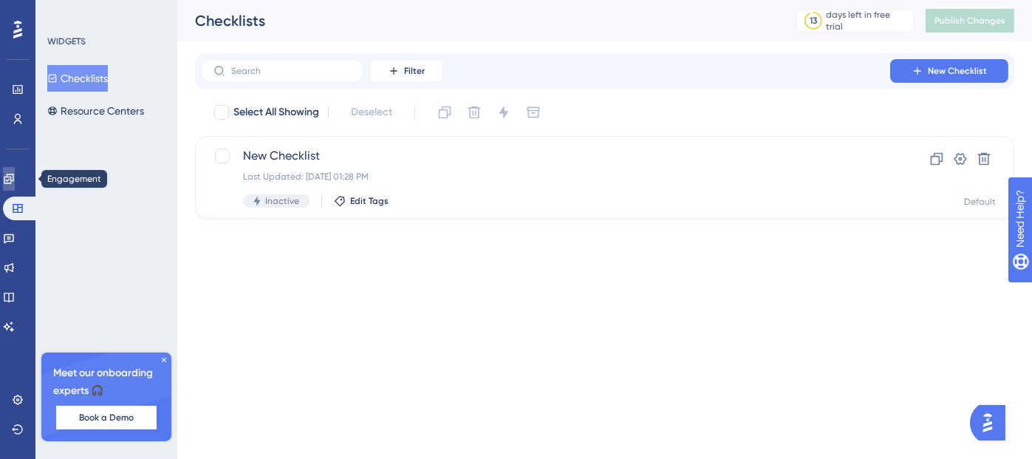
click at [12, 177] on icon at bounding box center [9, 179] width 12 height 12
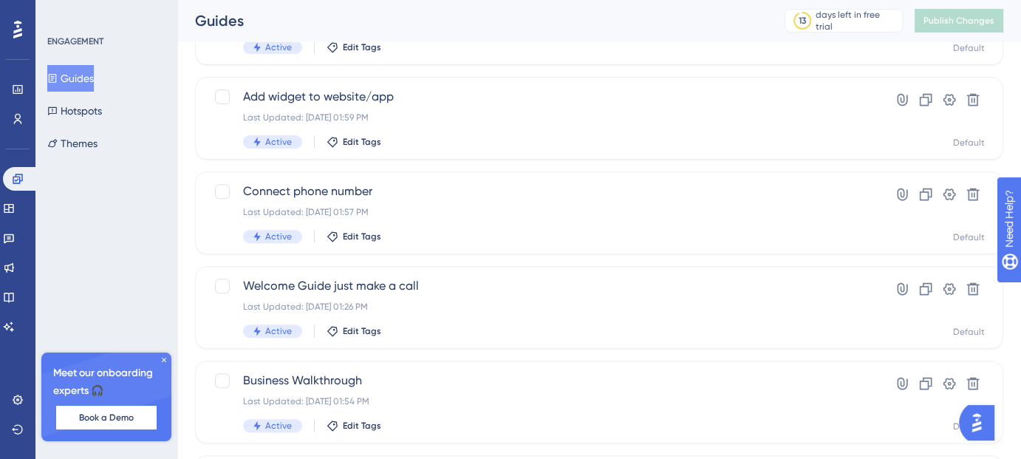
scroll to position [573, 0]
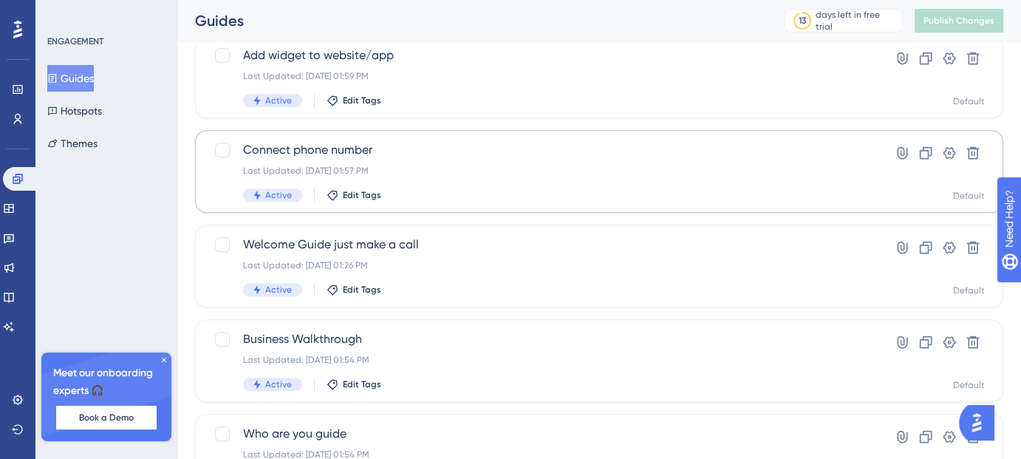
click at [415, 166] on div "Last Updated: [DATE] 01:57 PM" at bounding box center [540, 171] width 594 height 12
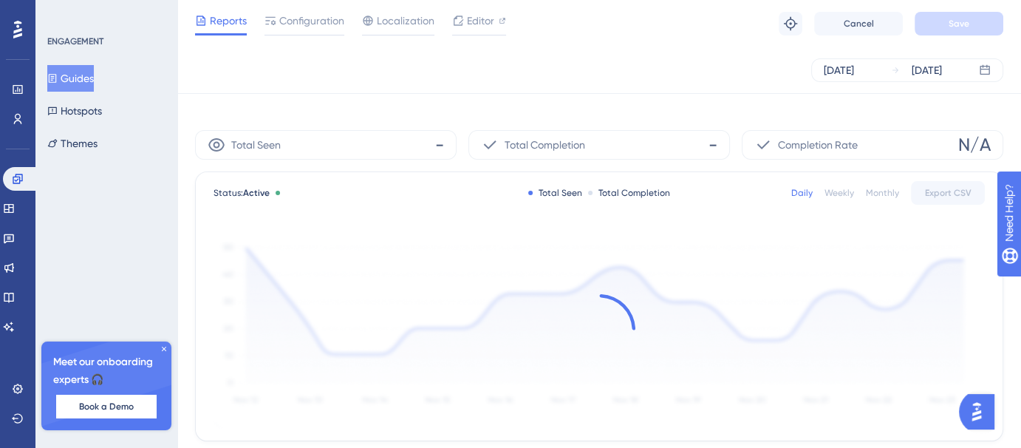
scroll to position [81, 0]
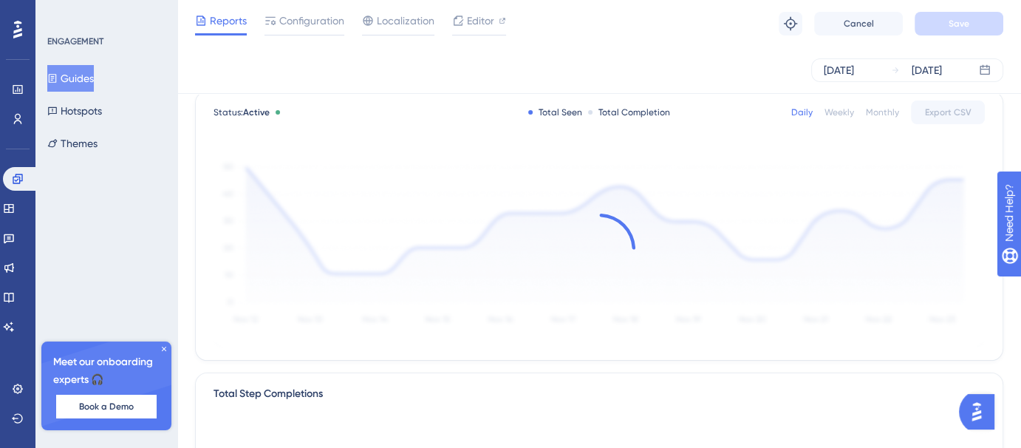
click at [364, 165] on div at bounding box center [599, 249] width 771 height 198
click at [334, 17] on span "Configuration" at bounding box center [311, 21] width 65 height 18
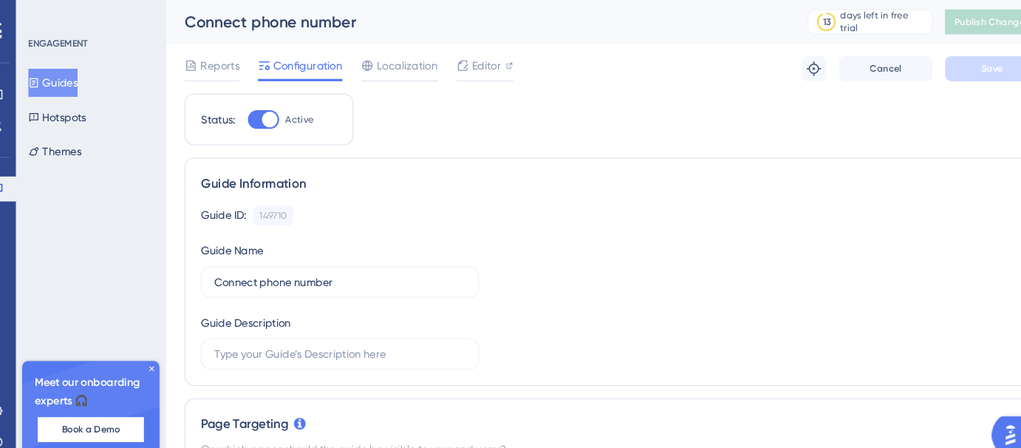
click at [81, 70] on button "Guides" at bounding box center [70, 78] width 47 height 27
click at [86, 78] on button "Guides" at bounding box center [70, 78] width 47 height 27
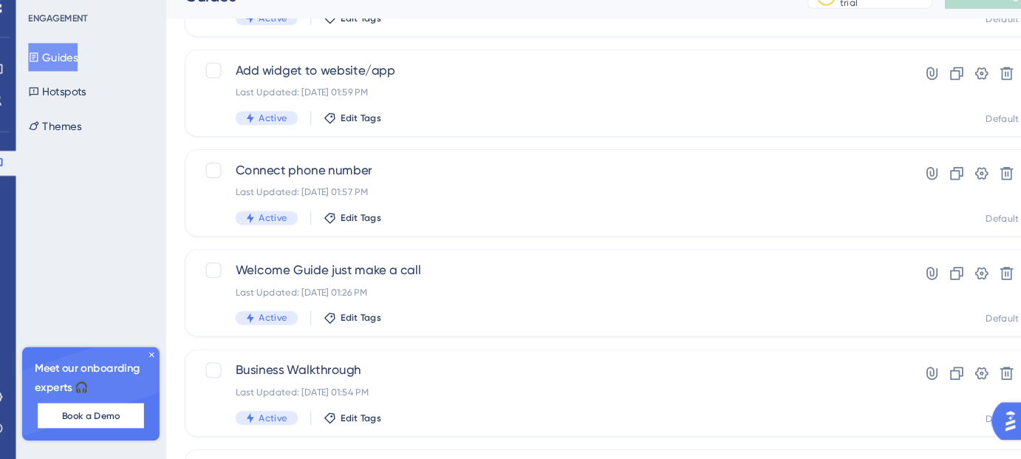
scroll to position [547, 0]
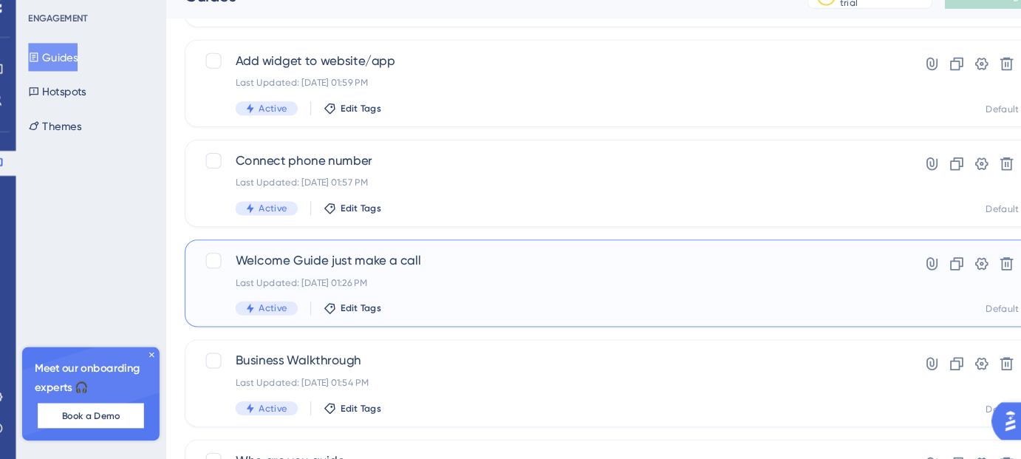
click at [431, 279] on div "Welcome Guide just make a call Last Updated: Aug 11 2025, 01:26 PM Active Edit …" at bounding box center [540, 292] width 594 height 61
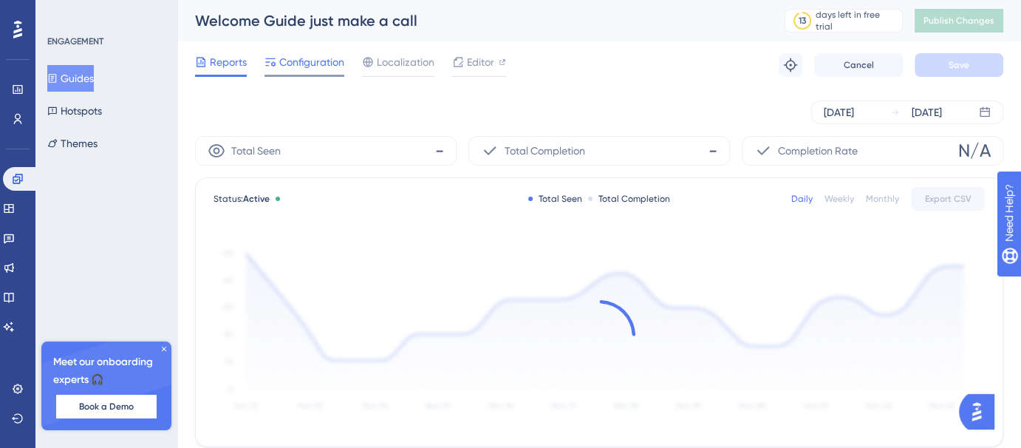
click at [308, 66] on span "Configuration" at bounding box center [311, 62] width 65 height 18
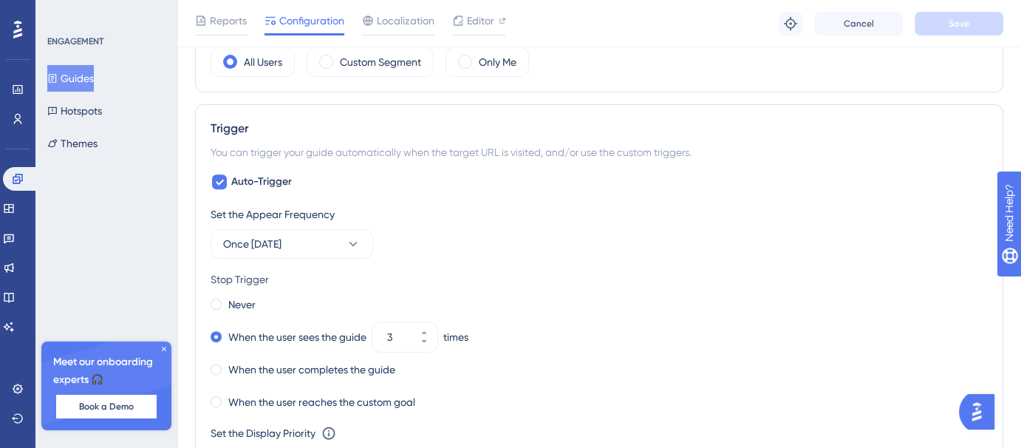
scroll to position [595, 0]
click at [15, 213] on link at bounding box center [9, 209] width 12 height 24
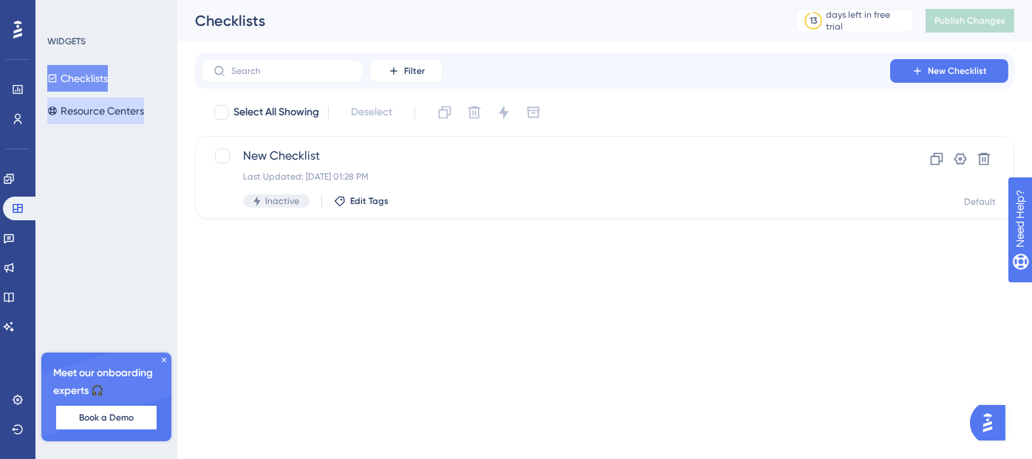
click at [129, 111] on button "Resource Centers" at bounding box center [95, 111] width 97 height 27
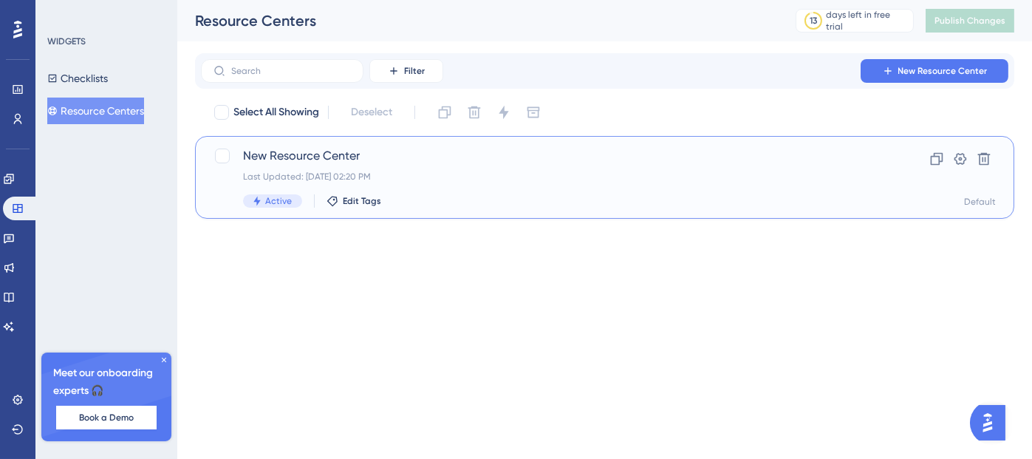
click at [404, 168] on div "New Resource Center Last Updated: Aug 11 2025, 02:20 PM Active Edit Tags" at bounding box center [545, 177] width 605 height 61
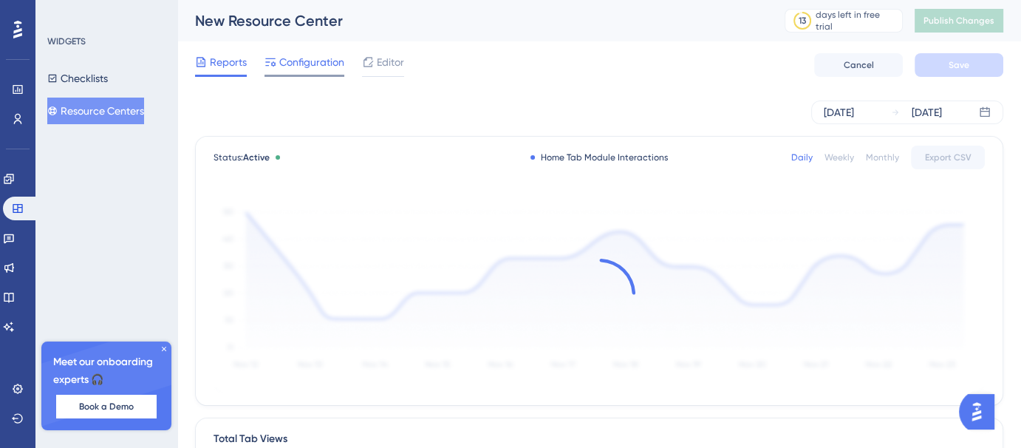
click at [329, 69] on span "Configuration" at bounding box center [311, 62] width 65 height 18
click at [319, 62] on span "Configuration" at bounding box center [311, 62] width 65 height 18
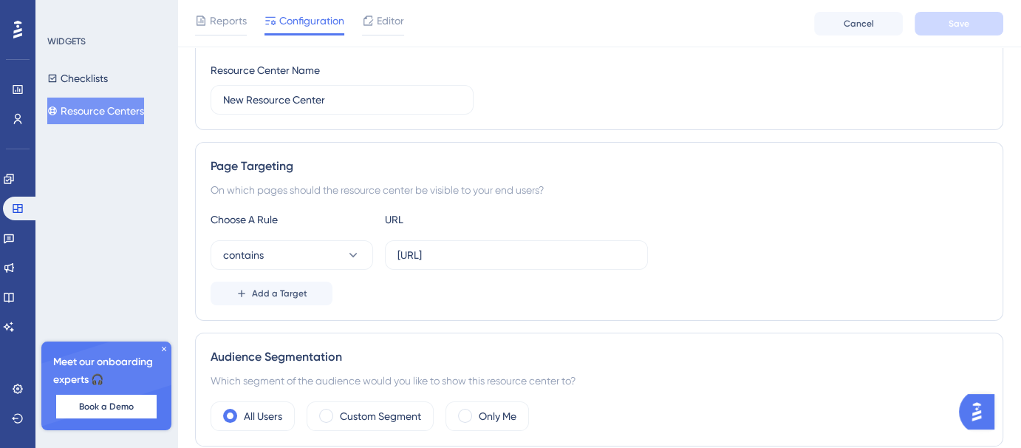
scroll to position [199, 0]
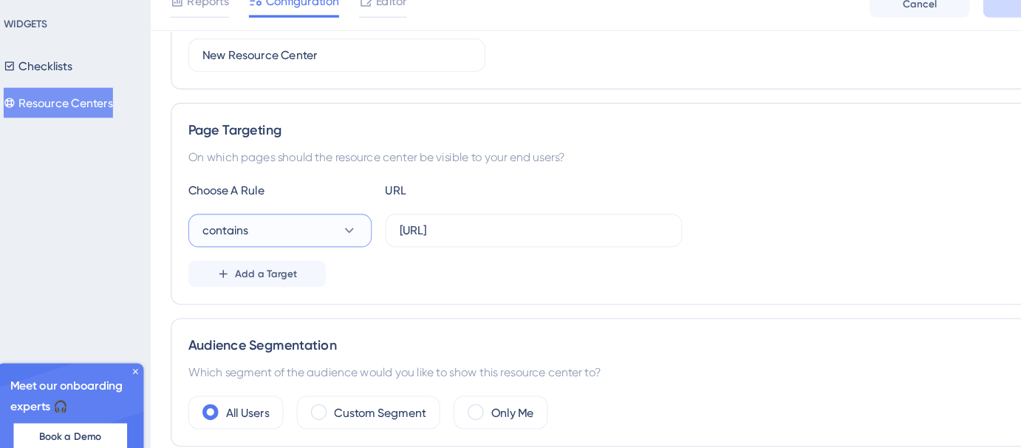
click at [335, 222] on button "contains" at bounding box center [292, 224] width 163 height 30
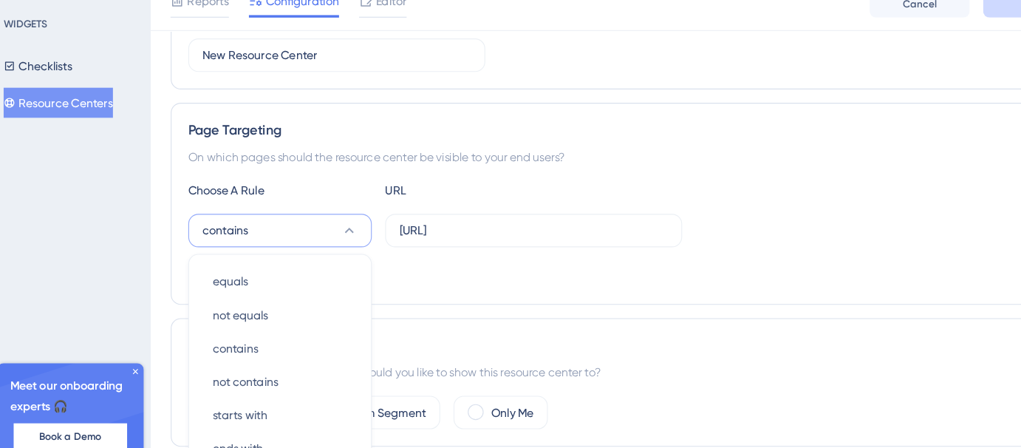
scroll to position [309, 0]
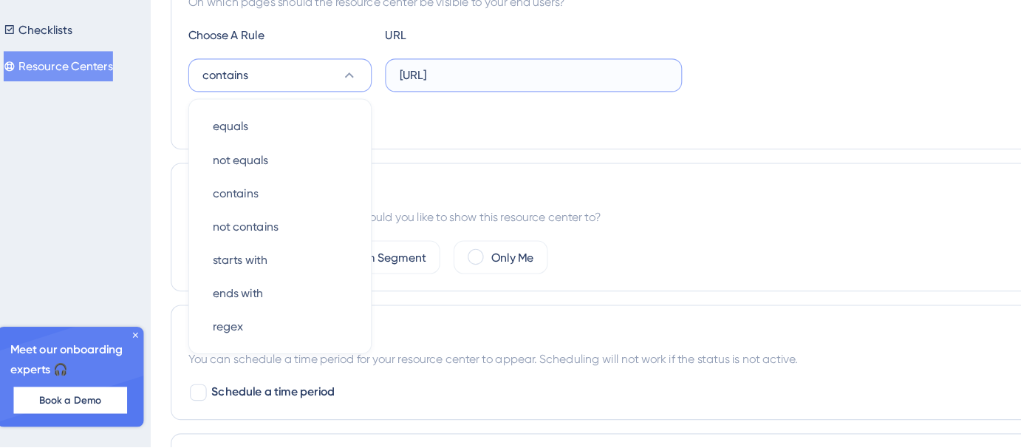
click at [576, 120] on input "[URL]" at bounding box center [517, 119] width 238 height 16
click at [573, 111] on input "[URL]" at bounding box center [517, 119] width 238 height 16
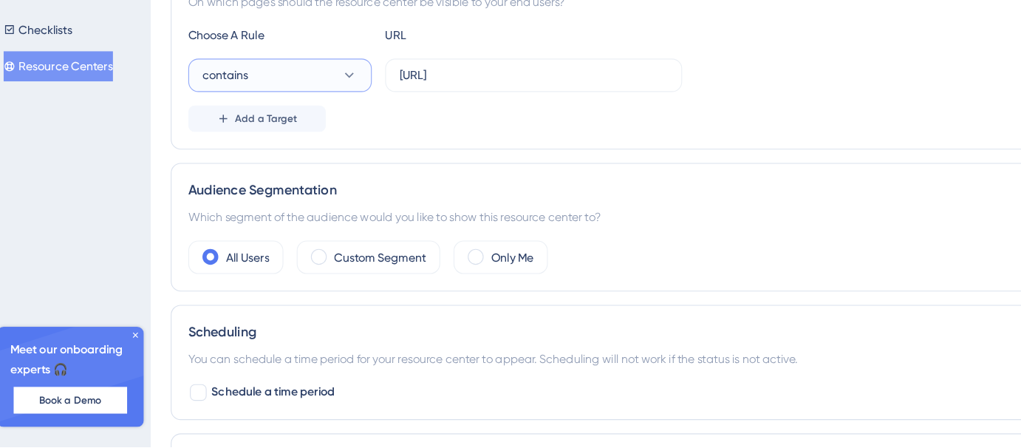
click at [340, 117] on button "contains" at bounding box center [292, 119] width 163 height 30
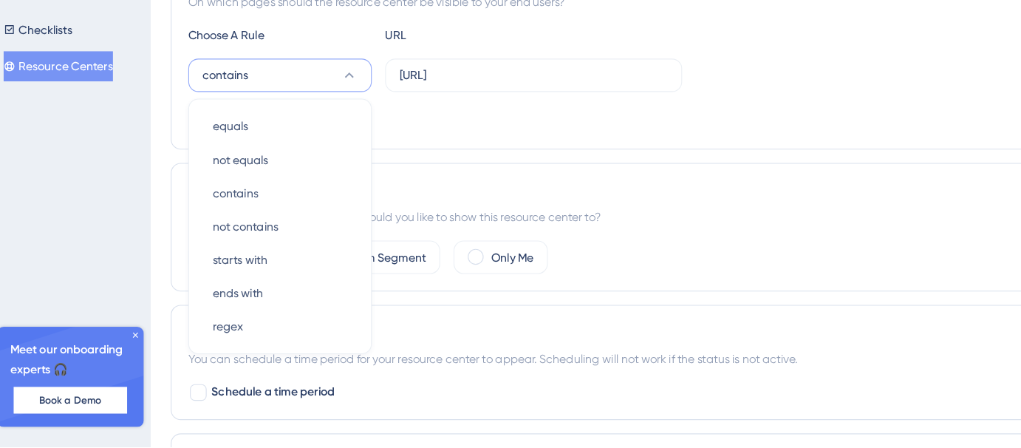
click at [340, 117] on button "contains" at bounding box center [292, 119] width 163 height 30
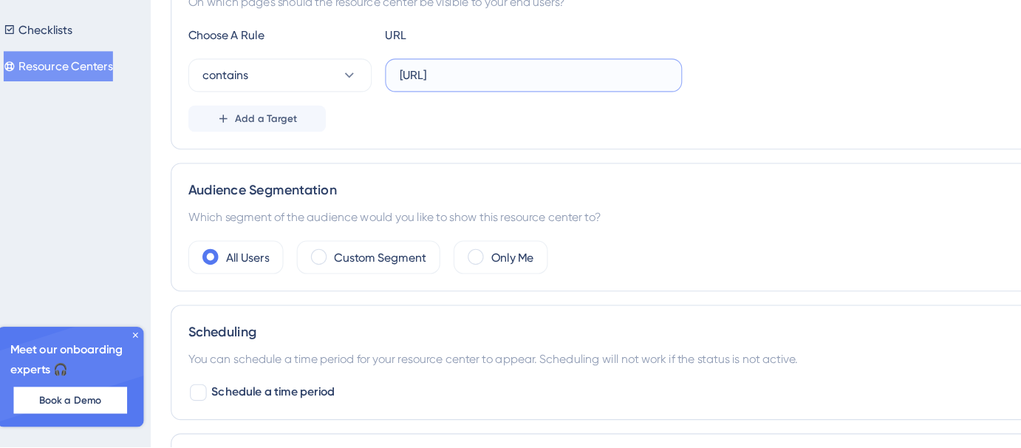
click at [573, 115] on input "[URL]" at bounding box center [517, 119] width 238 height 16
type input "[URL]"
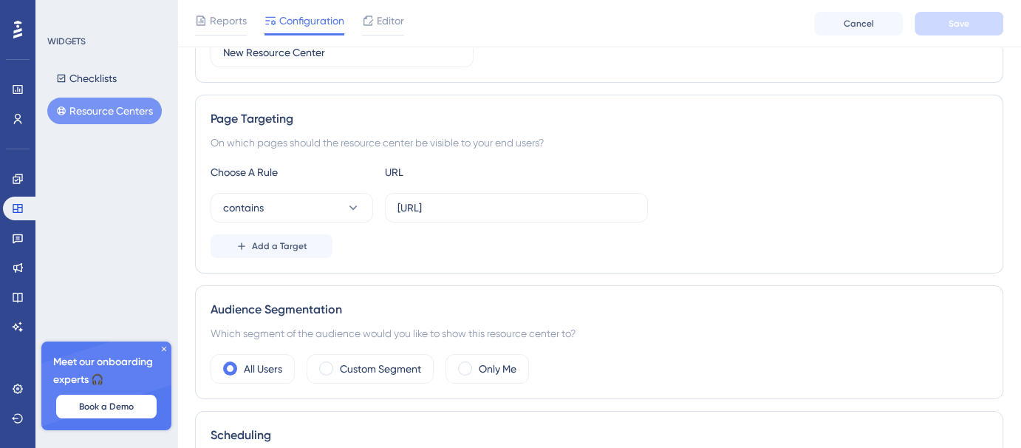
scroll to position [222, 0]
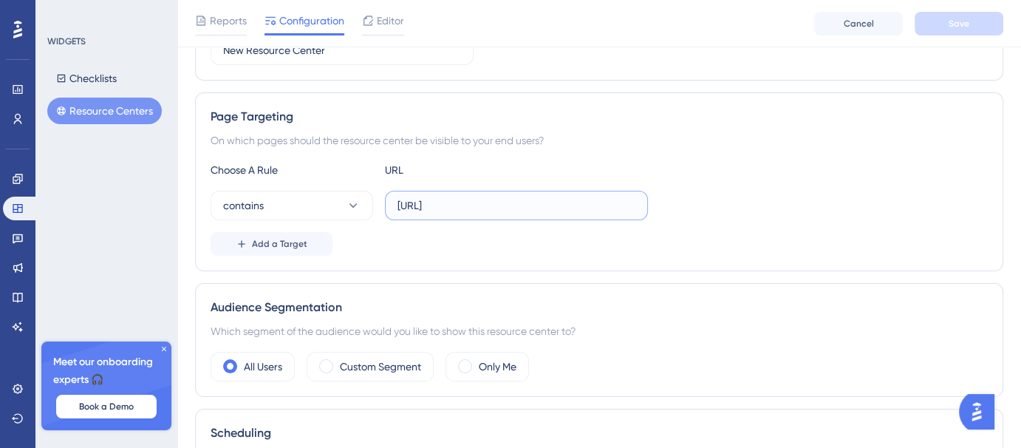
click at [582, 210] on input "[URL]" at bounding box center [517, 205] width 238 height 16
type input "[URL]"
click at [986, 18] on button "Save" at bounding box center [959, 24] width 89 height 24
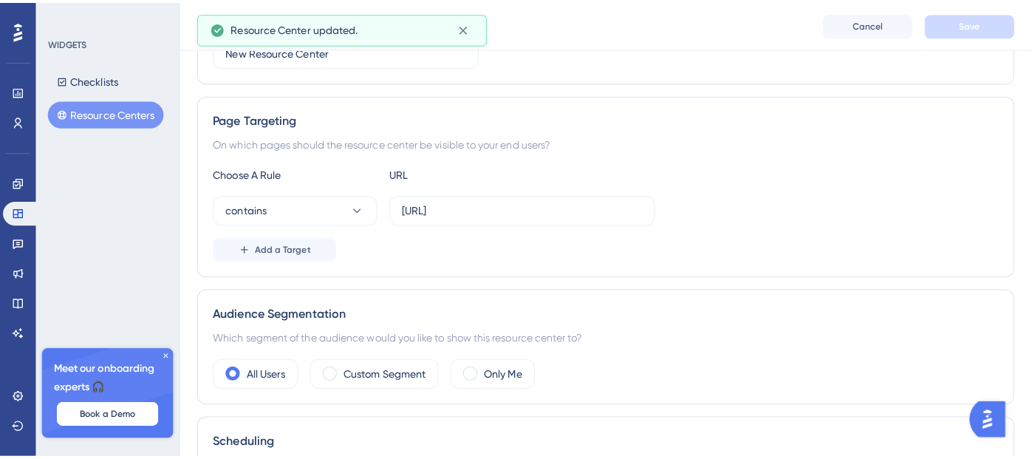
scroll to position [0, 0]
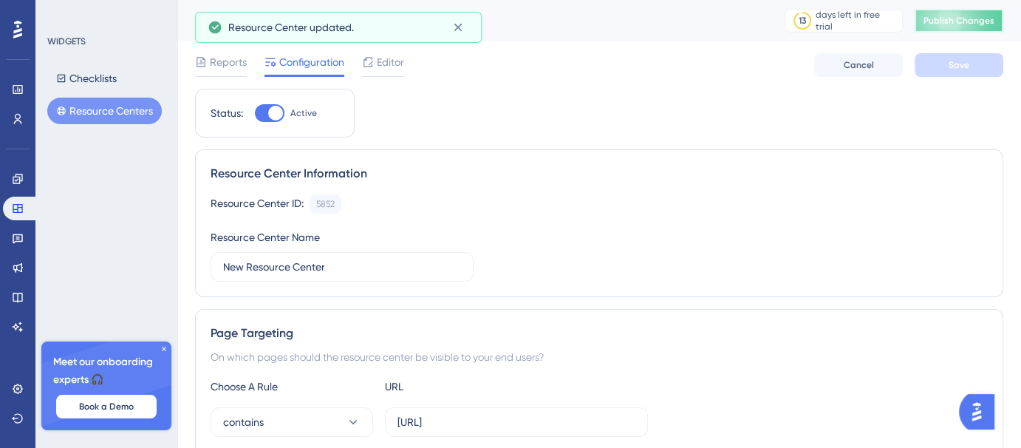
click at [964, 16] on span "Publish Changes" at bounding box center [959, 21] width 71 height 12
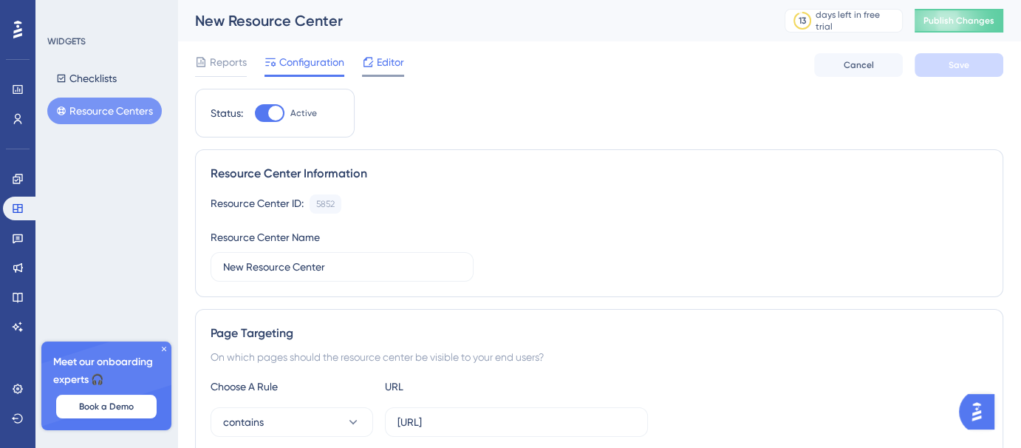
click at [386, 62] on span "Editor" at bounding box center [390, 62] width 27 height 18
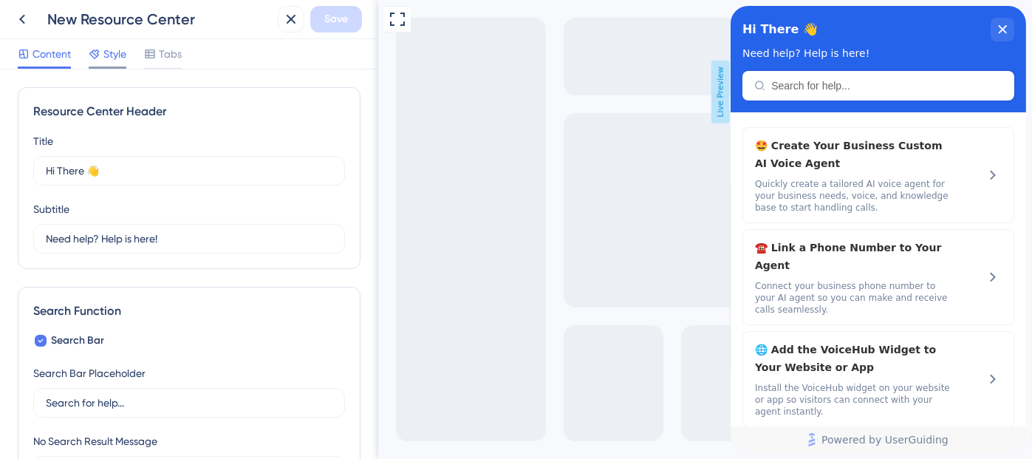
click at [114, 59] on span "Style" at bounding box center [114, 54] width 23 height 18
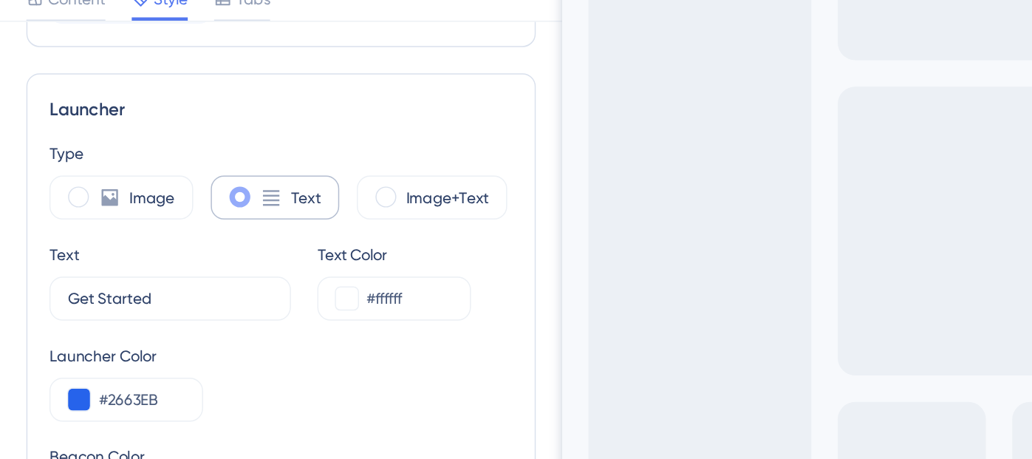
scroll to position [361, 0]
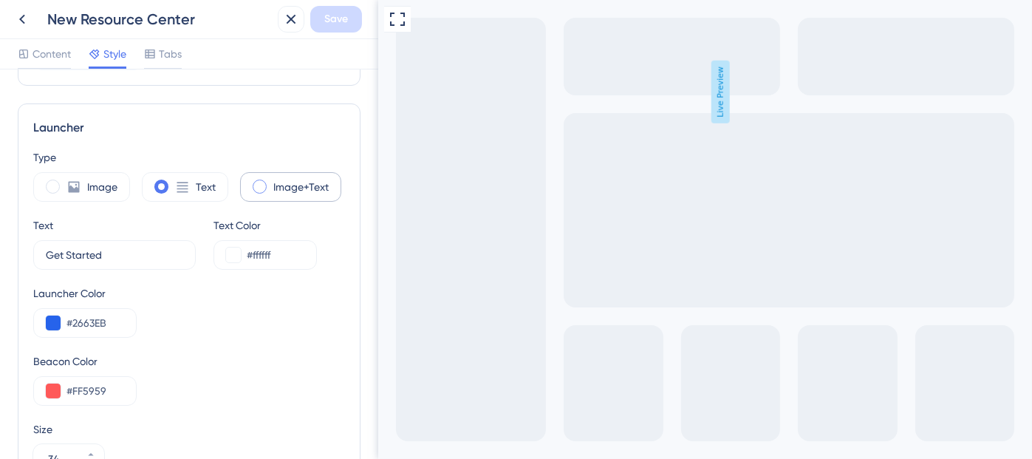
click at [289, 183] on label "Image+Text" at bounding box center [300, 187] width 55 height 18
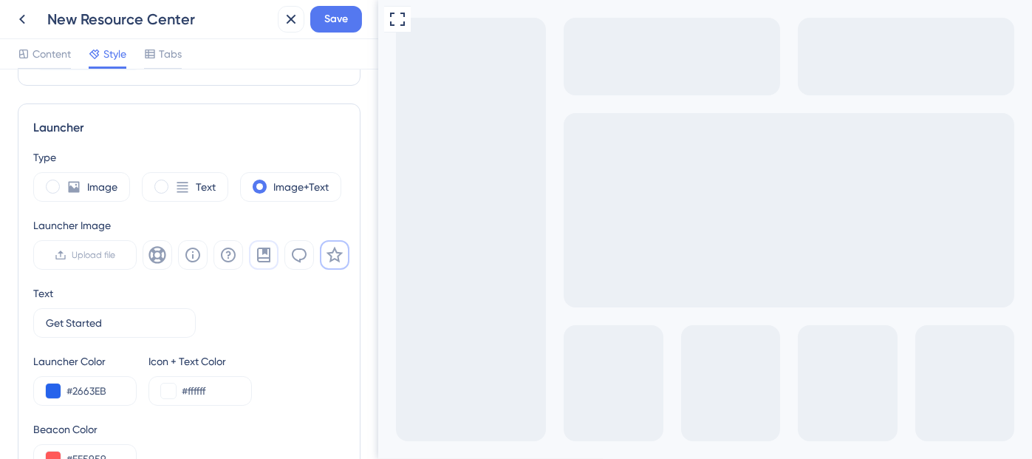
click at [267, 249] on icon at bounding box center [264, 255] width 18 height 18
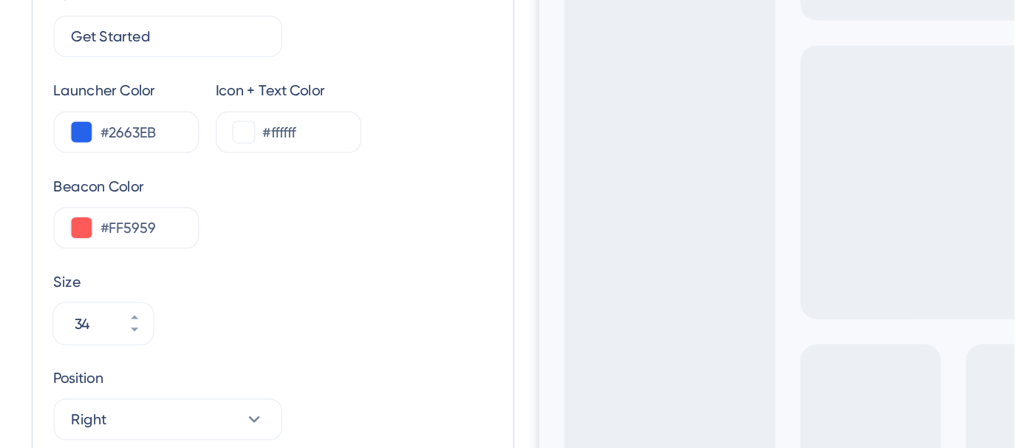
scroll to position [579, 0]
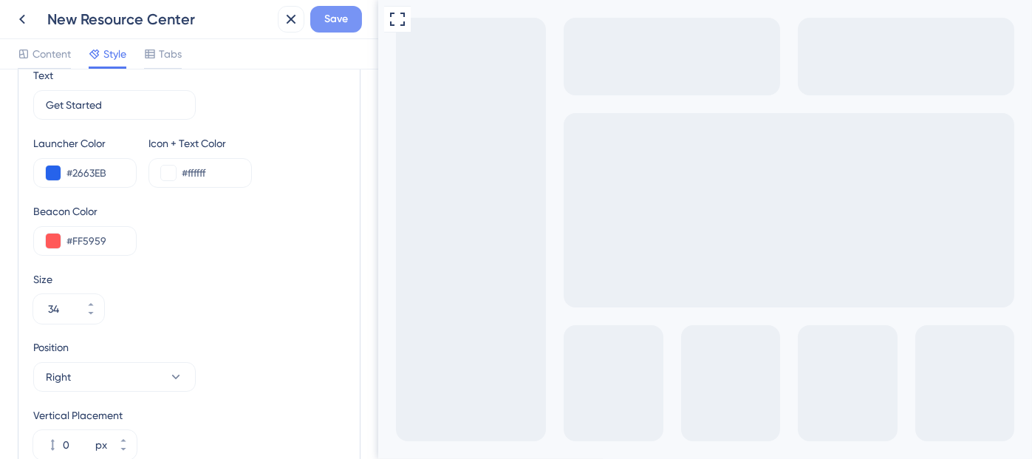
click at [321, 21] on button "Save" at bounding box center [336, 19] width 52 height 27
click at [19, 21] on icon at bounding box center [22, 19] width 18 height 18
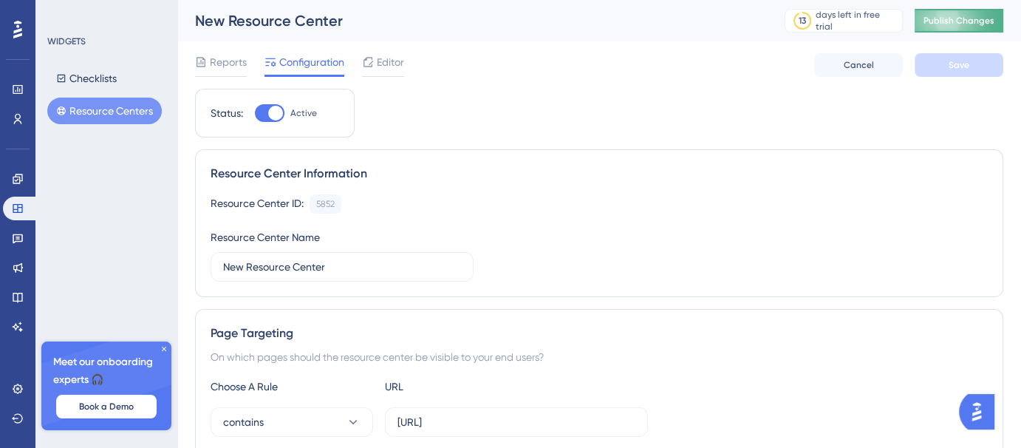
click at [955, 21] on span "Publish Changes" at bounding box center [959, 21] width 71 height 12
click at [14, 180] on icon at bounding box center [18, 179] width 12 height 12
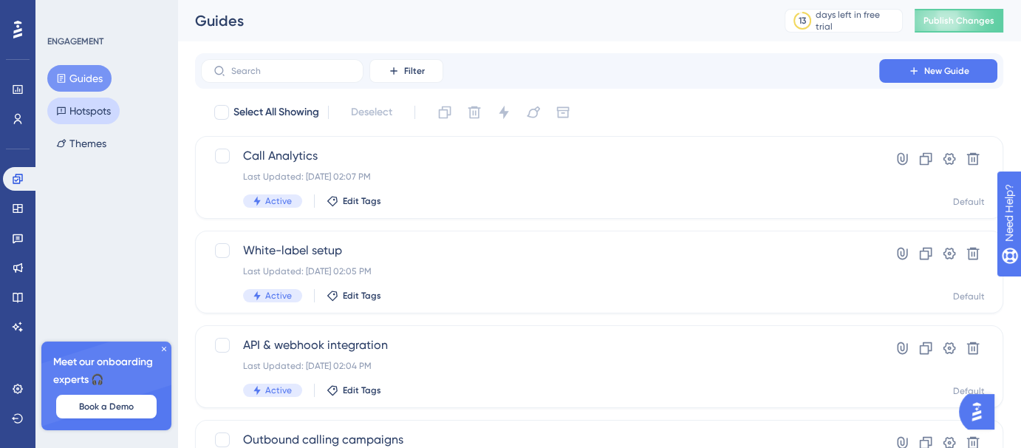
click at [114, 111] on button "Hotspots" at bounding box center [83, 111] width 72 height 27
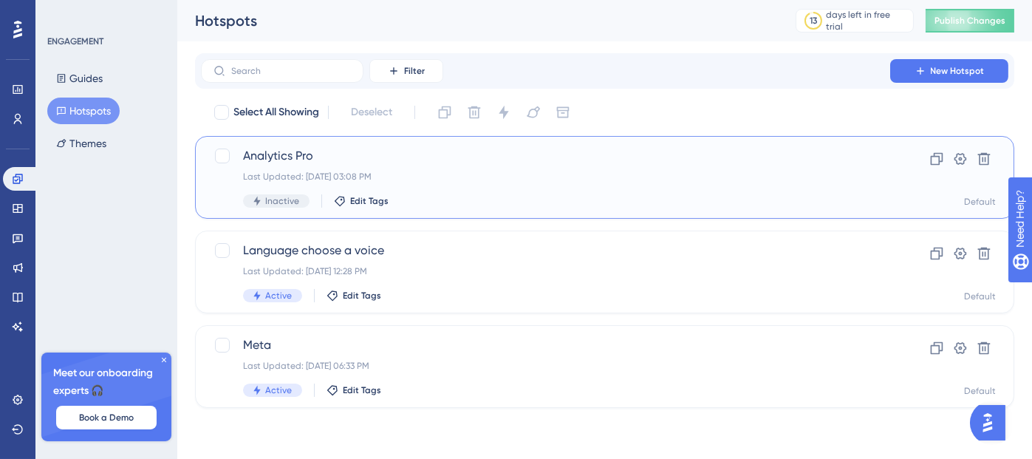
click at [419, 166] on div "Analytics Pro Last Updated: [DATE] 03:08 PM Inactive Edit Tags" at bounding box center [545, 177] width 605 height 61
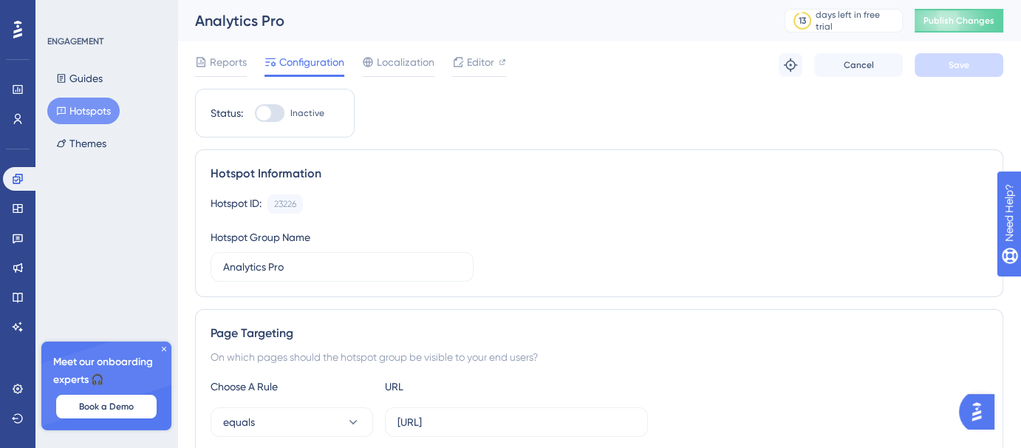
click at [270, 119] on div at bounding box center [270, 113] width 30 height 18
click at [255, 114] on input "Inactive" at bounding box center [254, 113] width 1 height 1
checkbox input "true"
click at [968, 63] on span "Save" at bounding box center [959, 65] width 21 height 12
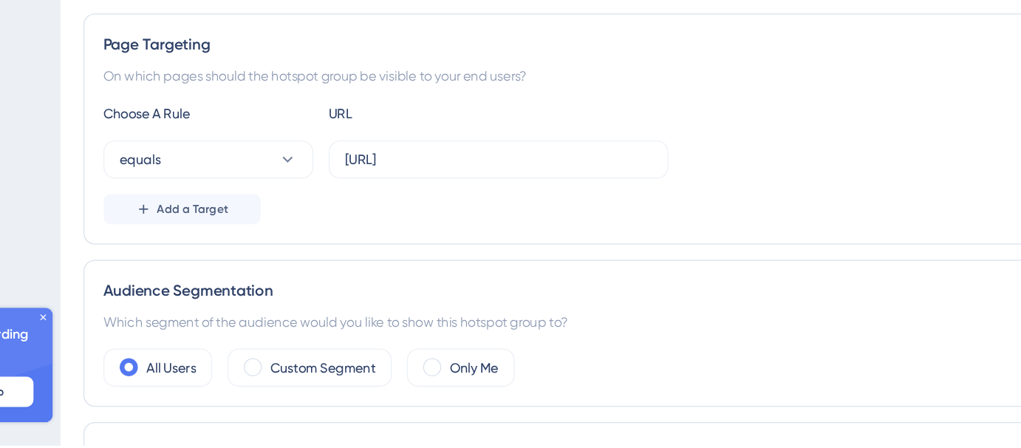
scroll to position [206, 0]
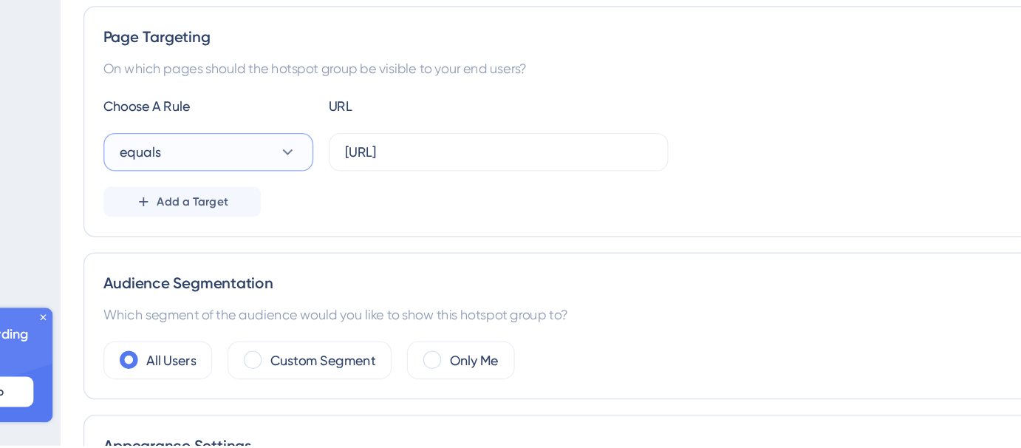
click at [323, 223] on button "equals" at bounding box center [292, 221] width 163 height 30
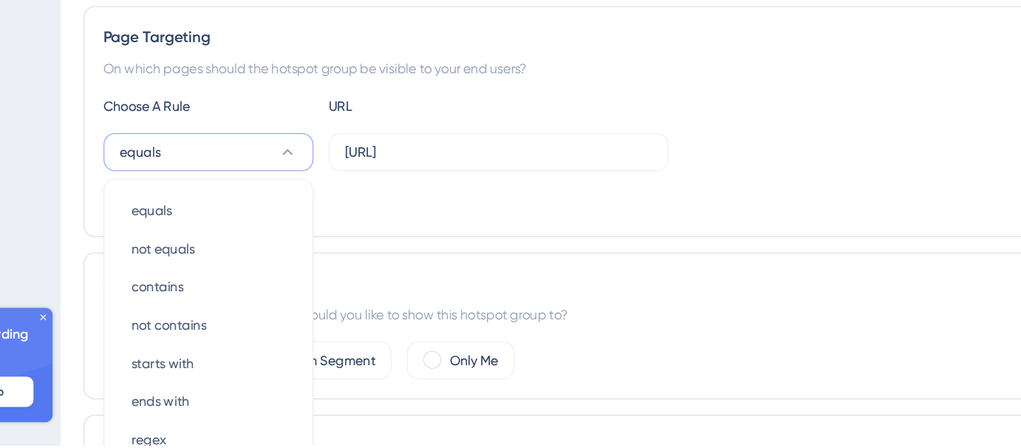
scroll to position [284, 0]
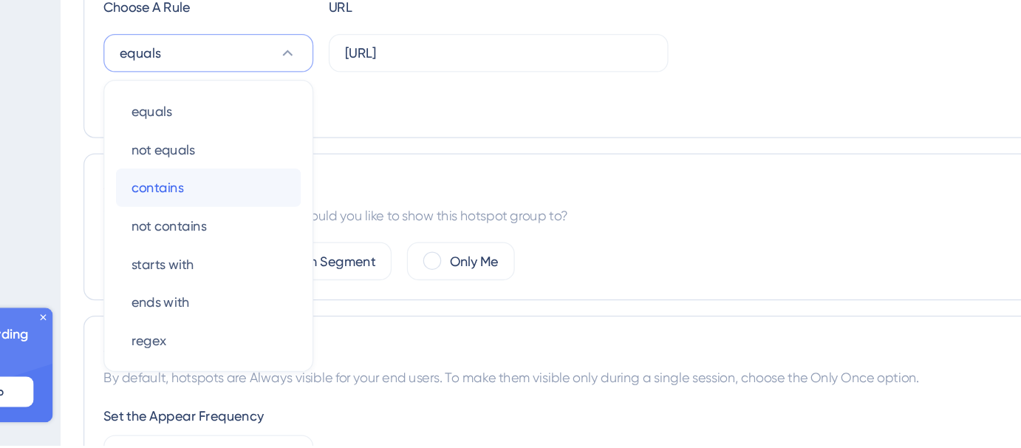
click at [281, 245] on div "contains contains" at bounding box center [292, 249] width 120 height 30
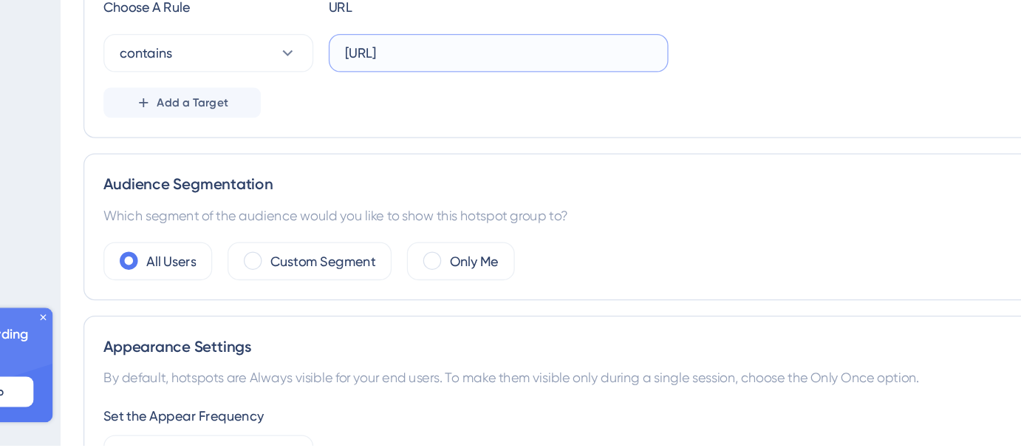
click at [596, 145] on input "[URL]" at bounding box center [517, 144] width 238 height 16
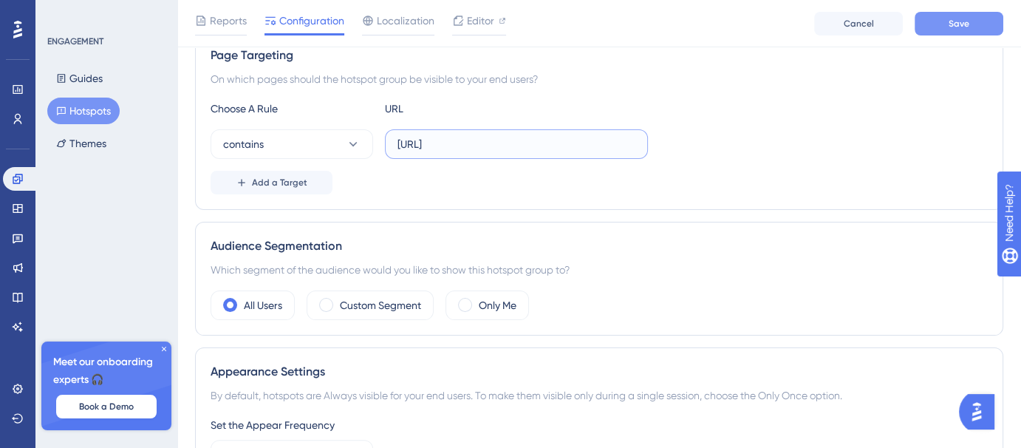
type input "[URL]"
click at [986, 22] on button "Save" at bounding box center [959, 24] width 89 height 24
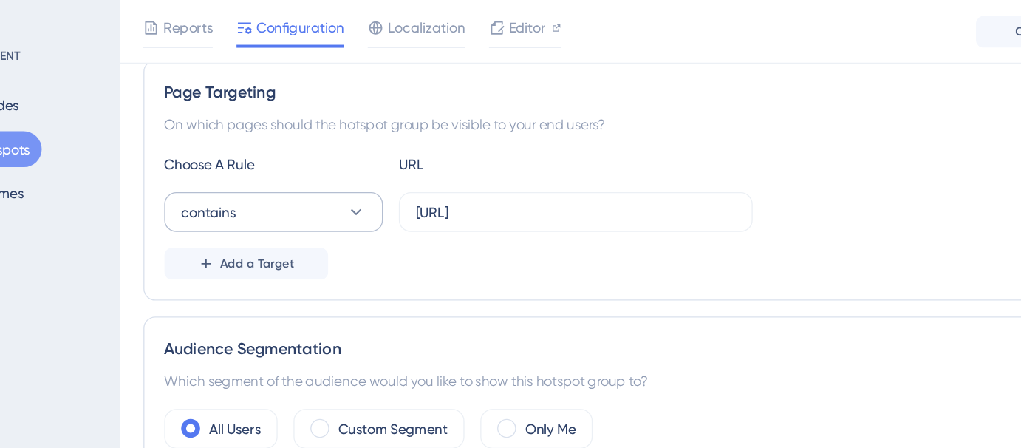
scroll to position [270, 0]
click at [335, 161] on button "contains" at bounding box center [292, 158] width 163 height 30
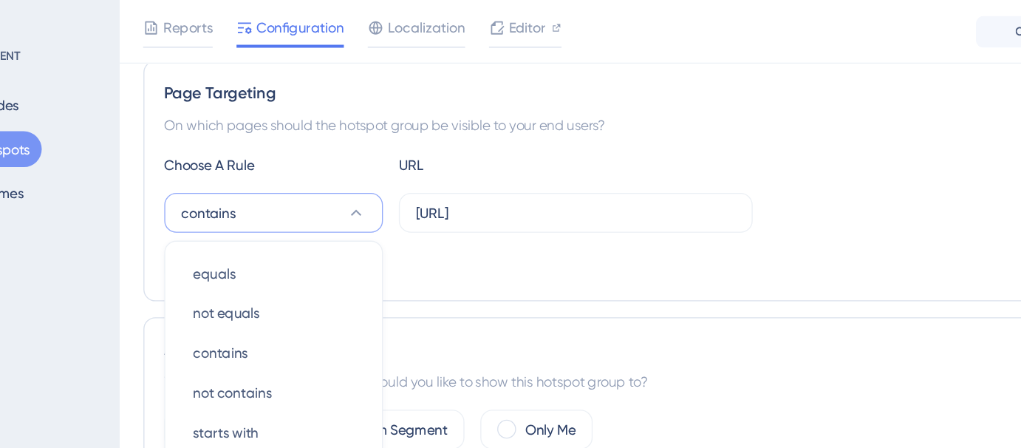
scroll to position [276, 0]
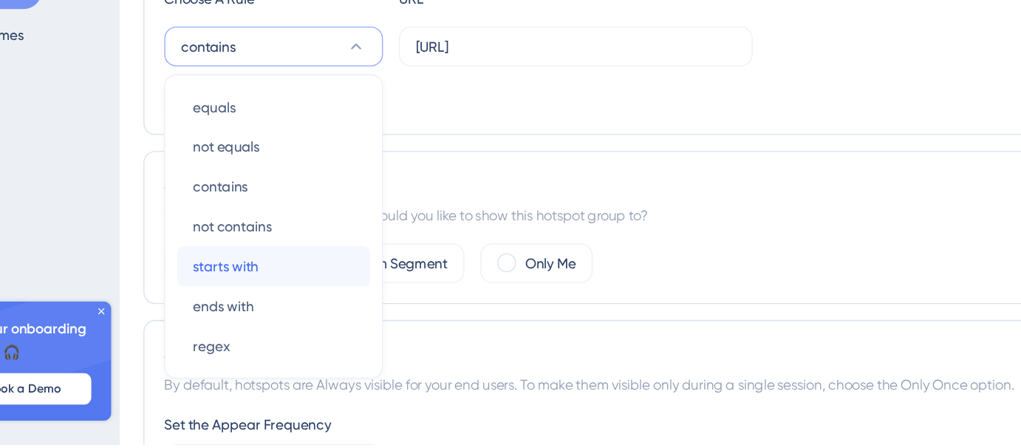
click at [307, 306] on div "starts with starts with" at bounding box center [292, 316] width 120 height 30
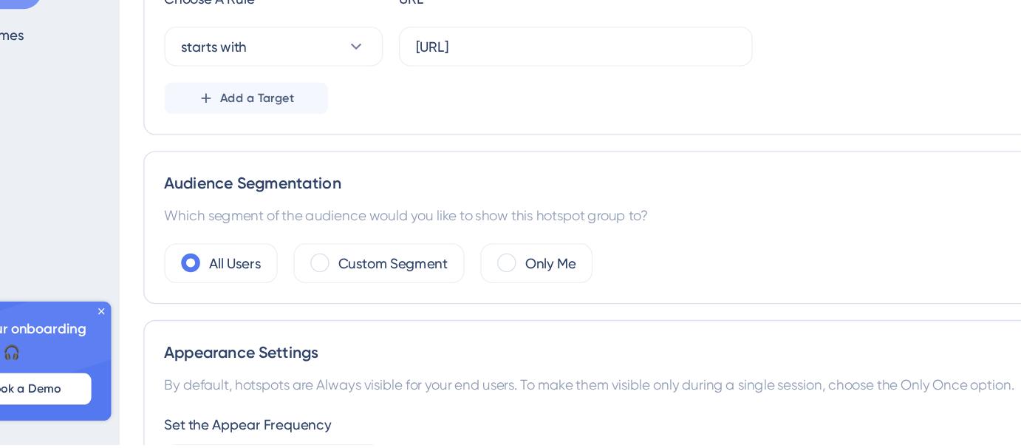
scroll to position [275, 0]
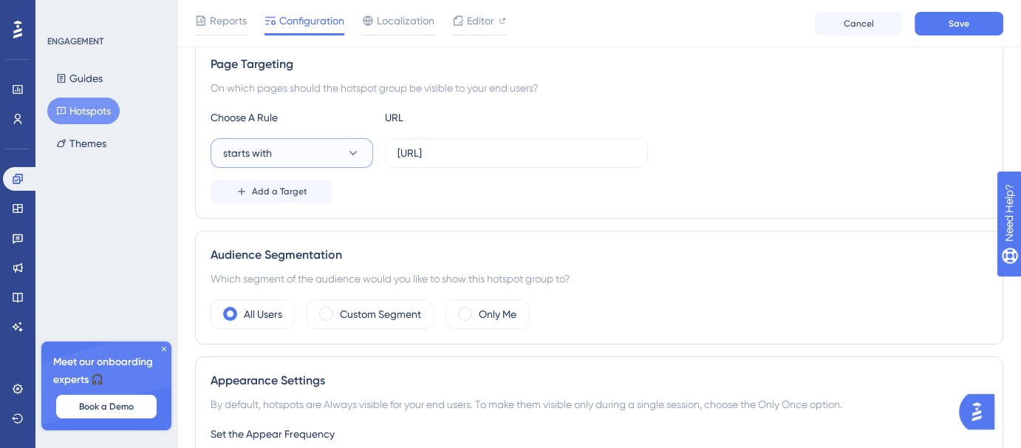
click at [341, 160] on button "starts with" at bounding box center [292, 153] width 163 height 30
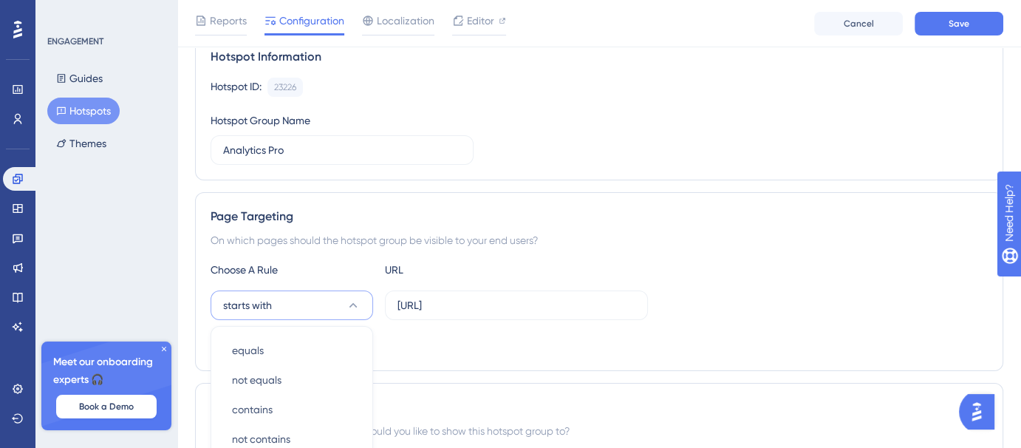
scroll to position [122, 0]
click at [301, 401] on div "contains contains" at bounding box center [292, 410] width 120 height 30
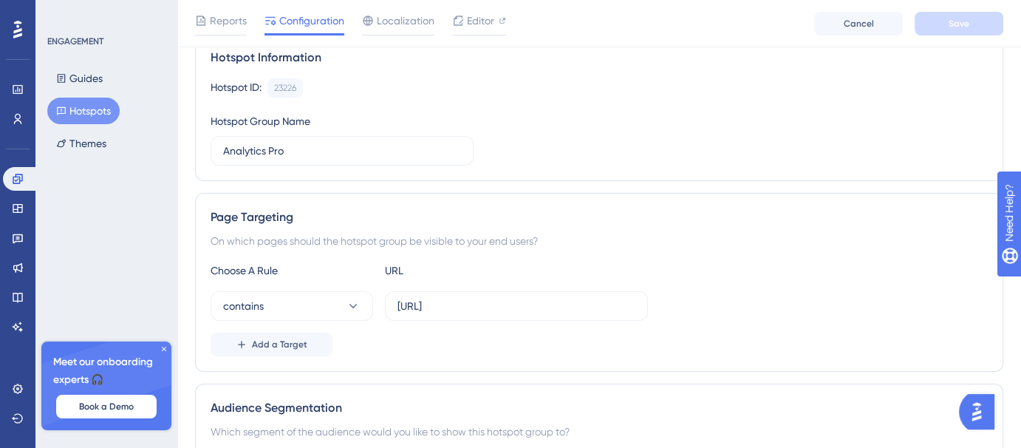
scroll to position [0, 0]
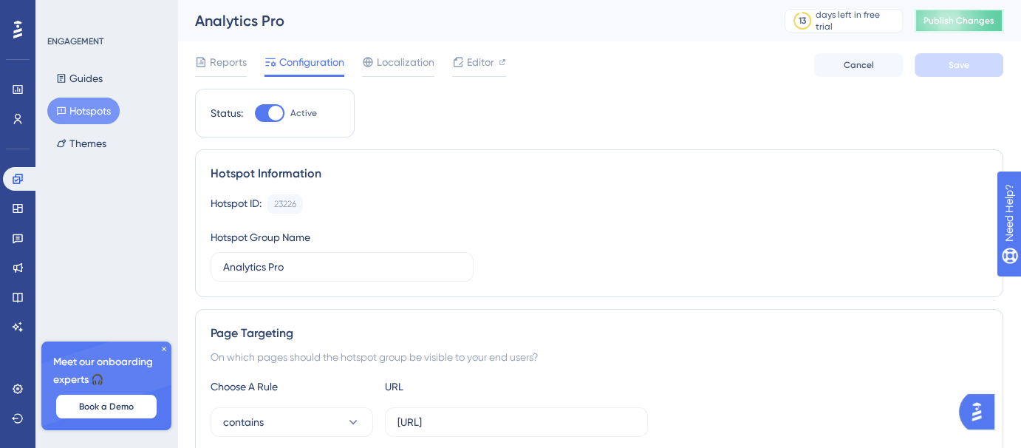
click at [951, 28] on button "Publish Changes" at bounding box center [959, 21] width 89 height 24
click at [955, 21] on button "Publish Changes" at bounding box center [959, 21] width 89 height 24
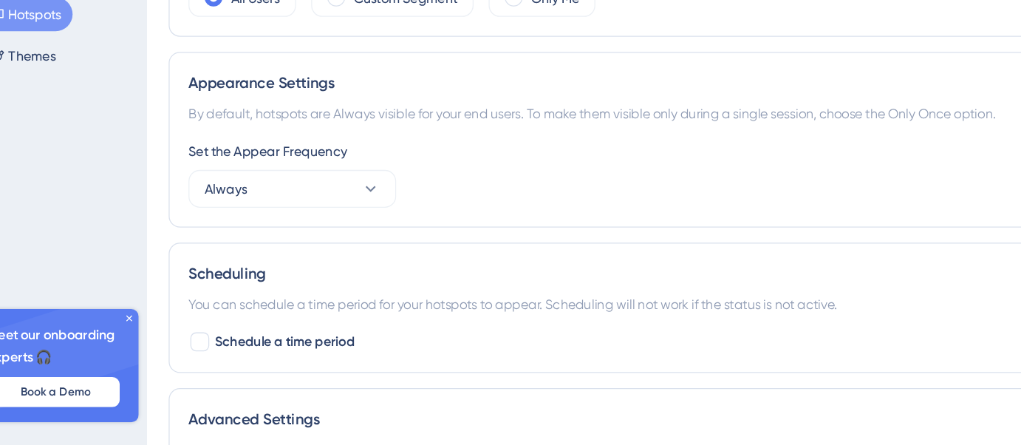
scroll to position [494, 0]
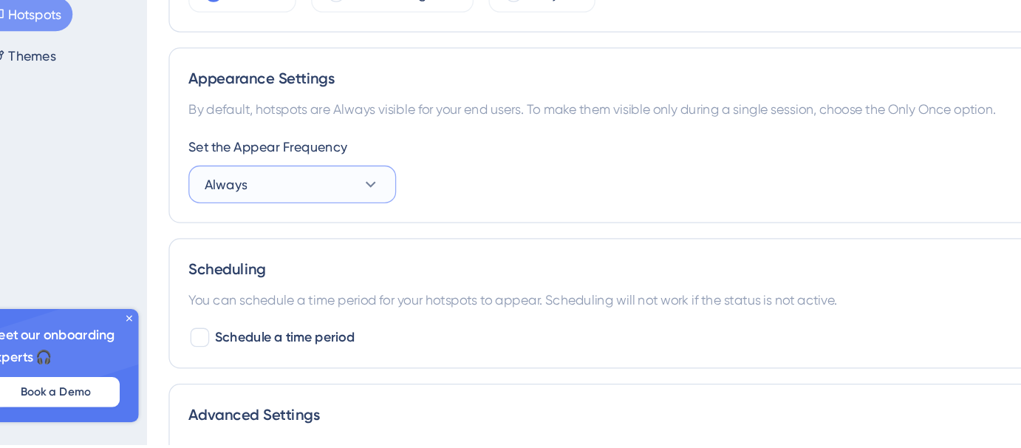
click at [291, 243] on button "Always" at bounding box center [292, 244] width 163 height 30
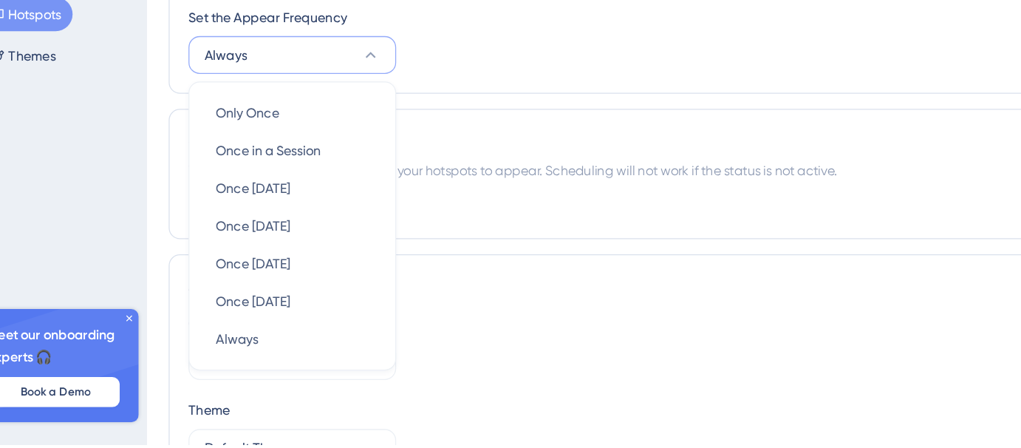
scroll to position [613, 0]
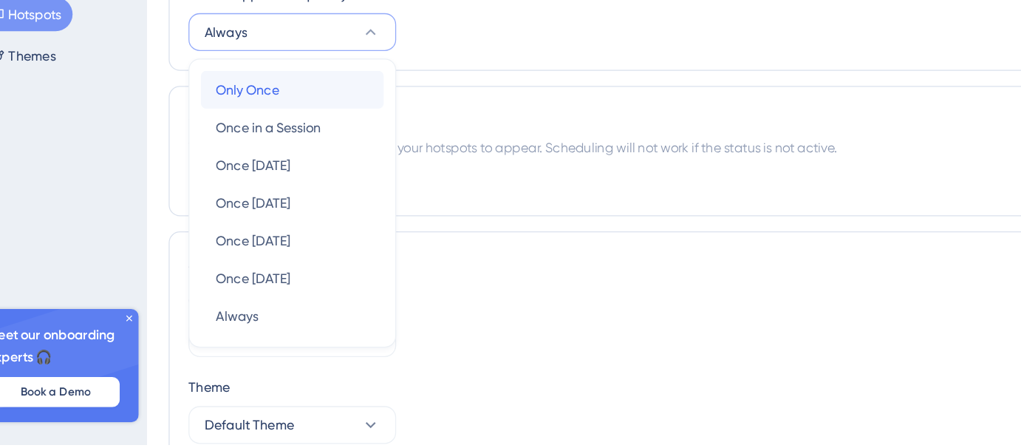
click at [307, 162] on div "Only Once Only Once" at bounding box center [292, 170] width 120 height 30
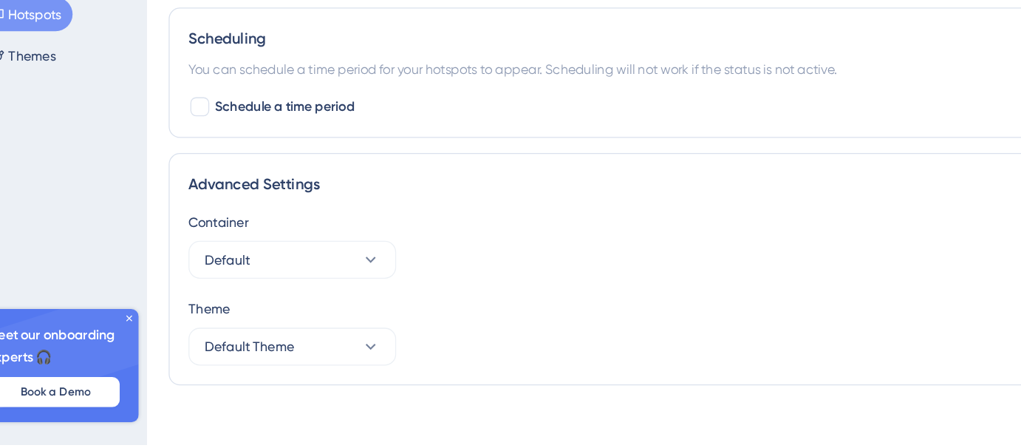
scroll to position [684, 0]
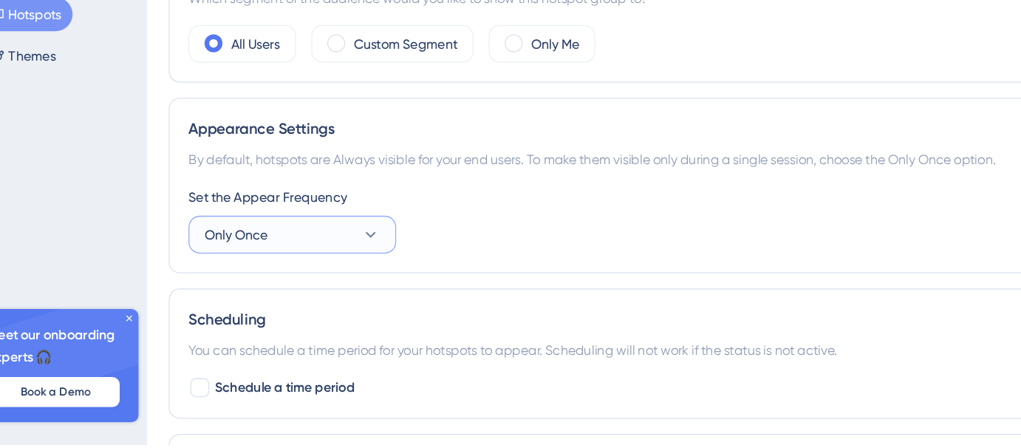
click at [315, 293] on button "Only Once" at bounding box center [292, 283] width 163 height 30
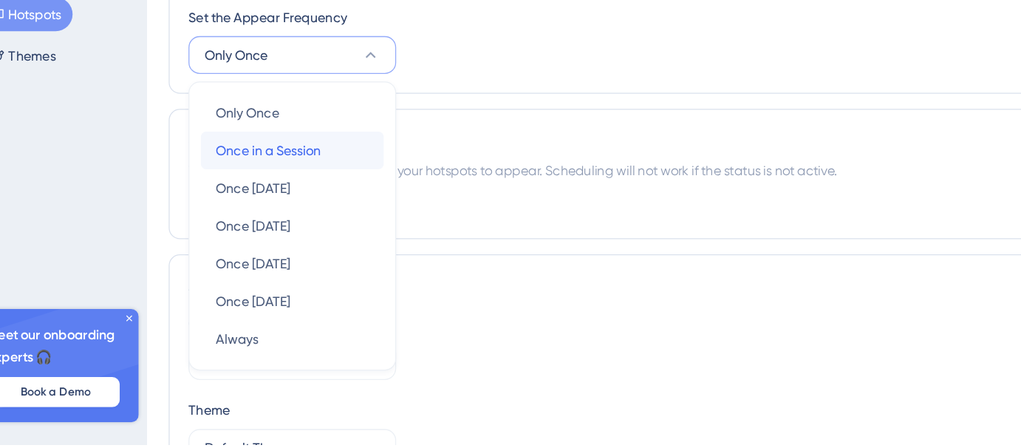
click at [300, 214] on span "Once in a Session" at bounding box center [273, 217] width 82 height 18
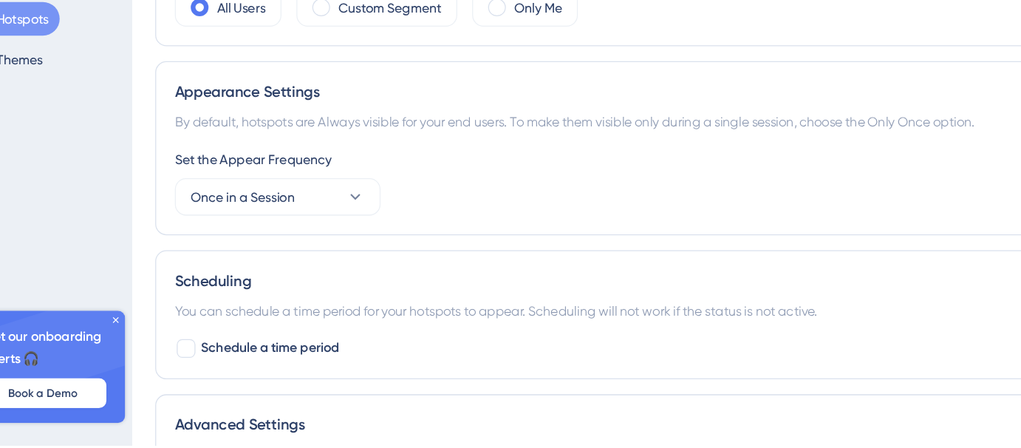
scroll to position [492, 0]
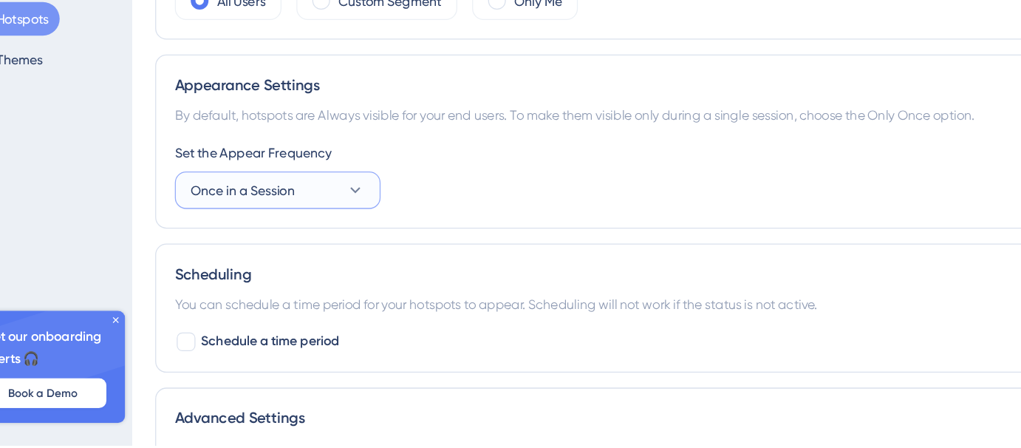
click at [302, 240] on span "Once in a Session" at bounding box center [264, 246] width 82 height 18
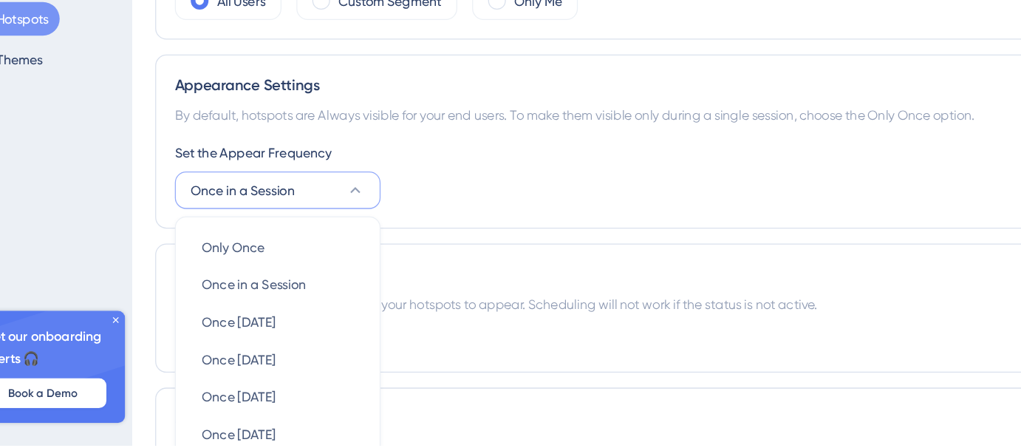
scroll to position [597, 0]
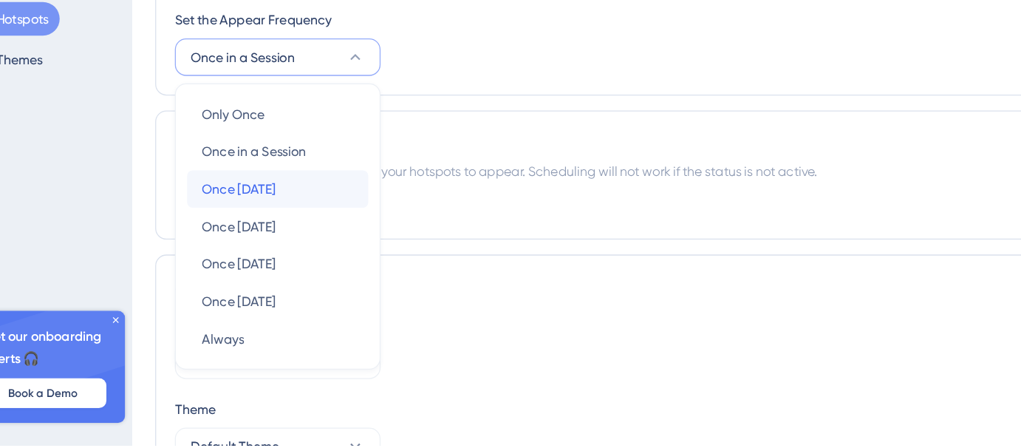
click at [290, 241] on span "Once [DATE]" at bounding box center [261, 245] width 58 height 18
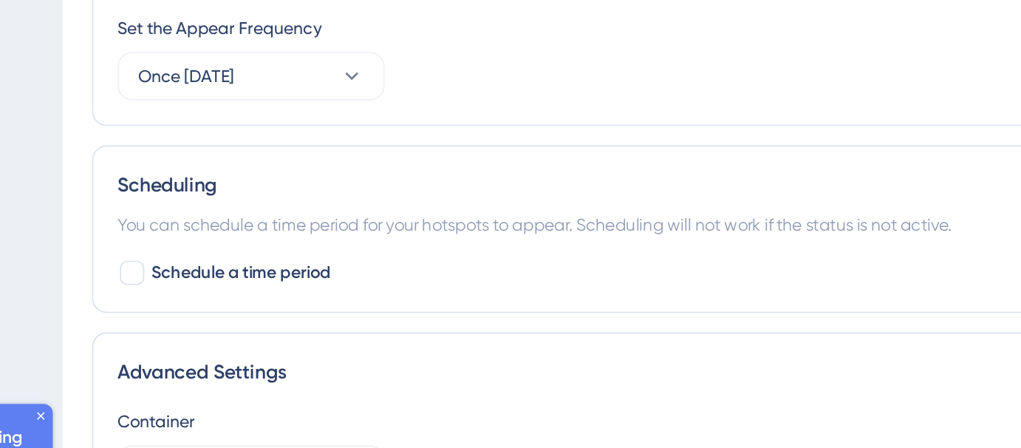
scroll to position [596, 0]
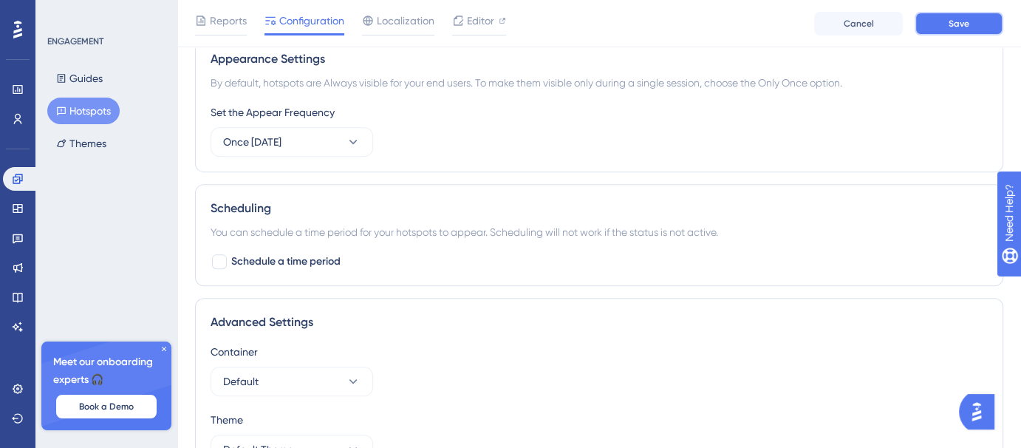
click at [950, 23] on span "Save" at bounding box center [959, 24] width 21 height 12
